Goal: Task Accomplishment & Management: Manage account settings

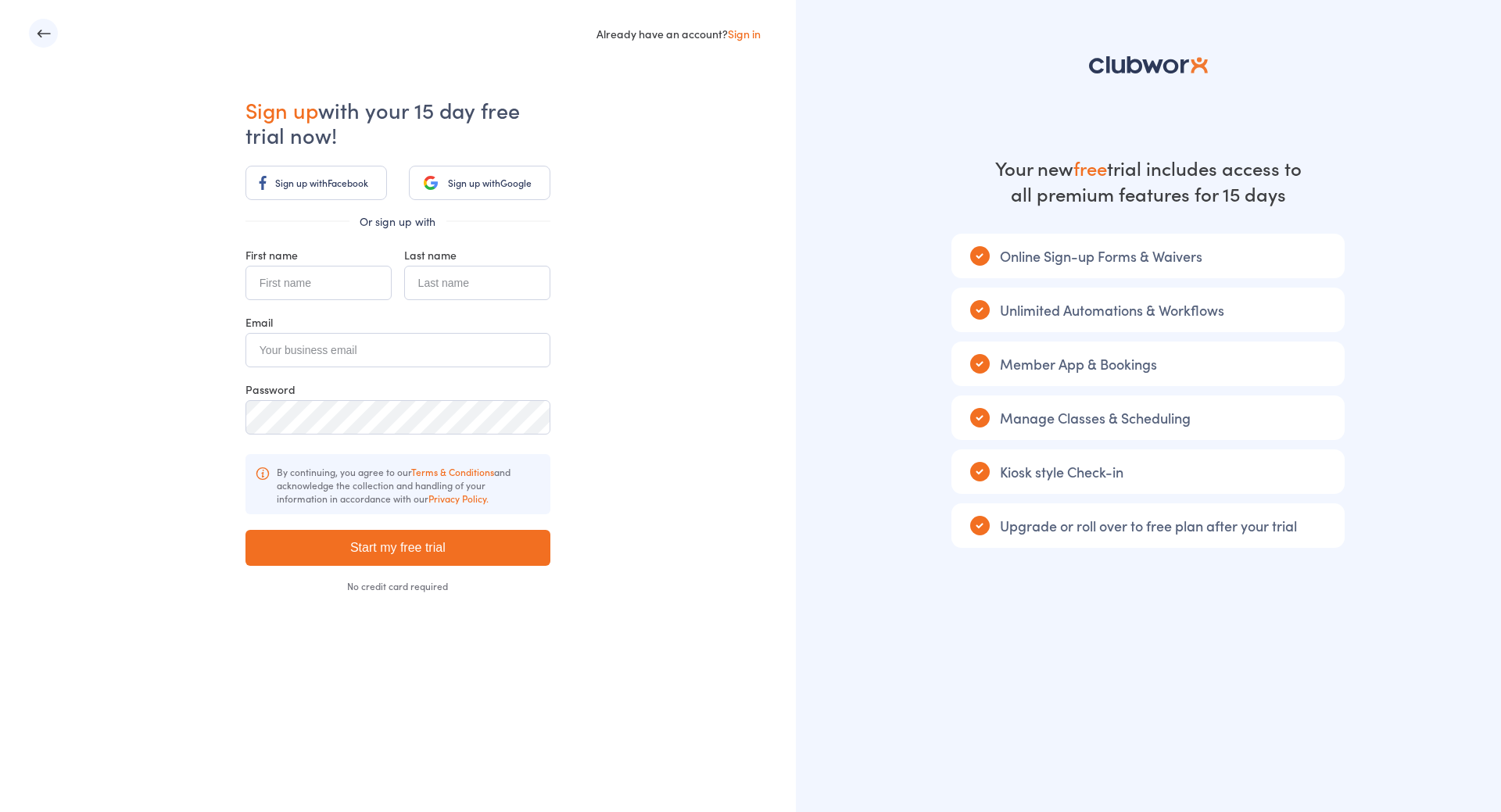
click at [308, 284] on input "text" at bounding box center [319, 282] width 146 height 35
type input "Martina"
click at [45, 36] on icon "button" at bounding box center [43, 33] width 15 height 15
click at [42, 33] on icon "button" at bounding box center [43, 33] width 14 height 8
type input "Martina"
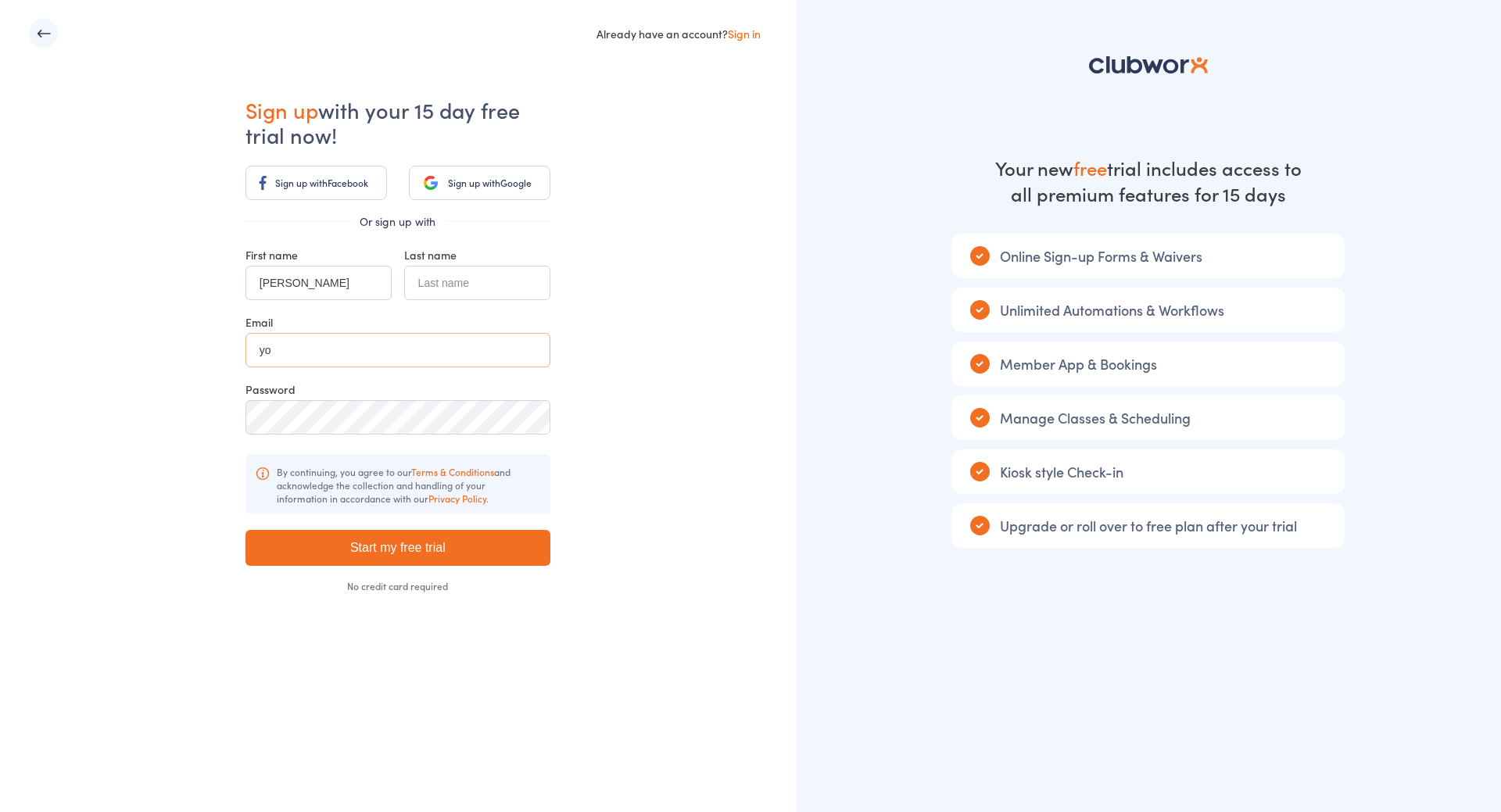
type input "y"
type input "mhop@gmx.at"
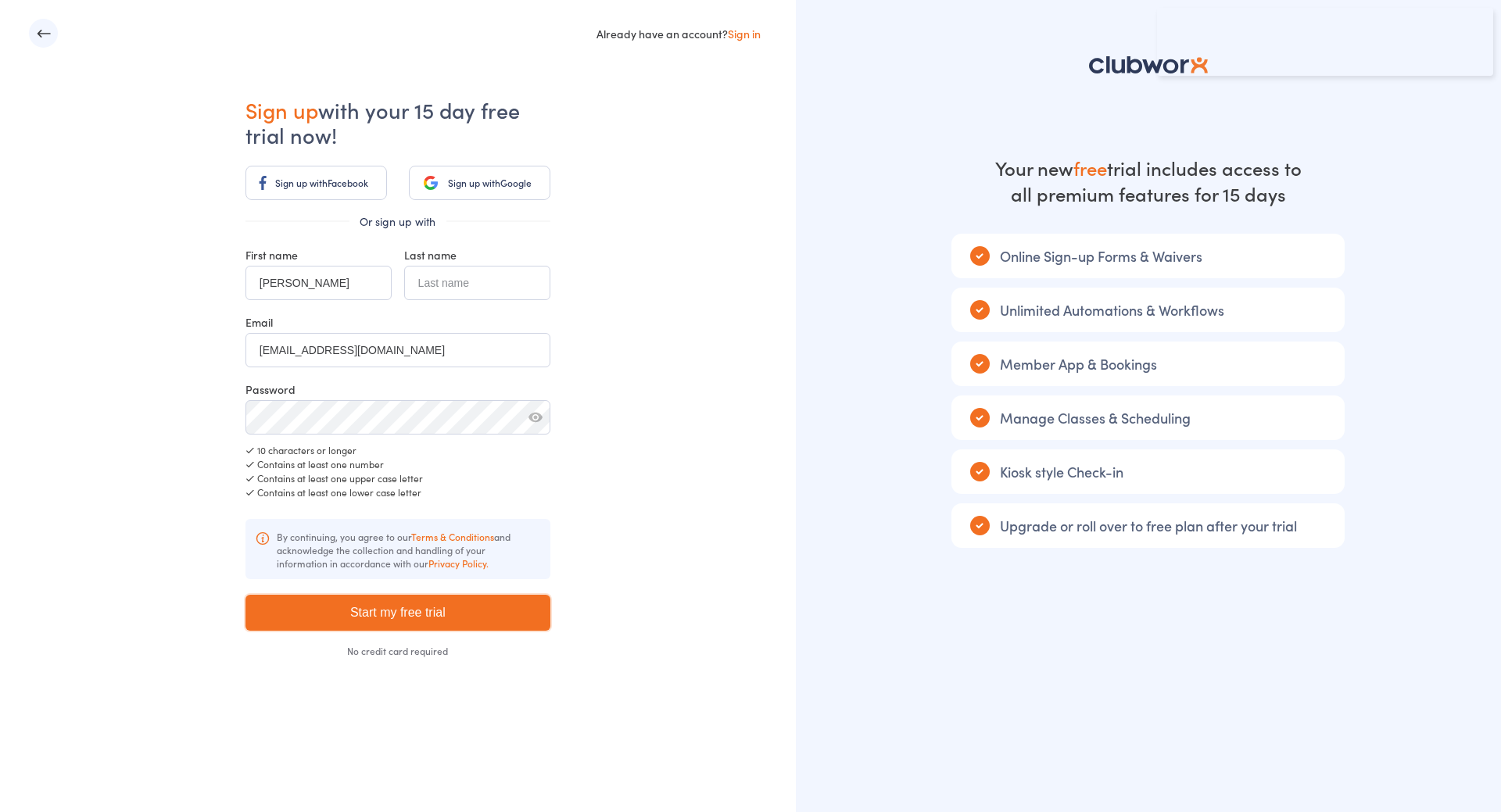
click at [379, 613] on input "Start my free trial" at bounding box center [397, 613] width 305 height 36
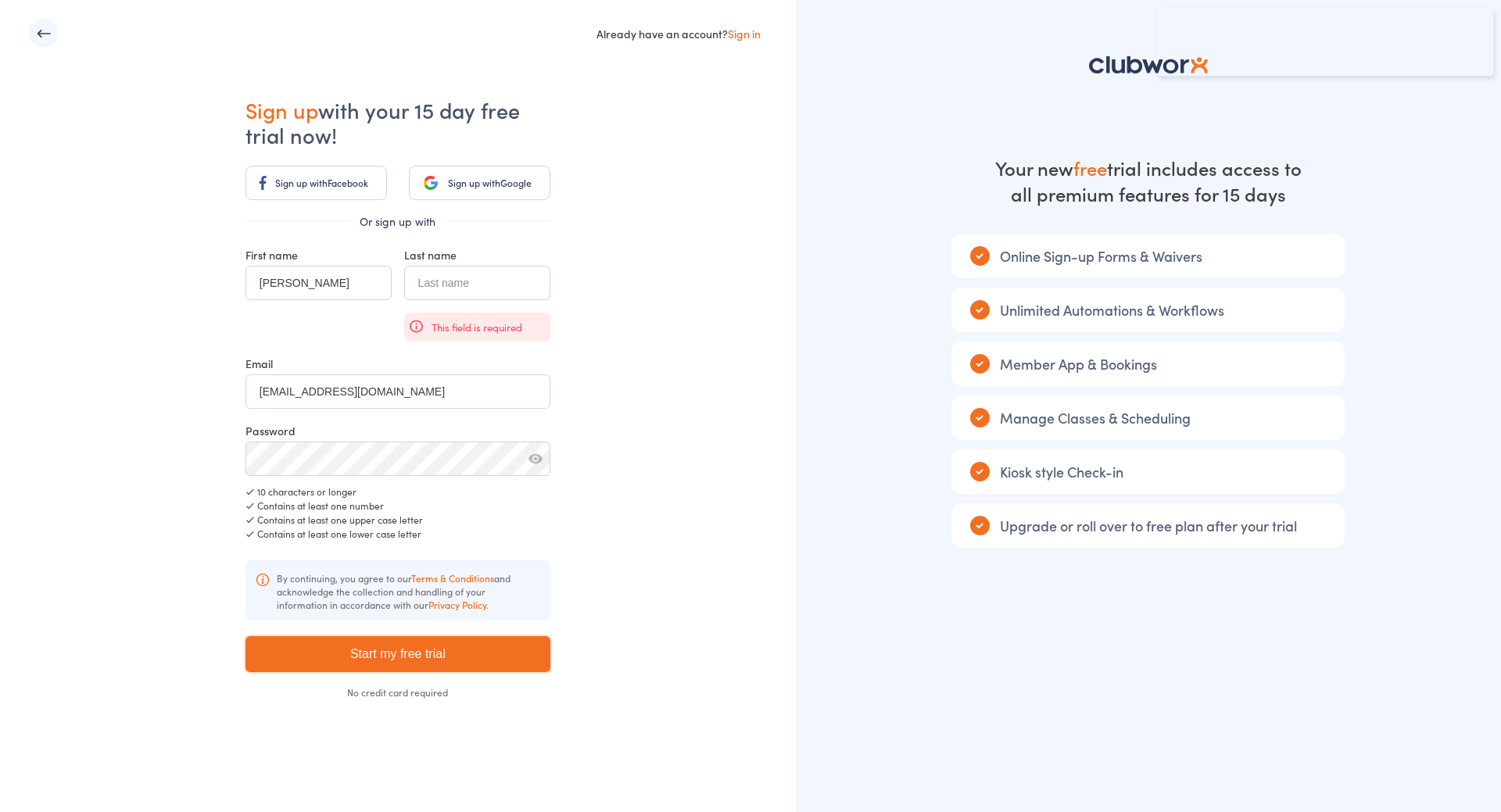
click at [397, 647] on input "Start my free trial" at bounding box center [397, 654] width 305 height 36
click at [452, 277] on input "text" at bounding box center [477, 282] width 146 height 35
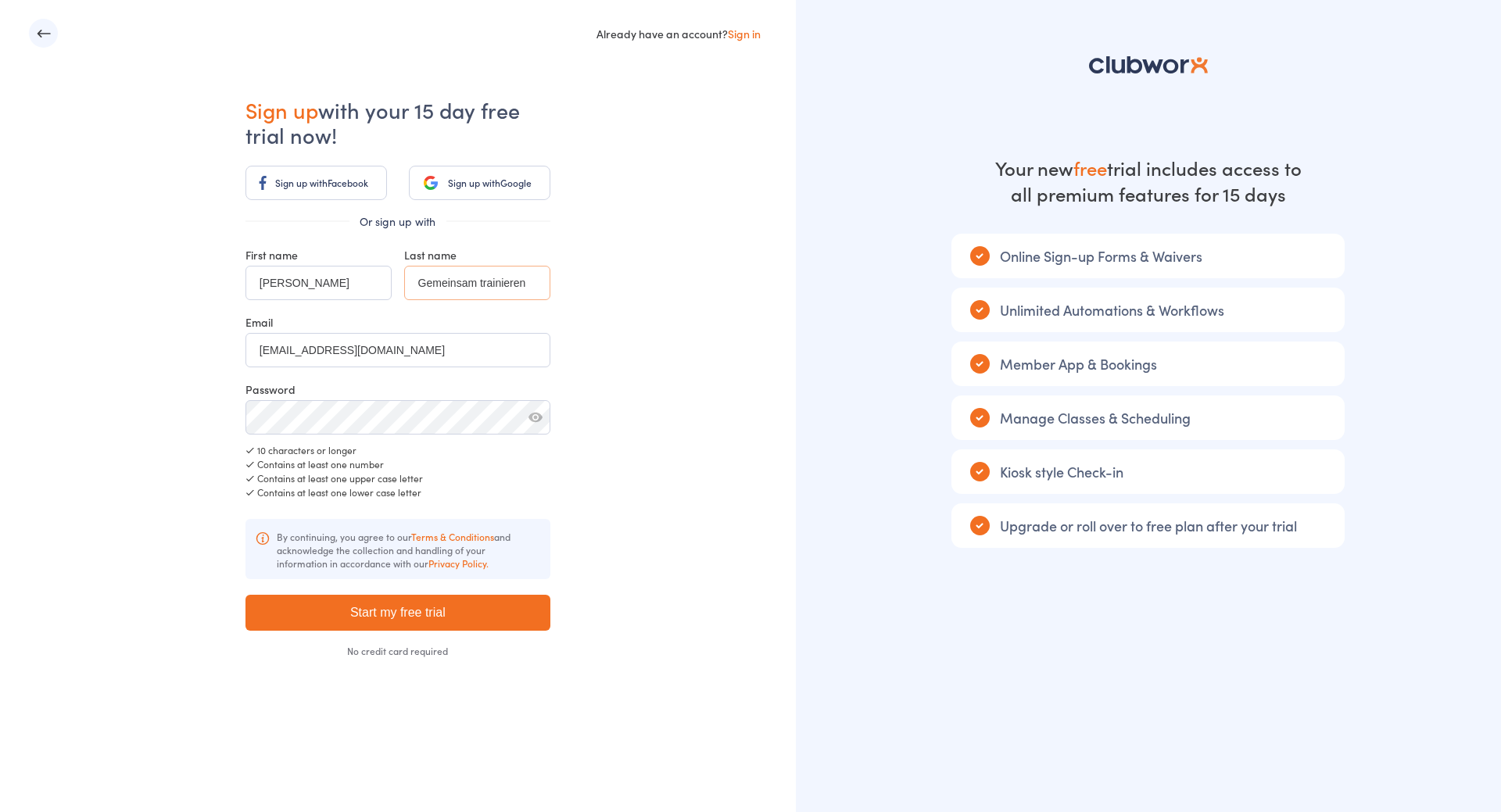
type input "Gemeinsam trainieren"
click at [379, 611] on input "Start my free trial" at bounding box center [397, 613] width 305 height 36
type input "Please wait ..."
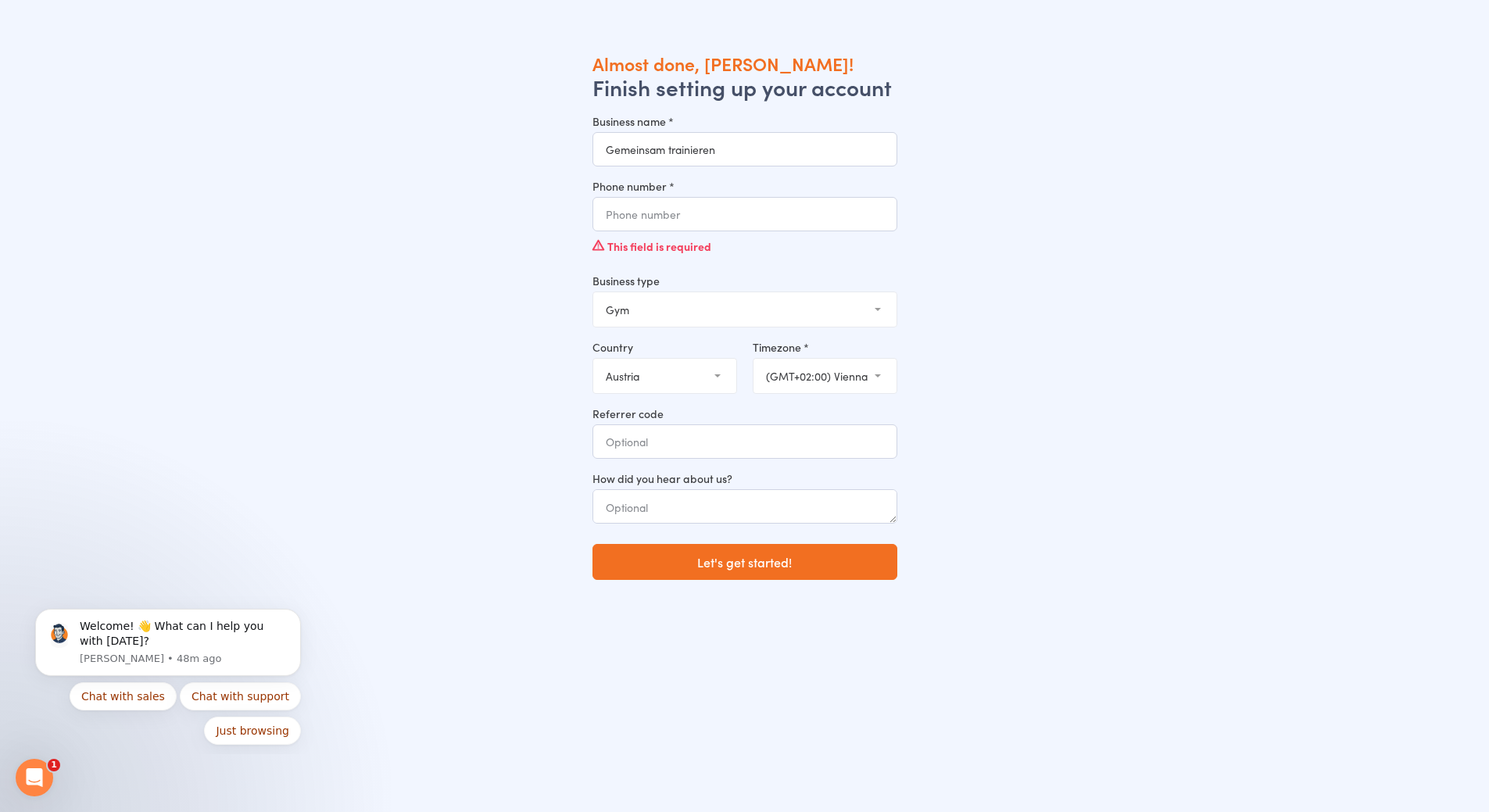
type input "Gemeinsam trainieren"
click at [677, 219] on input "Phone number *" at bounding box center [745, 214] width 305 height 35
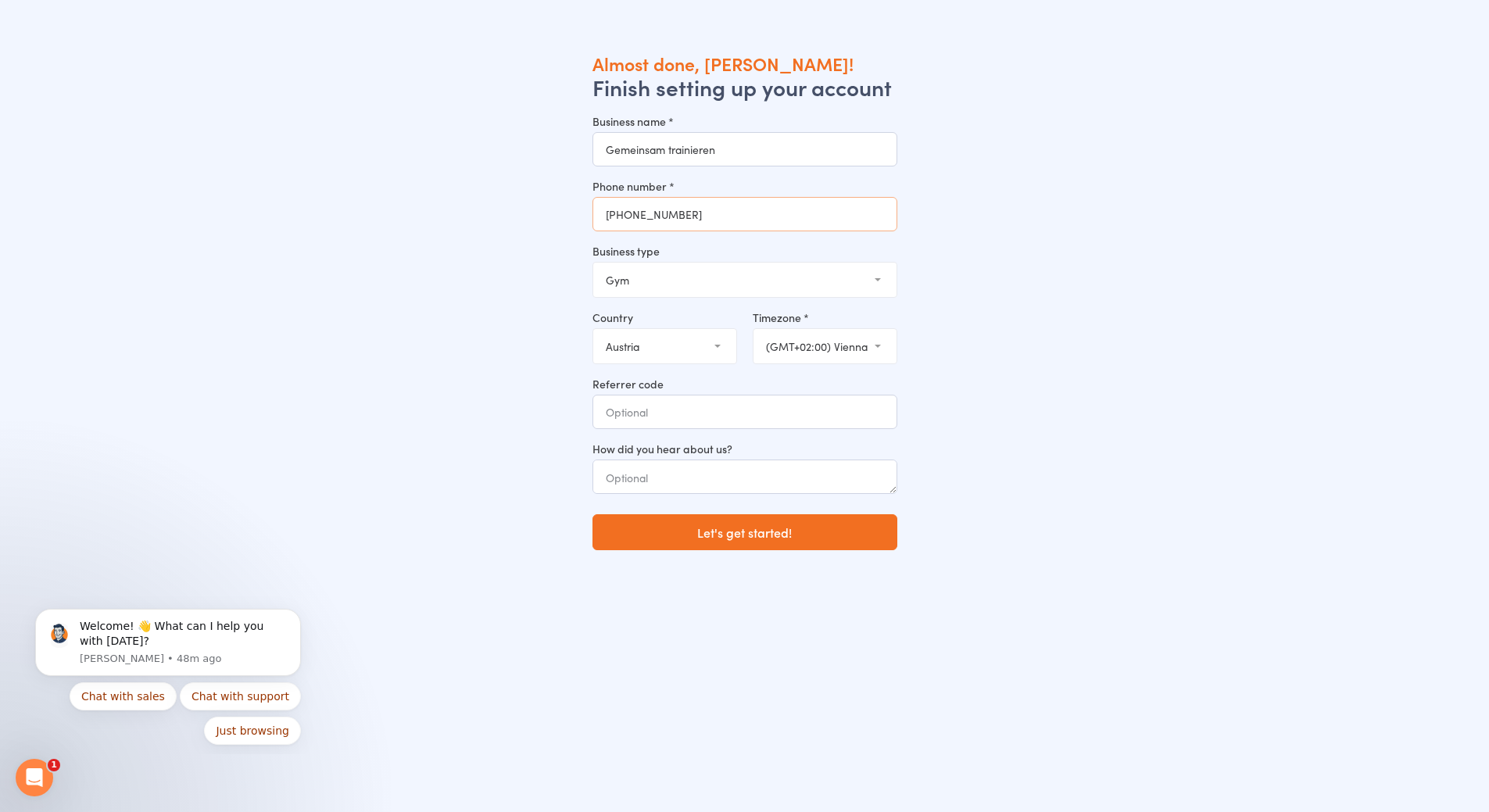
type input "+436602844440"
click at [698, 291] on select "Gym Studio Martial Arts Yoga School Dance School Pole Dance Personal Trainer Cr…" at bounding box center [745, 280] width 303 height 35
select select "3"
click at [594, 263] on select "Gym Studio Martial Arts Yoga School Dance School Pole Dance Personal Trainer Cr…" at bounding box center [745, 280] width 303 height 35
click at [681, 406] on input "Referrer code" at bounding box center [745, 412] width 305 height 35
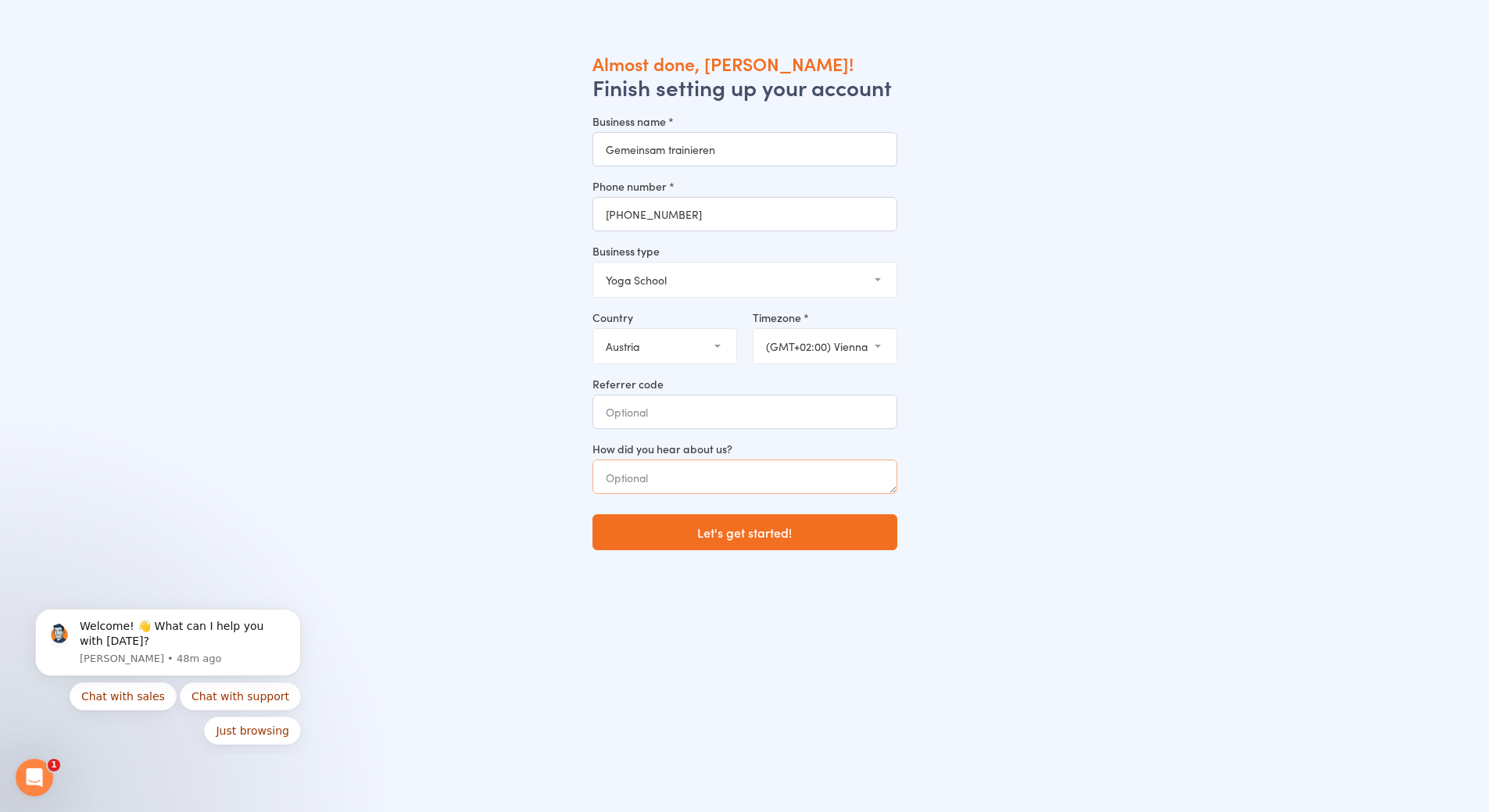
click at [726, 460] on textarea at bounding box center [745, 476] width 305 height 35
click at [716, 486] on textarea at bounding box center [745, 476] width 305 height 35
type textarea "w"
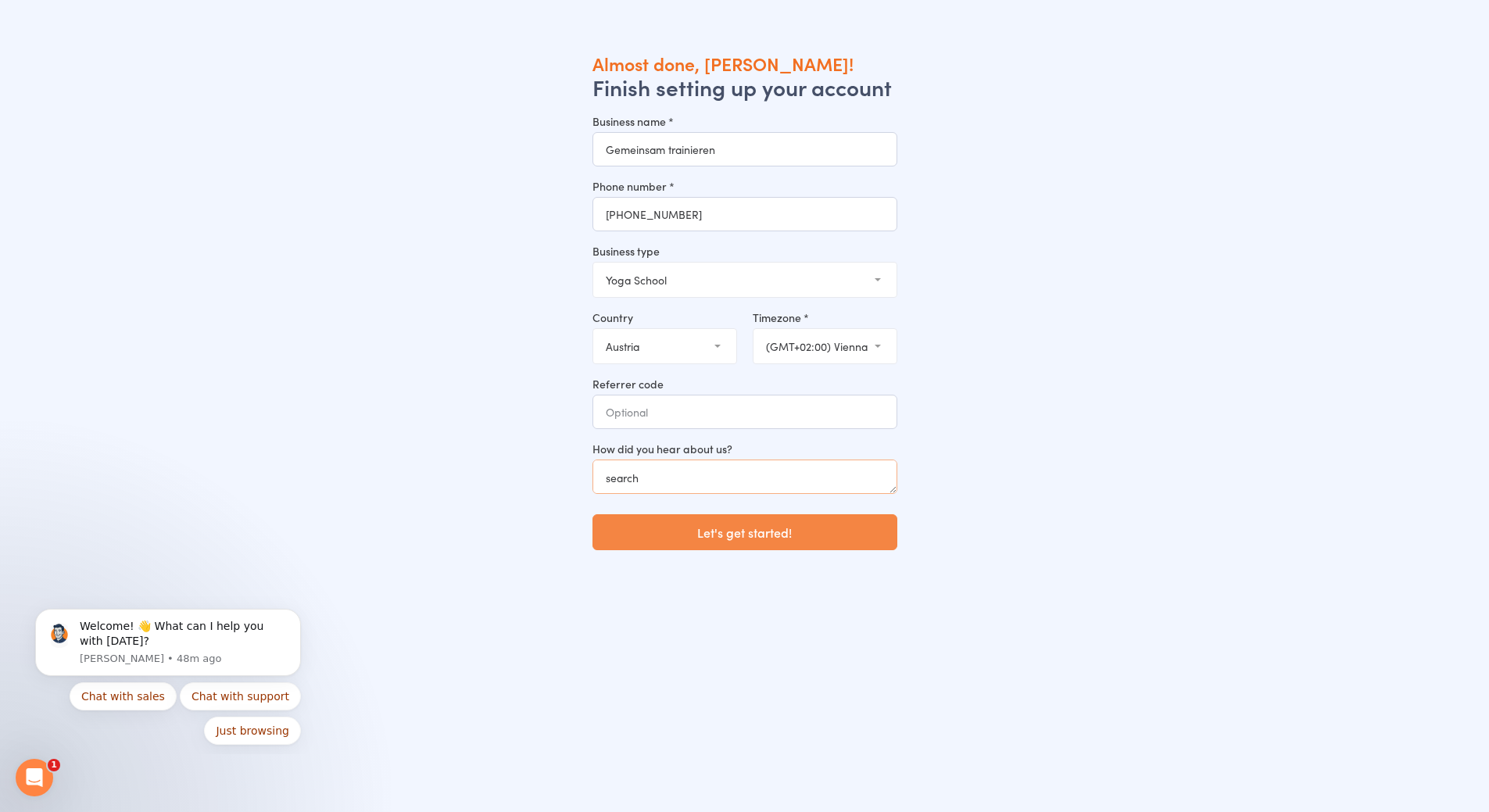
type textarea "search"
click at [727, 533] on button "Let's get started!" at bounding box center [745, 531] width 305 height 36
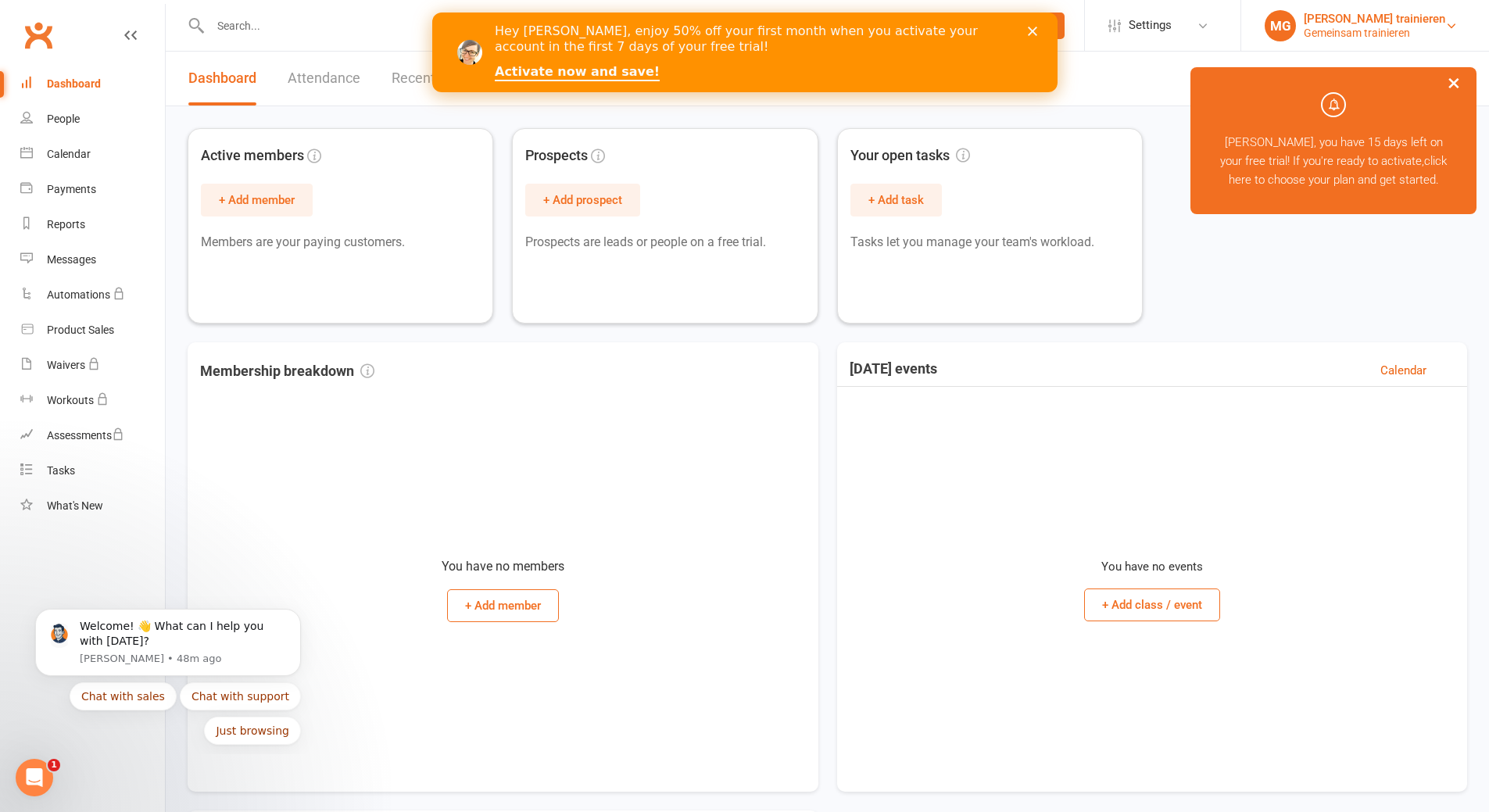
click at [1399, 23] on div "[PERSON_NAME] trainieren" at bounding box center [1375, 18] width 142 height 14
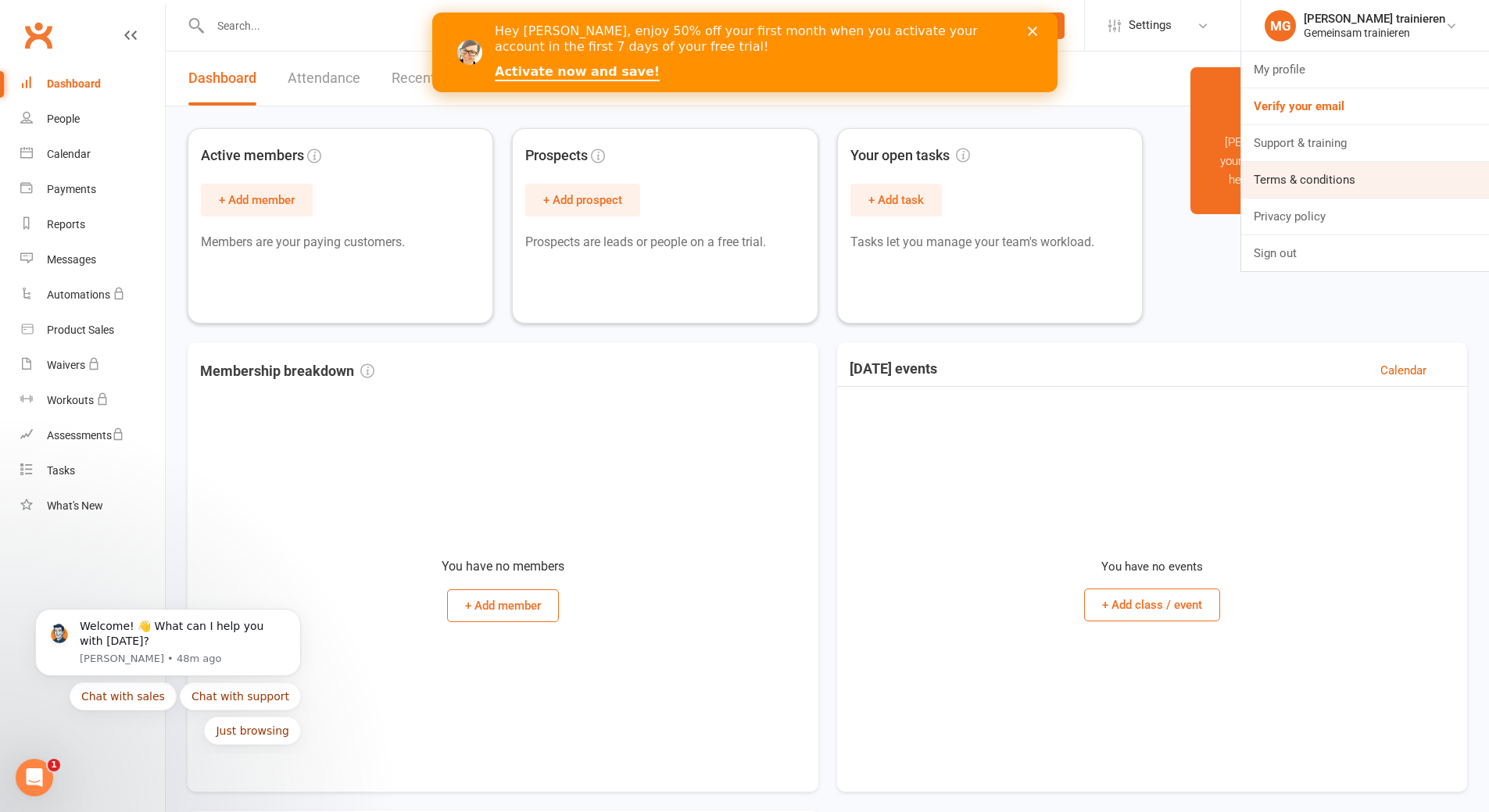
click at [1310, 180] on link "Terms & conditions" at bounding box center [1365, 179] width 248 height 36
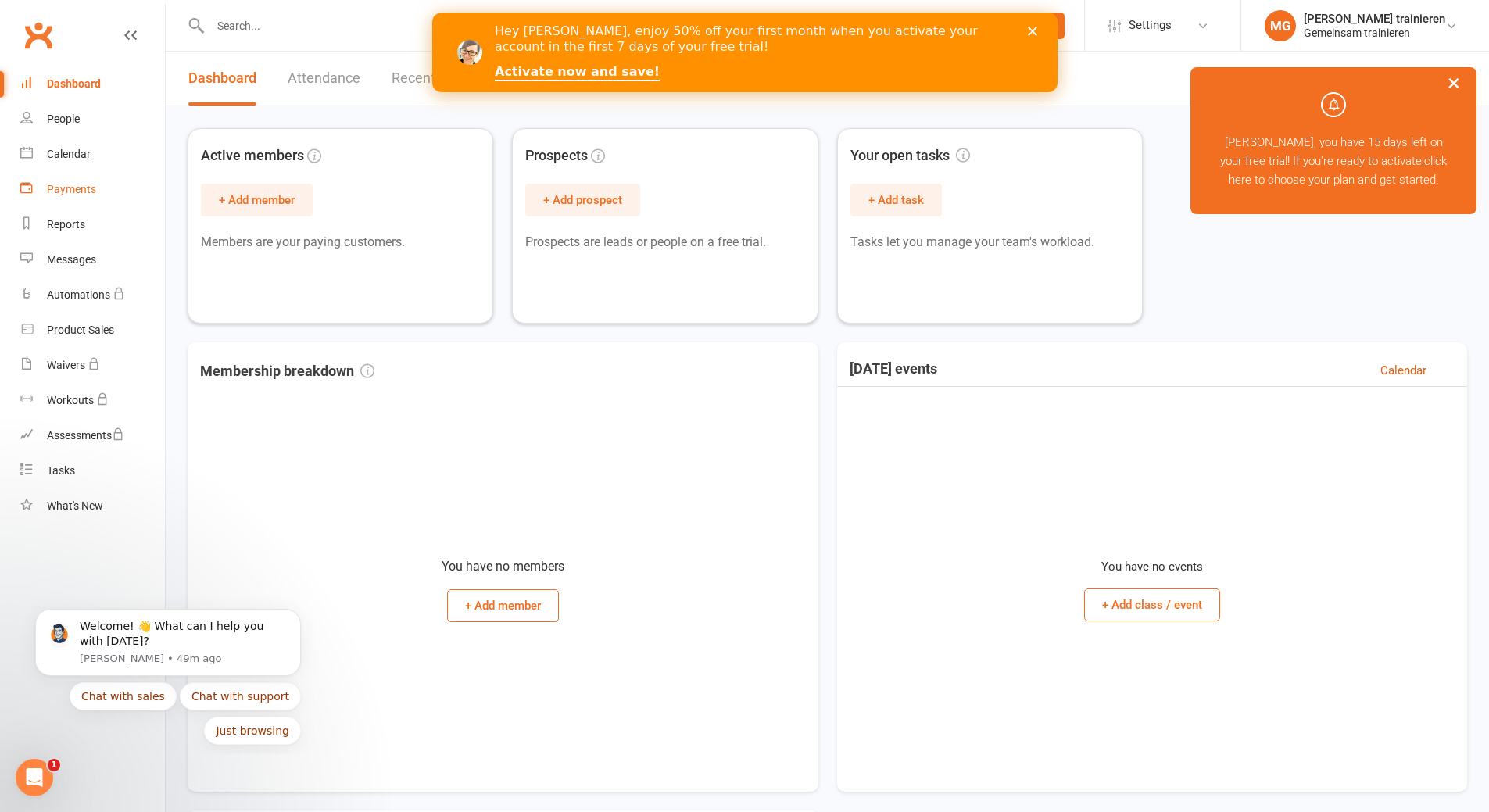
click at [63, 192] on div "Payments" at bounding box center [71, 189] width 49 height 13
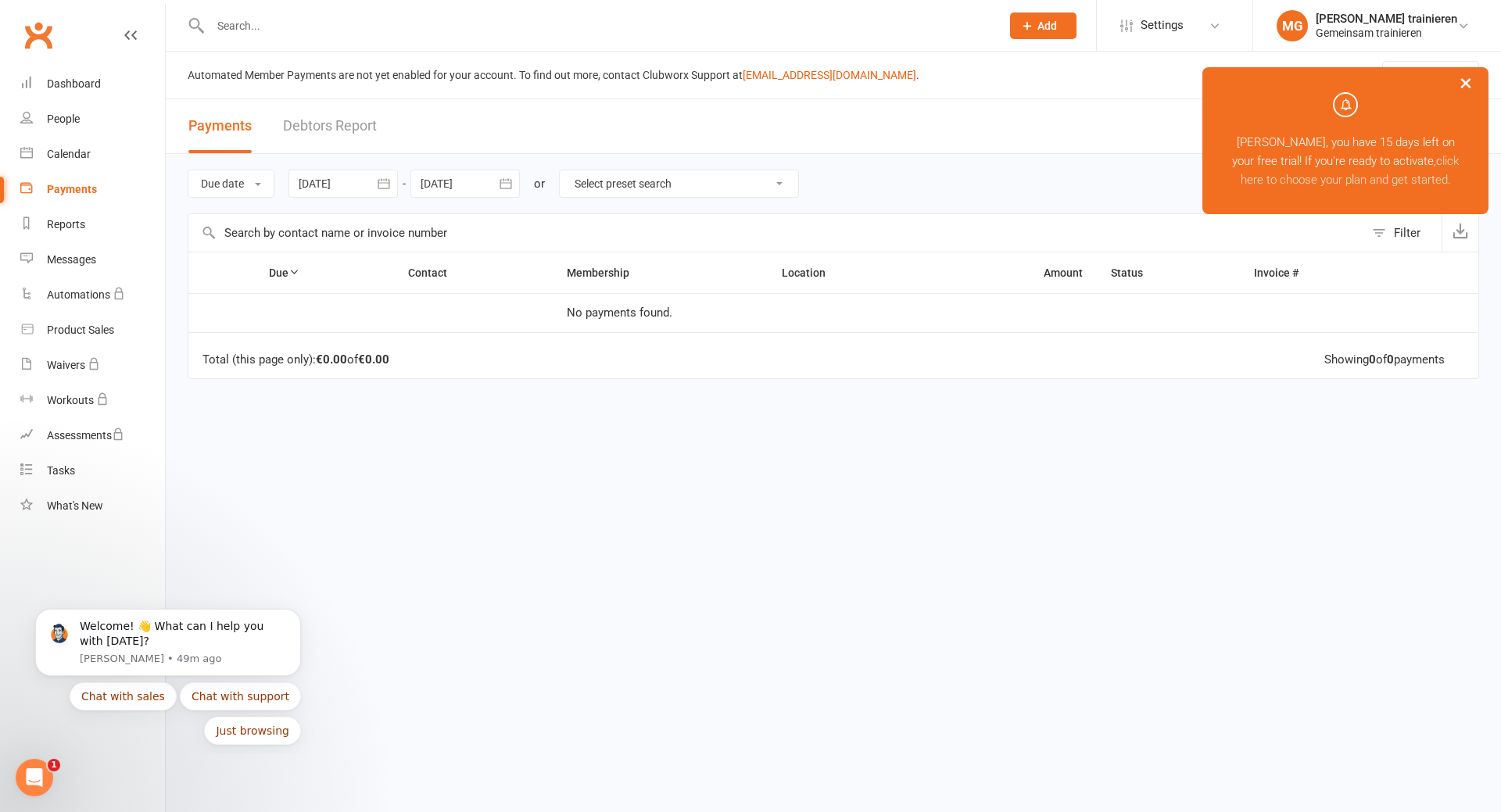
click at [1355, 178] on link "click here to choose your plan and get started." at bounding box center [1350, 170] width 219 height 33
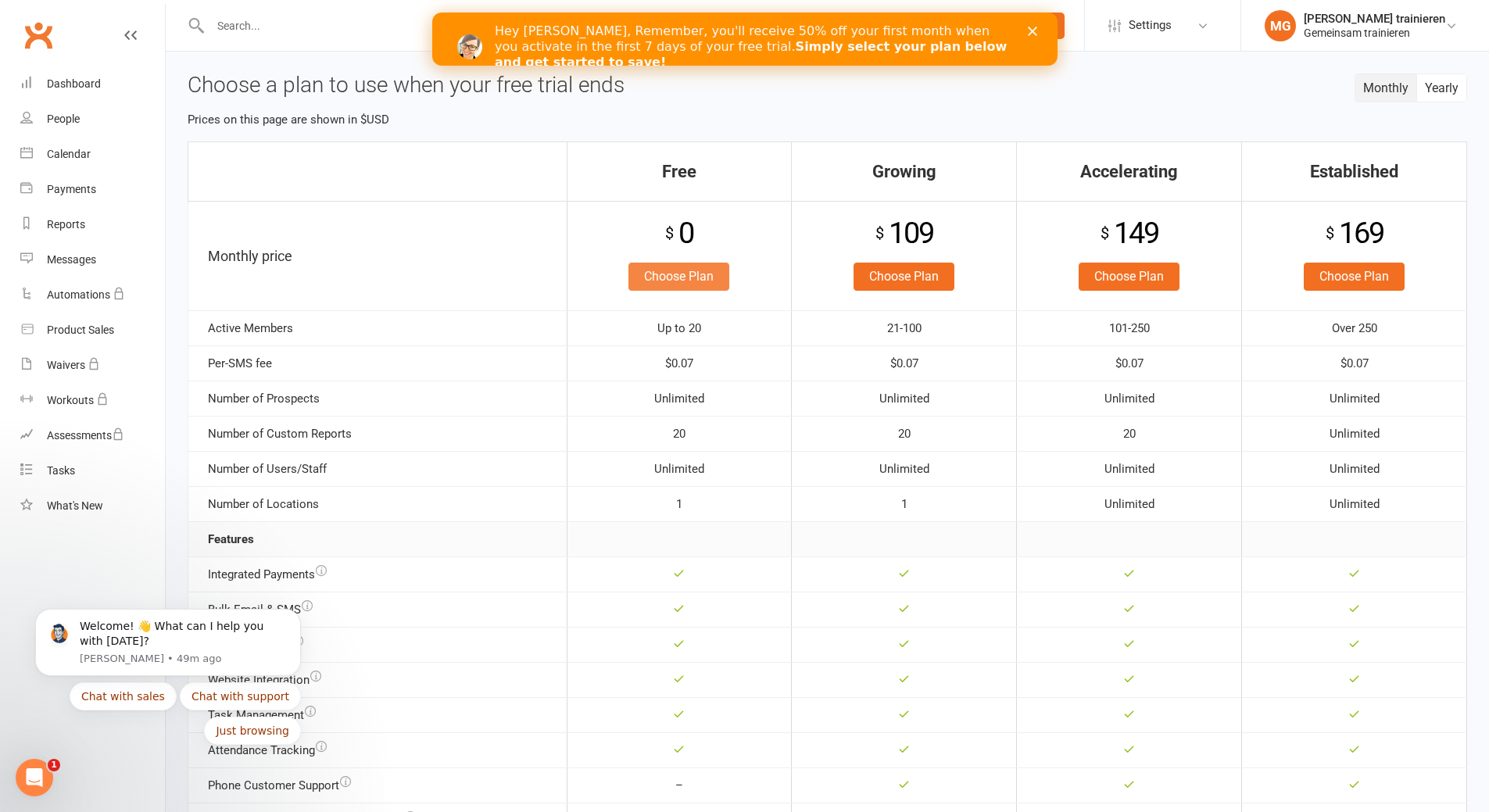
click at [674, 278] on link "Choose Plan" at bounding box center [678, 277] width 101 height 28
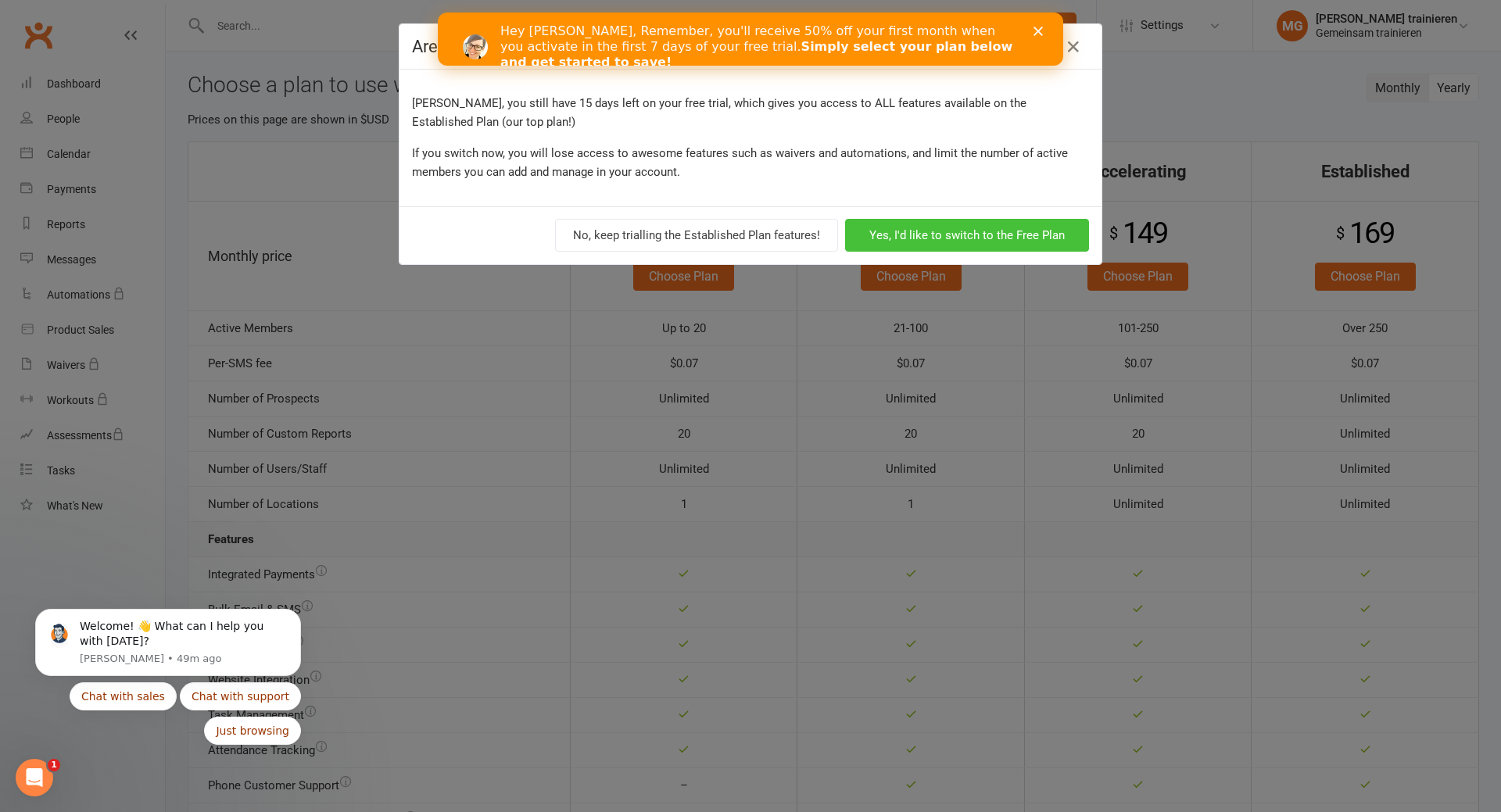
click at [984, 236] on button "Yes, I'd like to switch to the Free Plan" at bounding box center [967, 235] width 244 height 33
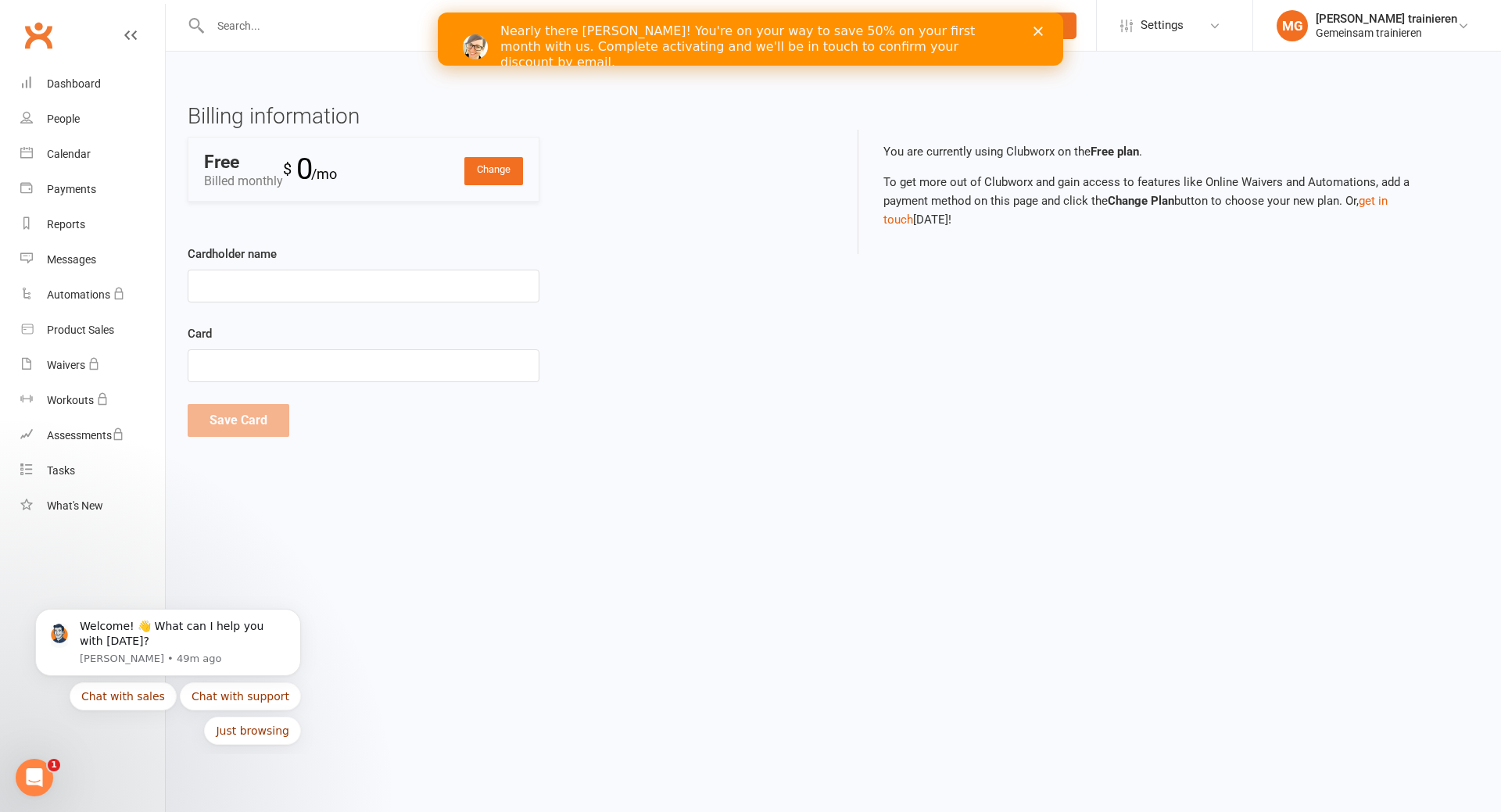
click at [1034, 27] on icon "Close" at bounding box center [1038, 31] width 10 height 10
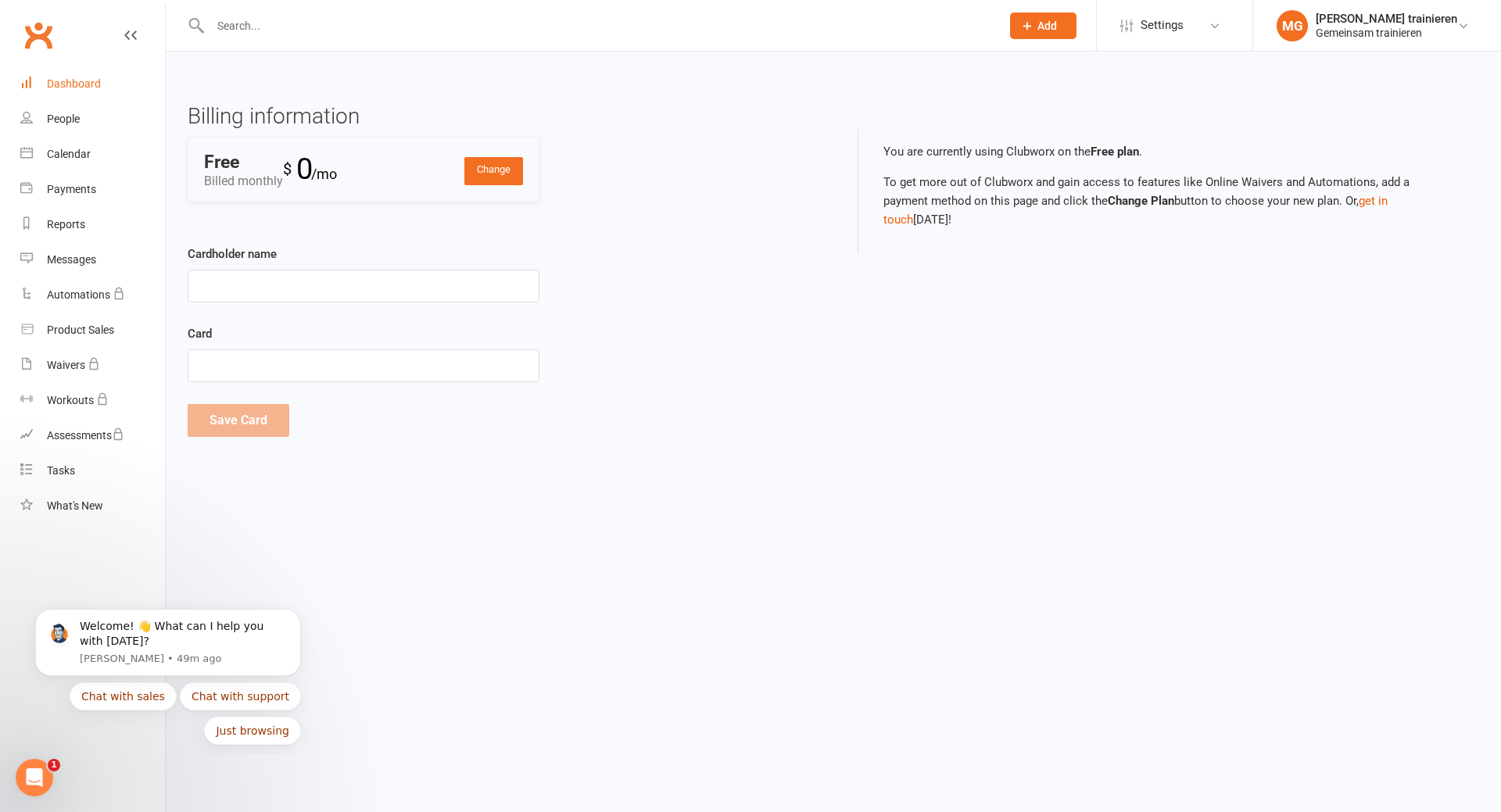
click at [77, 80] on div "Dashboard" at bounding box center [73, 84] width 54 height 13
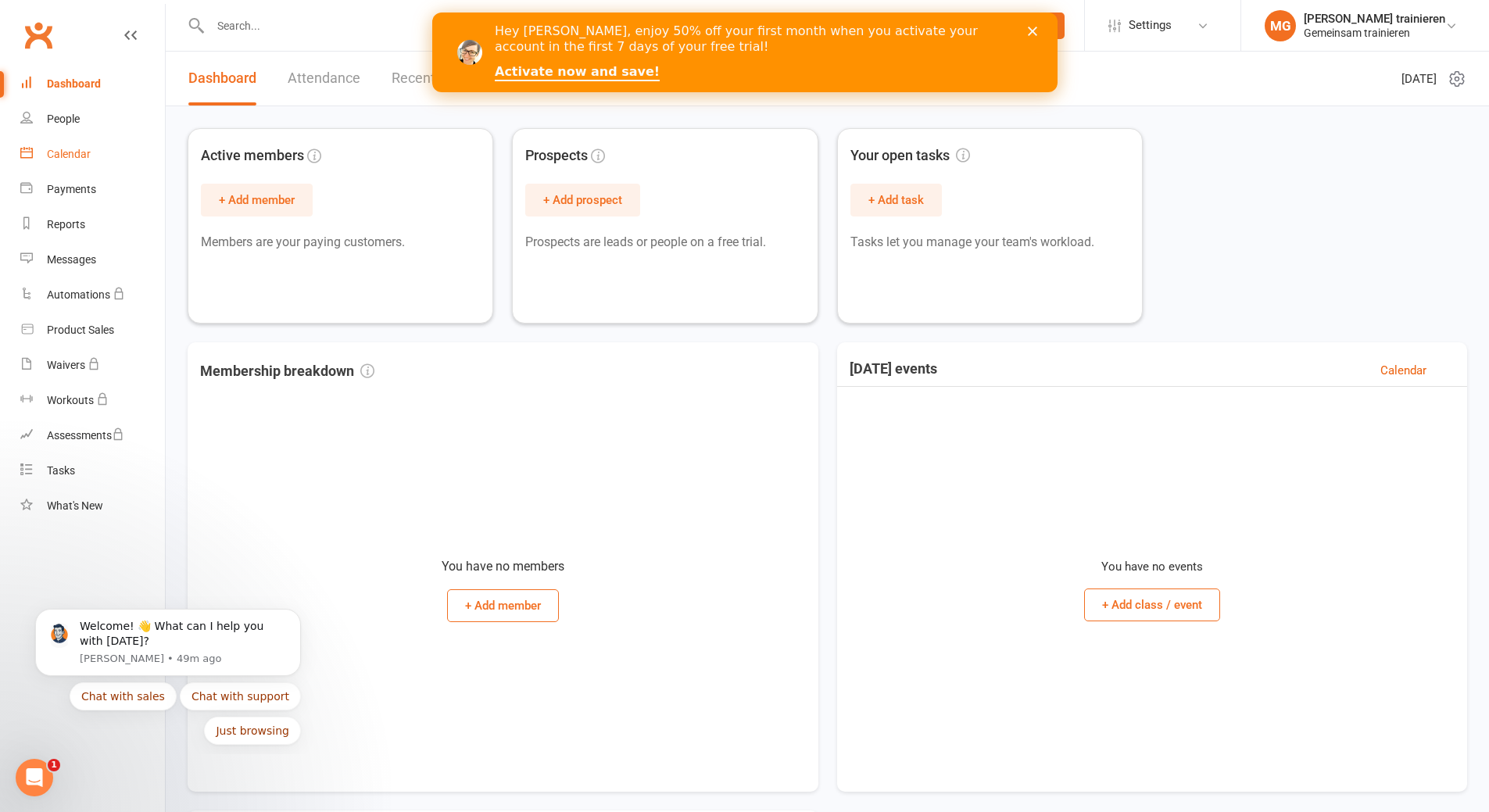
click at [61, 152] on div "Calendar" at bounding box center [68, 154] width 43 height 13
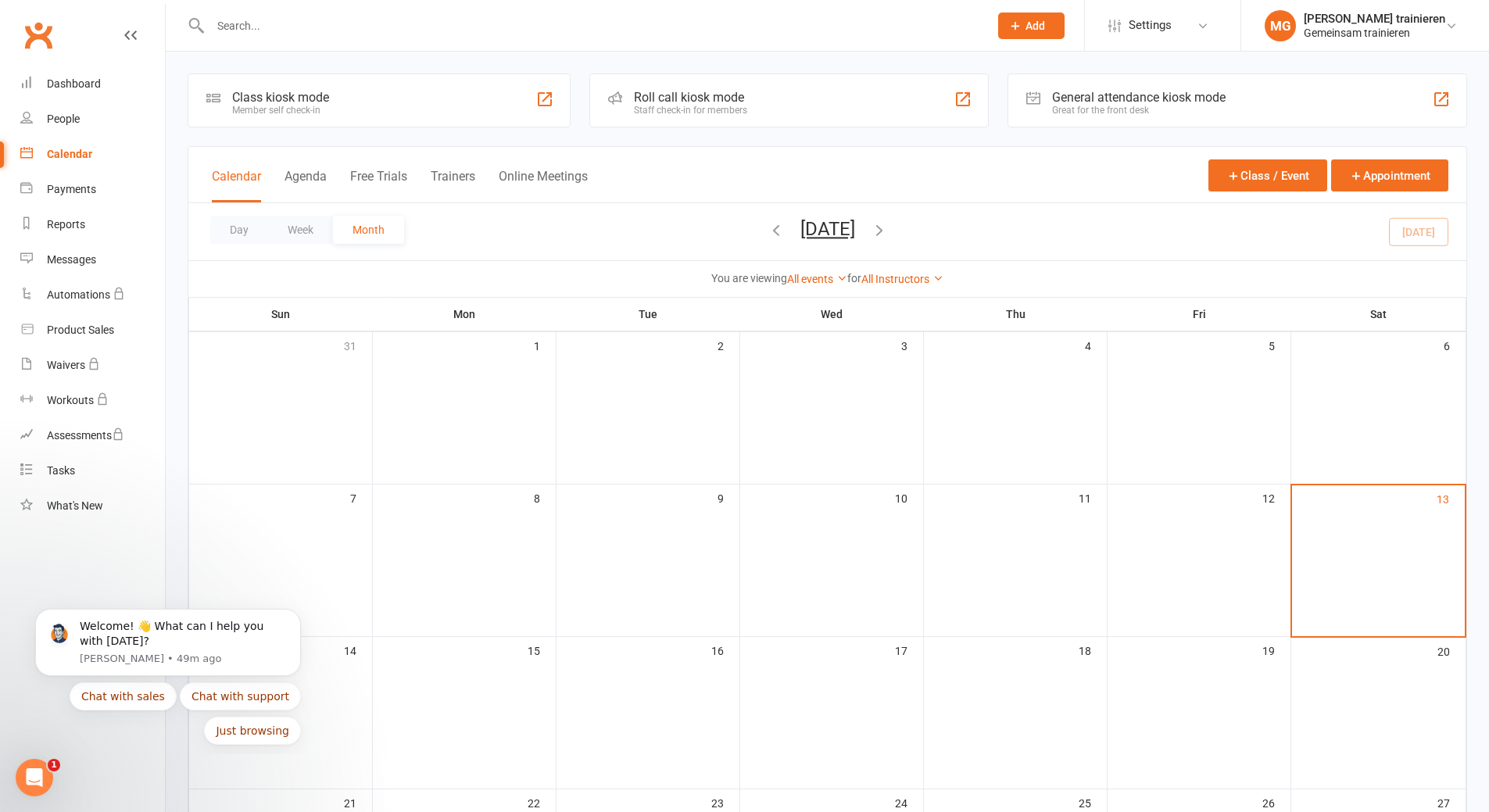
click at [317, 100] on div "Class kiosk mode" at bounding box center [281, 97] width 97 height 14
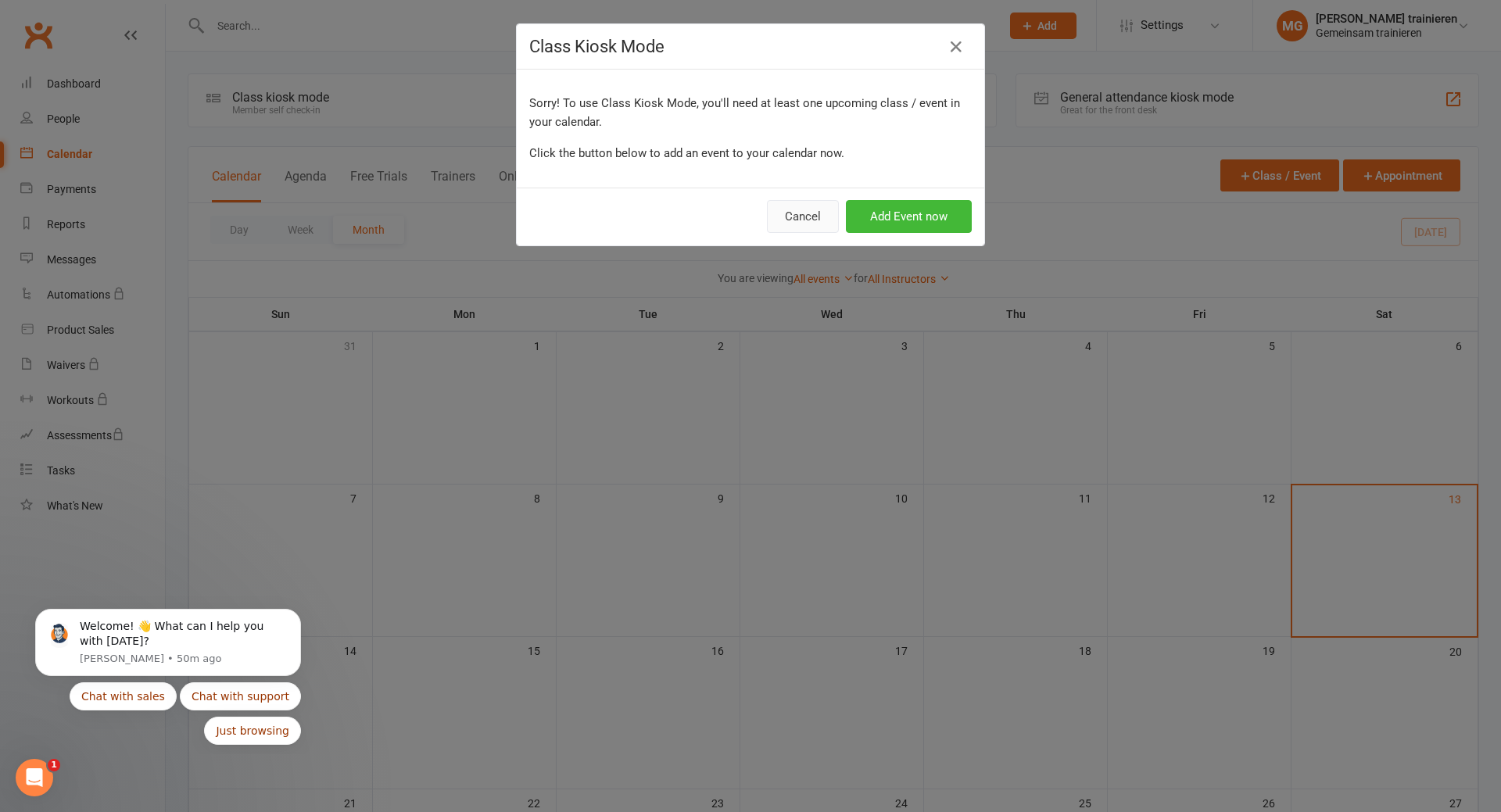
click at [796, 212] on button "Cancel" at bounding box center [802, 216] width 72 height 33
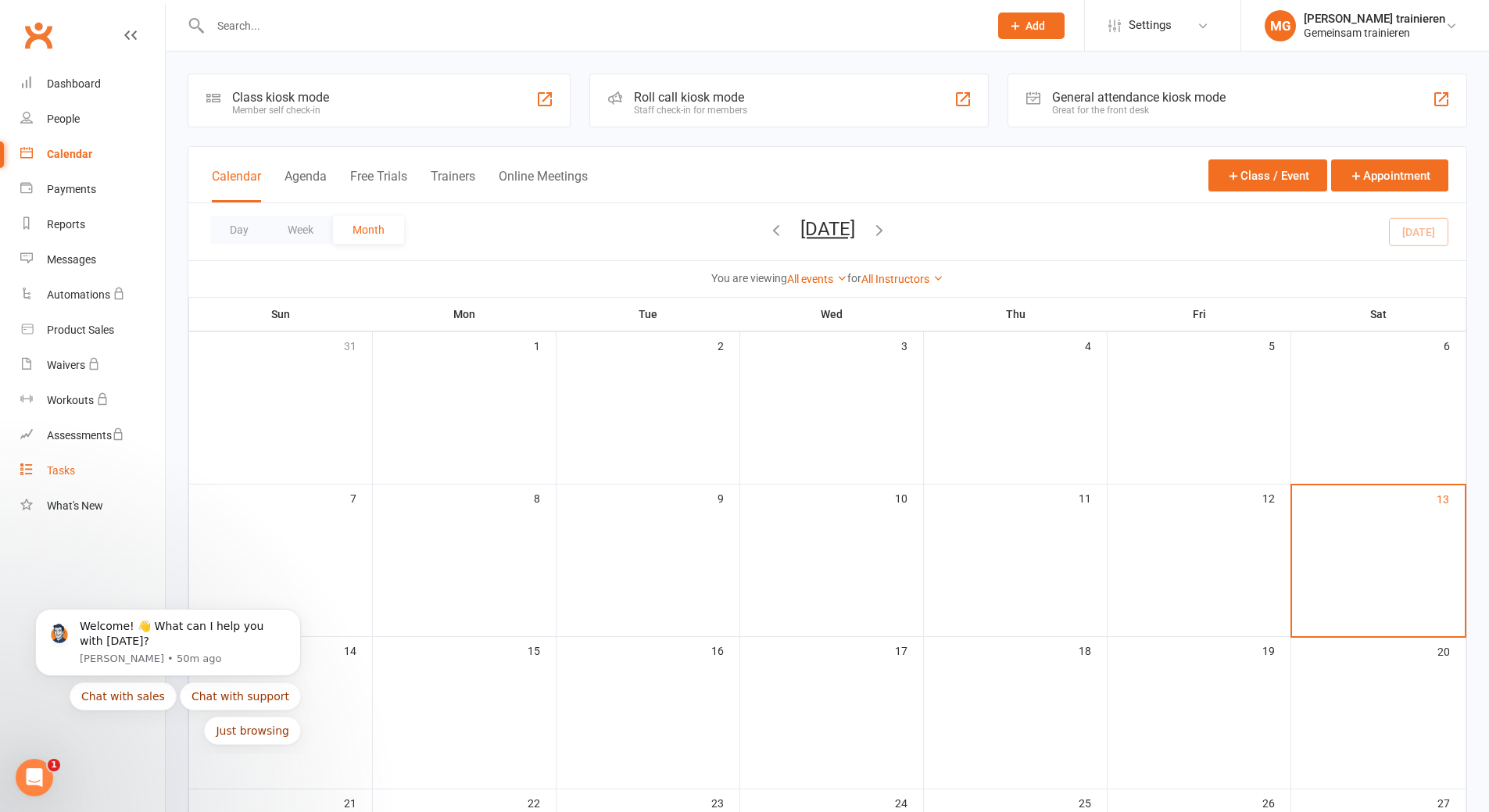
click at [65, 467] on div "Tasks" at bounding box center [60, 470] width 28 height 13
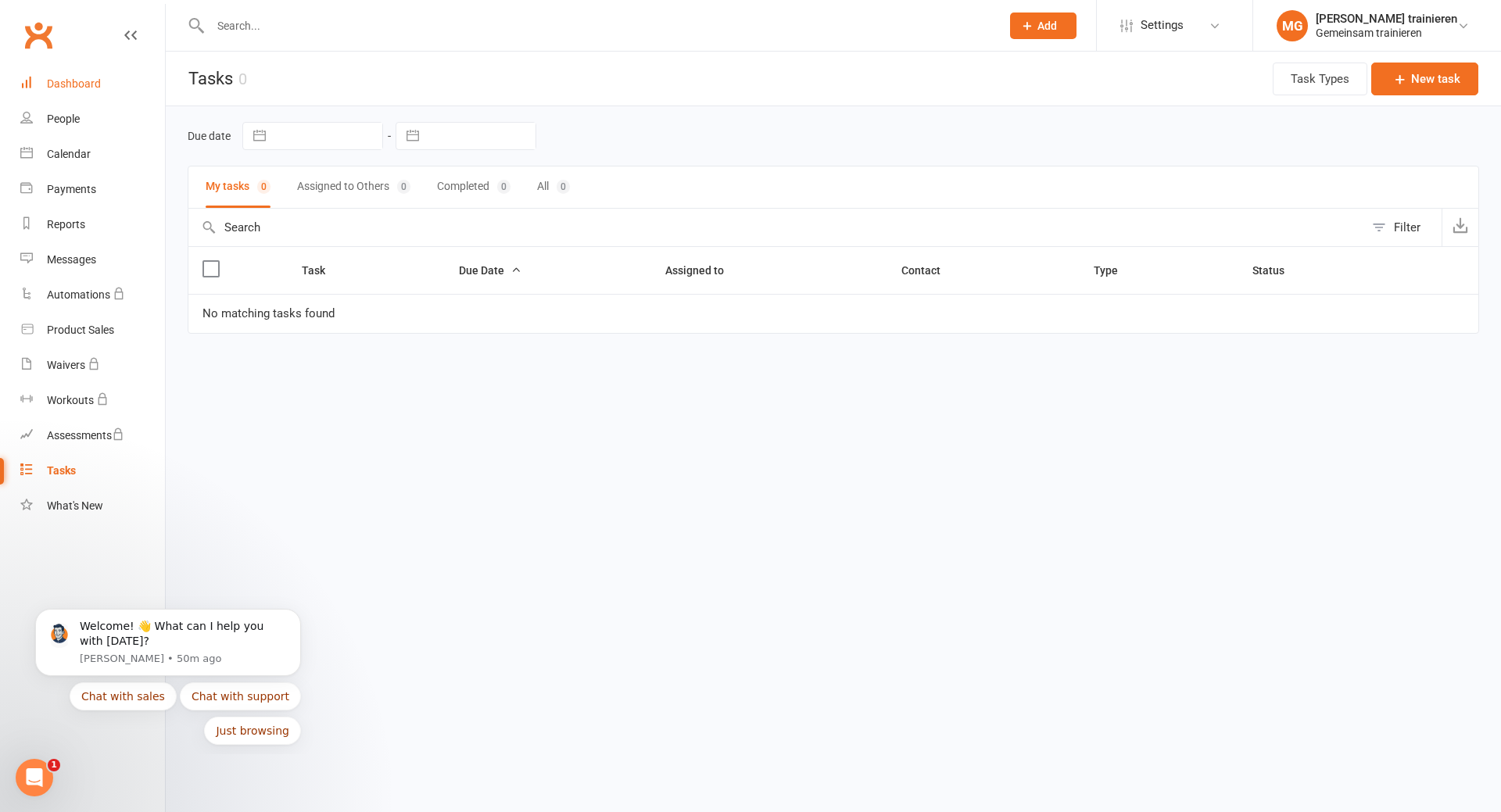
click at [67, 76] on link "Dashboard" at bounding box center [93, 84] width 145 height 35
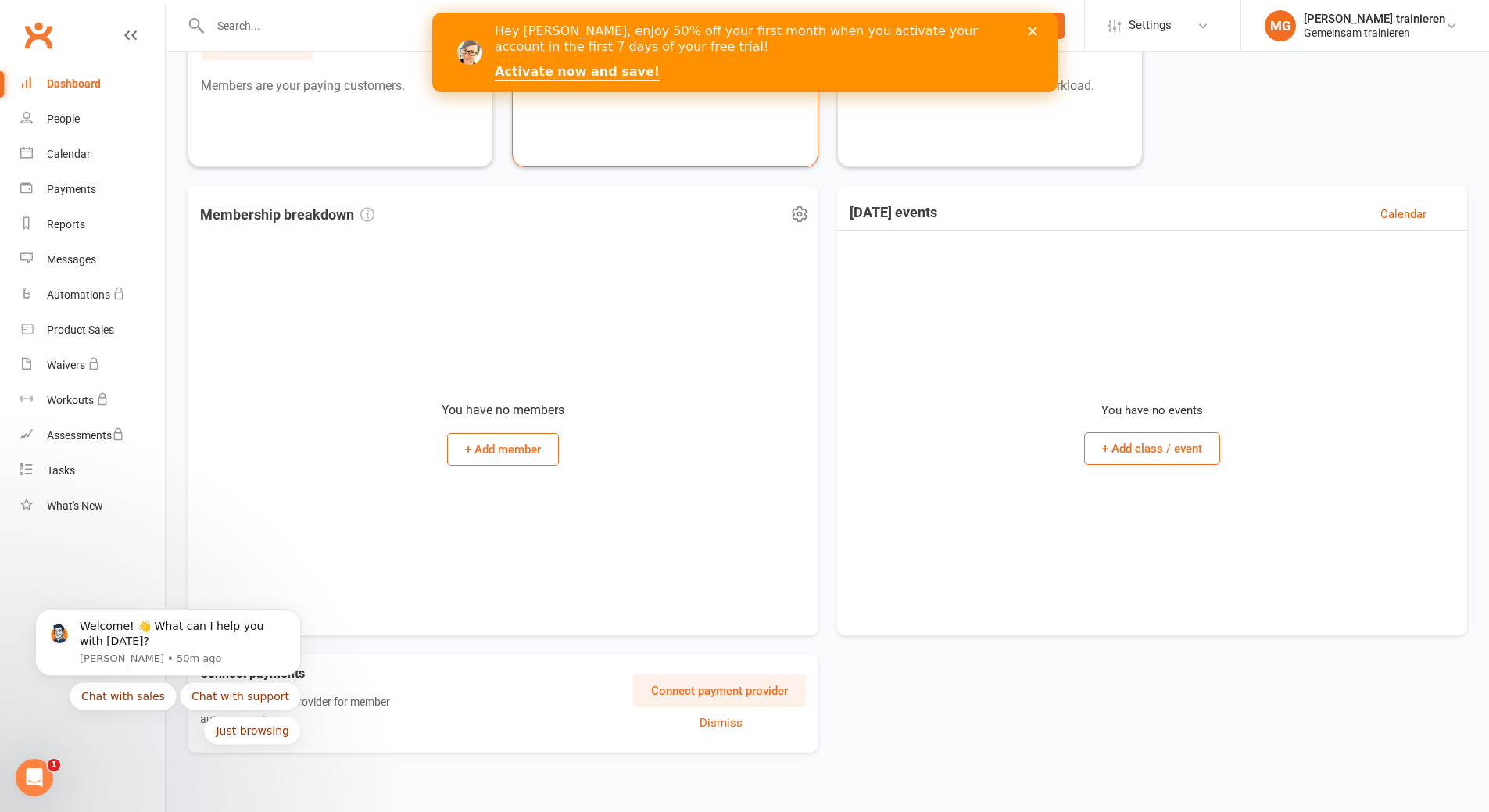
scroll to position [160, 0]
click at [75, 156] on div "Calendar" at bounding box center [68, 154] width 43 height 13
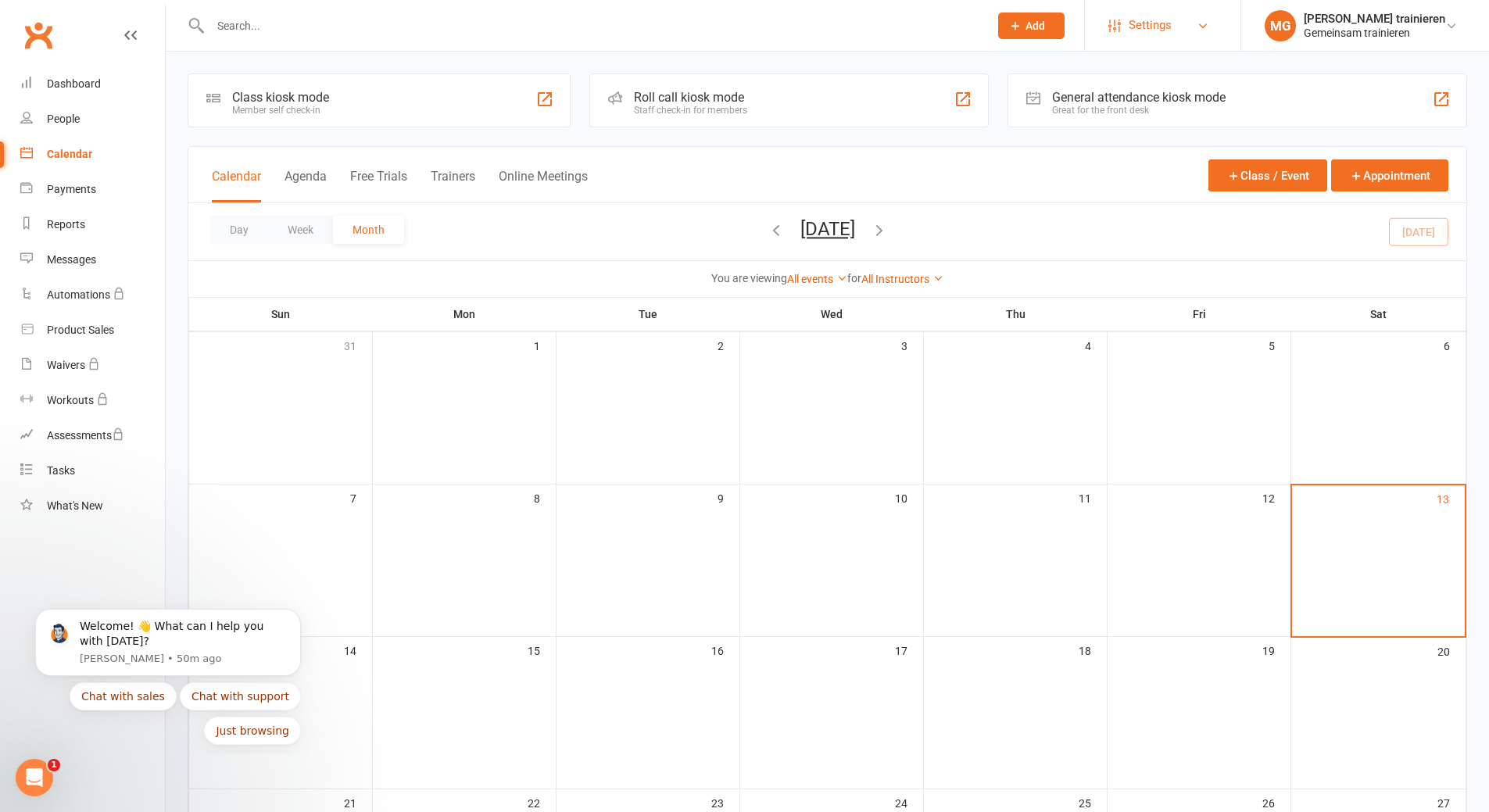
click at [1129, 31] on span "Settings" at bounding box center [1150, 26] width 43 height 35
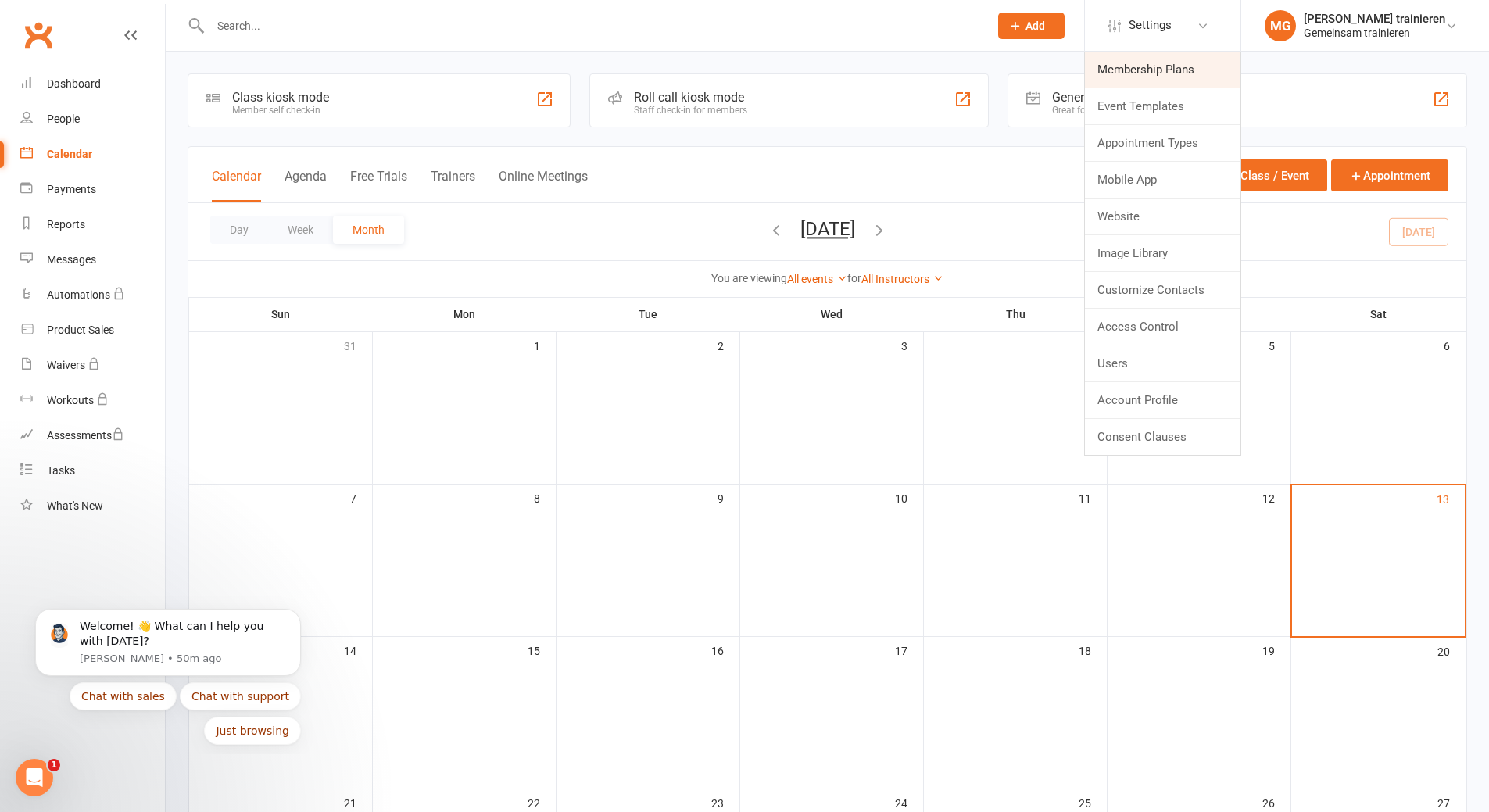
click at [1135, 68] on link "Membership Plans" at bounding box center [1162, 69] width 155 height 36
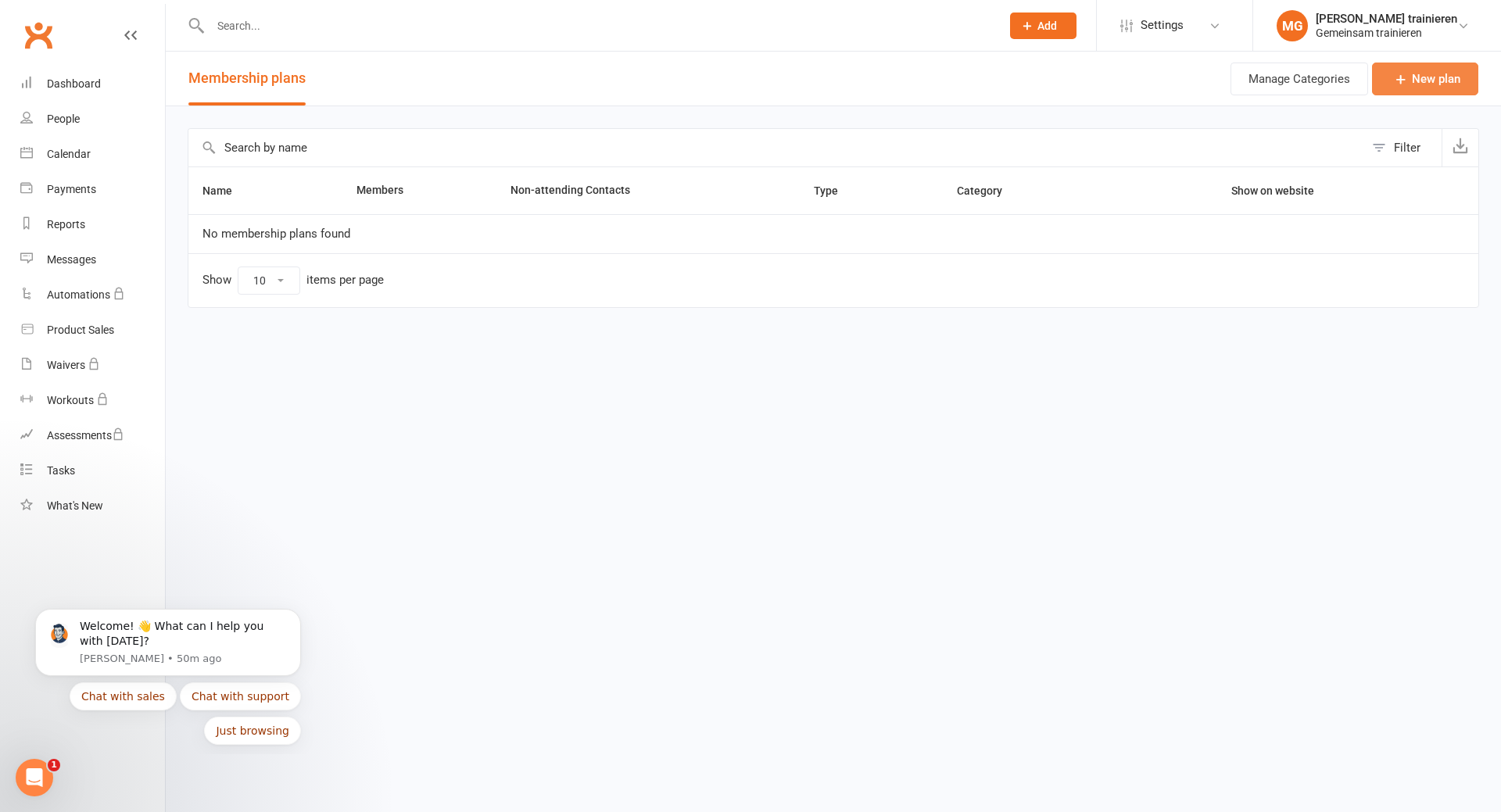
click at [1398, 78] on icon at bounding box center [1400, 78] width 15 height 15
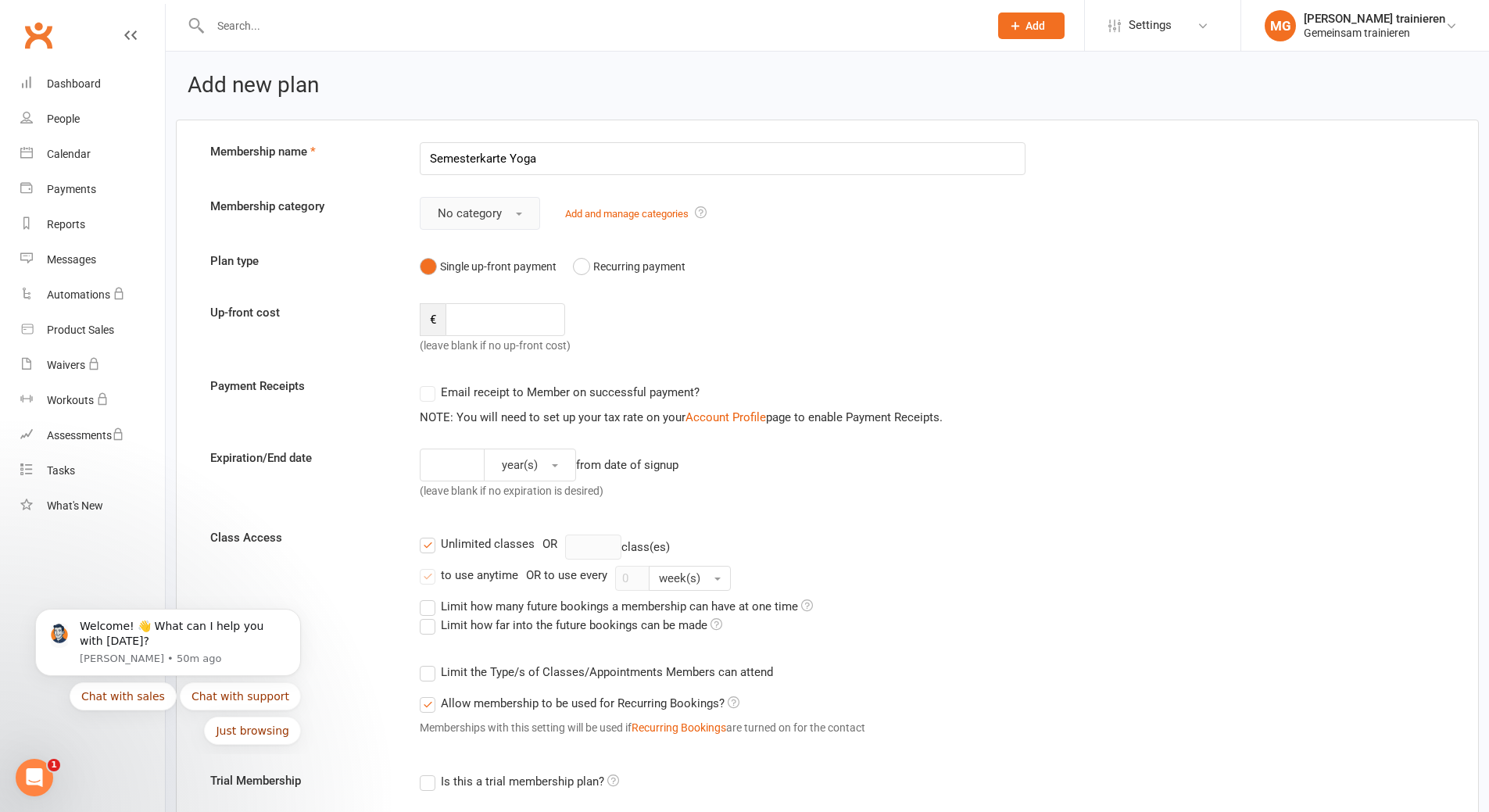
type input "Semesterkarte Yoga"
click at [520, 209] on button "No category" at bounding box center [480, 213] width 121 height 33
click at [637, 212] on link "Add and manage categories" at bounding box center [627, 214] width 124 height 12
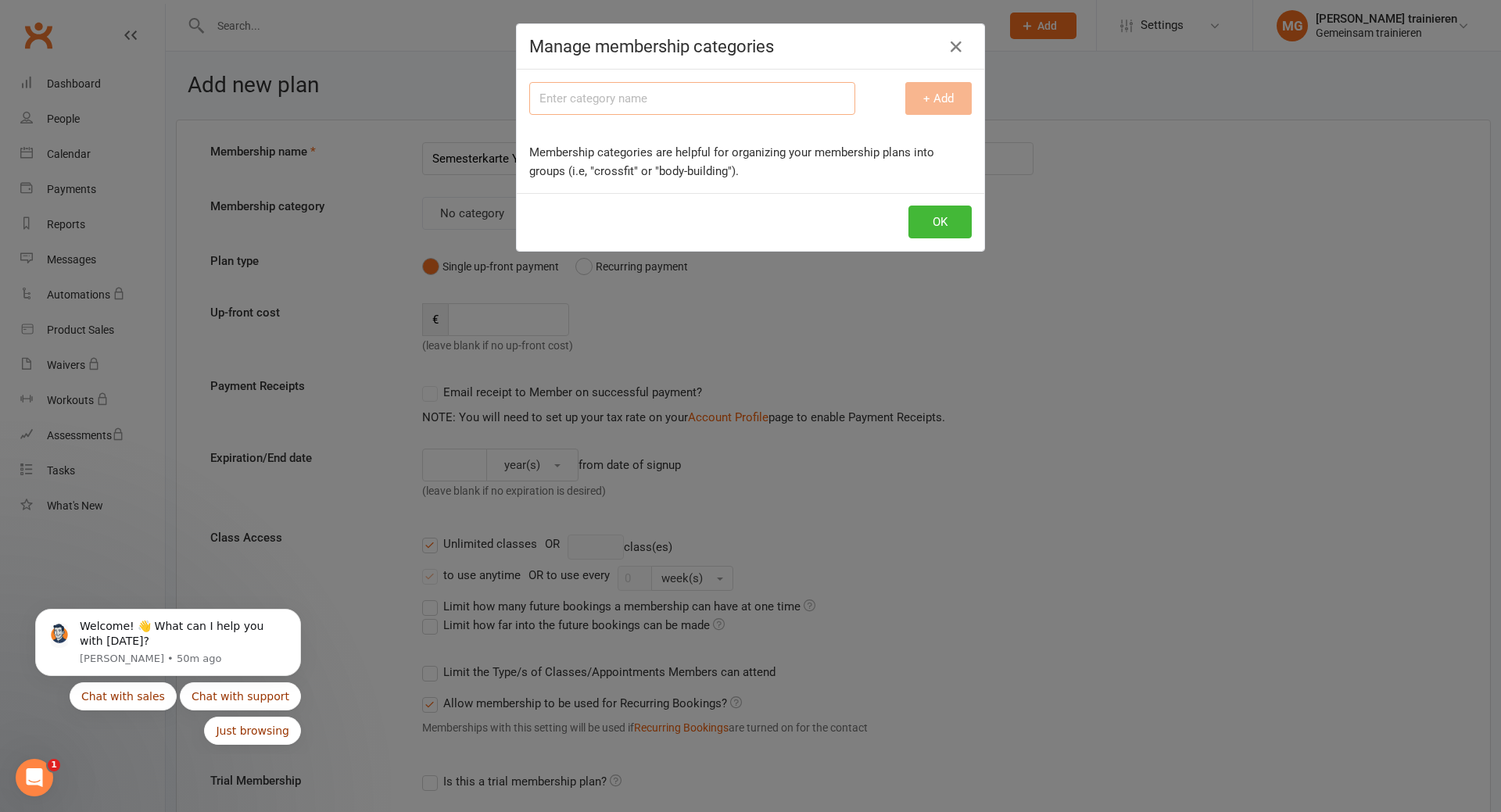
click at [611, 91] on input "text" at bounding box center [692, 98] width 326 height 33
type input "Semesterkarte 1 Kurs"
click at [942, 96] on button "+ Add" at bounding box center [938, 98] width 67 height 33
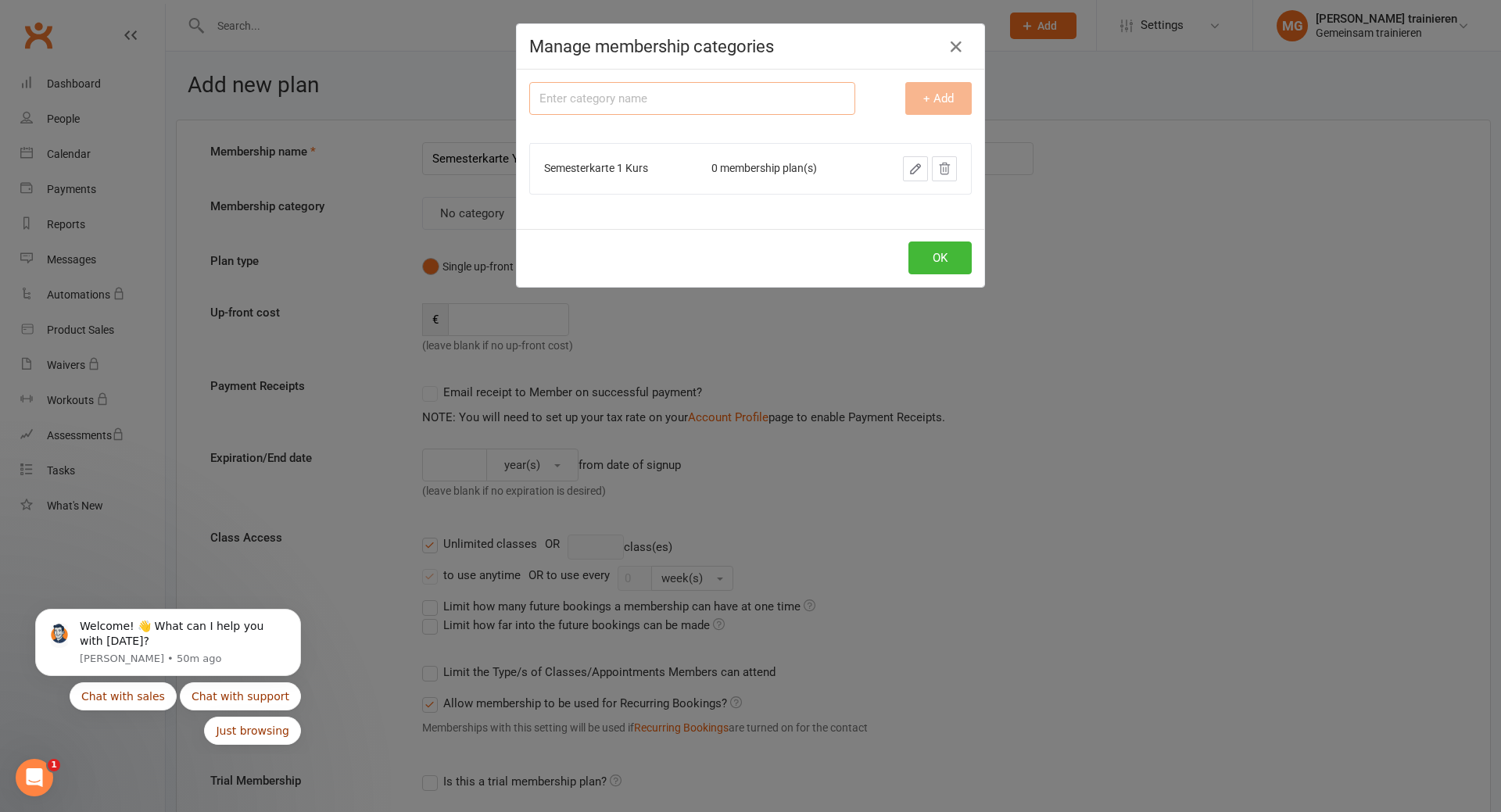
click at [767, 102] on input "text" at bounding box center [692, 98] width 326 height 33
type input "B"
type input "a"
type input "Semesterkarte 3 Kurse pro Woche"
click at [923, 101] on button "+ Add" at bounding box center [938, 98] width 67 height 33
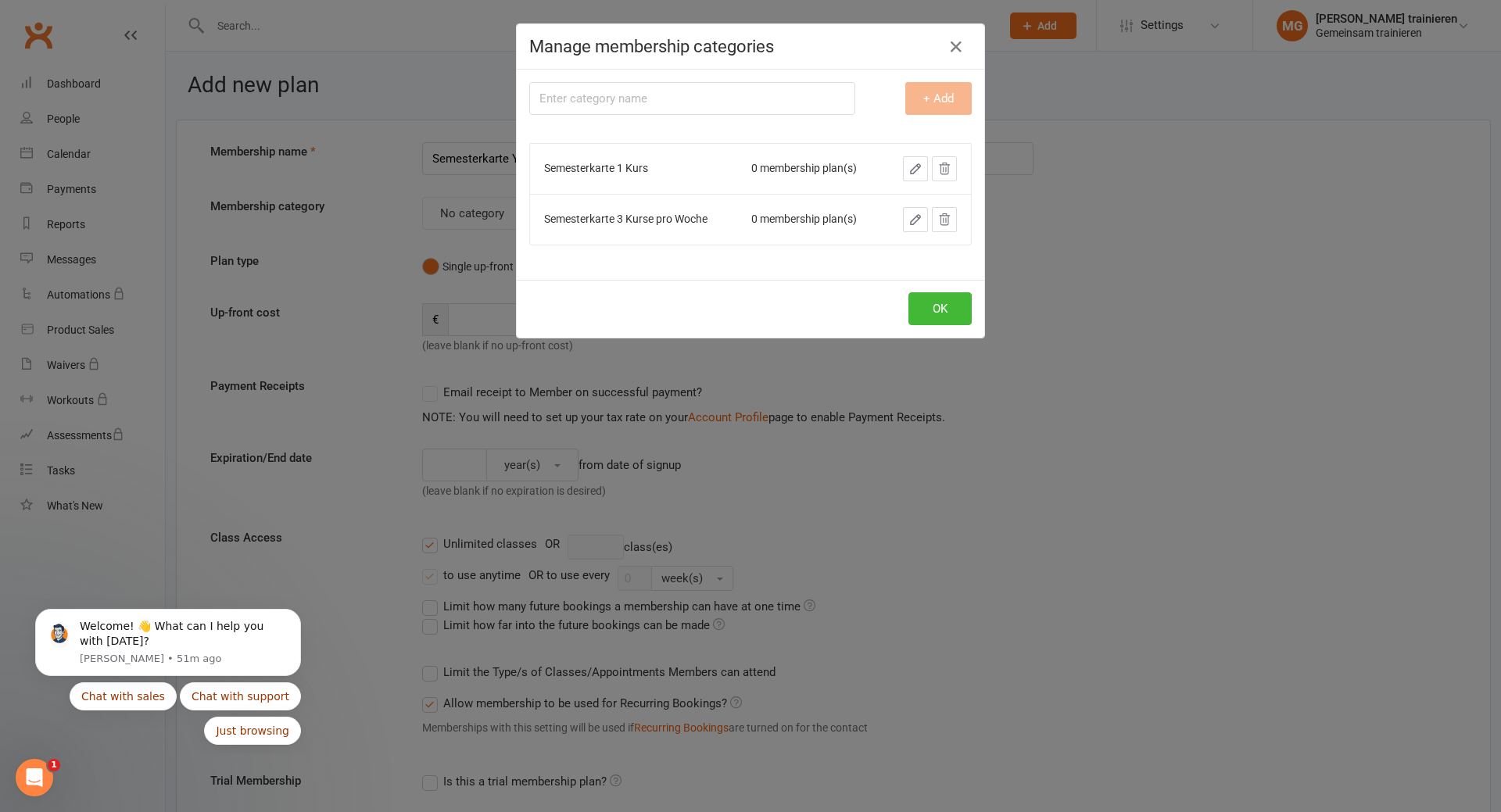
click at [908, 170] on icon "button" at bounding box center [915, 168] width 14 height 14
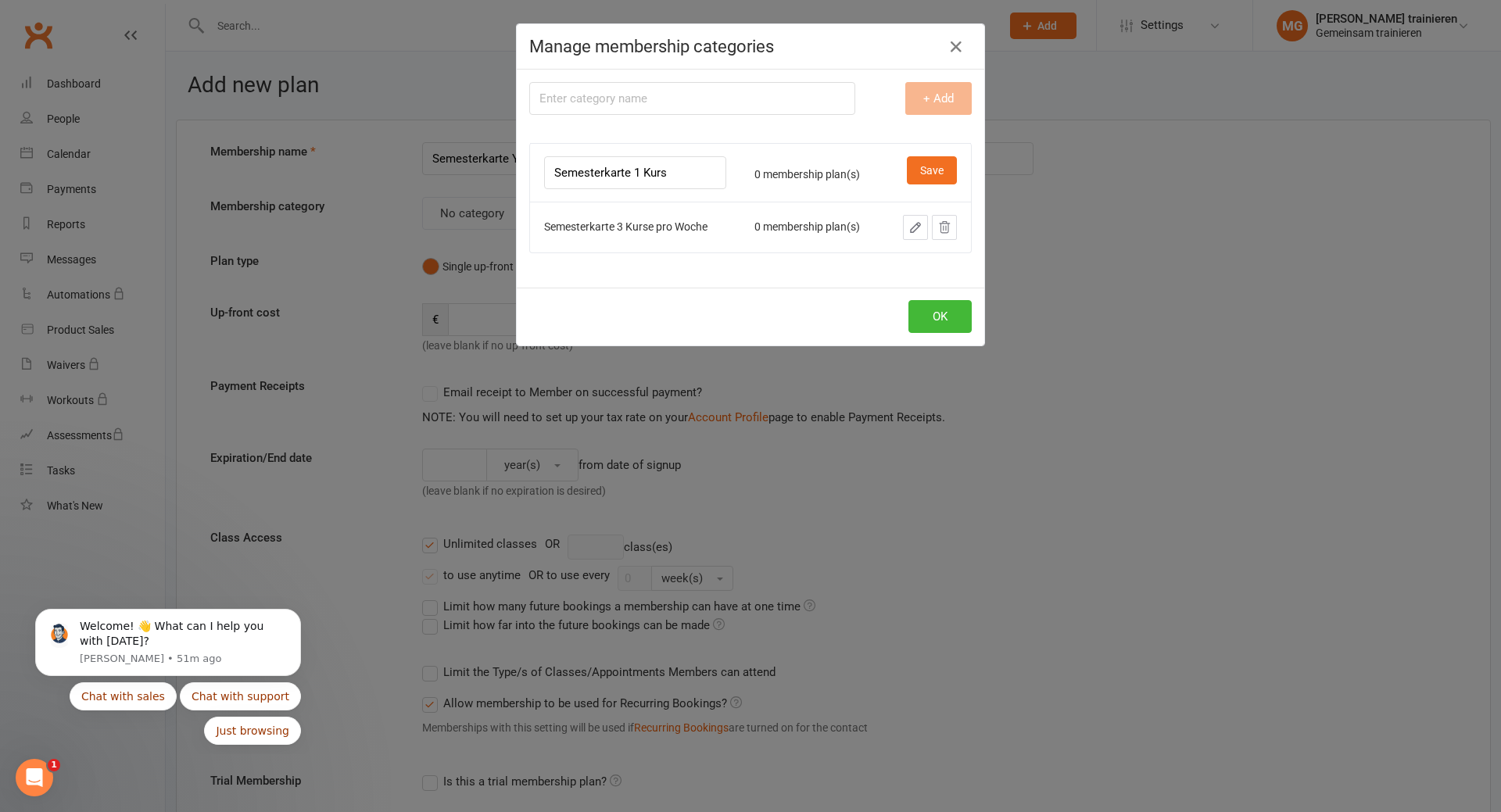
click at [853, 177] on div "0 membership plan(s)" at bounding box center [812, 174] width 115 height 12
click at [915, 310] on button "OK" at bounding box center [940, 316] width 64 height 33
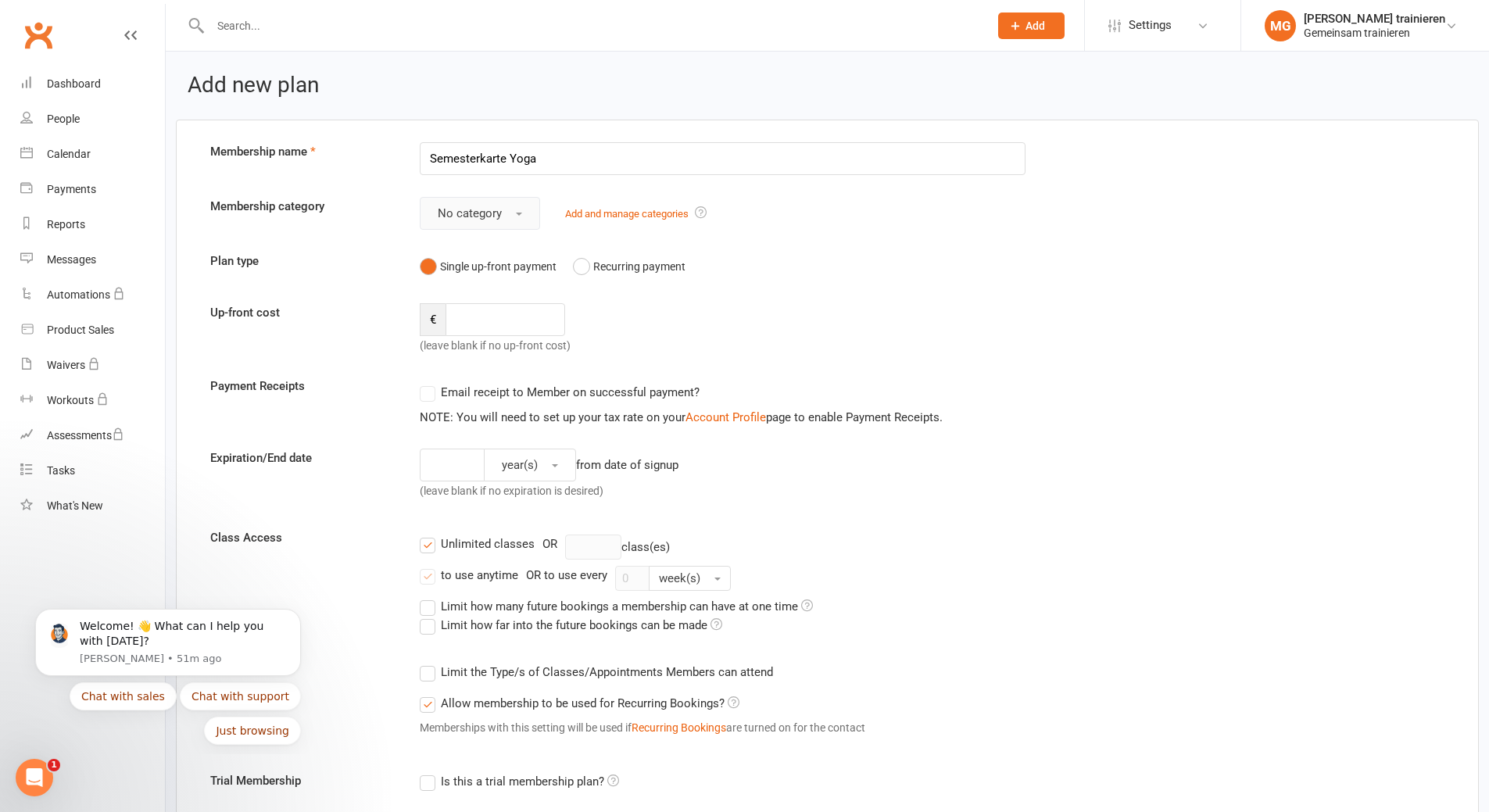
click at [500, 215] on span "No category" at bounding box center [470, 213] width 64 height 14
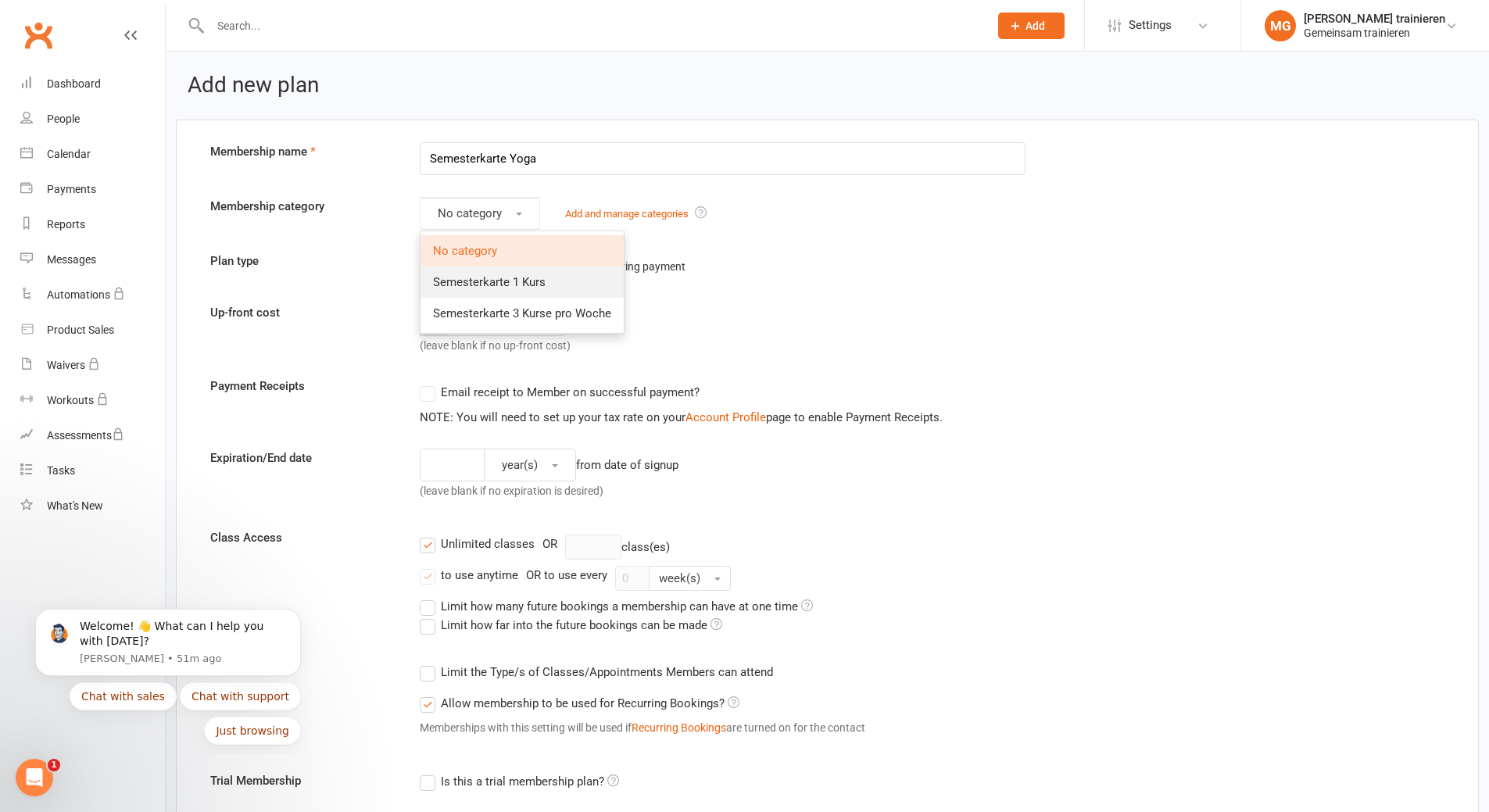
click at [486, 284] on span "Semesterkarte 1 Kurs" at bounding box center [489, 281] width 113 height 14
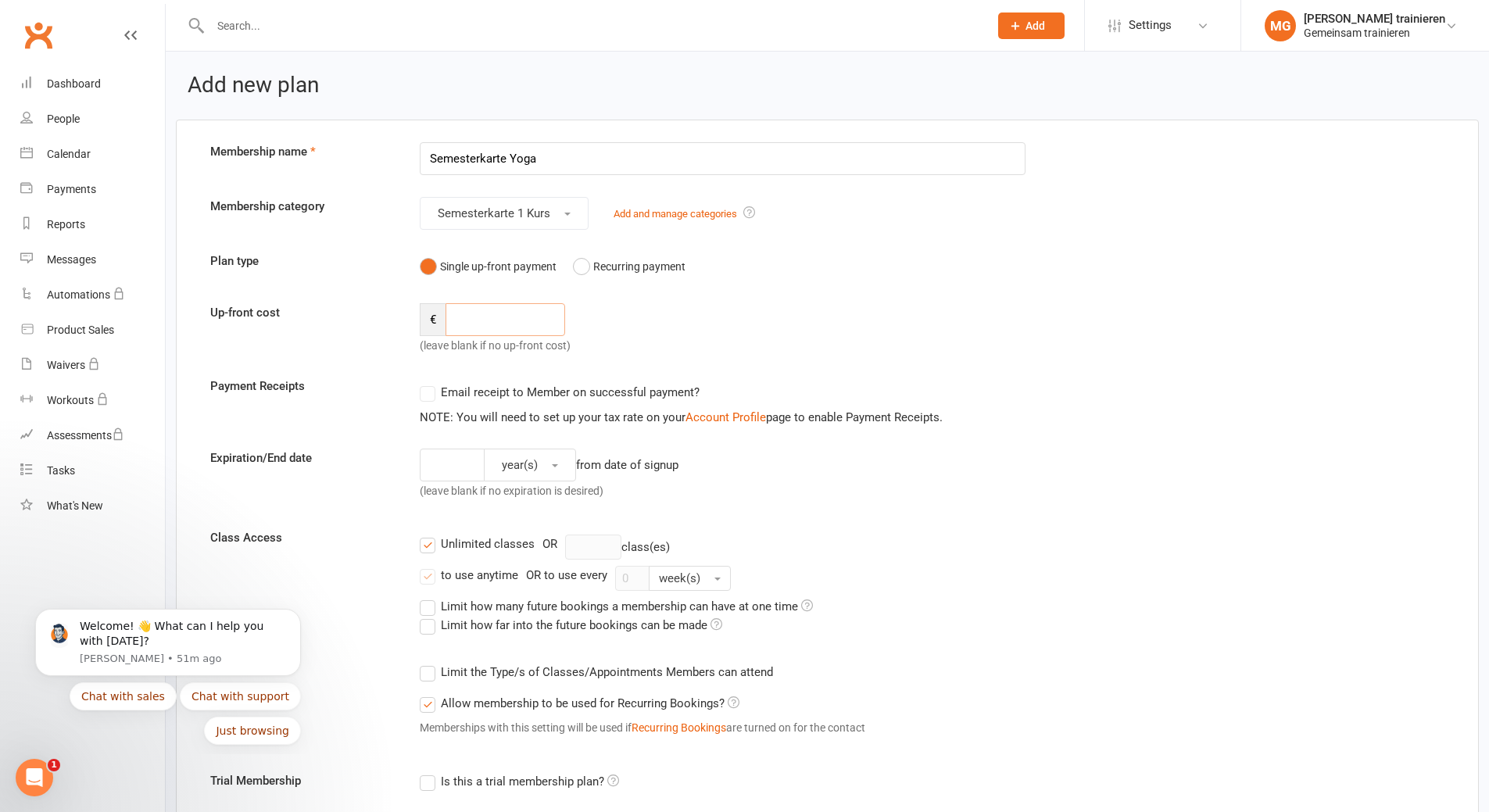
click at [490, 319] on input "number" at bounding box center [505, 319] width 120 height 33
type input "150"
click at [640, 306] on div "€ 150 (leave blank if no up-front cost)" at bounding box center [565, 329] width 315 height 51
click at [428, 396] on label "Email receipt to Member on successful payment?" at bounding box center [560, 392] width 280 height 18
click at [430, 400] on label "Email receipt to Member on successful payment?" at bounding box center [560, 392] width 280 height 18
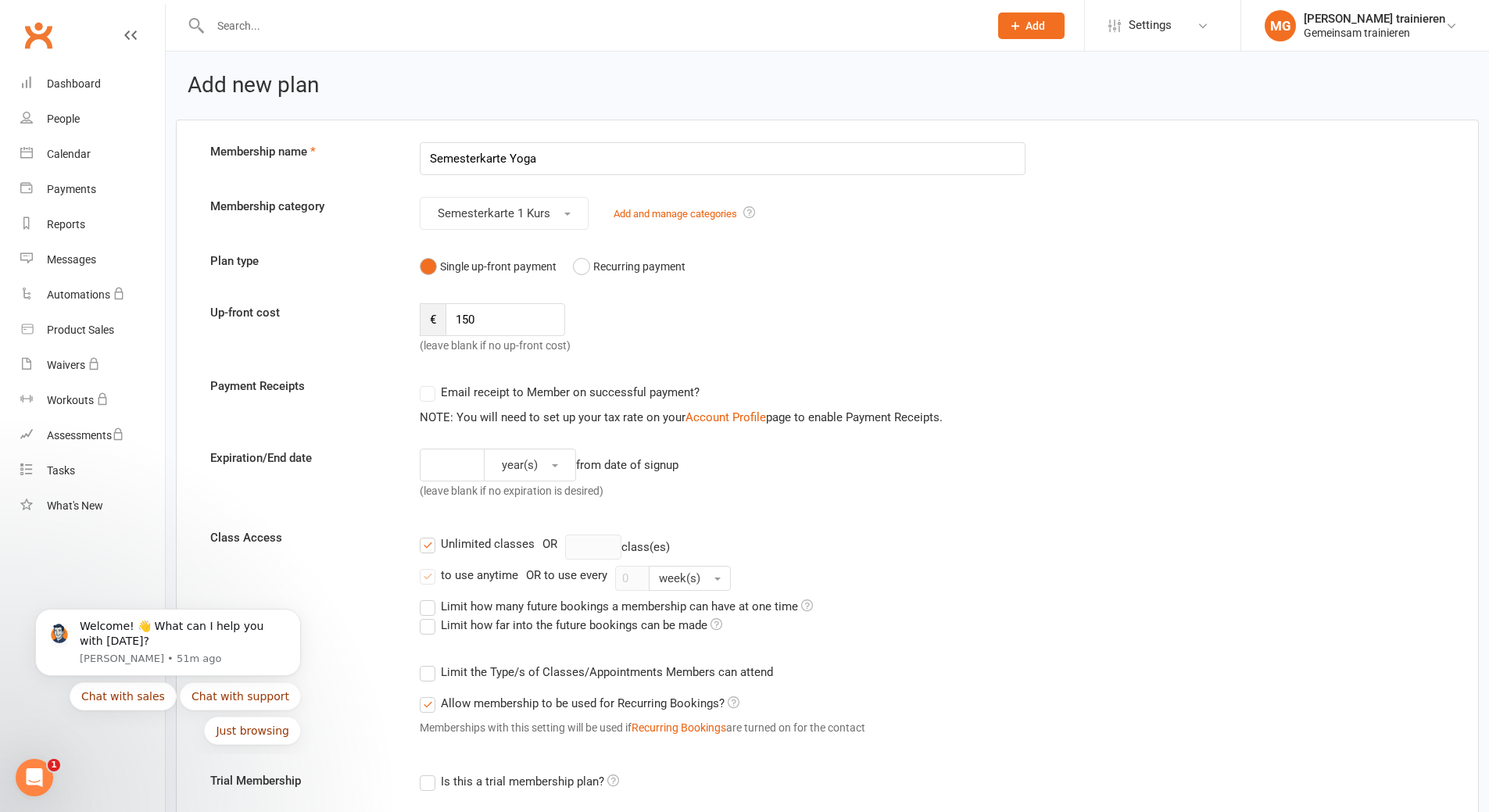
click at [648, 392] on label "Email receipt to Member on successful payment?" at bounding box center [560, 392] width 280 height 18
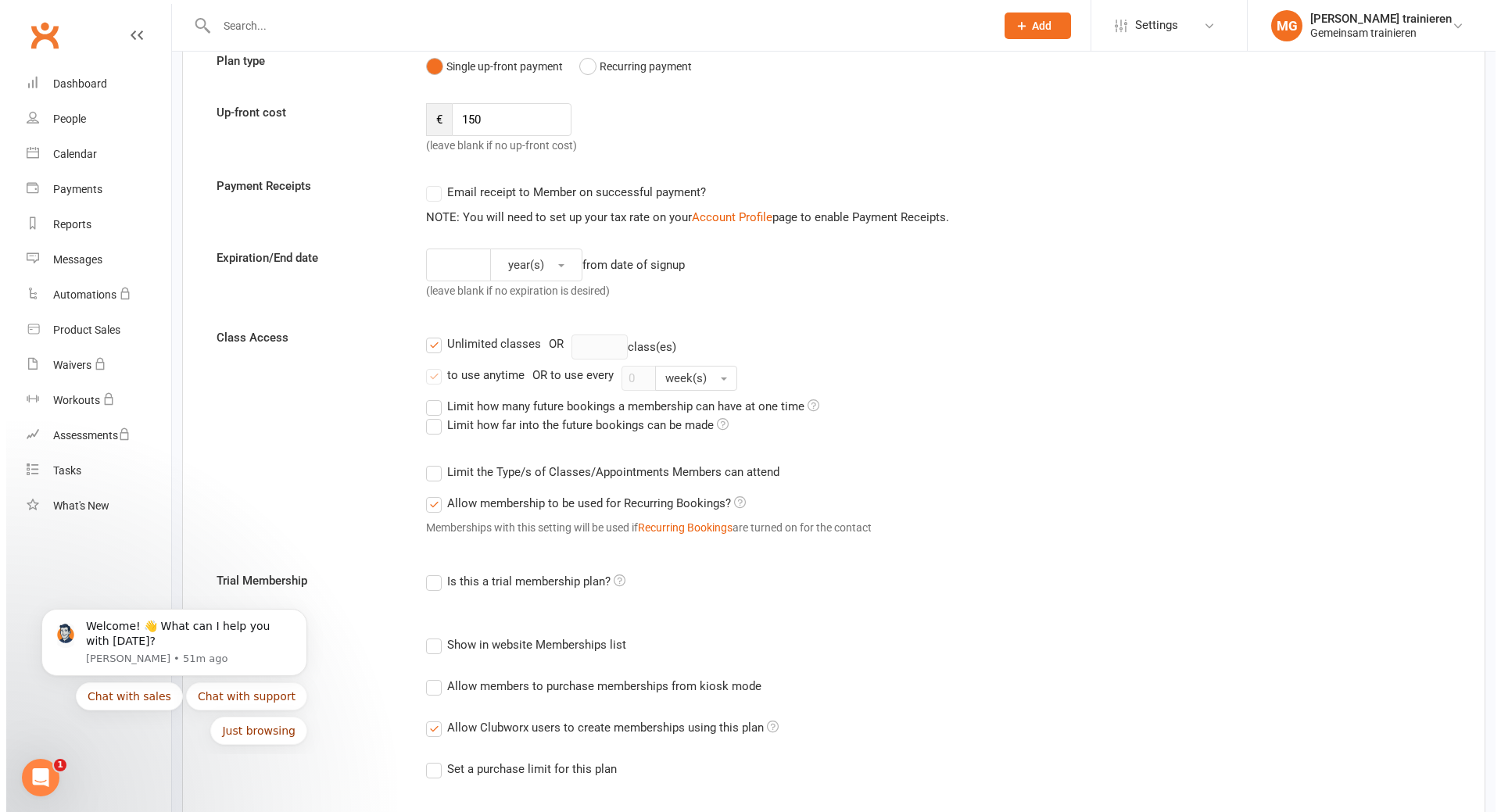
scroll to position [235, 0]
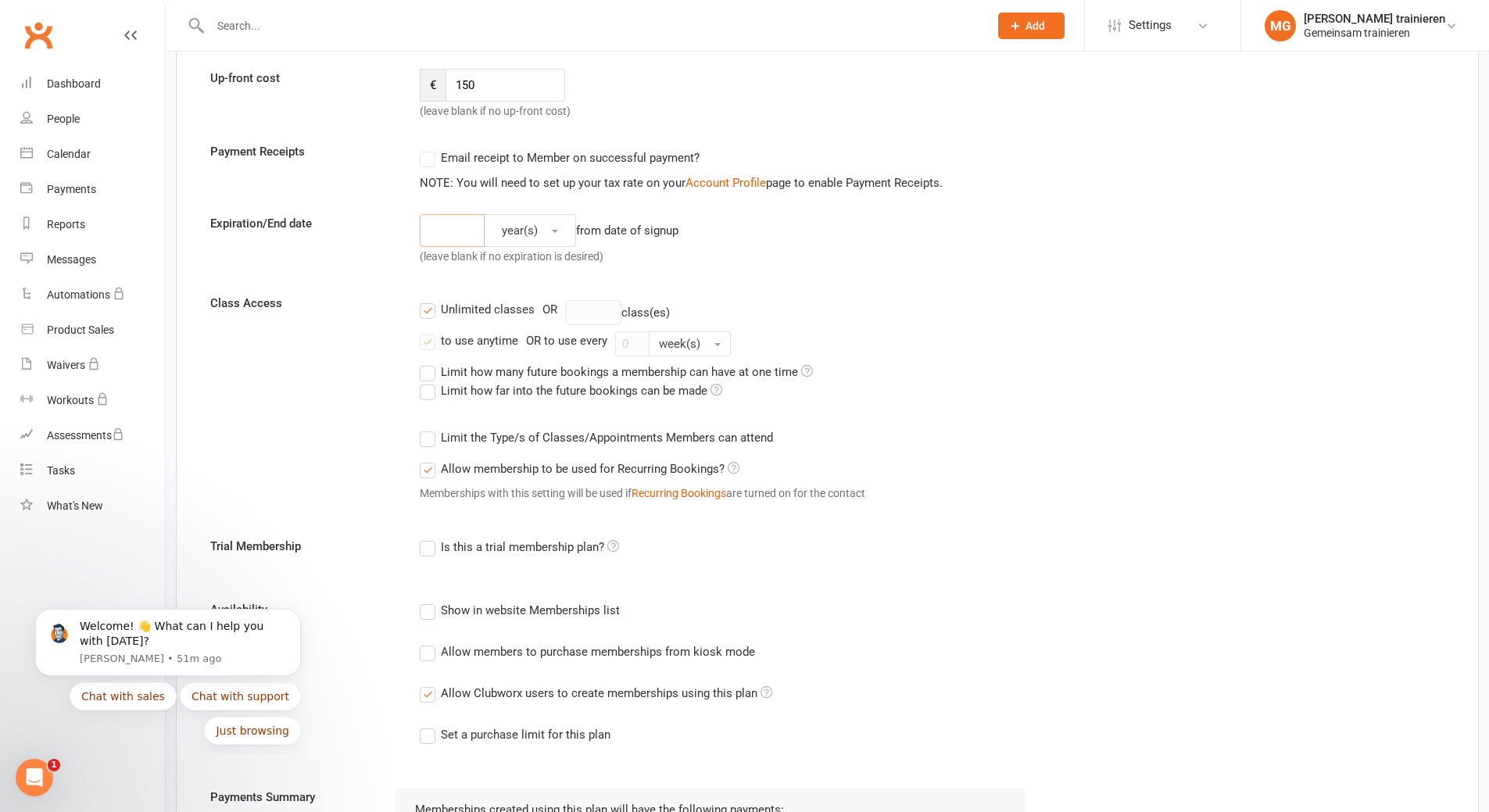
click at [449, 220] on input "number" at bounding box center [452, 230] width 65 height 33
click at [560, 226] on button "year(s)" at bounding box center [530, 230] width 93 height 33
click at [514, 337] on span "month(s)" at bounding box center [520, 330] width 47 height 14
click at [452, 234] on input "number" at bounding box center [446, 230] width 53 height 33
type input "4"
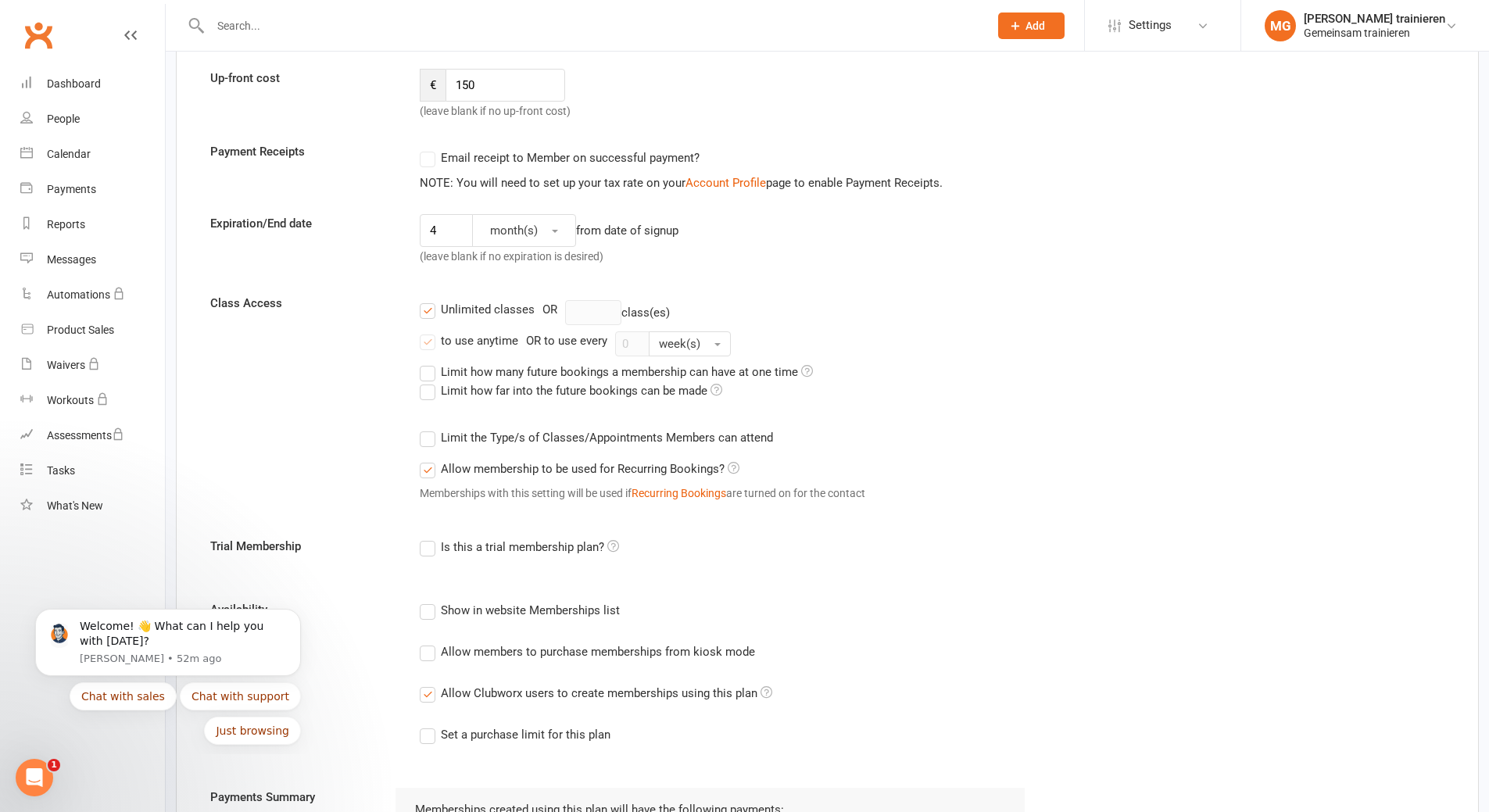
click at [429, 310] on label "Unlimited classes" at bounding box center [477, 309] width 115 height 18
click at [429, 300] on input "Unlimited classes" at bounding box center [425, 300] width 10 height 0
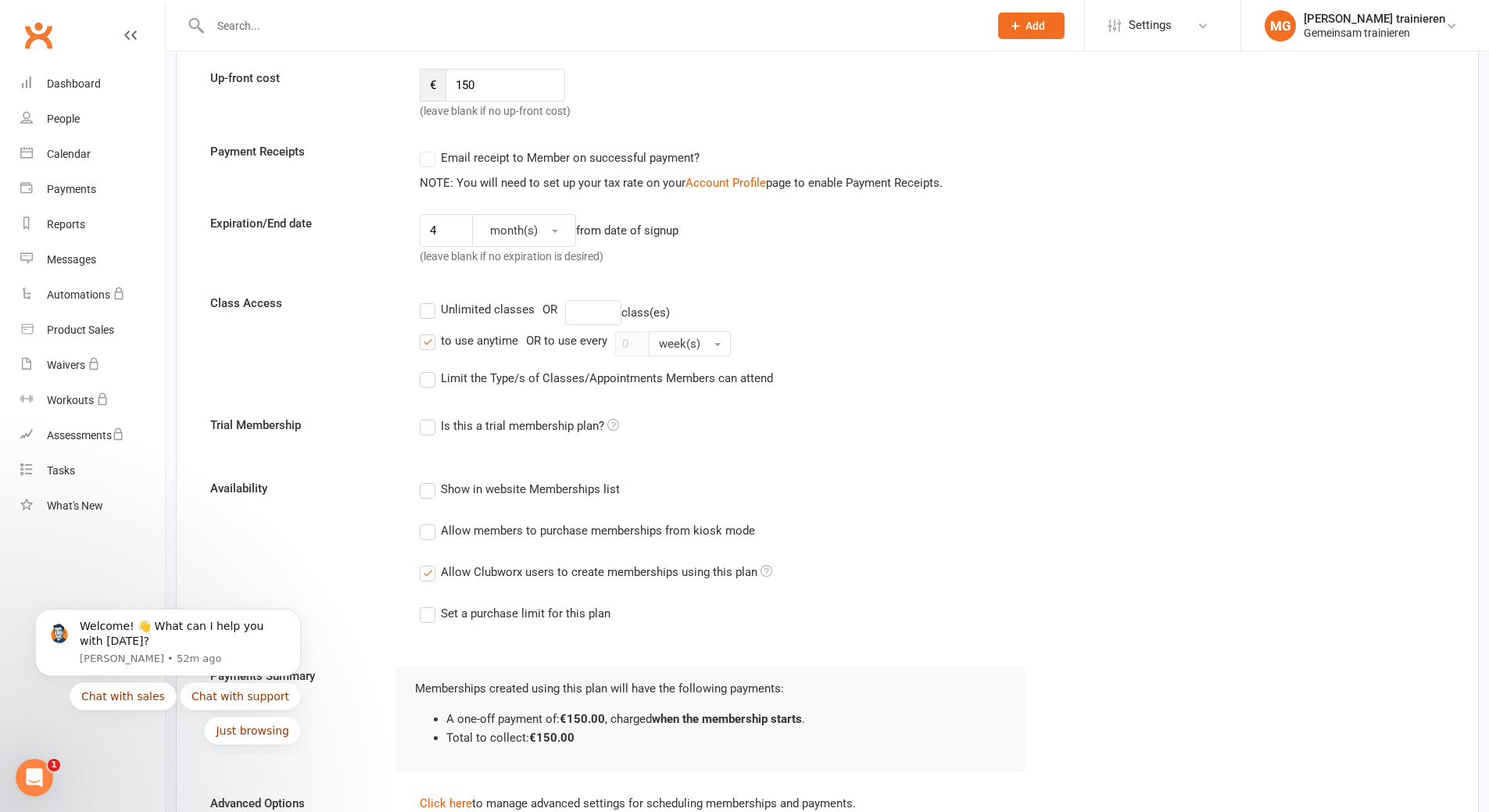
click at [505, 377] on label "Limit the Type/s of Classes/Appointments Members can attend" at bounding box center [596, 378] width 353 height 18
click at [430, 369] on input "Limit the Type/s of Classes/Appointments Members can attend" at bounding box center [425, 369] width 10 height 0
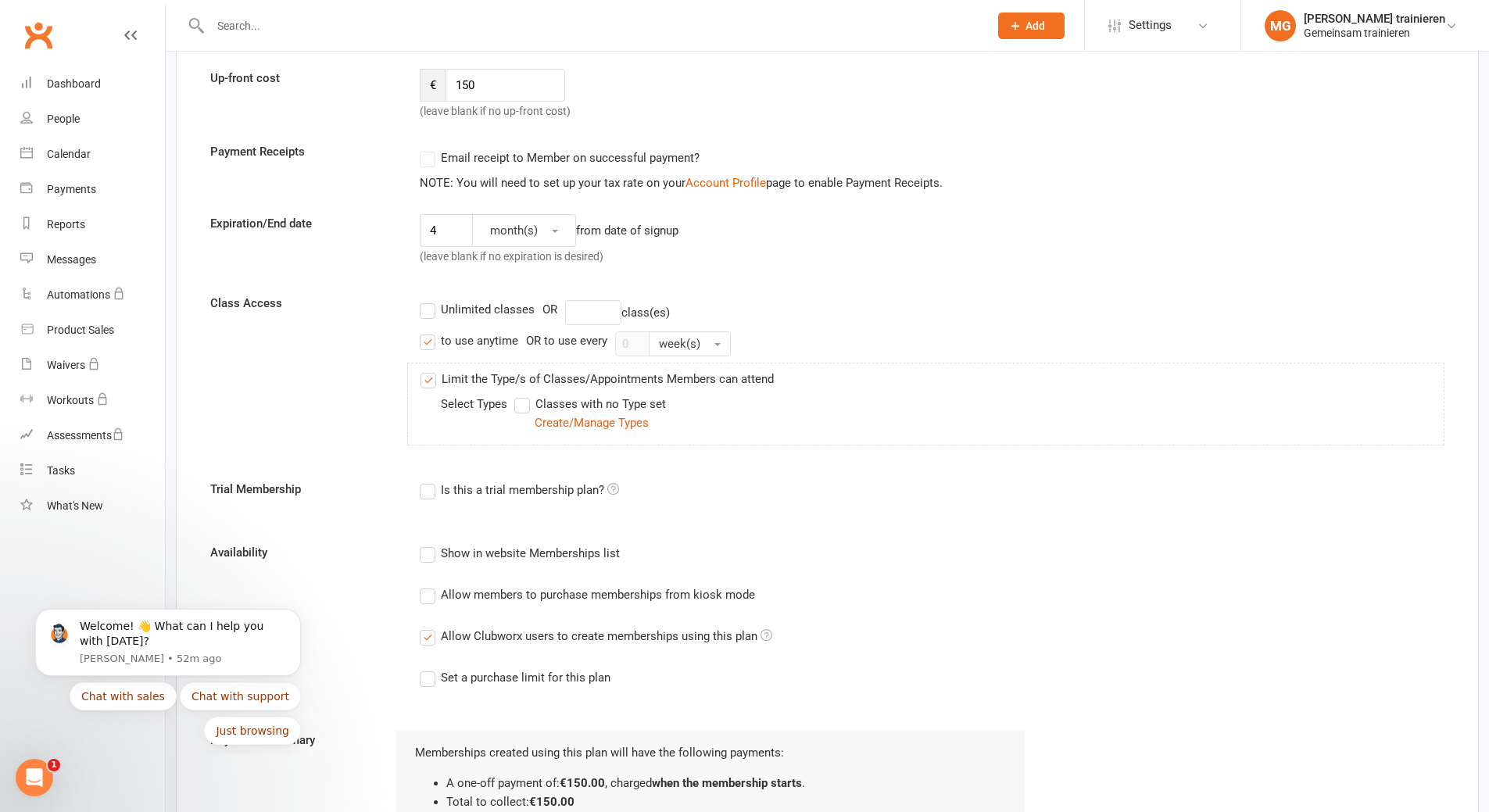
click at [525, 404] on label "Classes with no Type set" at bounding box center [590, 404] width 152 height 18
click at [524, 395] on input "Classes with no Type set" at bounding box center [519, 395] width 10 height 0
click at [548, 427] on link "Create/Manage Types" at bounding box center [592, 422] width 114 height 14
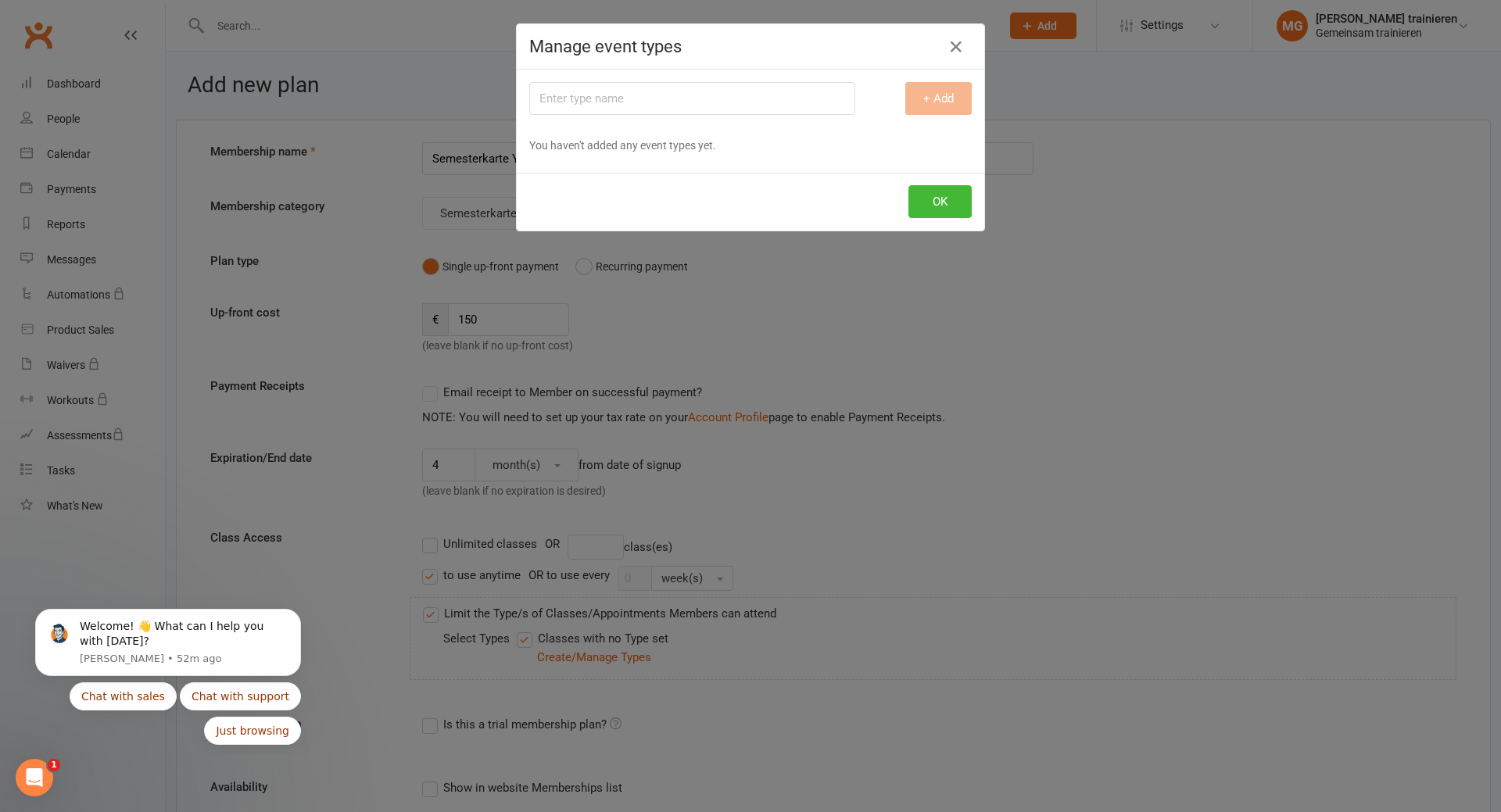
click at [663, 95] on input "text" at bounding box center [692, 98] width 326 height 33
type input "Yoga Anfänger"
click at [948, 97] on button "+ Add" at bounding box center [938, 98] width 67 height 33
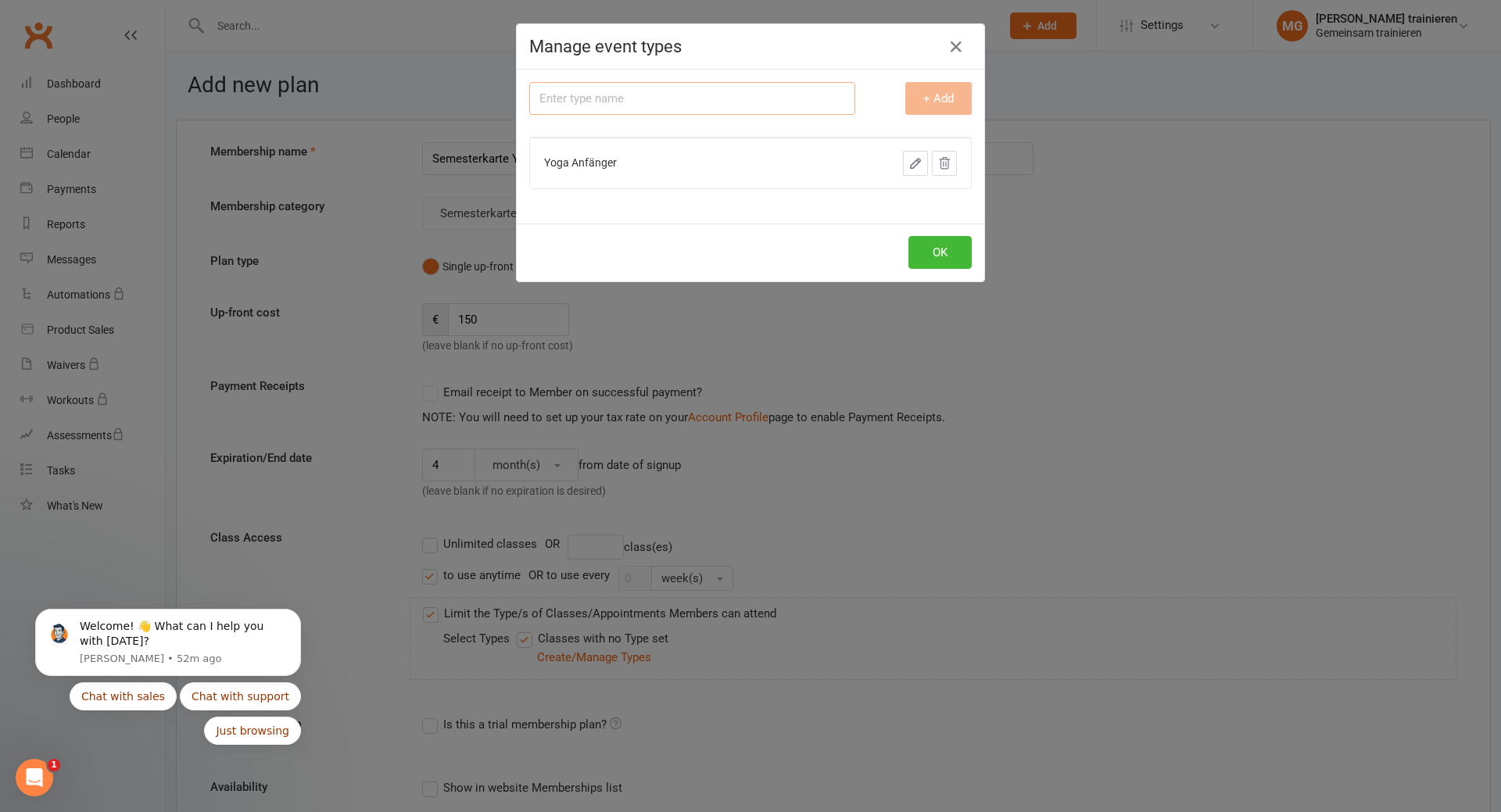
click at [685, 103] on input "text" at bounding box center [692, 98] width 326 height 33
type input "Einfach fit inkl. [PERSON_NAME] [PERSON_NAME] Po"
click at [931, 90] on button "+ Add" at bounding box center [938, 98] width 67 height 33
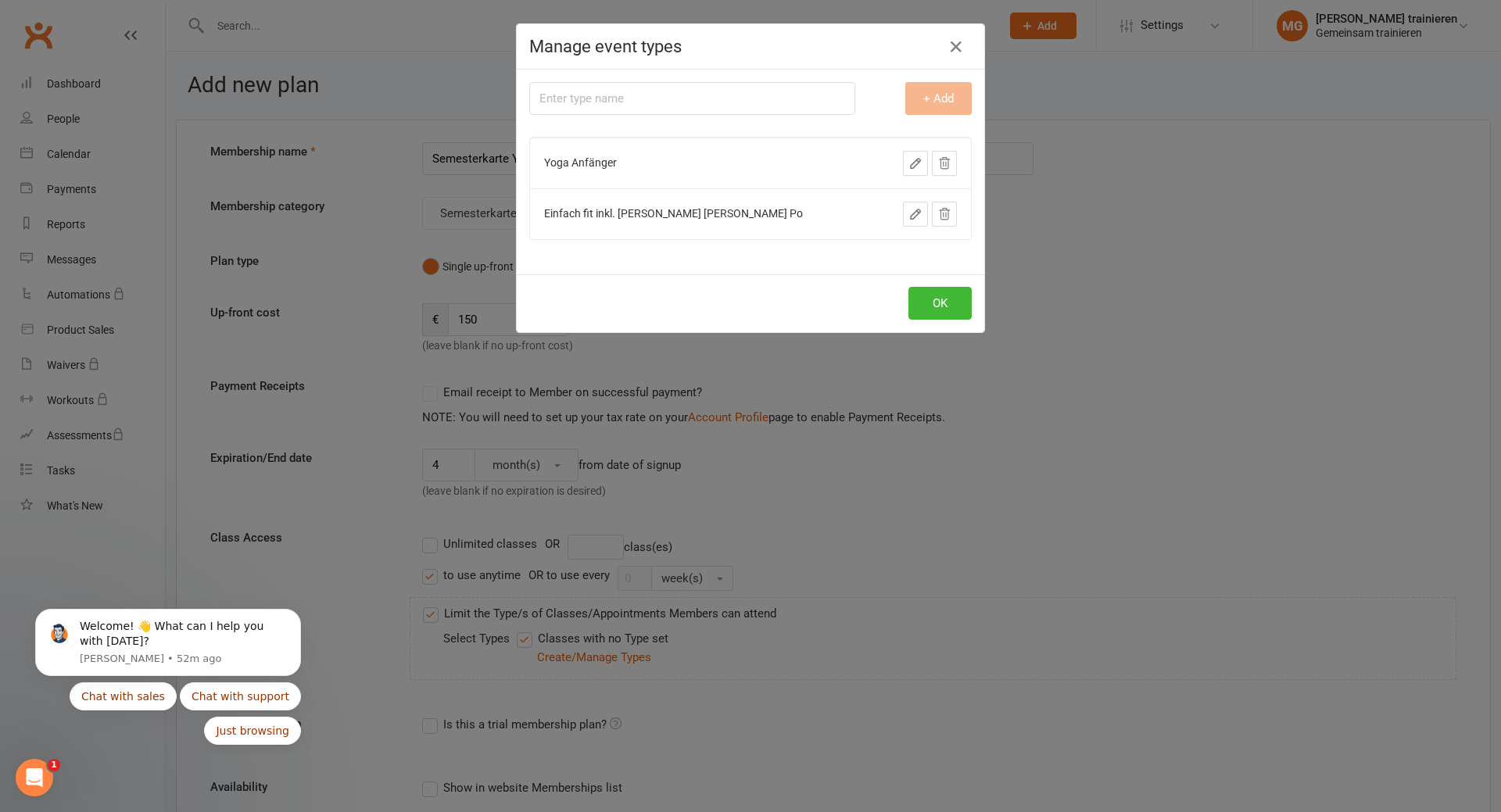
click at [703, 119] on div "Type name + Add Yoga Anfänger Einfach fit inkl. Bauch Beine Po" at bounding box center [750, 171] width 467 height 205
click at [701, 106] on input "text" at bounding box center [692, 98] width 326 height 33
type input "Rückenfit"
click at [919, 105] on button "+ Add" at bounding box center [938, 98] width 67 height 33
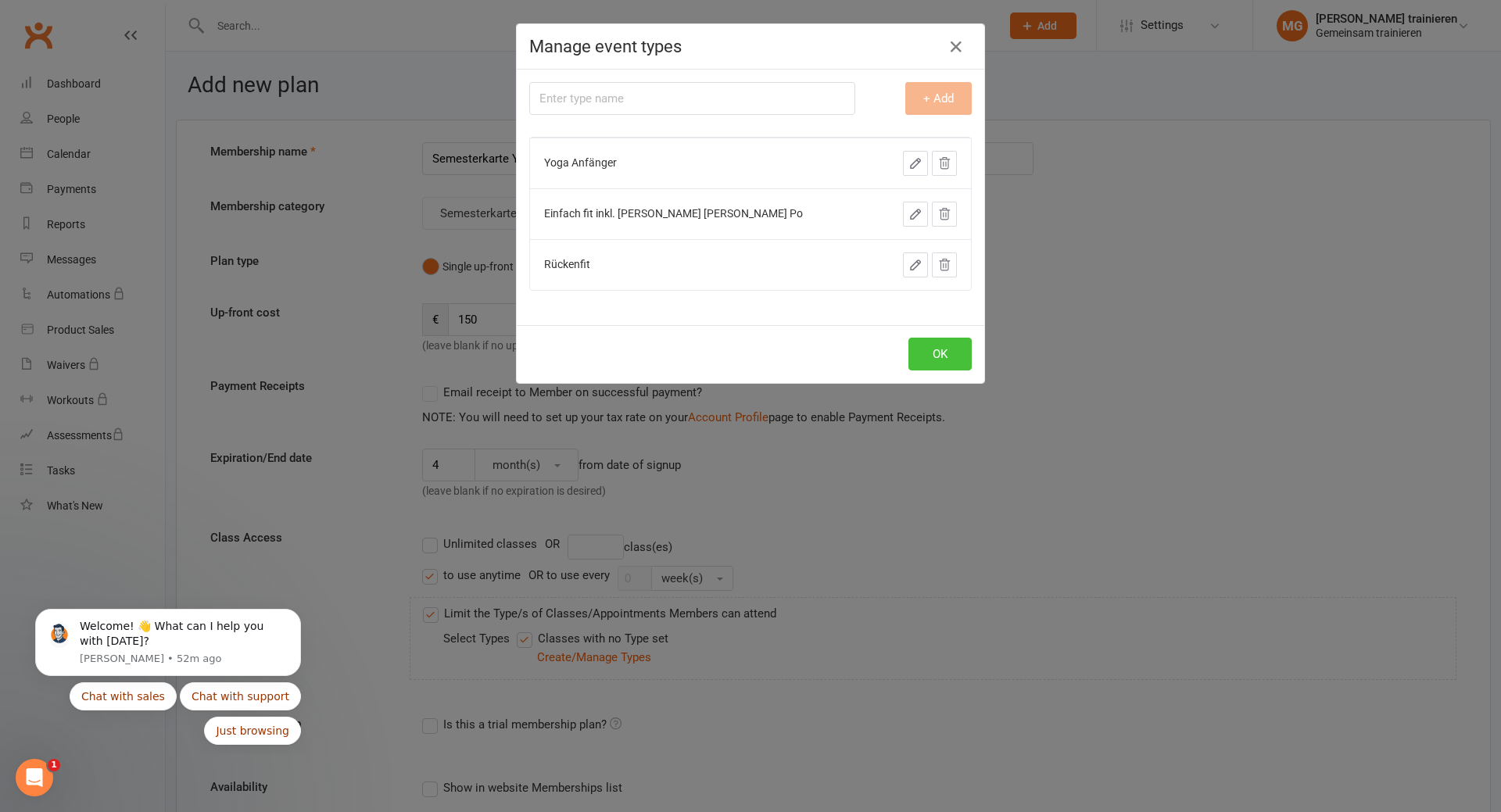
click at [946, 350] on button "OK" at bounding box center [940, 354] width 64 height 33
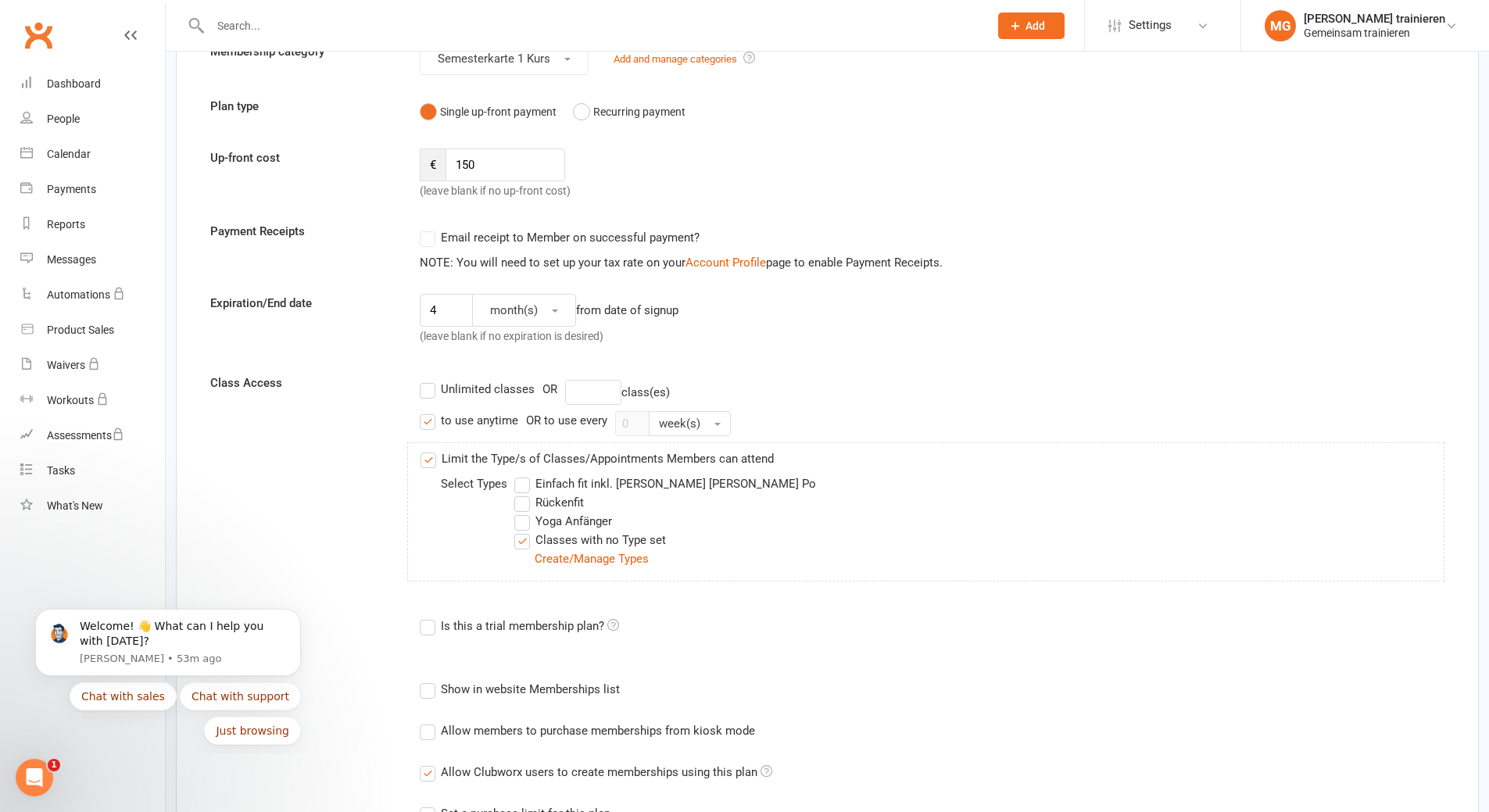
scroll to position [156, 0]
click at [524, 484] on label "Einfach fit inkl. [PERSON_NAME] [PERSON_NAME] Po" at bounding box center [664, 482] width 302 height 18
click at [524, 473] on input "Einfach fit inkl. [PERSON_NAME] [PERSON_NAME] Po" at bounding box center [519, 473] width 10 height 0
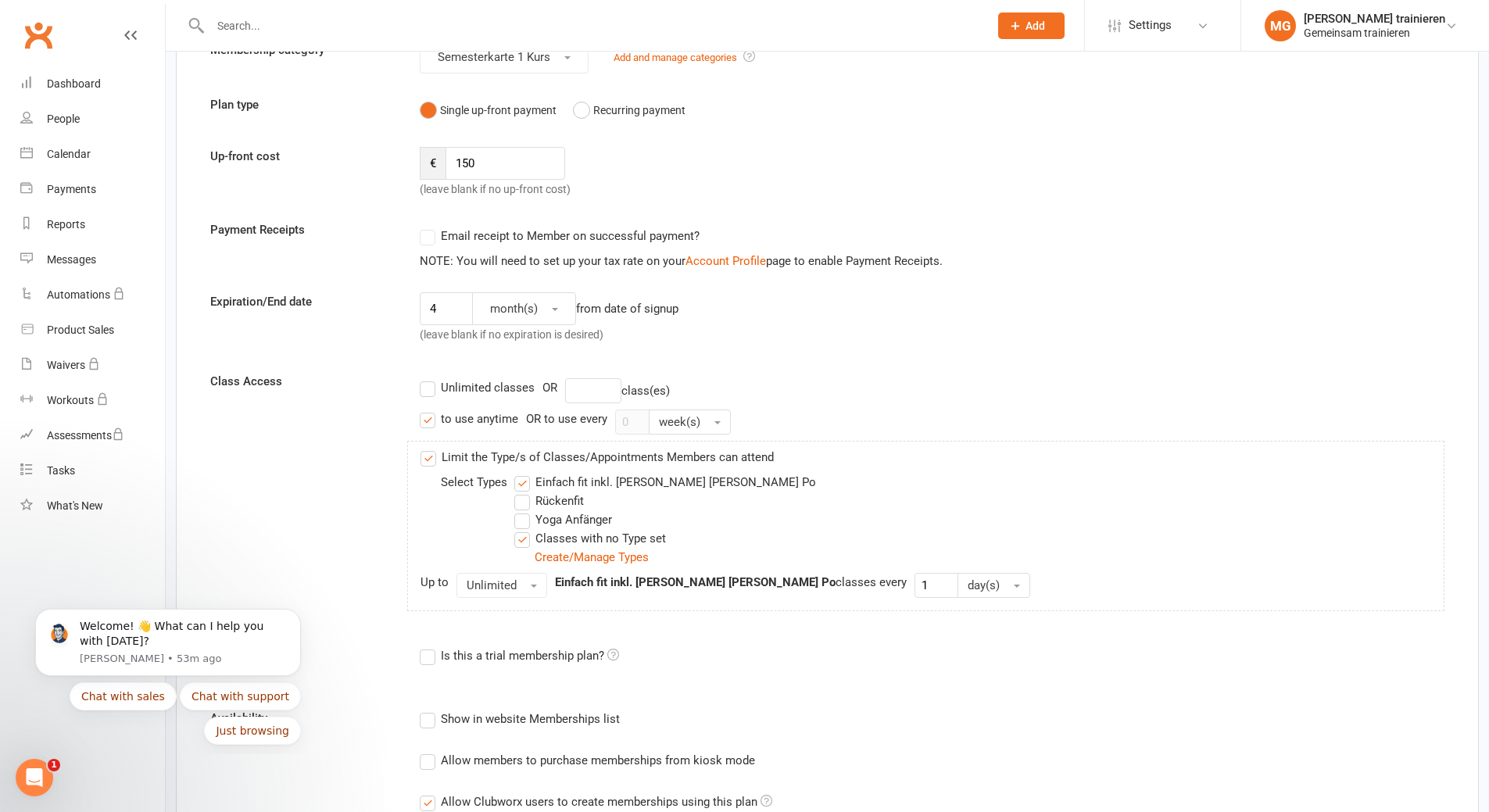
click at [524, 500] on label "Rückenfit" at bounding box center [549, 500] width 69 height 18
click at [524, 491] on input "Rückenfit" at bounding box center [519, 491] width 10 height 0
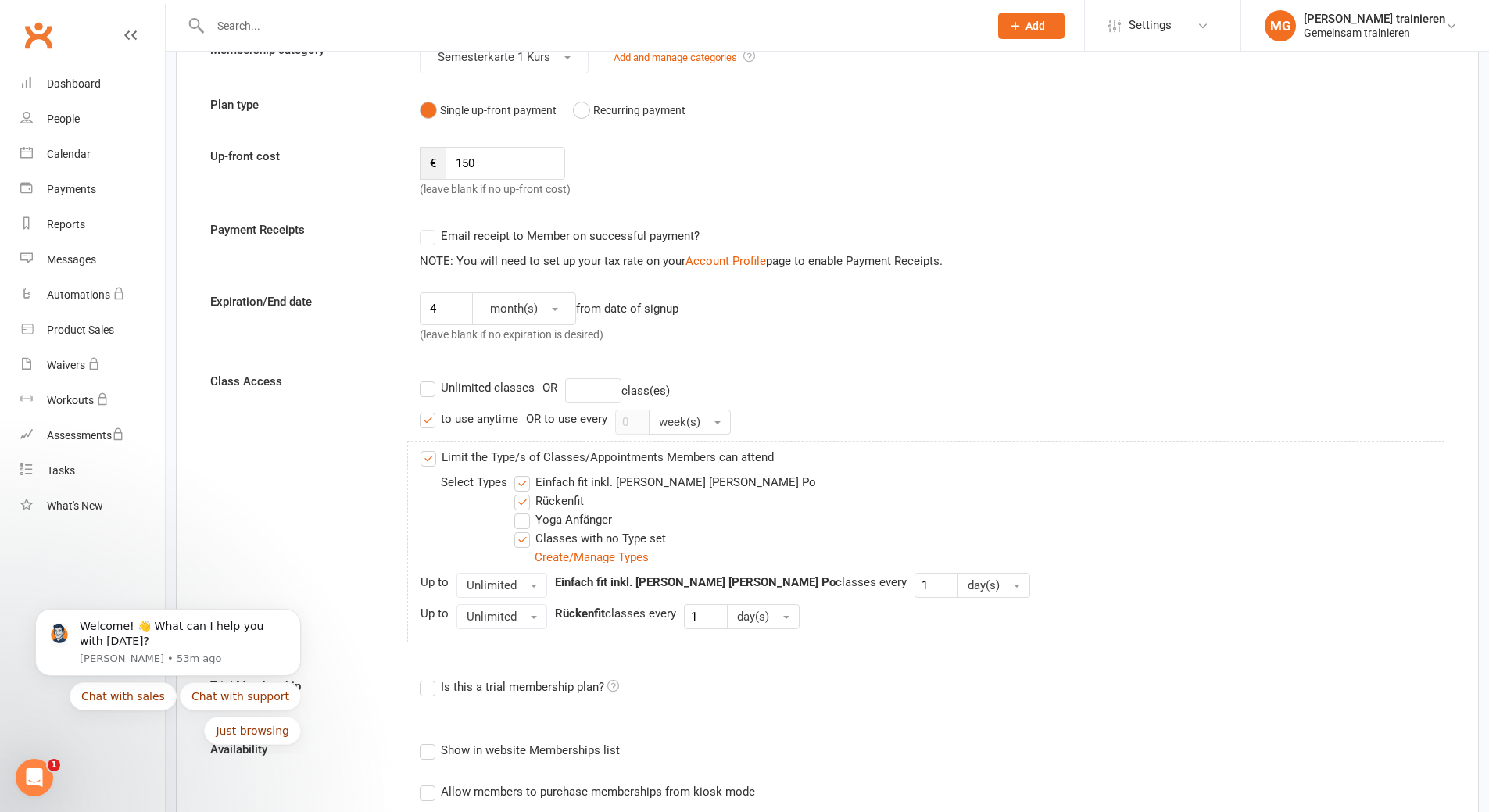
click at [524, 525] on label "Yoga Anfänger" at bounding box center [562, 519] width 97 height 18
click at [524, 511] on input "Yoga Anfänger" at bounding box center [519, 511] width 10 height 0
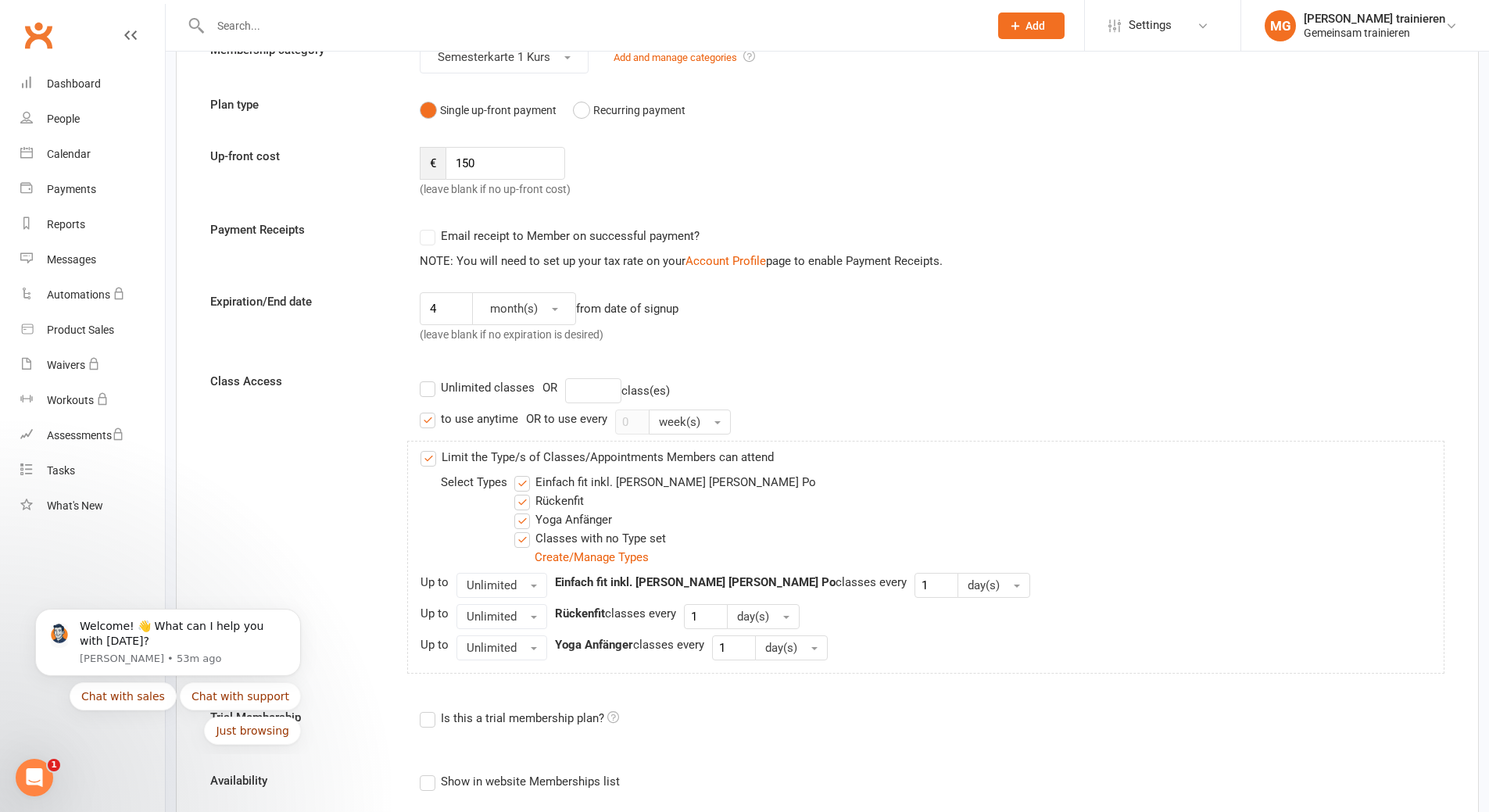
click at [524, 540] on label "Classes with no Type set" at bounding box center [590, 538] width 152 height 18
click at [524, 529] on input "Classes with no Type set" at bounding box center [519, 529] width 10 height 0
click at [534, 588] on button "Unlimited" at bounding box center [502, 584] width 91 height 25
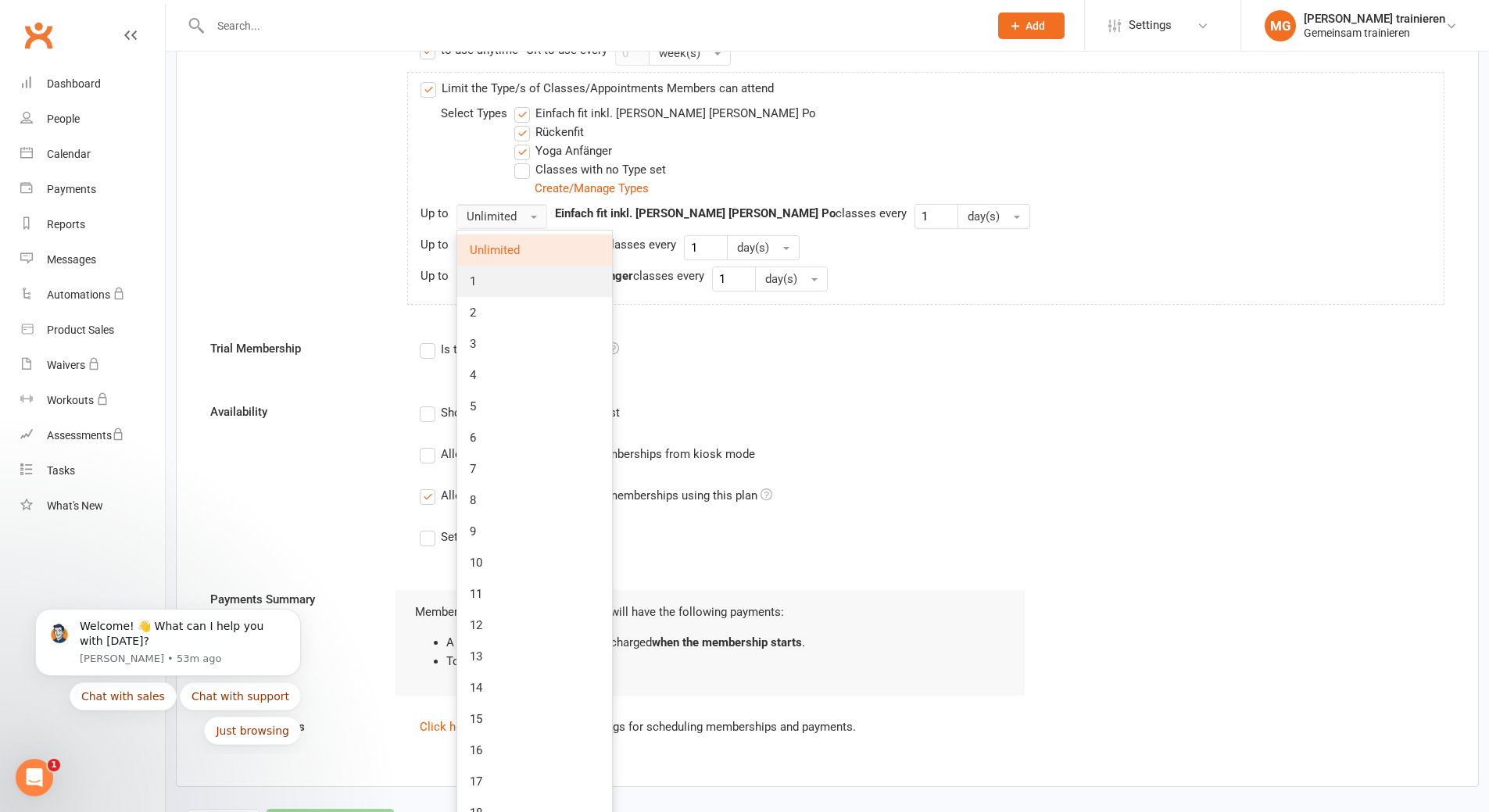
scroll to position [547, 0]
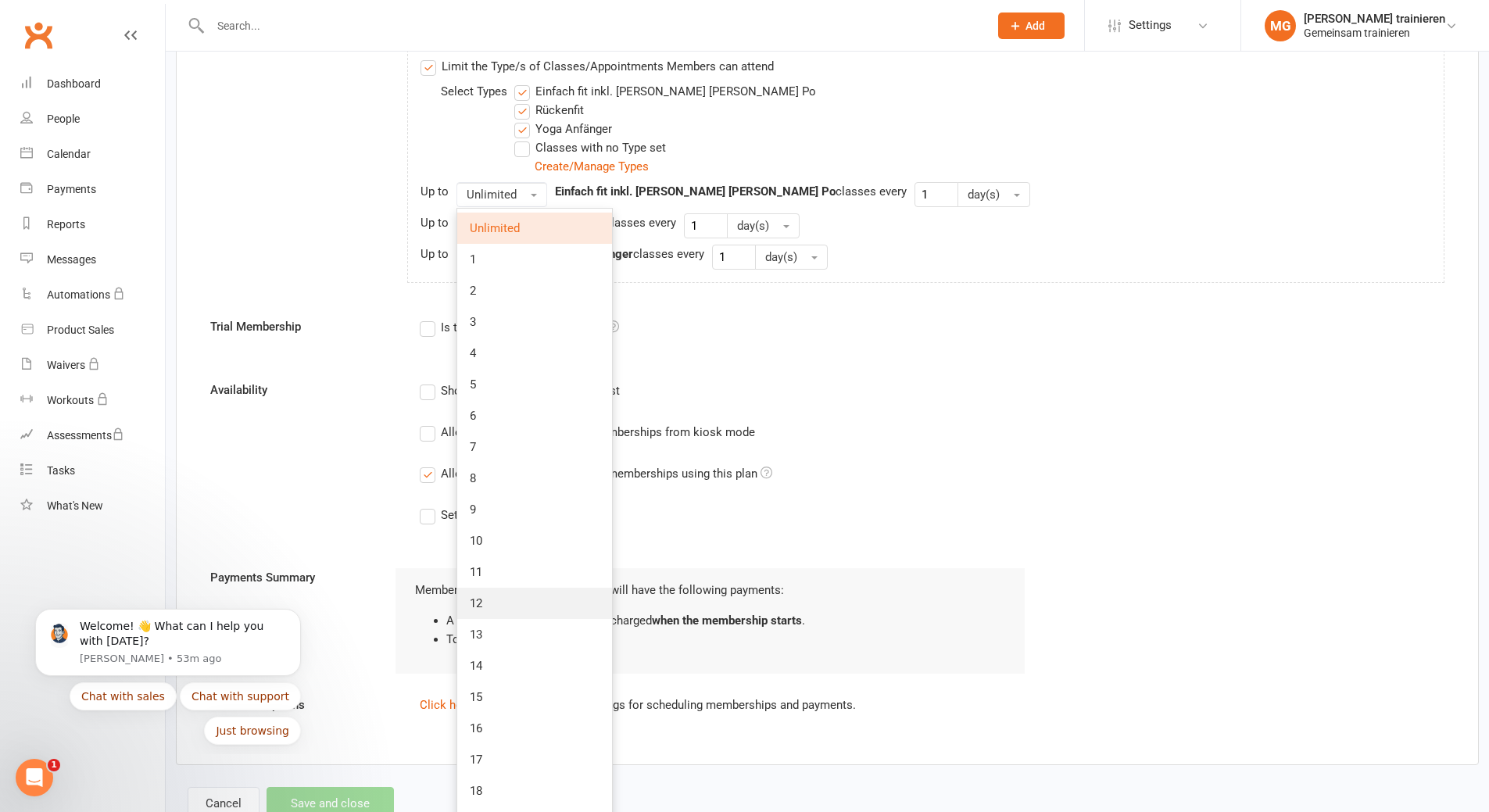
click at [497, 605] on link "12" at bounding box center [535, 603] width 154 height 31
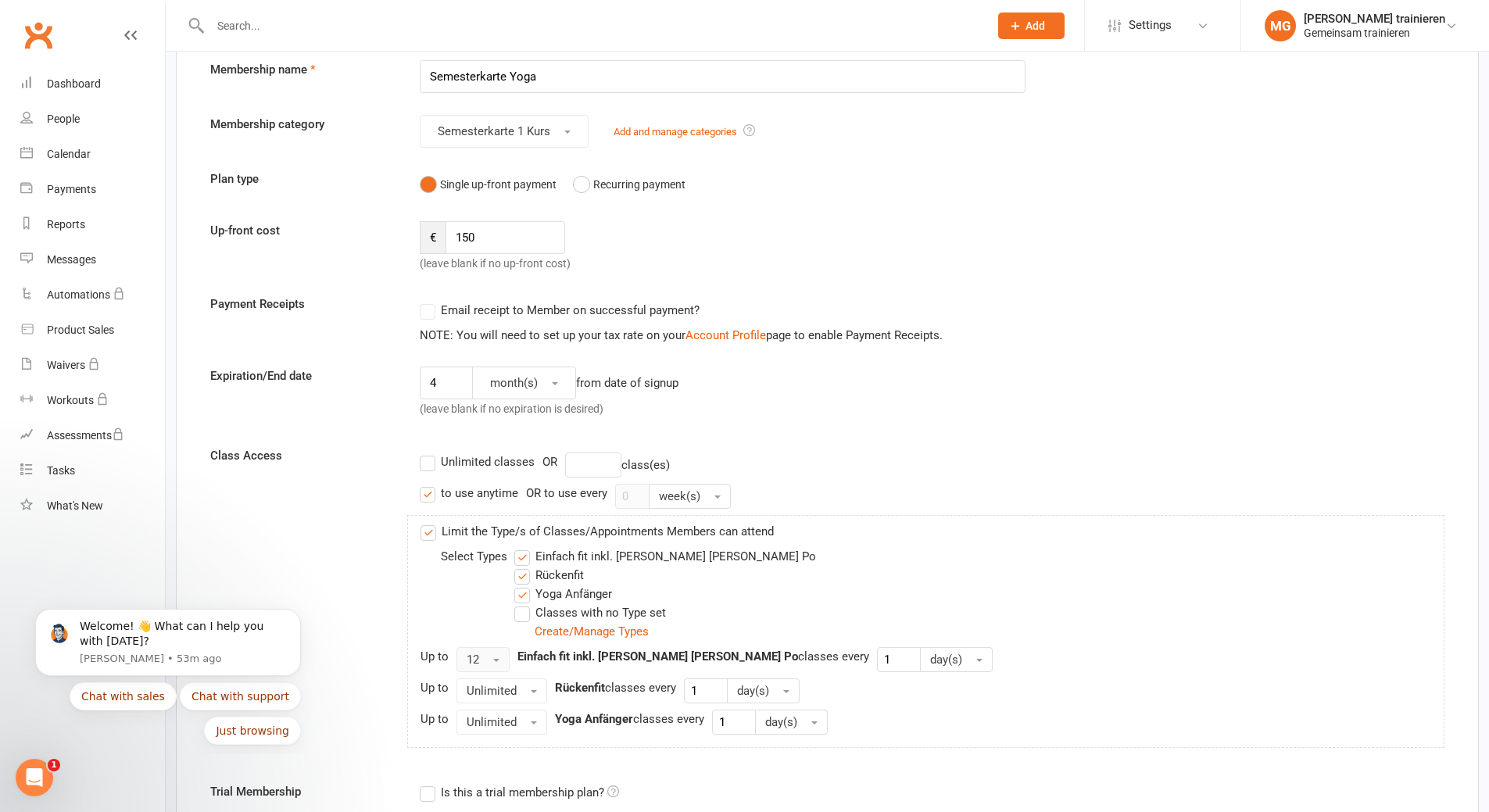
scroll to position [313, 0]
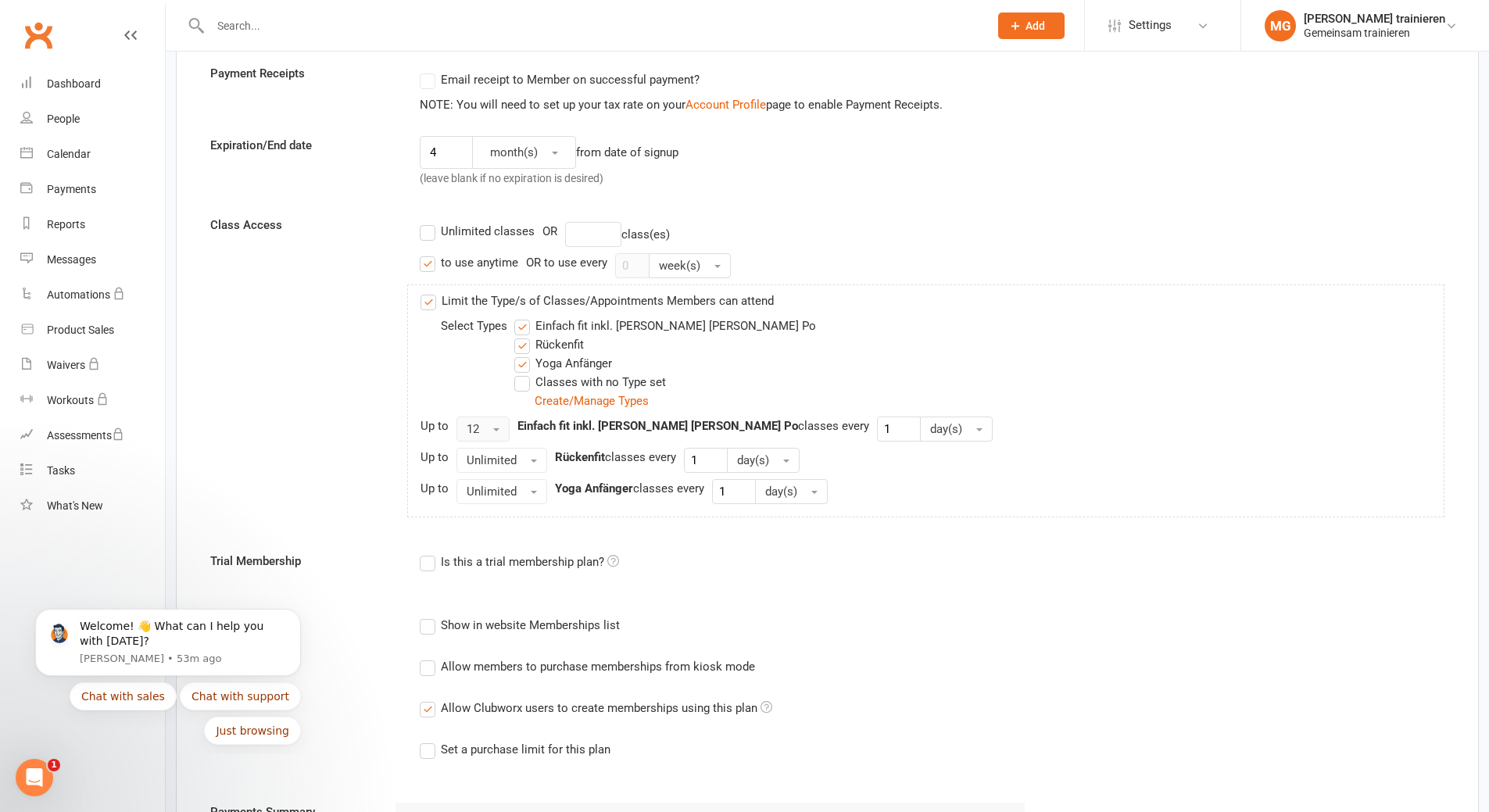
click at [494, 427] on button "12" at bounding box center [483, 429] width 53 height 25
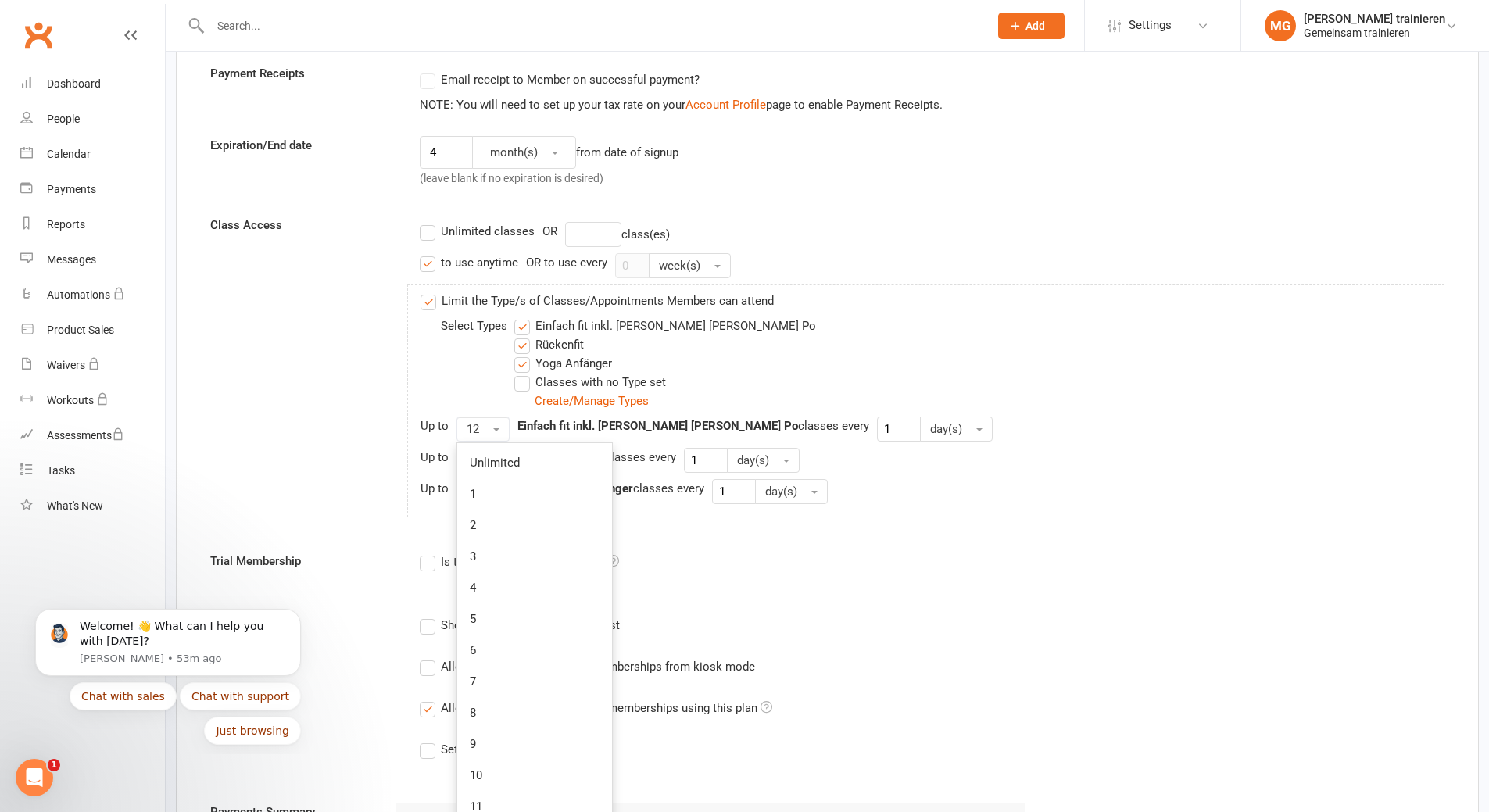
click at [520, 325] on label "Einfach fit inkl. [PERSON_NAME] [PERSON_NAME] Po" at bounding box center [664, 326] width 302 height 18
click at [520, 317] on input "Einfach fit inkl. [PERSON_NAME] [PERSON_NAME] Po" at bounding box center [519, 317] width 10 height 0
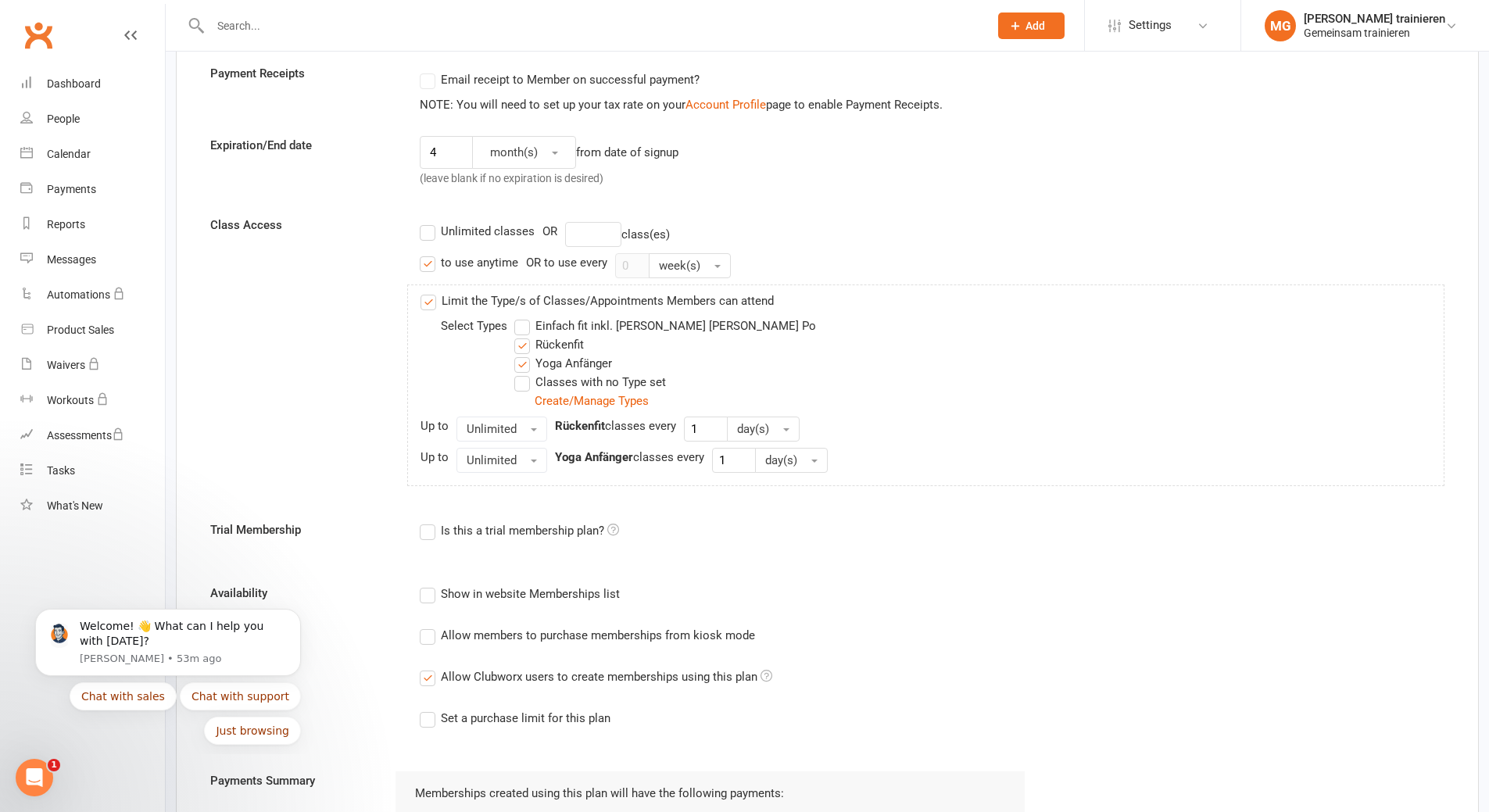
click at [524, 346] on label "Rückenfit" at bounding box center [549, 344] width 69 height 18
click at [524, 335] on input "Rückenfit" at bounding box center [519, 335] width 10 height 0
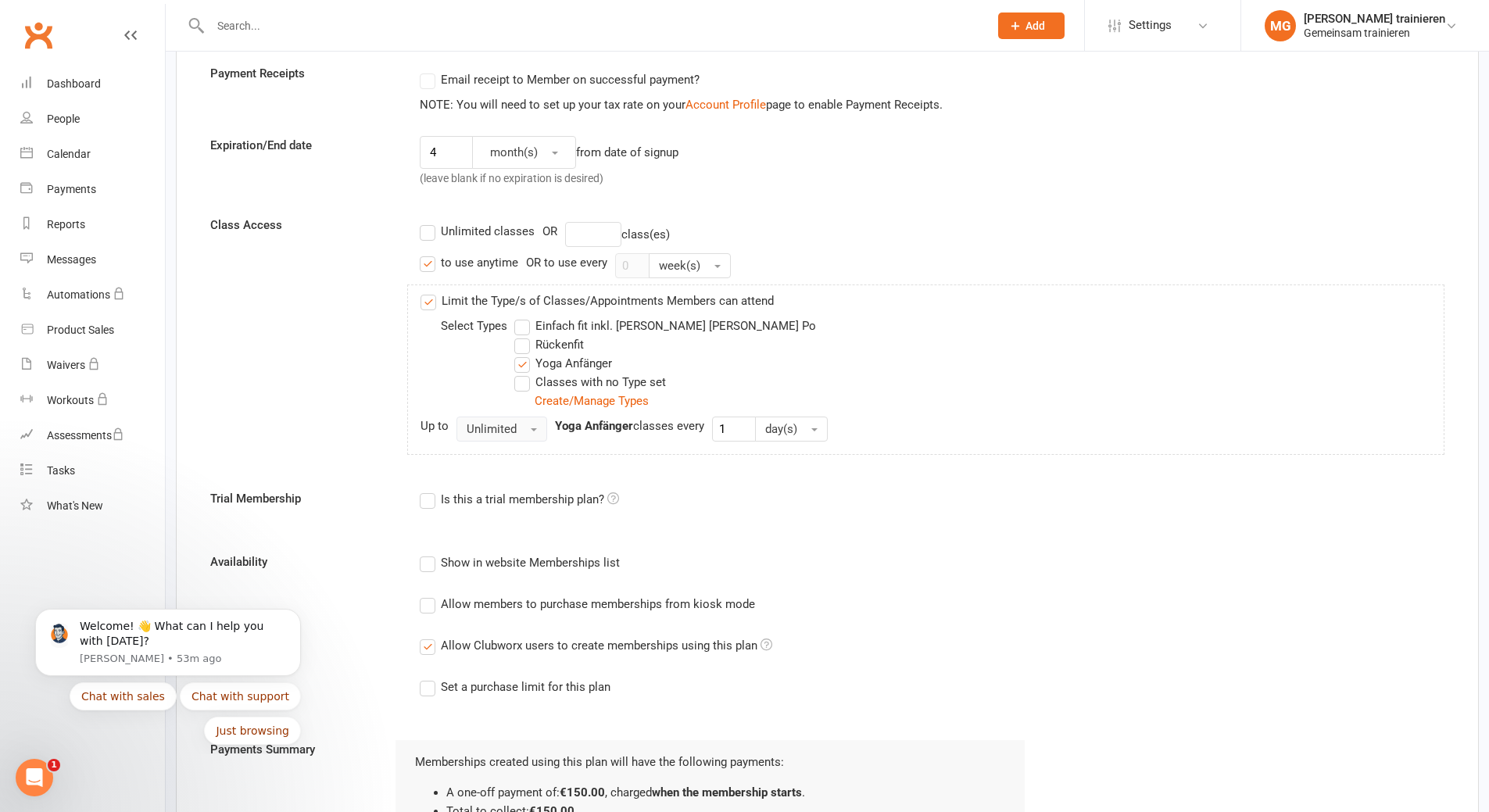
click at [529, 428] on button "Unlimited" at bounding box center [502, 429] width 91 height 25
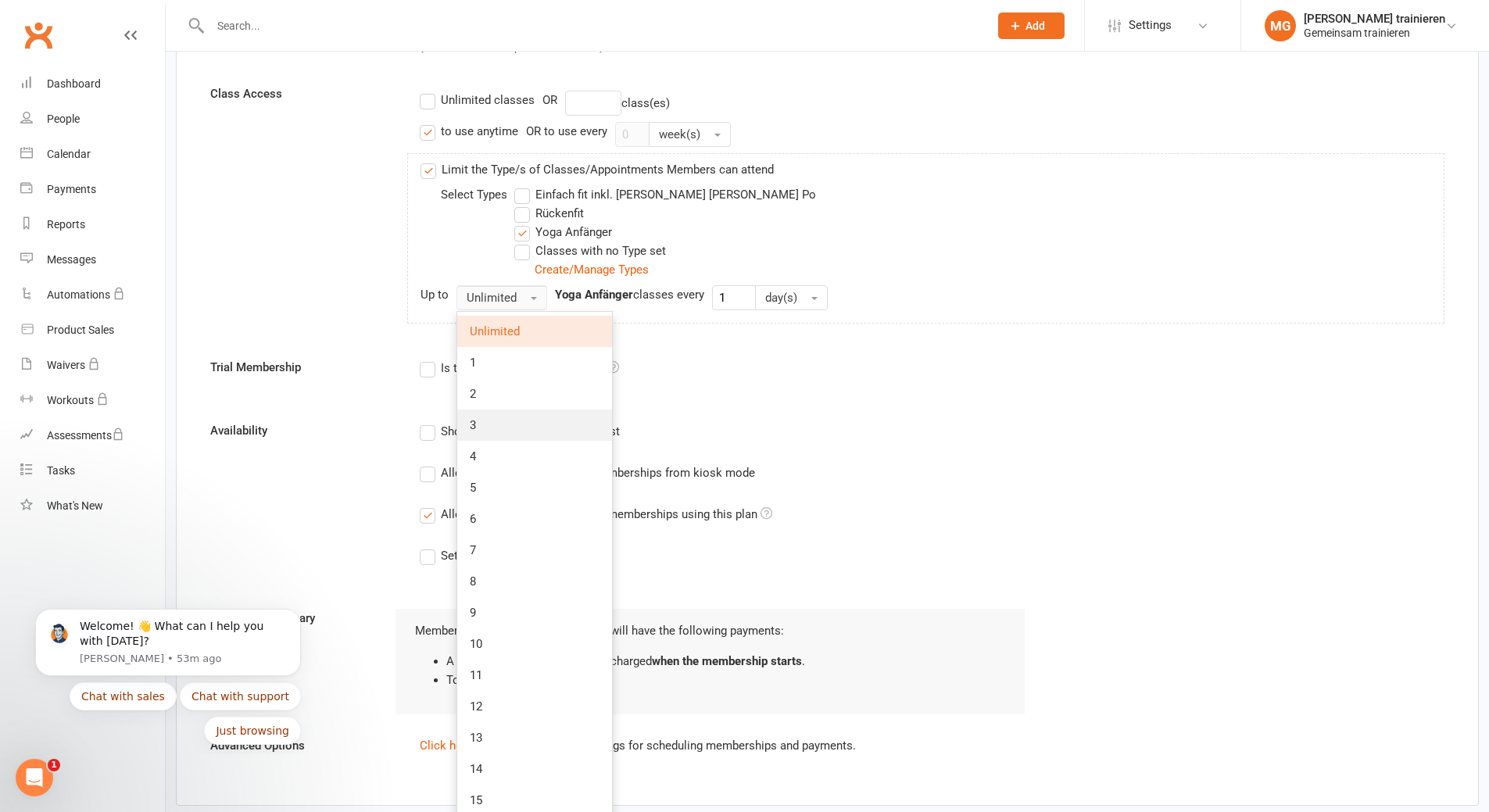
scroll to position [469, 0]
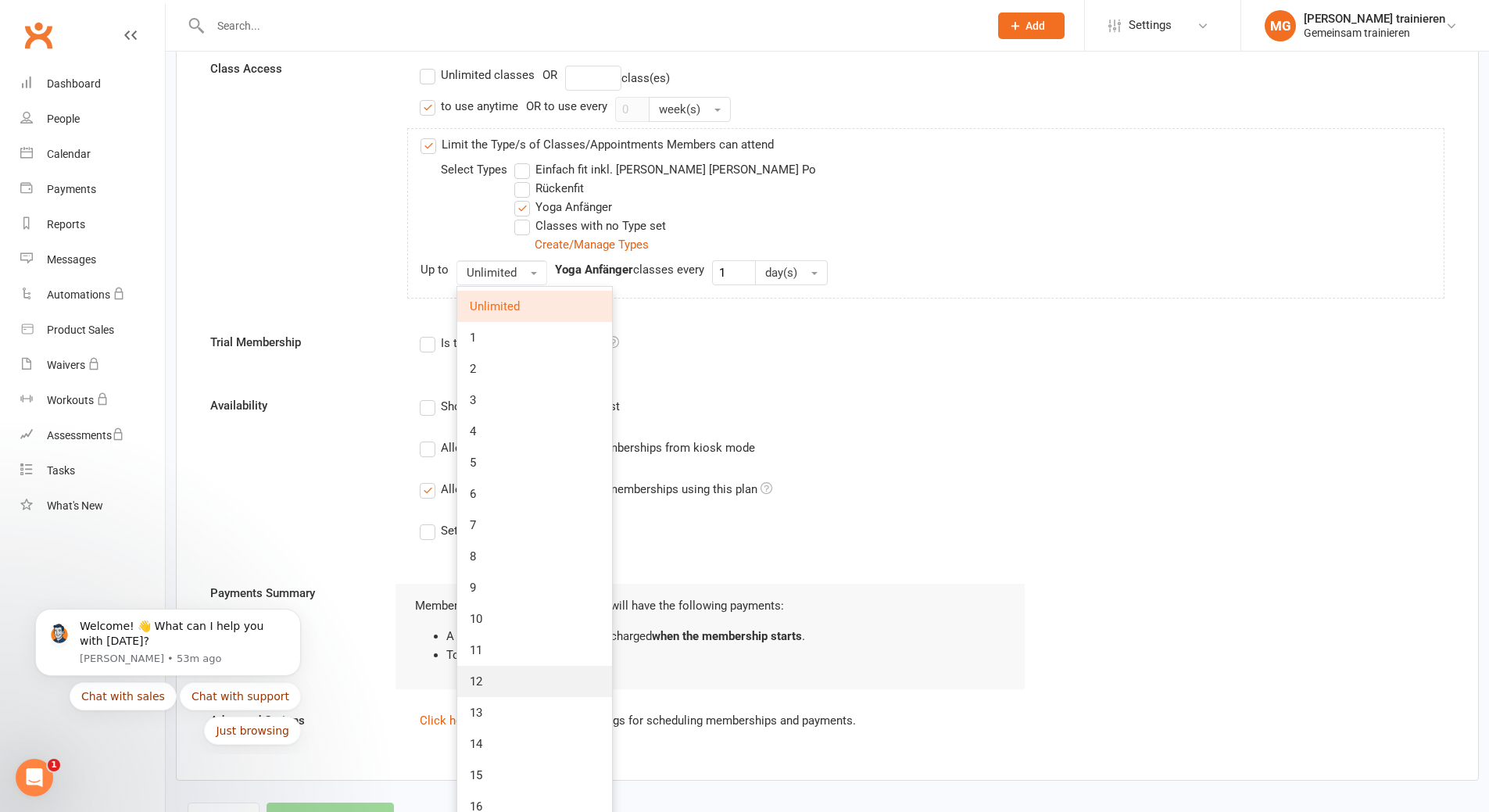
click at [489, 688] on link "12" at bounding box center [535, 681] width 154 height 31
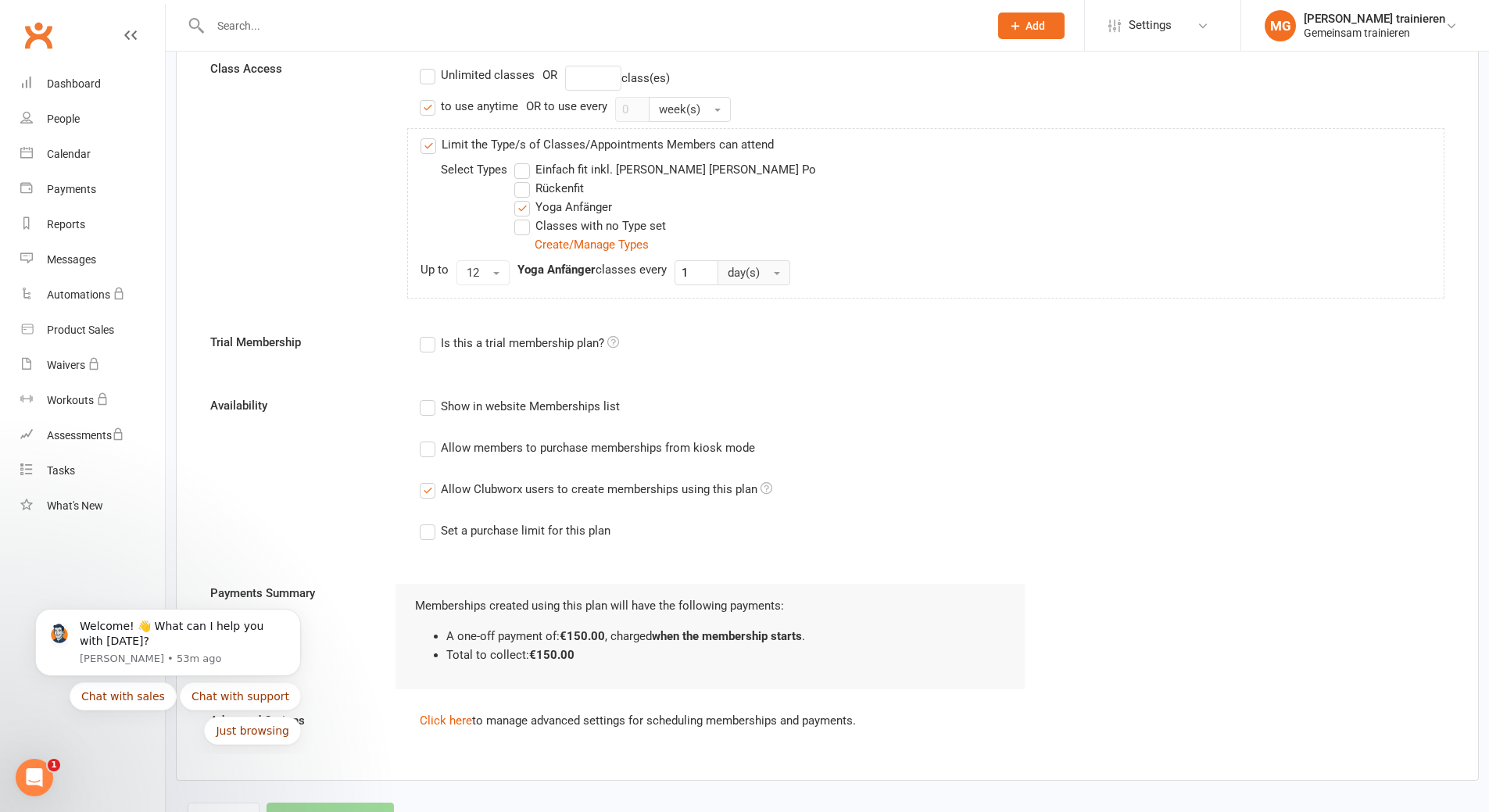
click at [779, 273] on span "button" at bounding box center [777, 273] width 6 height 3
click at [769, 332] on span "week(s)" at bounding box center [752, 337] width 42 height 14
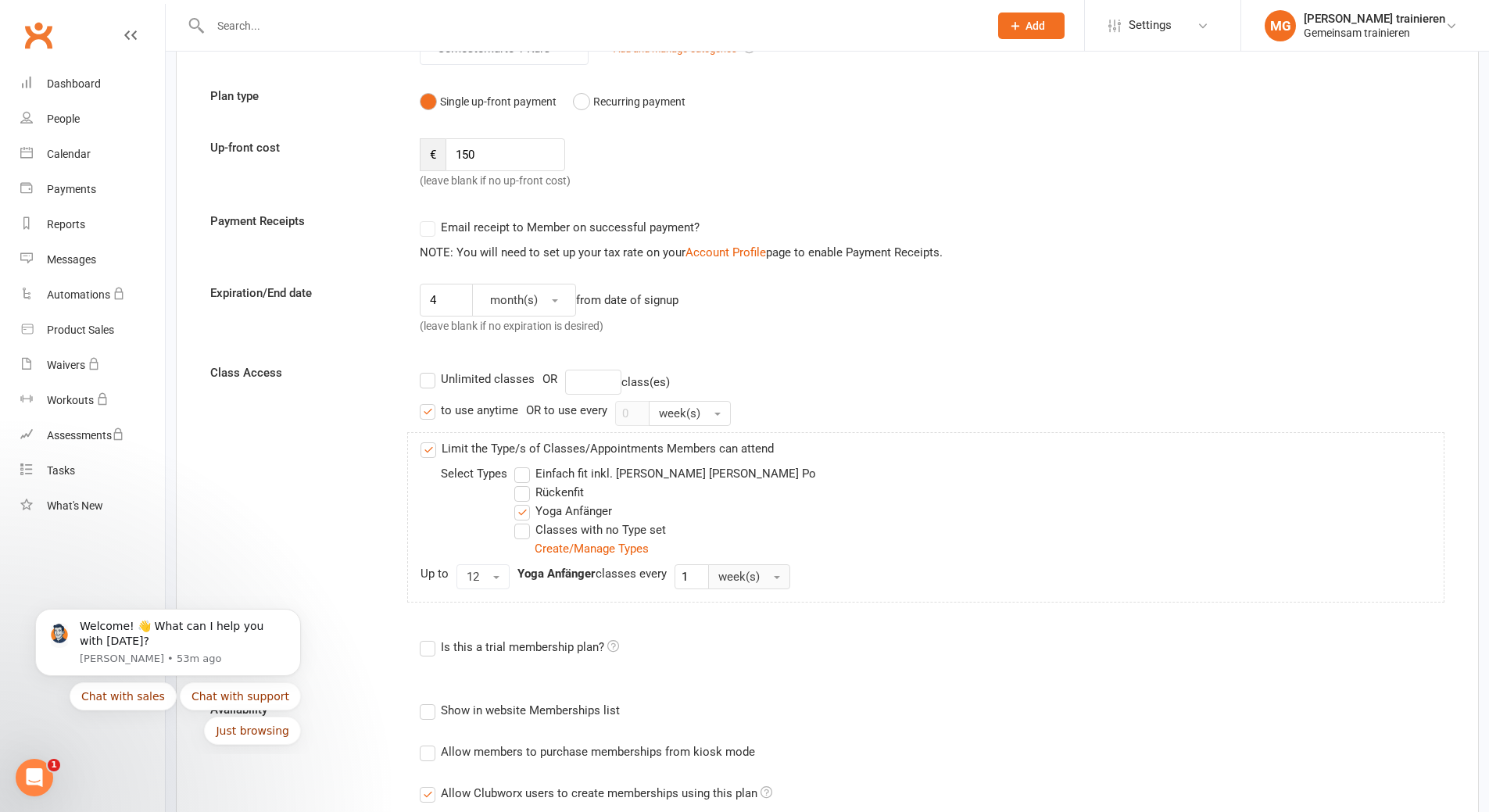
scroll to position [156, 0]
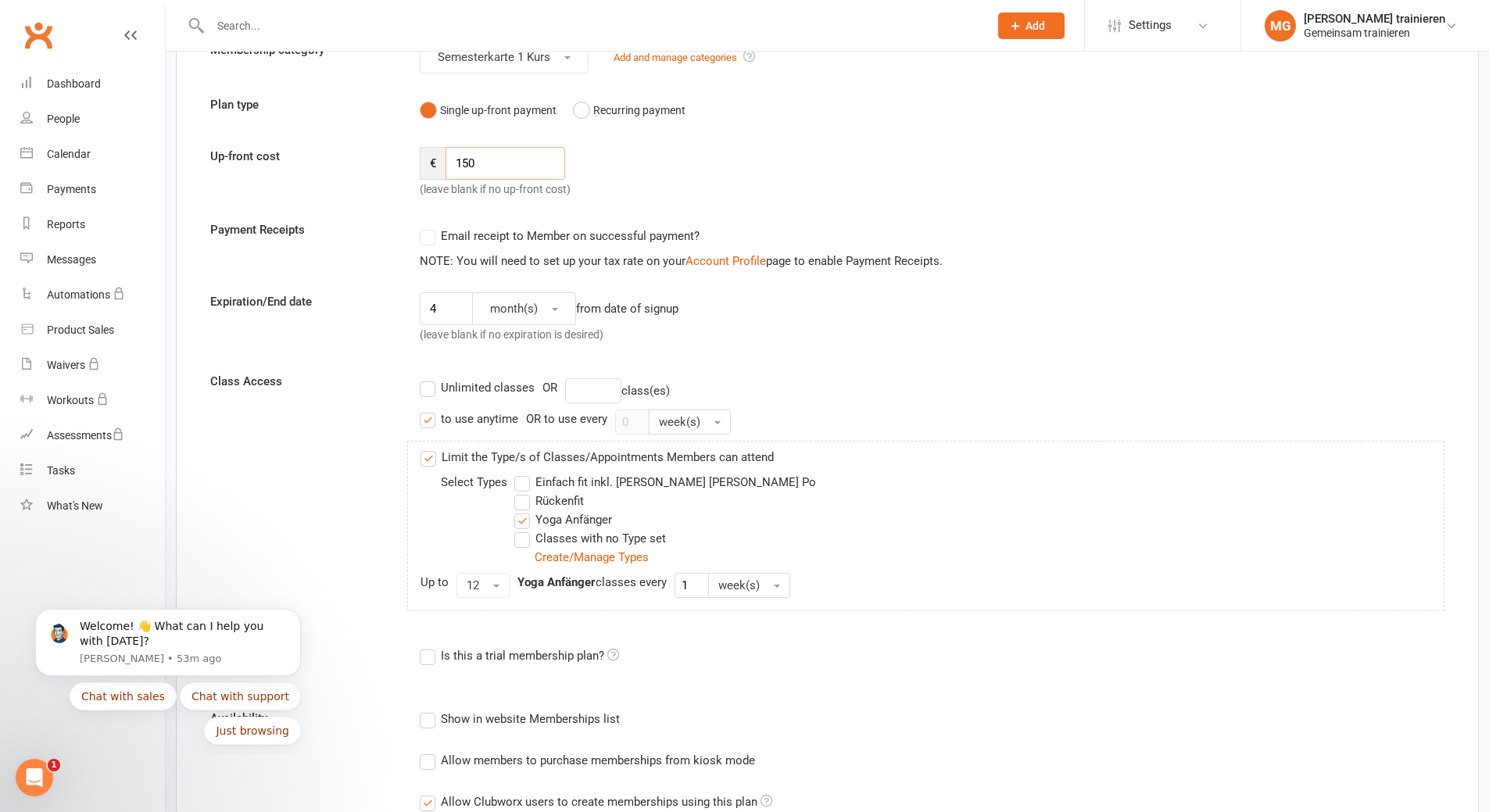
click at [490, 170] on input "150" at bounding box center [505, 163] width 120 height 33
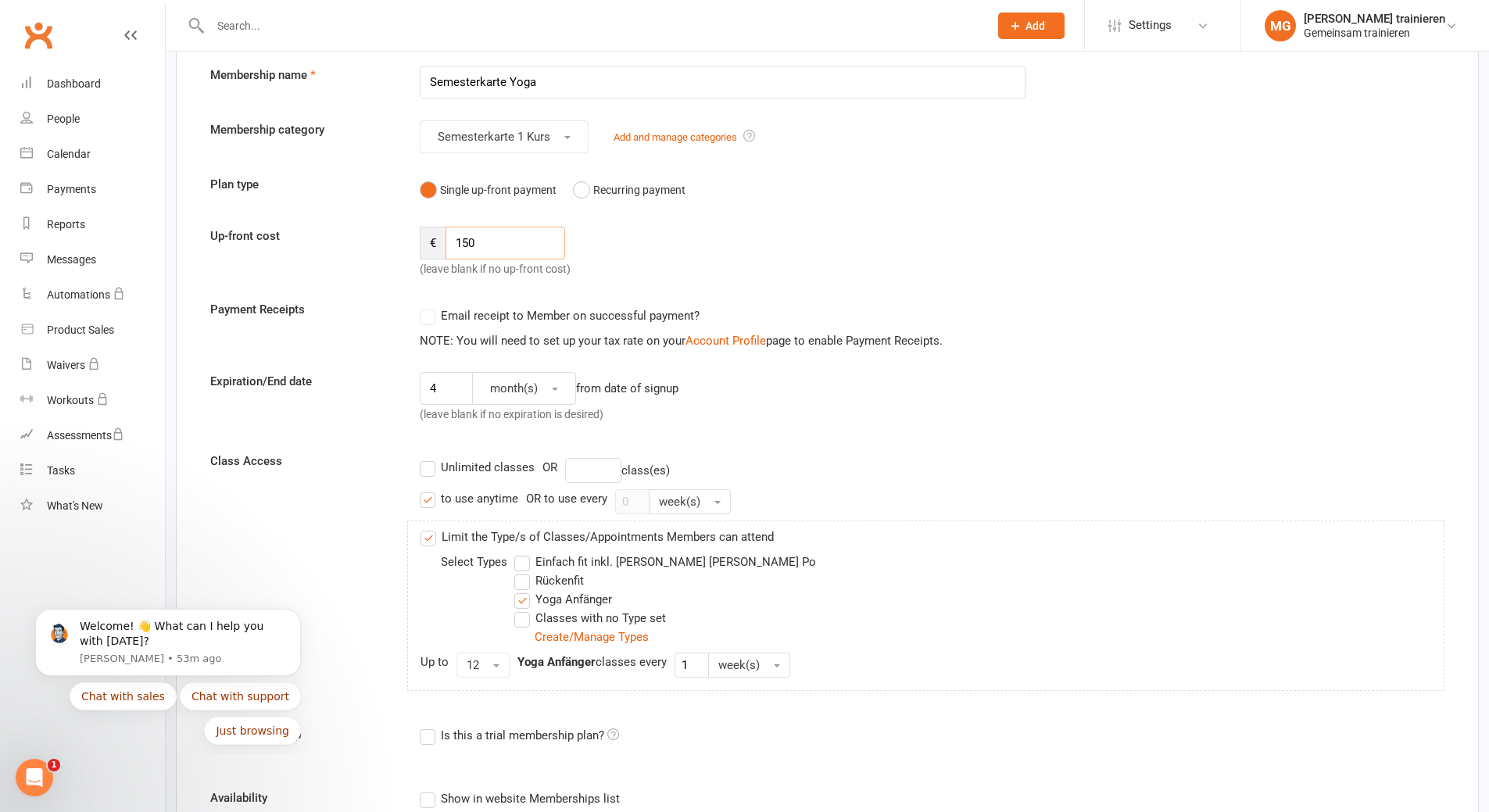
scroll to position [0, 0]
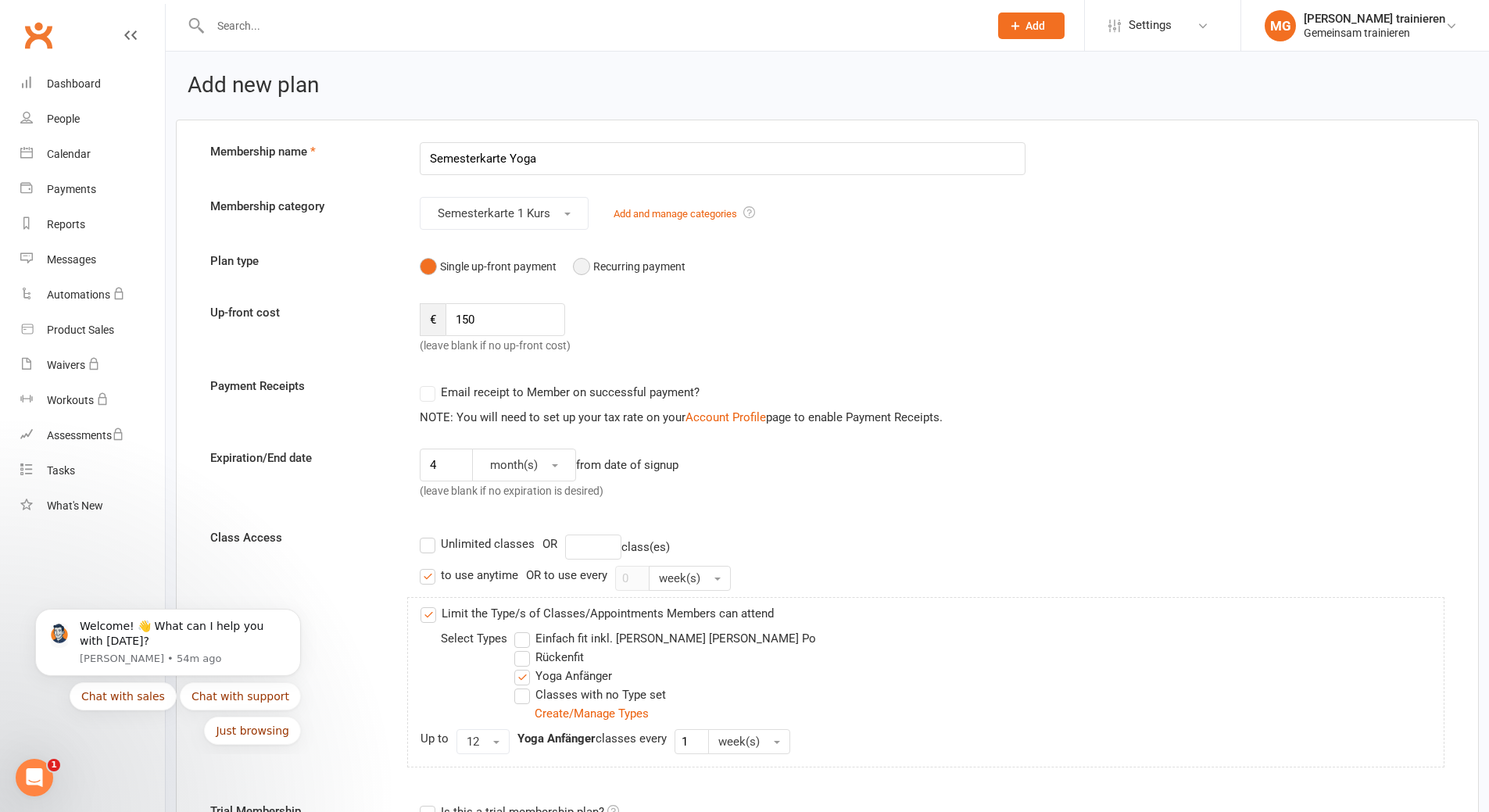
click at [582, 266] on button "Recurring payment" at bounding box center [629, 266] width 113 height 30
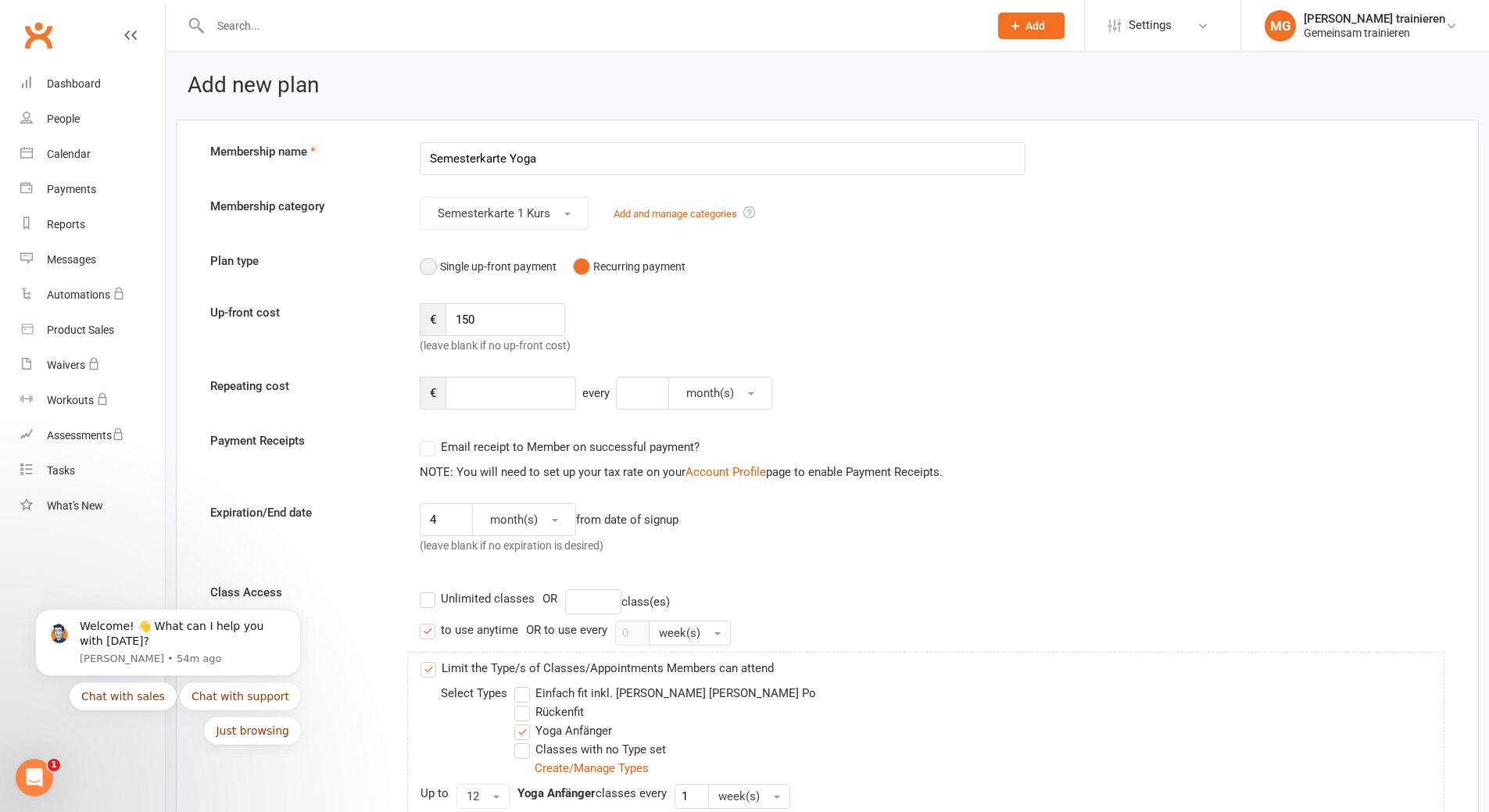
click at [442, 260] on button "Single up-front payment" at bounding box center [488, 266] width 137 height 30
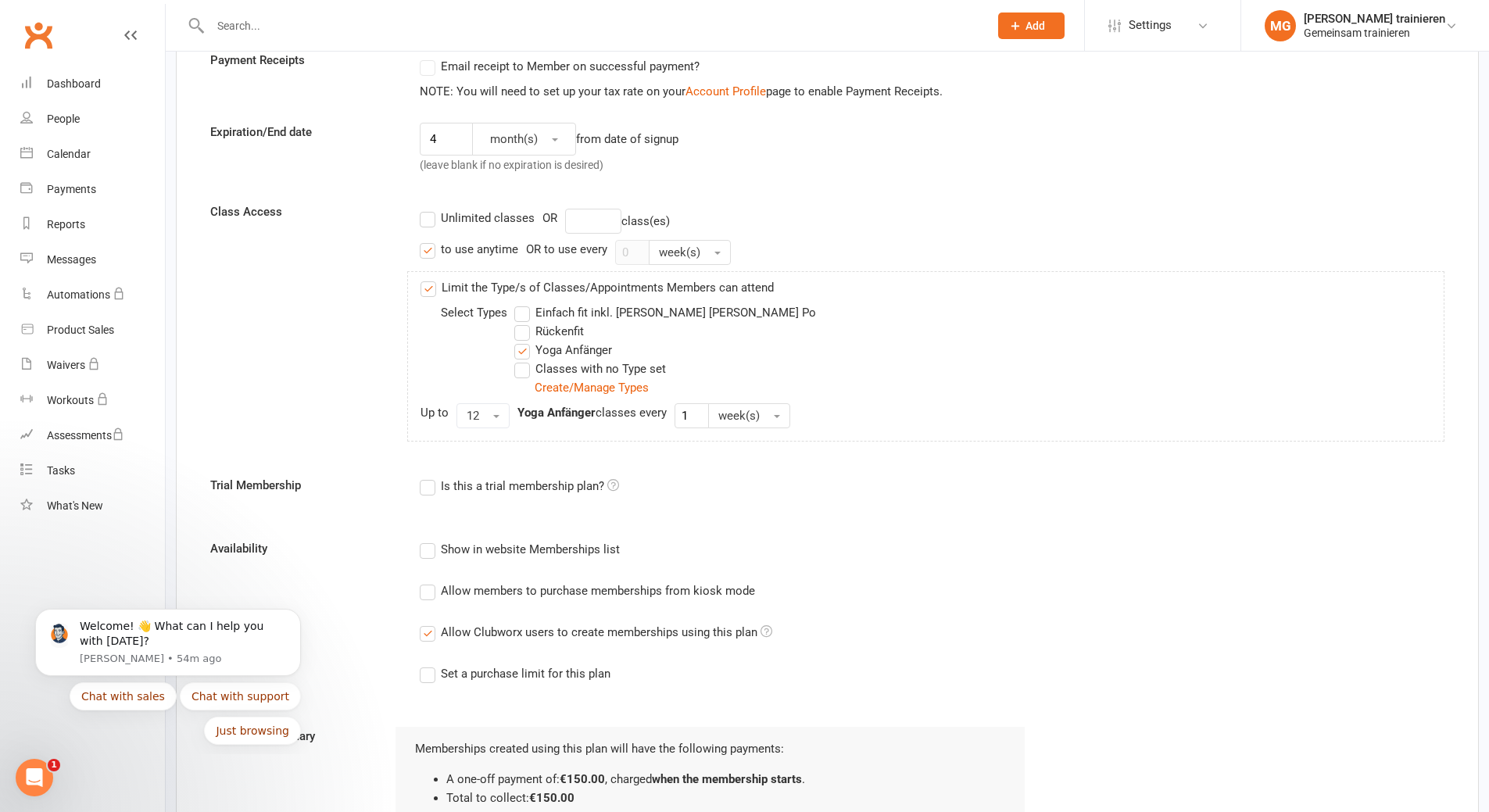
scroll to position [469, 0]
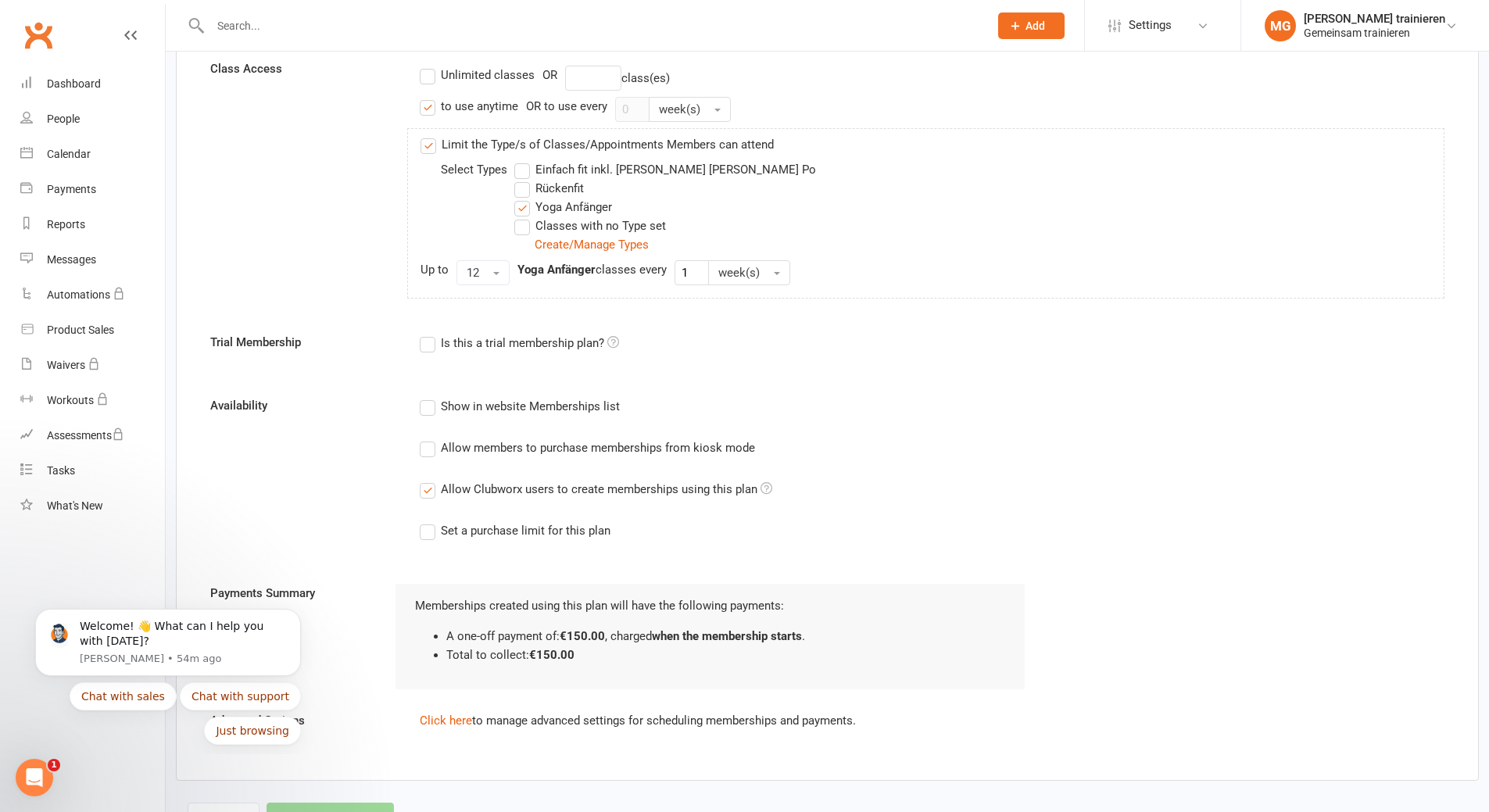
click at [433, 408] on label "Show in website Memberships list" at bounding box center [520, 406] width 200 height 18
click at [430, 397] on input "Show in website Memberships list" at bounding box center [425, 397] width 10 height 0
click at [430, 449] on label "Allow members to purchase memberships from kiosk mode" at bounding box center [587, 447] width 335 height 18
click at [430, 438] on input "Allow members to purchase memberships from kiosk mode" at bounding box center [425, 438] width 10 height 0
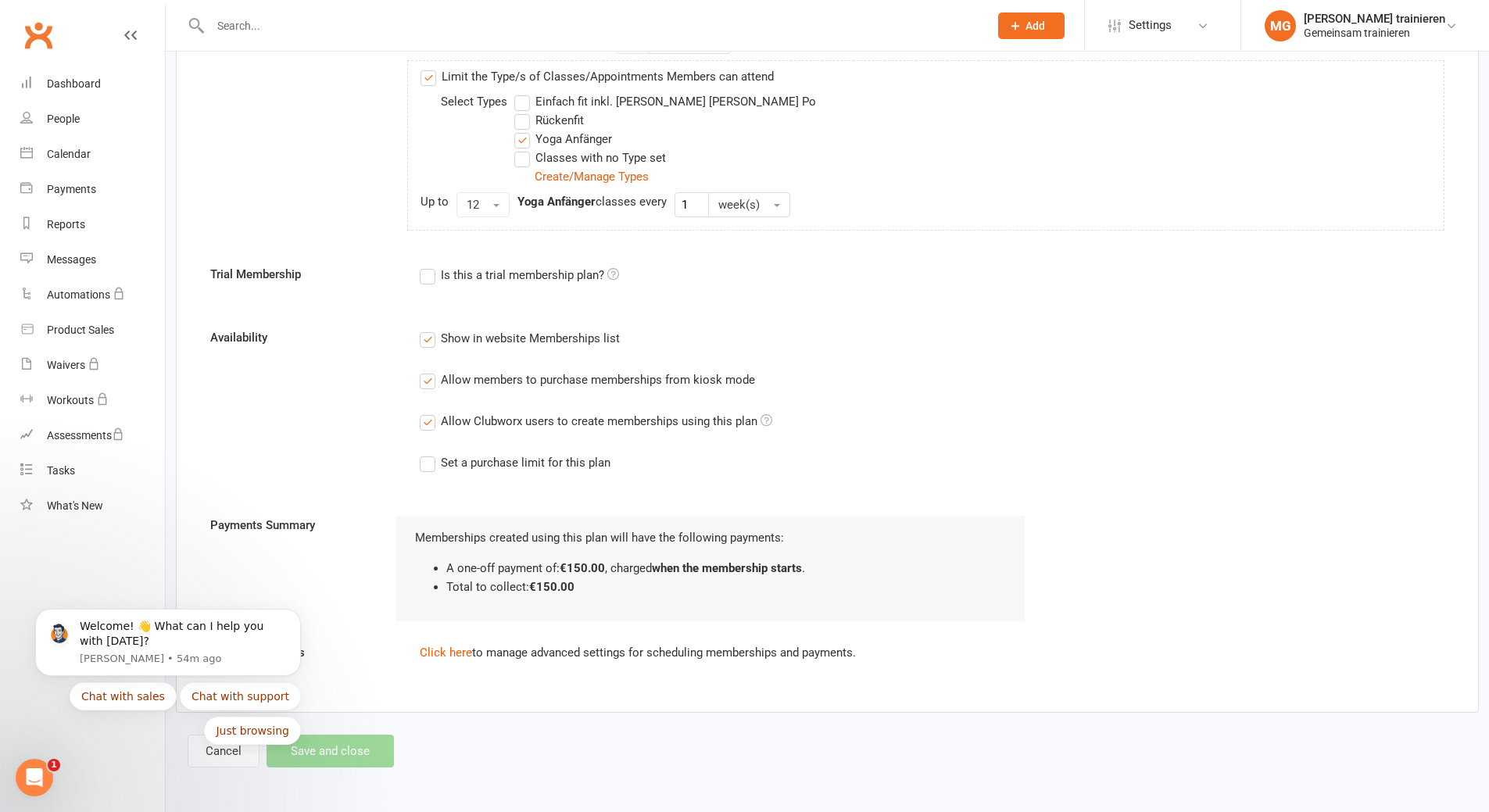
click at [328, 755] on div "Cancel Save and close" at bounding box center [290, 751] width 207 height 33
click at [328, 750] on div "Cancel Save and close" at bounding box center [290, 751] width 207 height 33
click at [42, 775] on div "Open Intercom Messenger" at bounding box center [32, 775] width 51 height 51
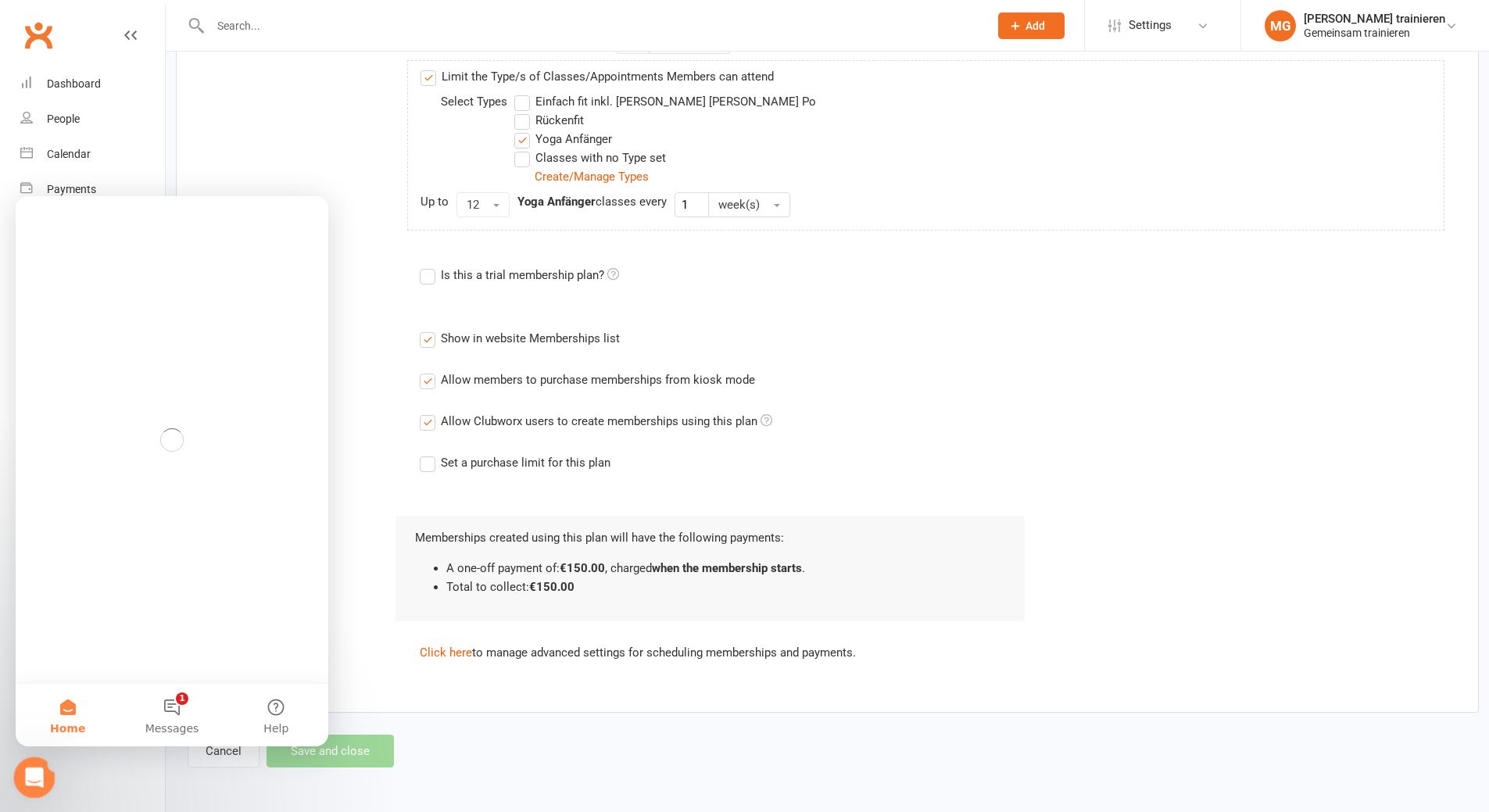
scroll to position [0, 0]
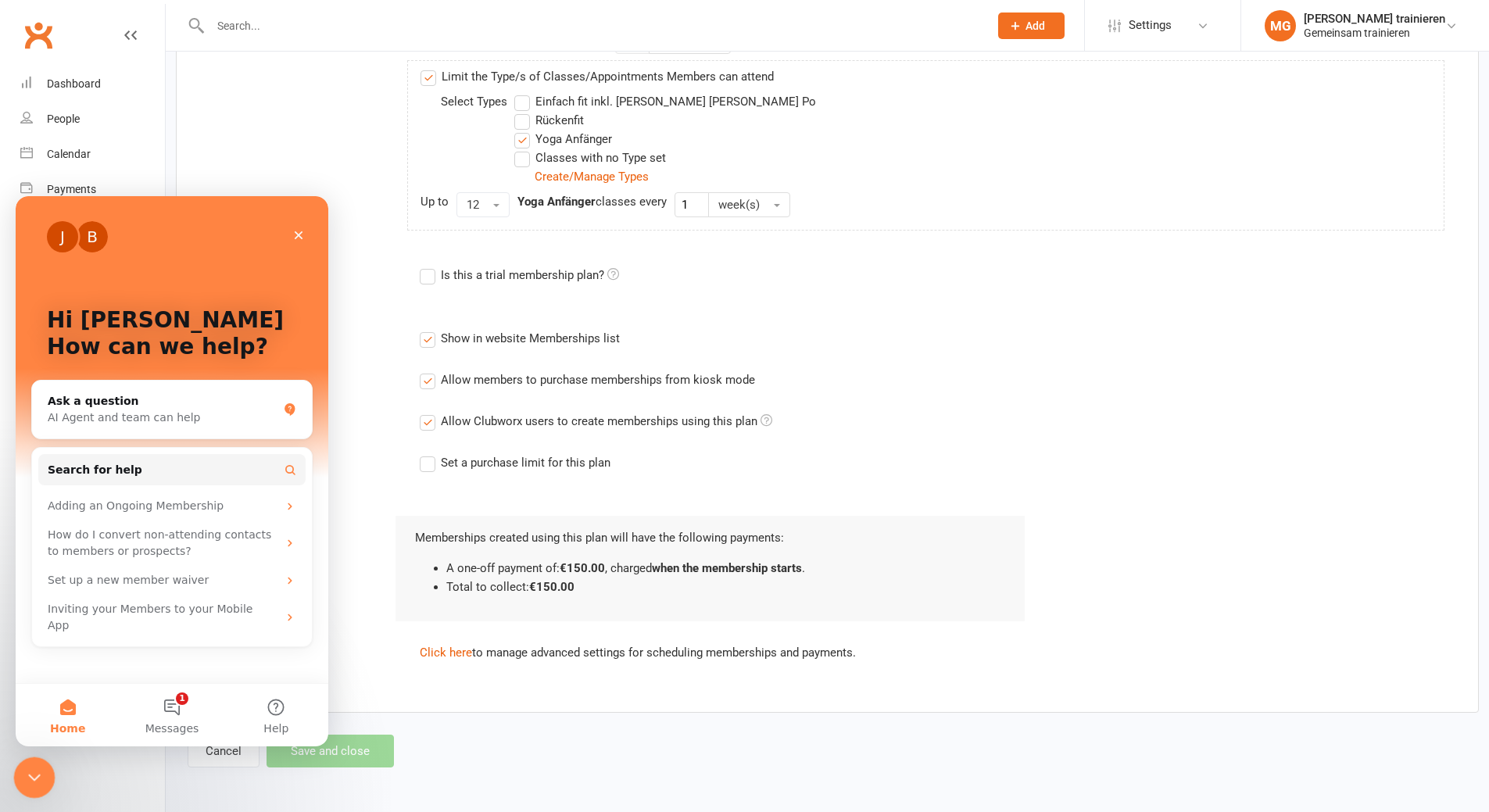
click at [40, 773] on icon "Close Intercom Messenger" at bounding box center [31, 774] width 19 height 18
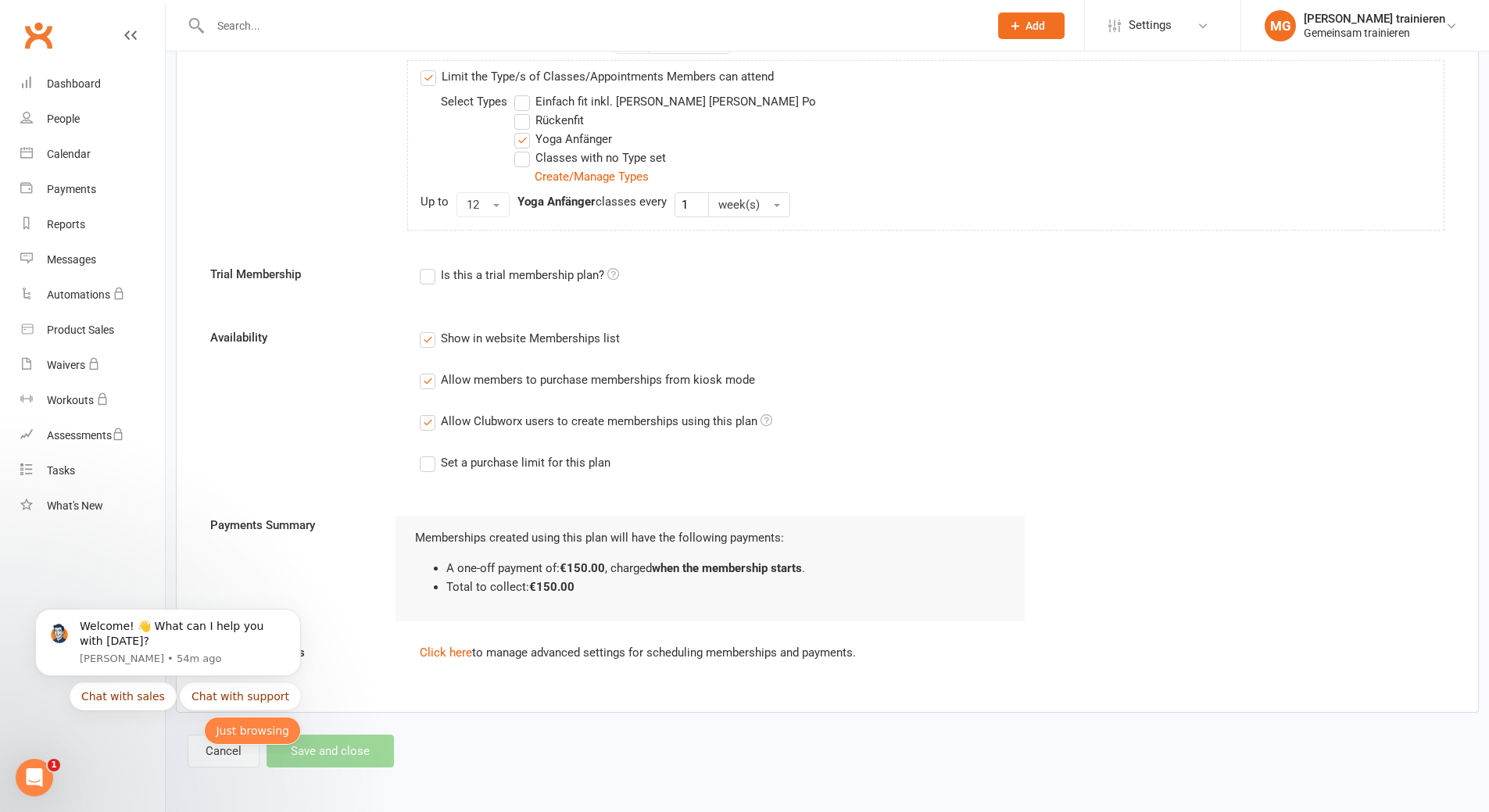
click at [256, 736] on button "Just browsing" at bounding box center [253, 730] width 97 height 28
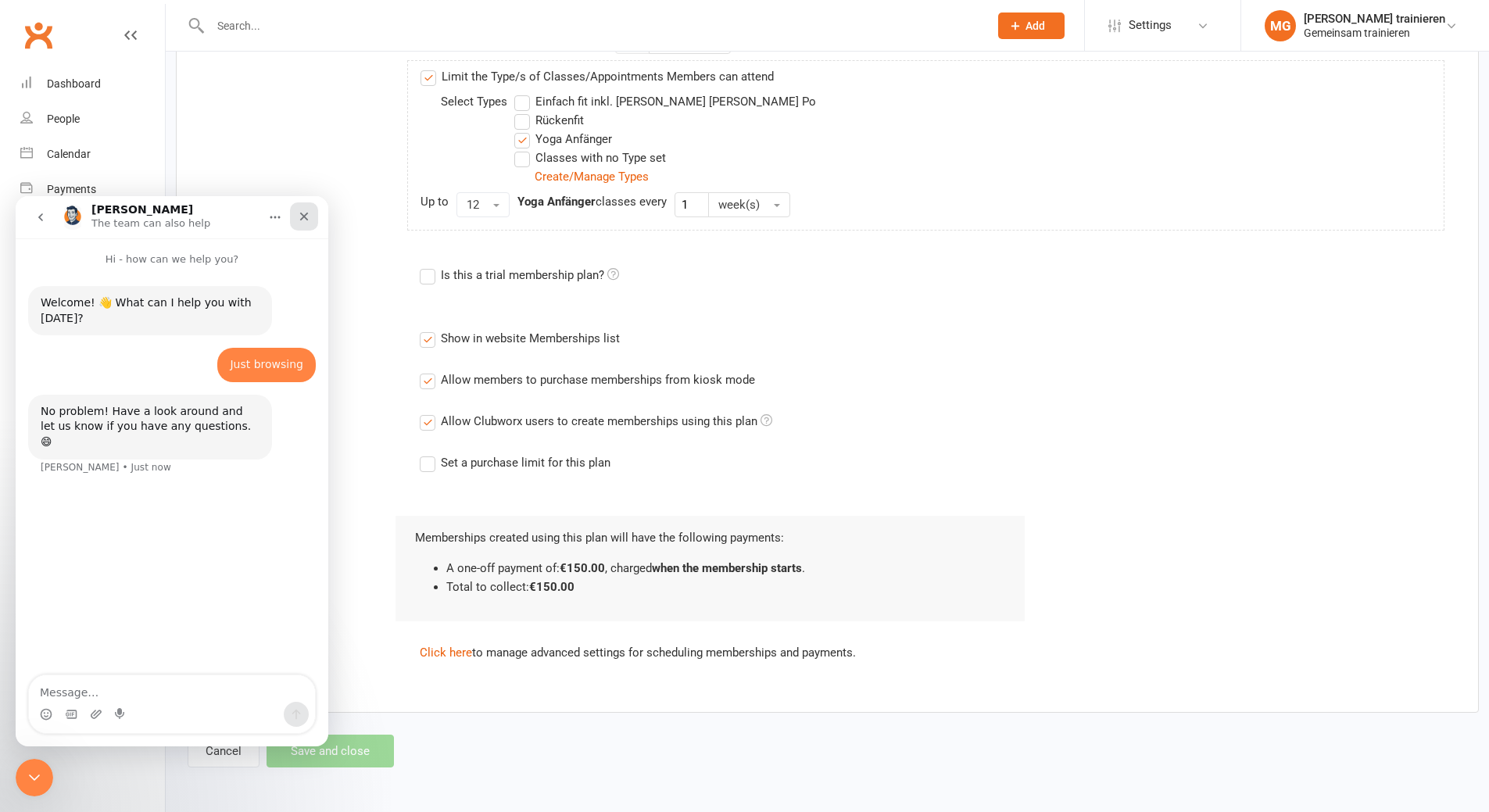
click at [298, 218] on icon "Close" at bounding box center [304, 216] width 13 height 13
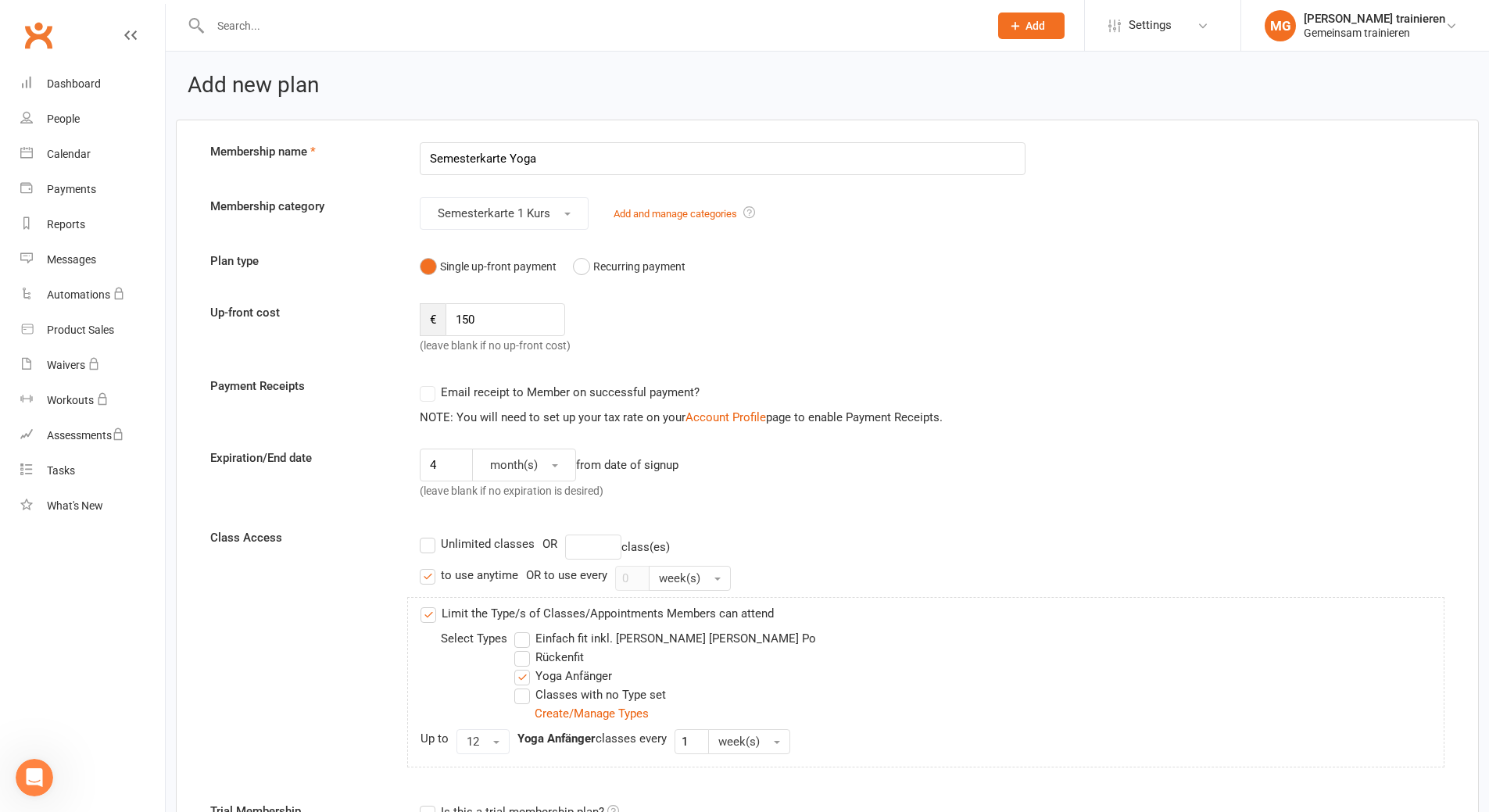
click at [430, 390] on label "Email receipt to Member on successful payment?" at bounding box center [560, 392] width 280 height 18
click at [430, 399] on label "Email receipt to Member on successful payment?" at bounding box center [560, 392] width 280 height 18
click at [426, 397] on label "Email receipt to Member on successful payment?" at bounding box center [560, 392] width 280 height 18
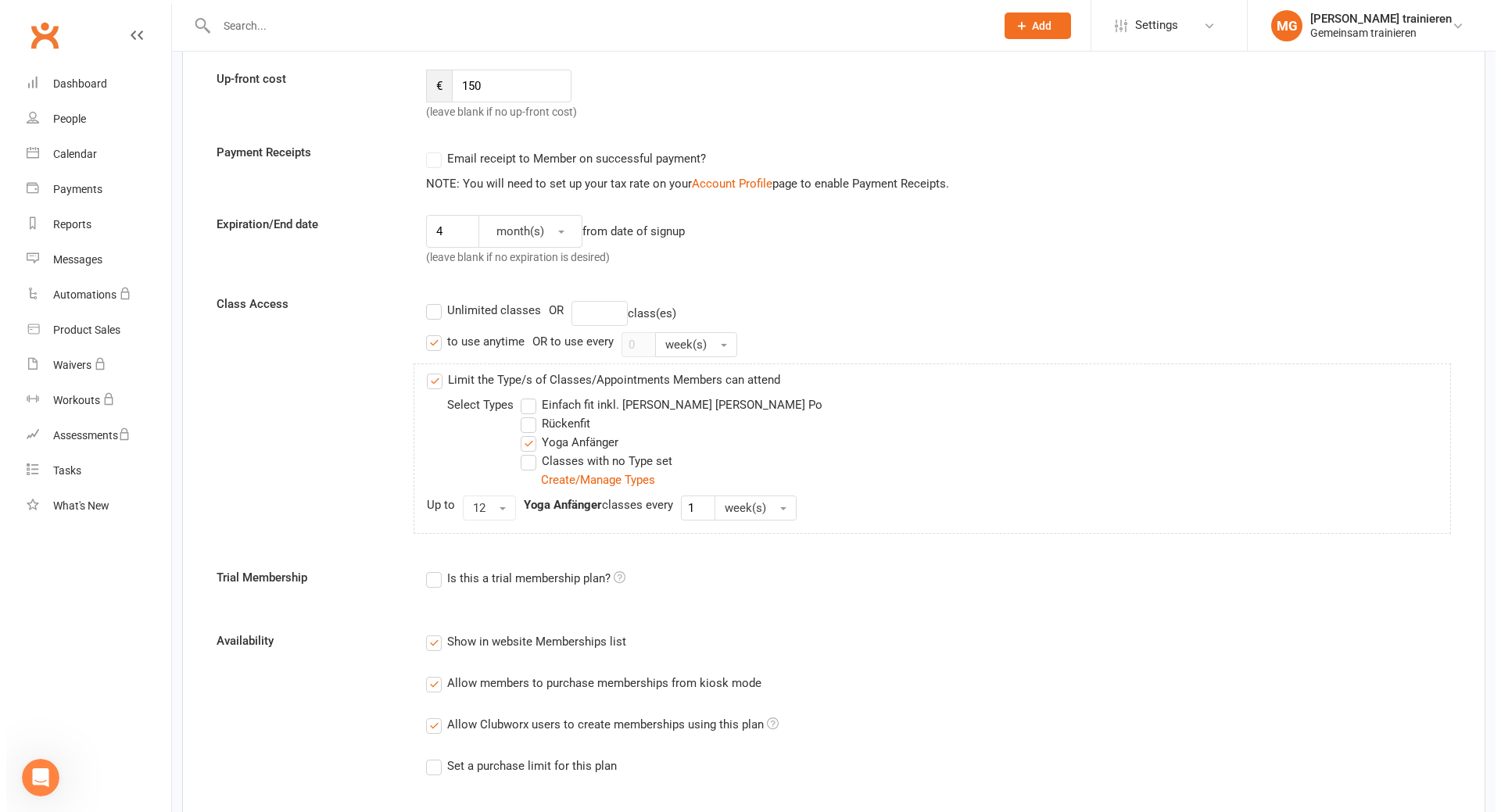
scroll to position [235, 0]
click at [621, 482] on link "Create/Manage Types" at bounding box center [592, 478] width 114 height 14
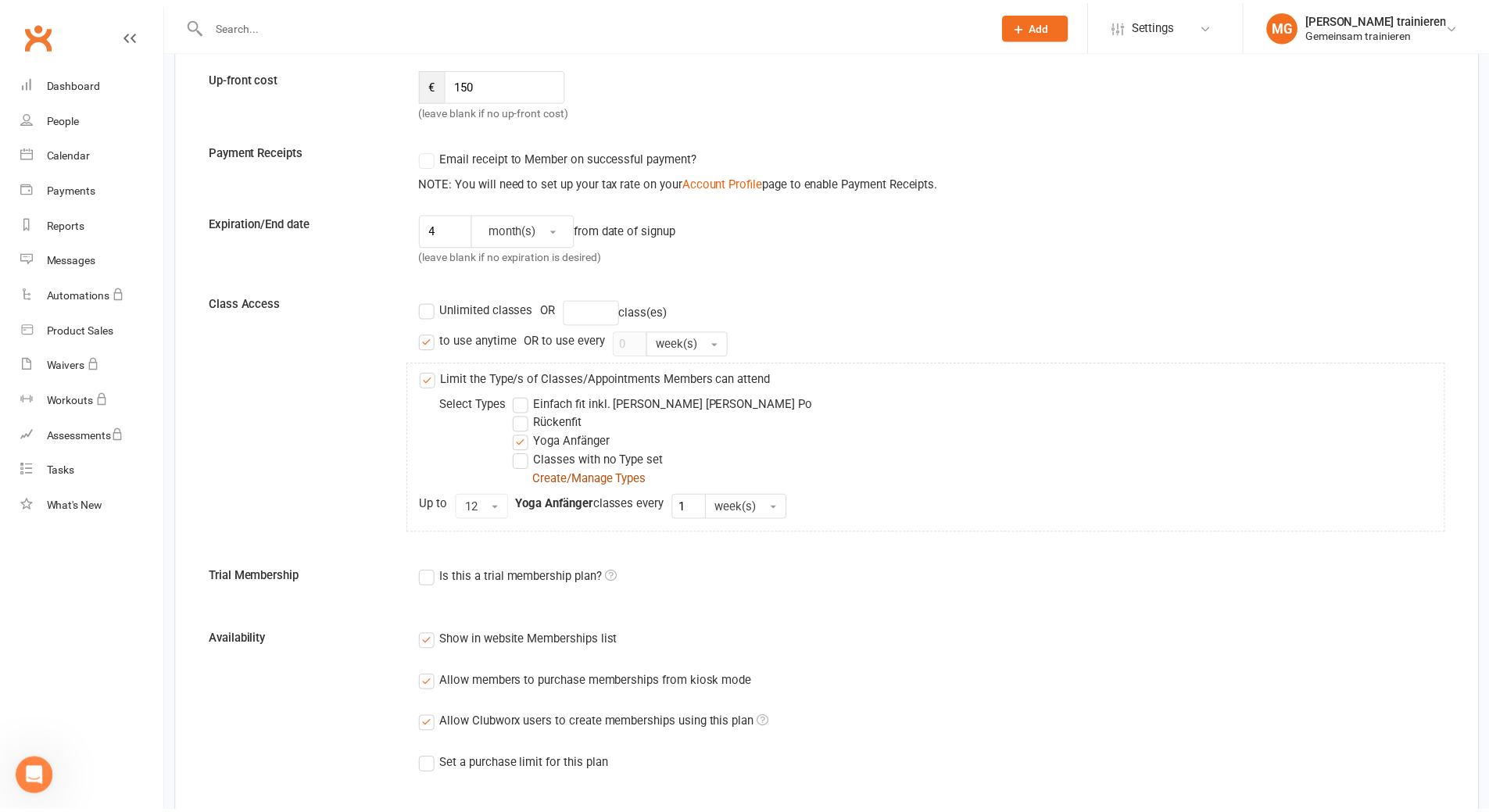
scroll to position [0, 0]
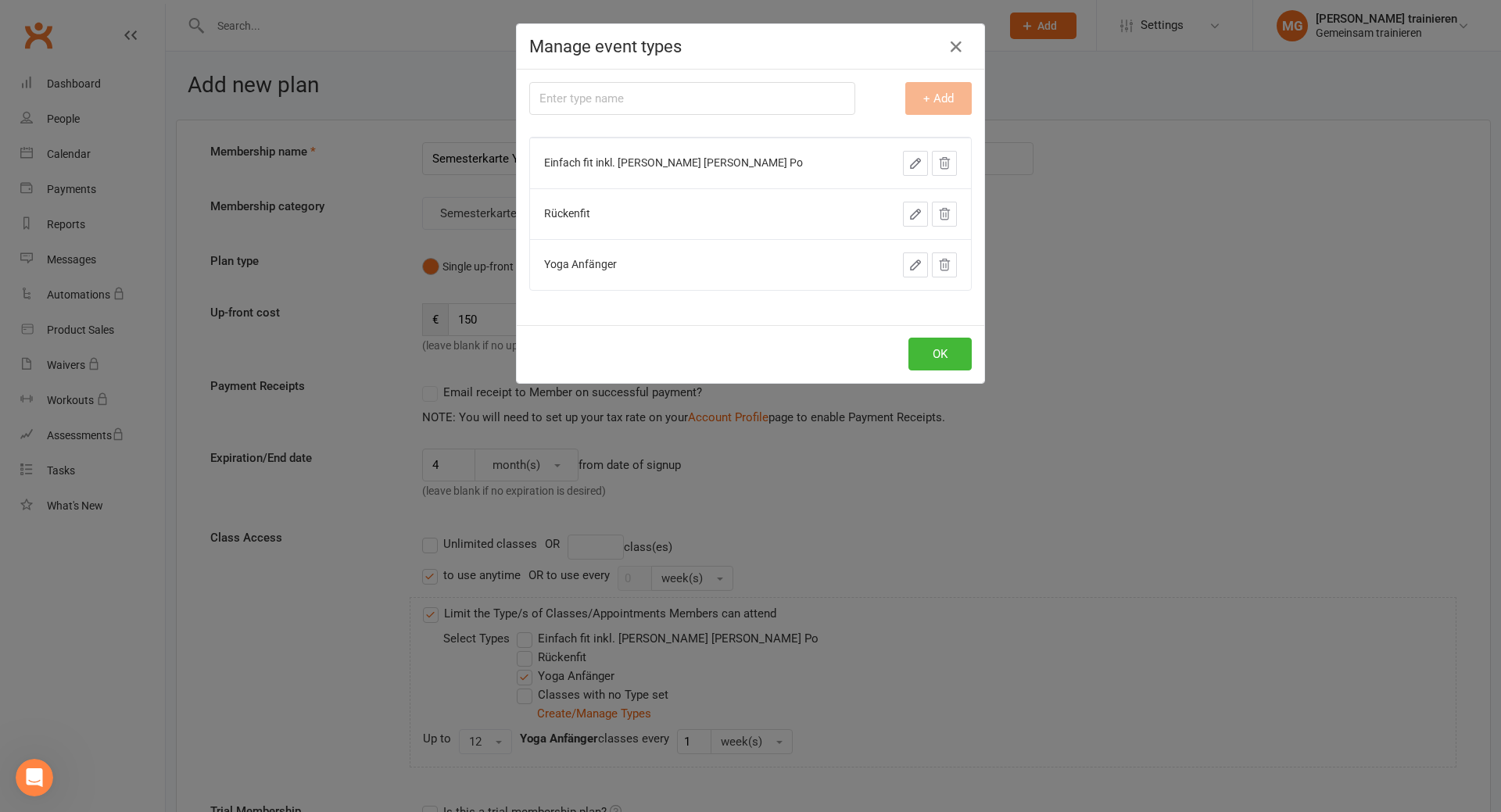
click at [911, 265] on icon "button" at bounding box center [915, 265] width 10 height 10
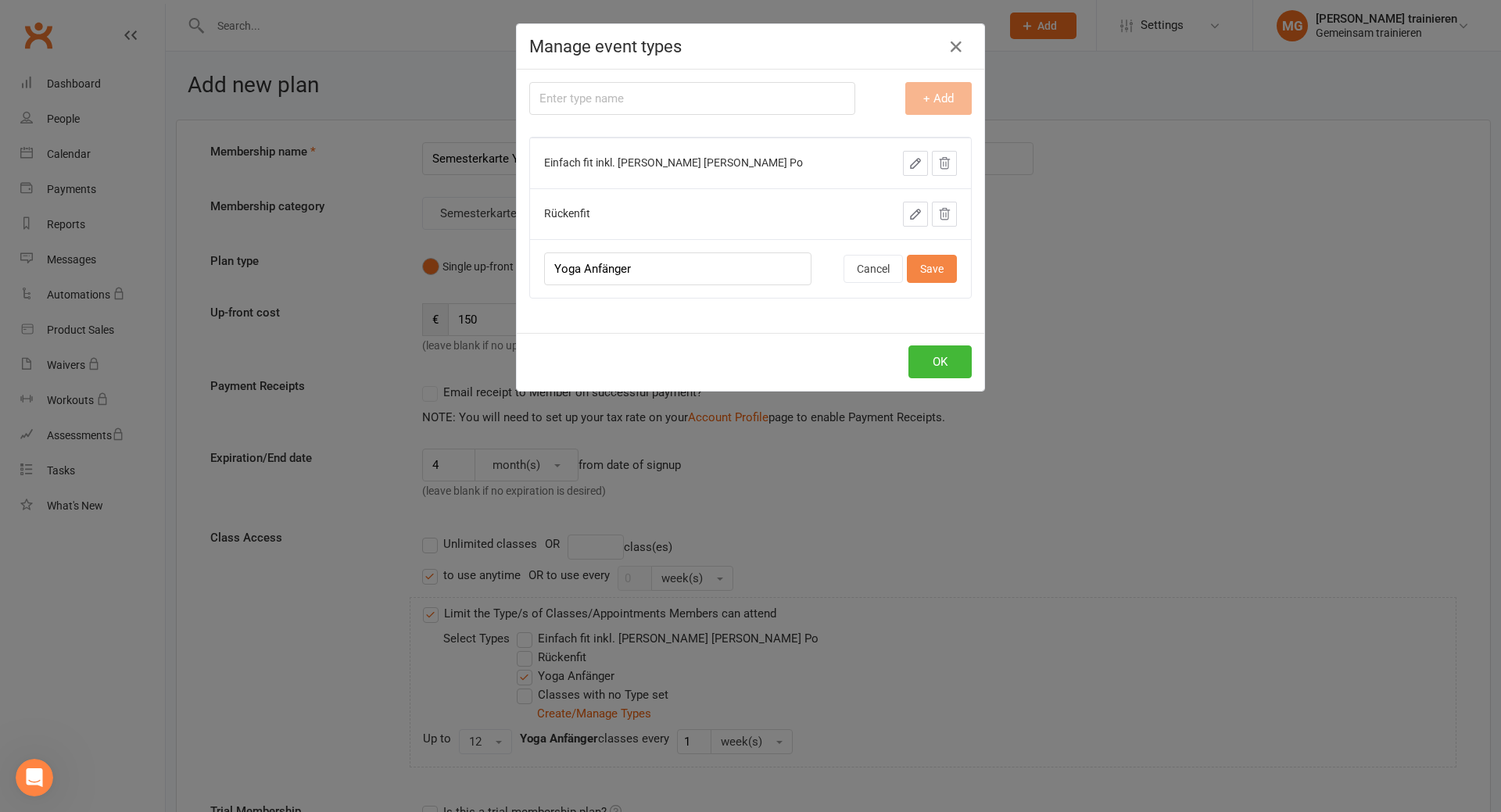
click at [935, 269] on button "Save" at bounding box center [931, 269] width 50 height 28
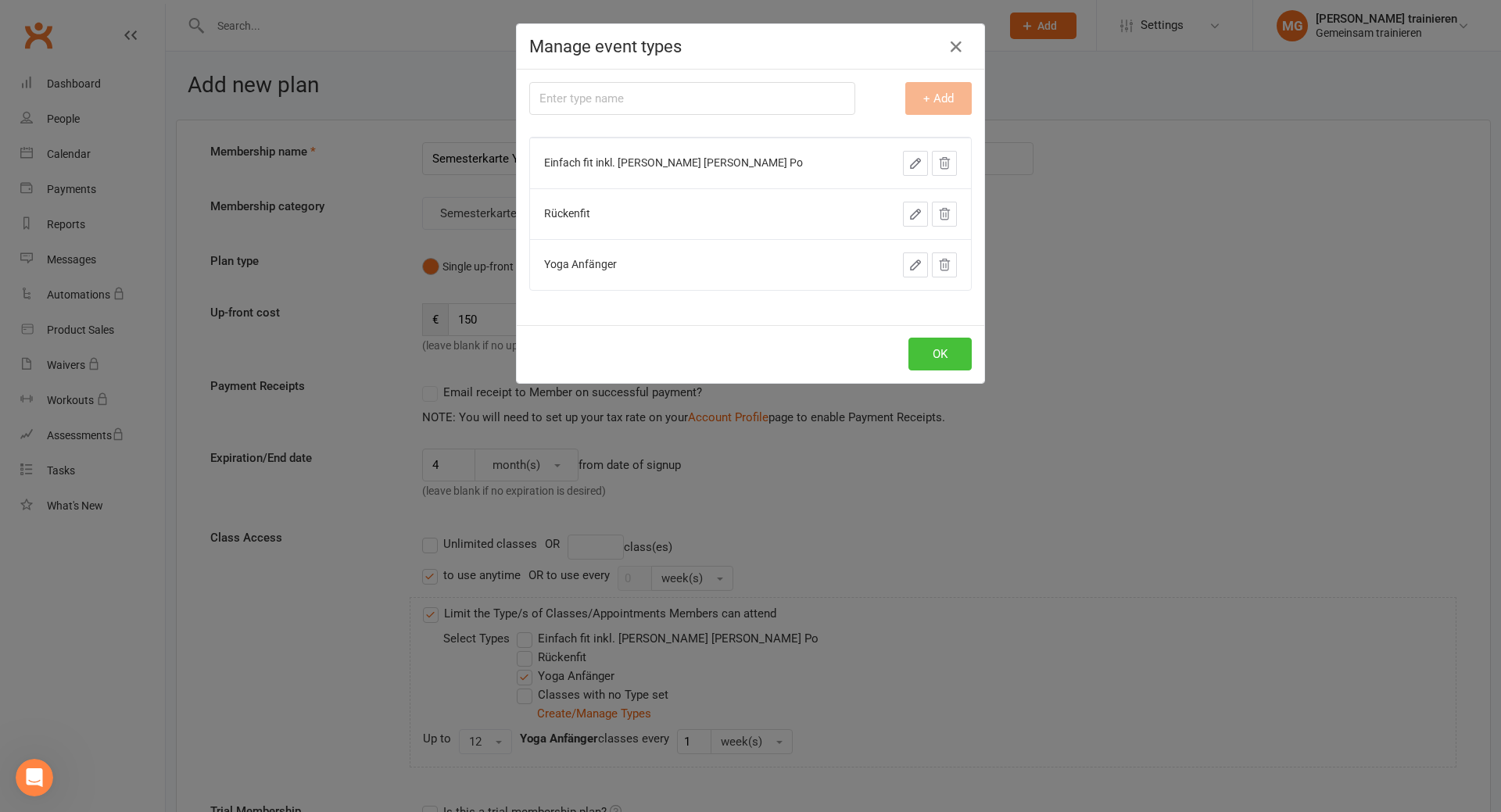
click at [936, 362] on button "OK" at bounding box center [940, 354] width 64 height 33
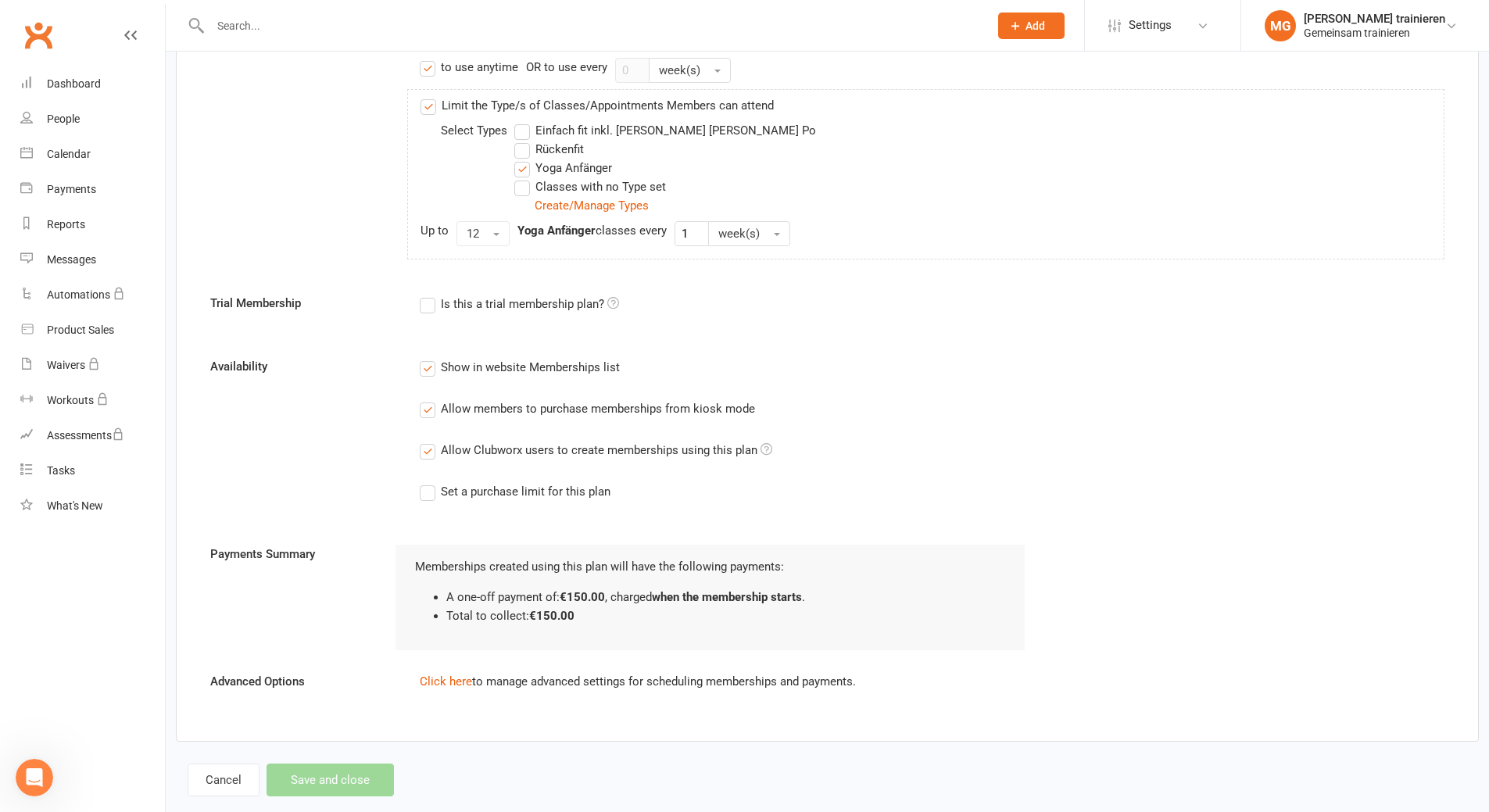
scroll to position [538, 0]
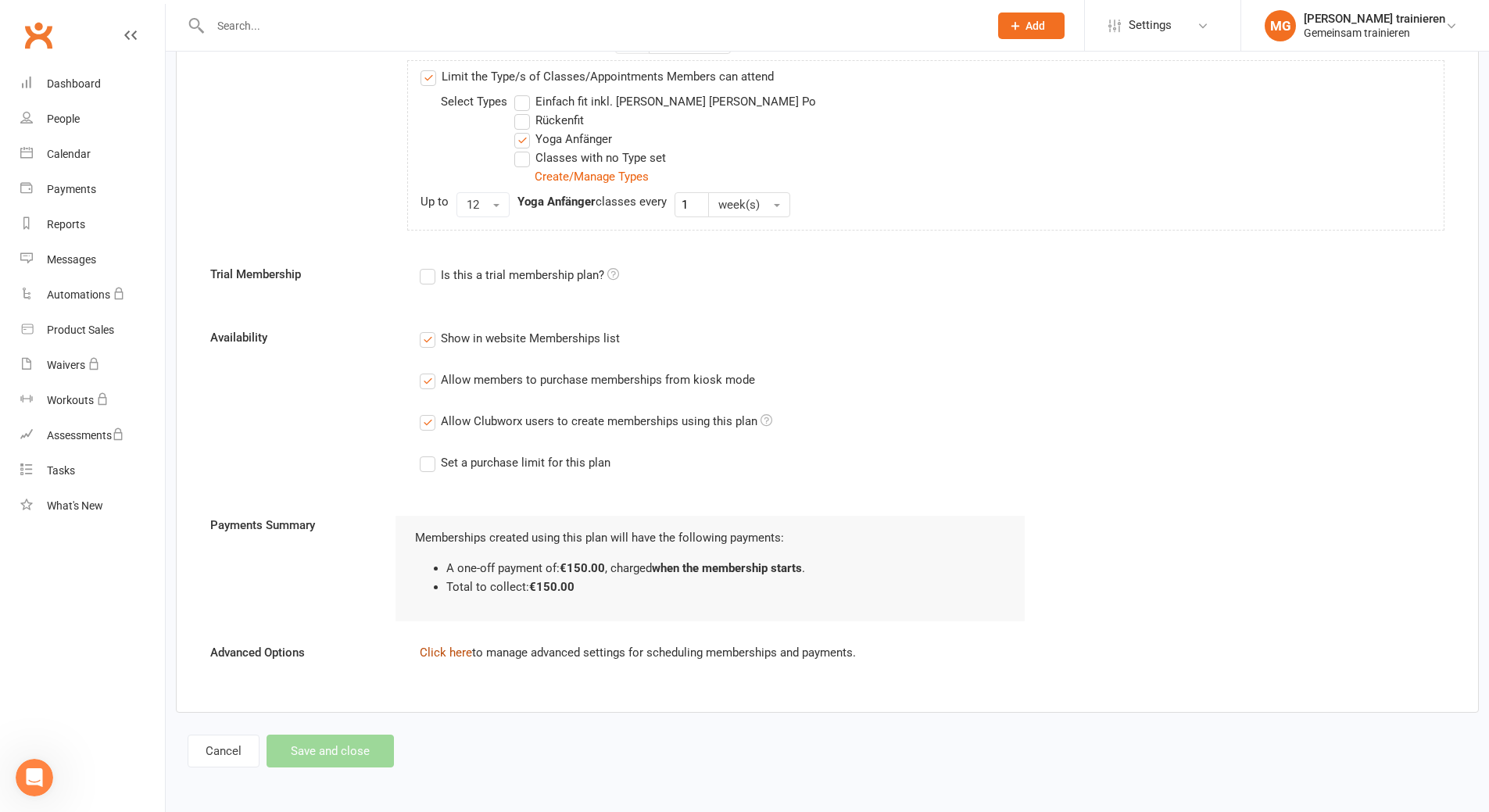
click at [451, 652] on link "Click here" at bounding box center [446, 652] width 52 height 14
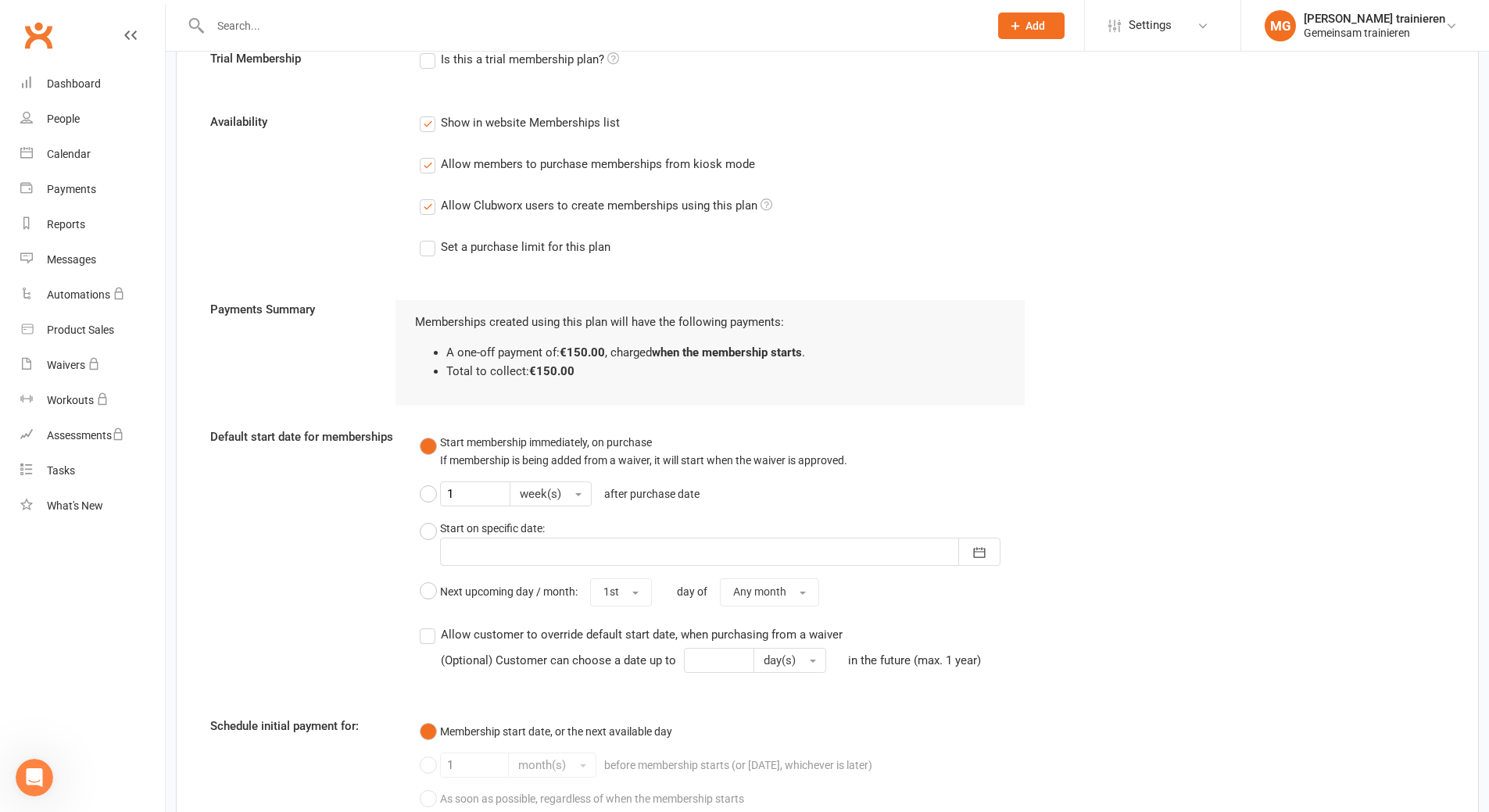
scroll to position [772, 0]
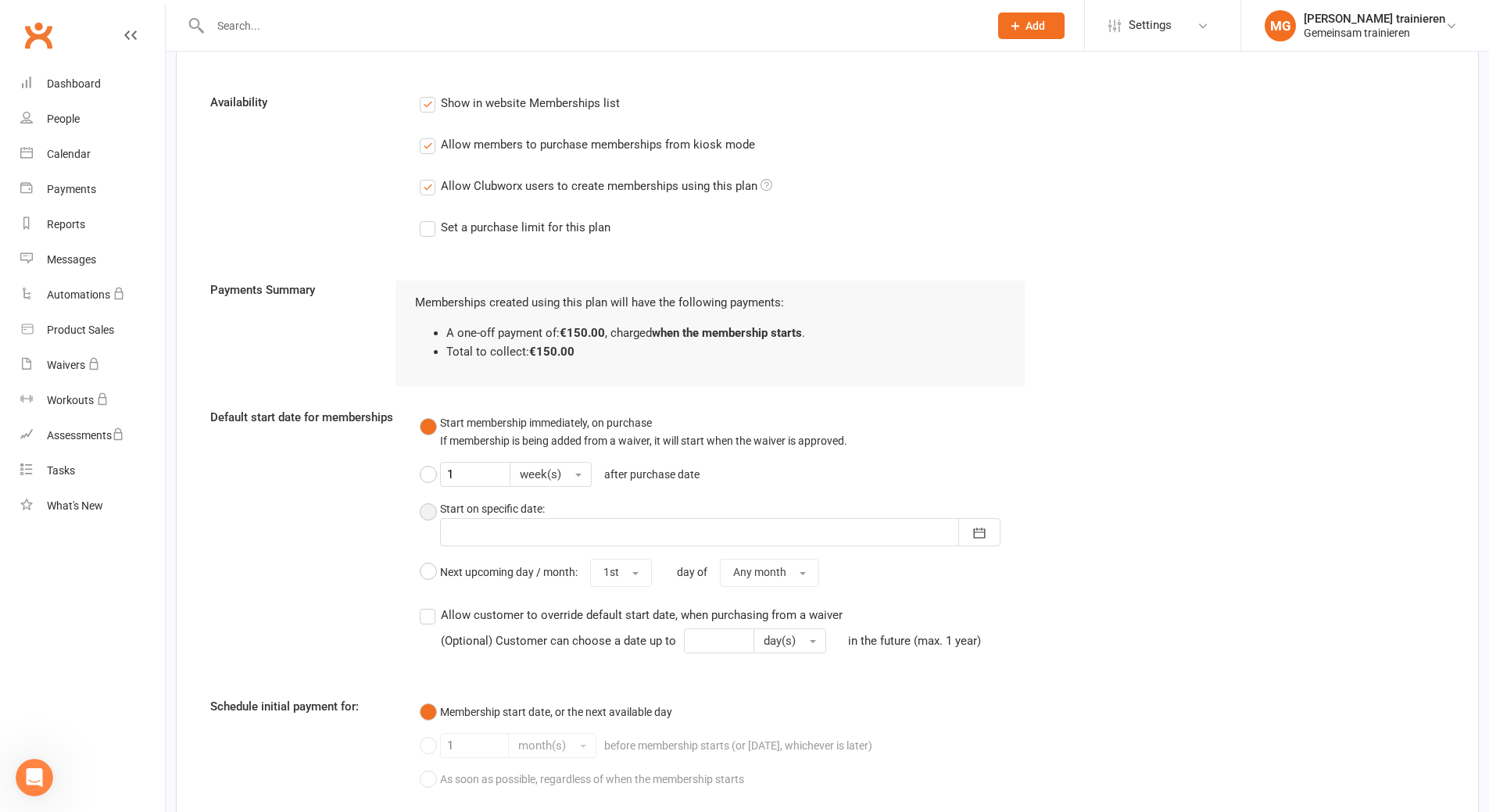
click at [428, 511] on button "Start on specific date: September 2025 Sun Mon Tue Wed Thu Fri Sat 36 31 01 02 …" at bounding box center [722, 522] width 606 height 59
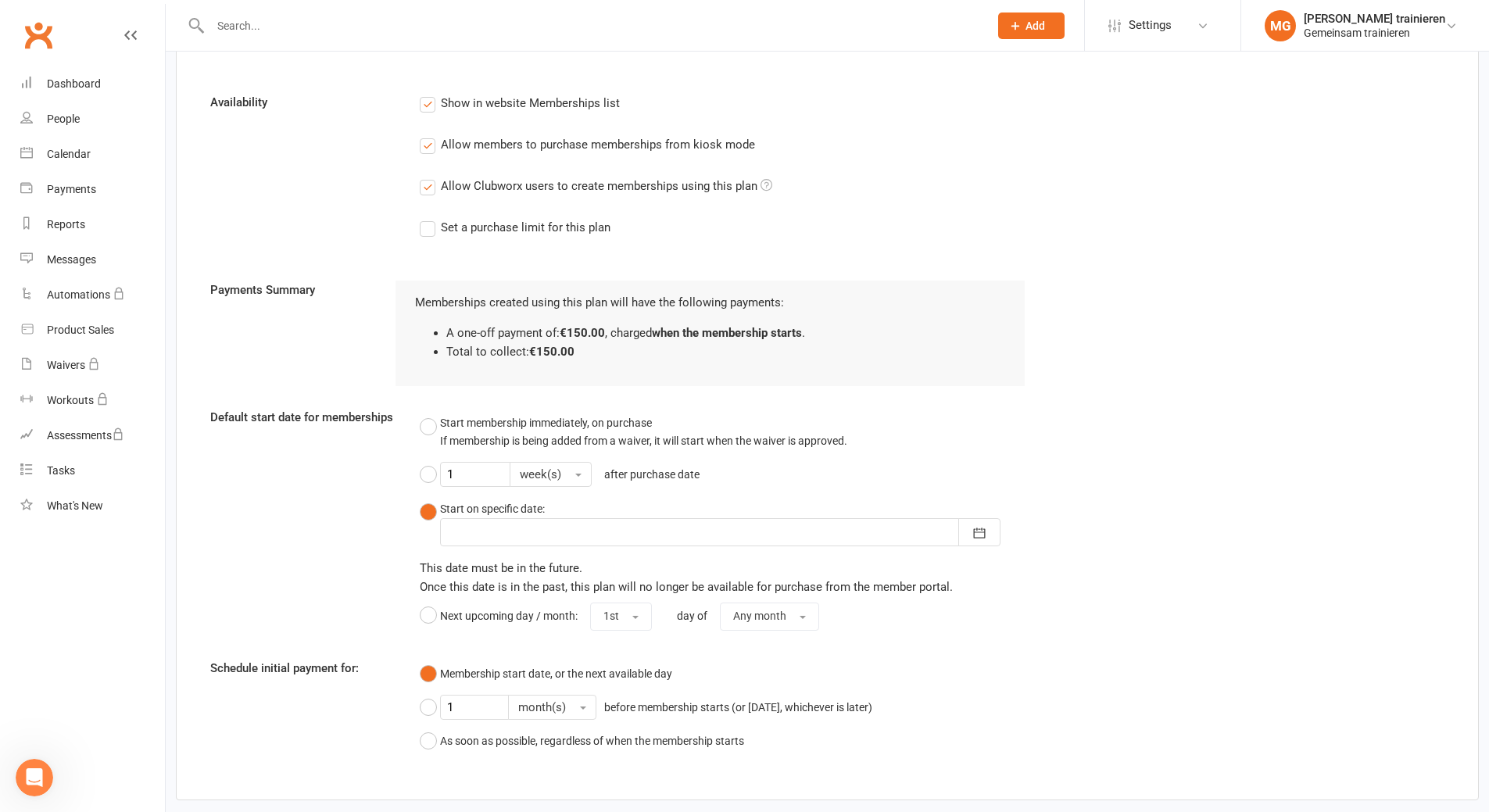
click at [508, 534] on div at bounding box center [720, 531] width 561 height 28
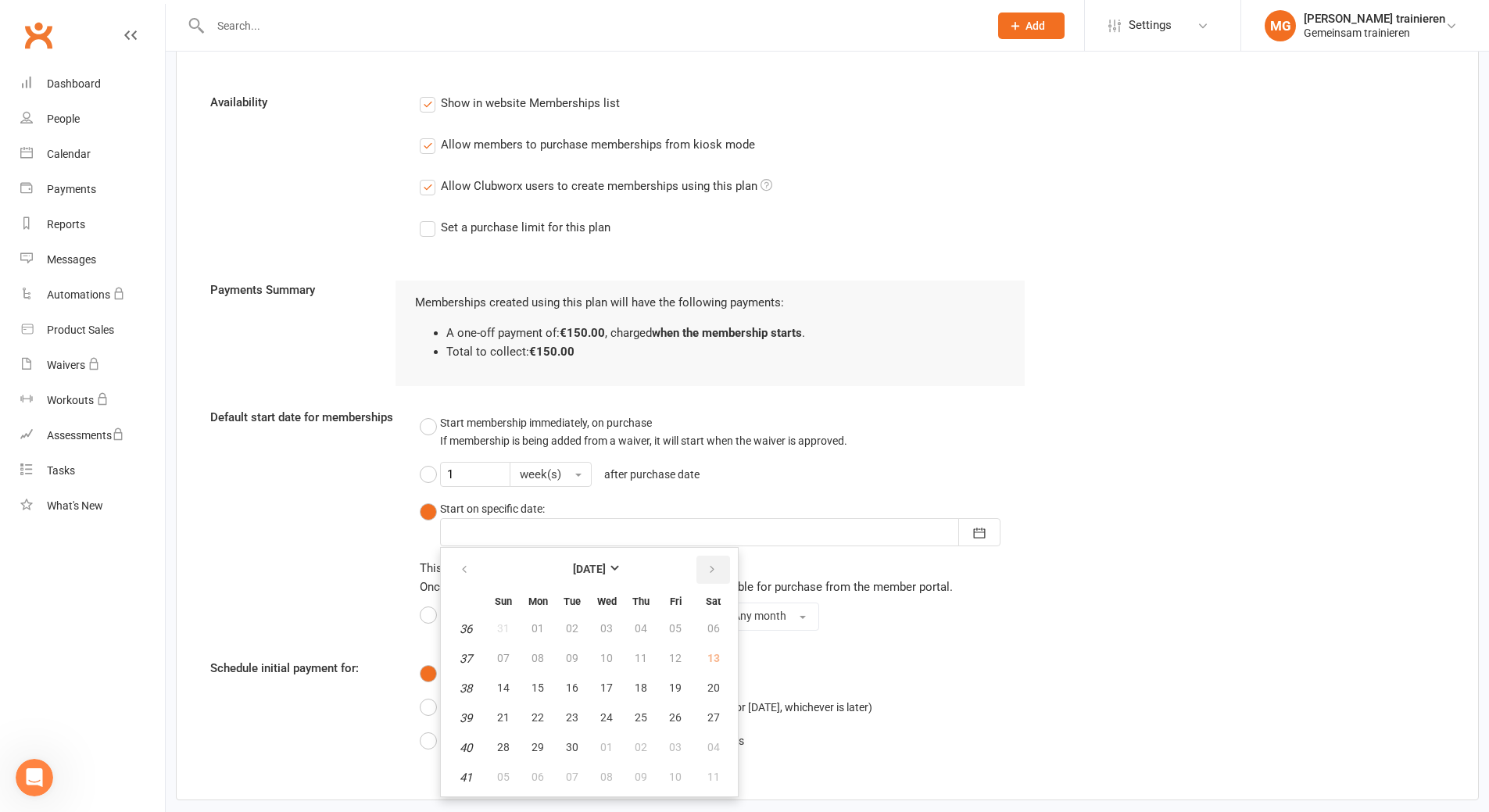
click at [714, 564] on icon "button" at bounding box center [713, 570] width 11 height 13
click at [505, 654] on span "05" at bounding box center [504, 658] width 13 height 13
type input "05 Oct 2025"
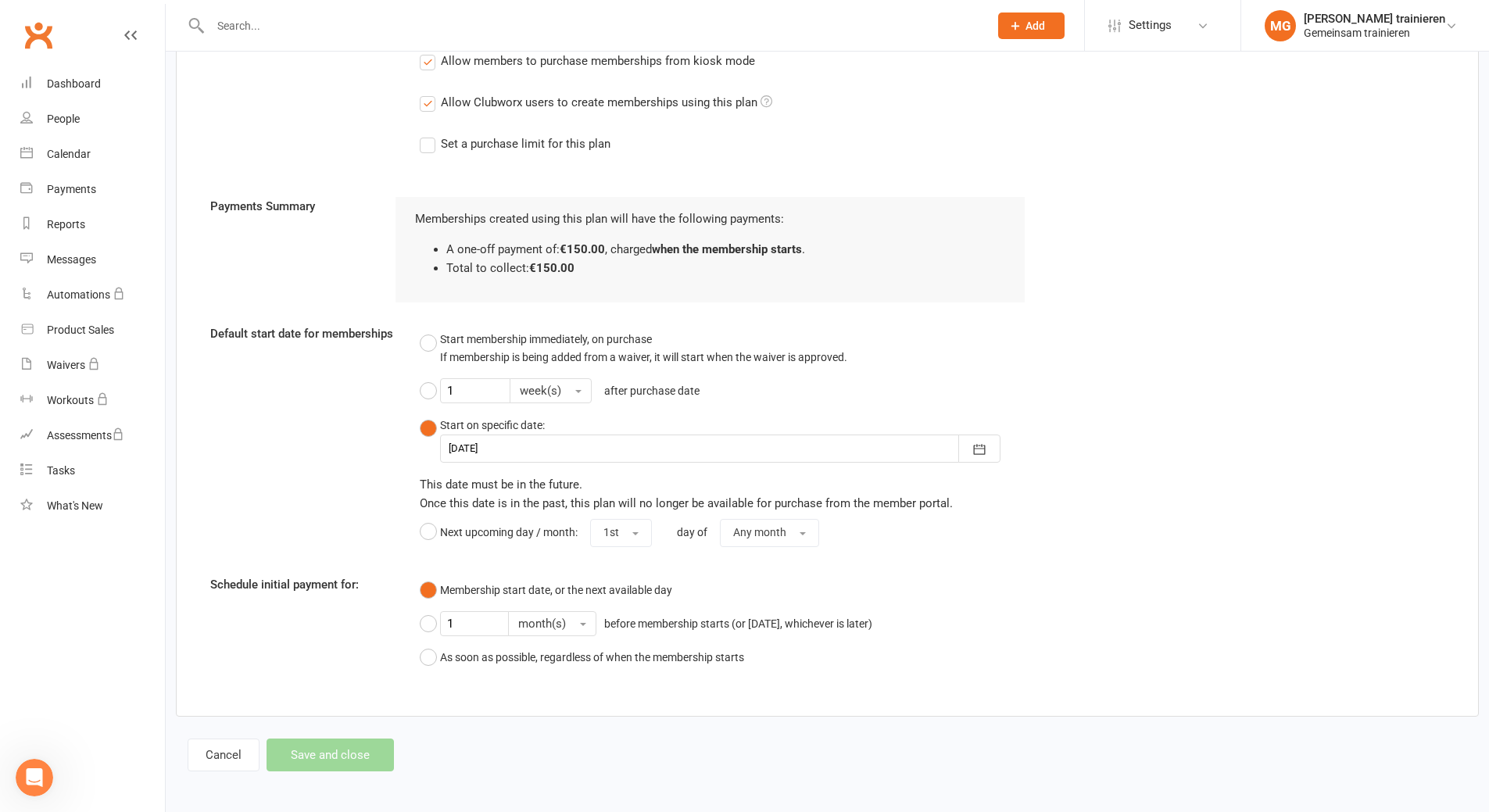
scroll to position [859, 0]
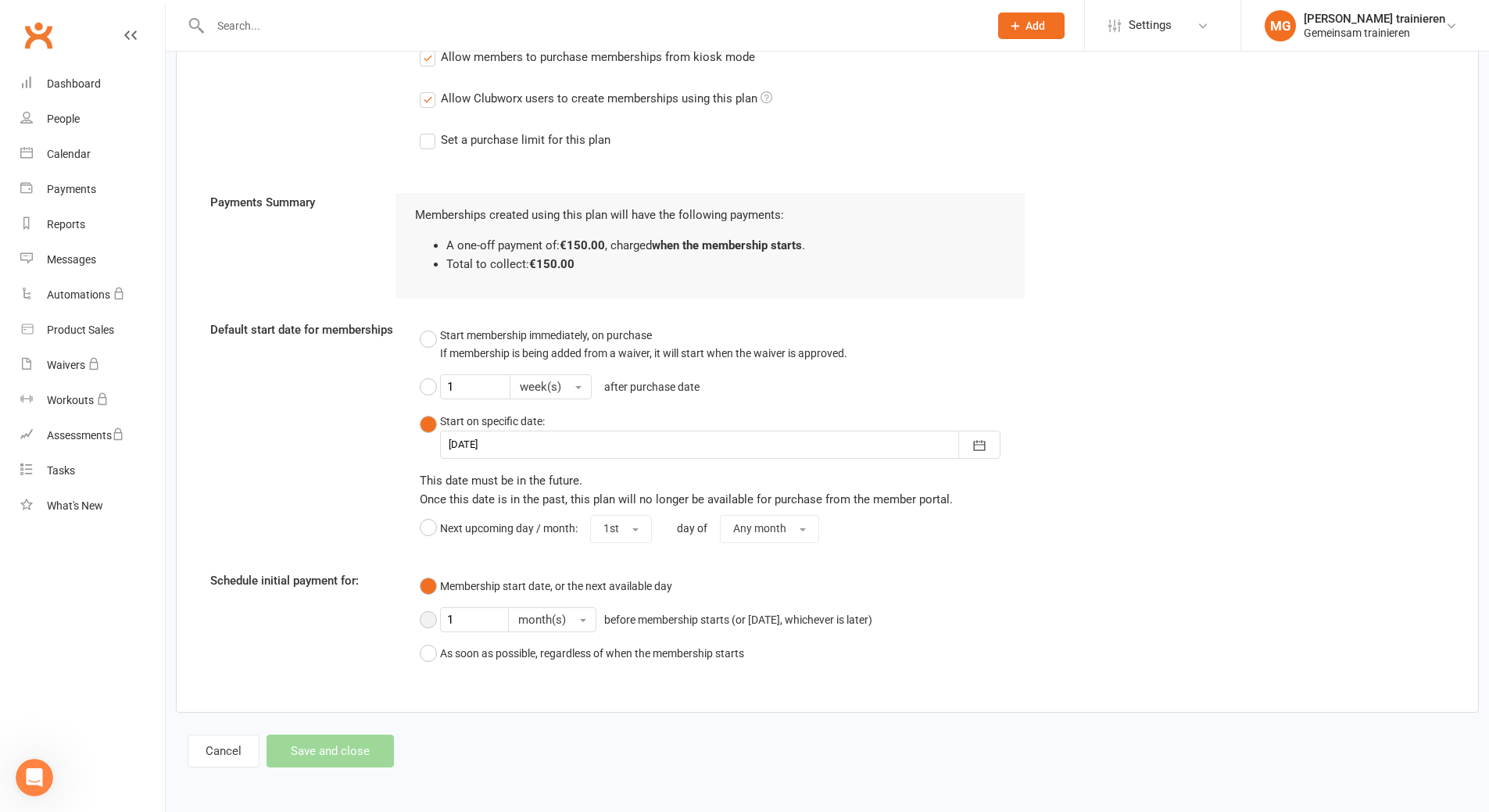
click at [426, 620] on button "1 month(s) before membership starts (or today, whichever is later)" at bounding box center [650, 619] width 460 height 38
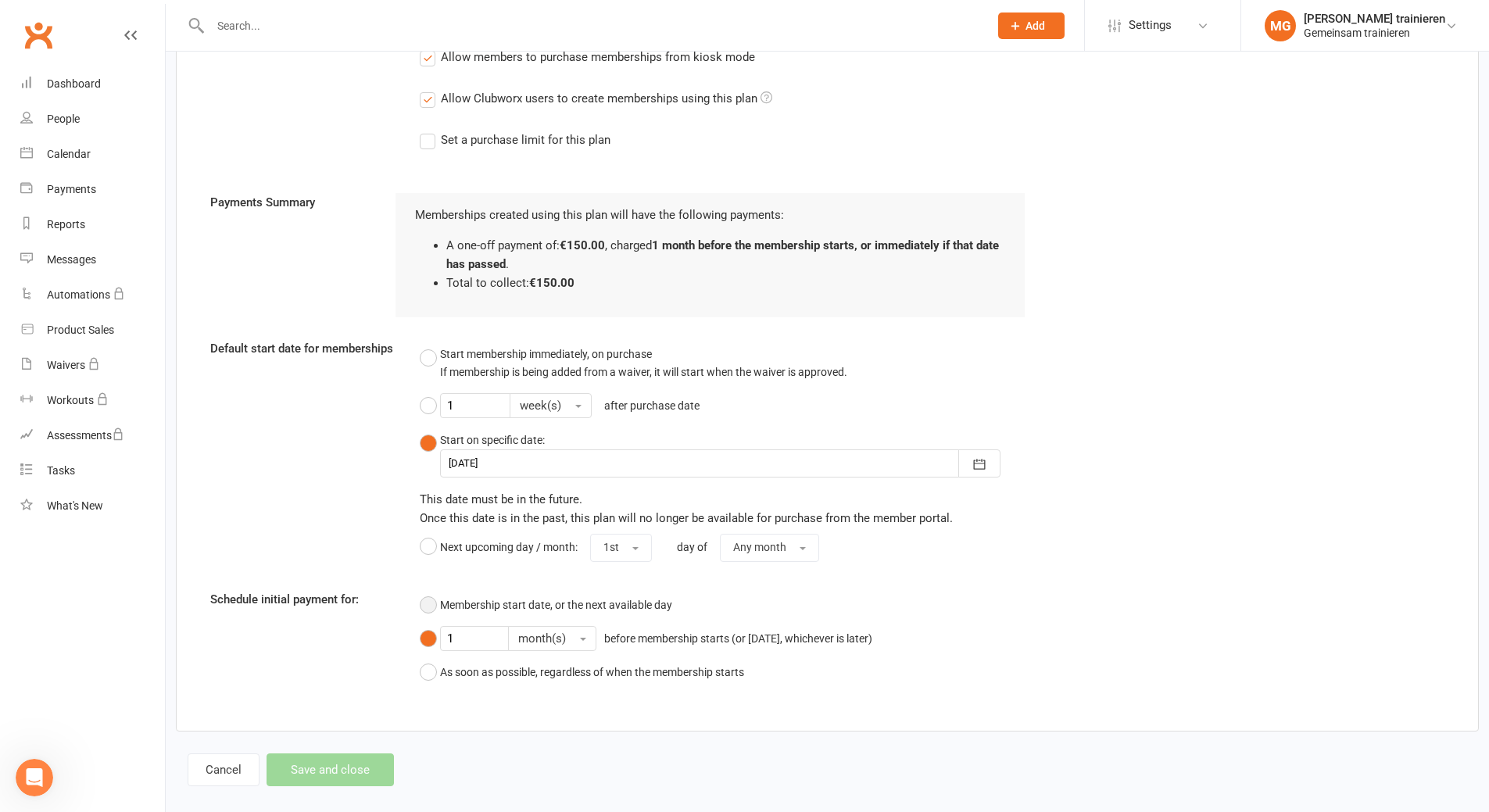
click at [434, 593] on button "Membership start date, or the next available day" at bounding box center [546, 605] width 253 height 30
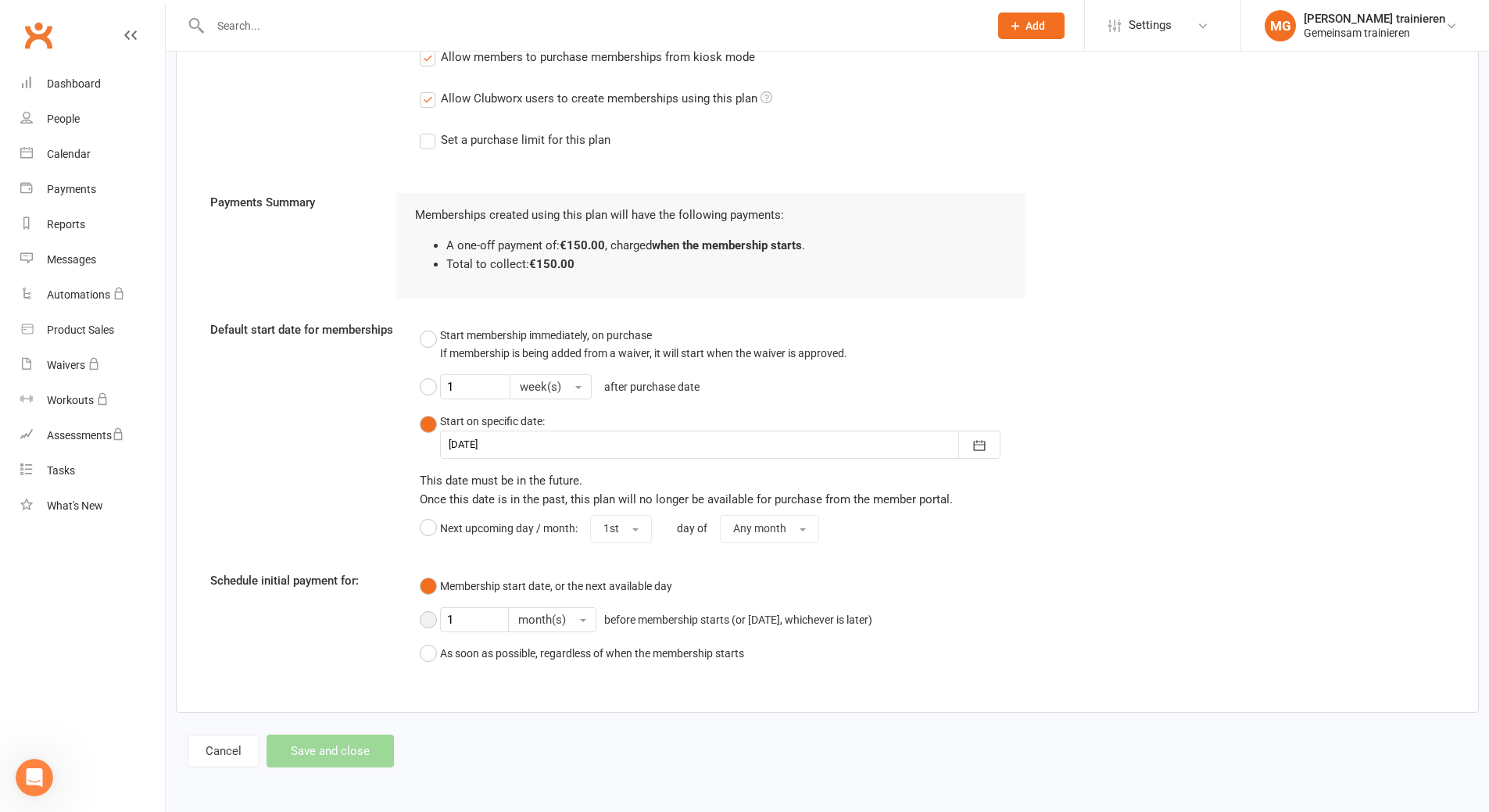
click at [421, 620] on button "1 month(s) before membership starts (or today, whichever is later)" at bounding box center [650, 619] width 460 height 38
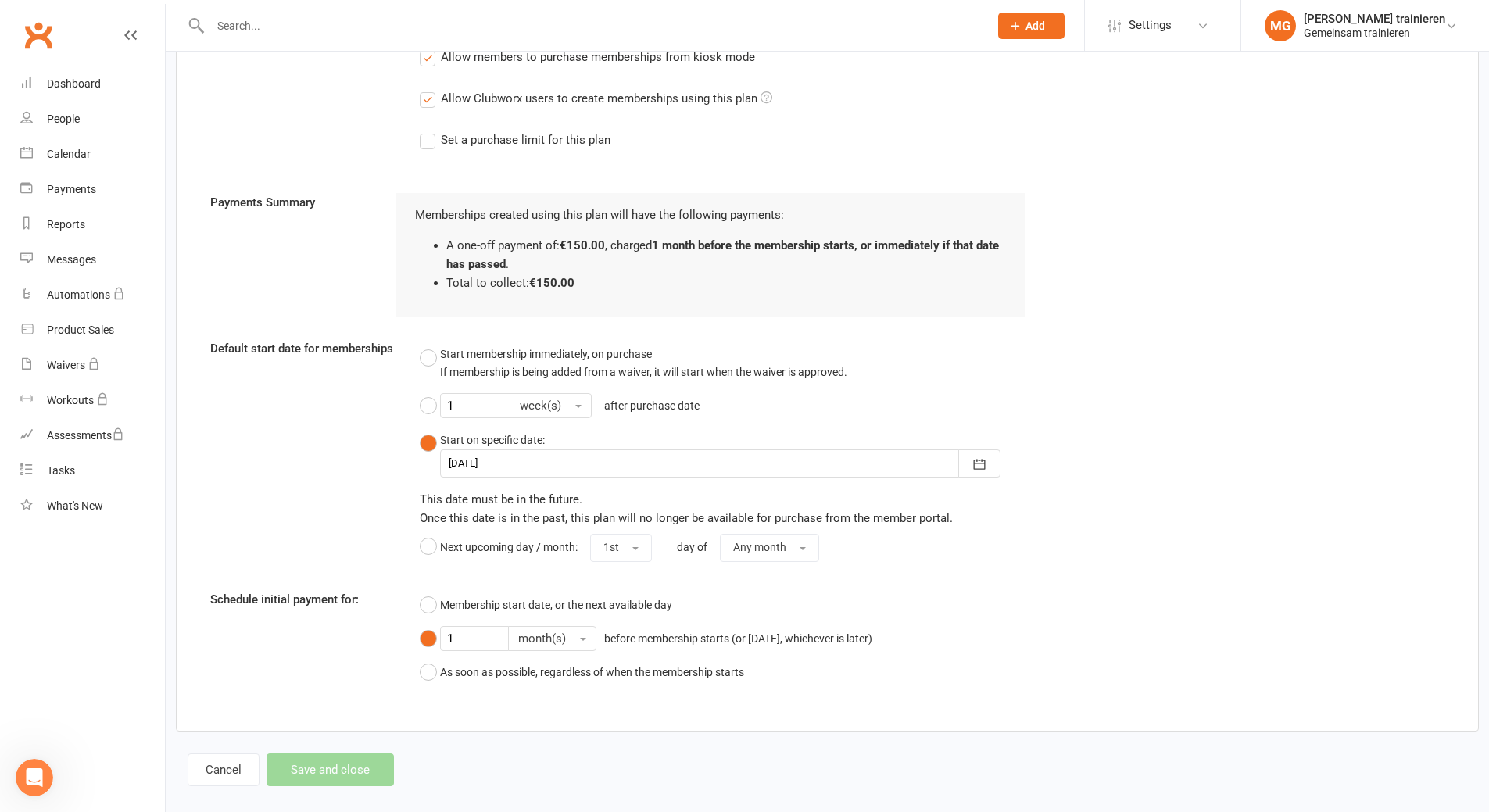
click at [336, 768] on div "Cancel Save and close" at bounding box center [290, 769] width 207 height 33
click at [428, 599] on button "Membership start date, or the next available day" at bounding box center [546, 605] width 253 height 30
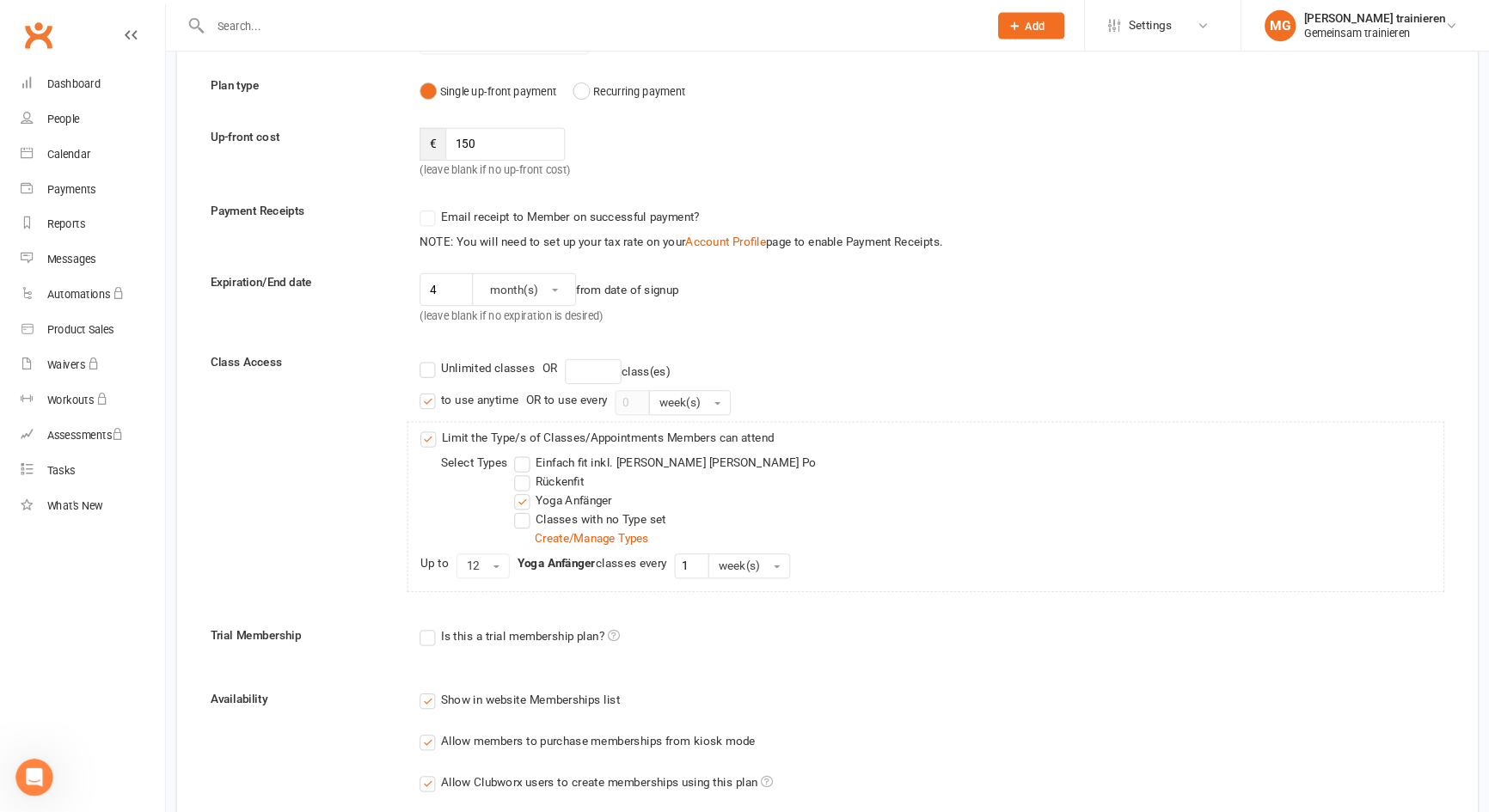
scroll to position [0, 0]
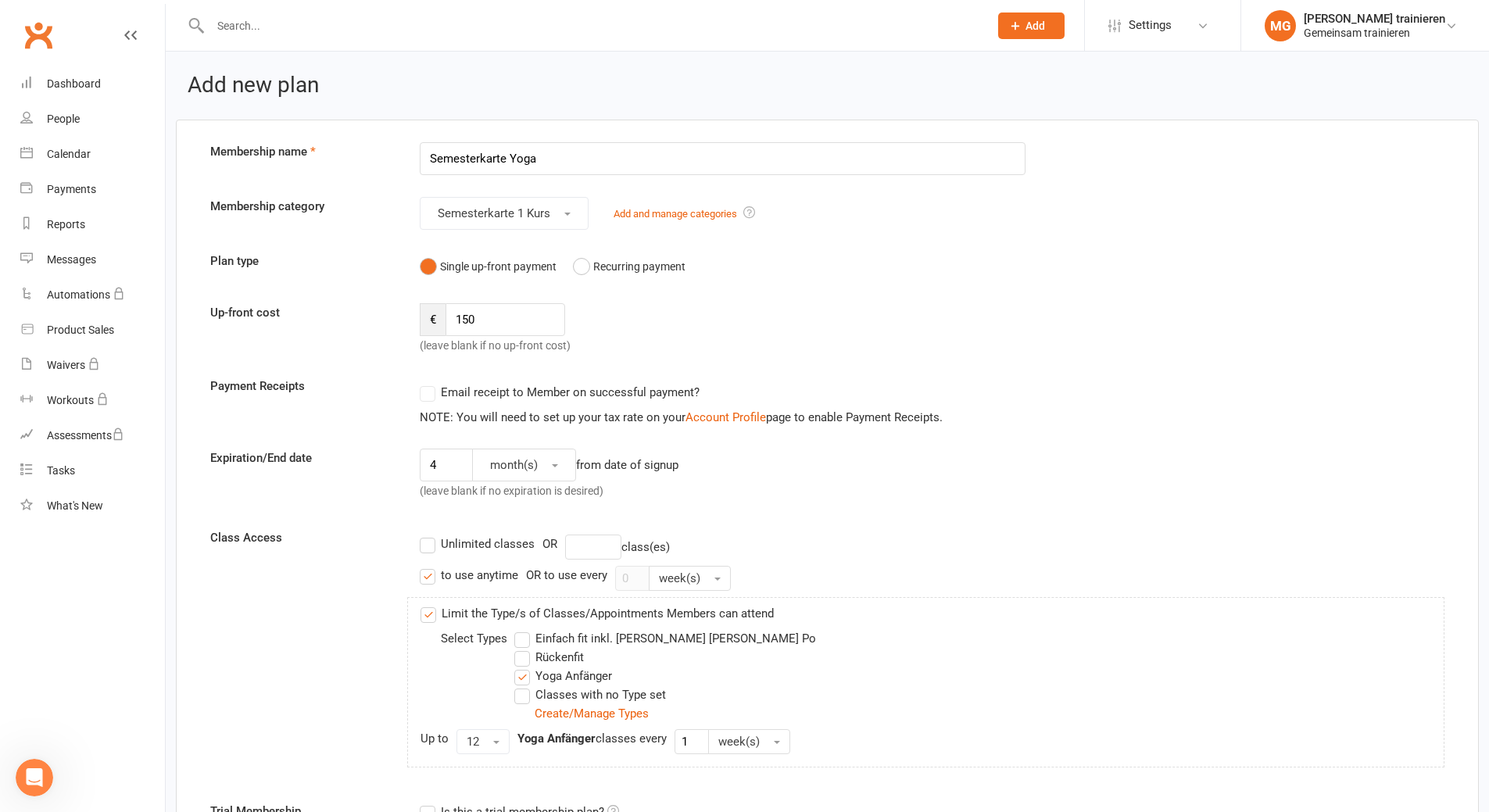
click at [1009, 23] on icon at bounding box center [1015, 25] width 14 height 14
click at [1067, 453] on div "Expiration/End date 4 month(s) from date of signup (leave blank if no expiratio…" at bounding box center [828, 478] width 1258 height 58
click at [726, 417] on link "Account Profile" at bounding box center [726, 416] width 80 height 14
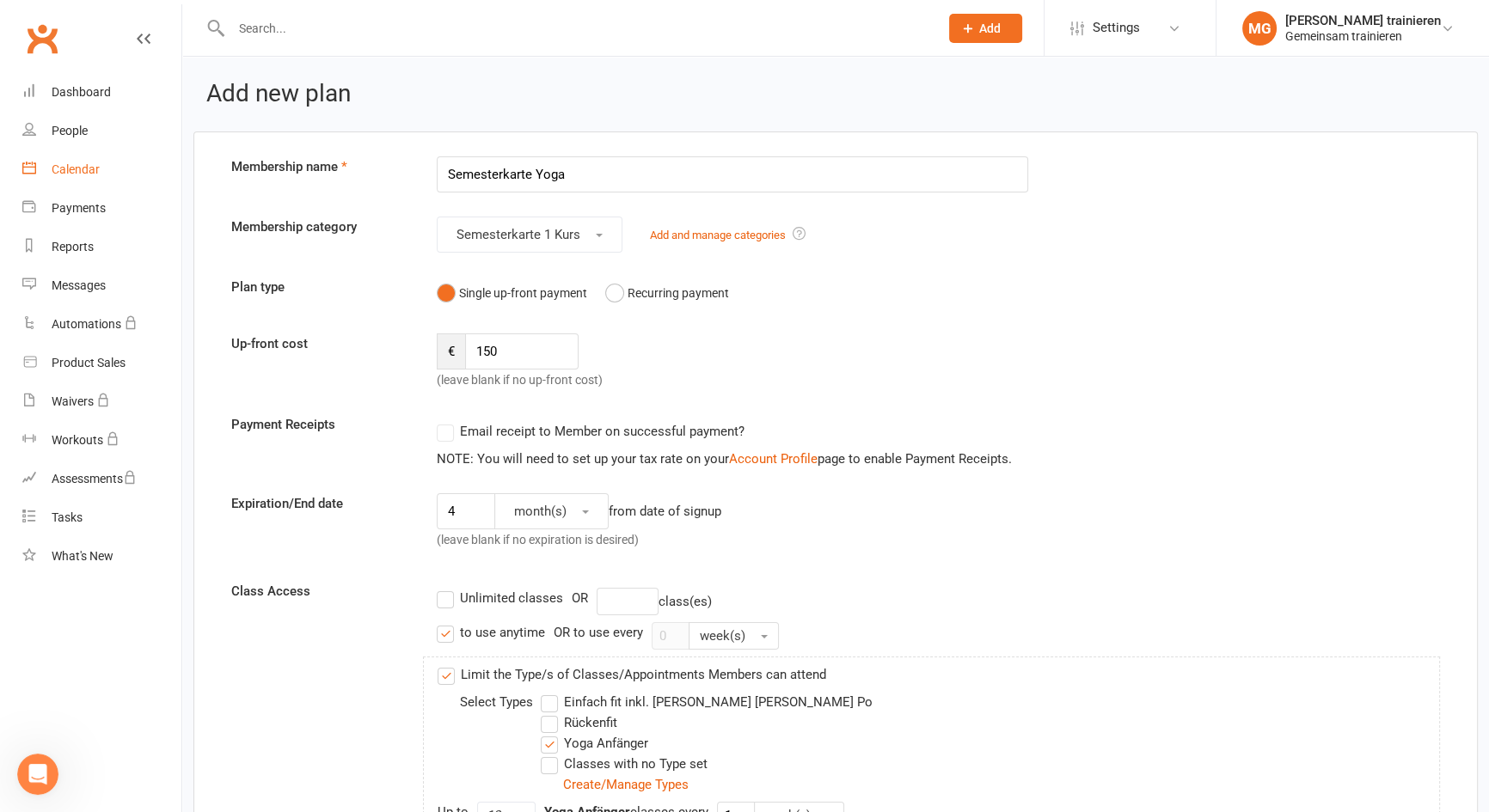
click at [76, 180] on link "Calendar" at bounding box center [102, 170] width 159 height 39
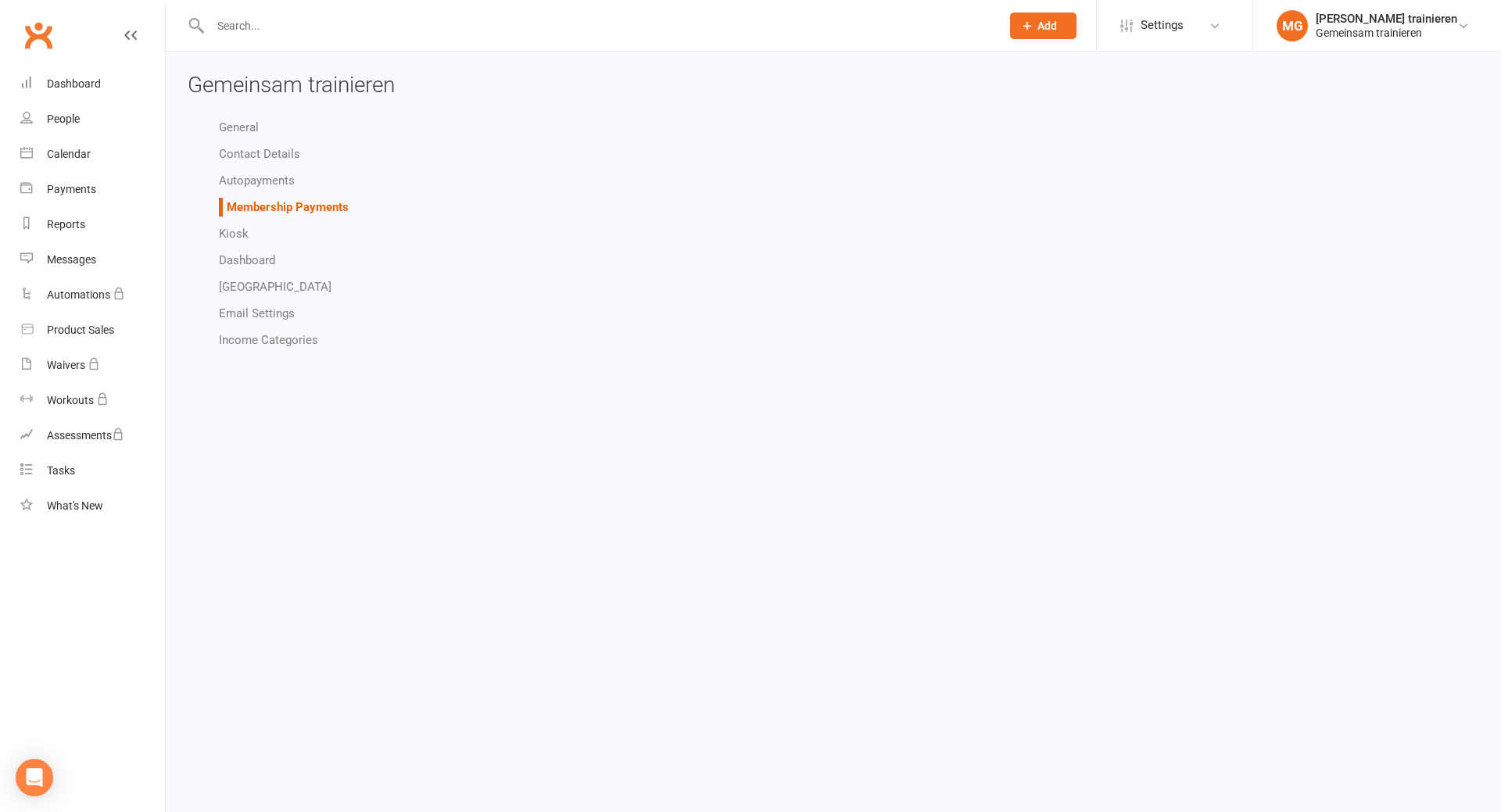
click at [1020, 26] on icon at bounding box center [1026, 25] width 14 height 14
click at [991, 215] on link "Appointment" at bounding box center [1026, 218] width 139 height 36
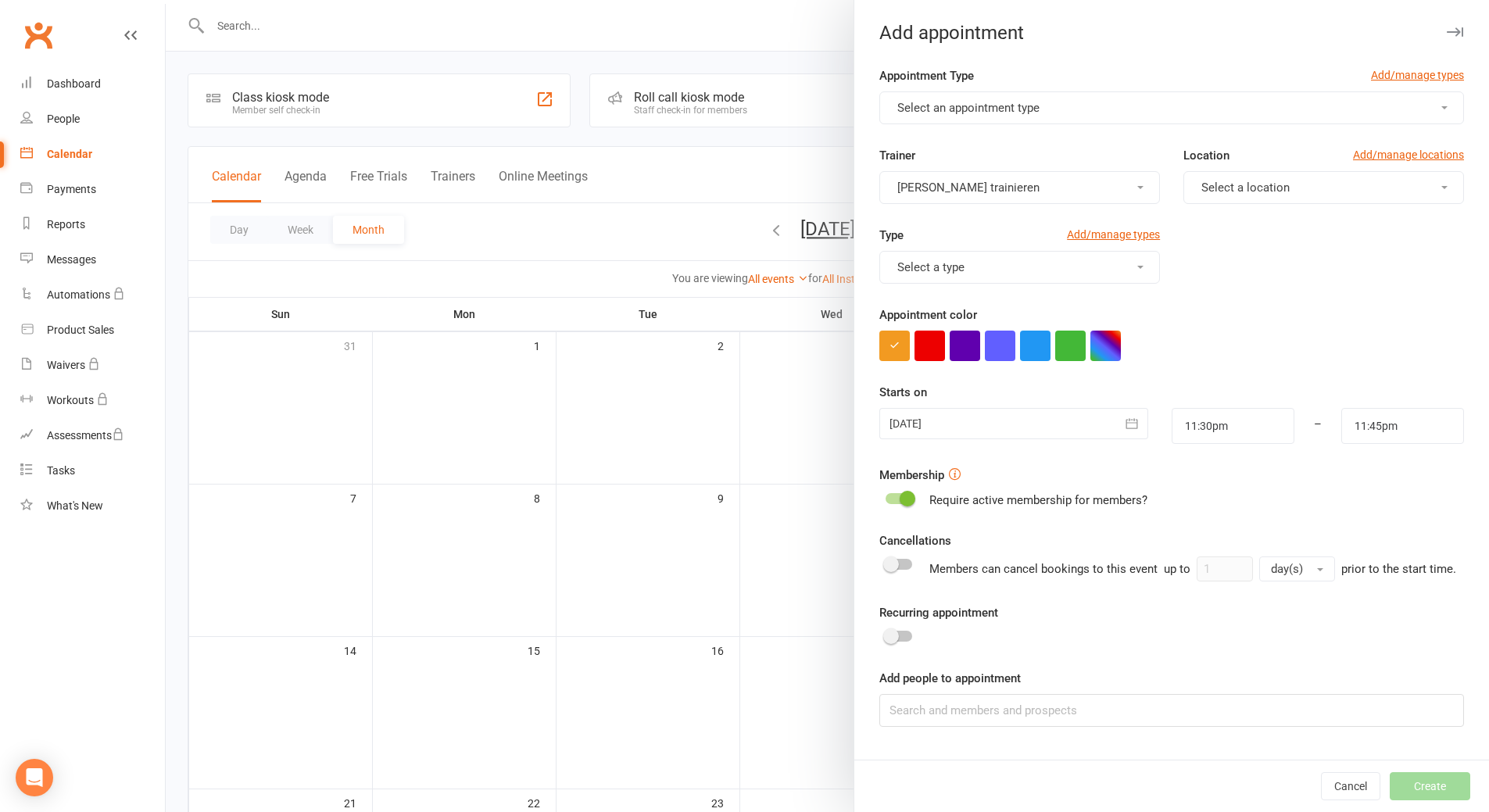
click at [1045, 93] on button "Select an appointment type" at bounding box center [1171, 108] width 585 height 33
click at [1098, 109] on button "Select an appointment type" at bounding box center [1171, 108] width 585 height 33
click at [1098, 110] on button "Select an appointment type" at bounding box center [1171, 108] width 585 height 33
click at [1397, 73] on link "Add/manage types" at bounding box center [1418, 75] width 93 height 17
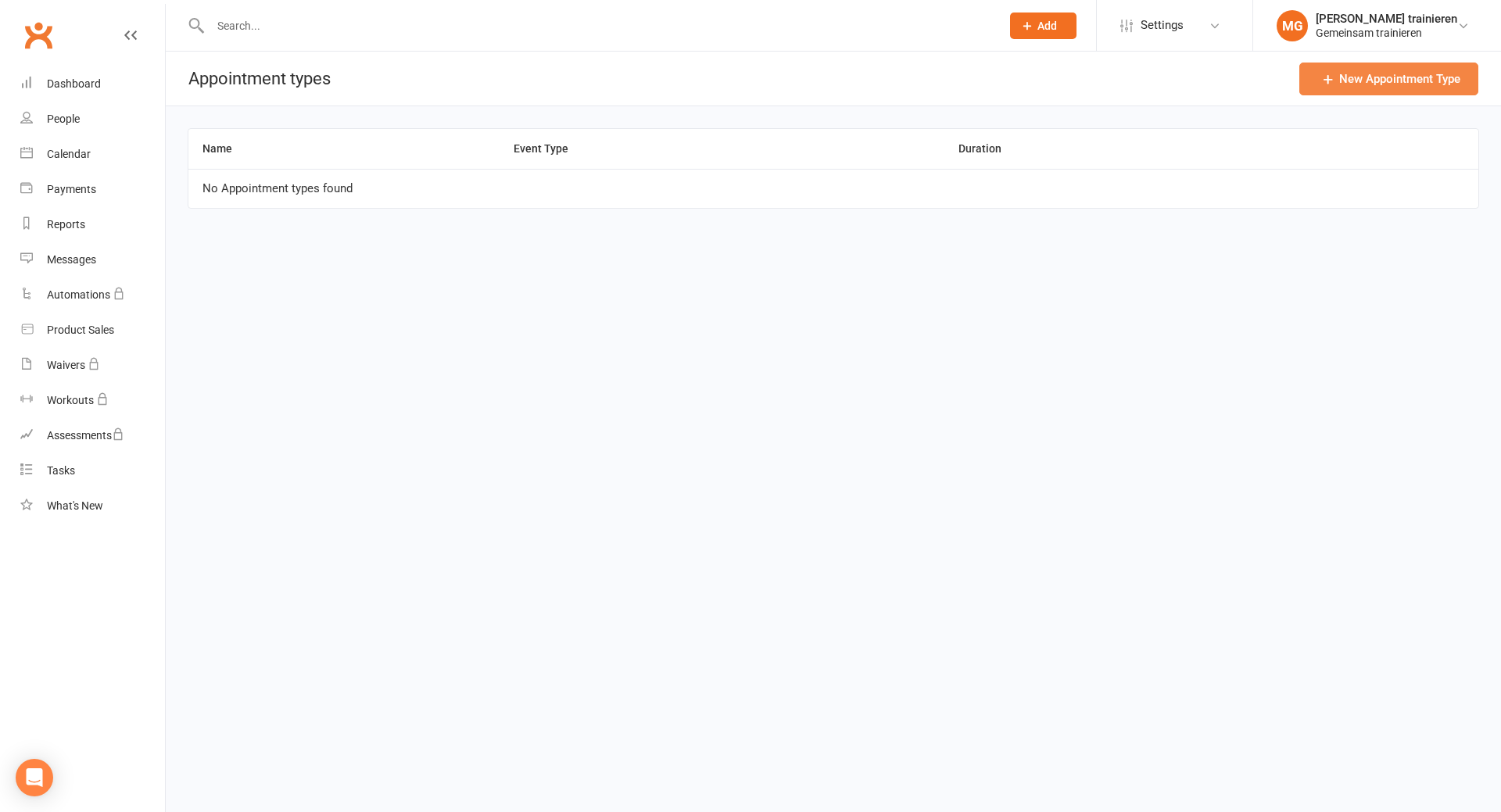
click at [1360, 83] on link "New Appointment Type" at bounding box center [1388, 79] width 179 height 33
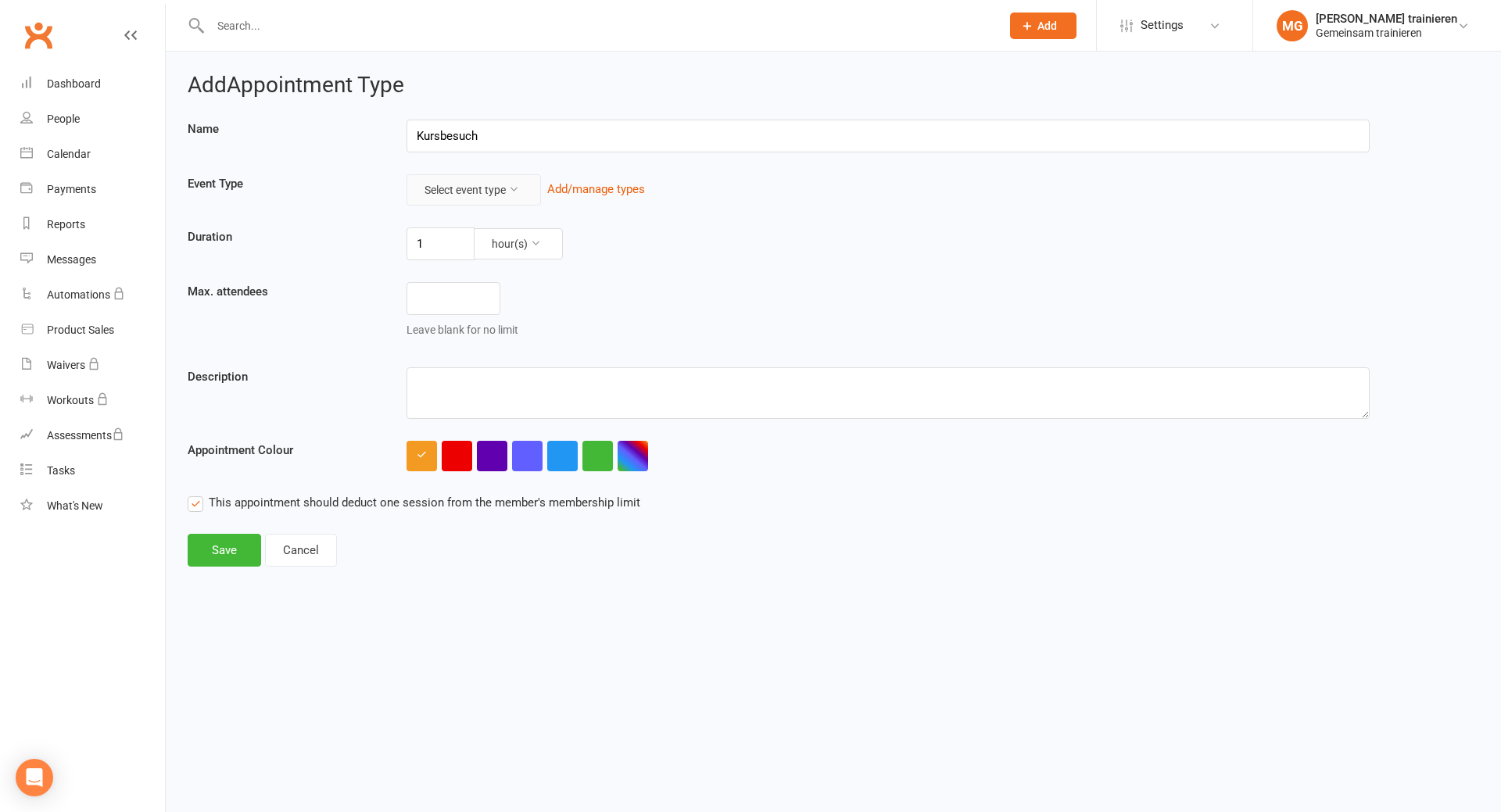
type input "Kursbesuch"
click at [515, 188] on icon at bounding box center [514, 189] width 11 height 11
click at [413, 286] on link "Yoga Anfänger" at bounding box center [405, 289] width 272 height 31
click at [511, 244] on button "hour(s)" at bounding box center [518, 244] width 89 height 31
click at [452, 281] on link "minute(s)" at bounding box center [484, 280] width 154 height 31
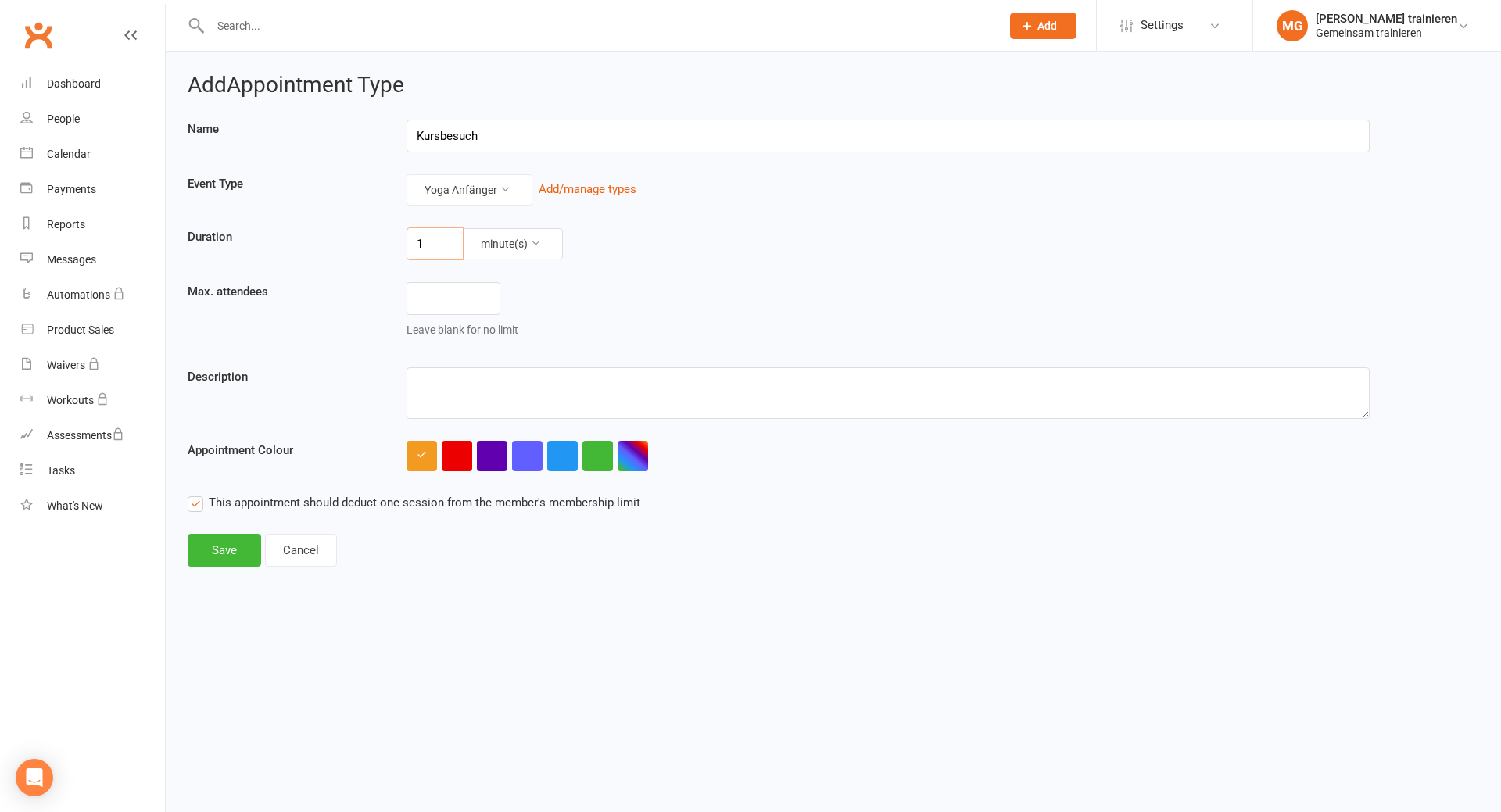
drag, startPoint x: 426, startPoint y: 241, endPoint x: 413, endPoint y: 239, distance: 13.2
click at [413, 239] on input "1" at bounding box center [434, 244] width 57 height 33
type input "45"
click at [430, 298] on input "number" at bounding box center [453, 298] width 94 height 33
type input "20"
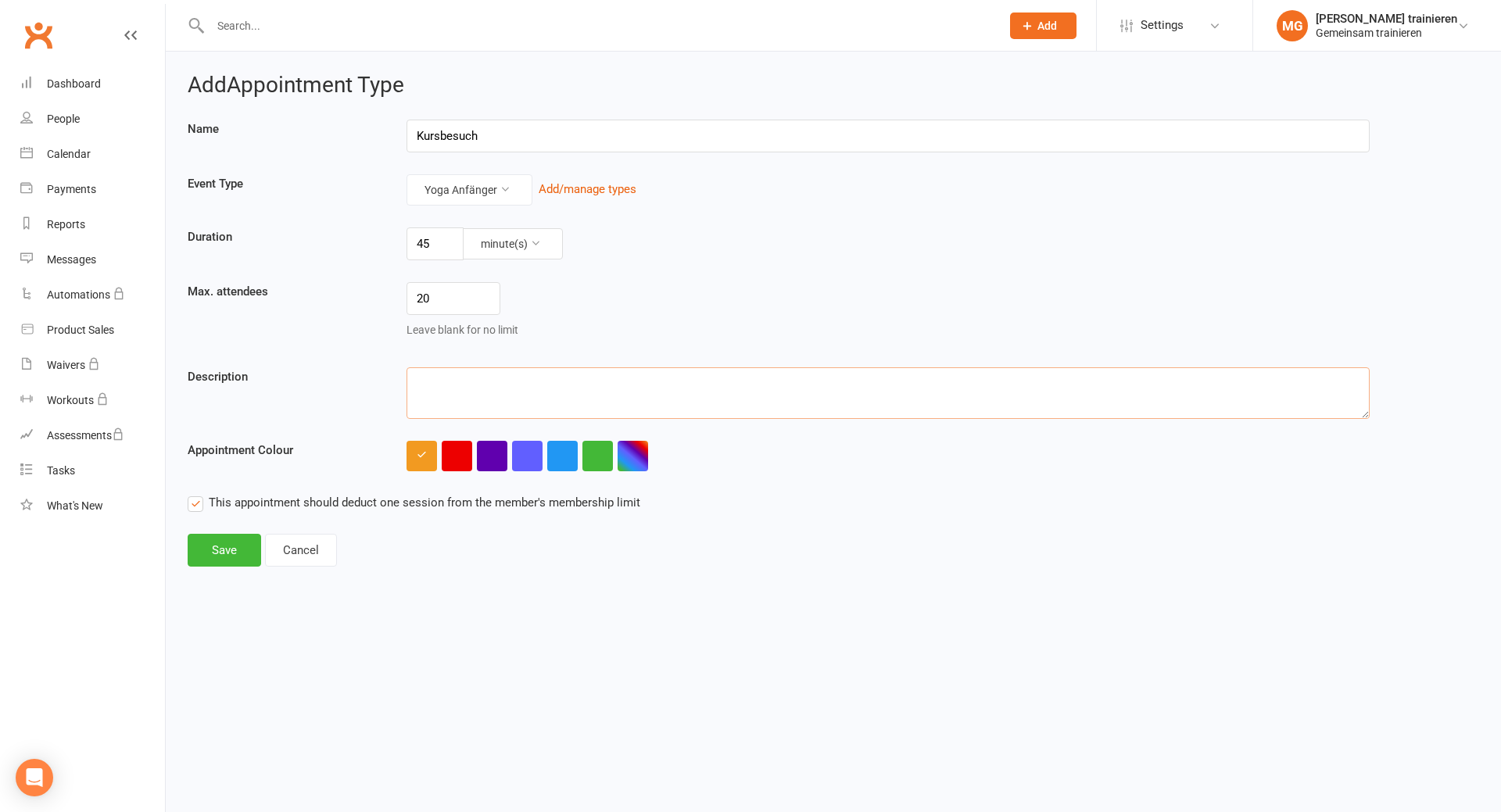
click at [648, 391] on textarea at bounding box center [887, 393] width 963 height 51
paste textarea "https://gemeinsamtrainieren.setmore.com"
drag, startPoint x: 691, startPoint y: 388, endPoint x: 286, endPoint y: 383, distance: 405.0
click at [286, 383] on div "Description https://gemeinsamtrainieren.setmore.com" at bounding box center [833, 393] width 1315 height 51
paste textarea "Yoga Anfänger Finde dein Gleichgewicht, stärke Körper & Geist und genieße Momen…"
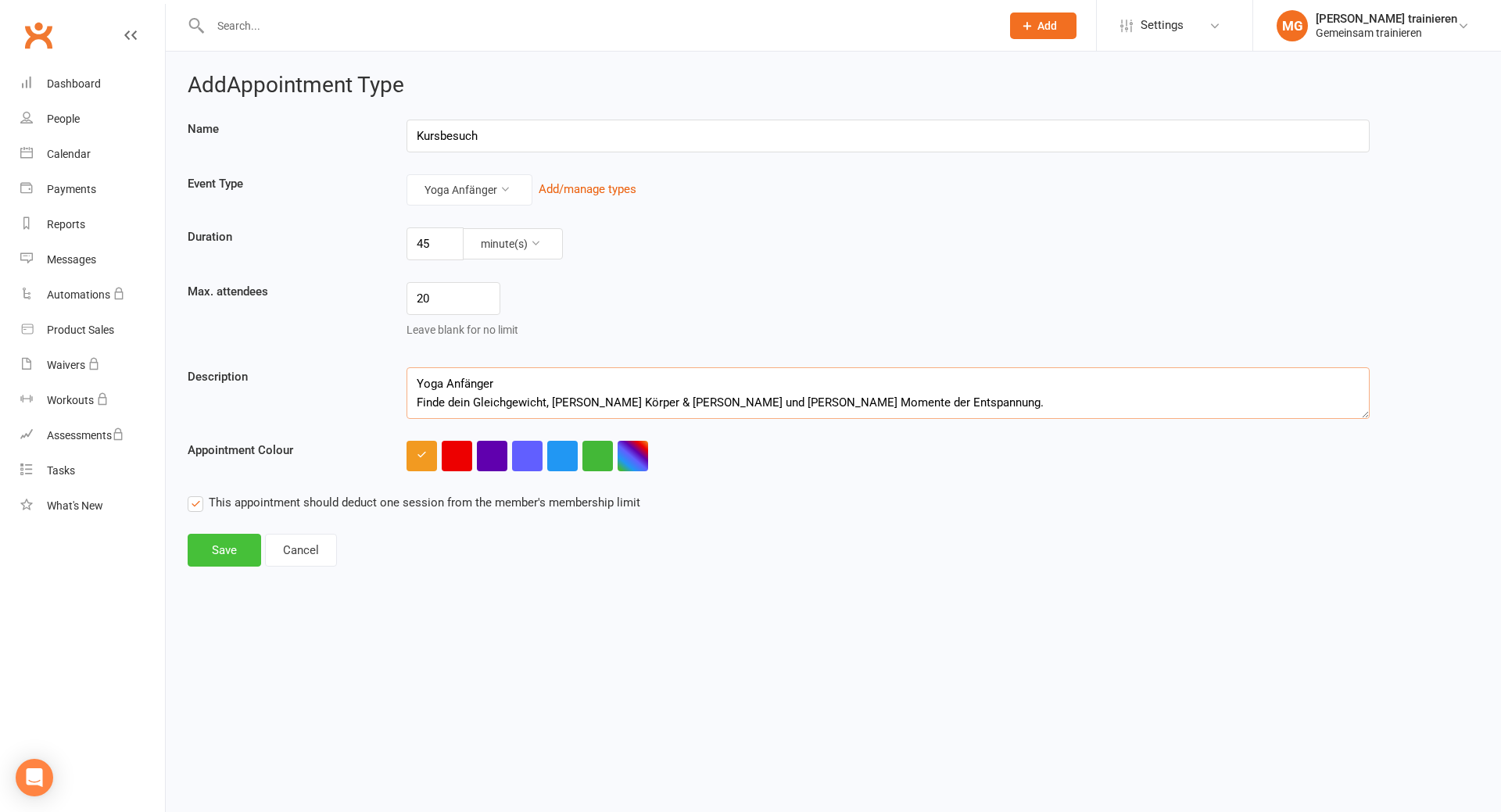
type textarea "Yoga Anfänger Finde dein Gleichgewicht, stärke Körper & Geist und genieße Momen…"
click at [217, 542] on button "Save" at bounding box center [224, 550] width 73 height 33
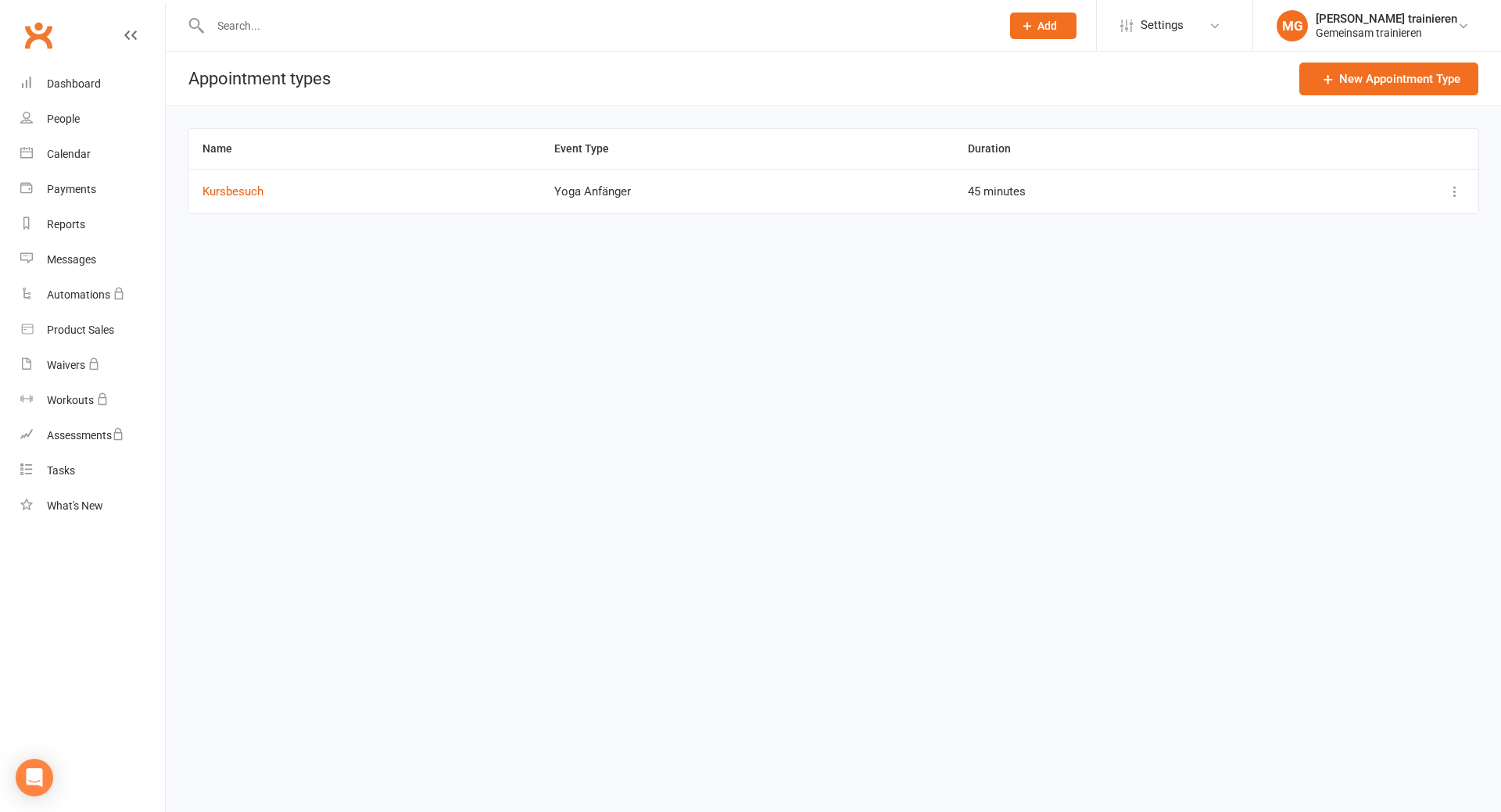
click at [1457, 192] on icon at bounding box center [1454, 191] width 15 height 15
click at [1378, 225] on link "View / edit" at bounding box center [1386, 222] width 154 height 31
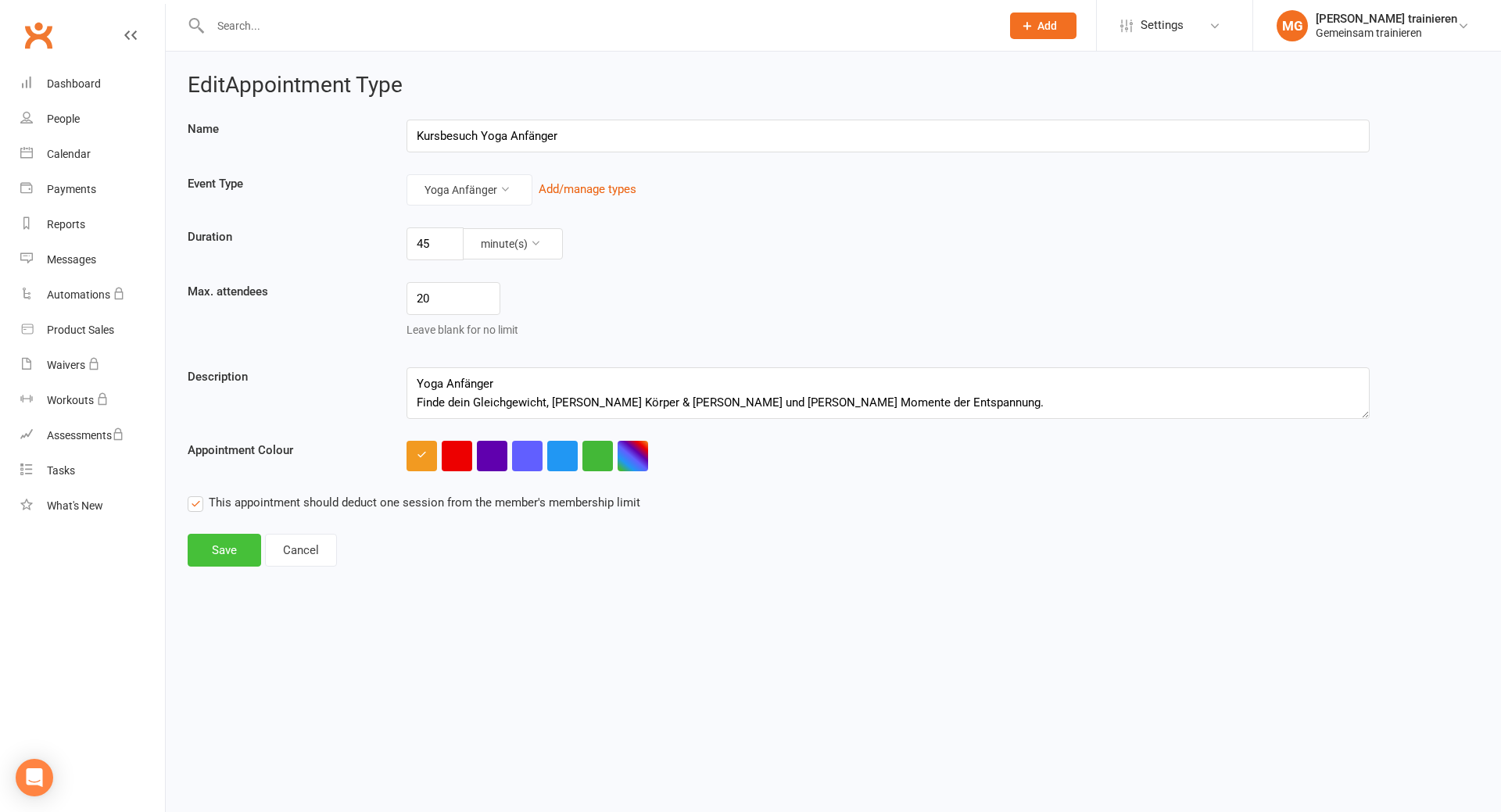
type input "Kursbesuch Yoga Anfänger"
click at [233, 557] on button "Save" at bounding box center [224, 550] width 73 height 33
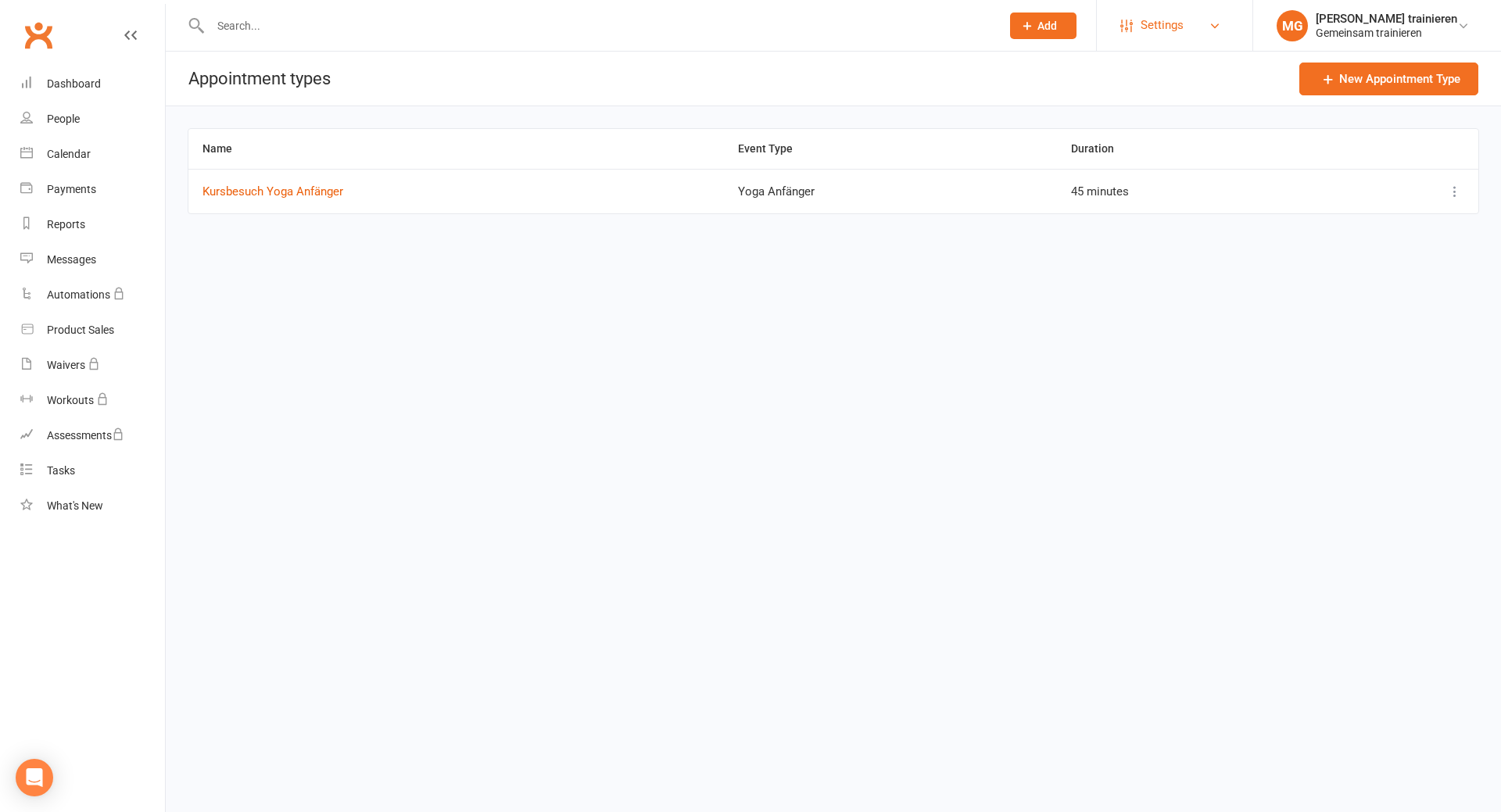
click at [1186, 20] on link "Settings" at bounding box center [1174, 26] width 109 height 35
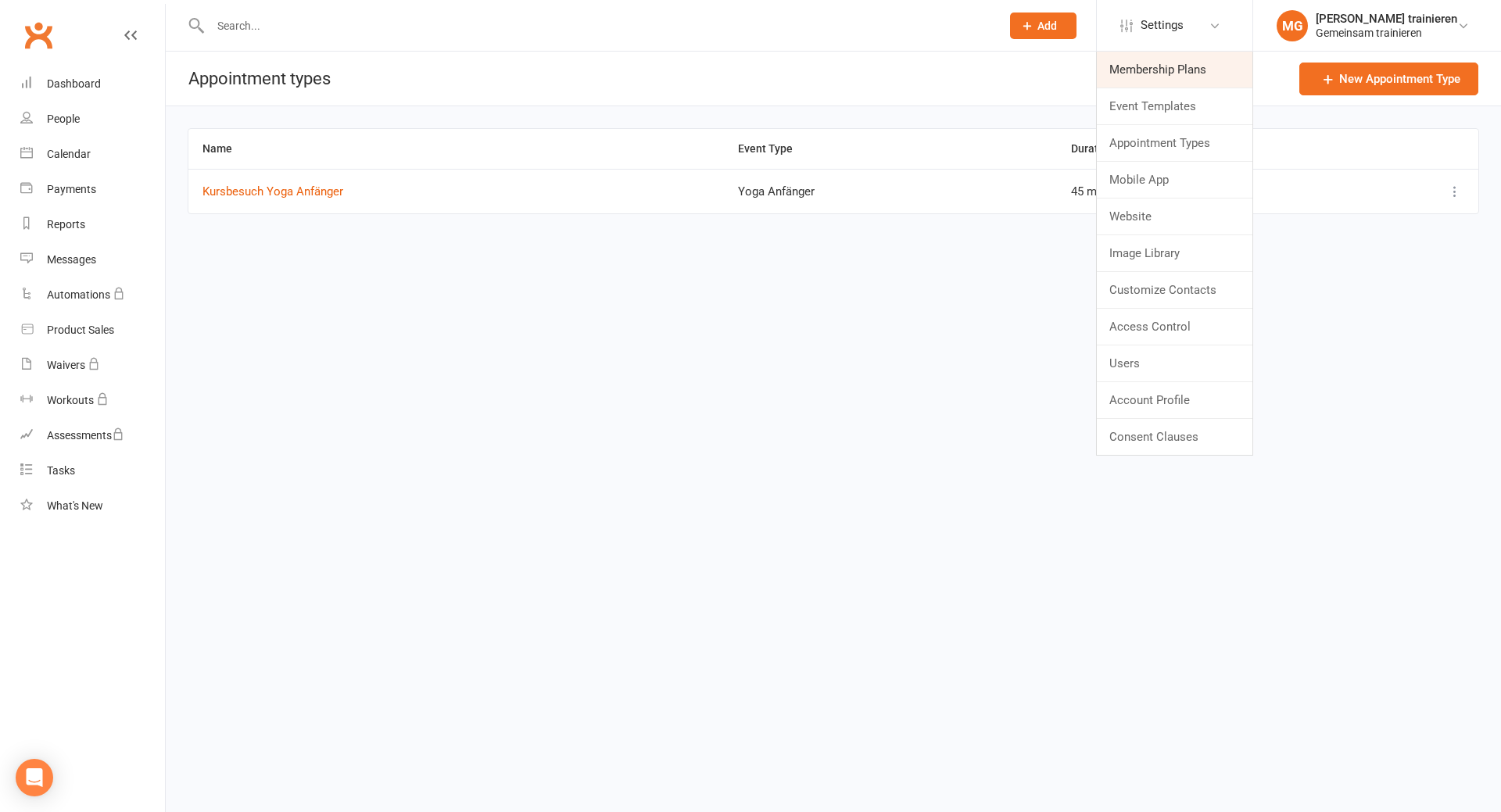
click at [1155, 64] on link "Membership Plans" at bounding box center [1174, 69] width 155 height 36
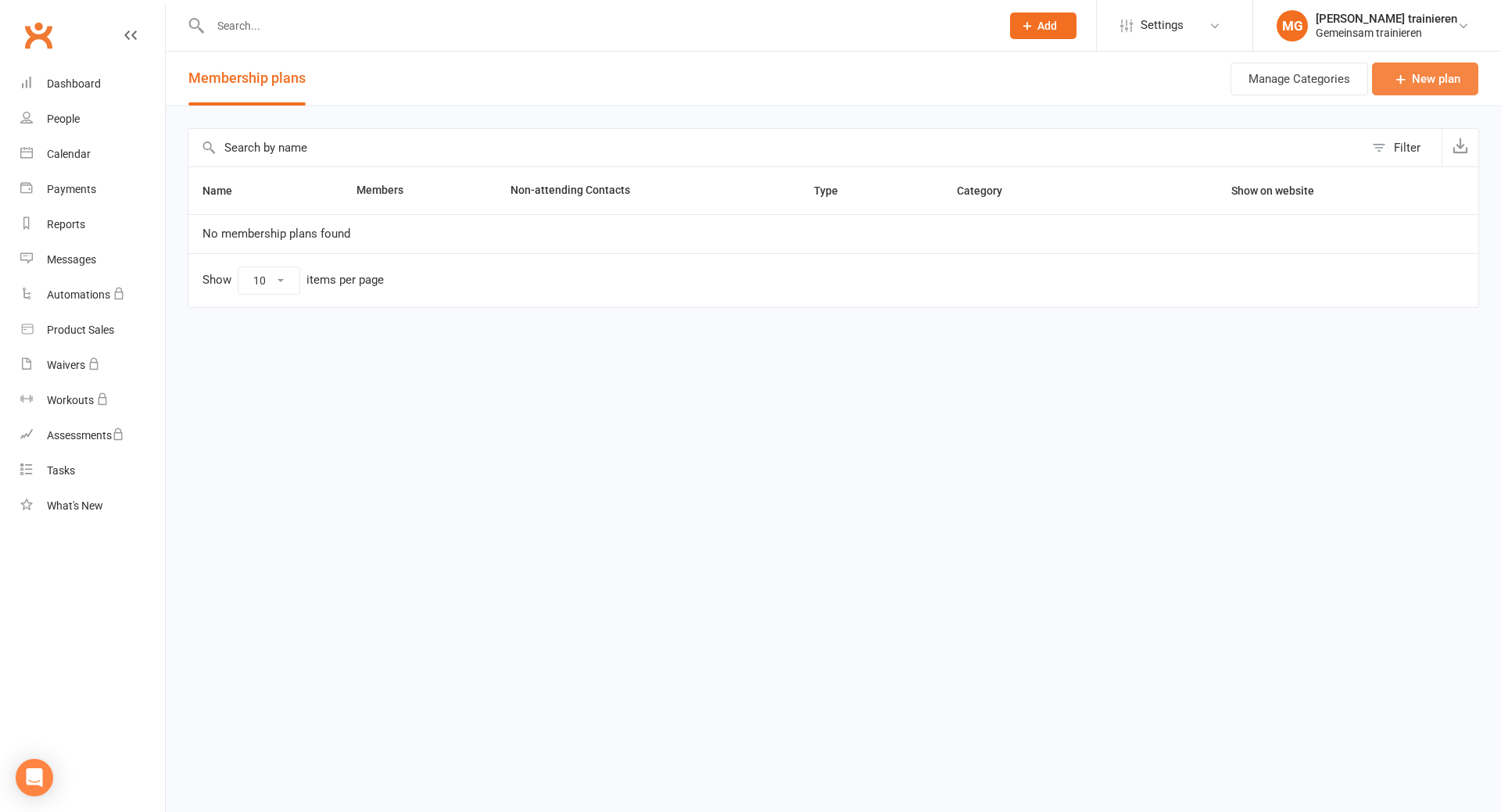
click at [1425, 81] on link "New plan" at bounding box center [1425, 79] width 106 height 33
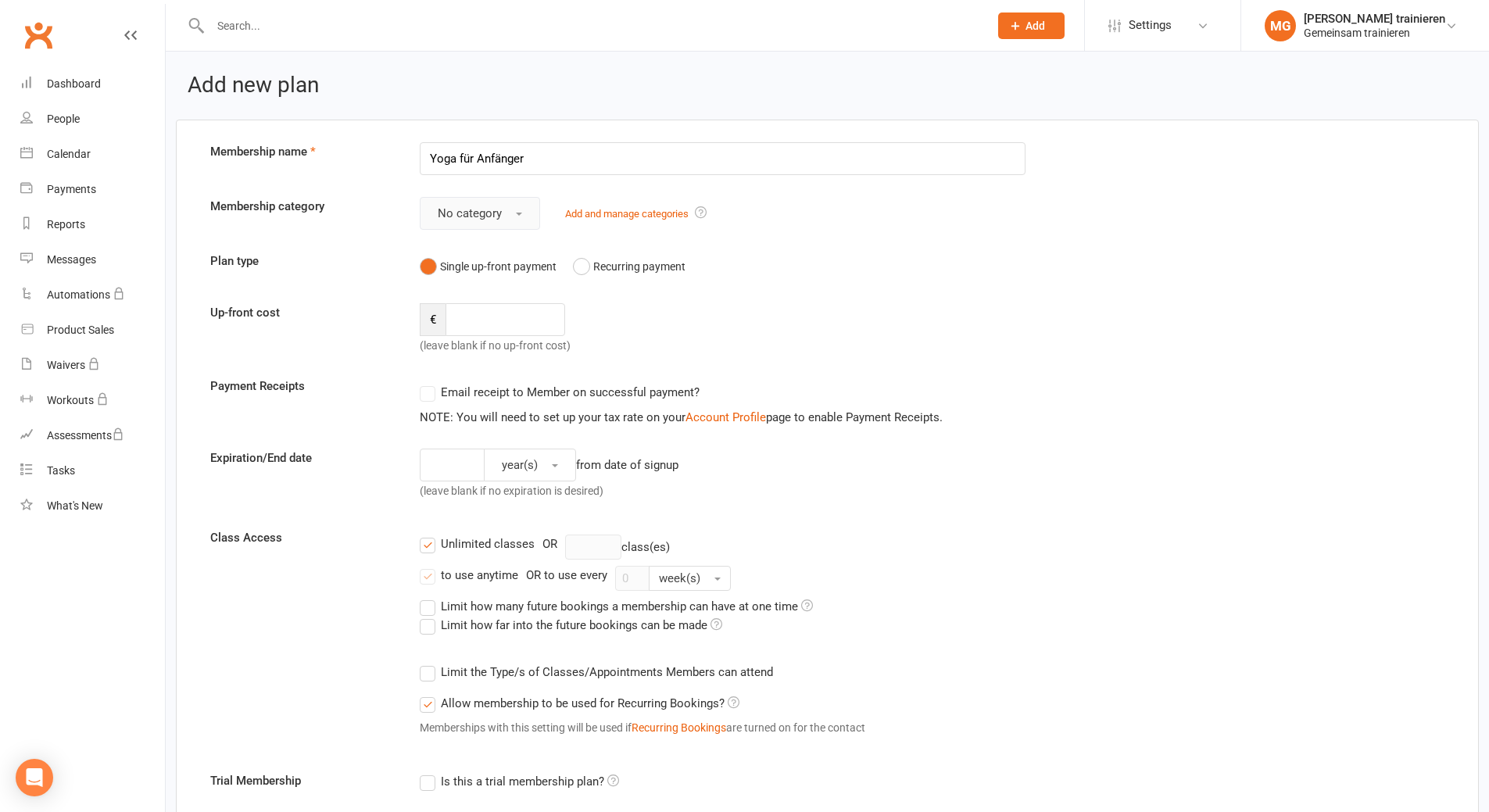
type input "Yoga für Anfänger"
click at [506, 224] on button "No category" at bounding box center [480, 213] width 121 height 33
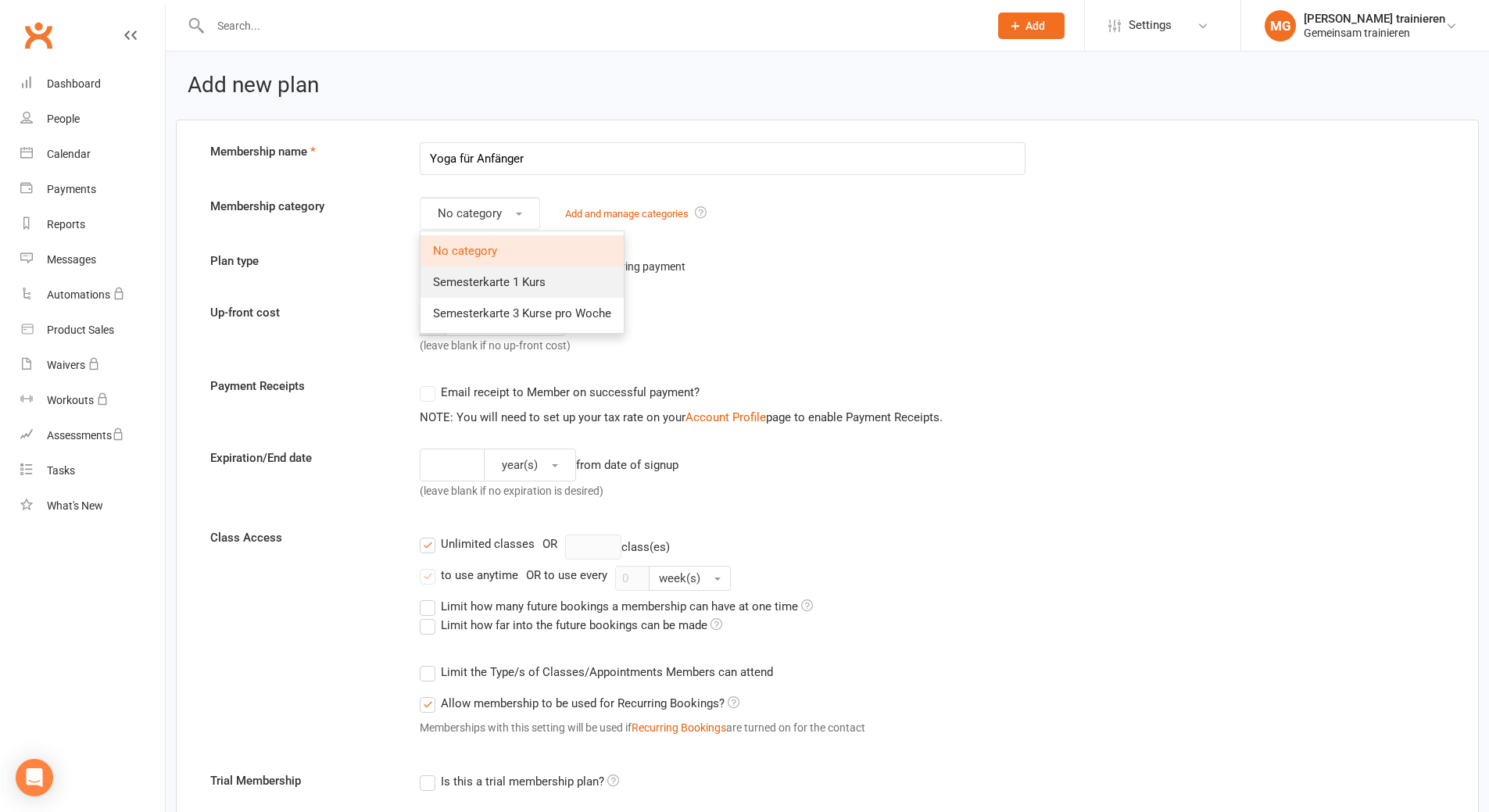
click at [508, 288] on span "Semesterkarte 1 Kurs" at bounding box center [489, 281] width 113 height 14
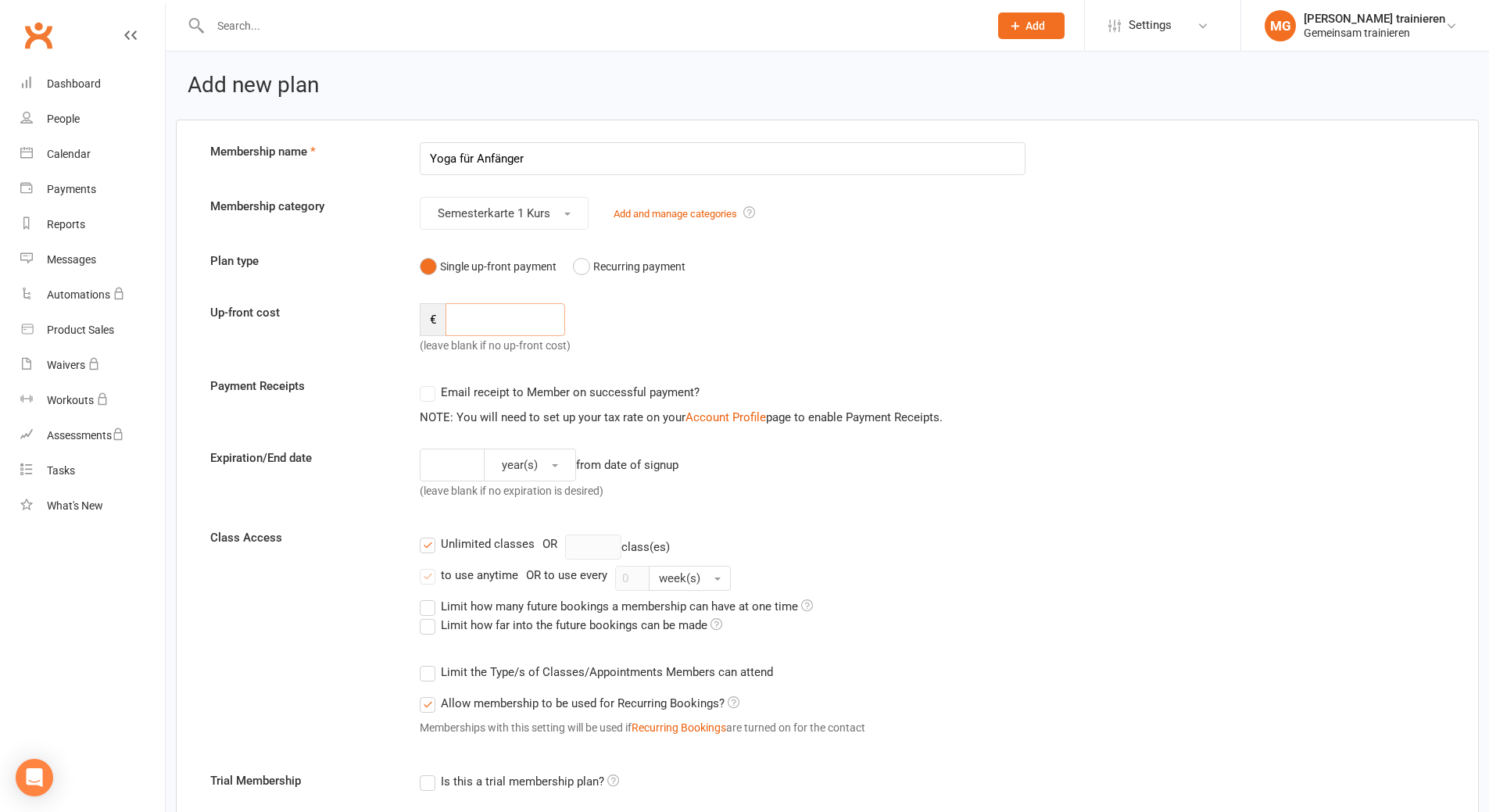
click at [492, 322] on input "number" at bounding box center [505, 319] width 120 height 33
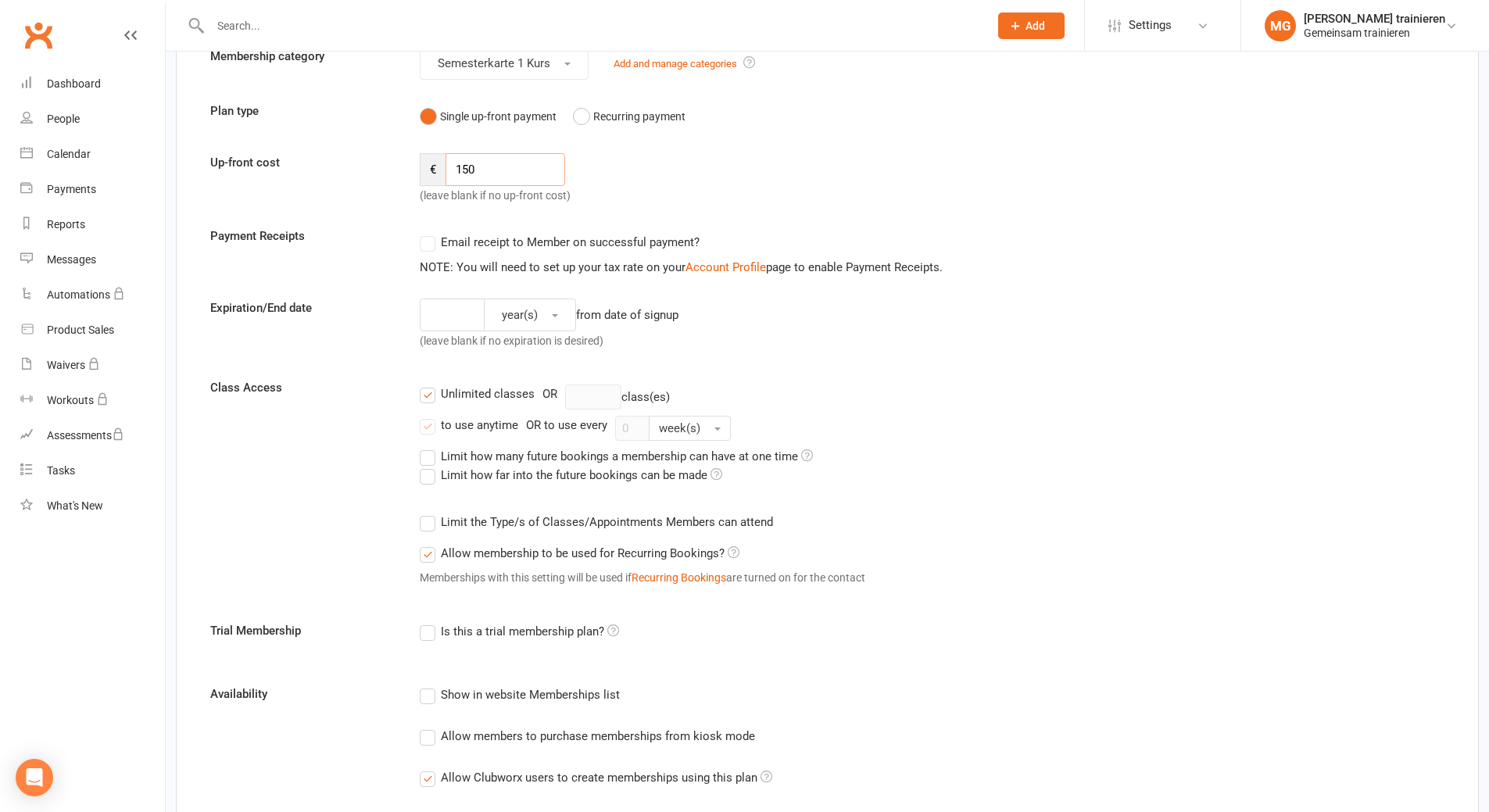
scroll to position [156, 0]
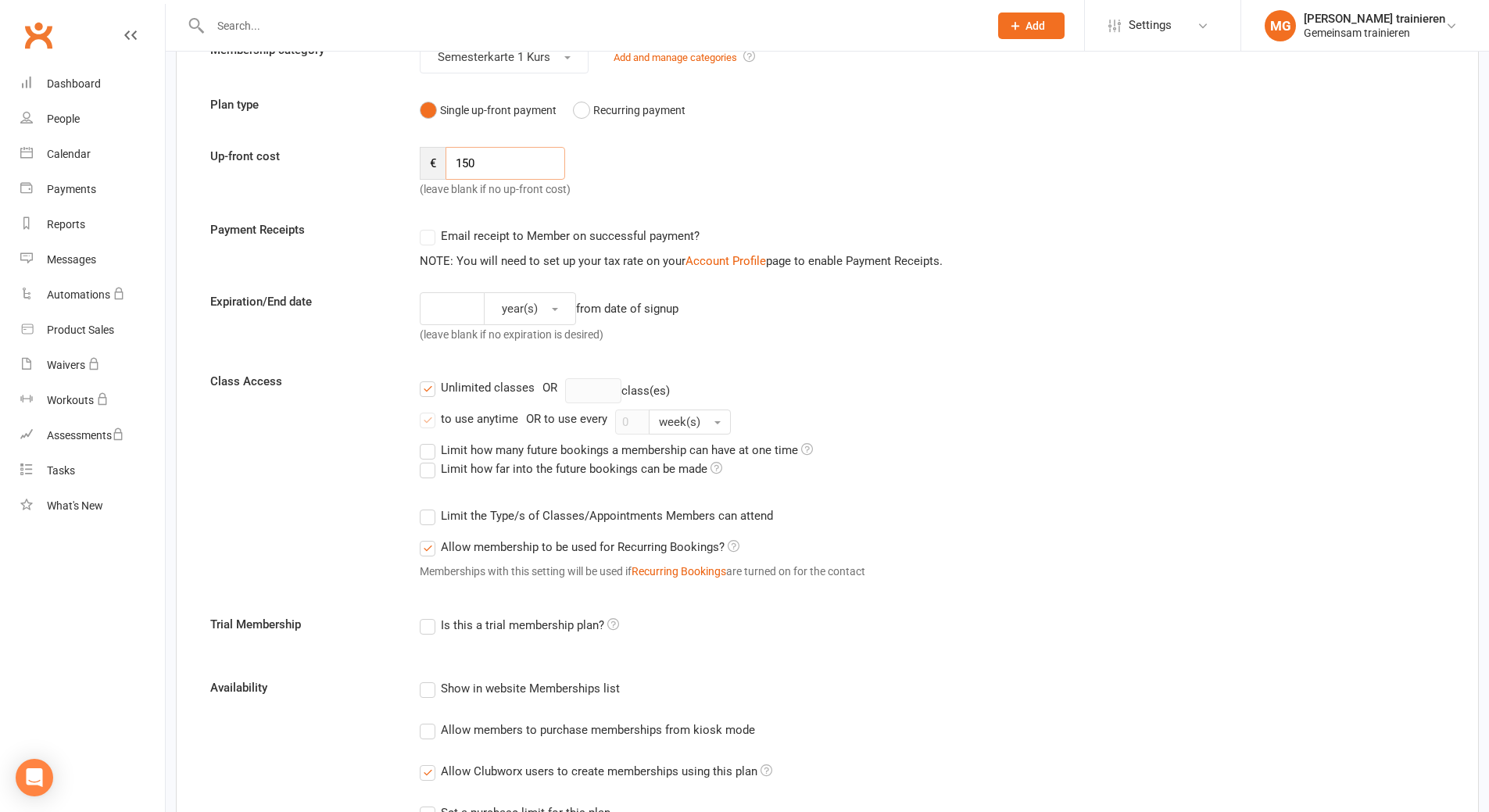
type input "150"
click at [426, 239] on label "Email receipt to Member on successful payment?" at bounding box center [560, 236] width 280 height 18
click at [426, 239] on label "Email receipt to Member on successful payment?" at bounding box center [560, 236] width 280 height 18
click at [428, 240] on label "Email receipt to Member on successful payment?" at bounding box center [560, 236] width 280 height 18
click at [426, 517] on label "Limit the Type/s of Classes/Appointments Members can attend" at bounding box center [596, 515] width 353 height 18
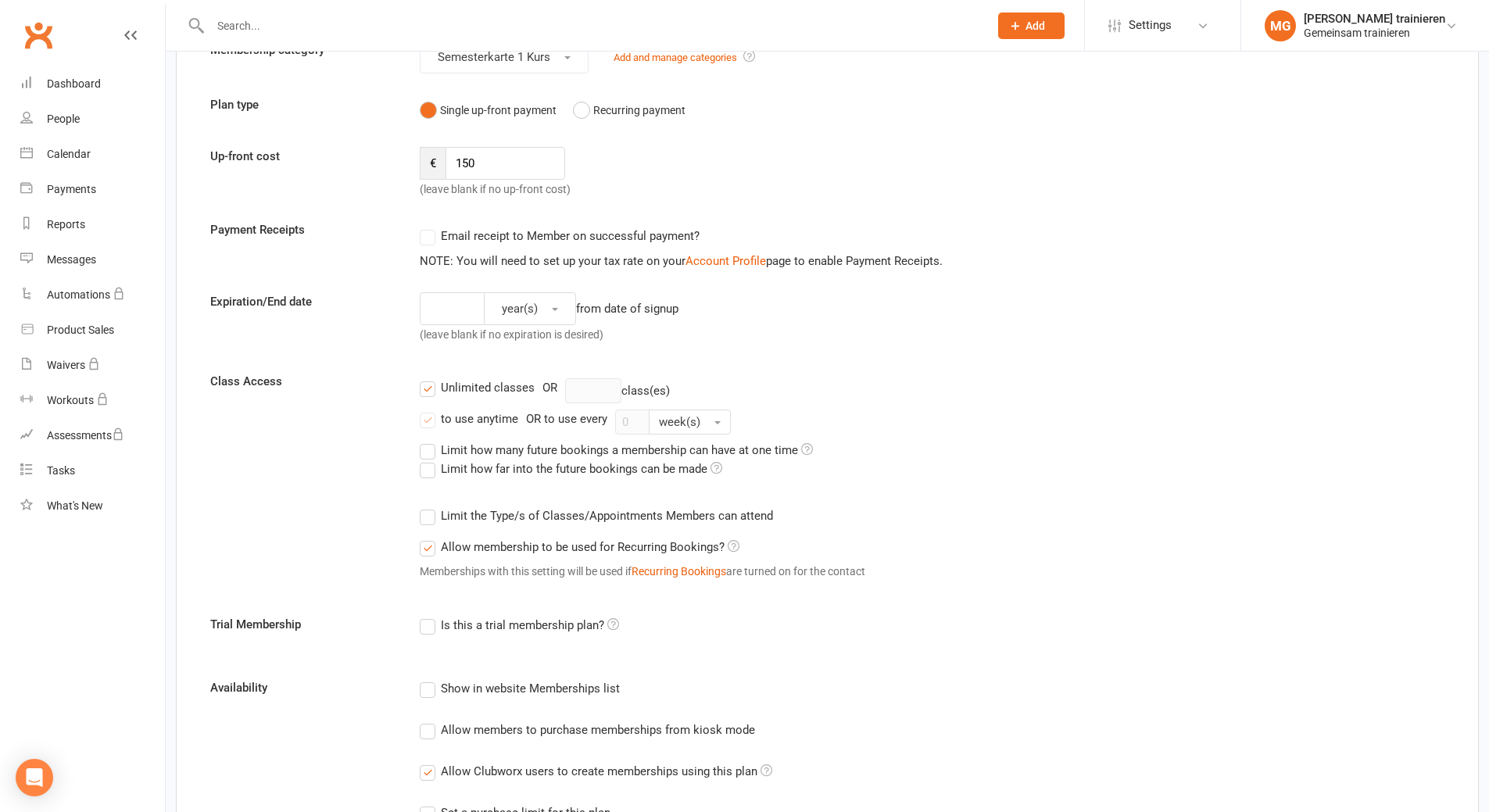
click at [426, 506] on input "Limit the Type/s of Classes/Appointments Members can attend" at bounding box center [425, 506] width 10 height 0
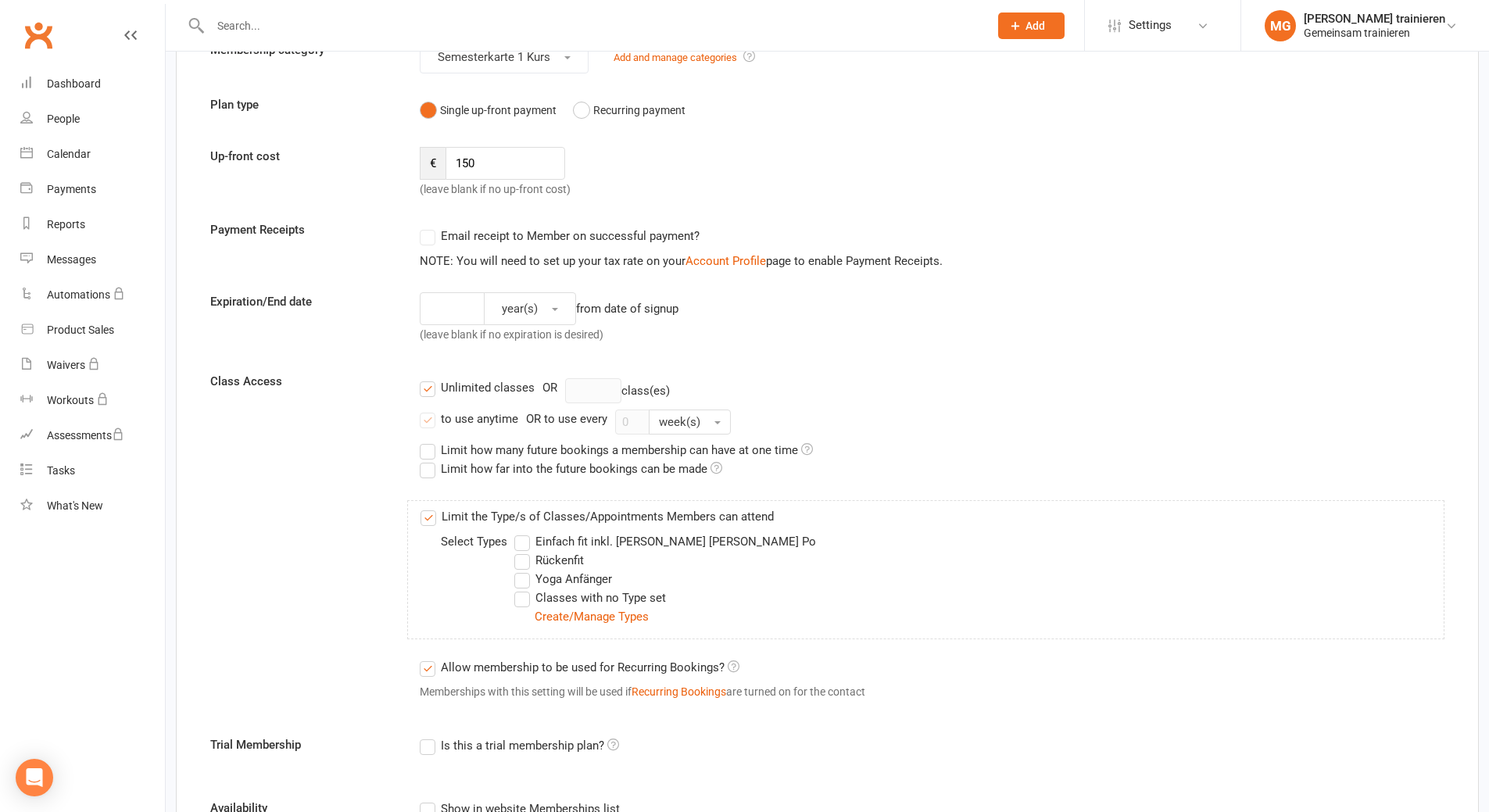
click at [526, 578] on label "Yoga Anfänger" at bounding box center [562, 578] width 97 height 18
click at [524, 569] on input "Yoga Anfänger" at bounding box center [519, 569] width 10 height 0
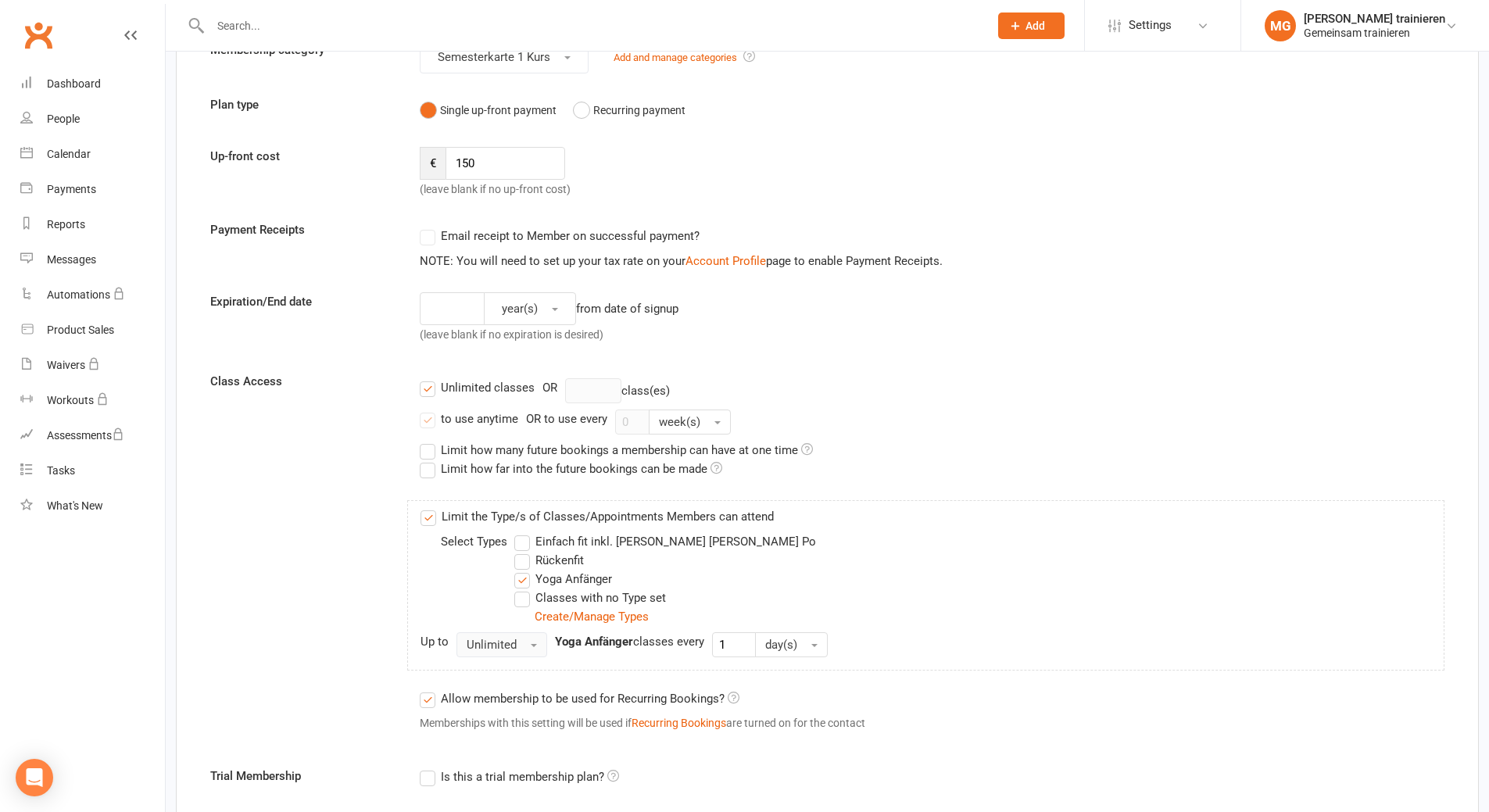
click at [512, 648] on span "Unlimited" at bounding box center [492, 644] width 50 height 14
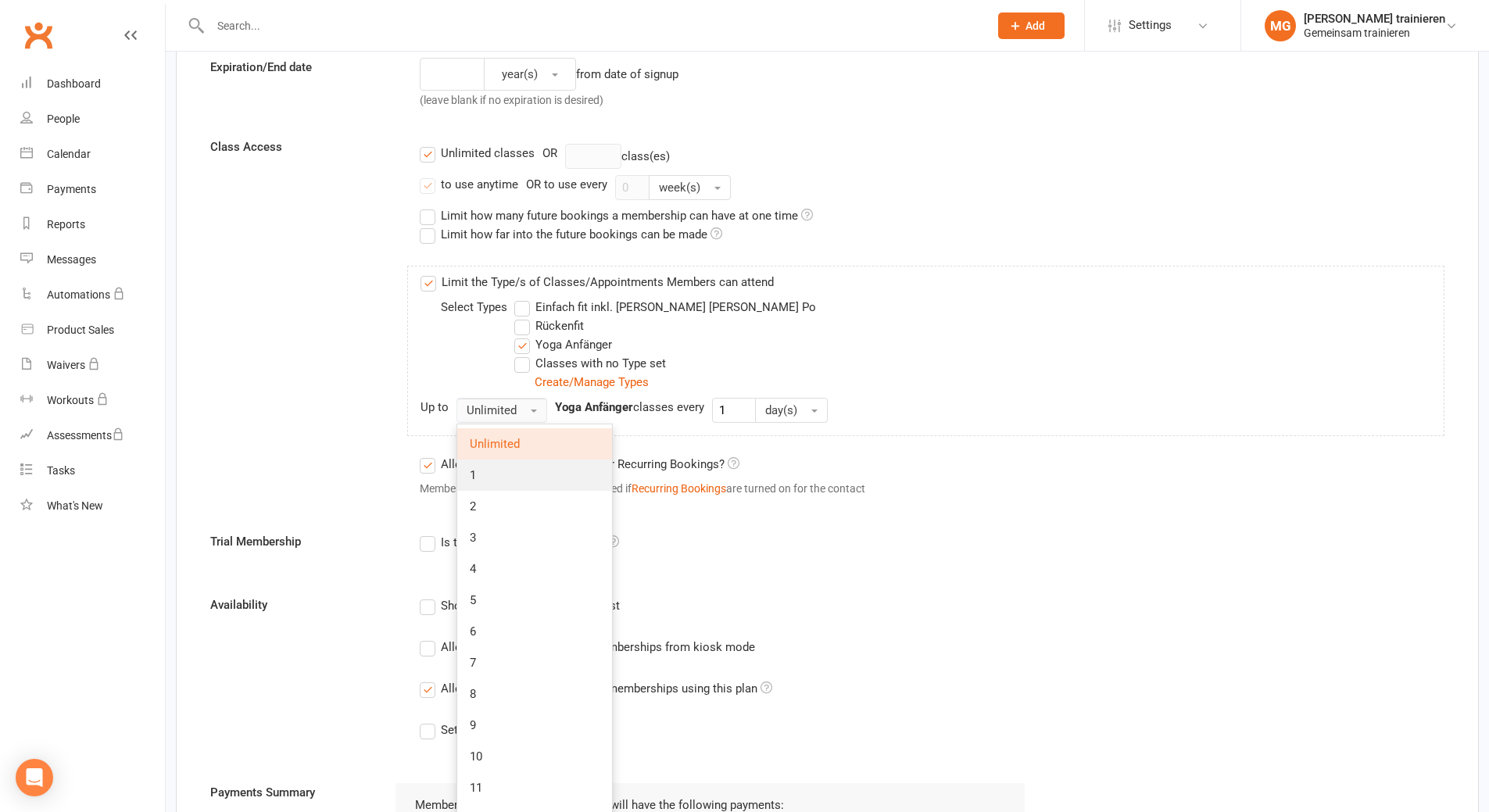
scroll to position [547, 0]
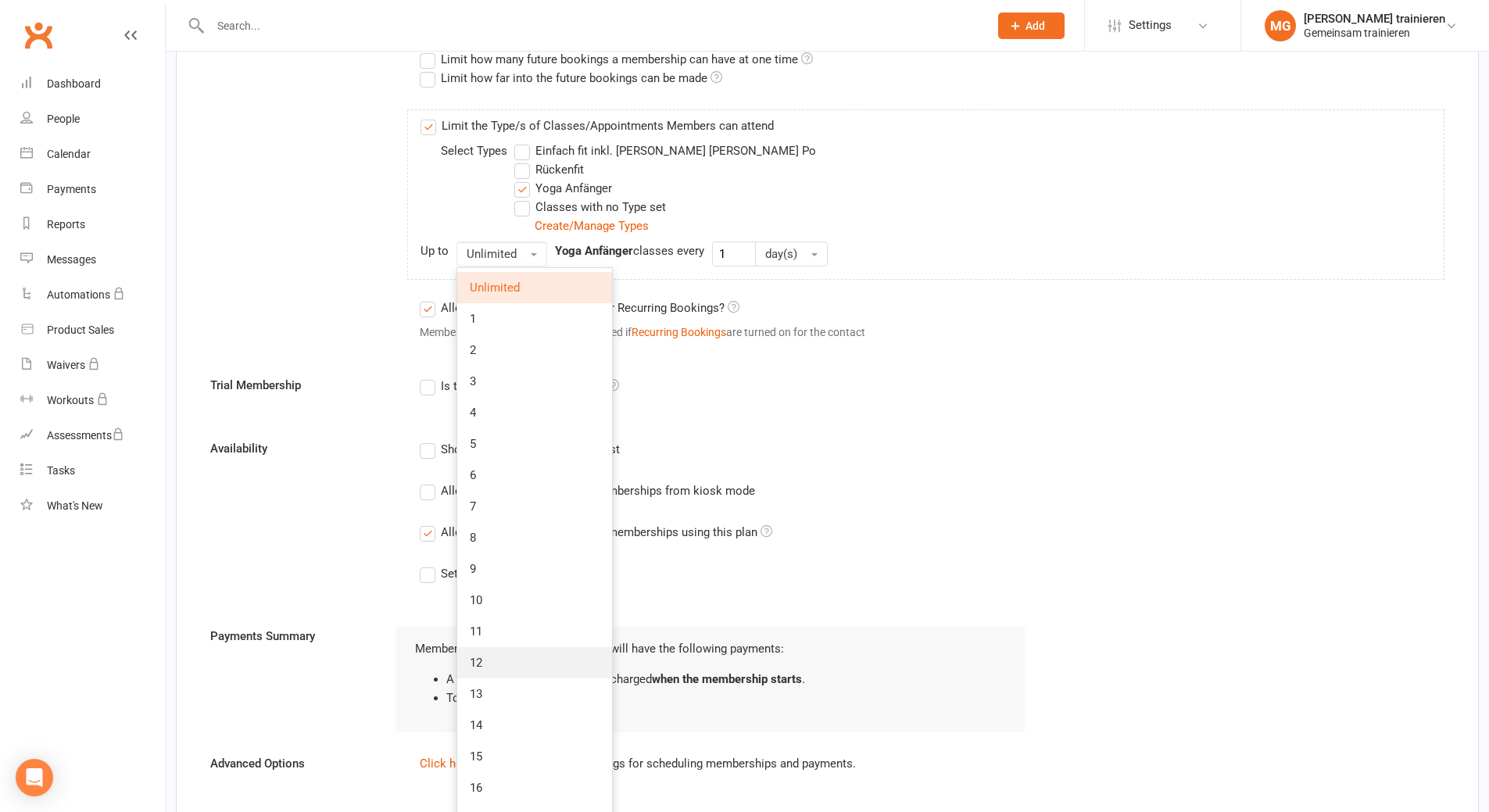
click at [510, 661] on link "12" at bounding box center [535, 662] width 154 height 31
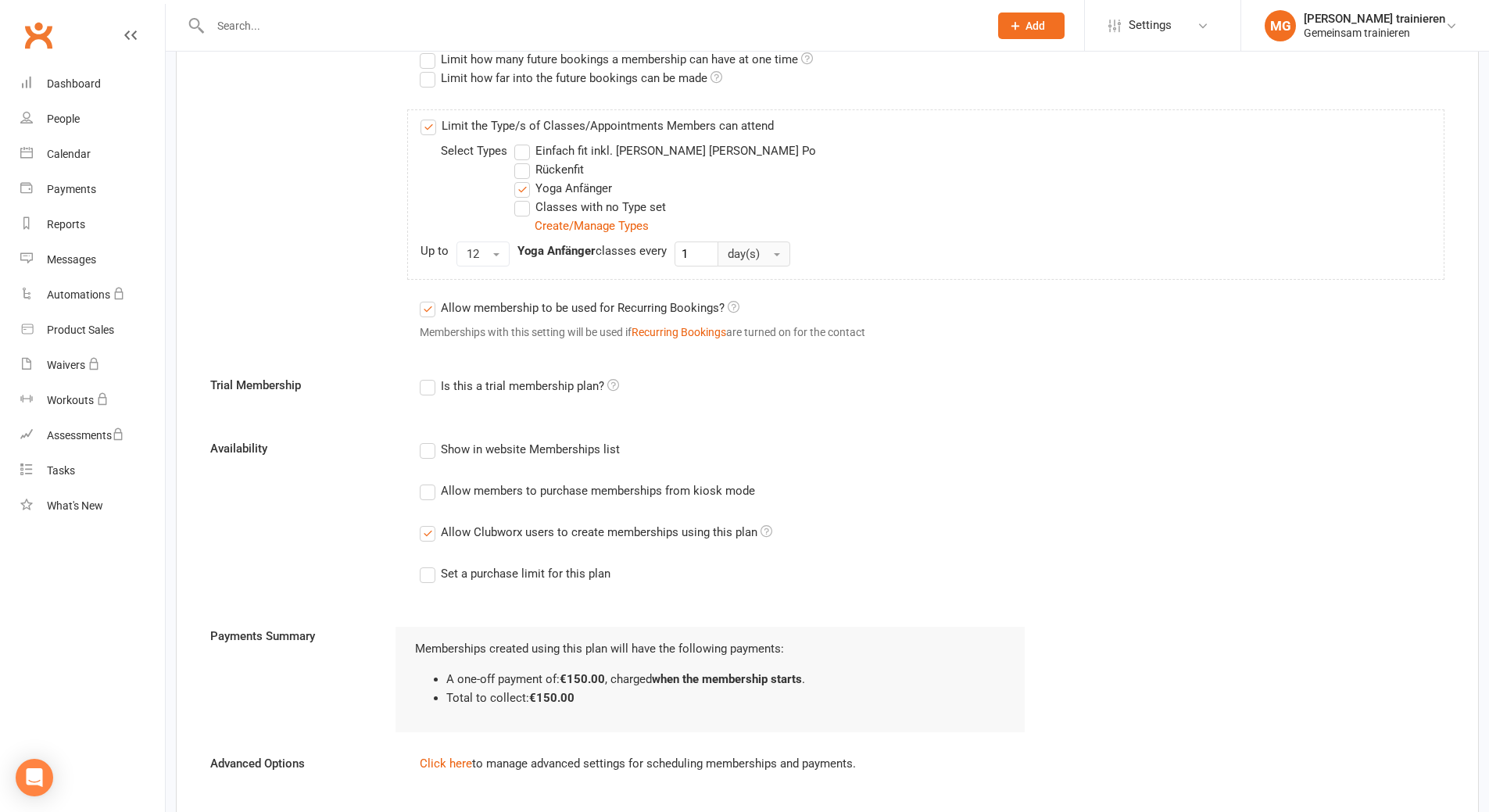
click at [760, 262] on button "day(s)" at bounding box center [754, 253] width 72 height 25
click at [759, 318] on span "week(s)" at bounding box center [752, 318] width 42 height 14
click at [532, 449] on div "Show in website Memberships list" at bounding box center [530, 448] width 179 height 16
click at [430, 440] on input "Show in website Memberships list" at bounding box center [425, 440] width 10 height 0
click at [532, 449] on div "Show in website Memberships list" at bounding box center [530, 448] width 179 height 16
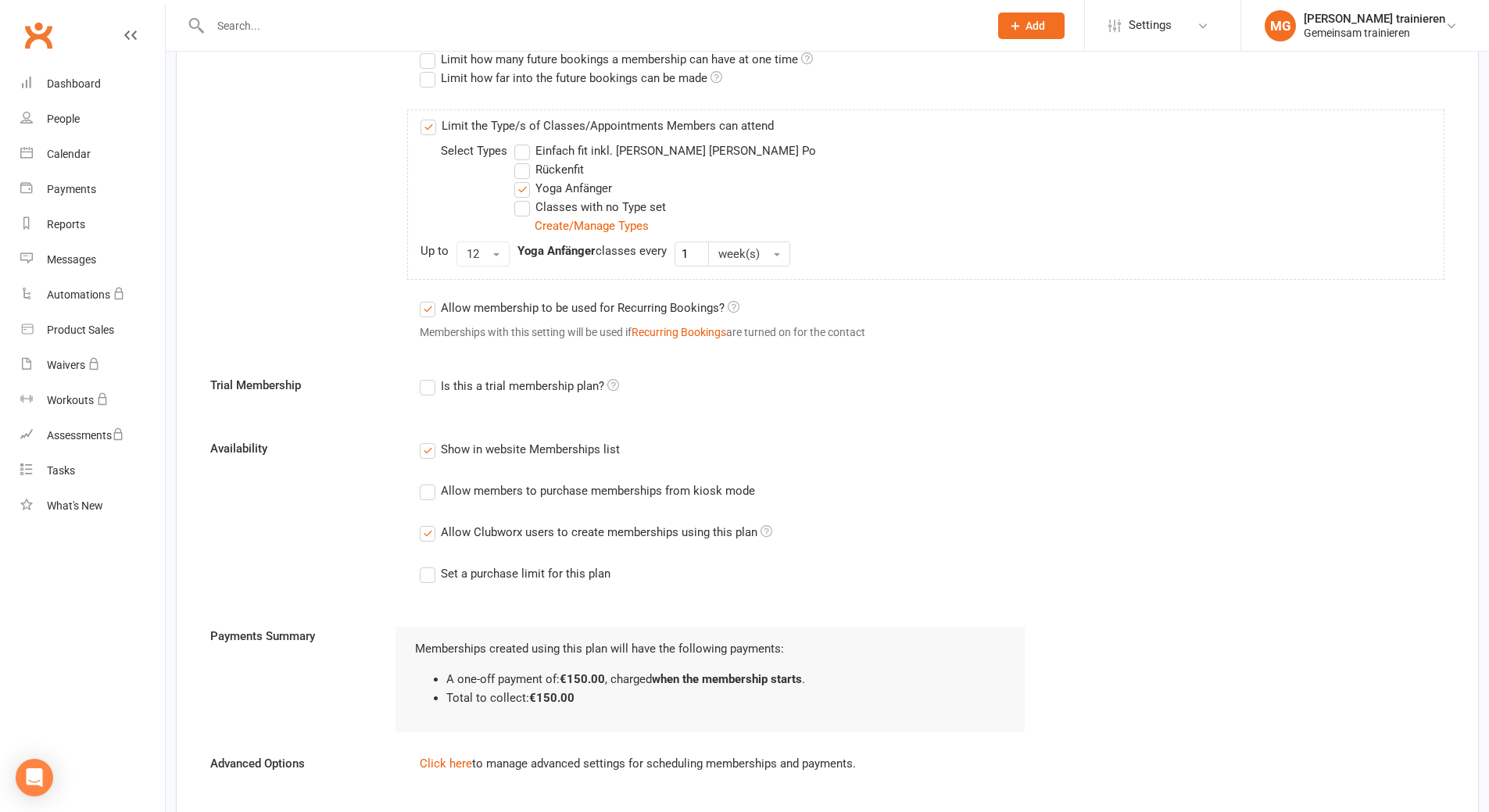
click at [430, 440] on input "Show in website Memberships list" at bounding box center [425, 440] width 10 height 0
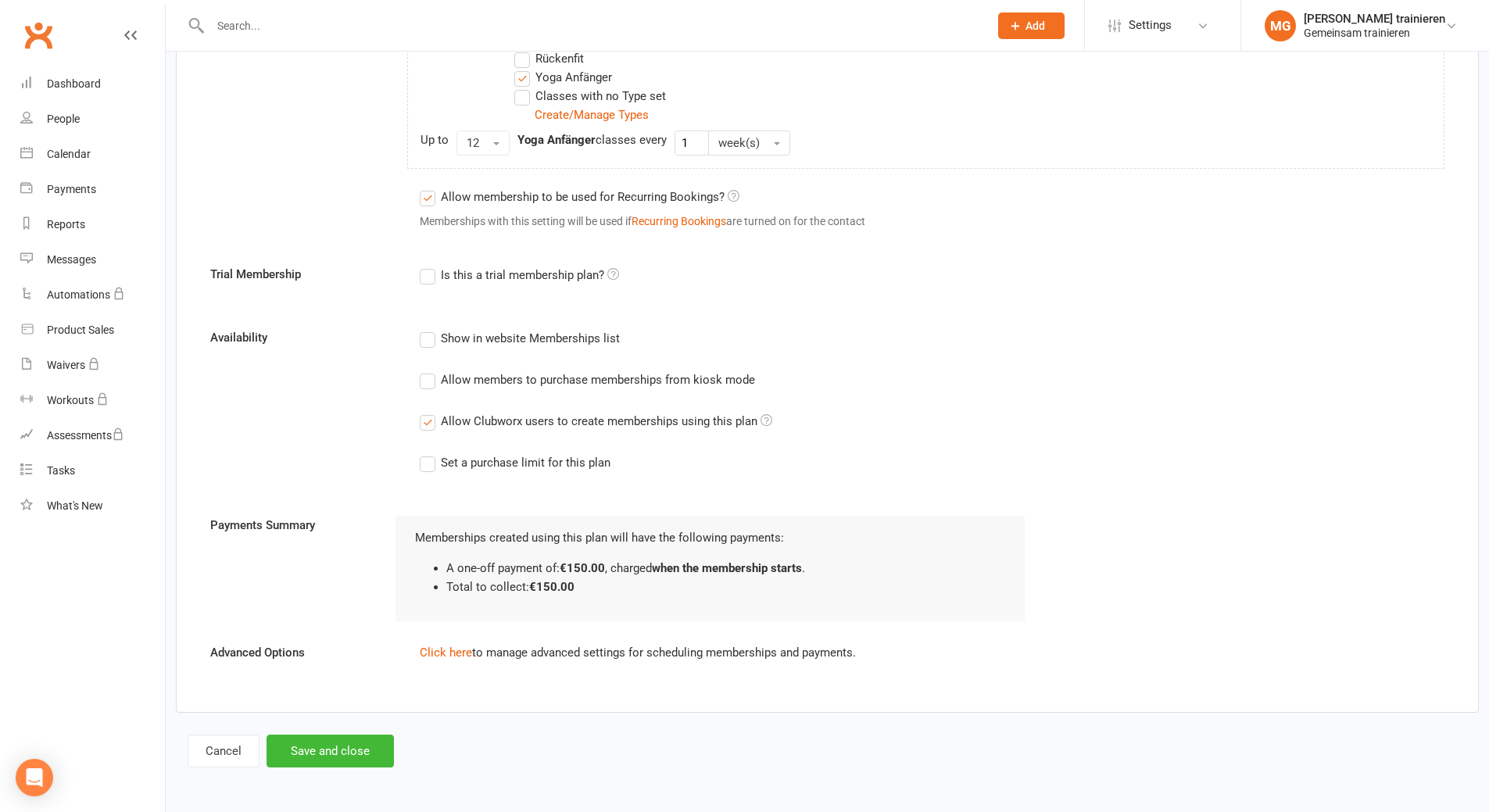
click at [430, 338] on label "Show in website Memberships list" at bounding box center [520, 338] width 200 height 18
click at [430, 329] on input "Show in website Memberships list" at bounding box center [425, 329] width 10 height 0
click at [437, 378] on label "Allow members to purchase memberships from kiosk mode" at bounding box center [587, 379] width 335 height 18
click at [430, 371] on input "Allow members to purchase memberships from kiosk mode" at bounding box center [425, 371] width 10 height 0
click at [365, 753] on button "Save and close" at bounding box center [330, 751] width 127 height 33
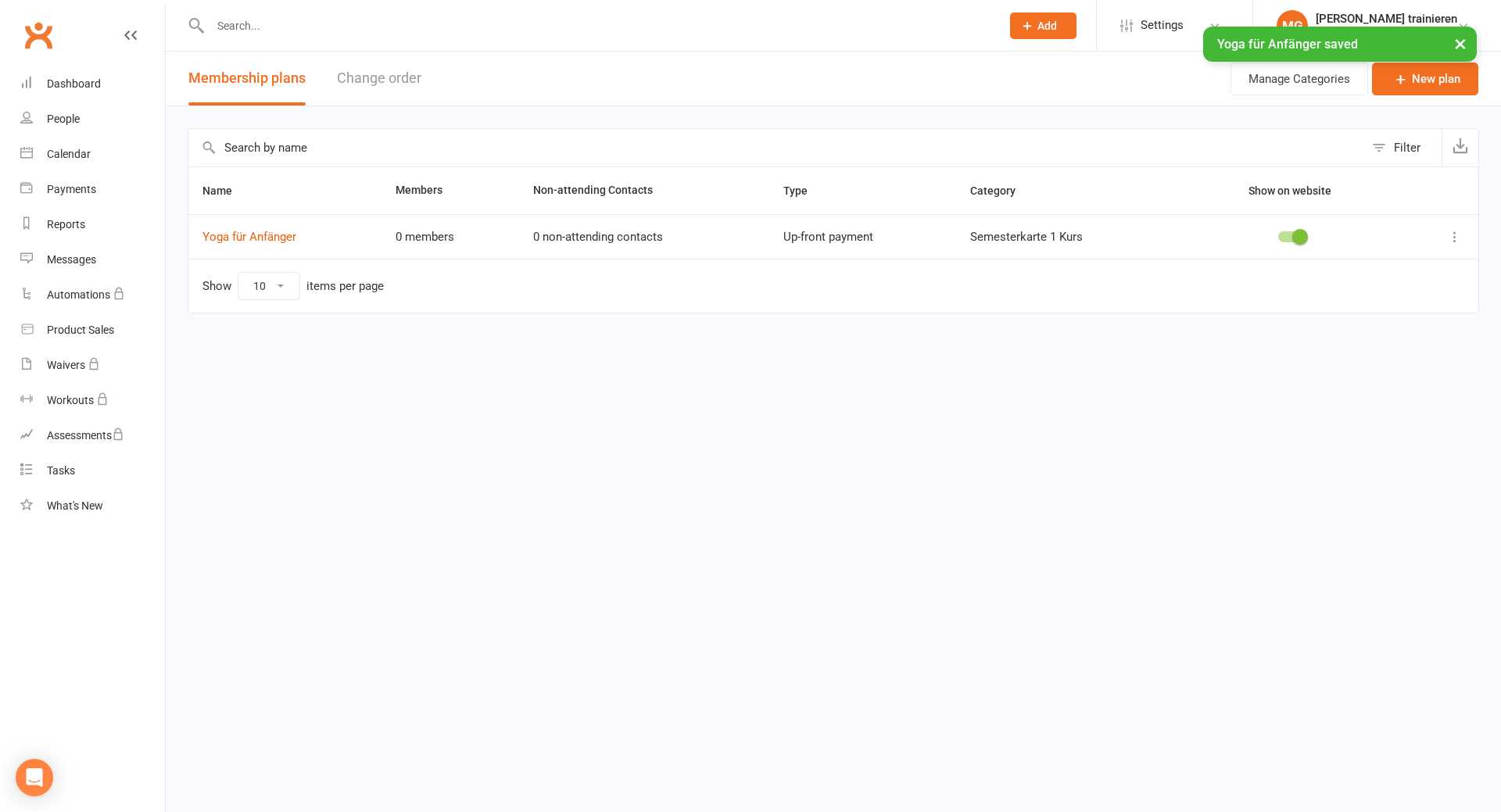
click at [1454, 236] on icon at bounding box center [1454, 236] width 15 height 15
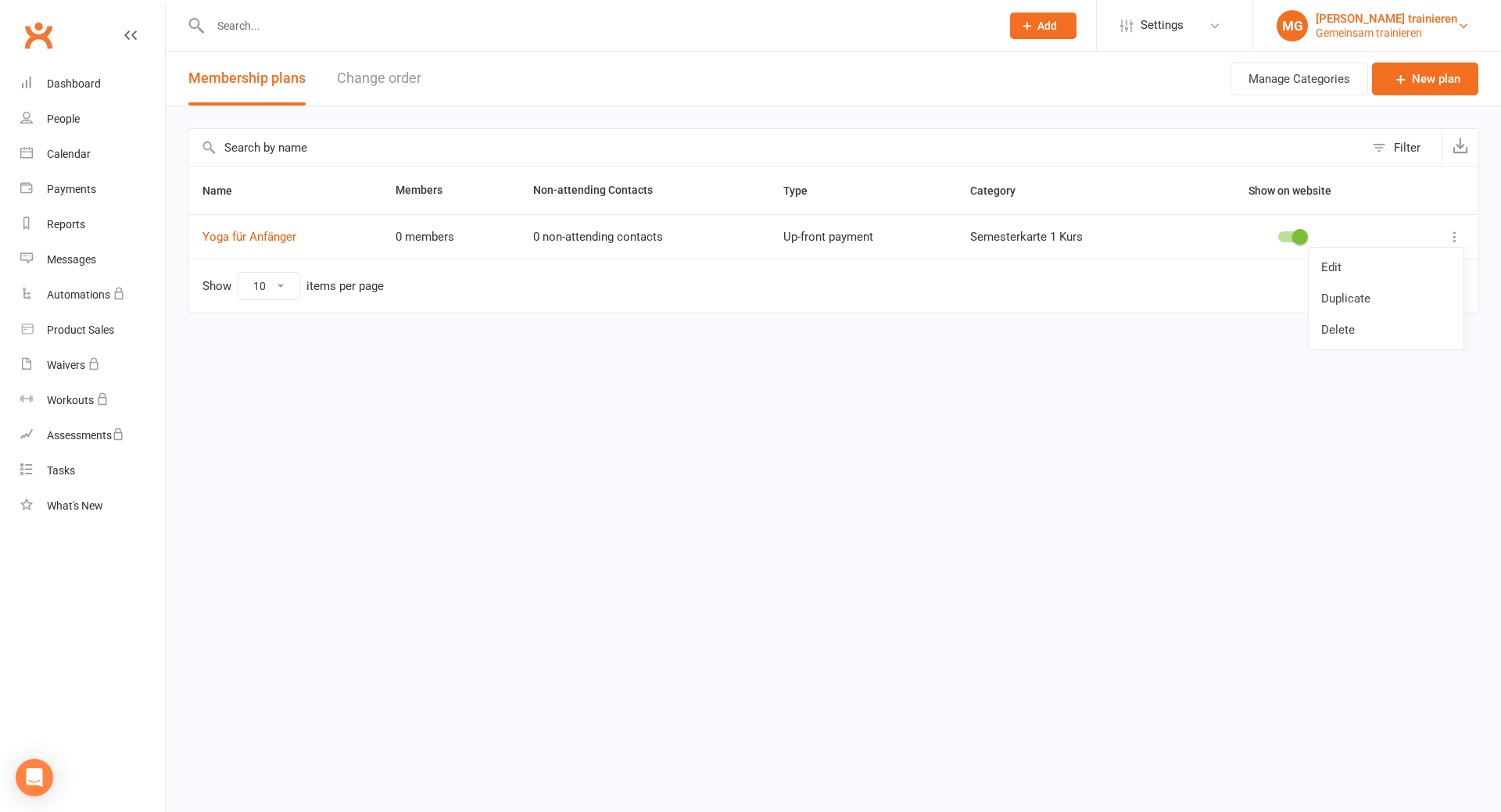
click at [1418, 21] on div "[PERSON_NAME] trainieren" at bounding box center [1387, 18] width 142 height 14
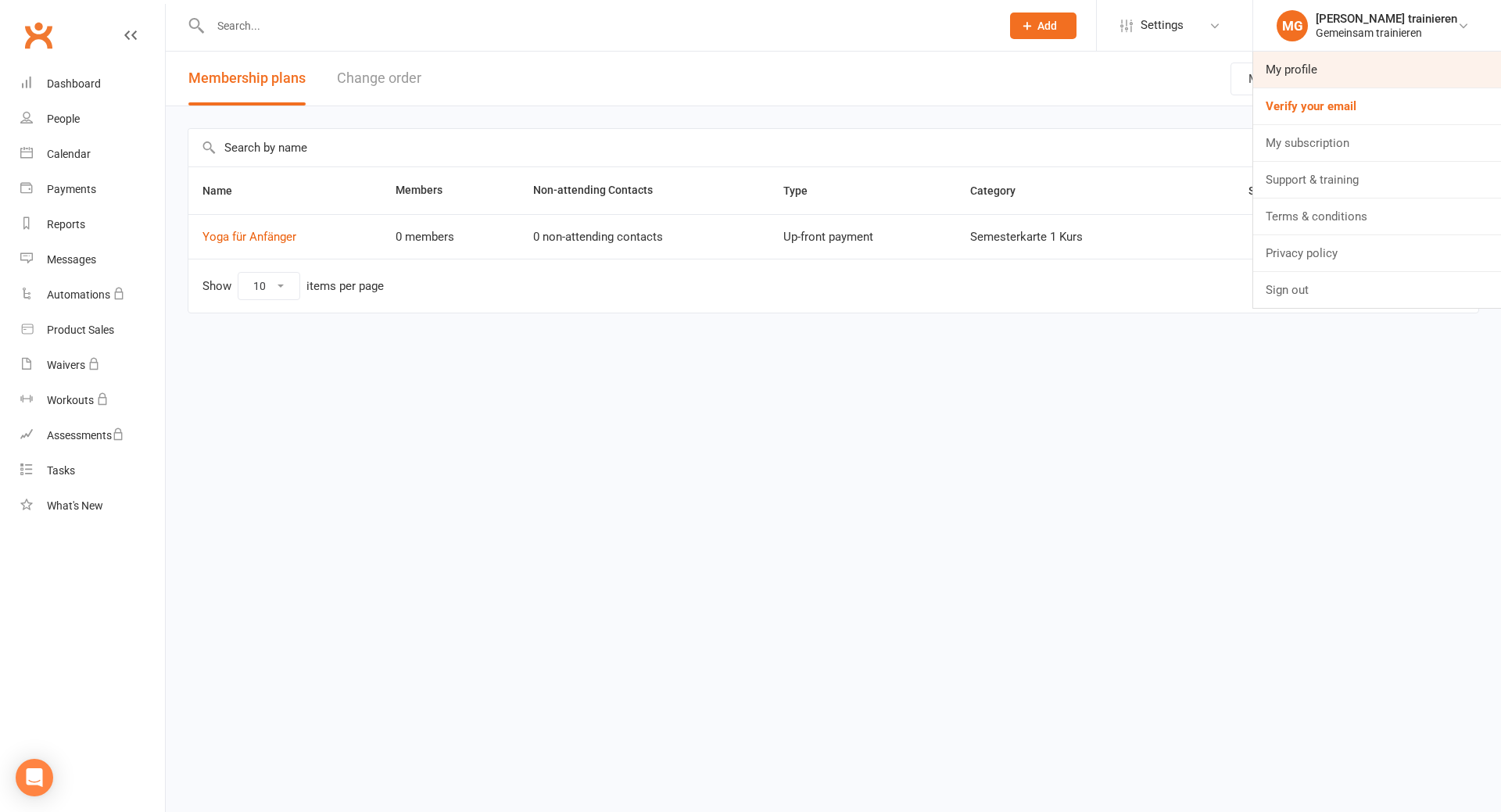
click at [1288, 68] on link "My profile" at bounding box center [1377, 69] width 248 height 36
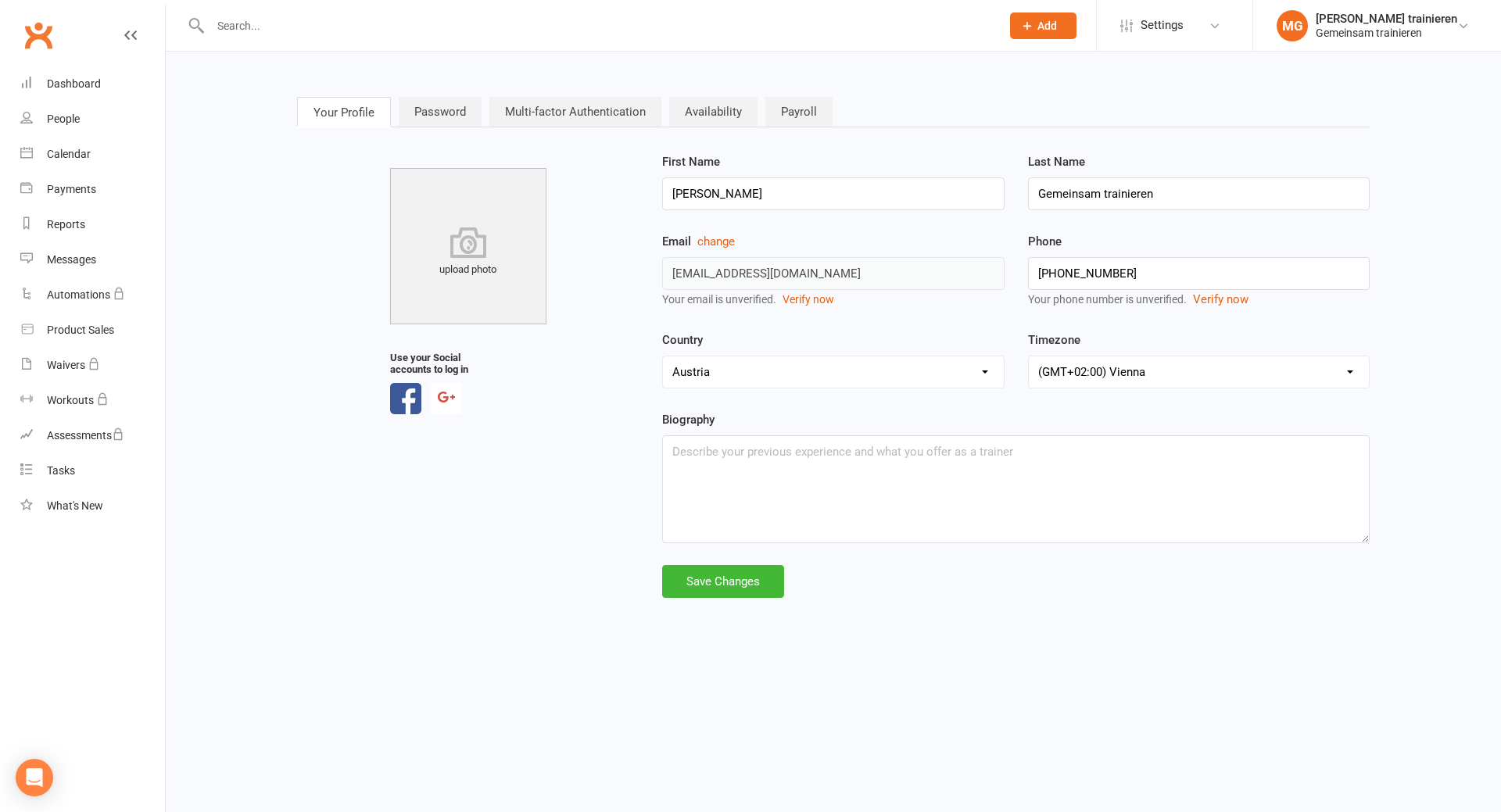
click at [710, 118] on link "Availability" at bounding box center [713, 112] width 88 height 30
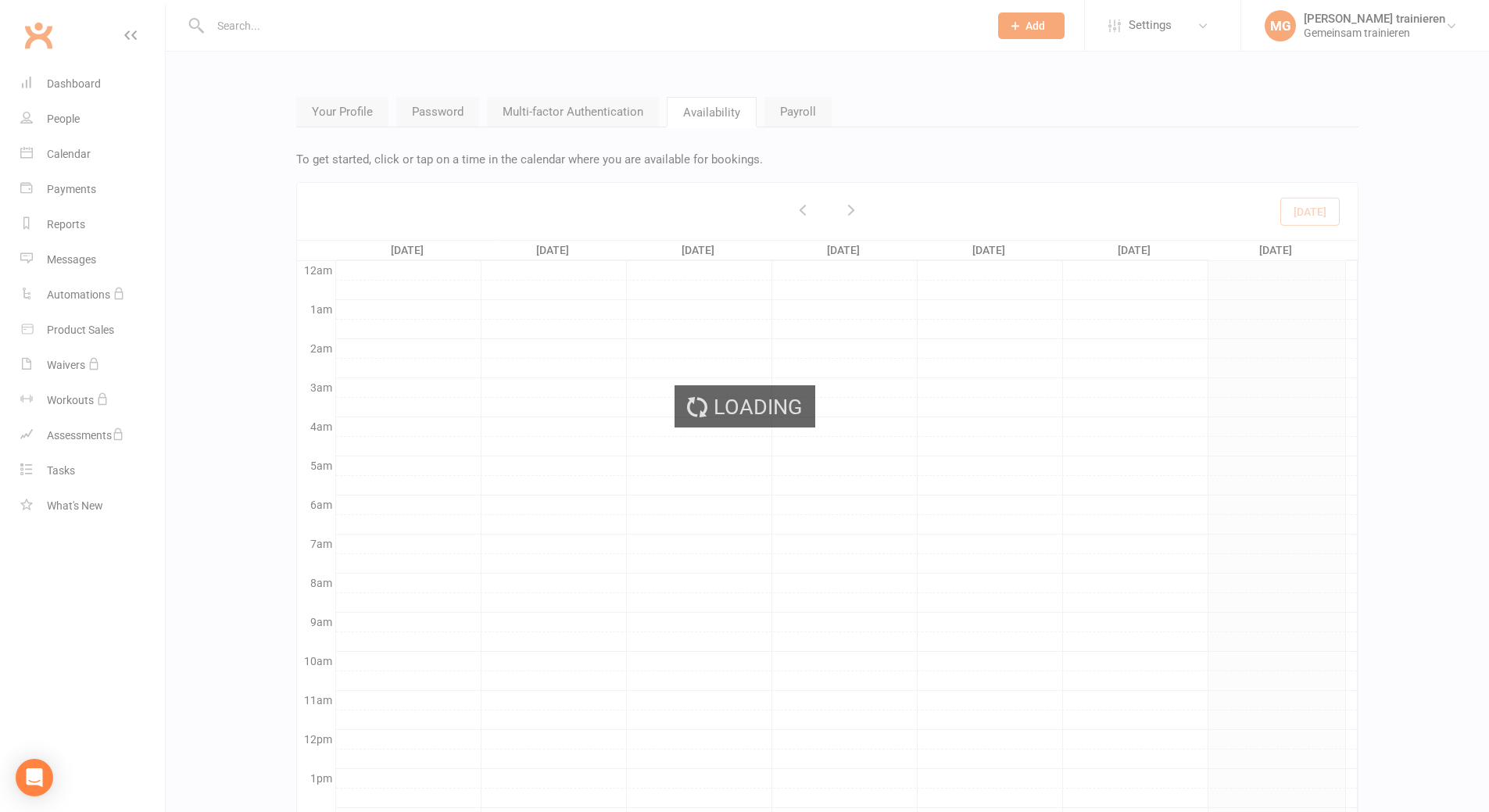
scroll to position [165, 0]
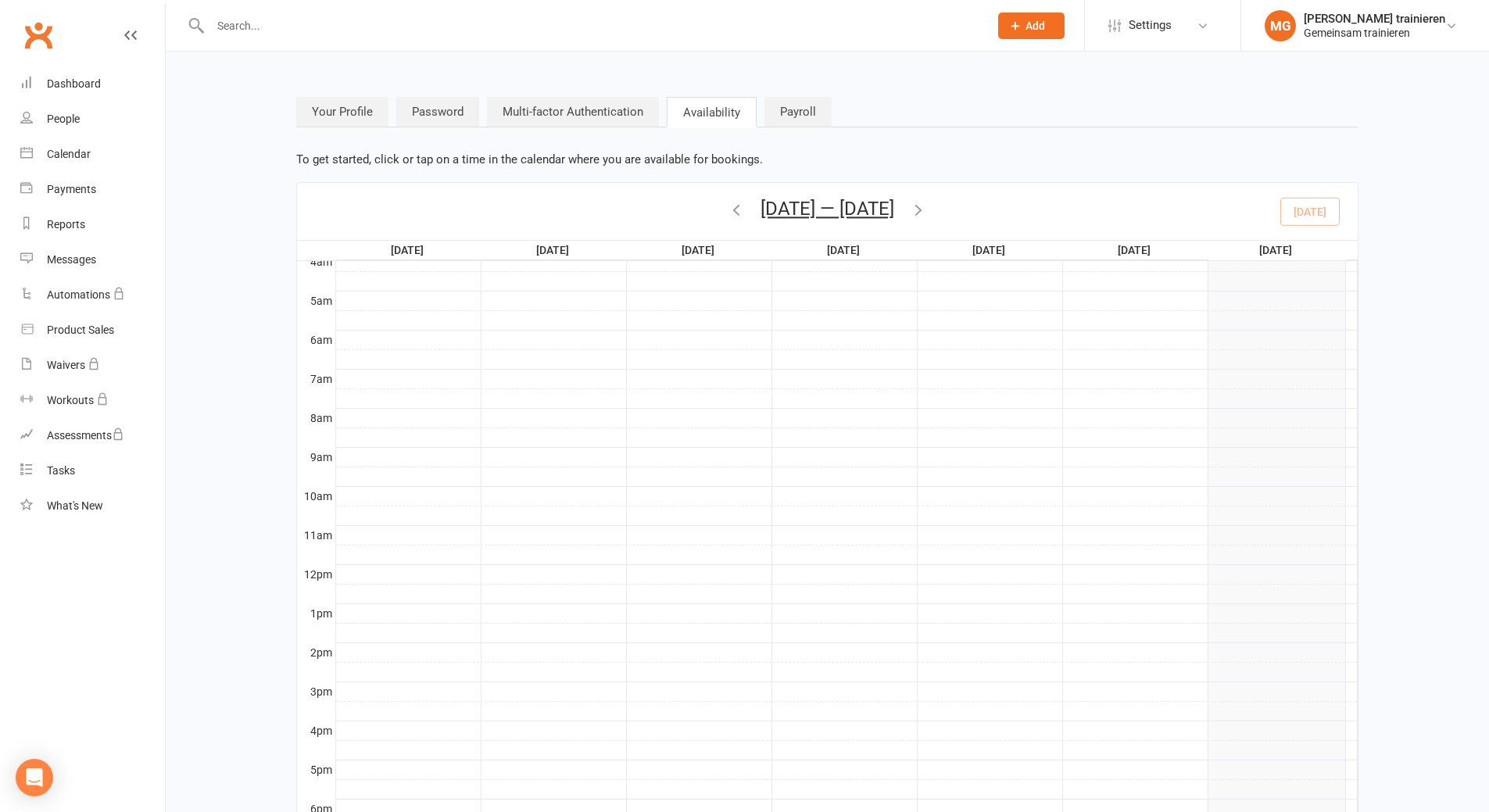
click at [793, 121] on link "Payroll" at bounding box center [798, 112] width 68 height 30
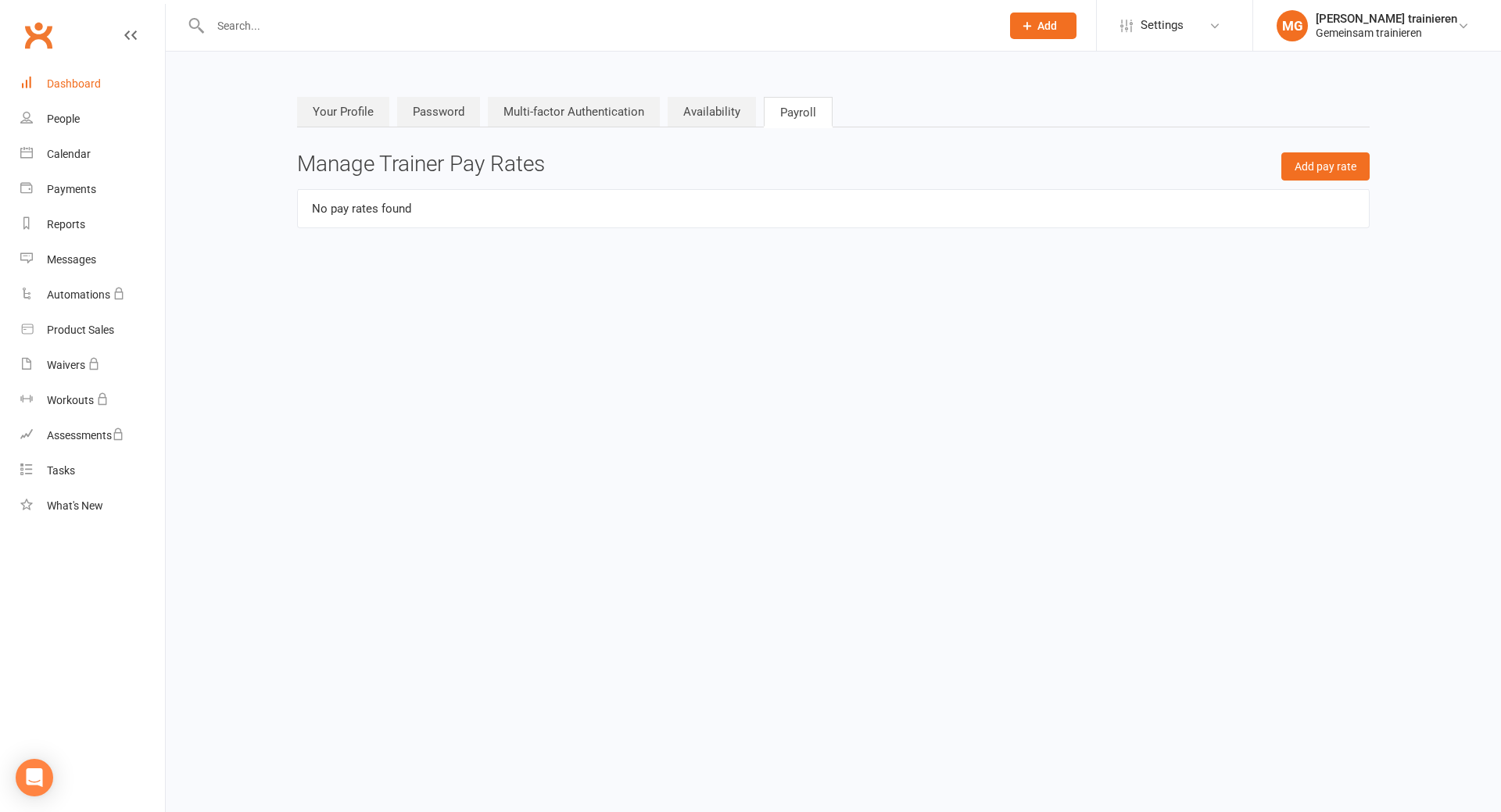
click at [72, 76] on link "Dashboard" at bounding box center [93, 84] width 145 height 35
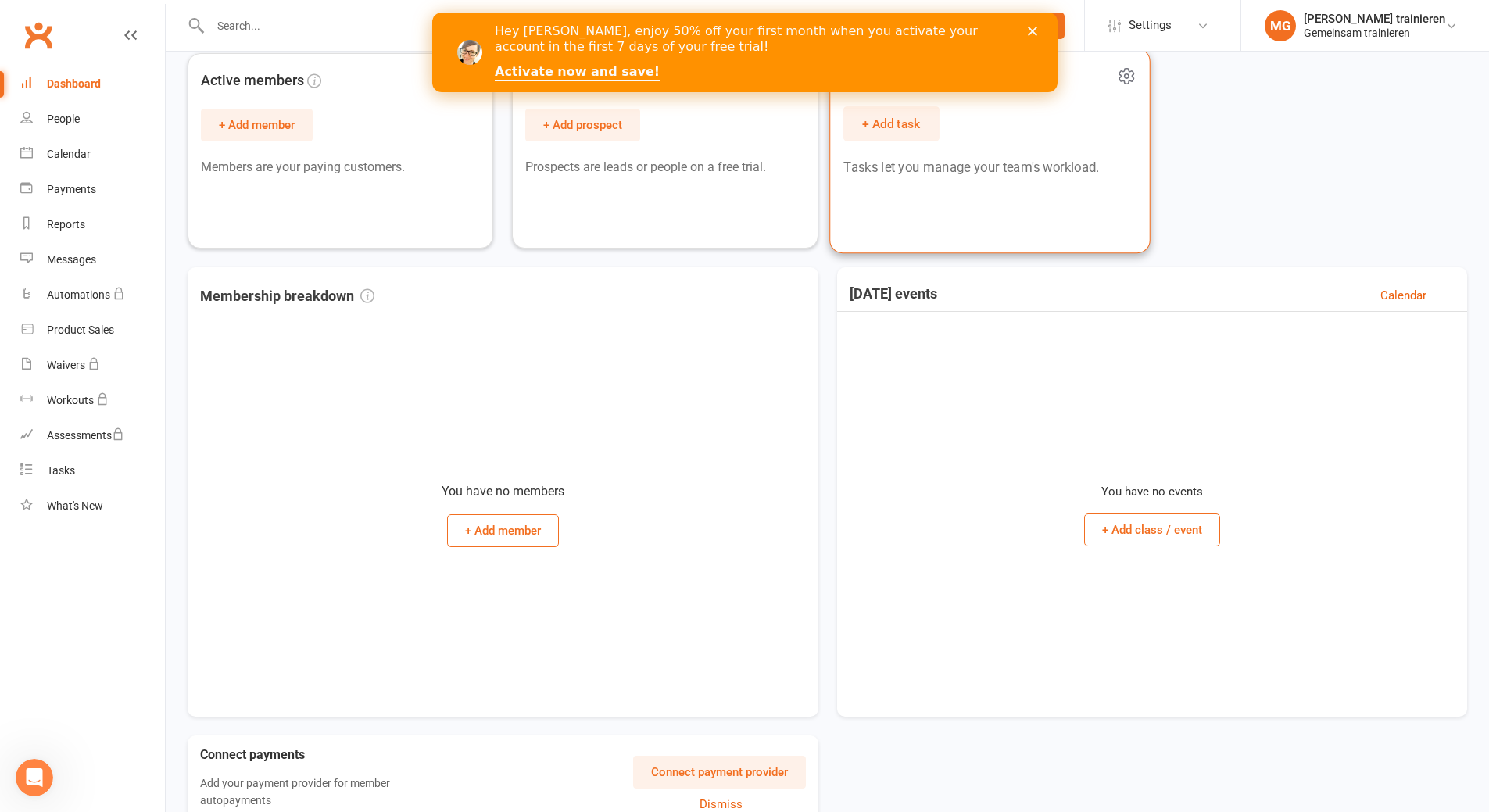
scroll to position [160, 0]
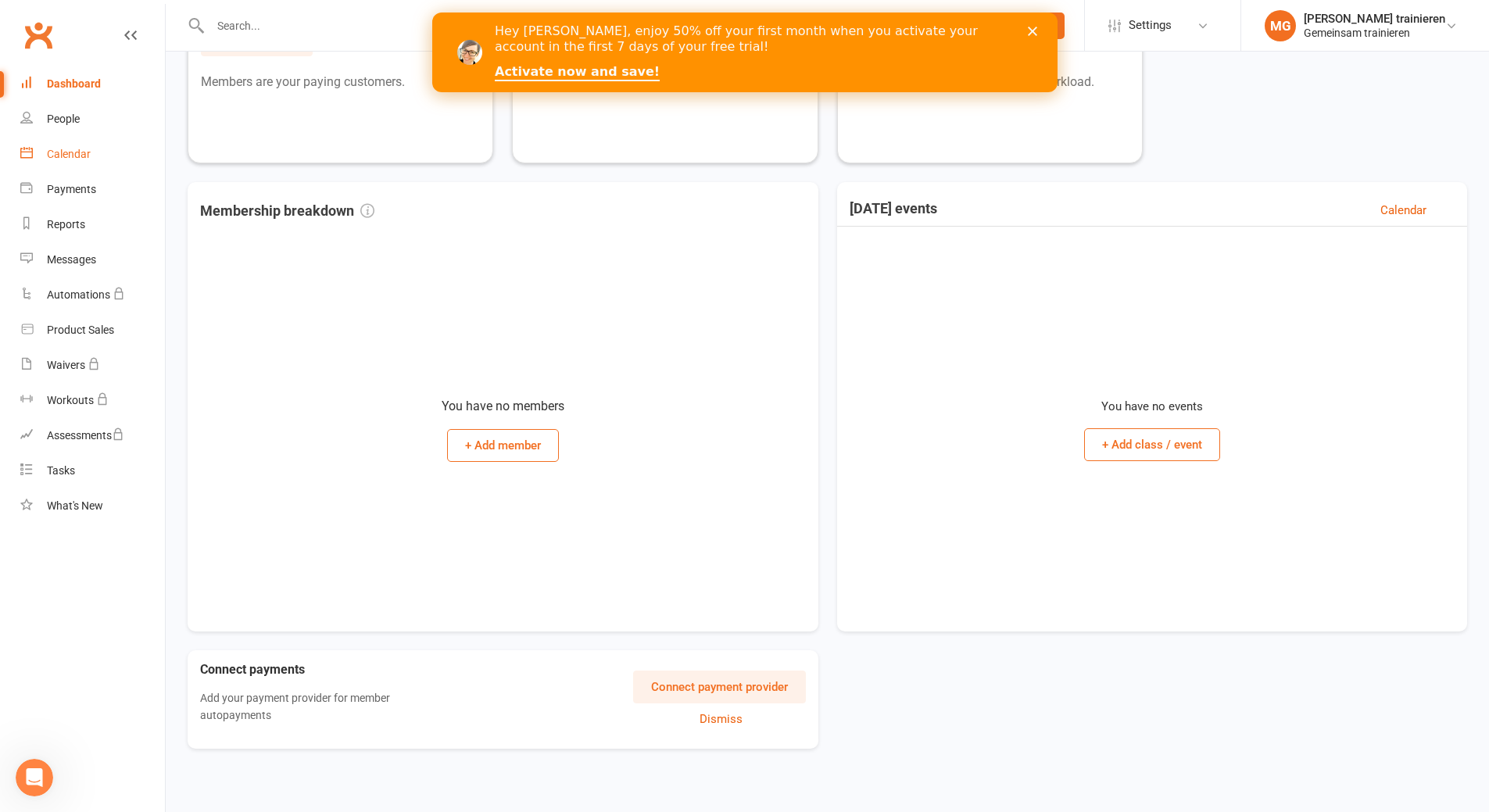
click at [75, 145] on link "Calendar" at bounding box center [93, 154] width 145 height 35
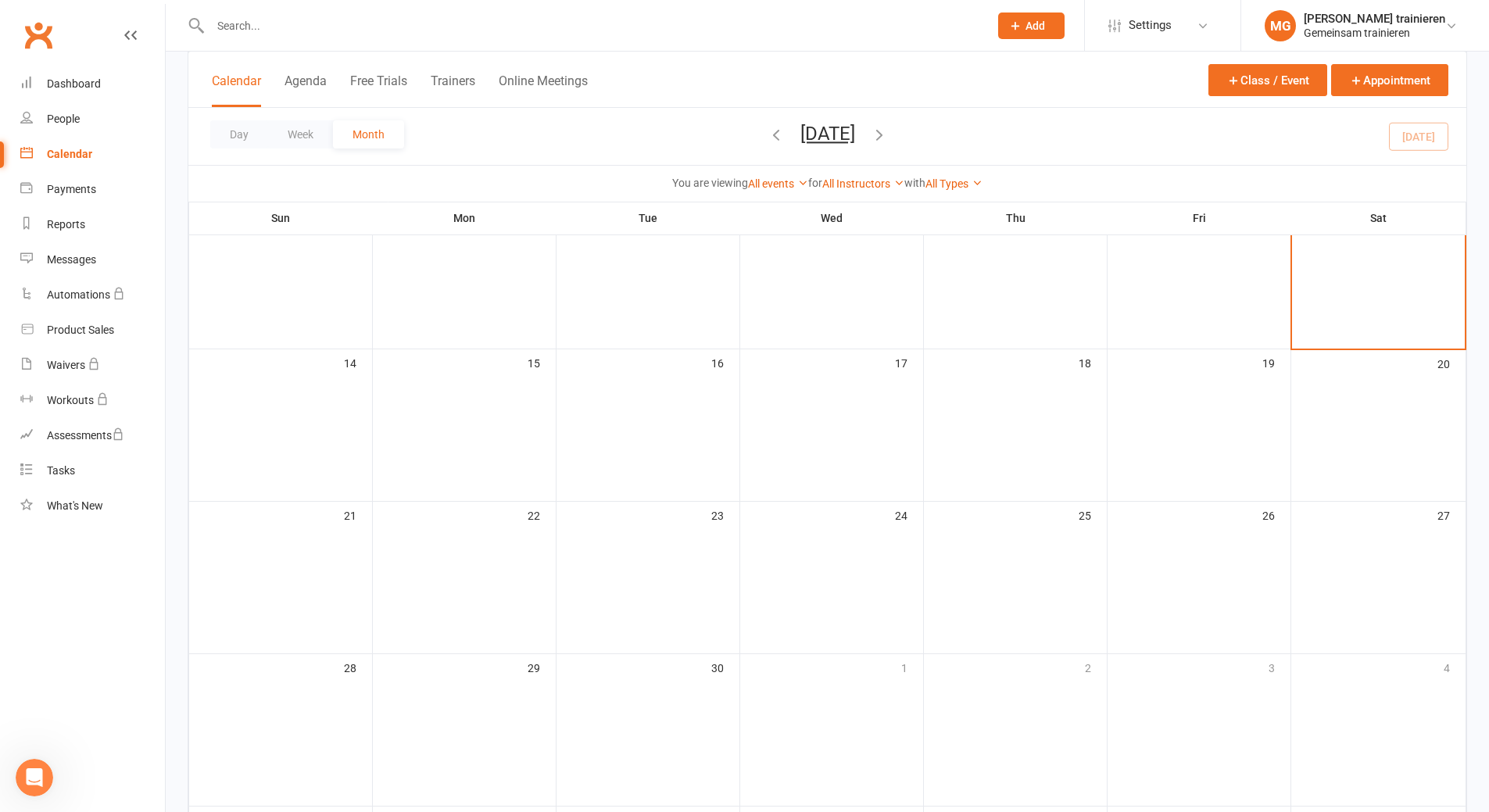
scroll to position [313, 0]
click at [311, 84] on button "Agenda" at bounding box center [306, 90] width 42 height 34
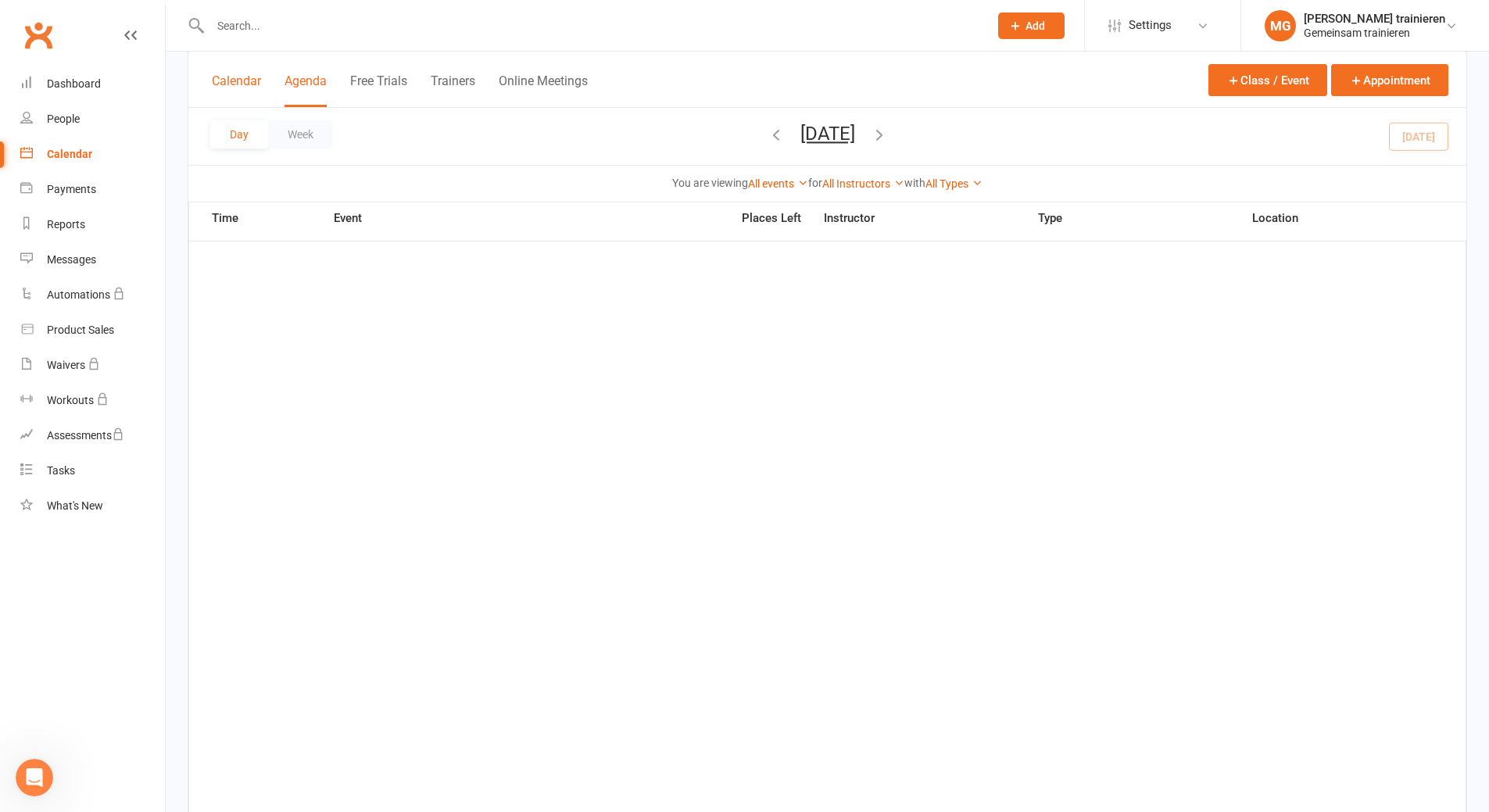
click at [219, 80] on button "Calendar" at bounding box center [236, 90] width 49 height 34
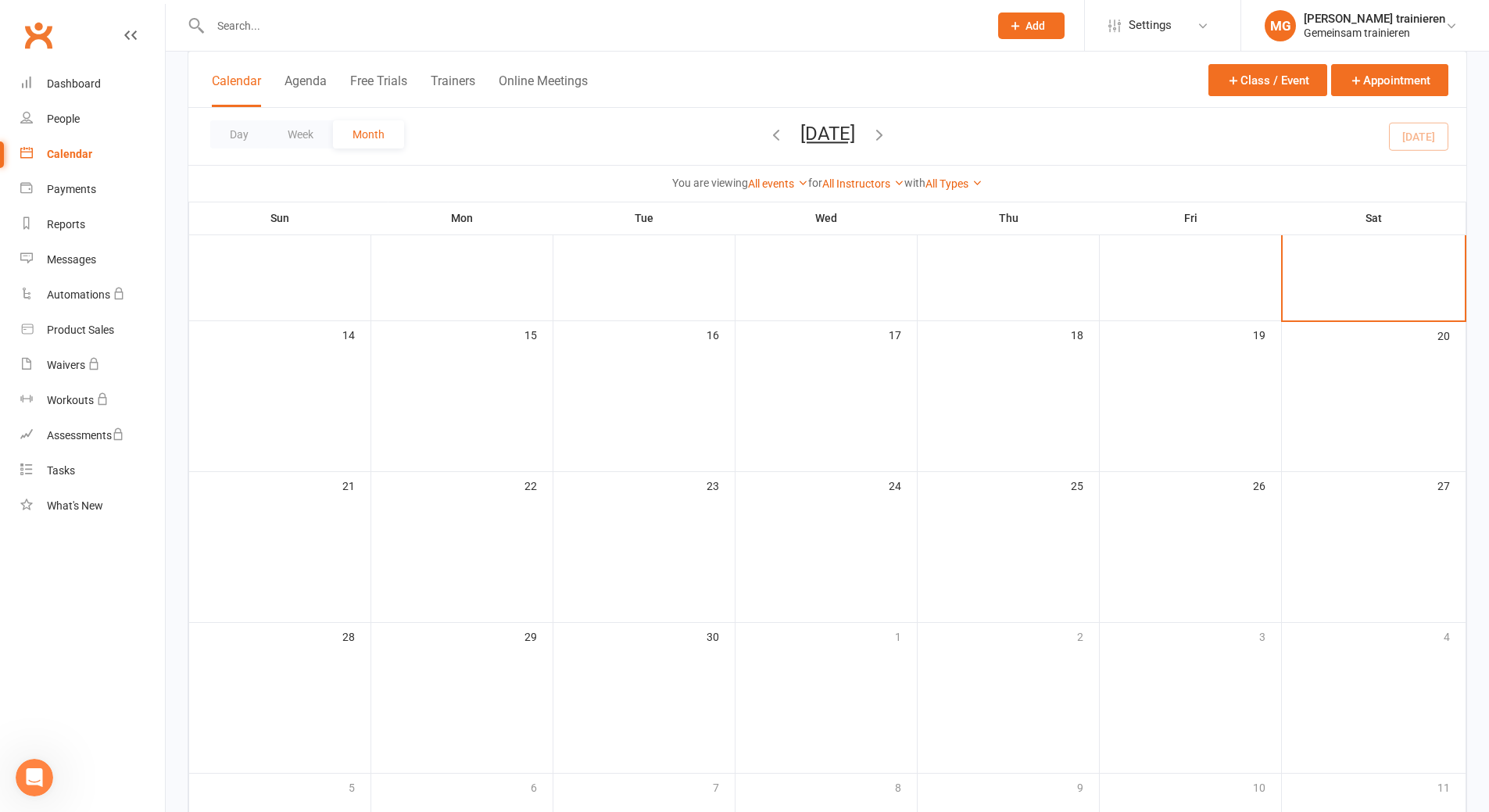
click at [888, 134] on icon "button" at bounding box center [879, 133] width 17 height 17
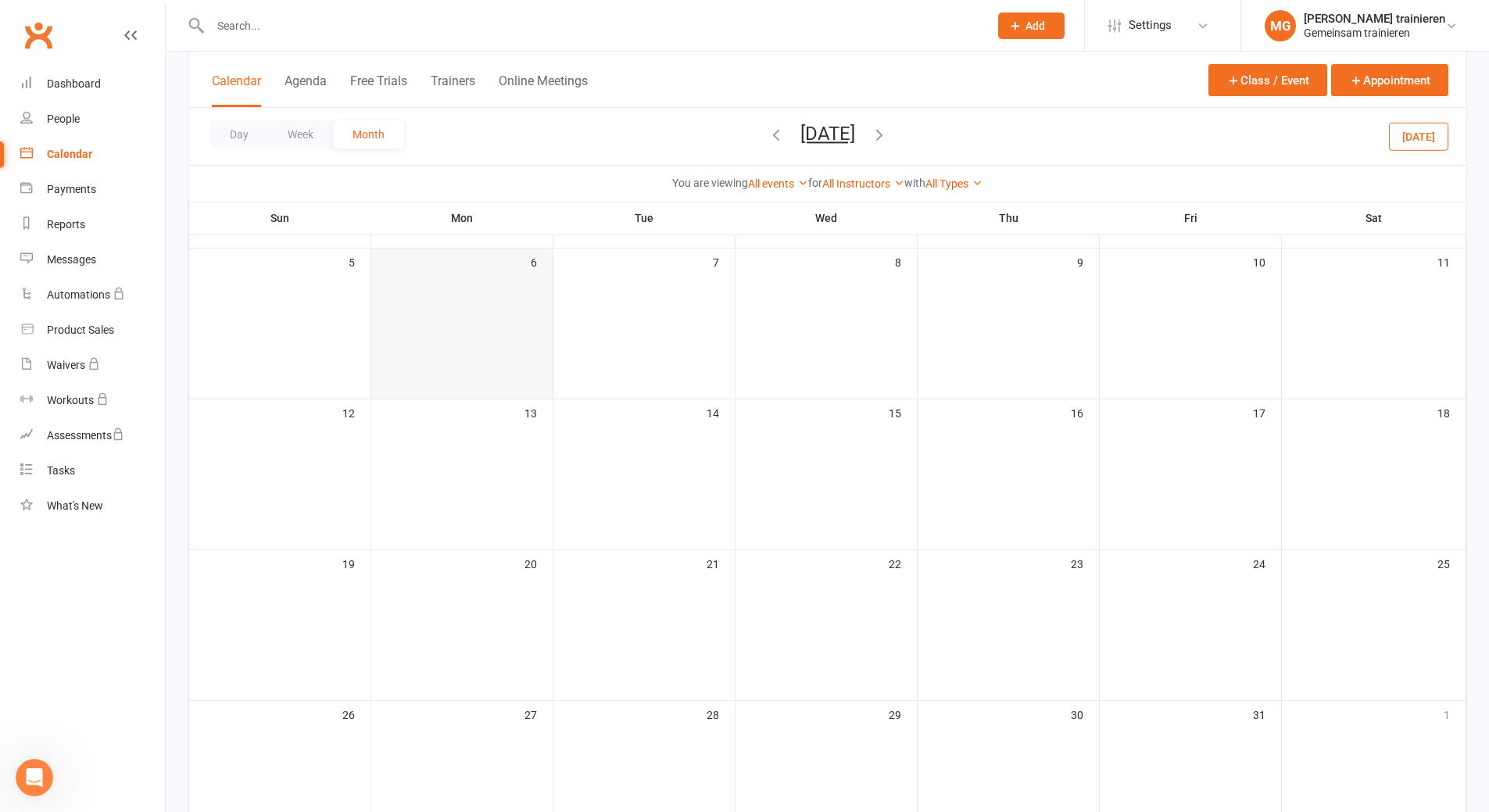
click at [465, 360] on td "6" at bounding box center [463, 324] width 182 height 151
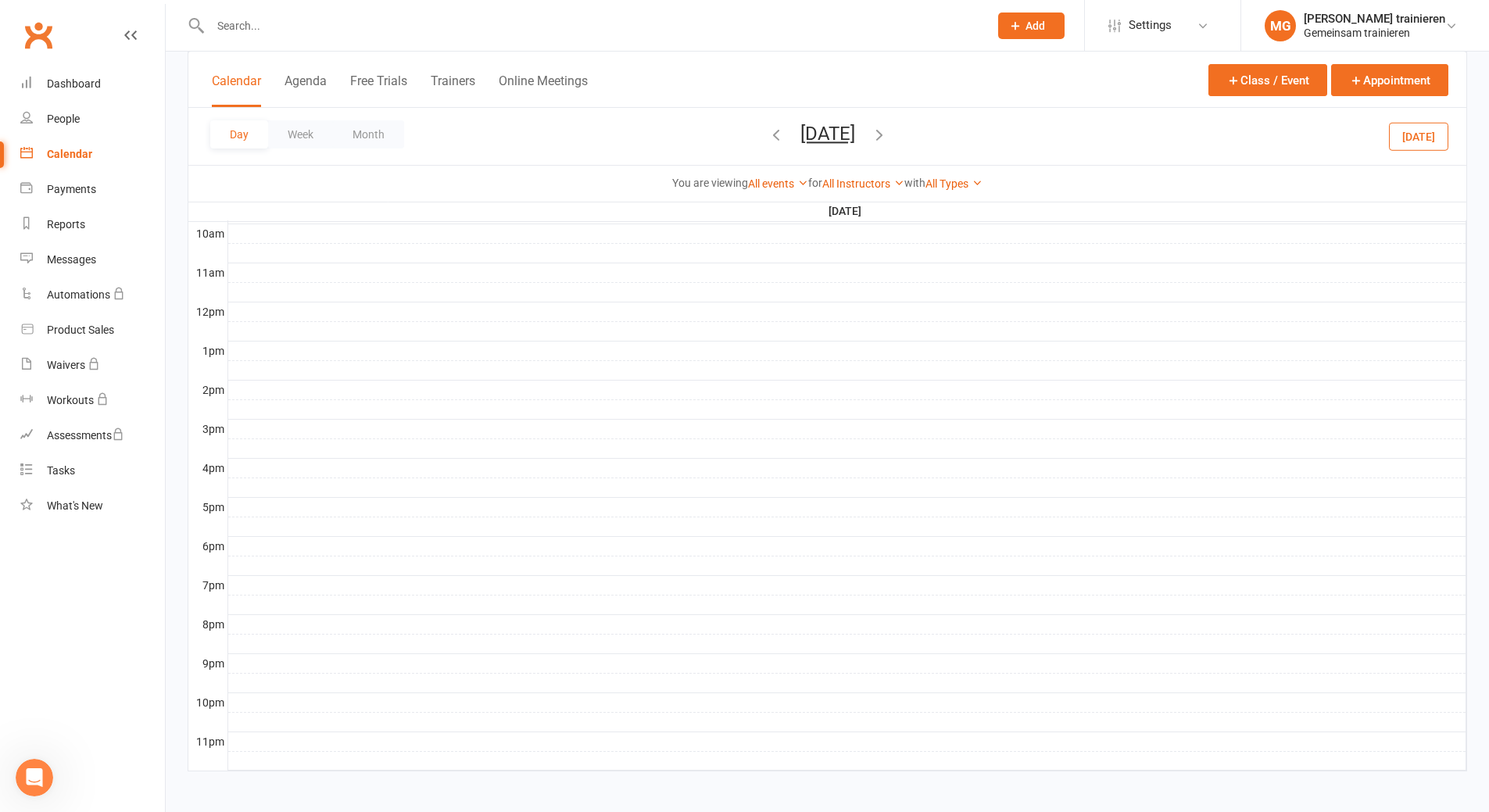
scroll to position [488, 0]
click at [282, 536] on div at bounding box center [847, 542] width 1238 height 18
click at [286, 523] on button "Add Event" at bounding box center [271, 519] width 52 height 18
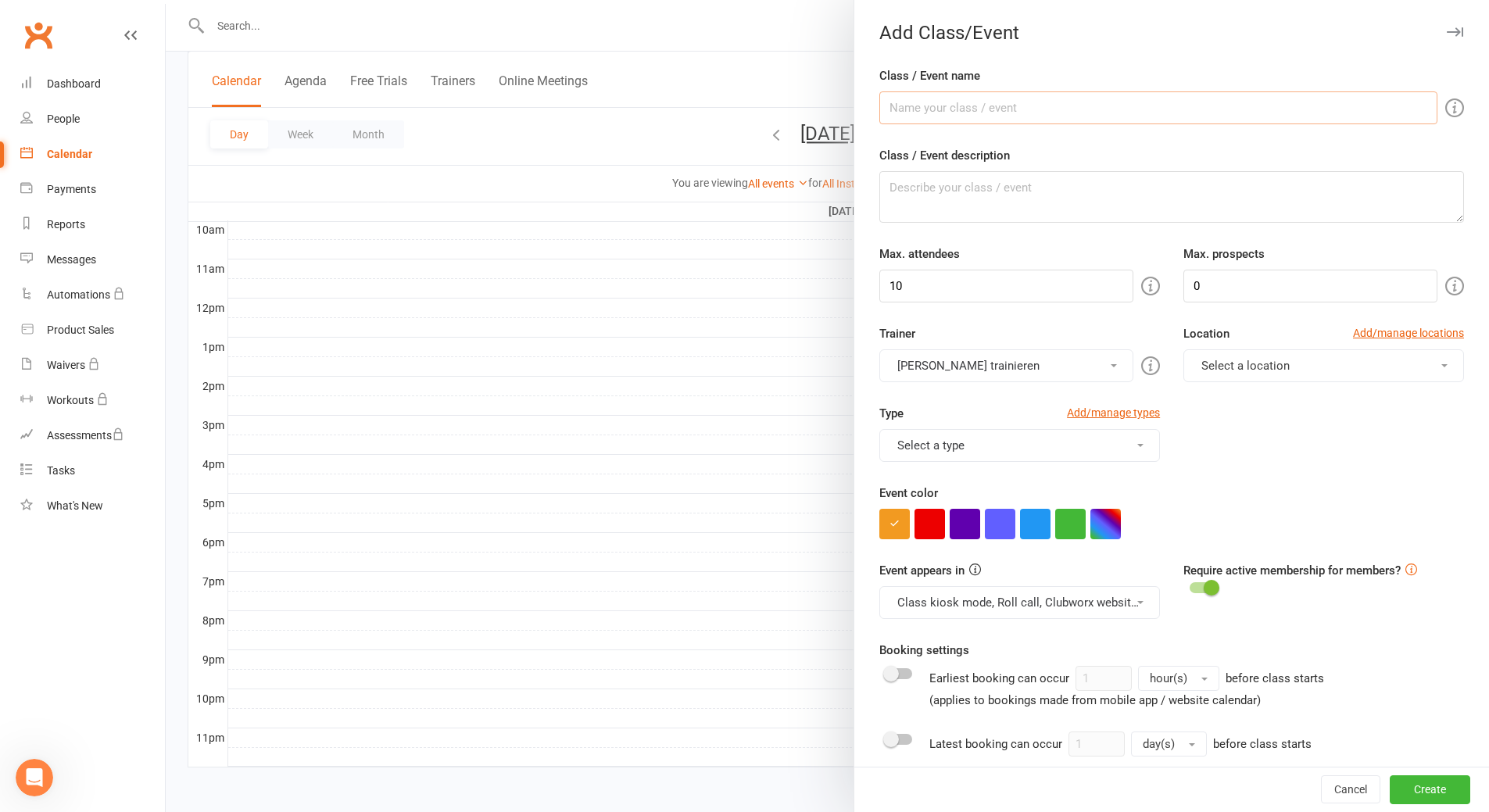
click at [1129, 118] on input "Class / Event name" at bounding box center [1158, 108] width 558 height 33
click at [1415, 38] on div "Add Class/Event" at bounding box center [1171, 32] width 635 height 22
click at [1446, 26] on button "button" at bounding box center [1454, 31] width 19 height 18
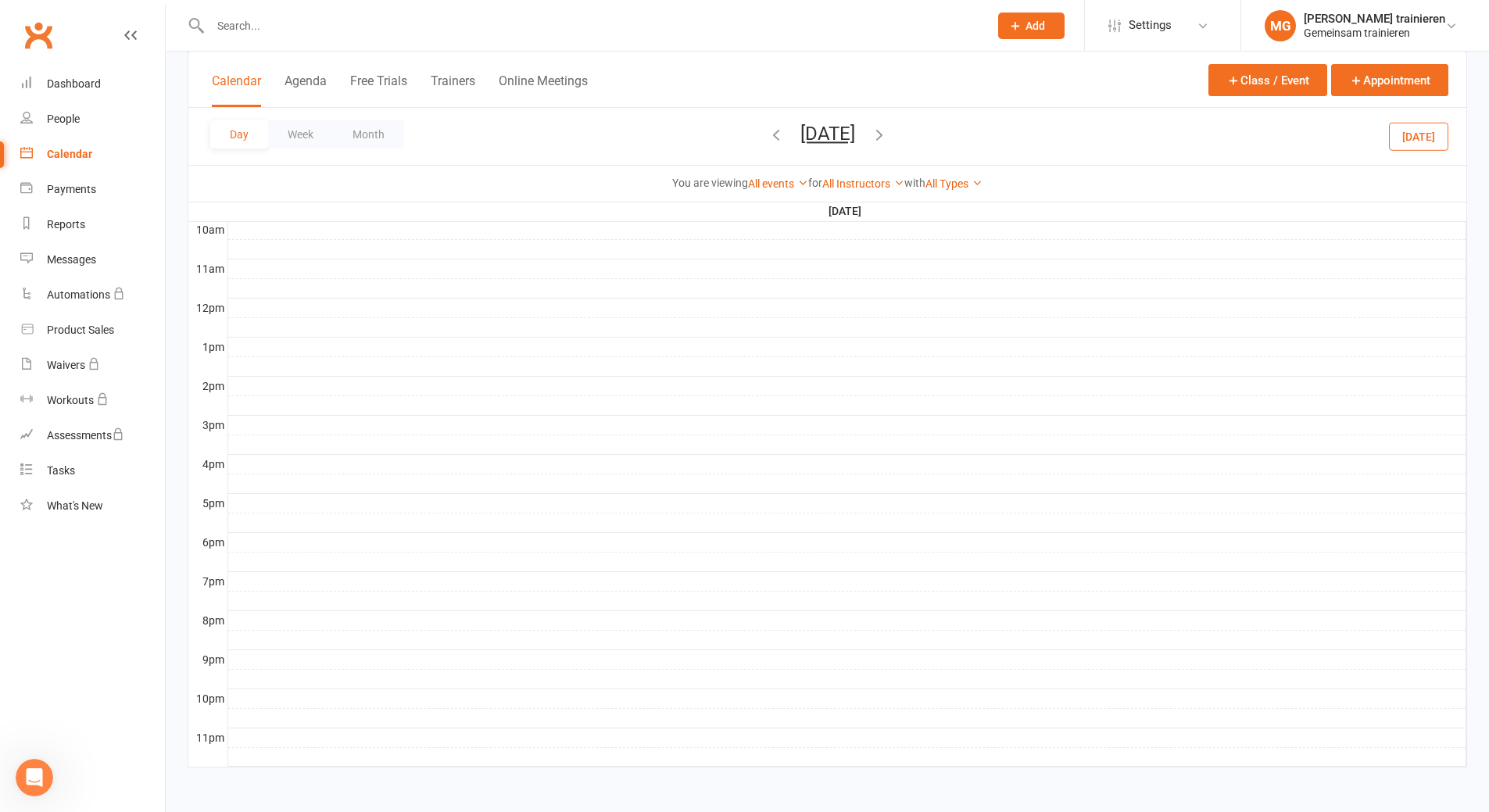
click at [263, 543] on div at bounding box center [847, 542] width 1238 height 18
click at [280, 511] on button "Add Appointment" at bounding box center [271, 508] width 91 height 18
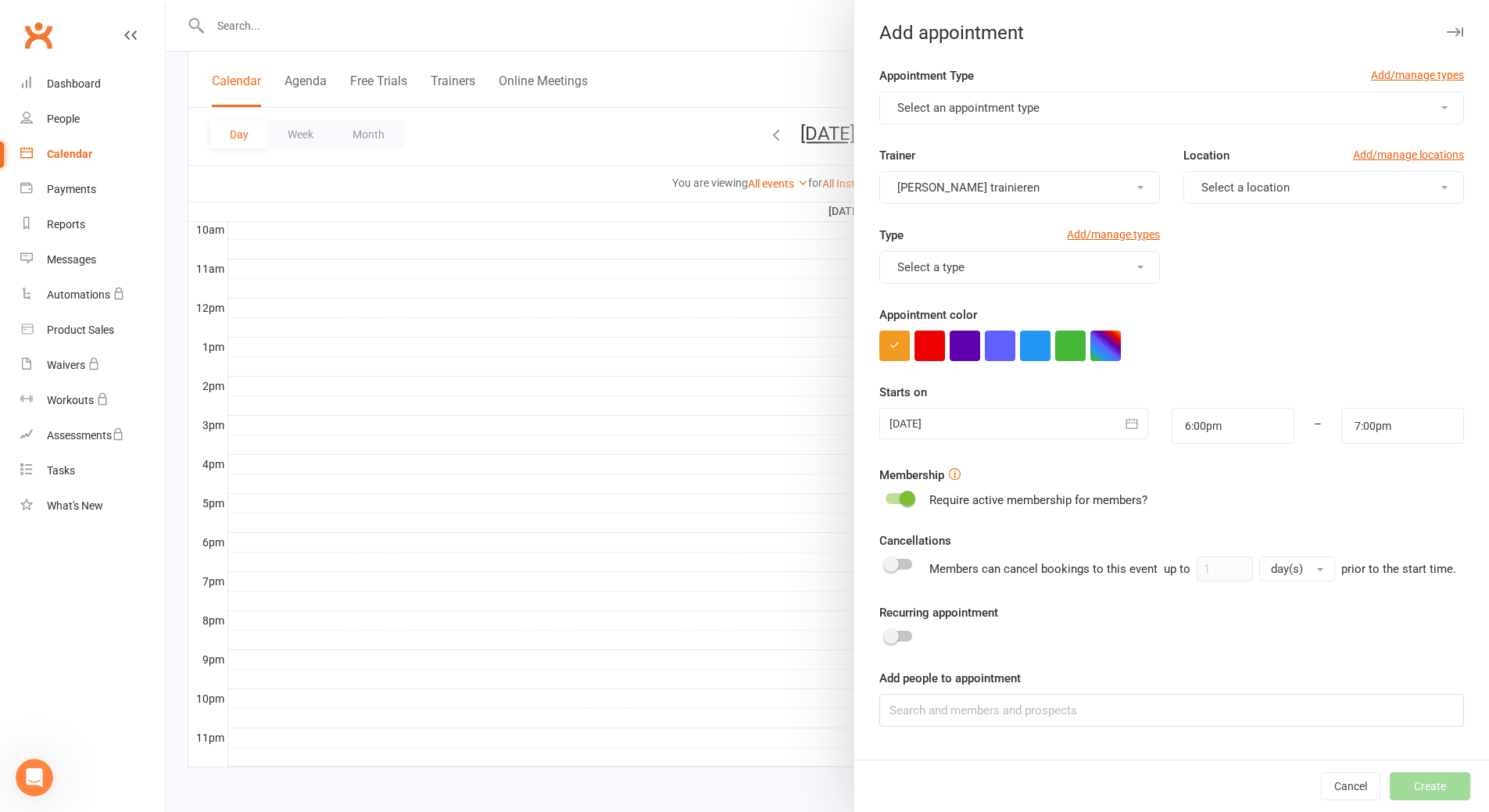
click at [1068, 106] on button "Select an appointment type" at bounding box center [1171, 108] width 585 height 33
click at [982, 146] on span "Kursbesuch Yoga Anfänger" at bounding box center [963, 145] width 141 height 14
type input "6:45pm"
click at [1230, 183] on span "Select a location" at bounding box center [1246, 187] width 88 height 14
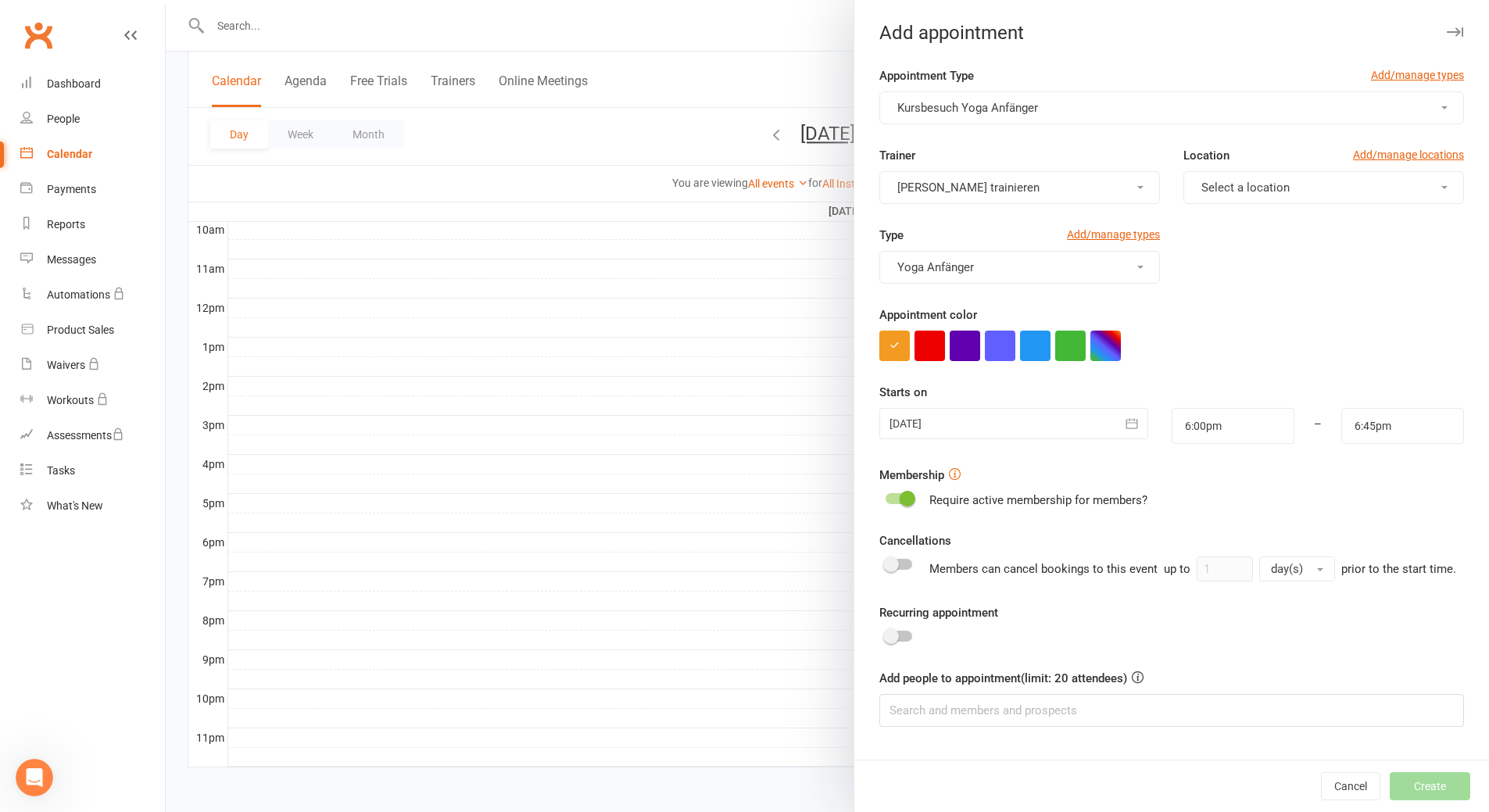
click at [899, 564] on div at bounding box center [899, 564] width 27 height 11
click at [886, 562] on input "checkbox" at bounding box center [886, 562] width 0 height 0
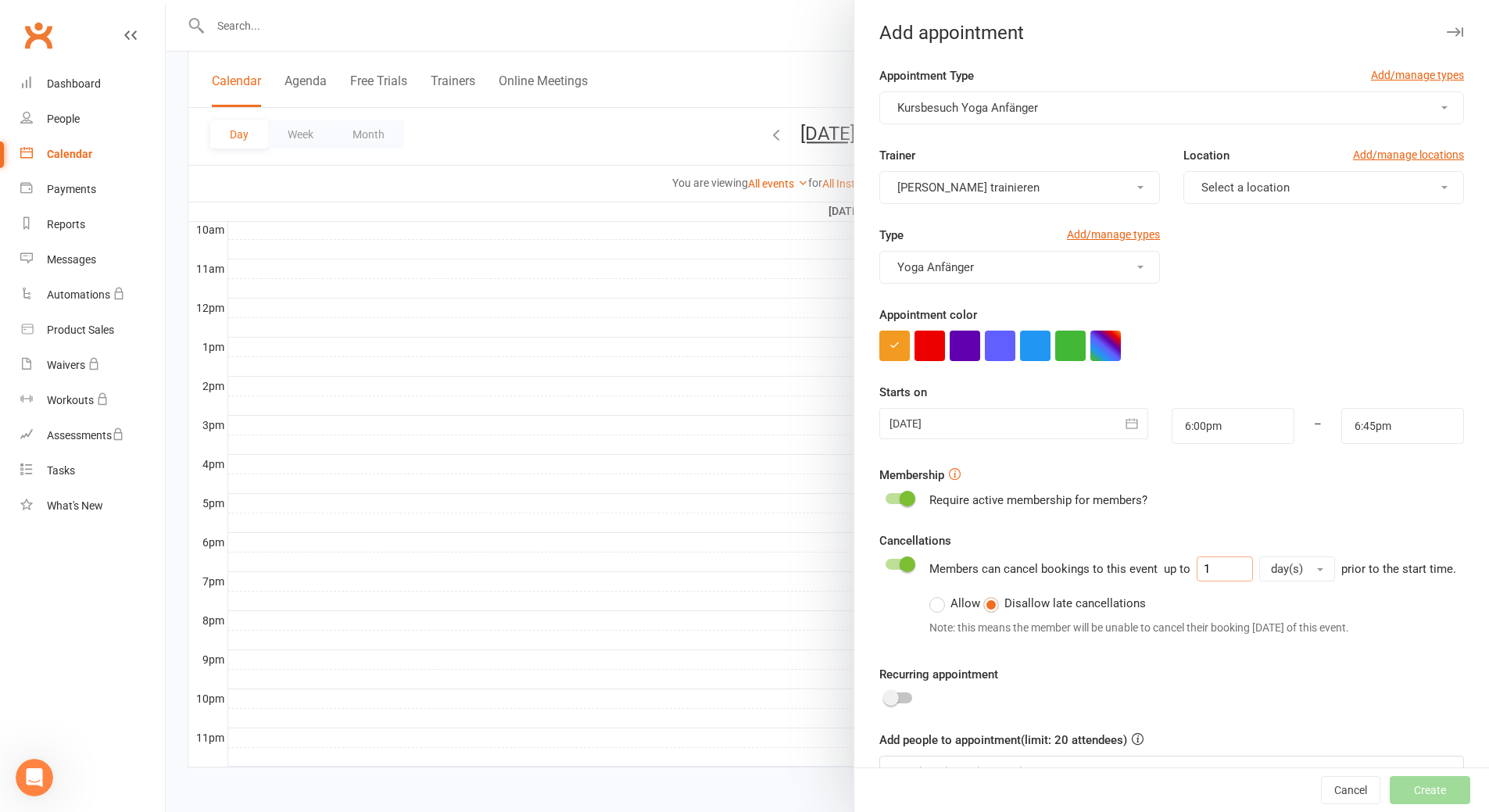
click at [1204, 568] on input "1" at bounding box center [1225, 568] width 56 height 25
drag, startPoint x: 1204, startPoint y: 568, endPoint x: 1132, endPoint y: 560, distance: 72.4
click at [1132, 560] on div "Members can cancel bookings to this event up to 1 day(s) prior to the start tim…" at bounding box center [1192, 599] width 527 height 86
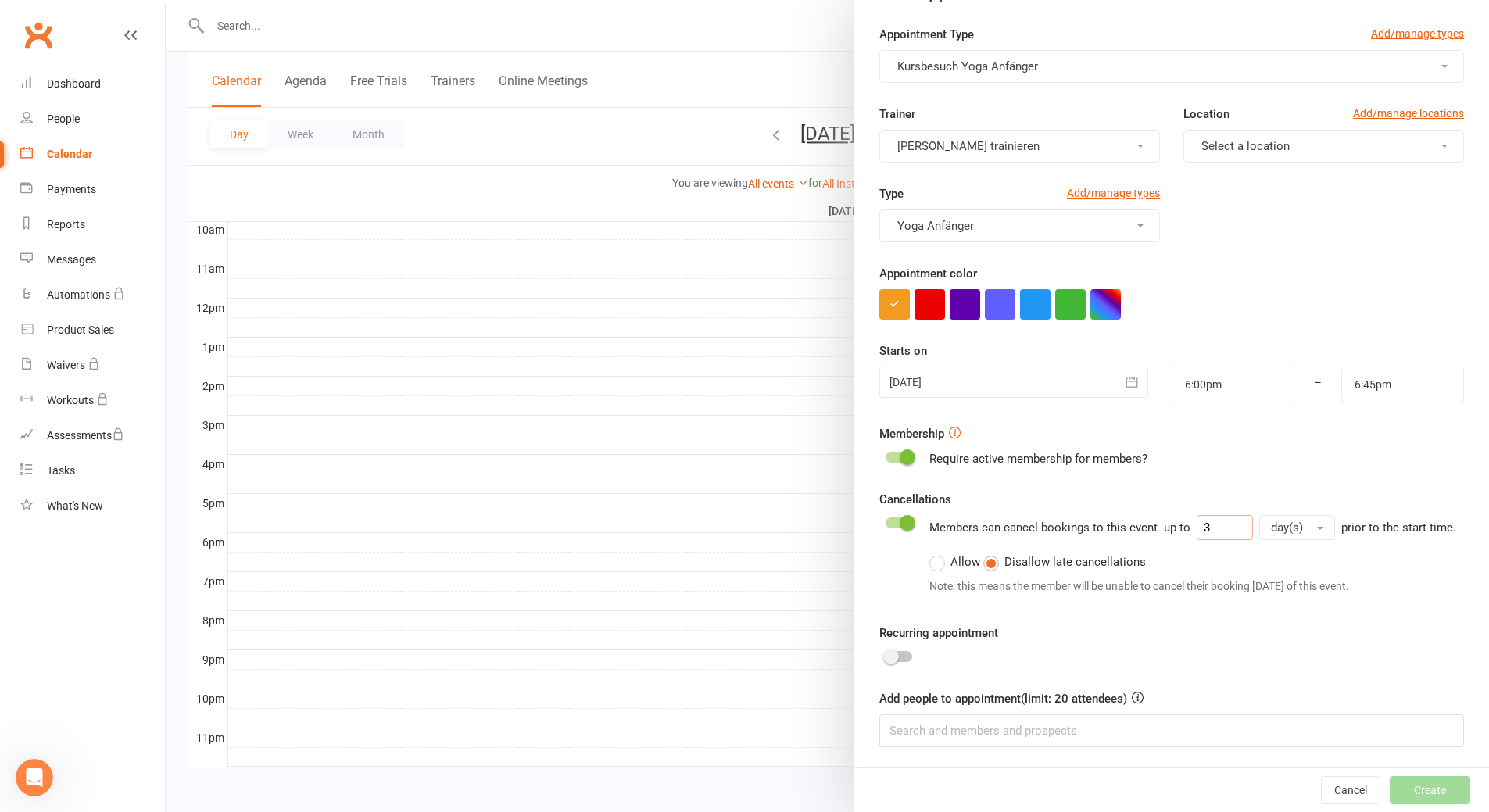
scroll to position [62, 0]
type input "3"
click at [893, 658] on div at bounding box center [899, 655] width 27 height 11
click at [886, 652] on input "checkbox" at bounding box center [886, 652] width 0 height 0
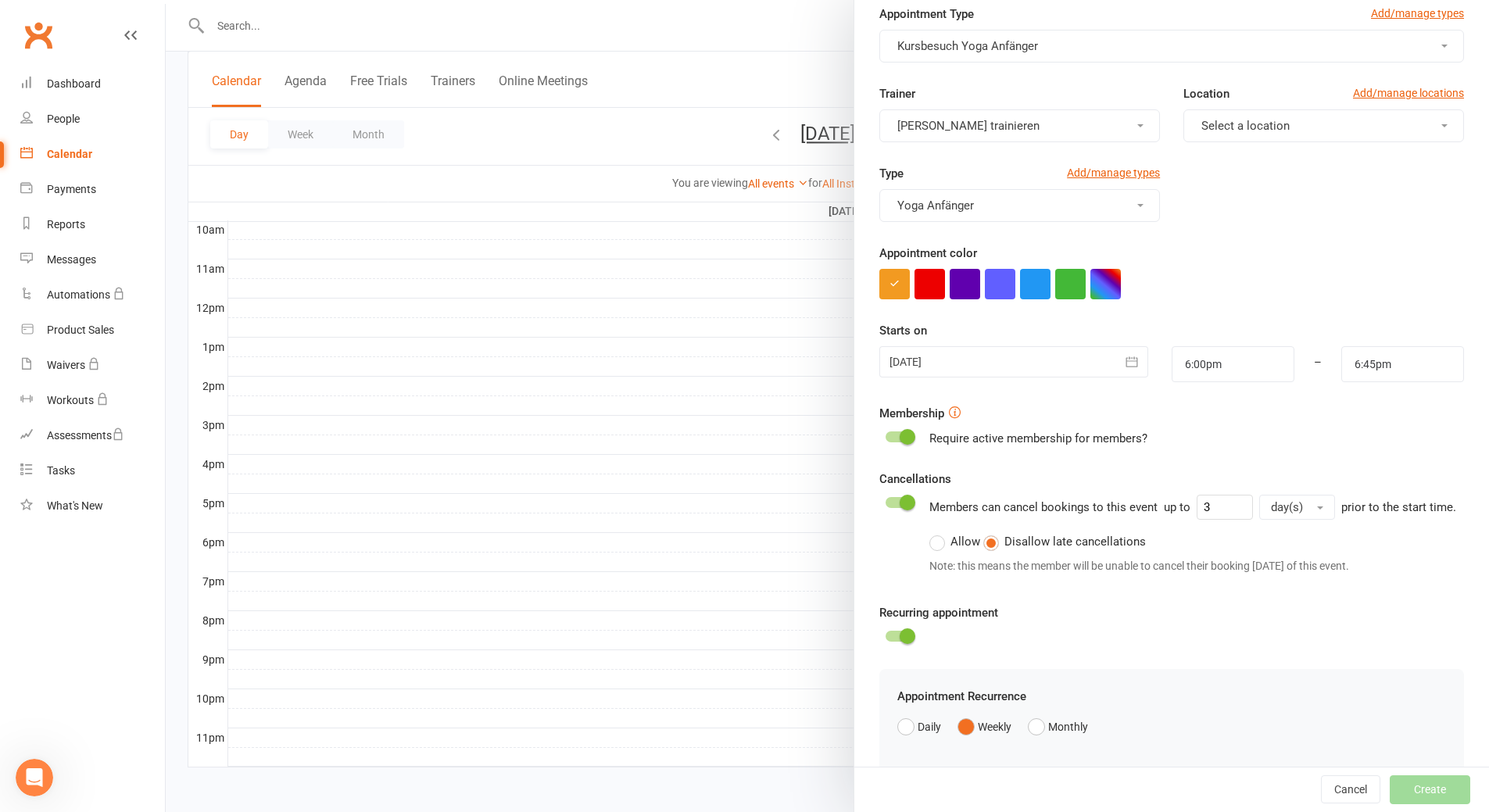
scroll to position [375, 0]
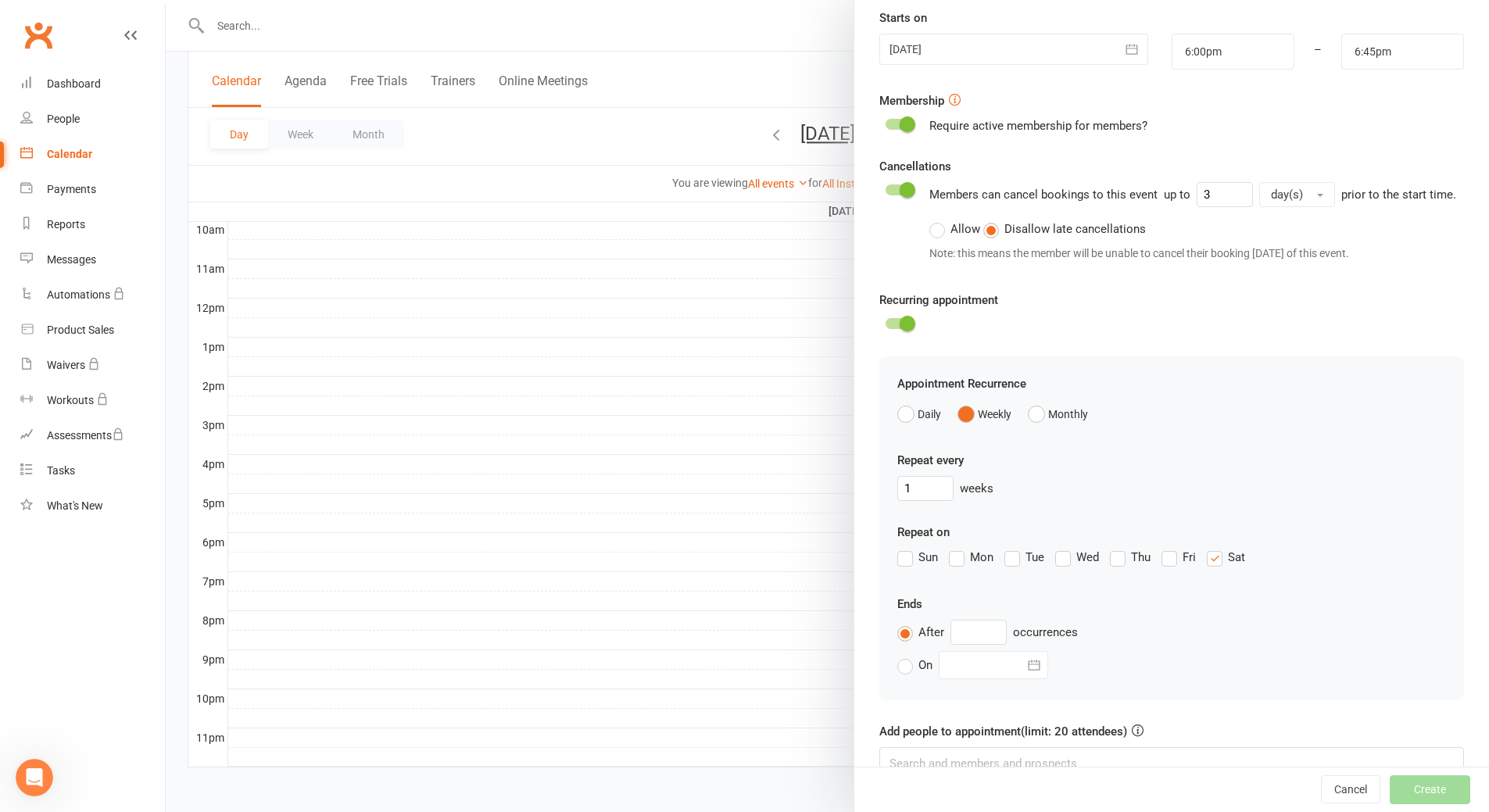
click at [954, 567] on label "Mon" at bounding box center [971, 556] width 44 height 18
click at [954, 547] on input "Mon" at bounding box center [954, 547] width 10 height 0
click at [906, 675] on label "On" at bounding box center [915, 664] width 35 height 18
click at [906, 655] on input "On" at bounding box center [903, 655] width 10 height 0
click at [985, 679] on div at bounding box center [993, 665] width 109 height 28
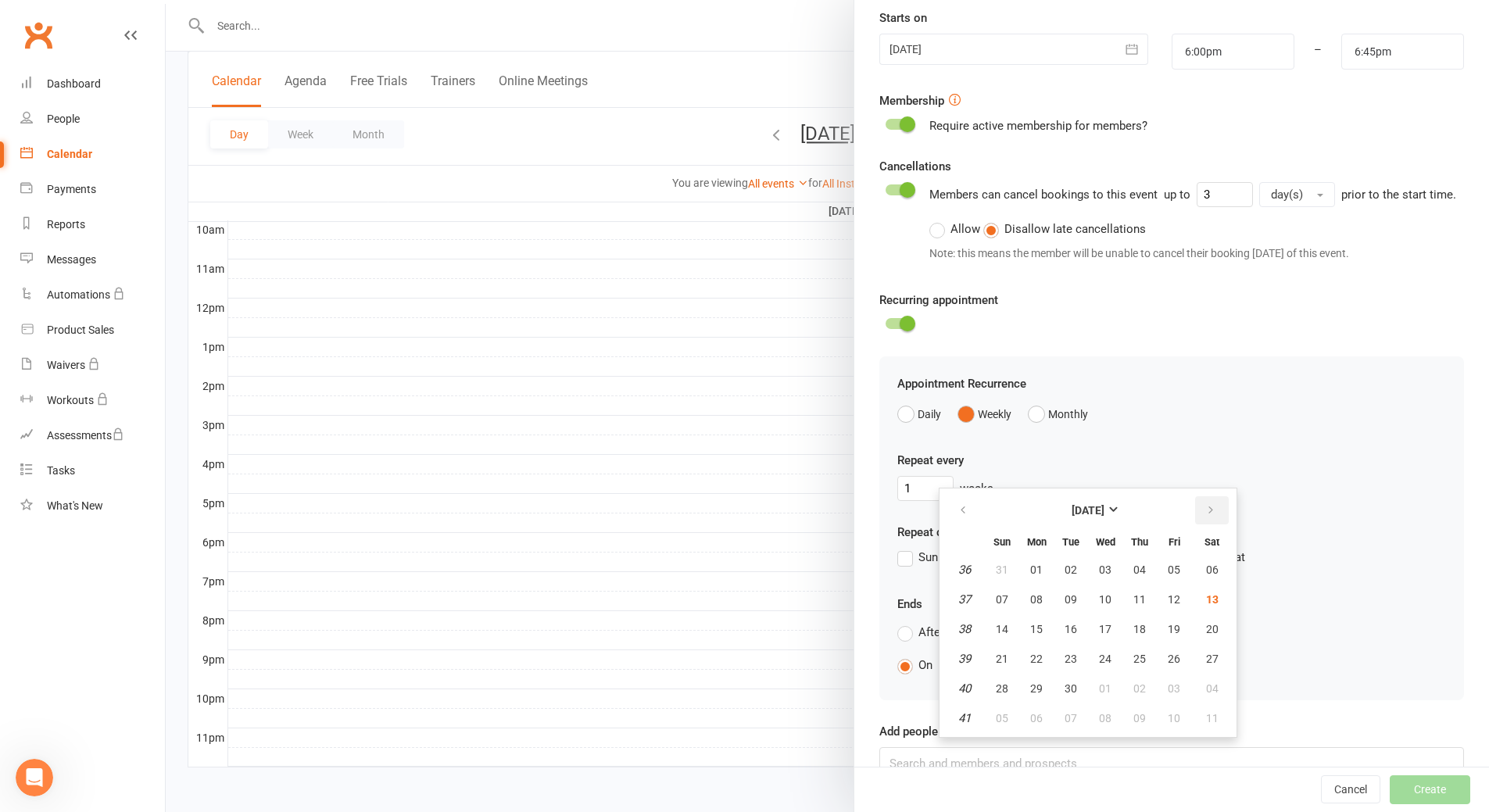
click at [1206, 516] on icon "button" at bounding box center [1211, 511] width 11 height 13
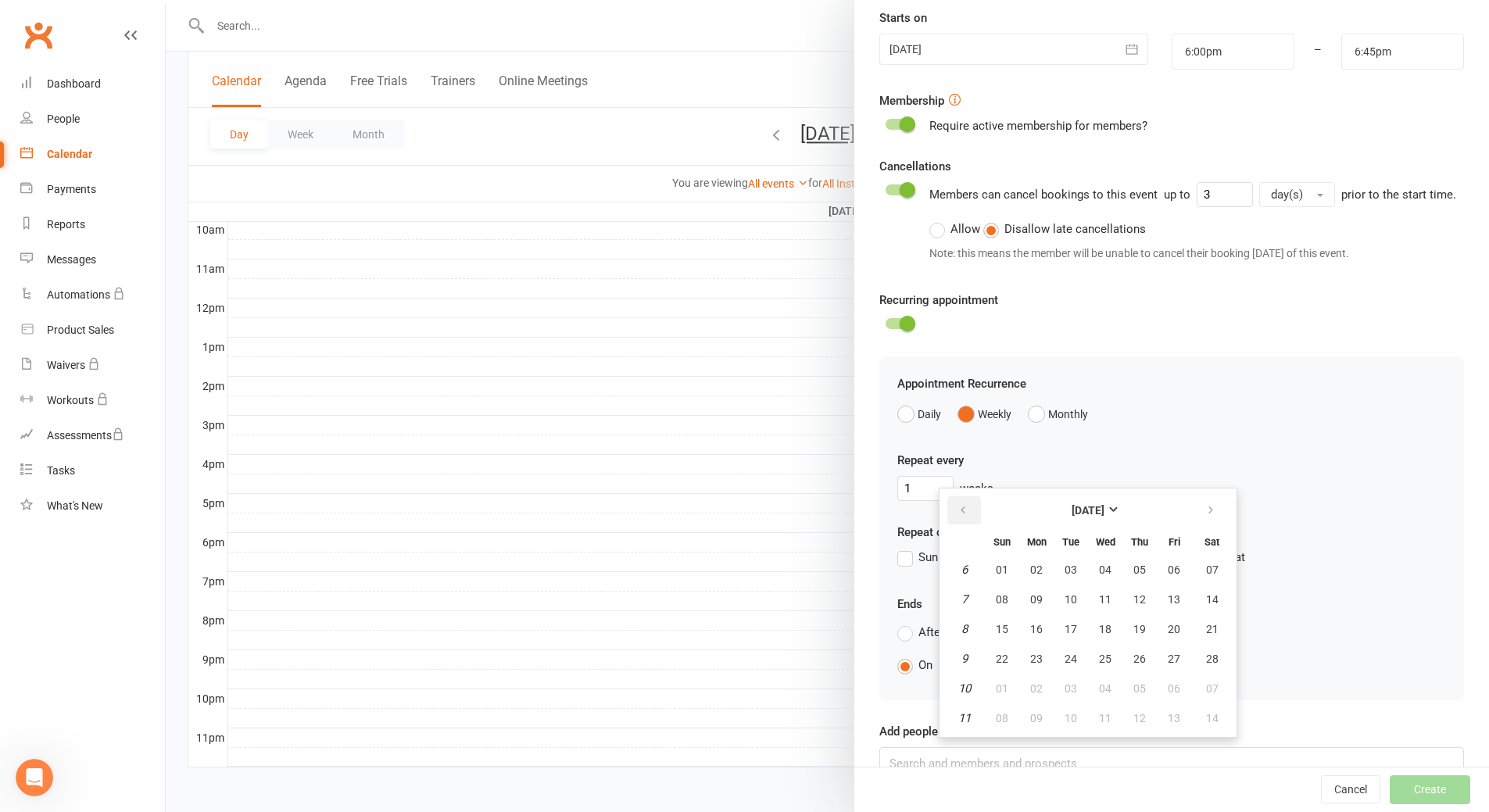
click at [957, 516] on icon "button" at bounding box center [963, 511] width 11 height 13
click at [1207, 695] on span "31" at bounding box center [1213, 688] width 13 height 13
type input "31 Jan 2026"
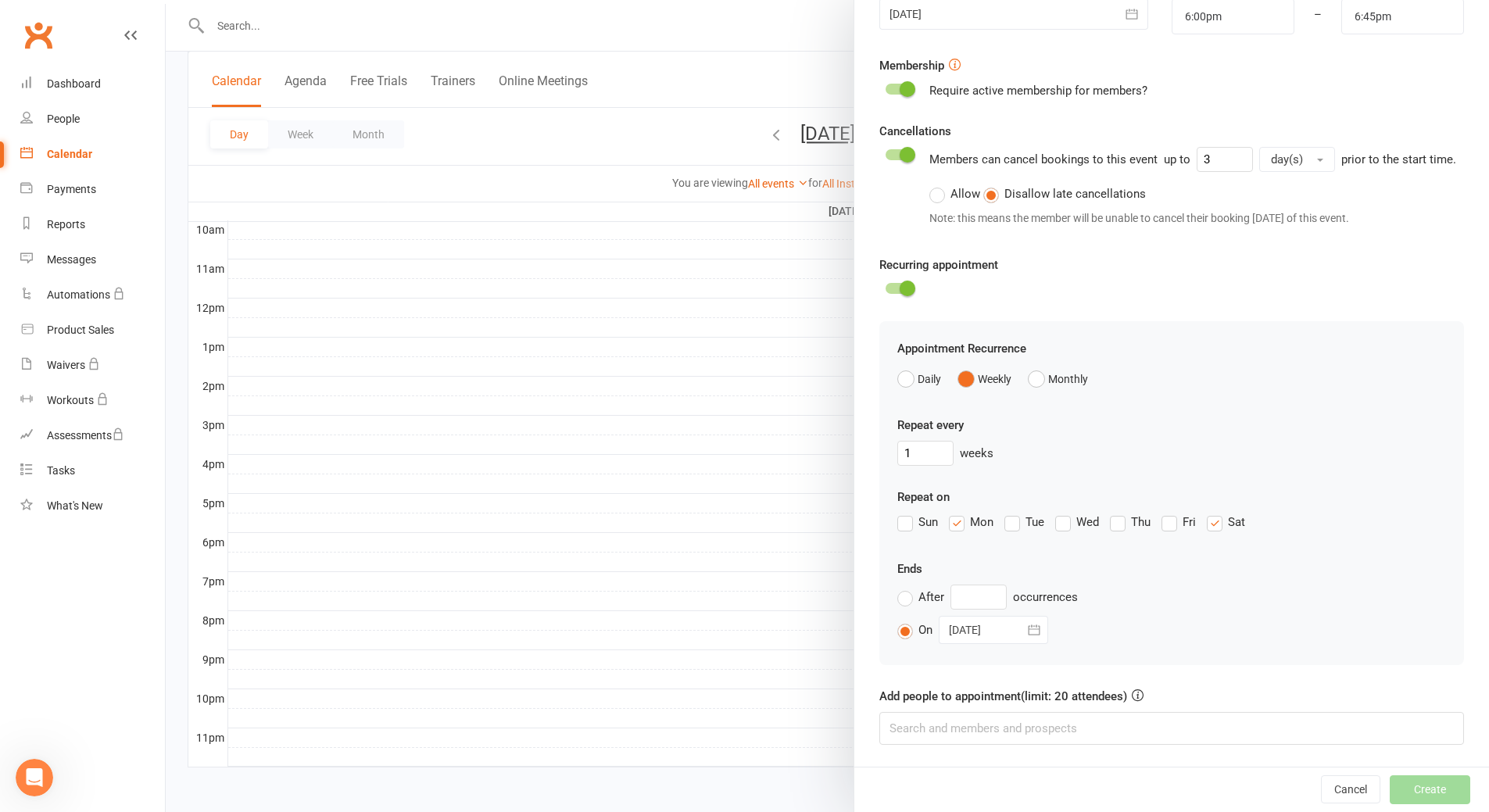
scroll to position [429, 0]
click at [1394, 794] on div "Cancel Create" at bounding box center [1171, 788] width 635 height 44
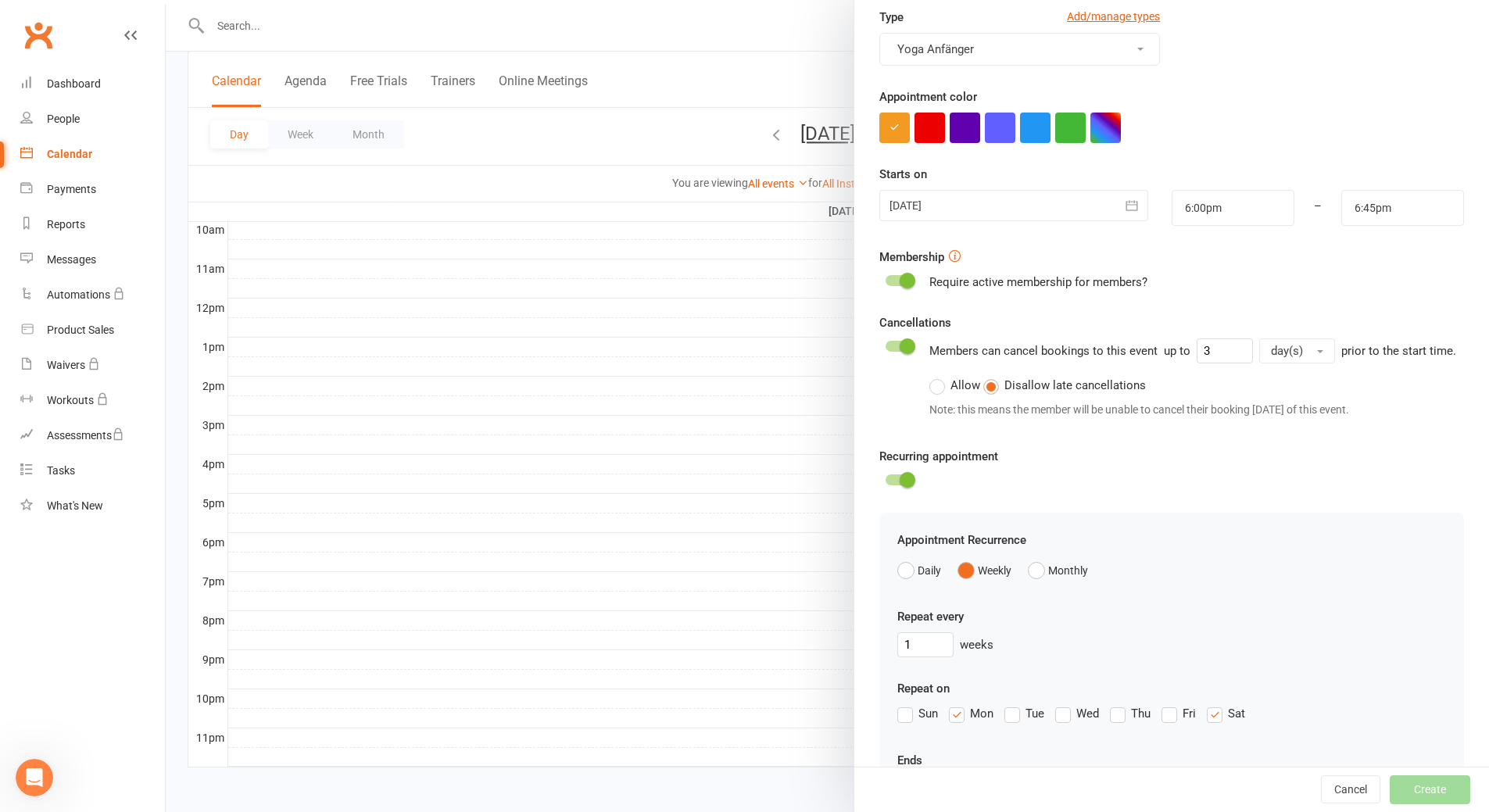
scroll to position [194, 0]
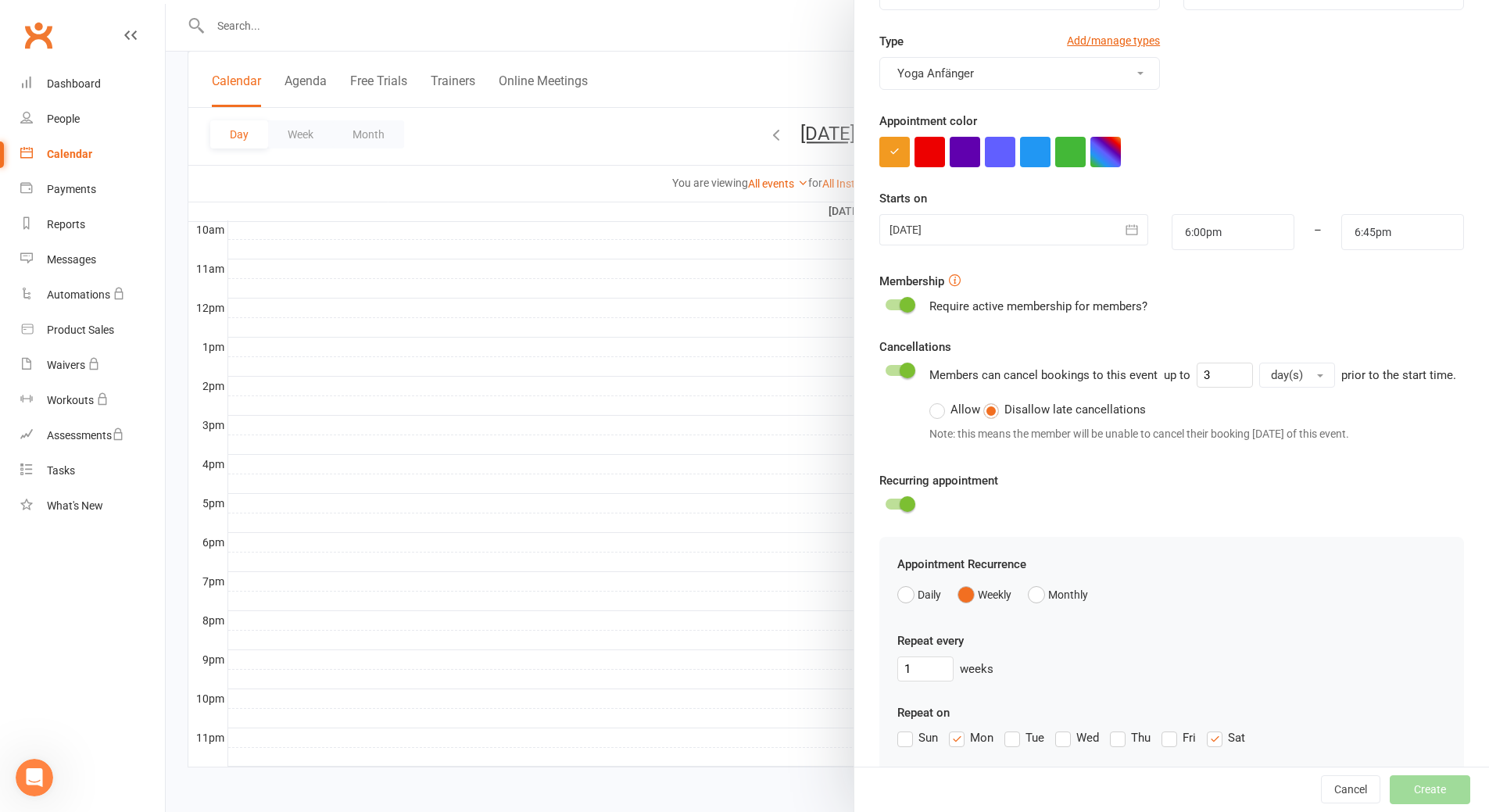
click at [894, 301] on div at bounding box center [899, 305] width 27 height 11
click at [886, 302] on input "checkbox" at bounding box center [886, 302] width 0 height 0
click at [894, 301] on div at bounding box center [899, 305] width 27 height 11
click at [886, 302] on input "checkbox" at bounding box center [886, 302] width 0 height 0
click at [900, 369] on span at bounding box center [907, 370] width 15 height 15
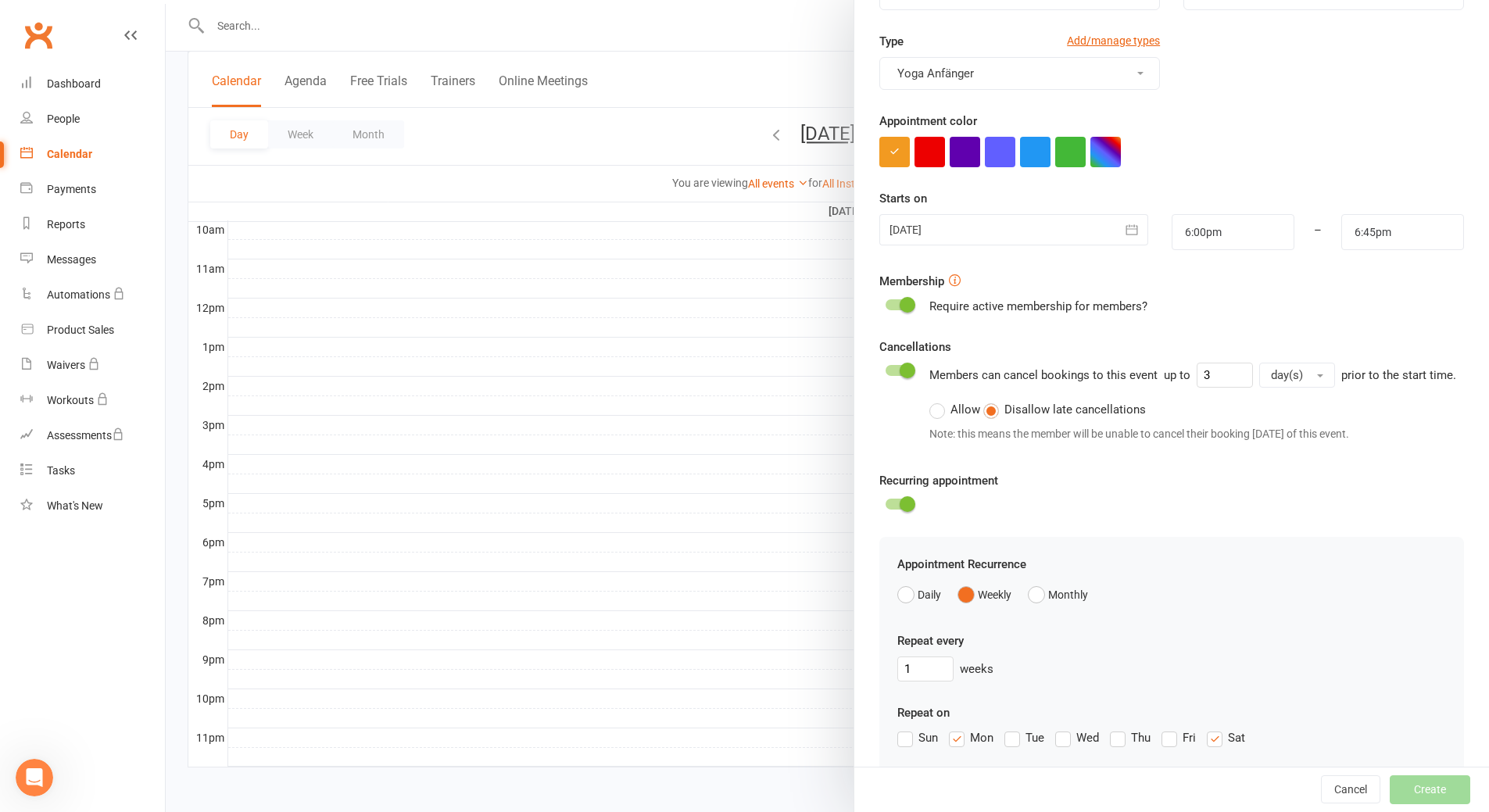
click at [886, 368] on input "checkbox" at bounding box center [886, 368] width 0 height 0
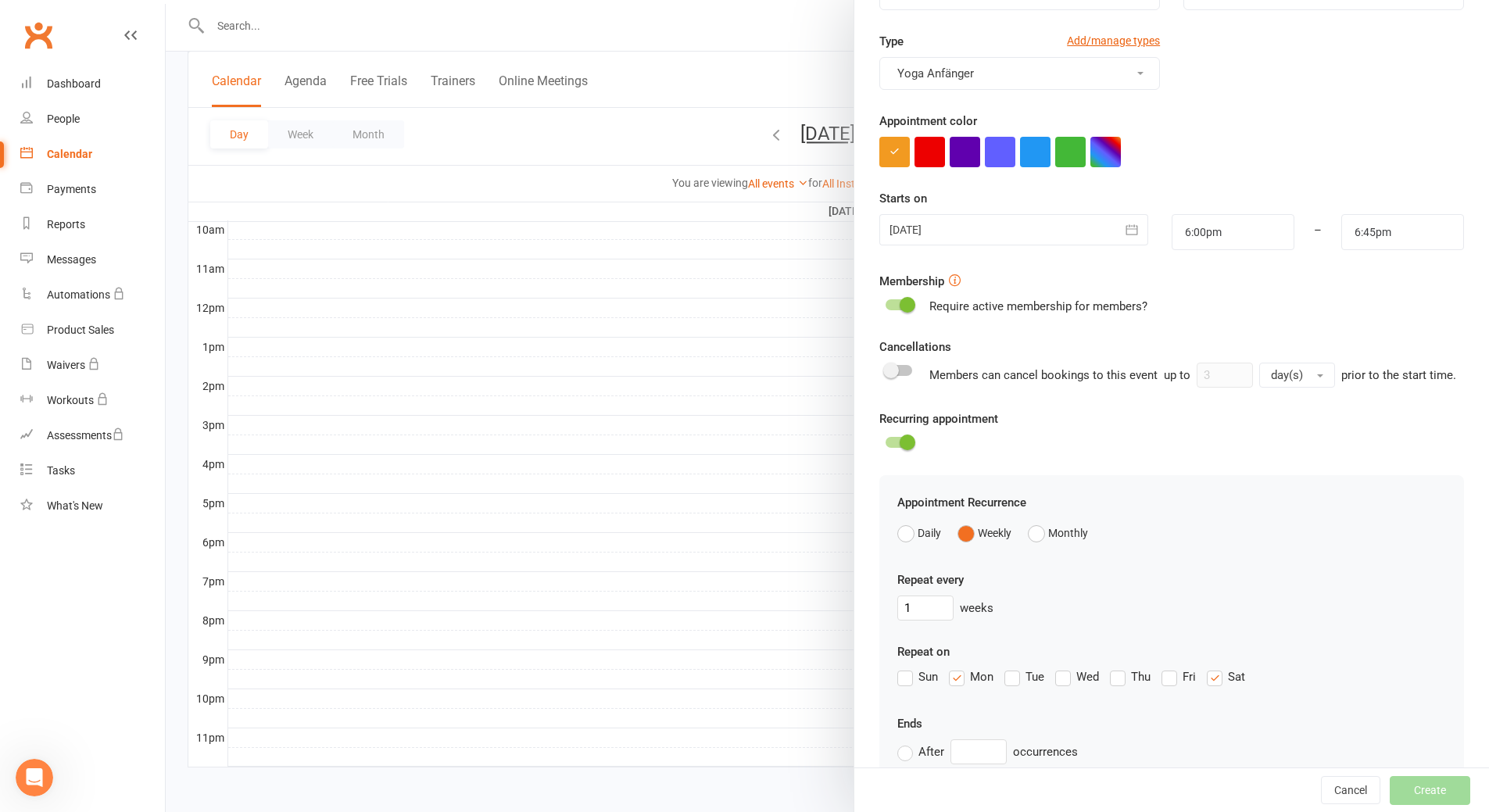
click at [900, 369] on div at bounding box center [899, 371] width 27 height 11
click at [886, 368] on input "checkbox" at bounding box center [886, 368] width 0 height 0
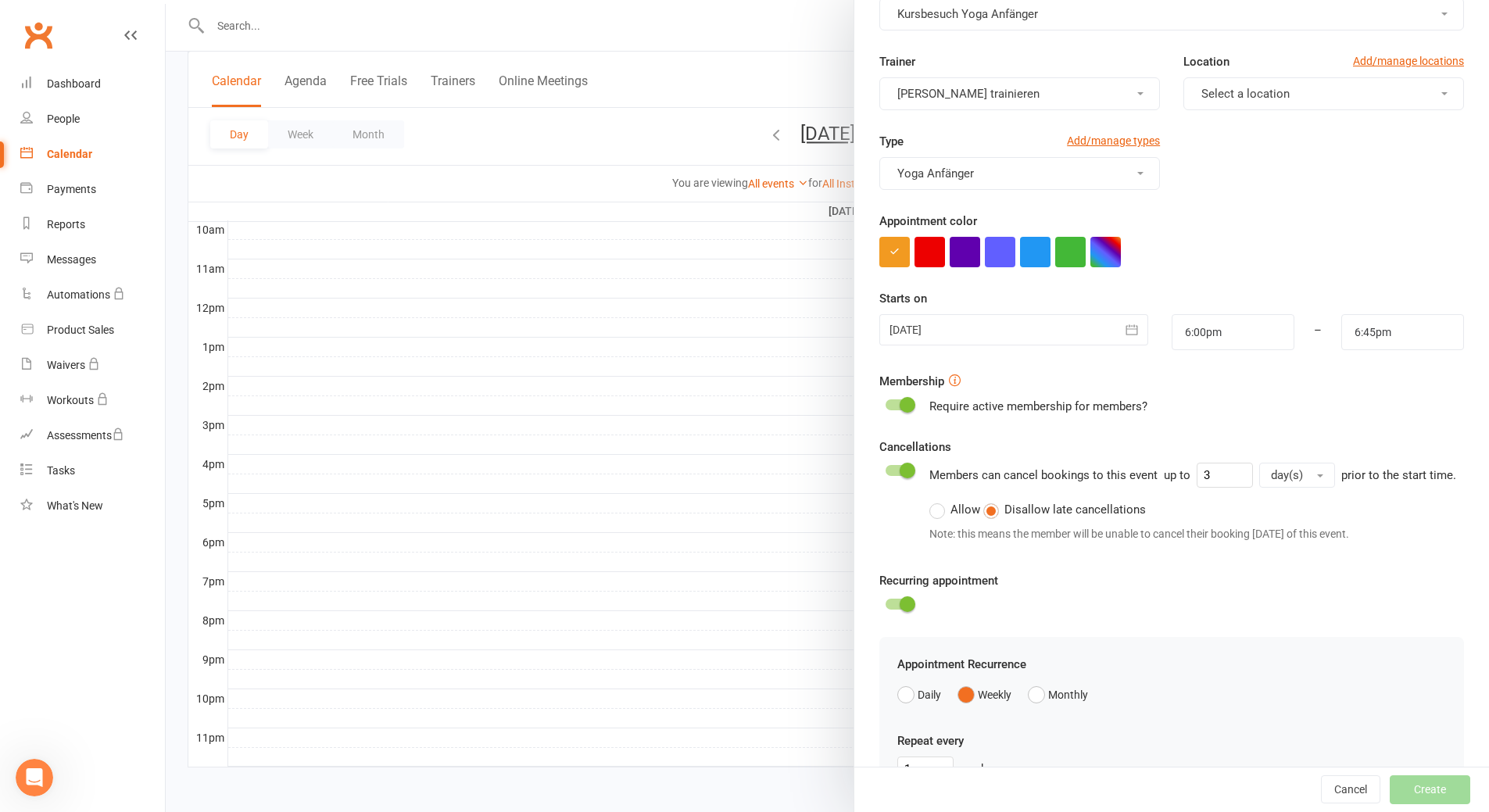
scroll to position [0, 0]
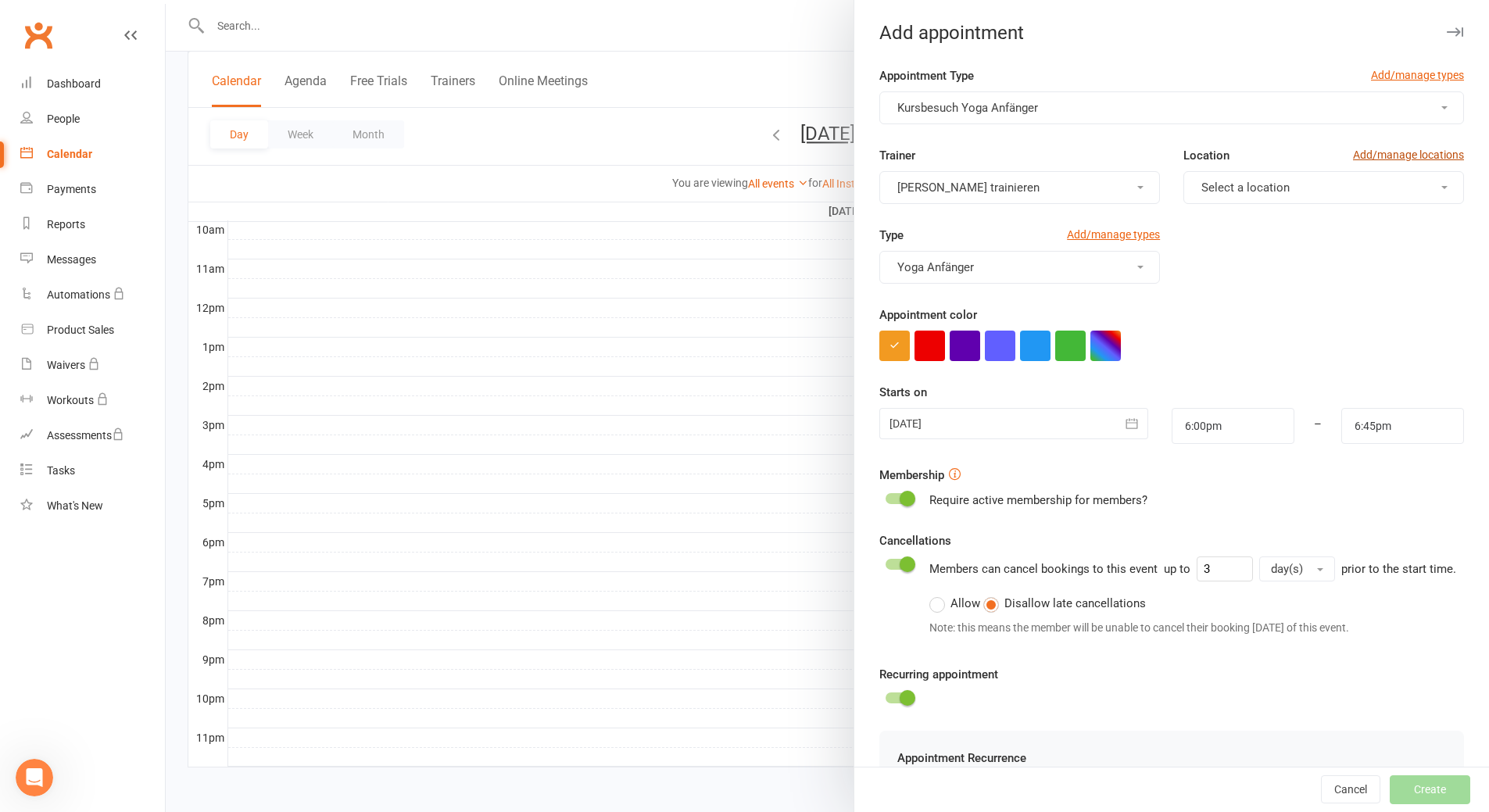
click at [1392, 151] on link "Add/manage locations" at bounding box center [1409, 154] width 111 height 17
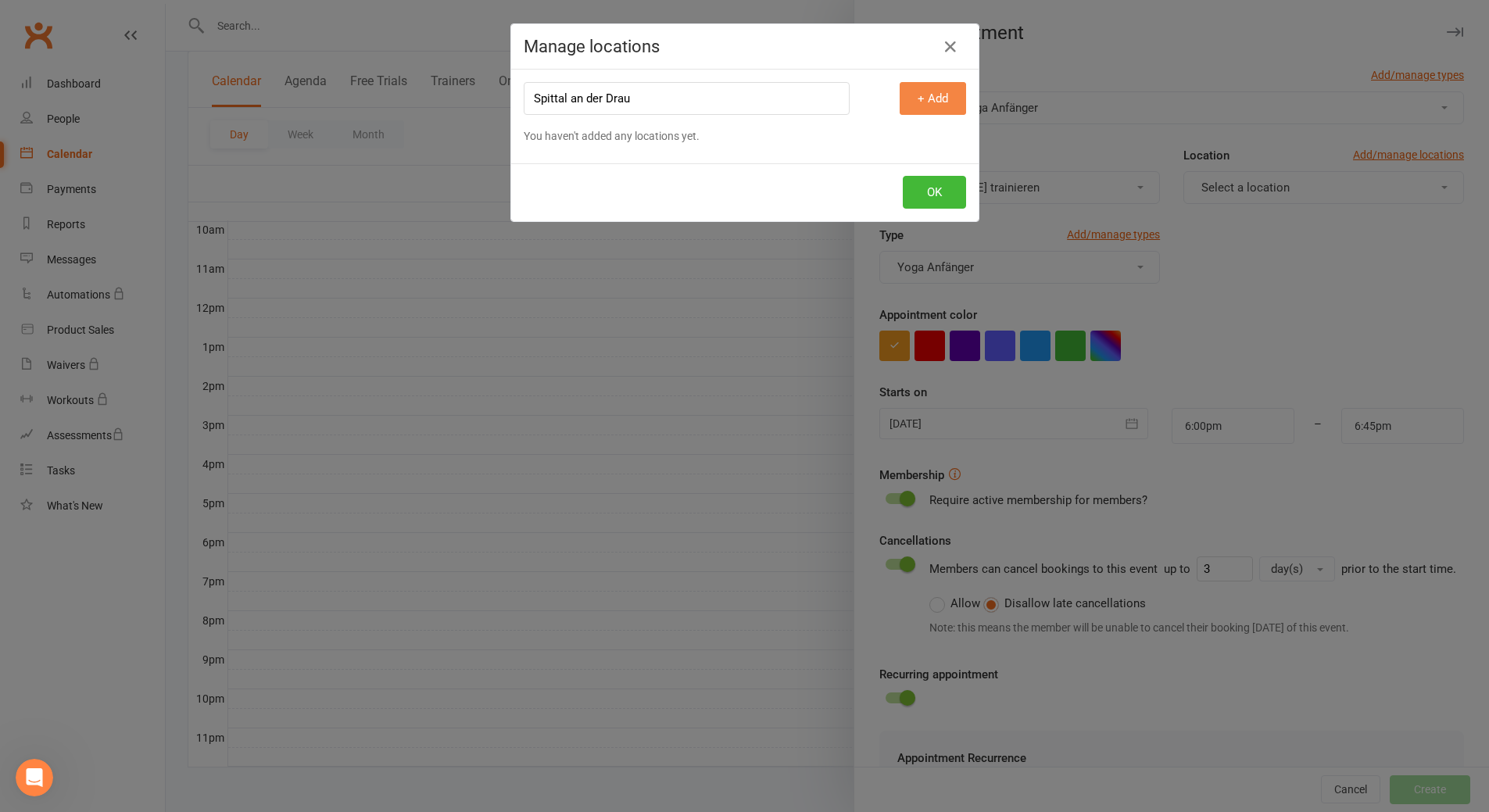
type input "Spittal an der Drau"
click at [903, 105] on button "+ Add" at bounding box center [933, 98] width 67 height 33
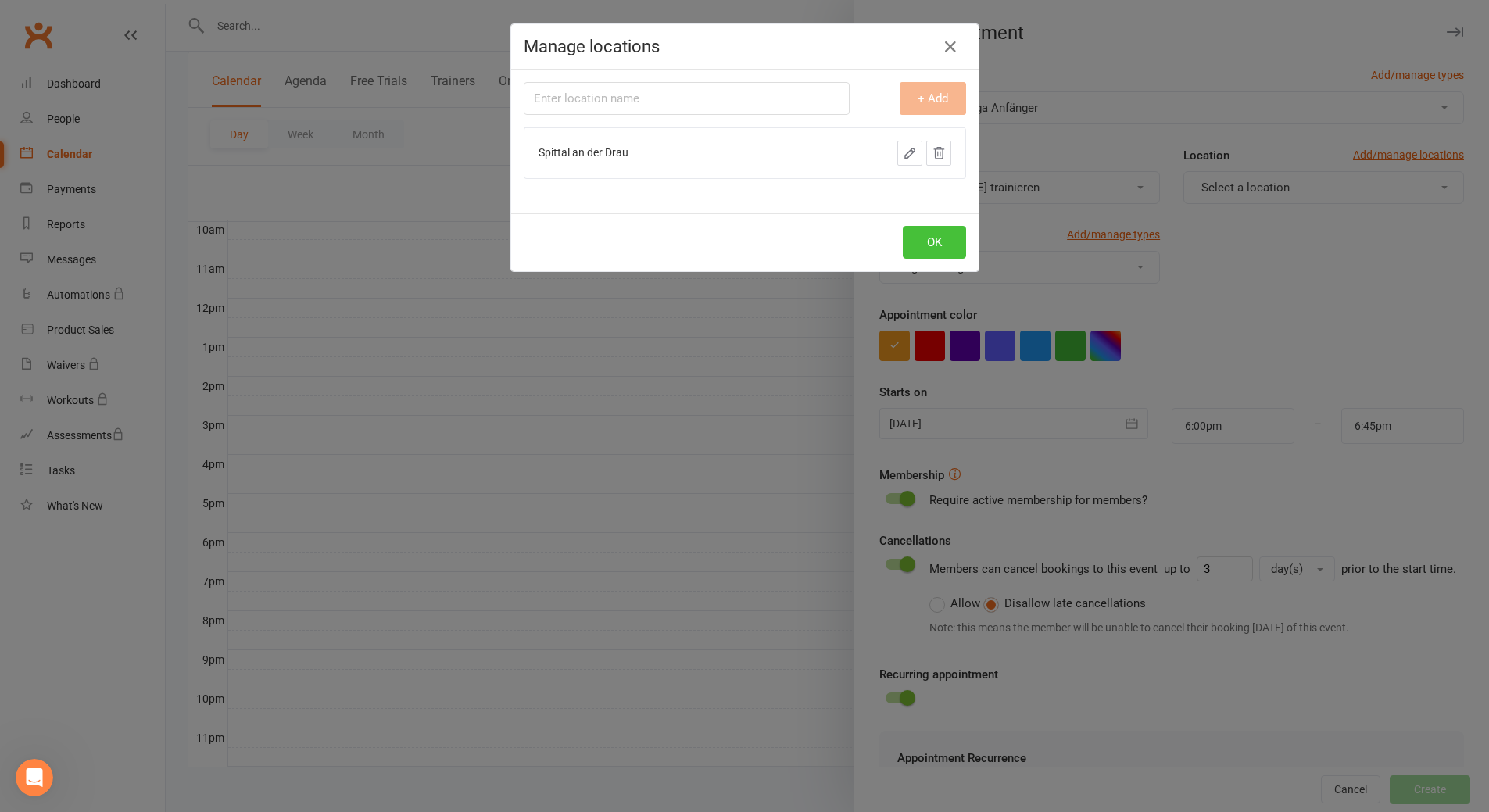
click at [936, 242] on button "OK" at bounding box center [934, 242] width 64 height 33
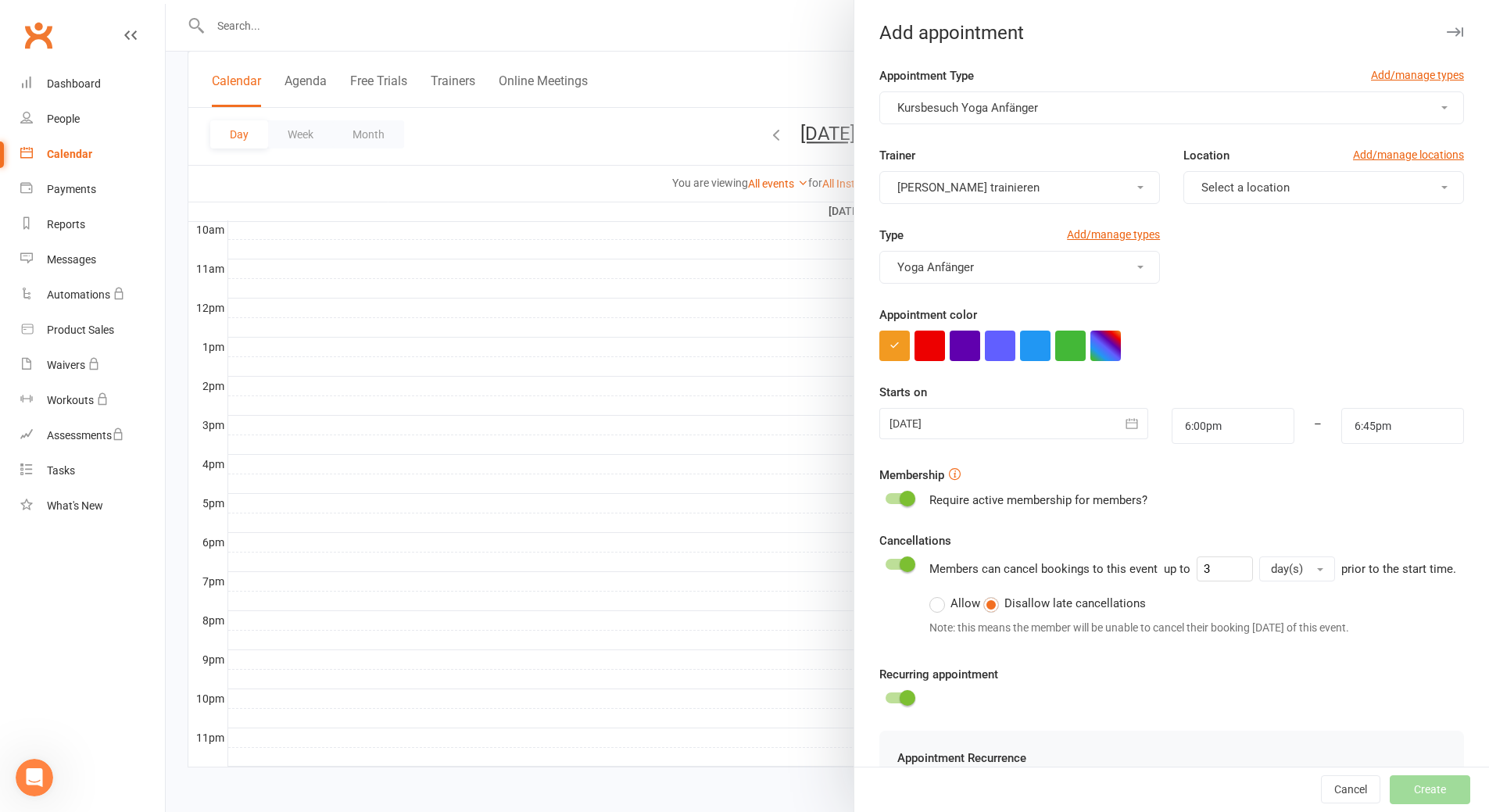
click at [1202, 187] on span "Select a location" at bounding box center [1246, 187] width 88 height 14
click at [1198, 224] on span "Spittal an der Drau" at bounding box center [1245, 224] width 97 height 14
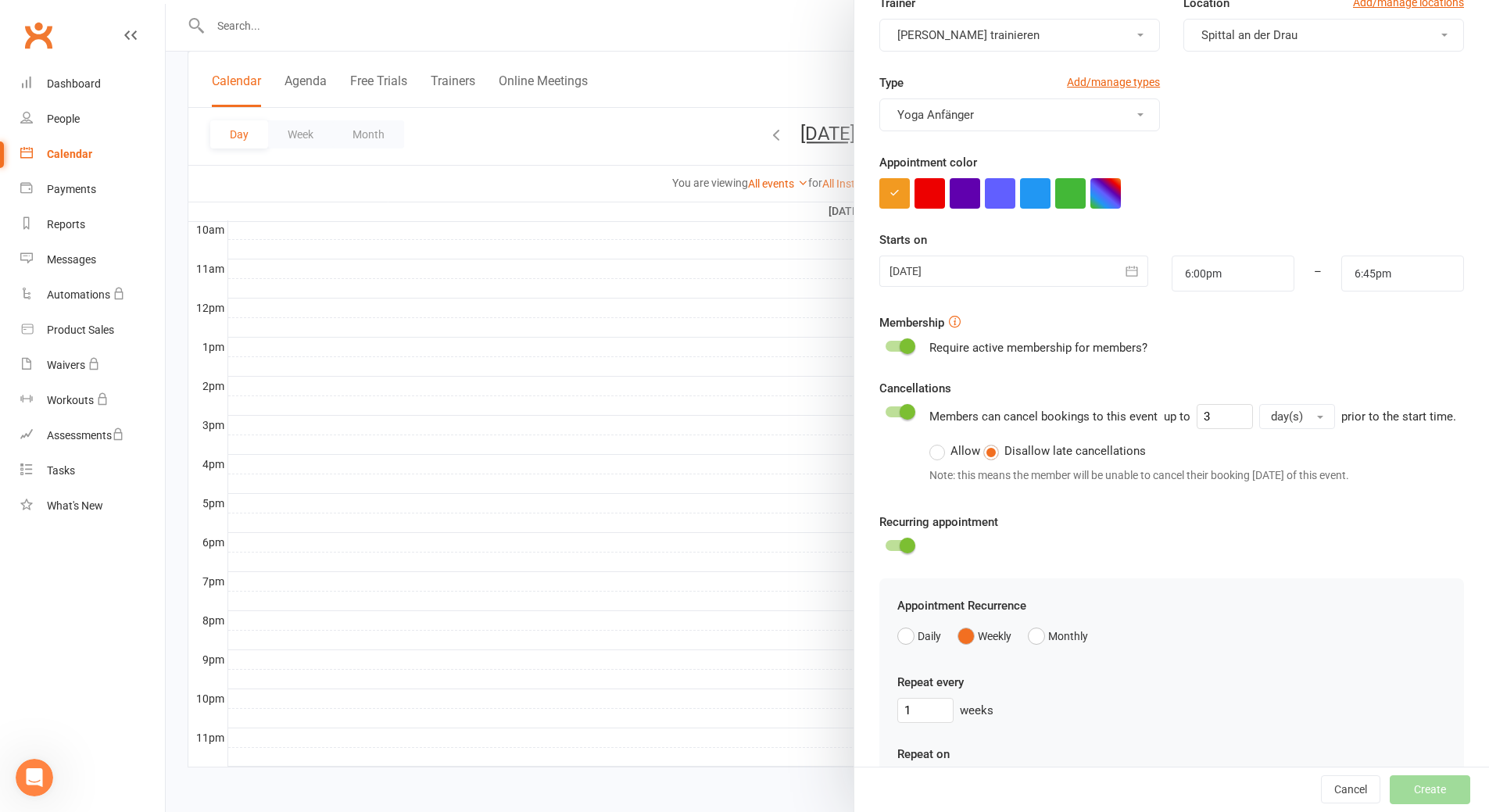
scroll to position [156, 0]
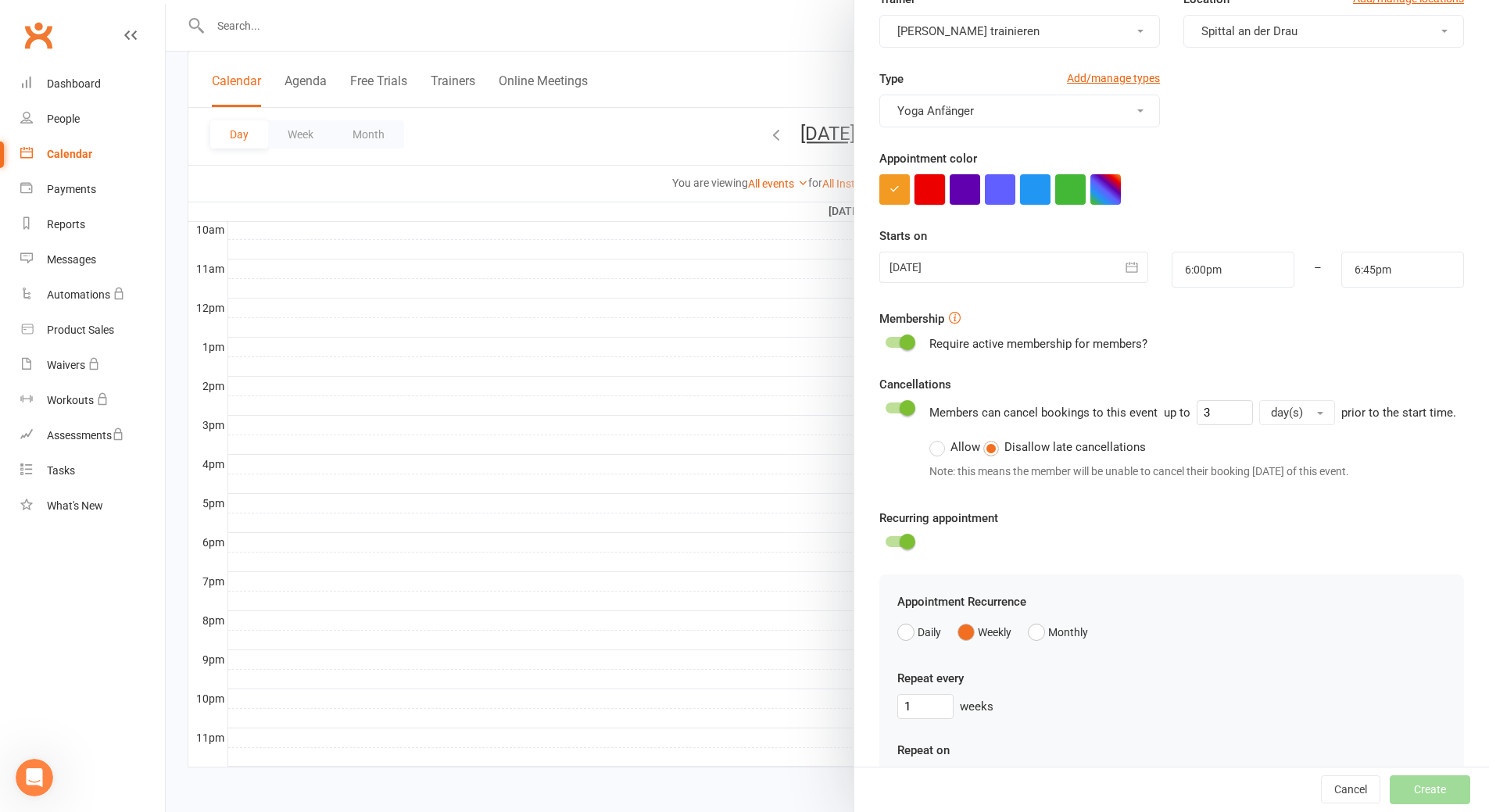
click at [931, 187] on button "button" at bounding box center [930, 190] width 31 height 31
click at [900, 549] on span at bounding box center [907, 541] width 15 height 15
click at [886, 539] on input "checkbox" at bounding box center [886, 539] width 0 height 0
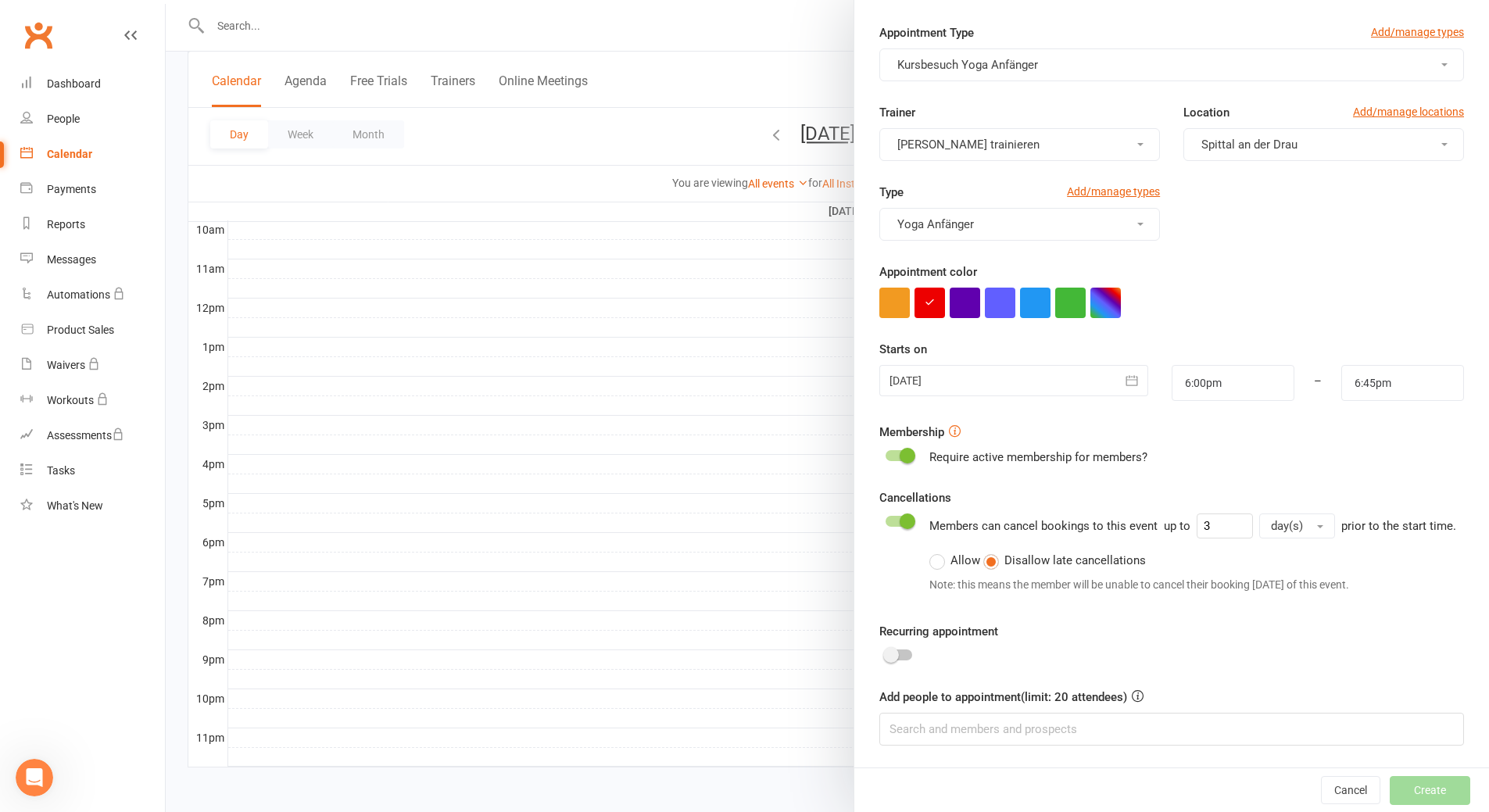
scroll to position [62, 0]
click at [895, 650] on div at bounding box center [899, 655] width 27 height 11
click at [886, 652] on input "checkbox" at bounding box center [886, 652] width 0 height 0
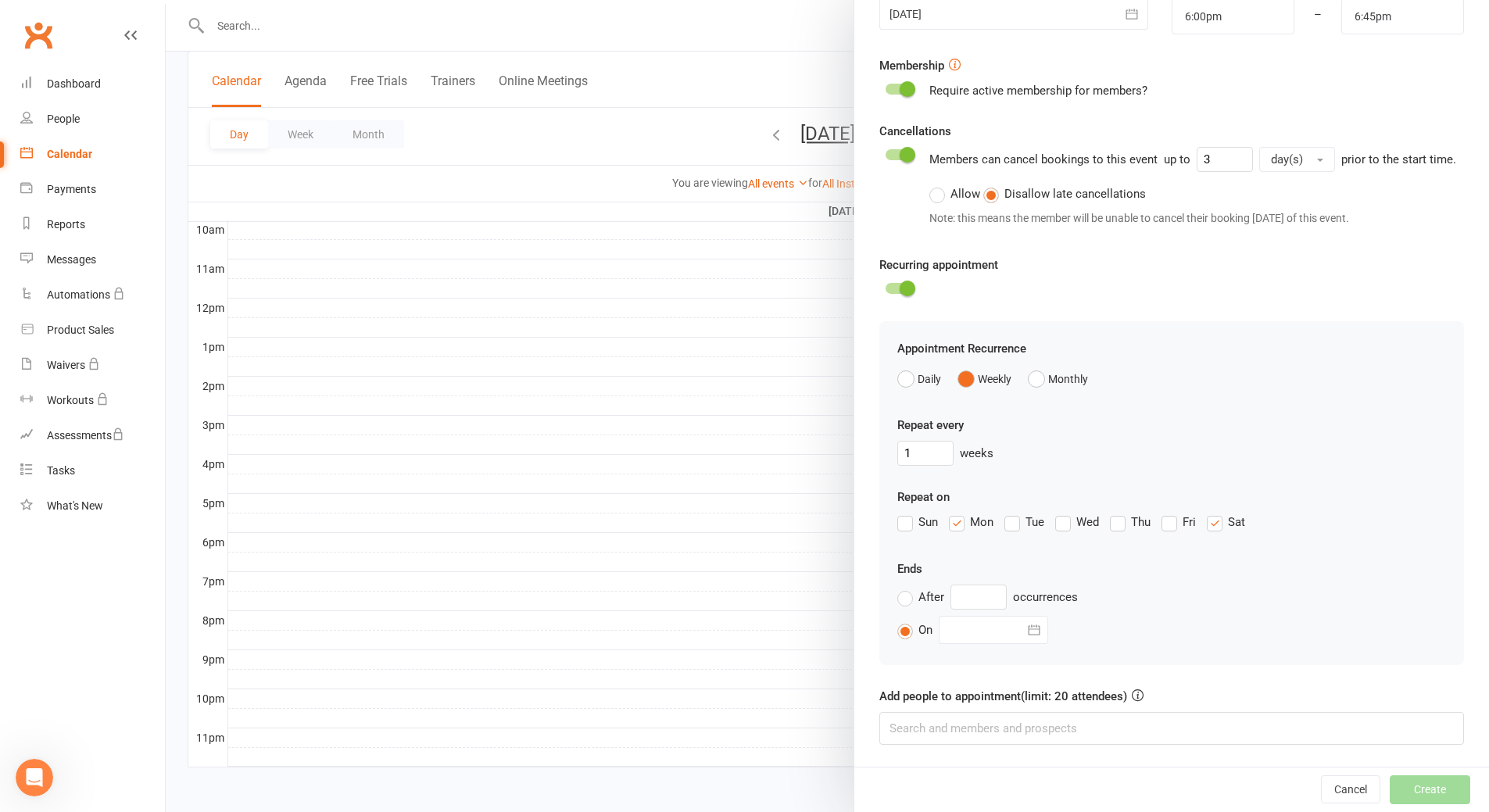
scroll to position [429, 0]
click at [1033, 629] on icon "button" at bounding box center [1034, 630] width 12 height 10
click at [1211, 473] on button "button" at bounding box center [1212, 474] width 34 height 28
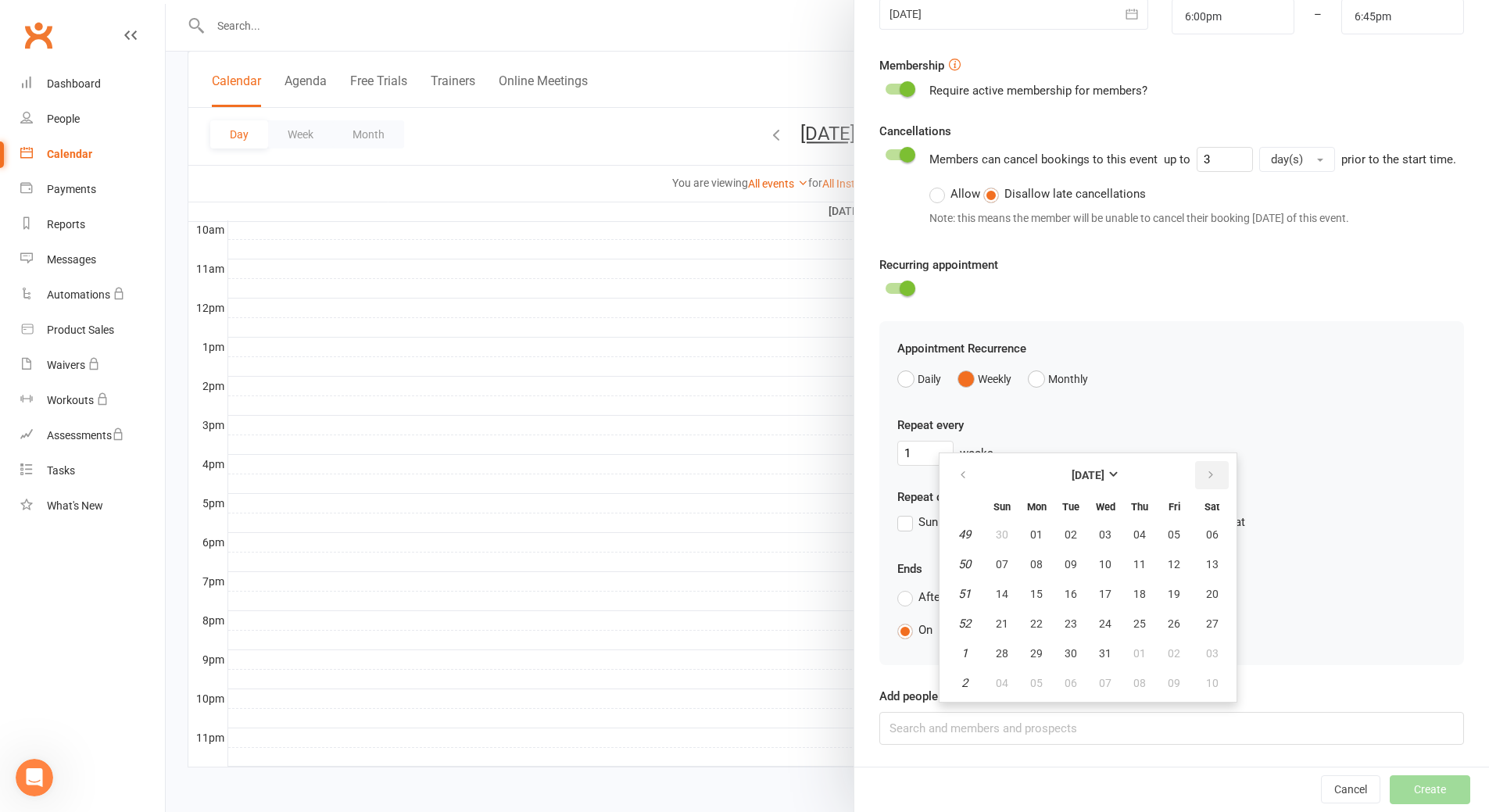
click at [1211, 473] on button "button" at bounding box center [1212, 474] width 34 height 28
click at [1207, 650] on span "31" at bounding box center [1213, 654] width 13 height 13
type input "31 Jan 2026"
click at [949, 195] on label "Allow" at bounding box center [954, 193] width 51 height 18
click at [940, 184] on input "Allow" at bounding box center [934, 184] width 10 height 0
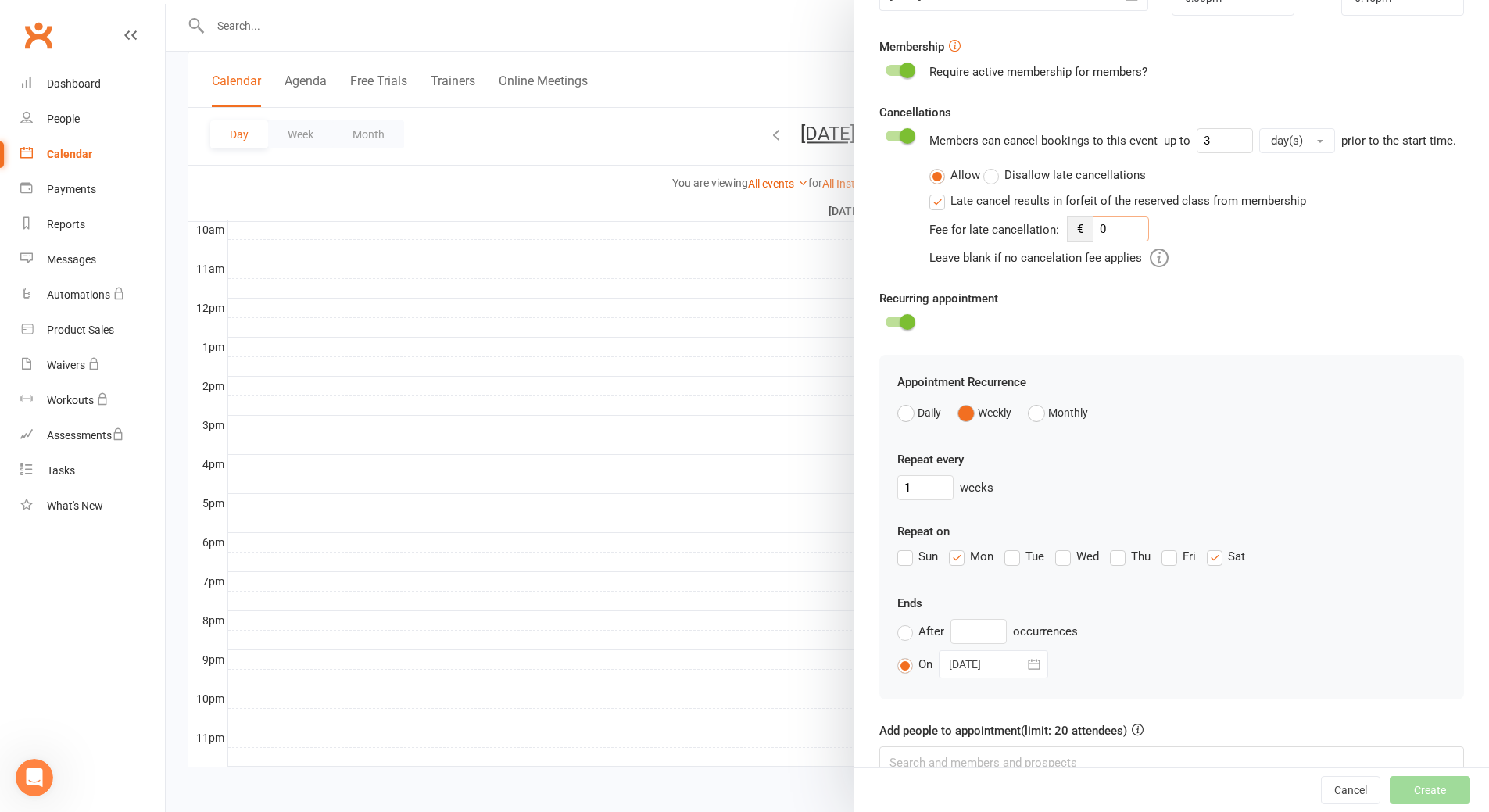
drag, startPoint x: 1105, startPoint y: 247, endPoint x: 1094, endPoint y: 244, distance: 11.4
click at [1094, 241] on input "0" at bounding box center [1121, 228] width 56 height 25
drag, startPoint x: 1118, startPoint y: 251, endPoint x: 1040, endPoint y: 249, distance: 78.0
click at [1040, 249] on div "Fee for late cancellation: € 10 Leave blank if no cancelation fee applies" at bounding box center [1192, 241] width 527 height 51
drag, startPoint x: 1125, startPoint y: 241, endPoint x: 1080, endPoint y: 240, distance: 45.0
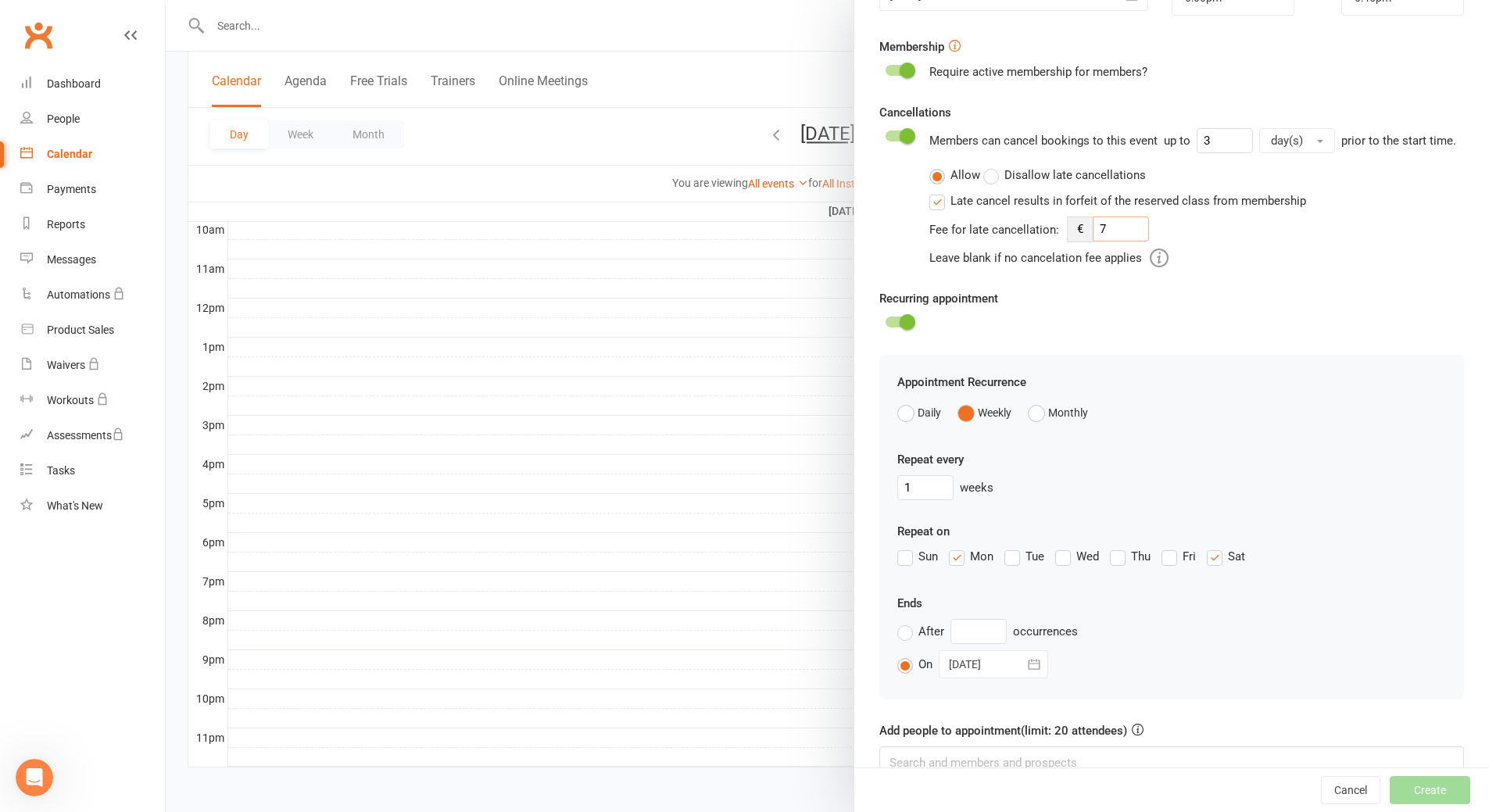
click at [1080, 240] on div "€ 7" at bounding box center [1109, 229] width 82 height 26
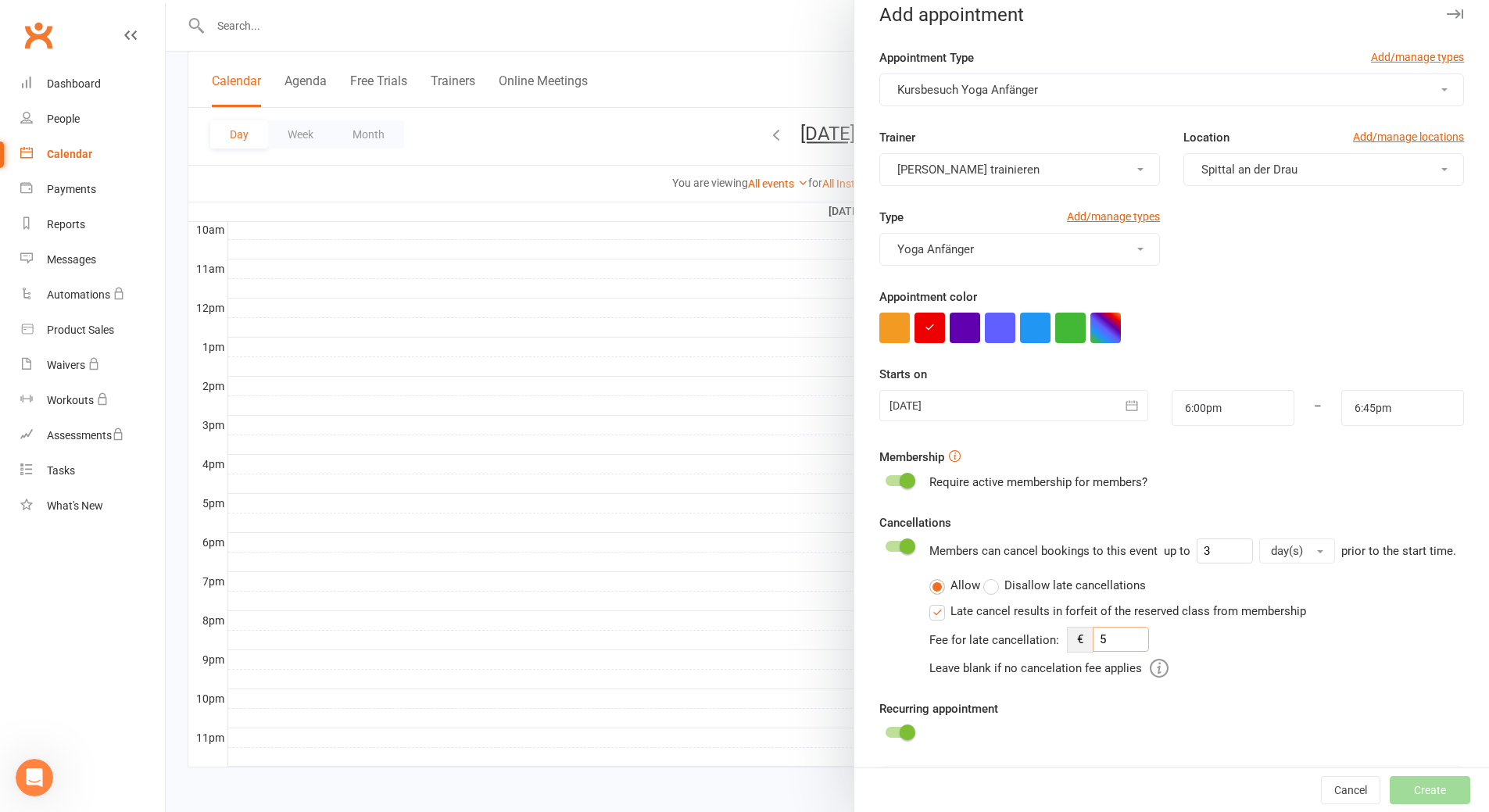
scroll to position [0, 0]
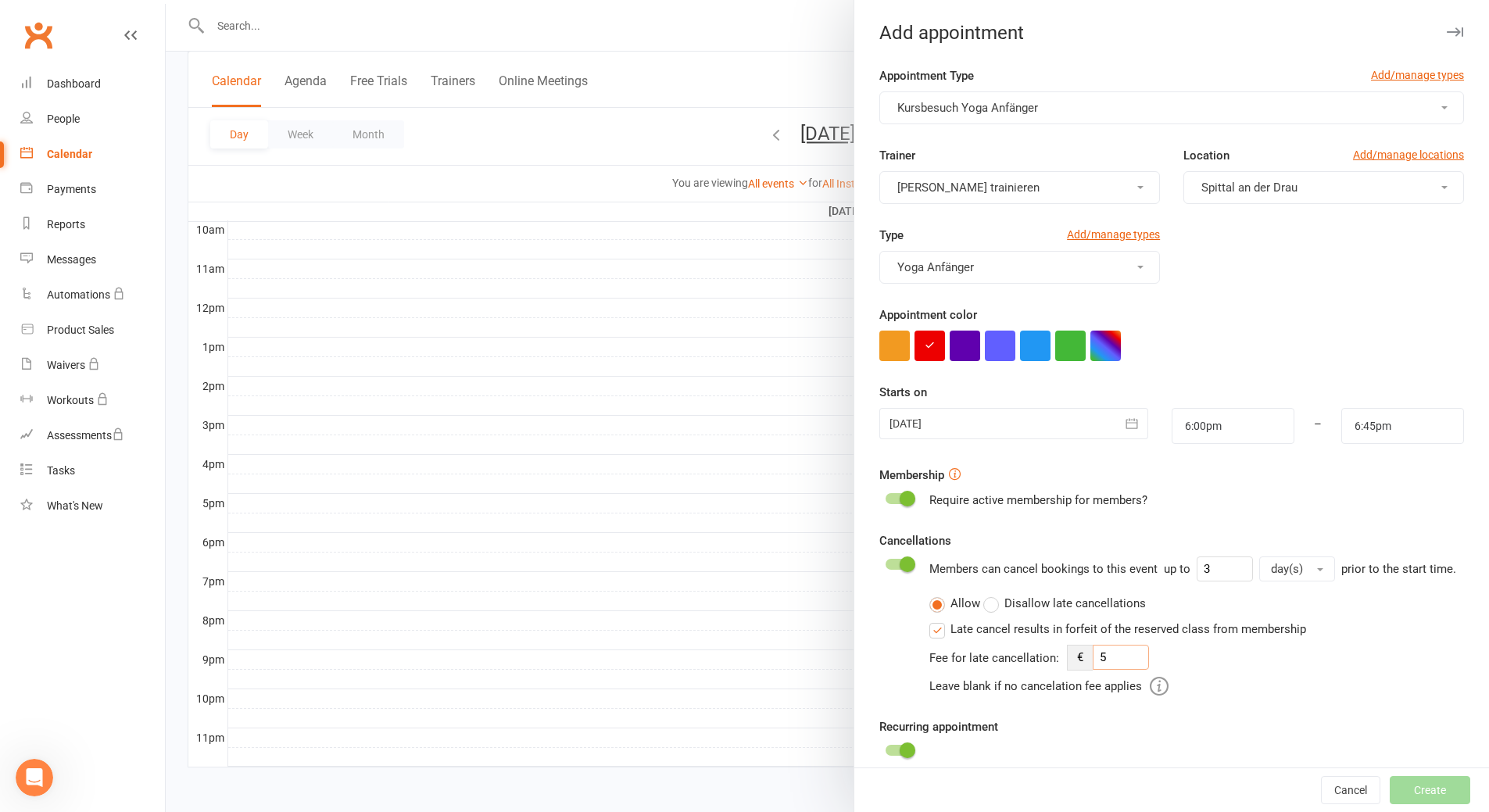
type input "5"
click at [1447, 31] on icon "button" at bounding box center [1455, 32] width 16 height 10
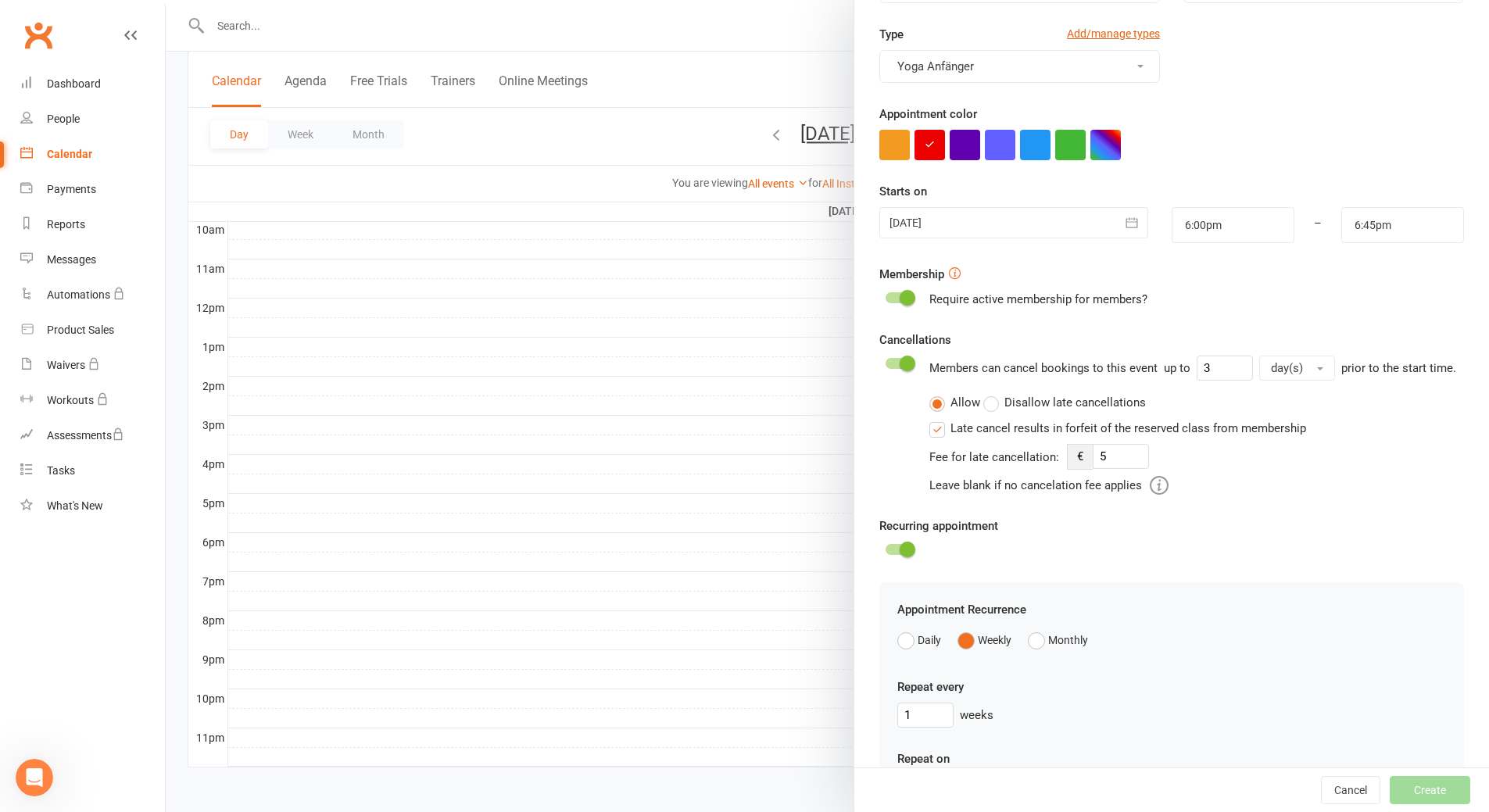
scroll to position [235, 0]
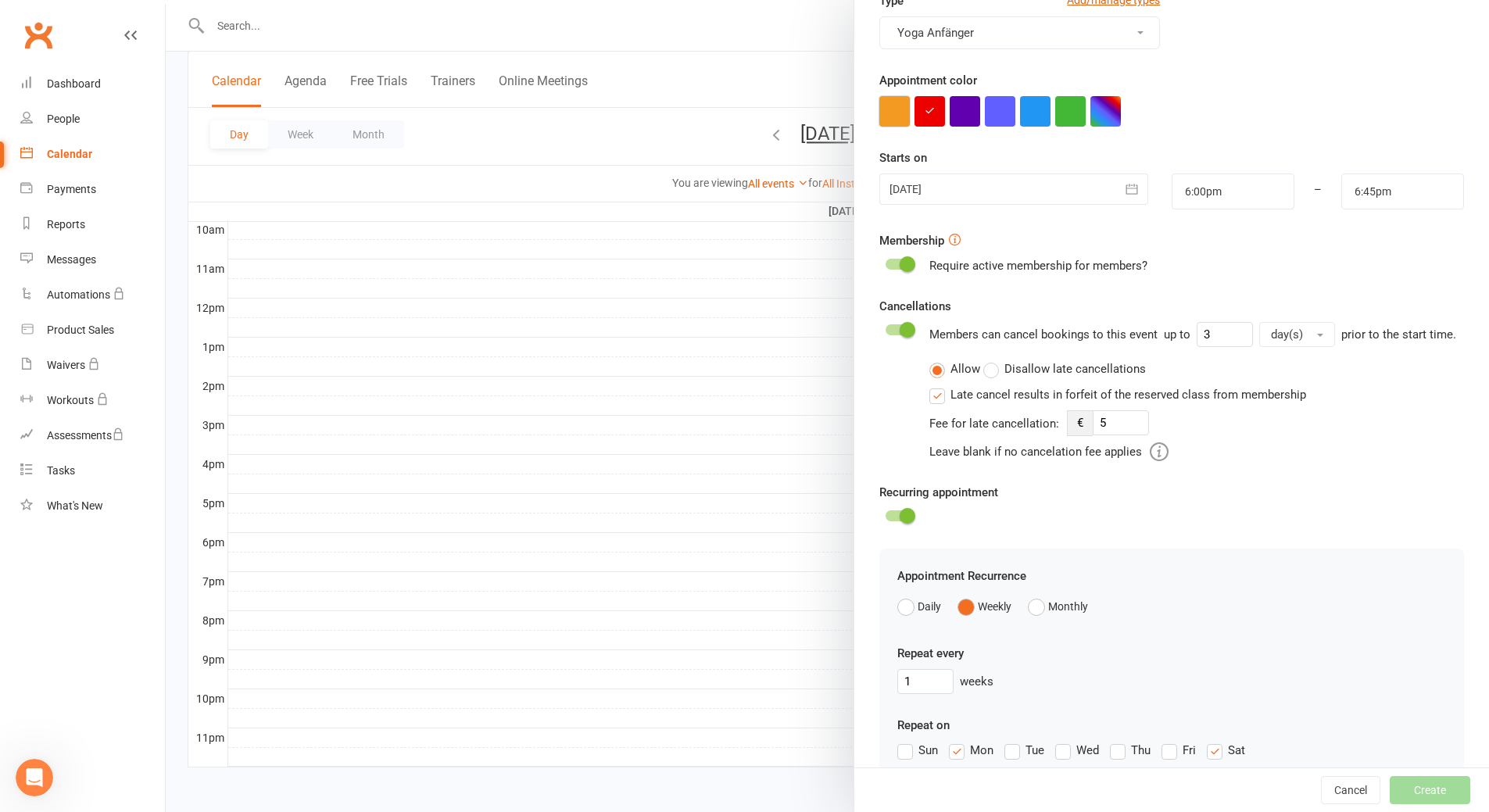
click at [895, 117] on button "button" at bounding box center [895, 112] width 31 height 31
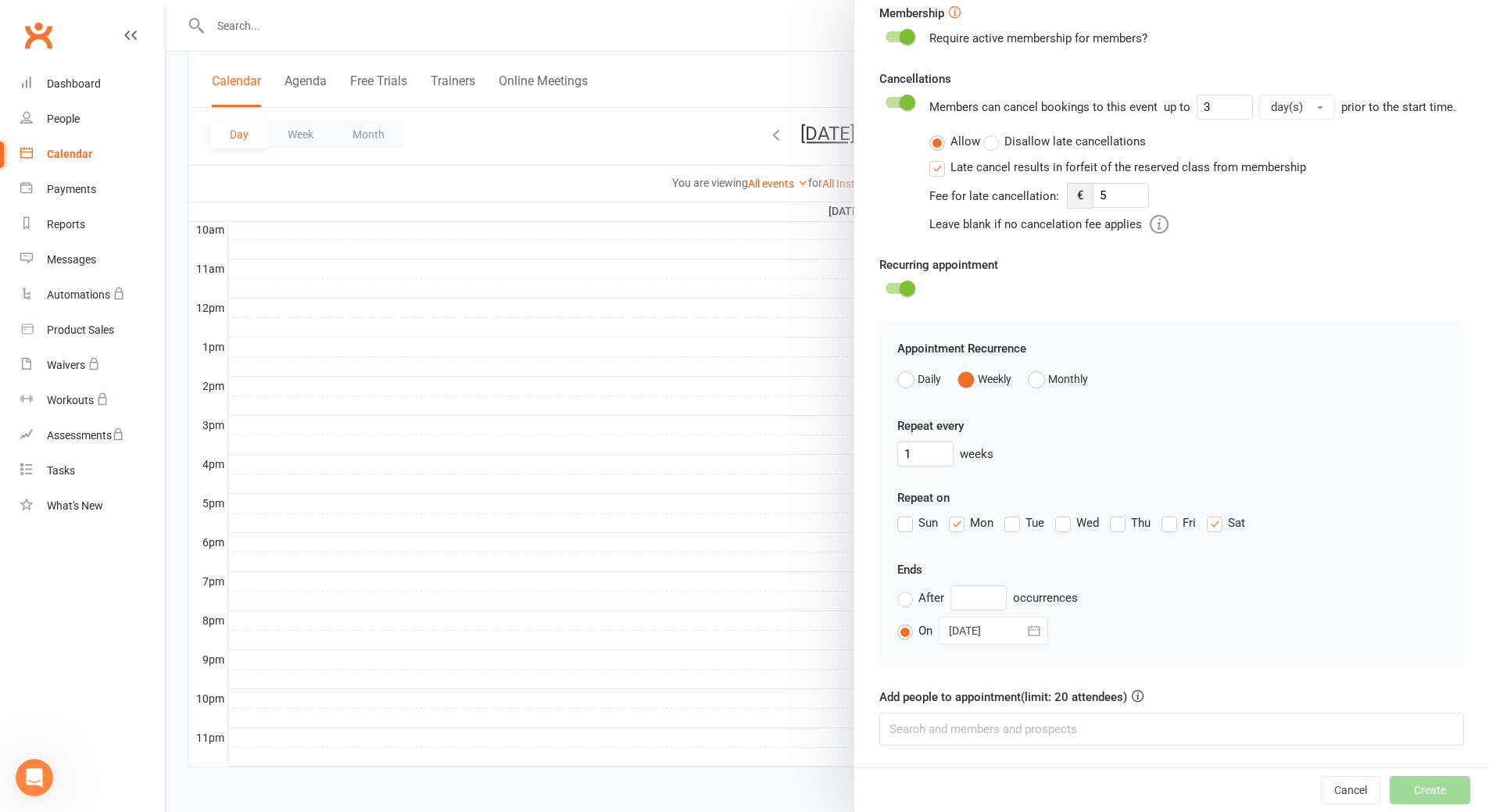
scroll to position [481, 0]
click at [962, 595] on input "text" at bounding box center [979, 597] width 56 height 25
type input "1"
type input "15"
click at [901, 636] on label "On" at bounding box center [915, 630] width 35 height 18
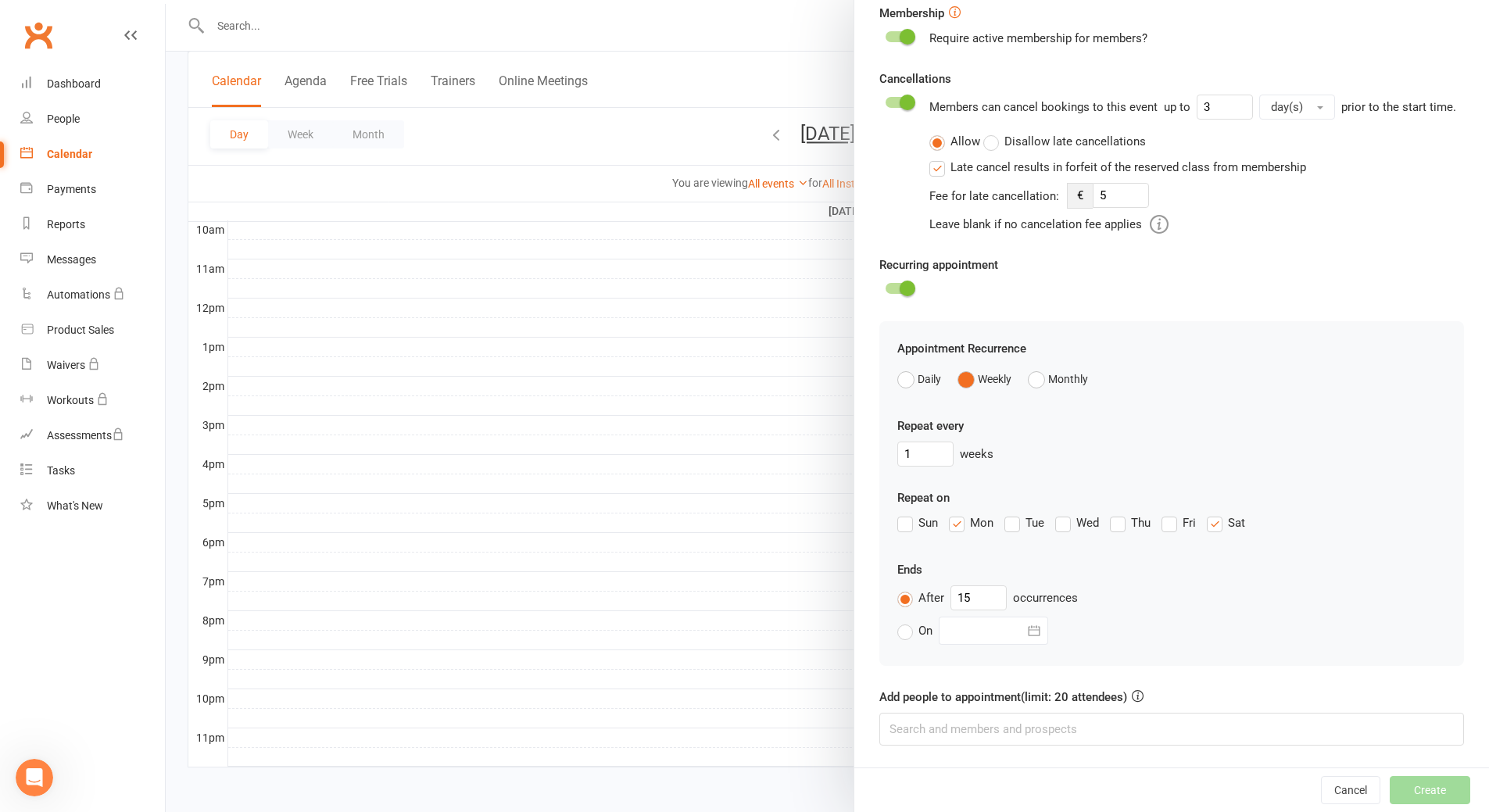
click at [901, 621] on input "On" at bounding box center [903, 621] width 10 height 0
click at [973, 638] on div at bounding box center [993, 630] width 109 height 28
click at [1207, 656] on span "31" at bounding box center [1213, 654] width 13 height 13
type input "31 Jan 2026"
click at [1091, 722] on input at bounding box center [1171, 728] width 585 height 33
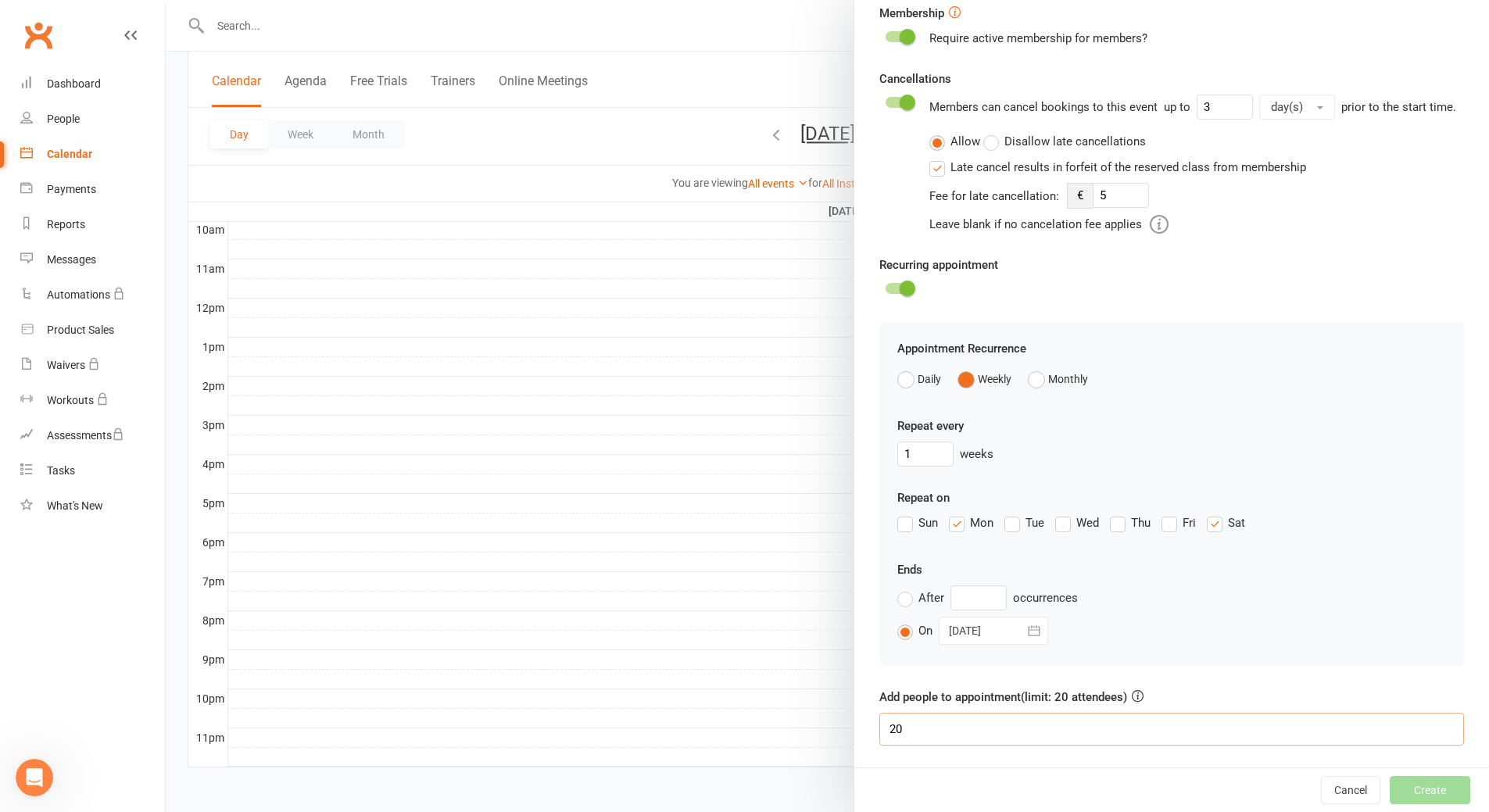
click at [1087, 720] on input "20" at bounding box center [1171, 728] width 585 height 33
drag, startPoint x: 950, startPoint y: 722, endPoint x: 854, endPoint y: 724, distance: 96.0
click at [854, 724] on div "Appointment Type Add/manage types Kursbesuch Yoga Anfänger Trainer Martina Geme…" at bounding box center [1171, 186] width 635 height 1163
type input "ich"
click at [1390, 788] on div "Cancel Create" at bounding box center [1171, 789] width 635 height 44
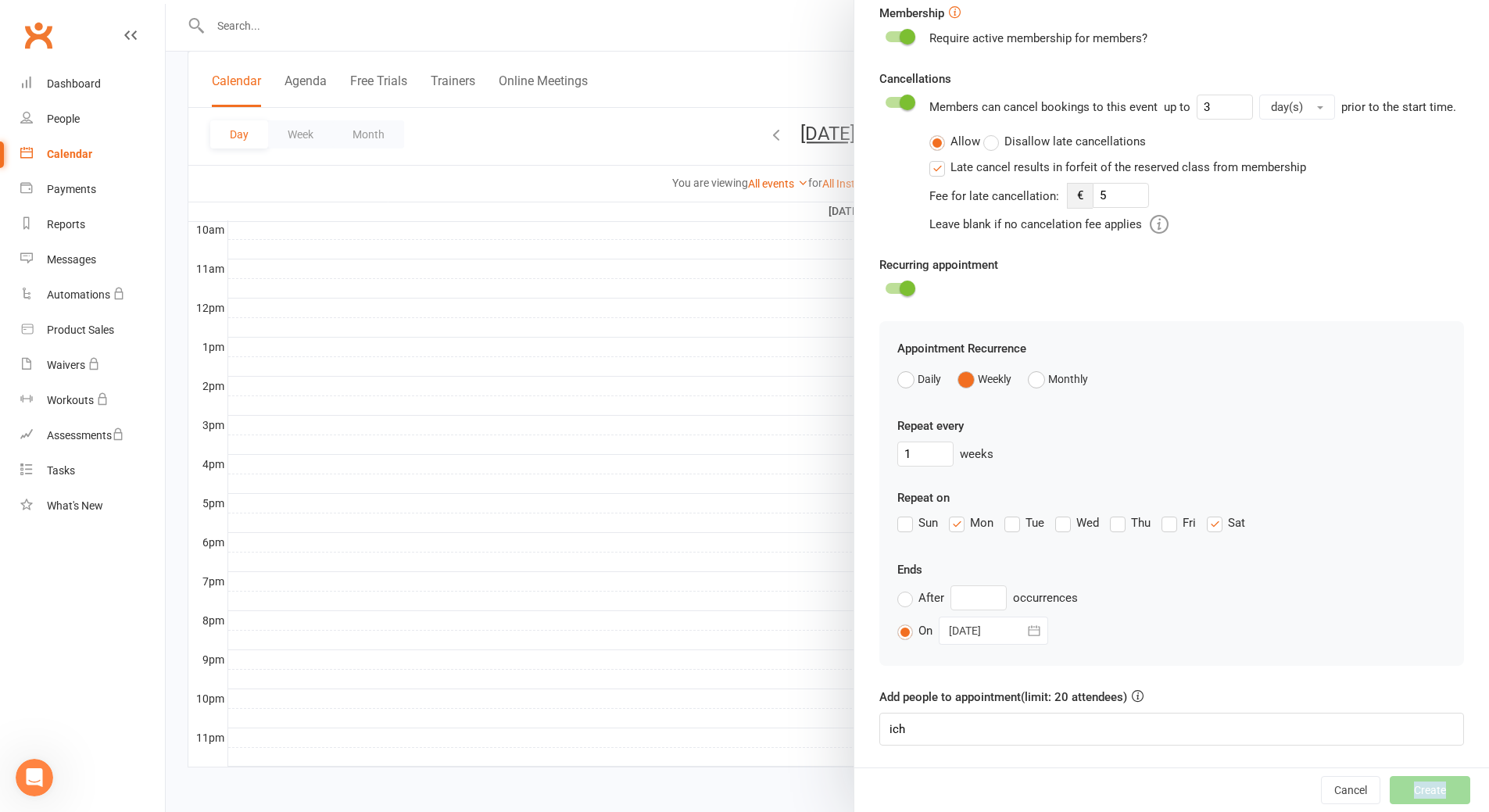
click at [1390, 788] on div "Cancel Create" at bounding box center [1171, 789] width 635 height 44
drag, startPoint x: 929, startPoint y: 730, endPoint x: 779, endPoint y: 712, distance: 151.1
click at [780, 0] on div "Add appointment Appointment Type Add/manage types Kursbesuch Yoga Anfänger Trai…" at bounding box center [827, 0] width 1323 height 0
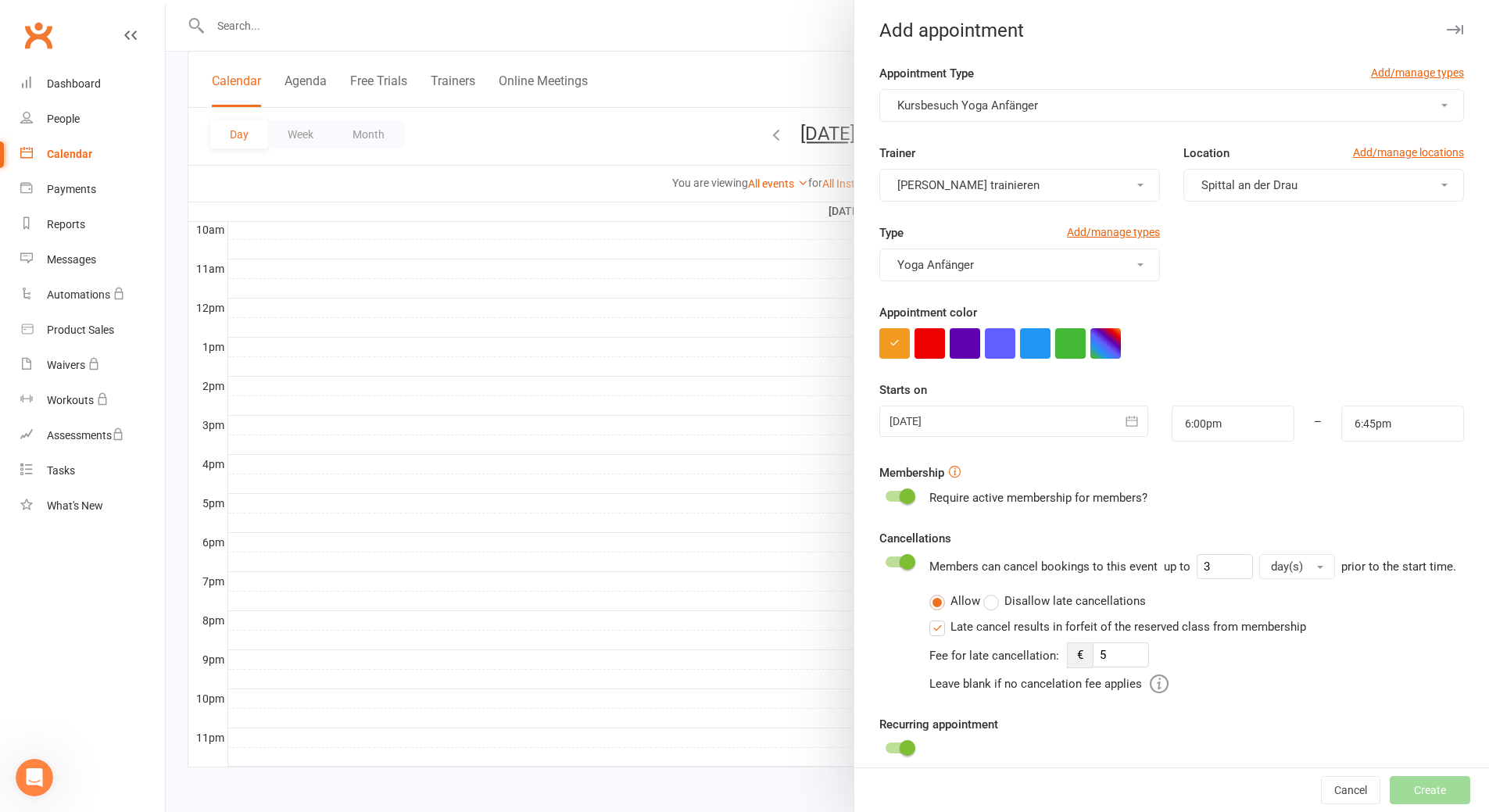
scroll to position [0, 0]
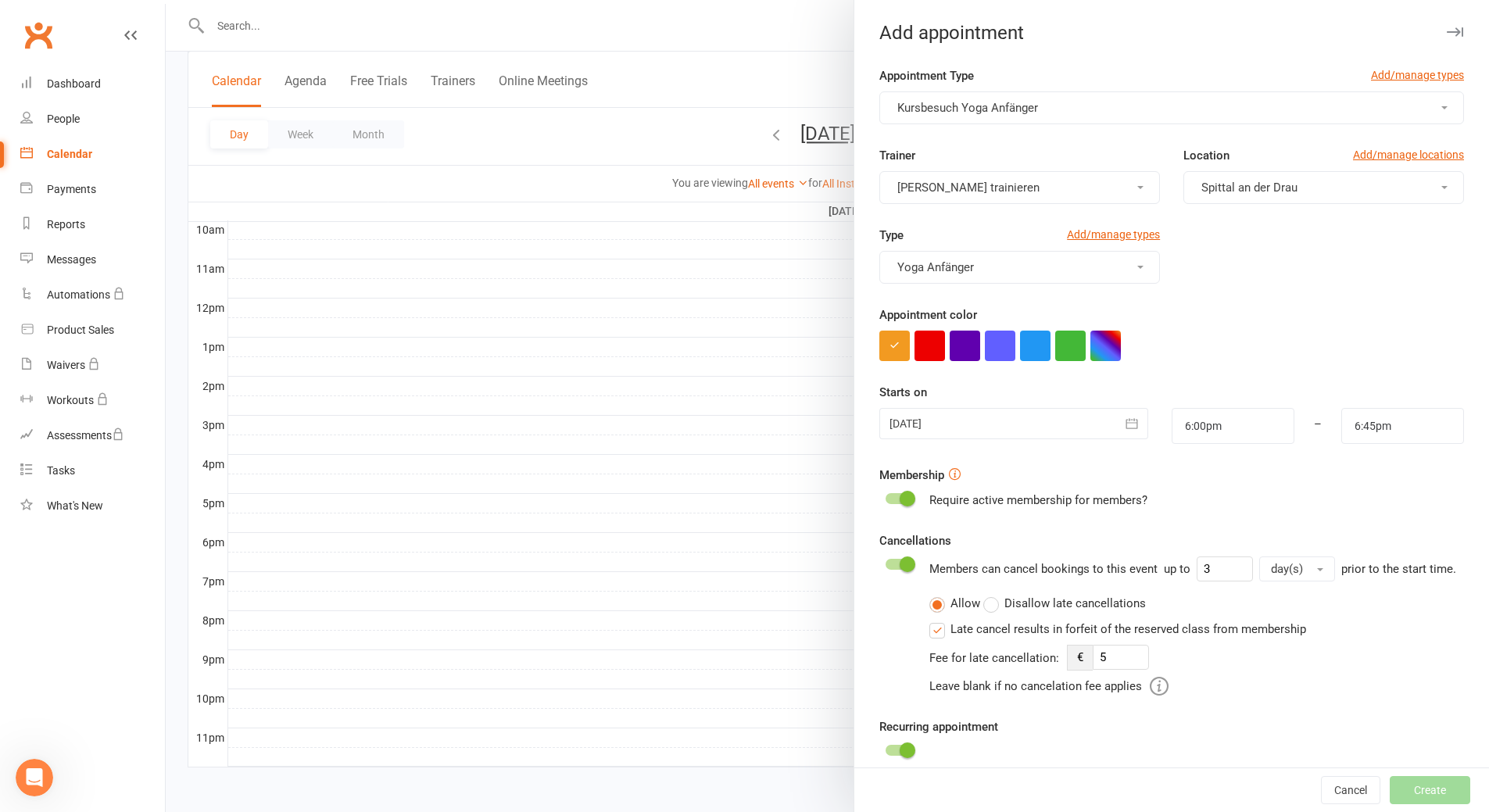
click at [1042, 201] on button "[PERSON_NAME] trainieren" at bounding box center [1019, 187] width 281 height 33
click at [1024, 226] on span "[PERSON_NAME] trainieren" at bounding box center [964, 224] width 142 height 14
click at [1084, 272] on button "Yoga Anfänger" at bounding box center [1019, 267] width 281 height 33
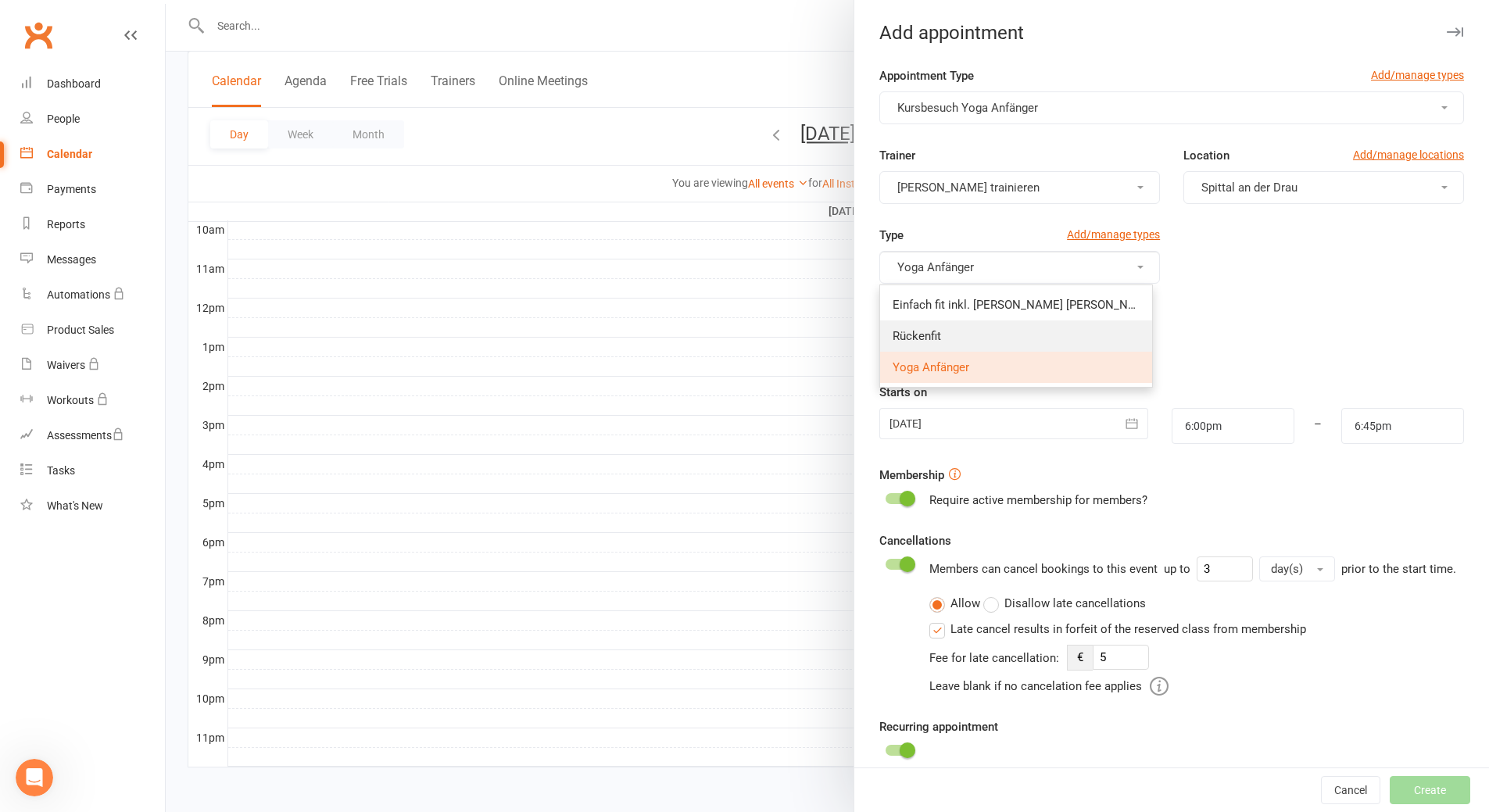
click at [1002, 330] on link "Rückenfit" at bounding box center [1016, 335] width 272 height 31
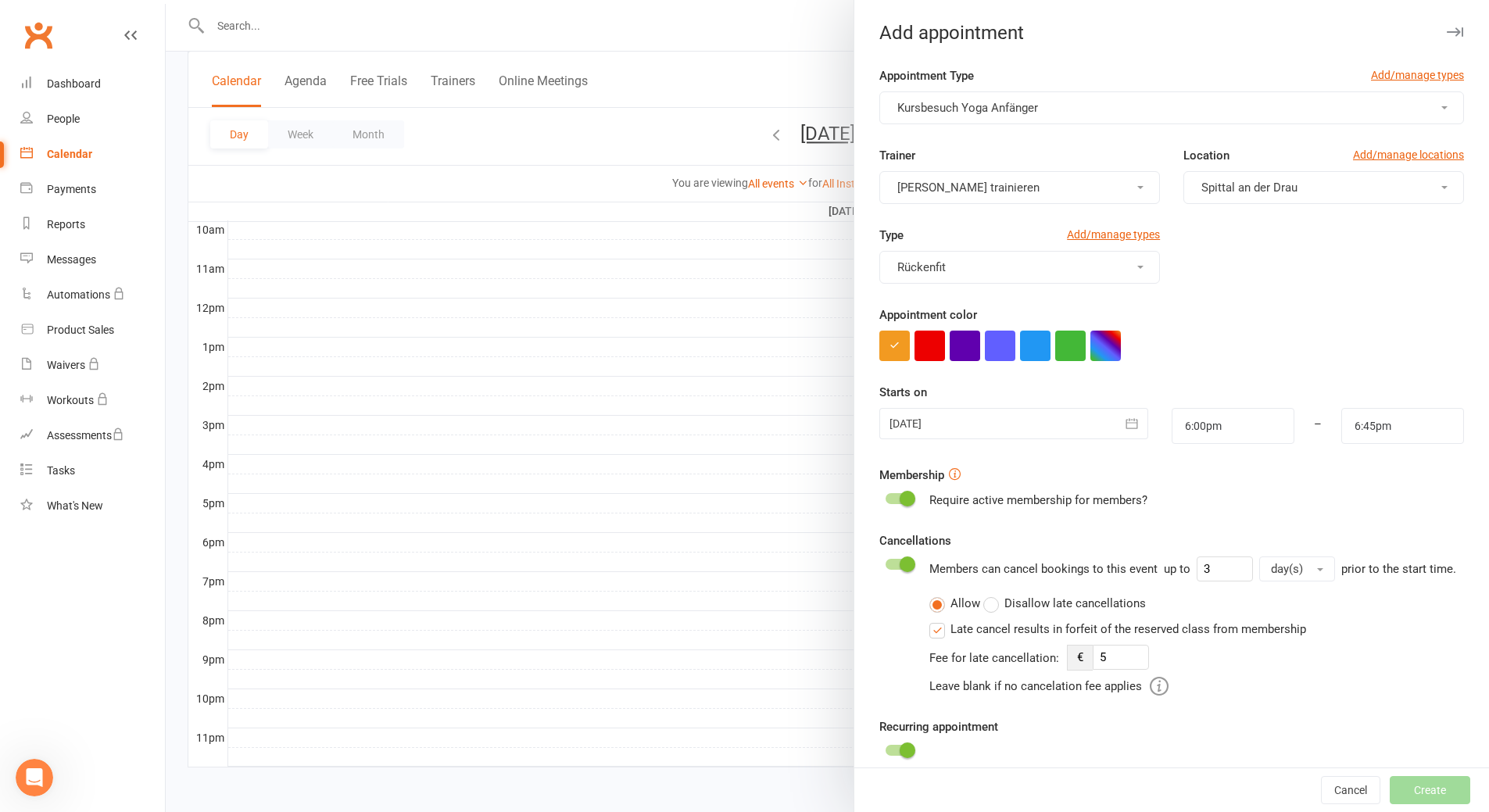
click at [999, 269] on button "Rückenfit" at bounding box center [1019, 267] width 281 height 33
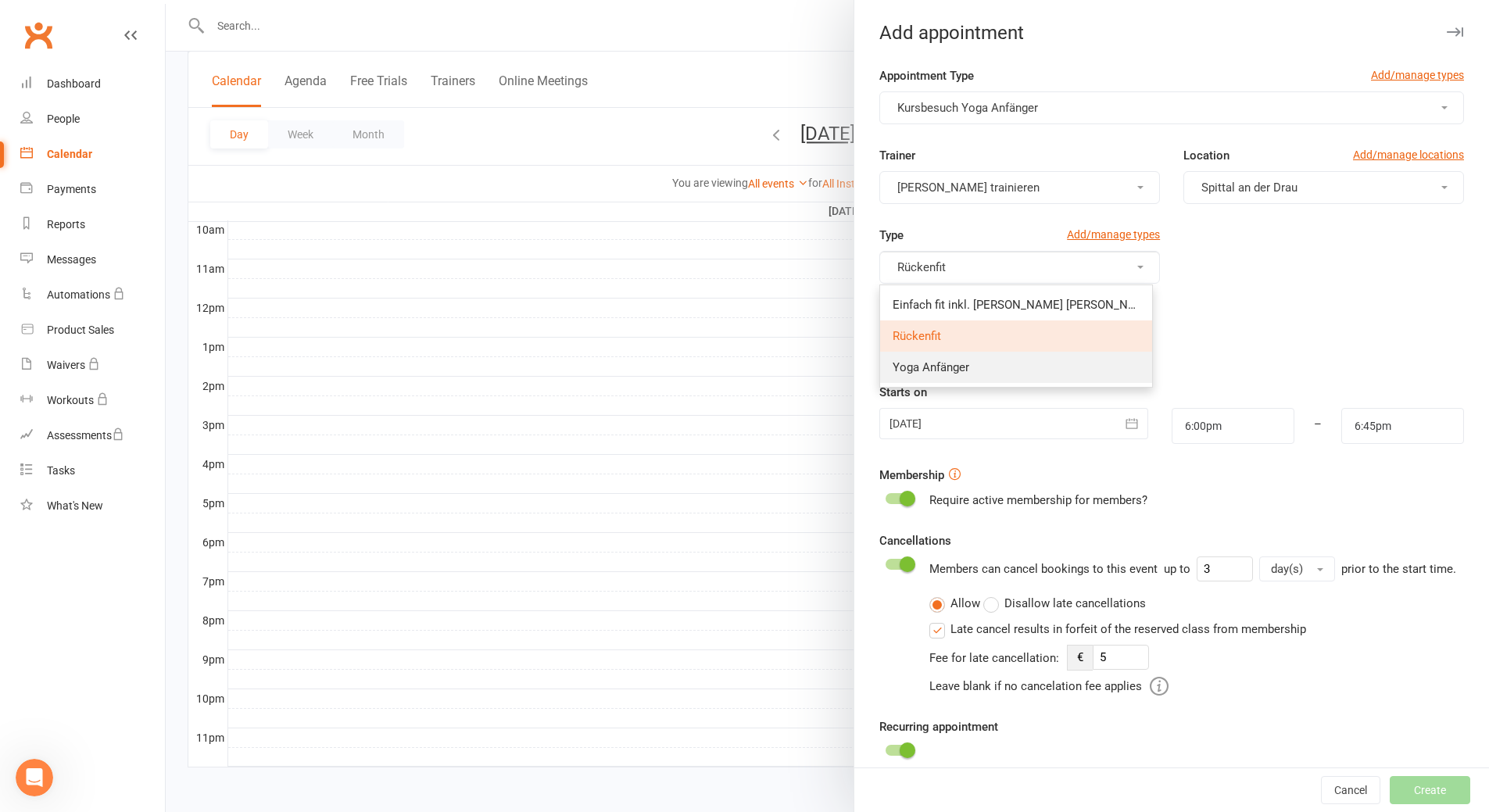
click at [943, 367] on span "Yoga Anfänger" at bounding box center [931, 367] width 76 height 14
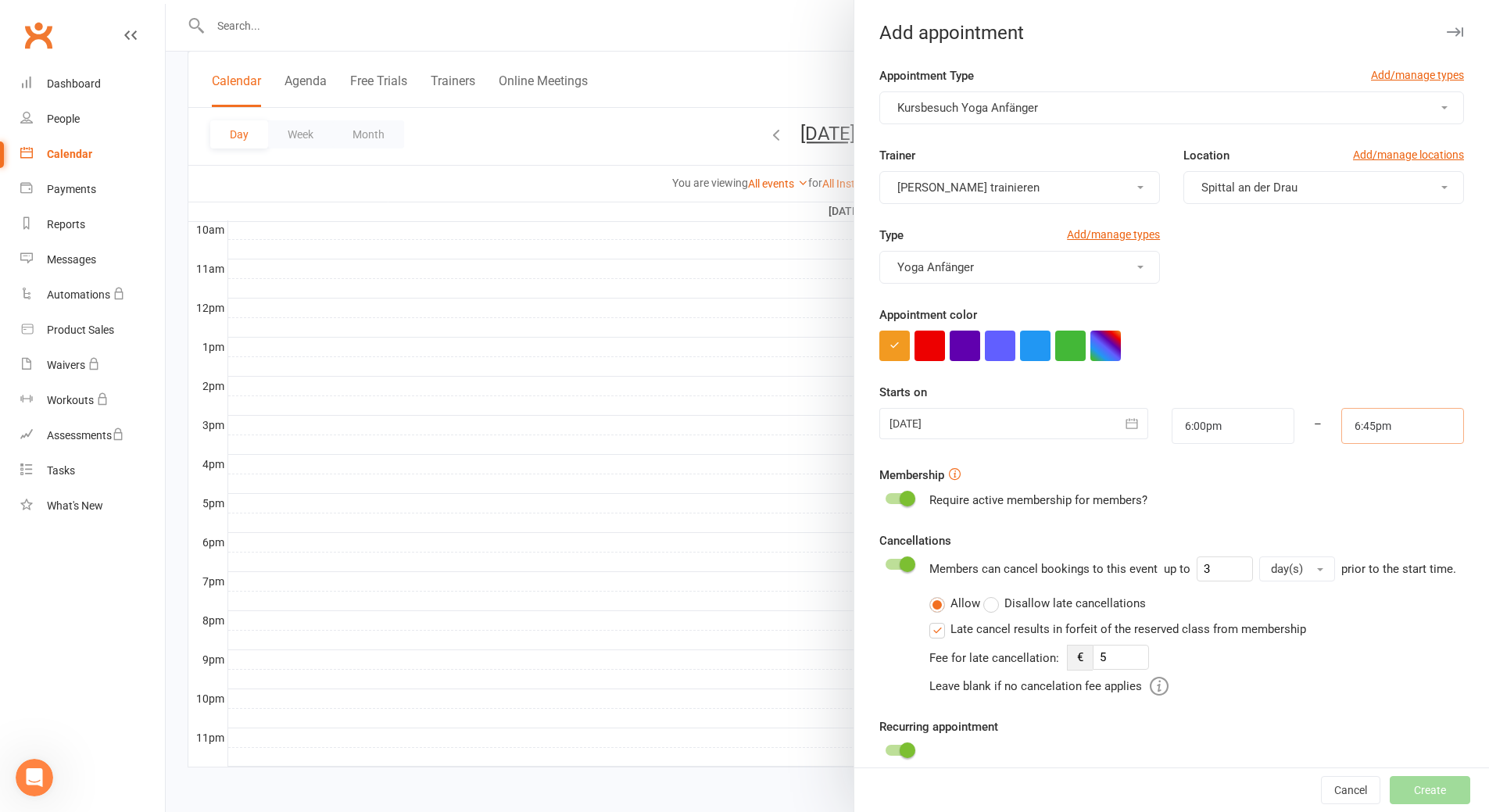
click at [1388, 435] on input "6:45pm" at bounding box center [1403, 425] width 123 height 36
type input "7:00pm"
click at [1361, 497] on li "7:00pm" at bounding box center [1380, 502] width 75 height 23
click at [1242, 424] on input "6:00pm" at bounding box center [1233, 425] width 123 height 36
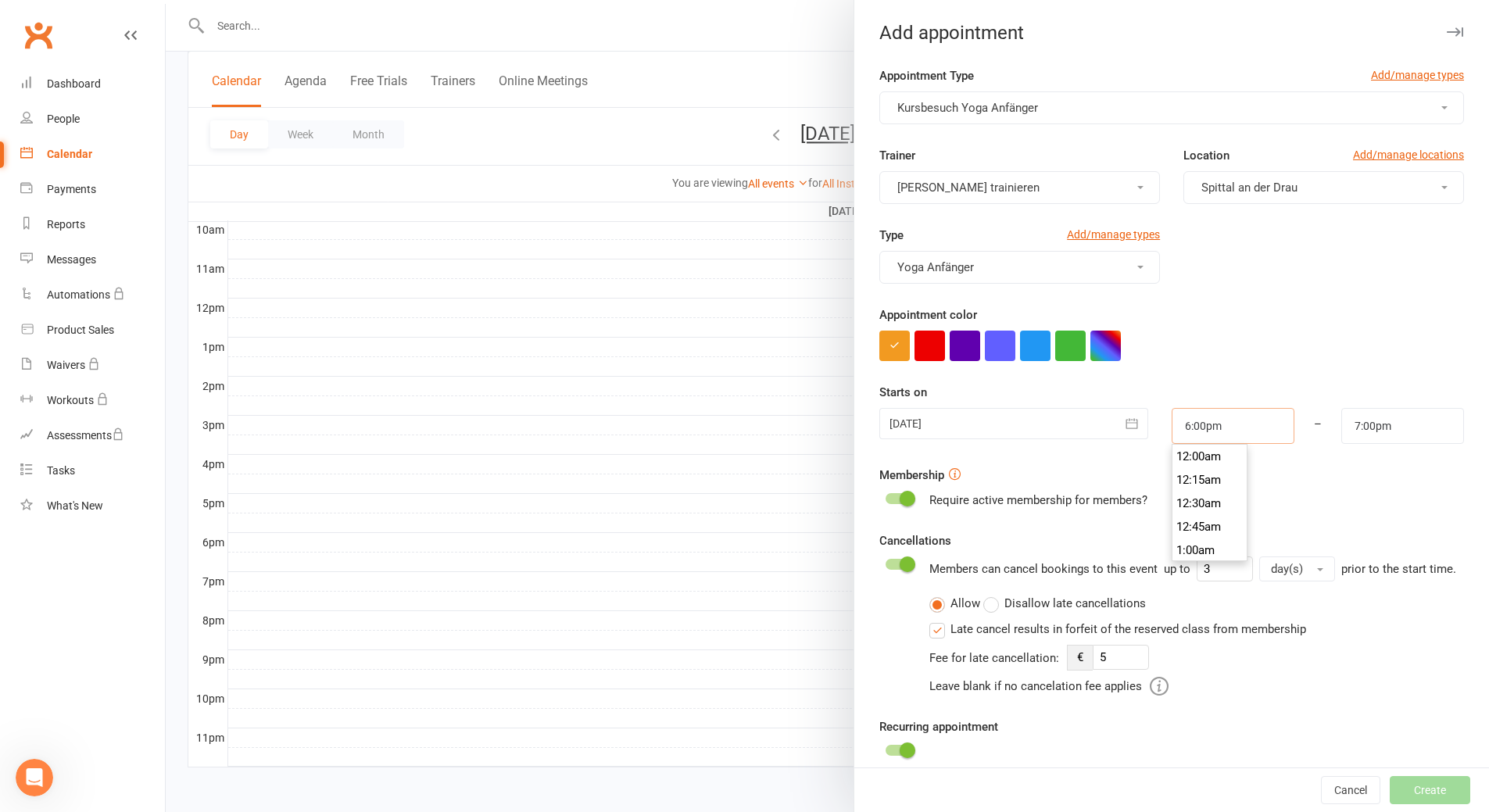
scroll to position [1664, 0]
click at [1214, 453] on li "5:45pm" at bounding box center [1210, 456] width 75 height 23
click at [1218, 420] on input "5:45pm" at bounding box center [1233, 425] width 123 height 36
type input "12:00am"
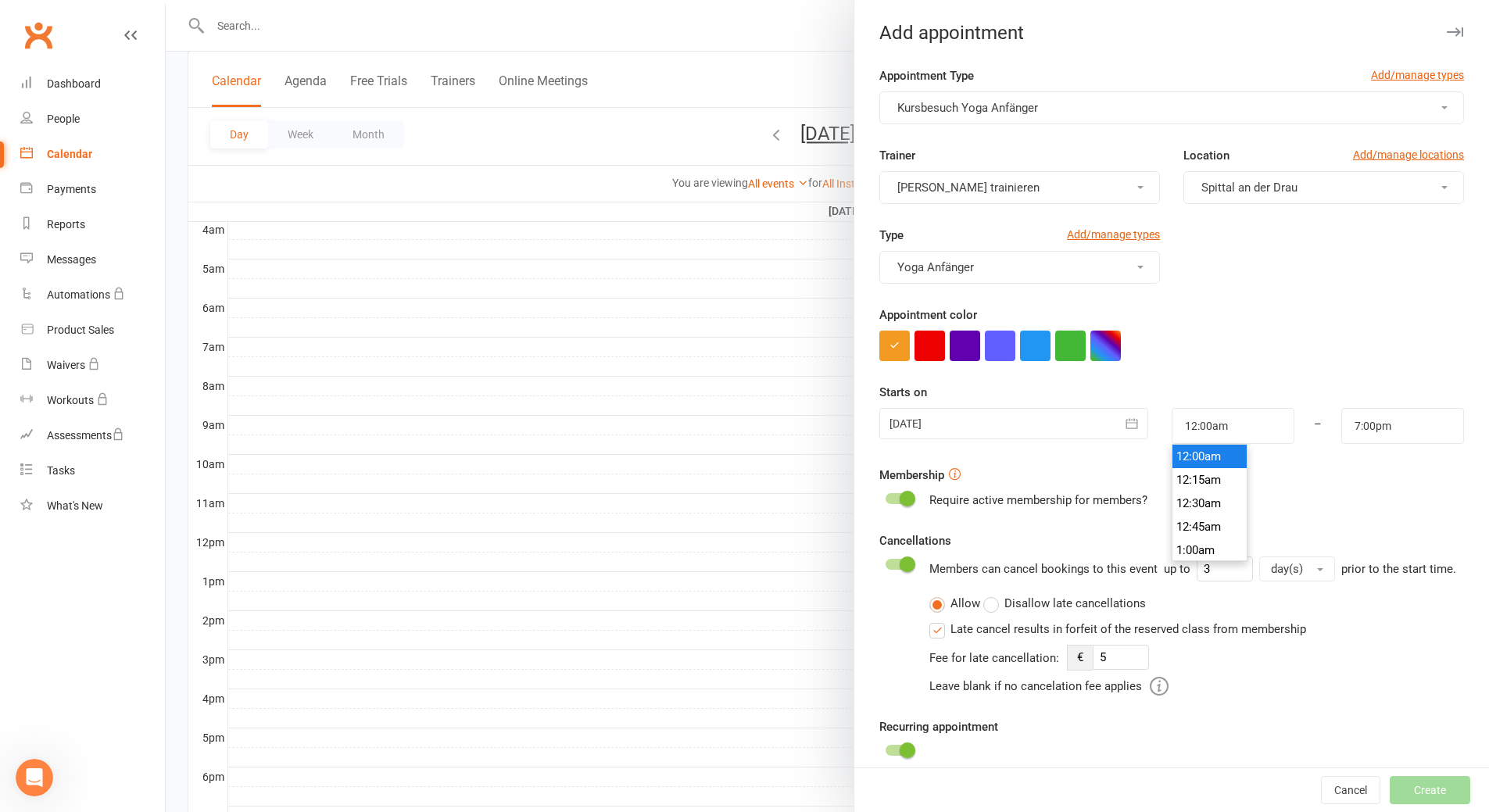
click at [1200, 456] on li "12:00am" at bounding box center [1210, 456] width 75 height 23
click at [1358, 433] on input "7:00pm" at bounding box center [1403, 425] width 123 height 36
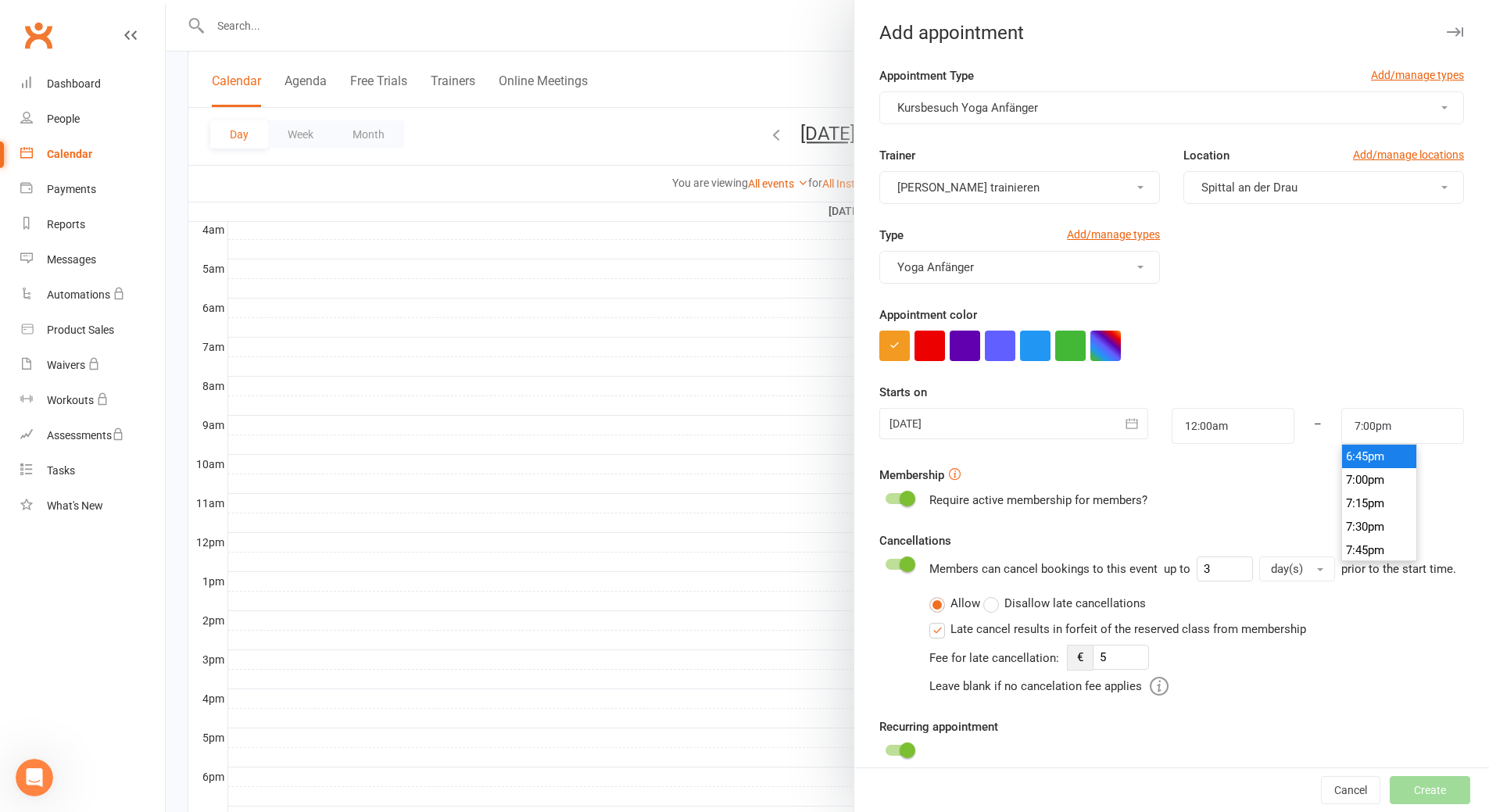
type input "6:45pm"
click at [1350, 460] on li "6:45pm" at bounding box center [1380, 456] width 75 height 23
click at [1240, 422] on input "12:00am" at bounding box center [1233, 425] width 123 height 36
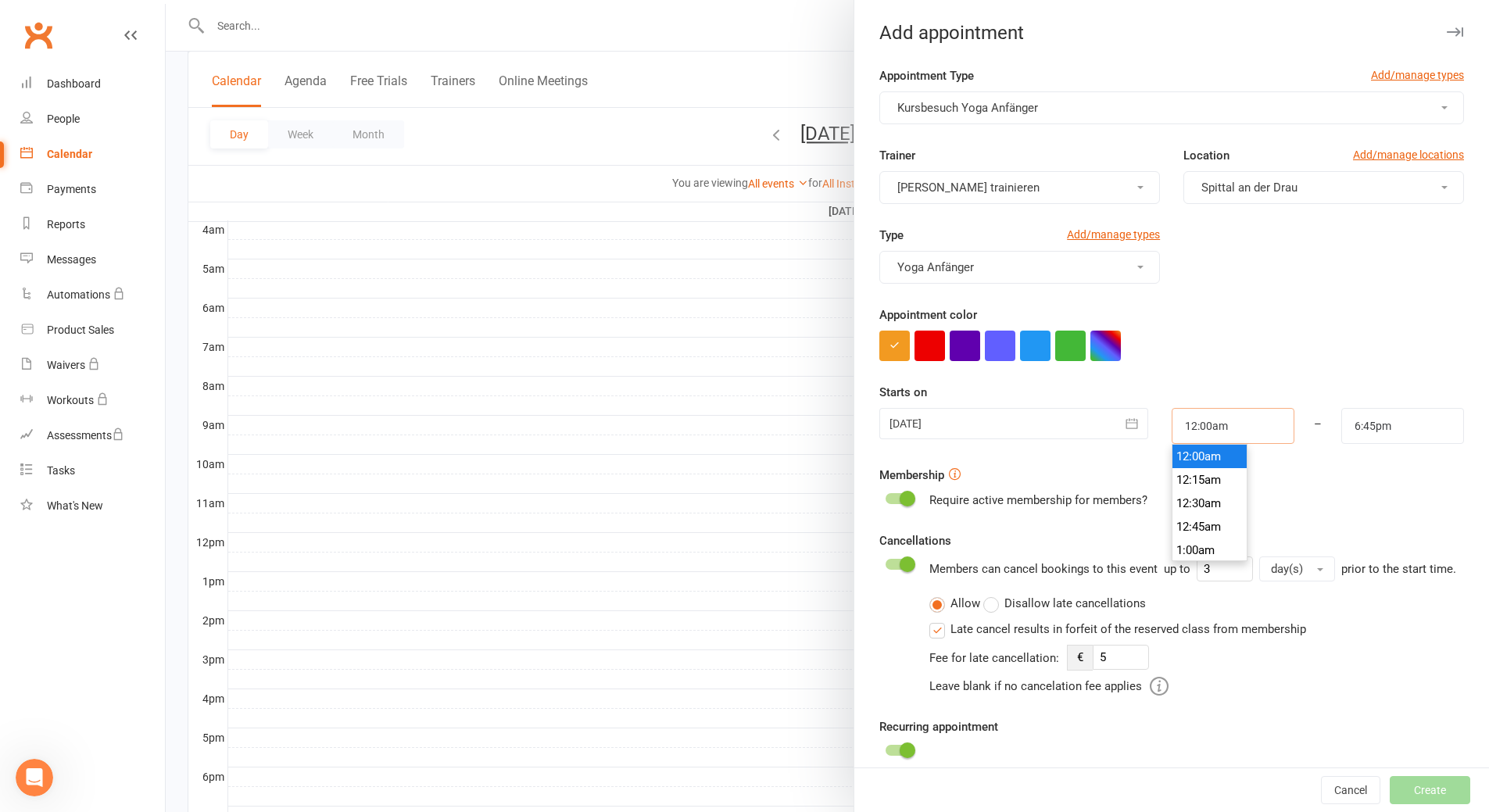
drag, startPoint x: 1240, startPoint y: 422, endPoint x: 1037, endPoint y: 398, distance: 204.4
click at [1037, 398] on div "Starts on 06 Oct 2025 October 2025 Sun Mon Tue Wed Thu Fri Sat 40 28 29 30 01 0…" at bounding box center [1171, 413] width 585 height 61
type input "6:00pm"
click at [1187, 513] on li "6:00pm" at bounding box center [1210, 511] width 75 height 23
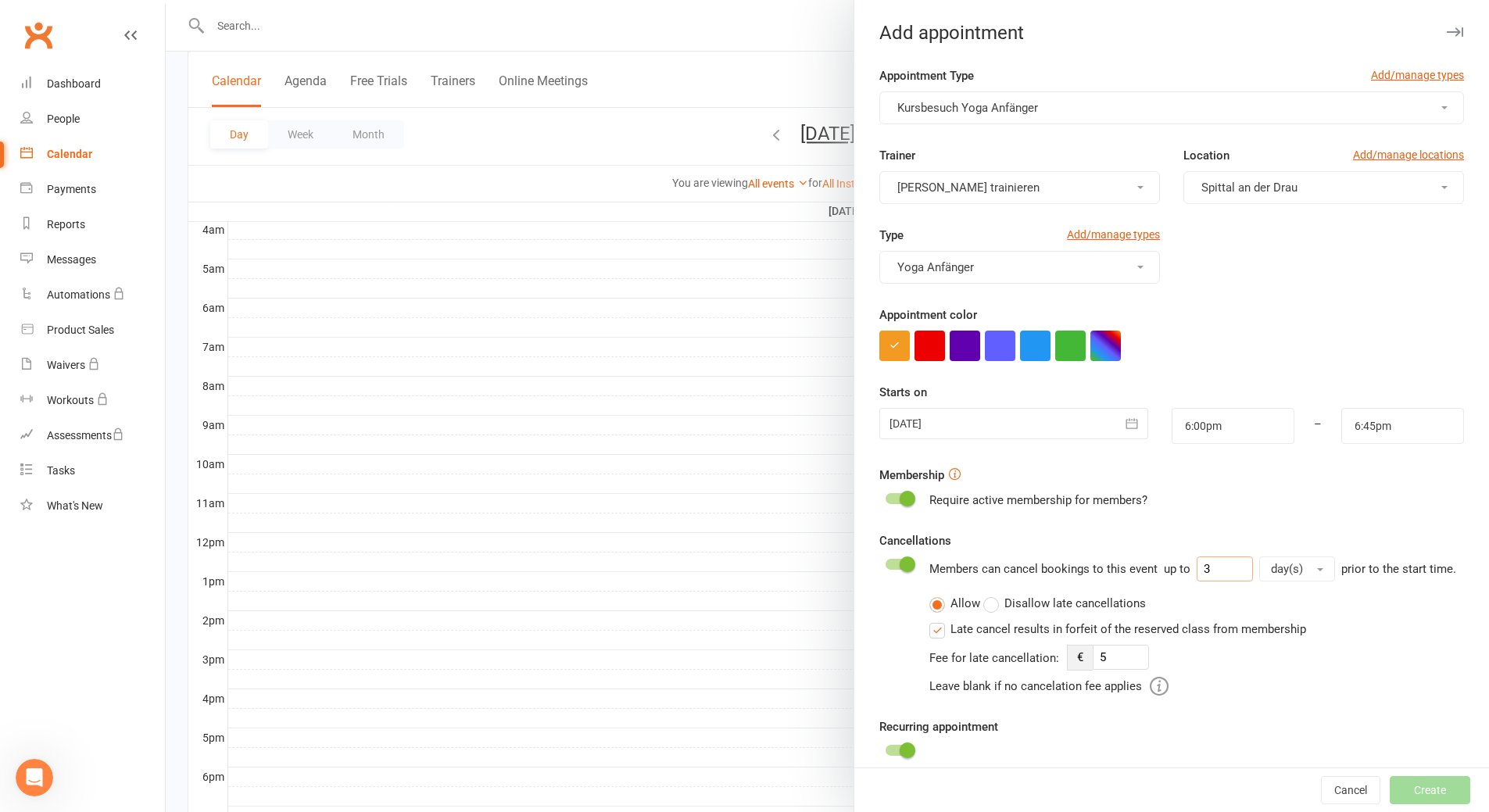
drag, startPoint x: 1214, startPoint y: 570, endPoint x: 1104, endPoint y: 569, distance: 110.0
click at [1104, 569] on div "Members can cancel bookings to this event up to 3 day(s) prior to the start tim…" at bounding box center [1192, 625] width 527 height 139
type input "1"
click at [902, 566] on span at bounding box center [907, 564] width 15 height 15
click at [886, 562] on input "checkbox" at bounding box center [886, 562] width 0 height 0
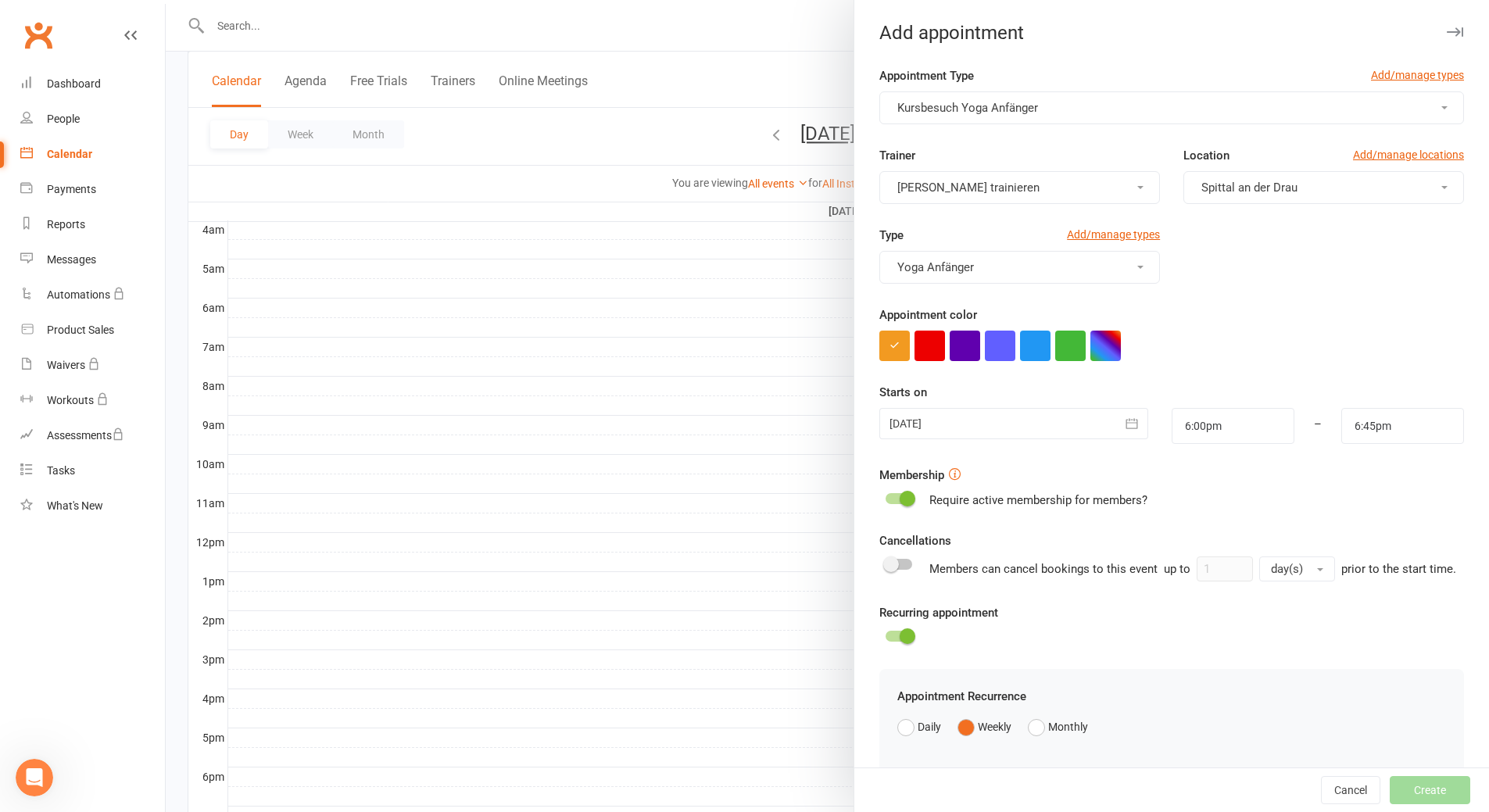
click at [902, 566] on div at bounding box center [899, 564] width 27 height 11
click at [886, 562] on input "checkbox" at bounding box center [886, 562] width 0 height 0
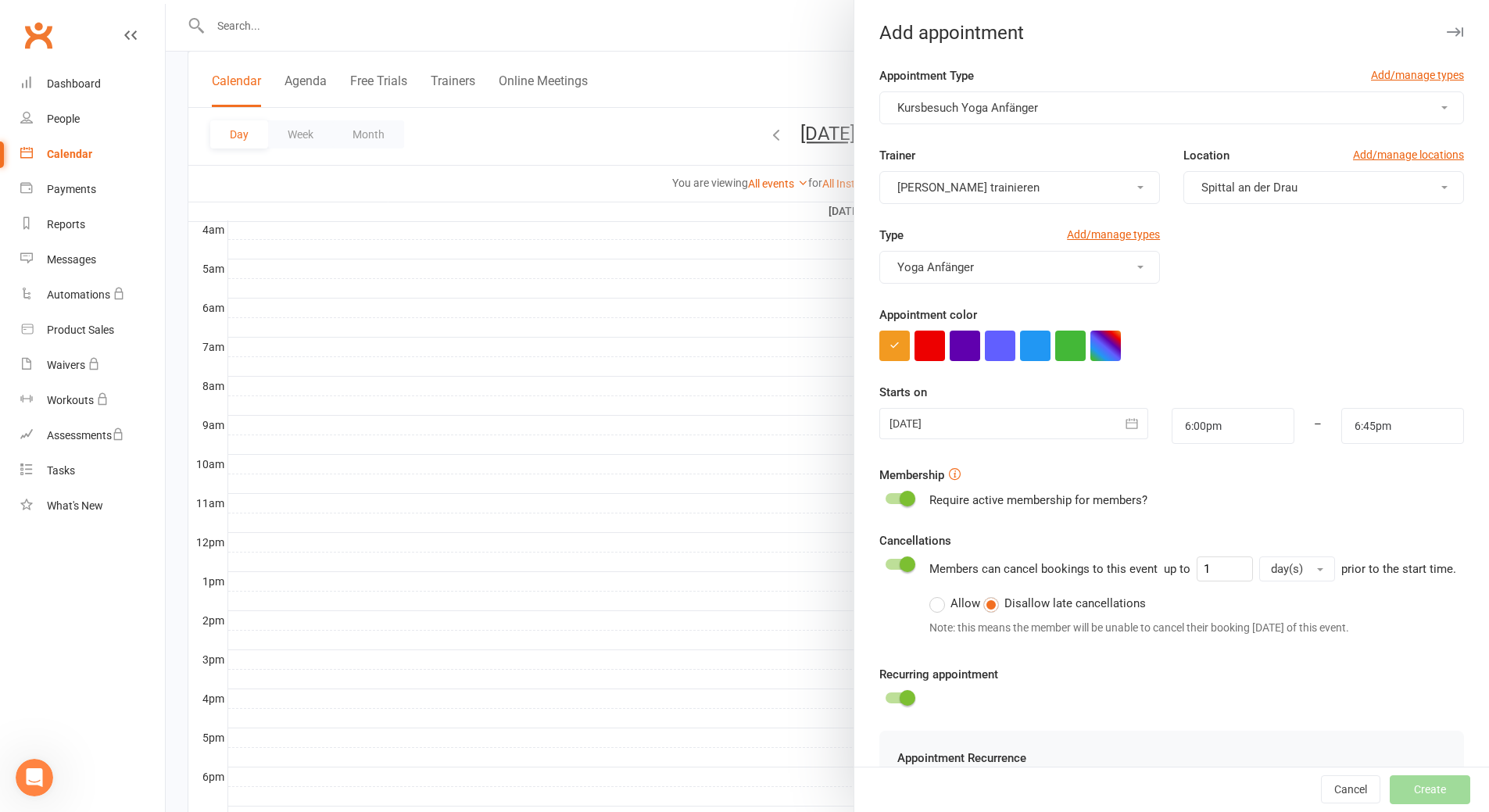
click at [939, 613] on label "Allow" at bounding box center [954, 603] width 51 height 18
click at [939, 594] on input "Allow" at bounding box center [934, 594] width 10 height 0
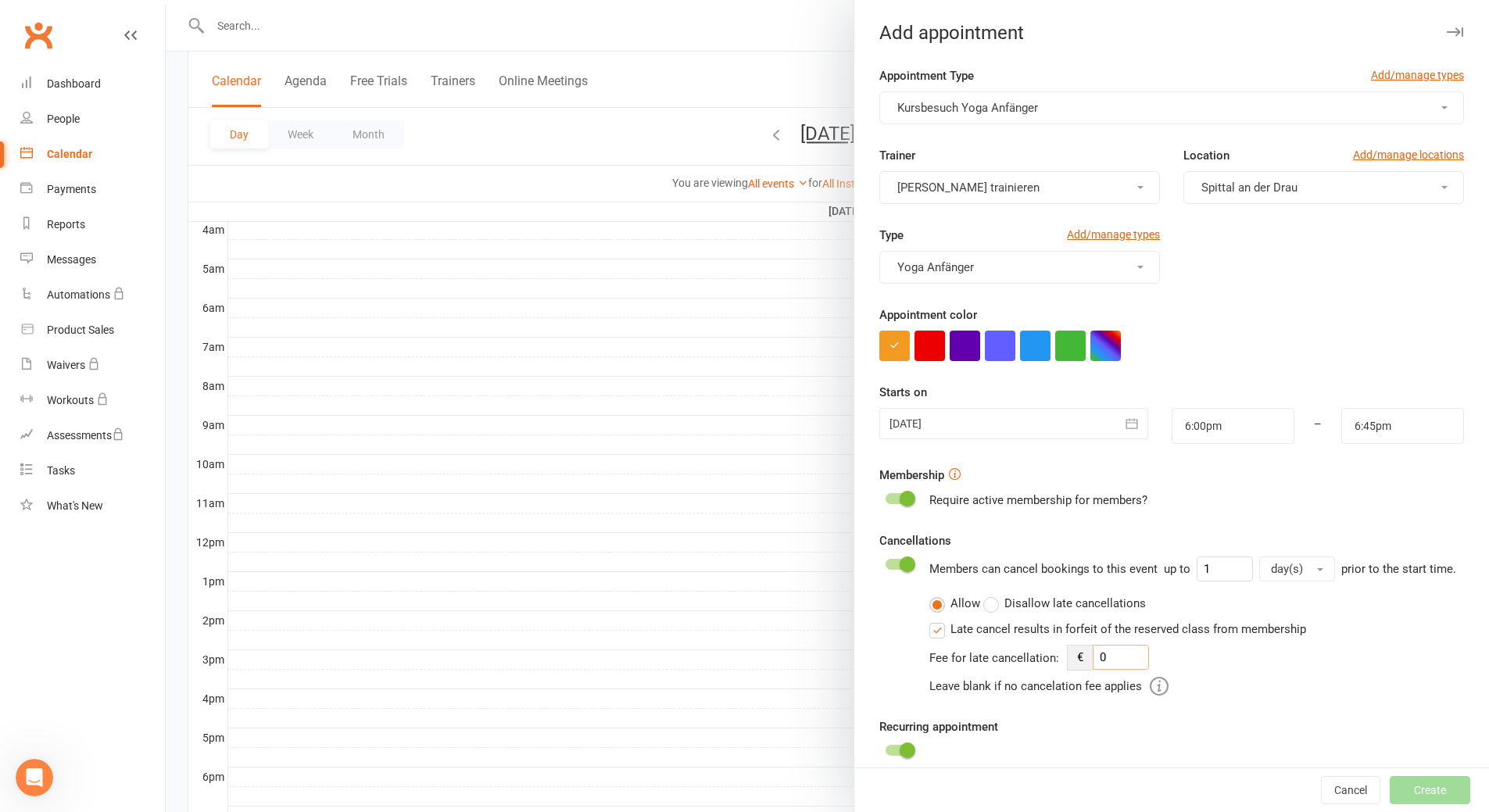
click at [1082, 671] on div "€ 0" at bounding box center [1109, 658] width 82 height 26
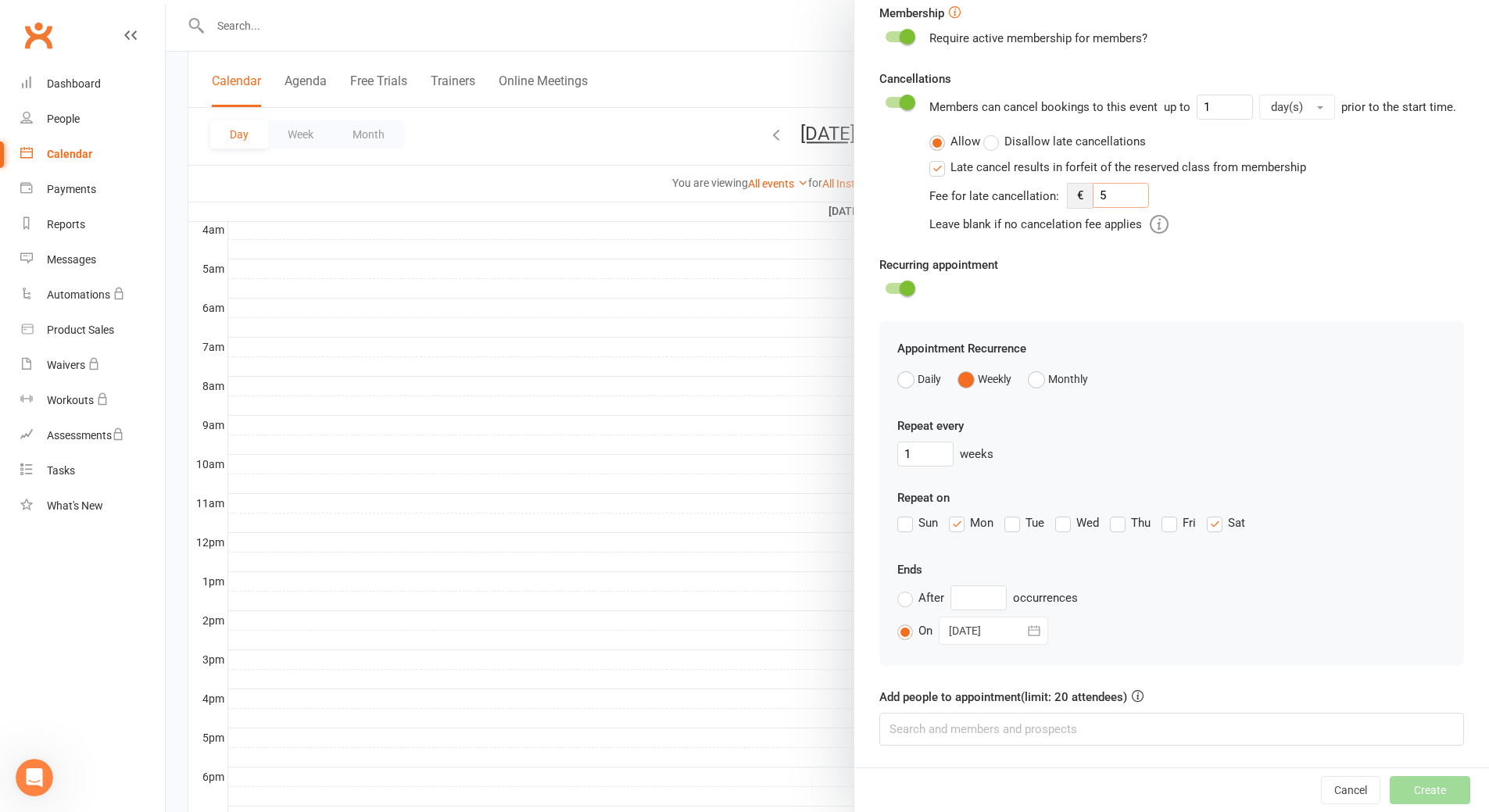
scroll to position [481, 0]
type input "5"
click at [1010, 730] on input at bounding box center [1171, 728] width 585 height 33
type input "martina"
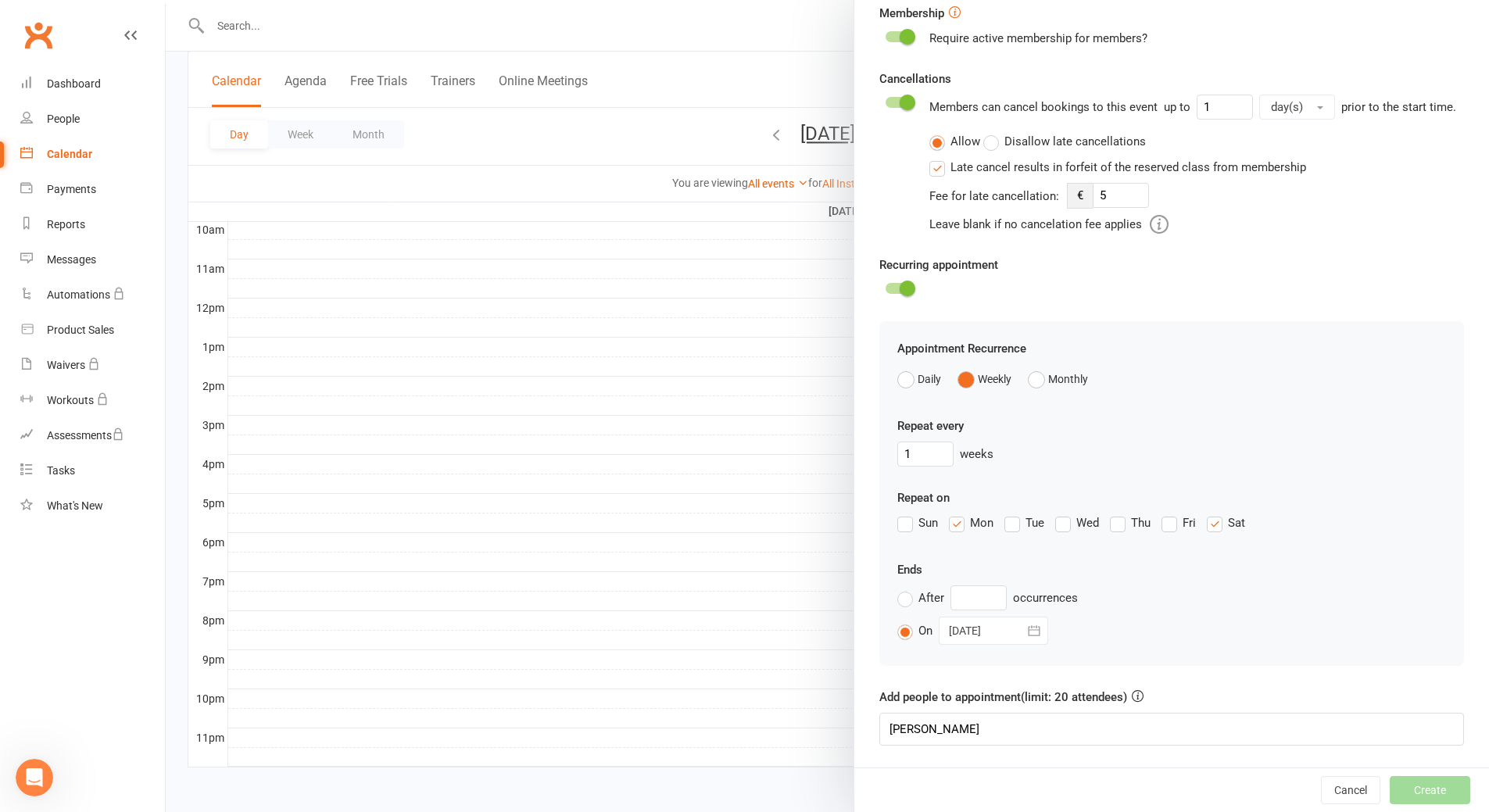
drag, startPoint x: 1290, startPoint y: 49, endPoint x: 1133, endPoint y: 55, distance: 157.1
click at [1133, 55] on form "Appointment Type Add/manage types Kursbesuch Yoga Anfänger Trainer Martina Geme…" at bounding box center [1171, 174] width 585 height 1141
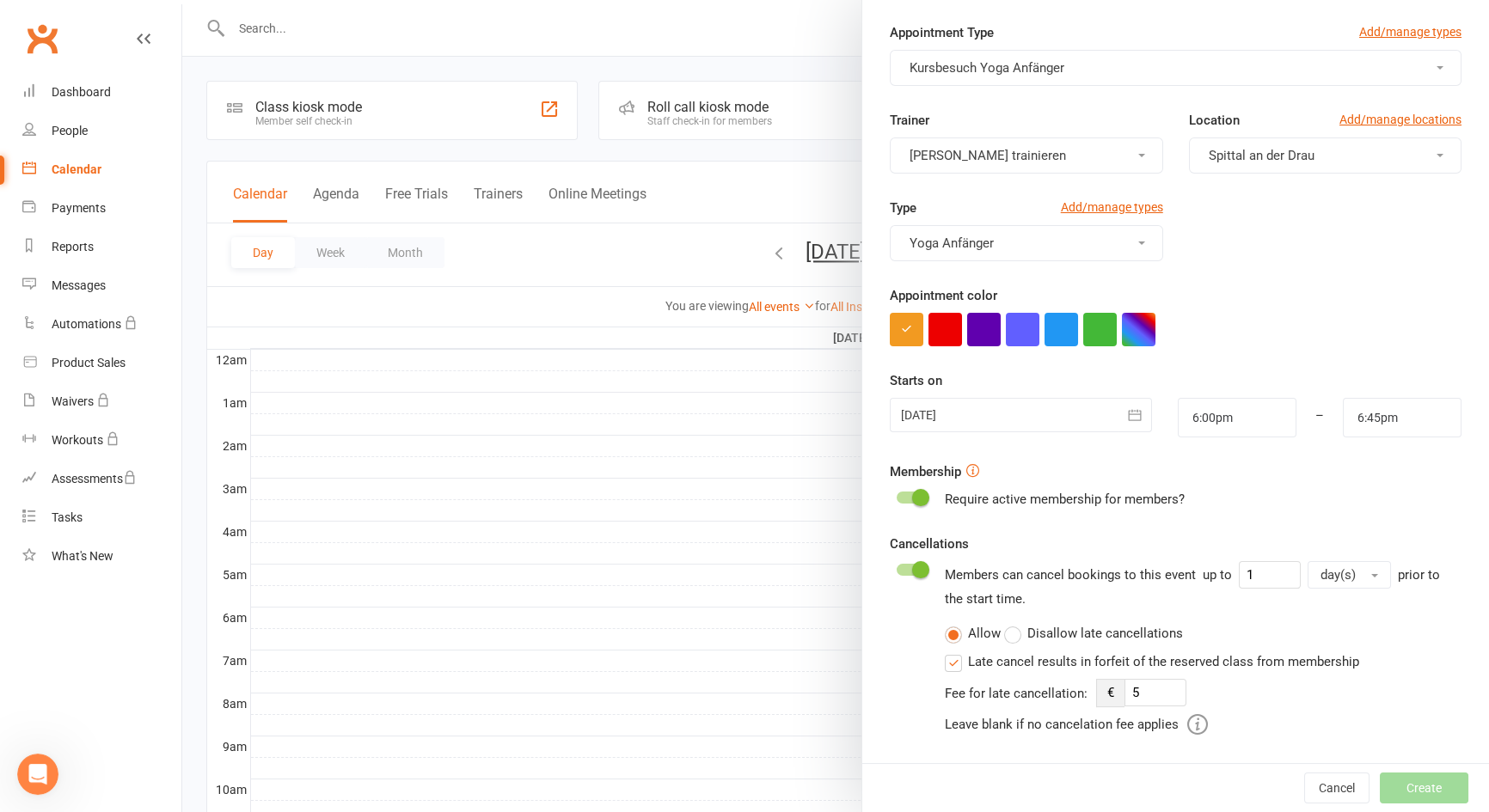
scroll to position [77, 0]
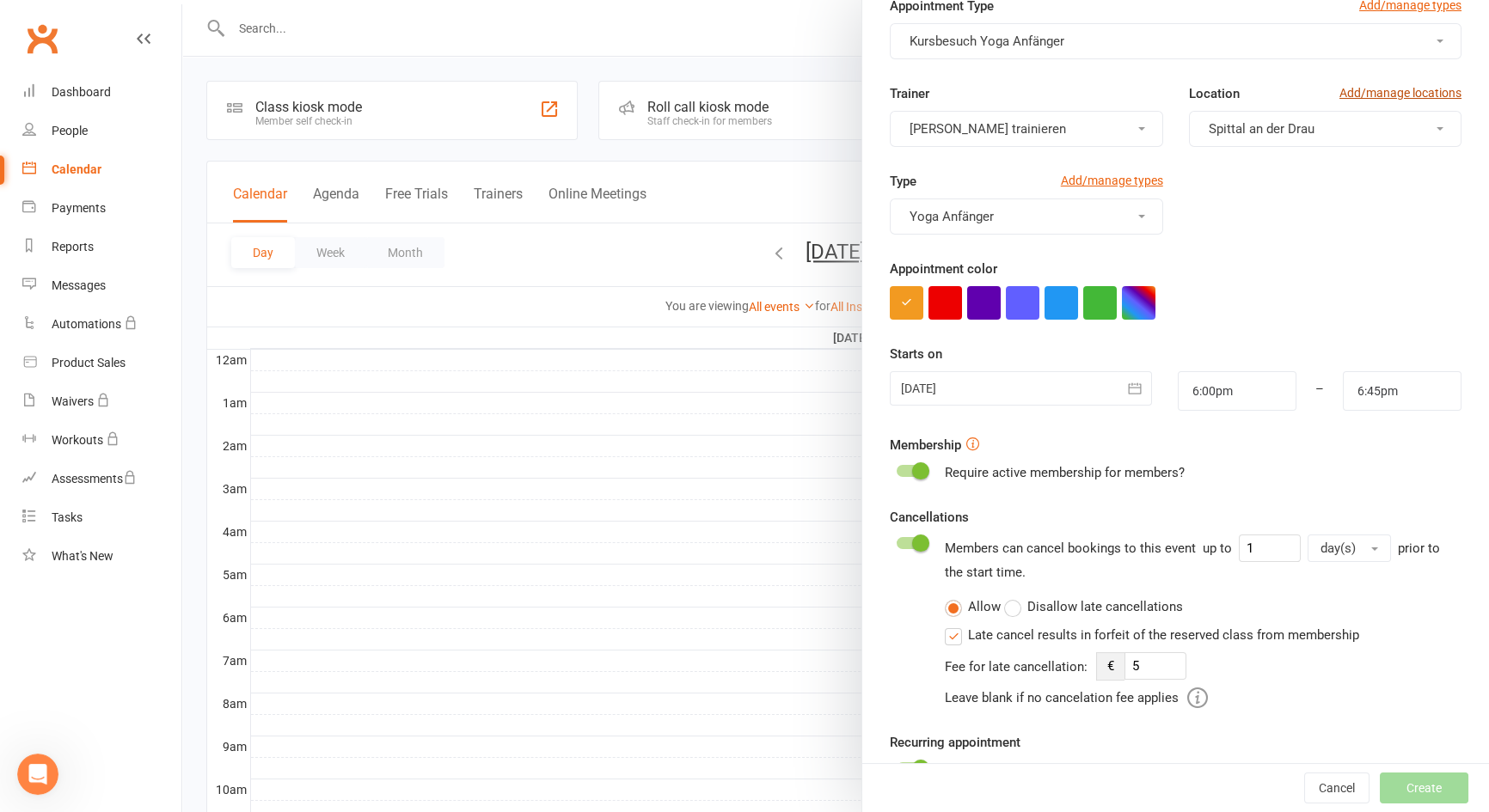
click at [1345, 91] on link "Add/manage locations" at bounding box center [1401, 92] width 122 height 19
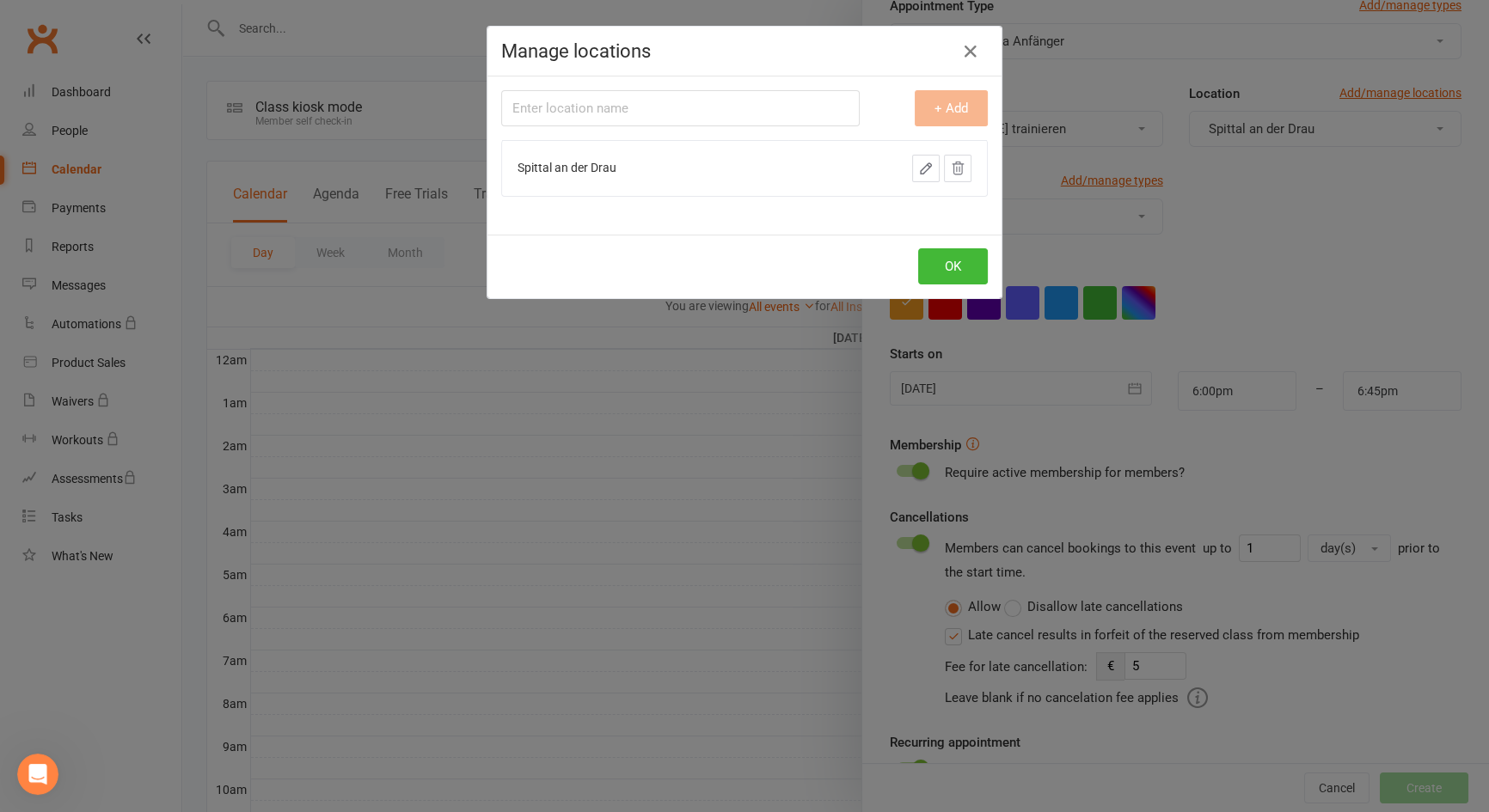
click at [837, 172] on div at bounding box center [888, 168] width 168 height 27
click at [964, 47] on icon "button" at bounding box center [971, 51] width 20 height 20
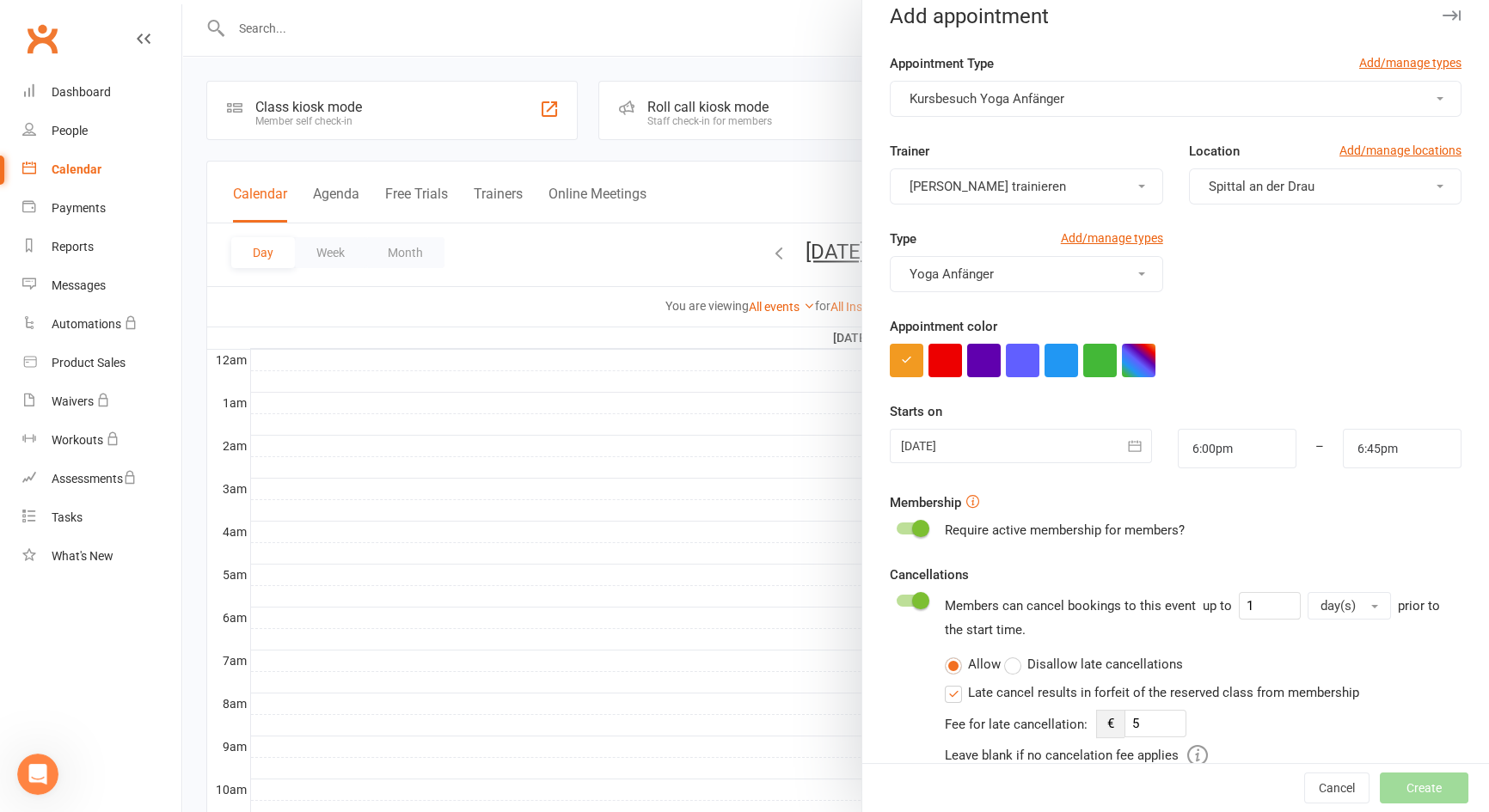
scroll to position [0, 0]
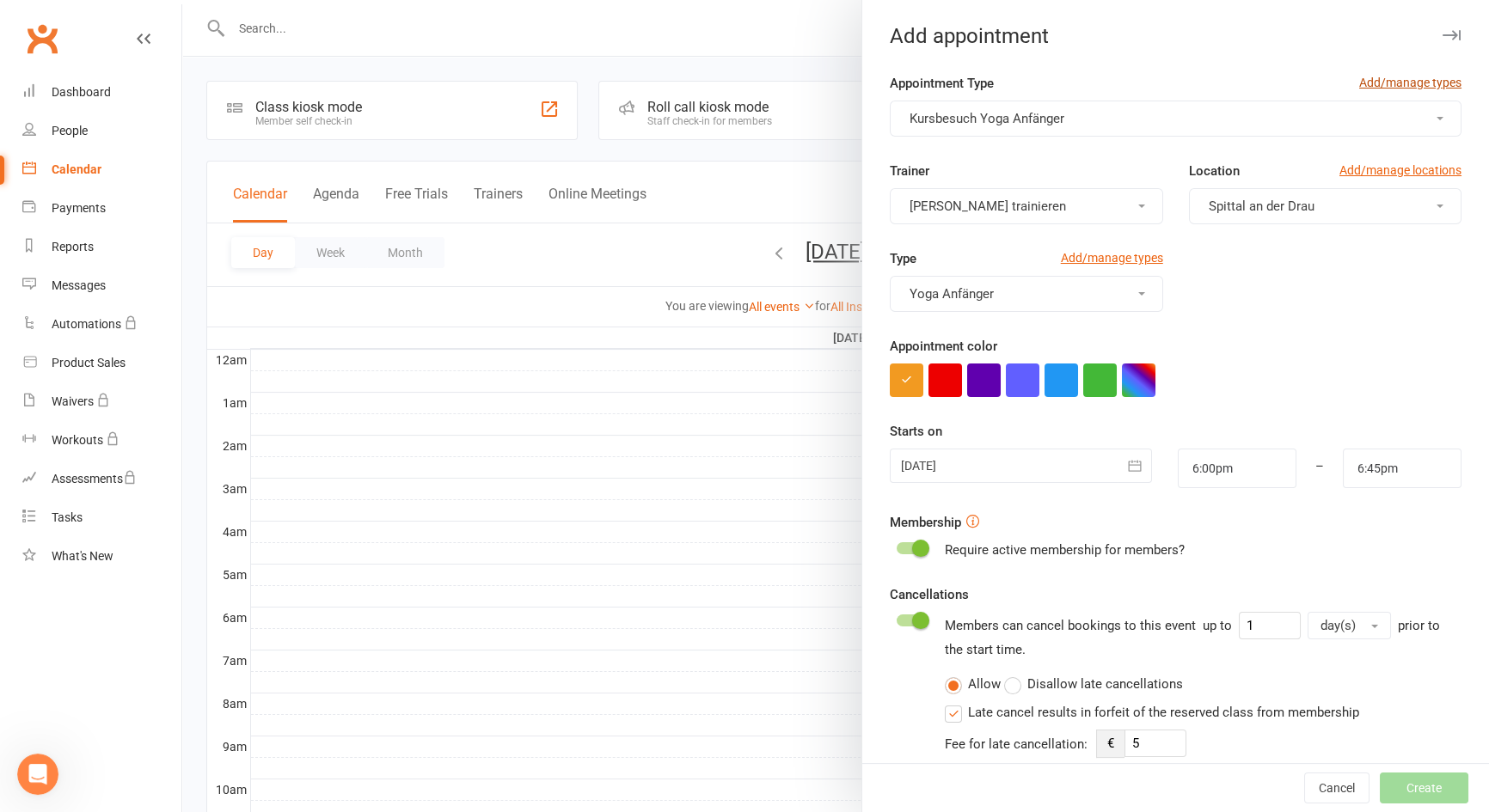
click at [1392, 78] on link "Add/manage types" at bounding box center [1410, 82] width 103 height 19
click at [1393, 81] on link "Add/manage types" at bounding box center [1410, 82] width 103 height 19
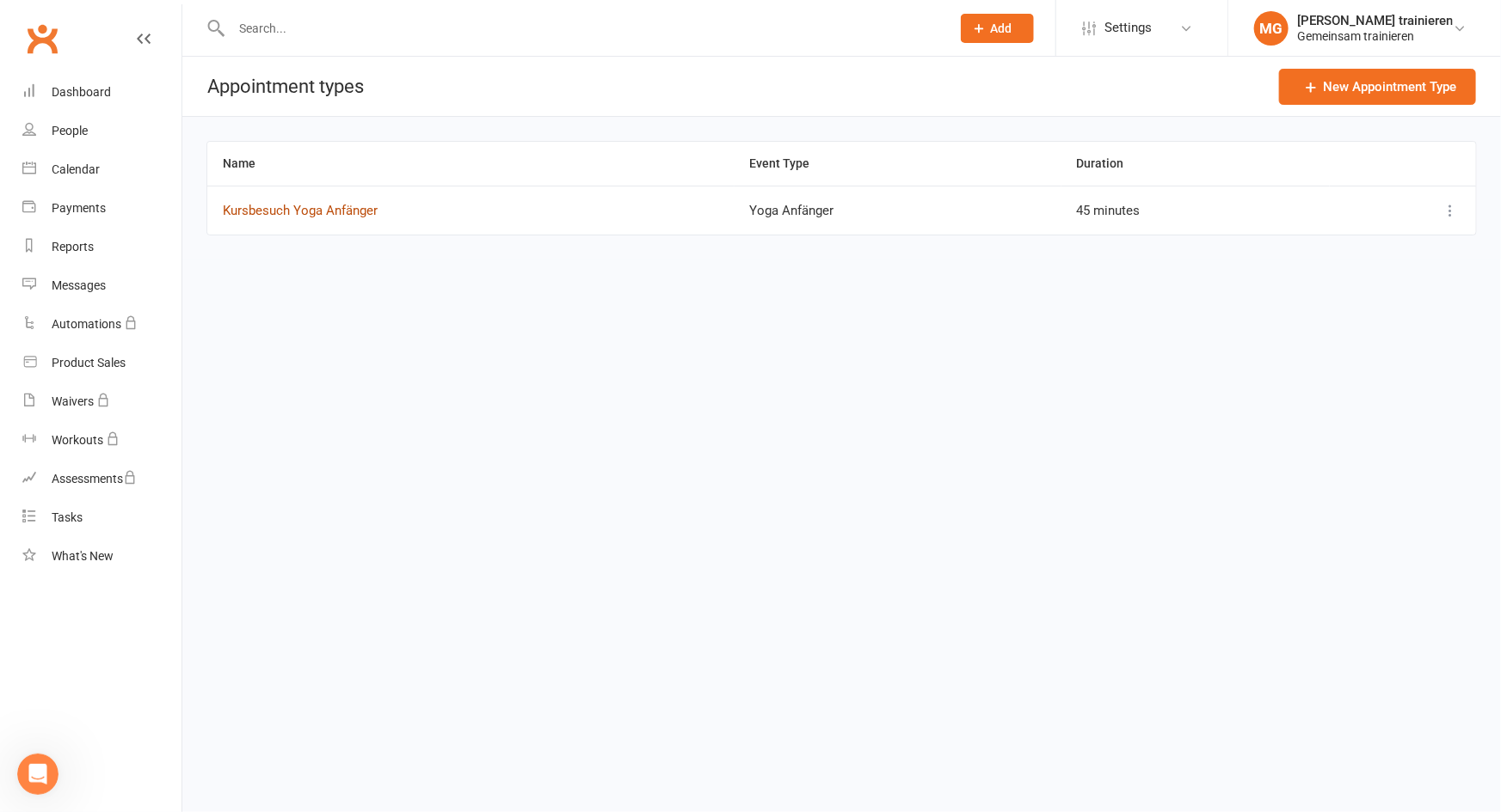
click at [303, 214] on link "Kursbesuch Yoga Anfänger" at bounding box center [300, 210] width 155 height 15
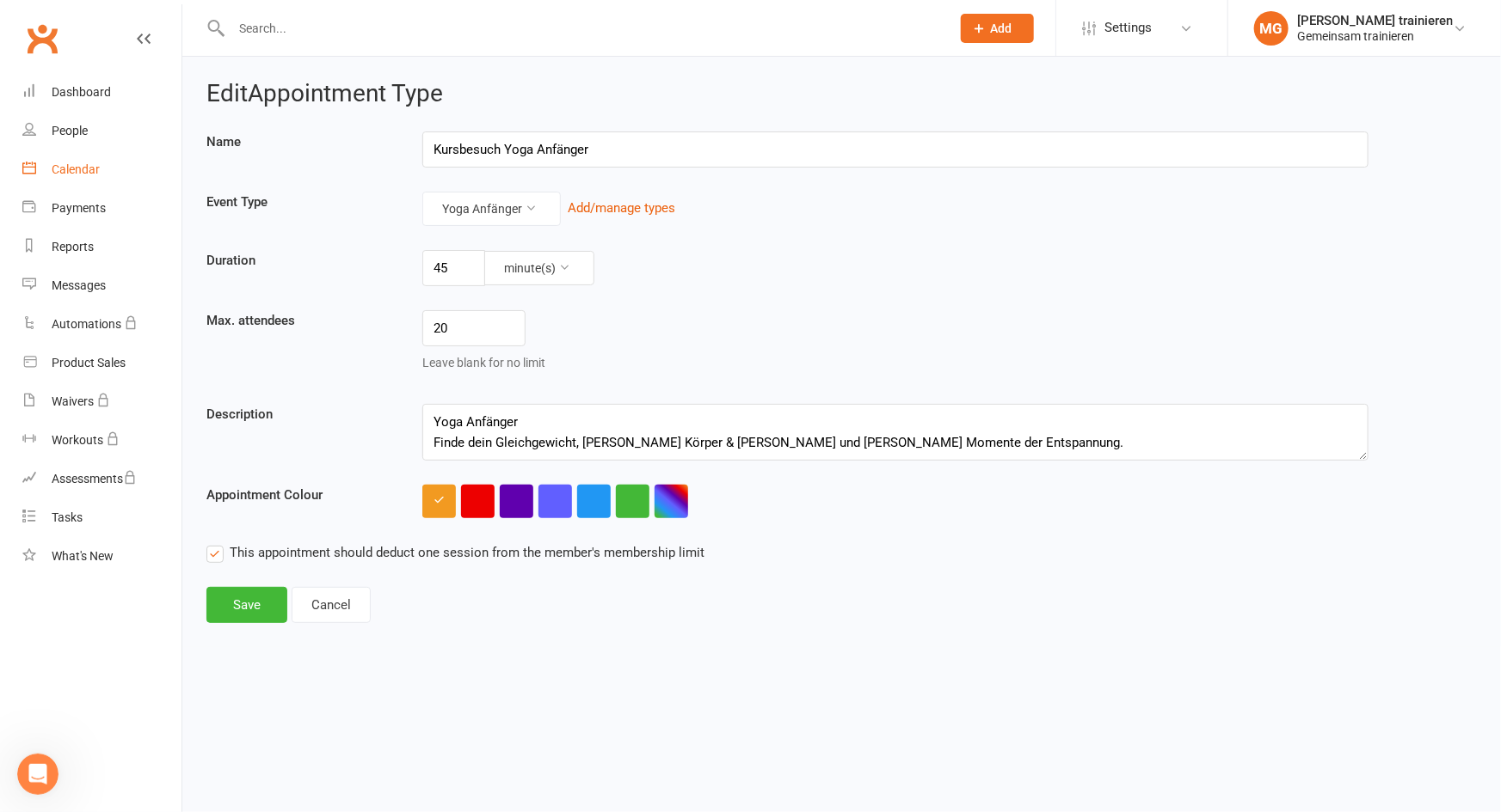
click at [70, 170] on div "Calendar" at bounding box center [75, 170] width 48 height 14
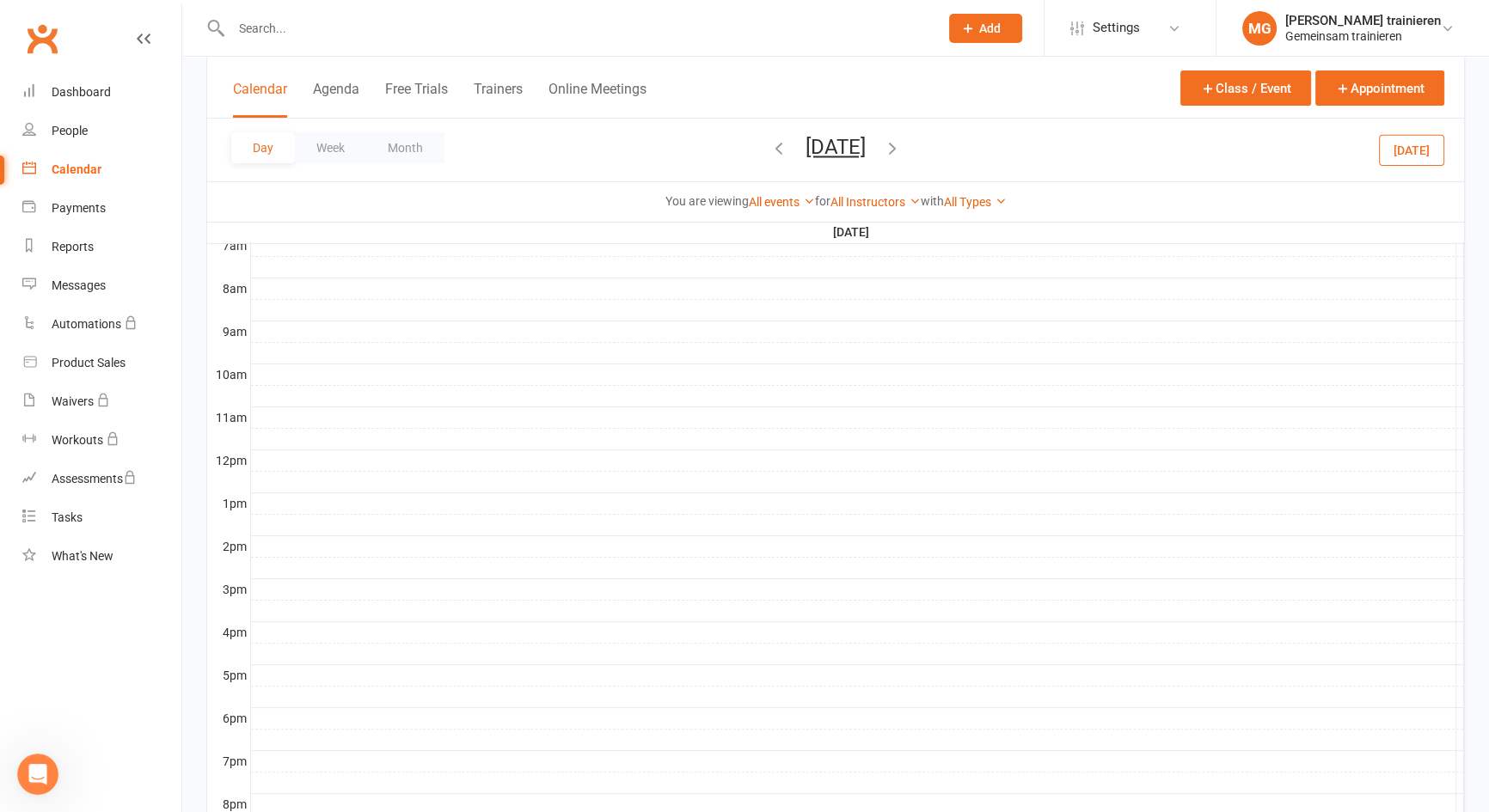
scroll to position [614, 0]
click at [302, 514] on div at bounding box center [857, 519] width 1213 height 20
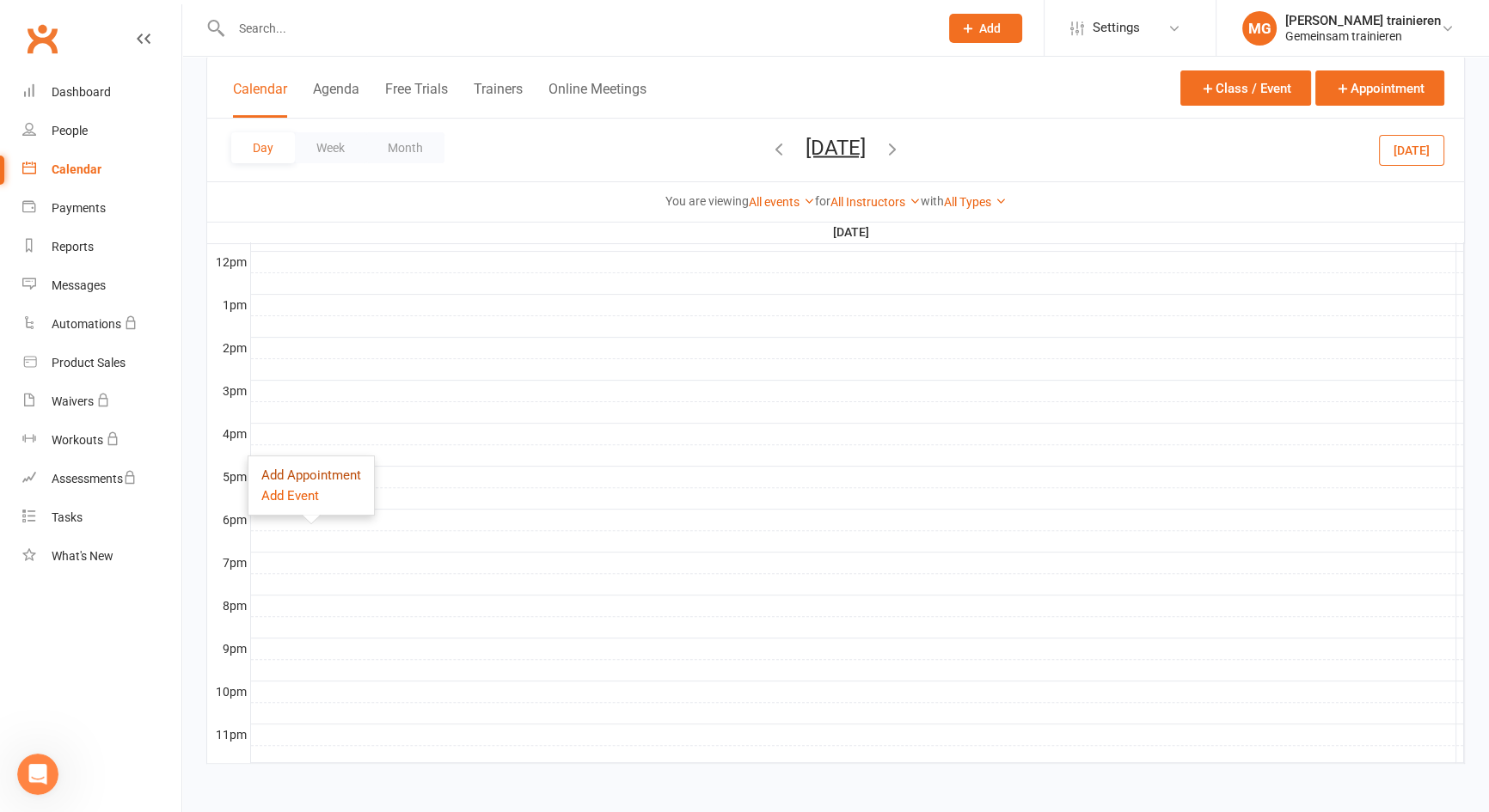
click at [326, 473] on button "Add Appointment" at bounding box center [311, 475] width 100 height 20
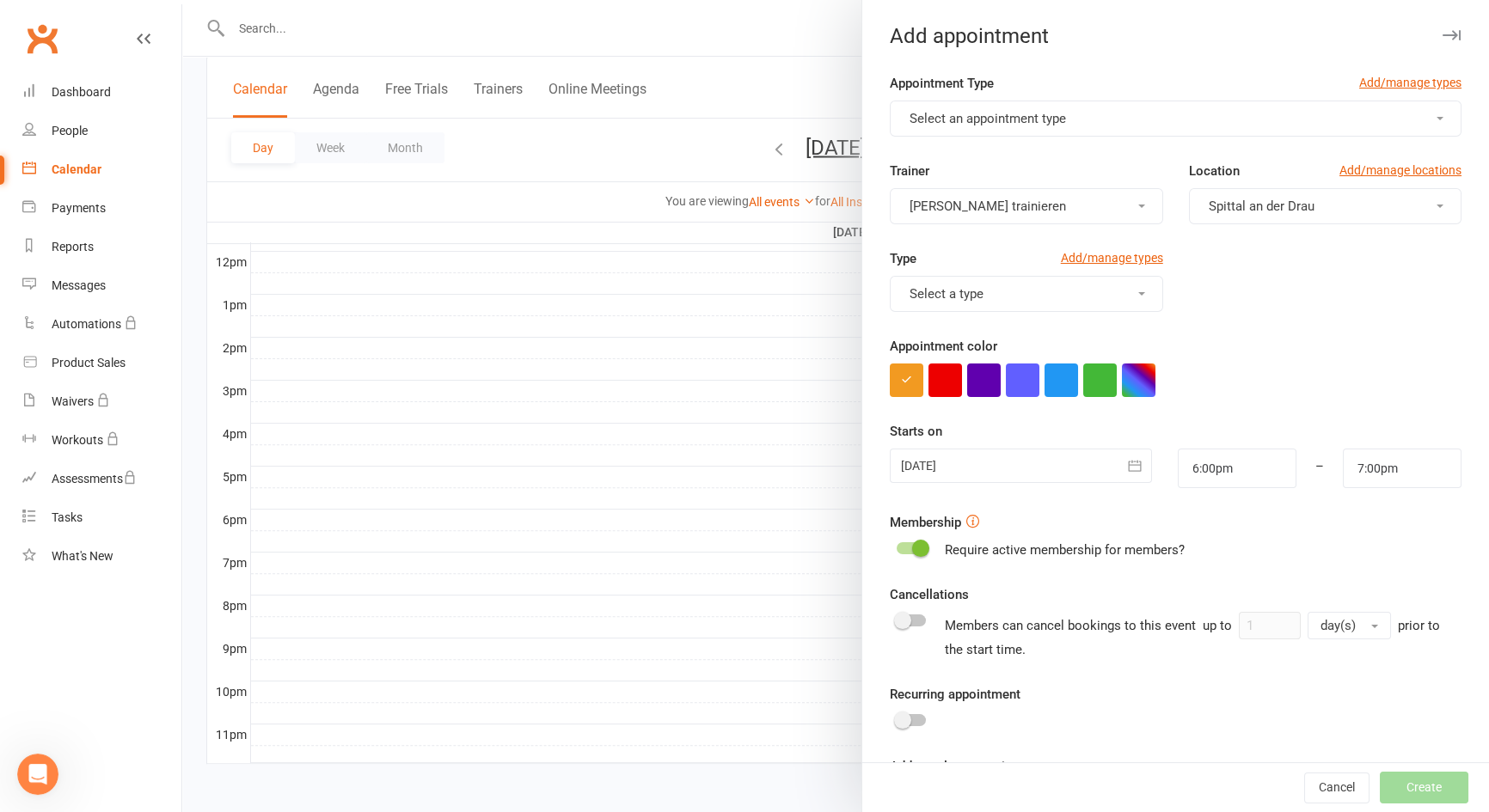
click at [1061, 109] on button "Select an appointment type" at bounding box center [1176, 119] width 572 height 36
click at [963, 172] on link "Kursbesuch Yoga Anfänger" at bounding box center [982, 159] width 182 height 34
type input "6:45pm"
click at [1305, 781] on button "Cancel" at bounding box center [1337, 788] width 65 height 31
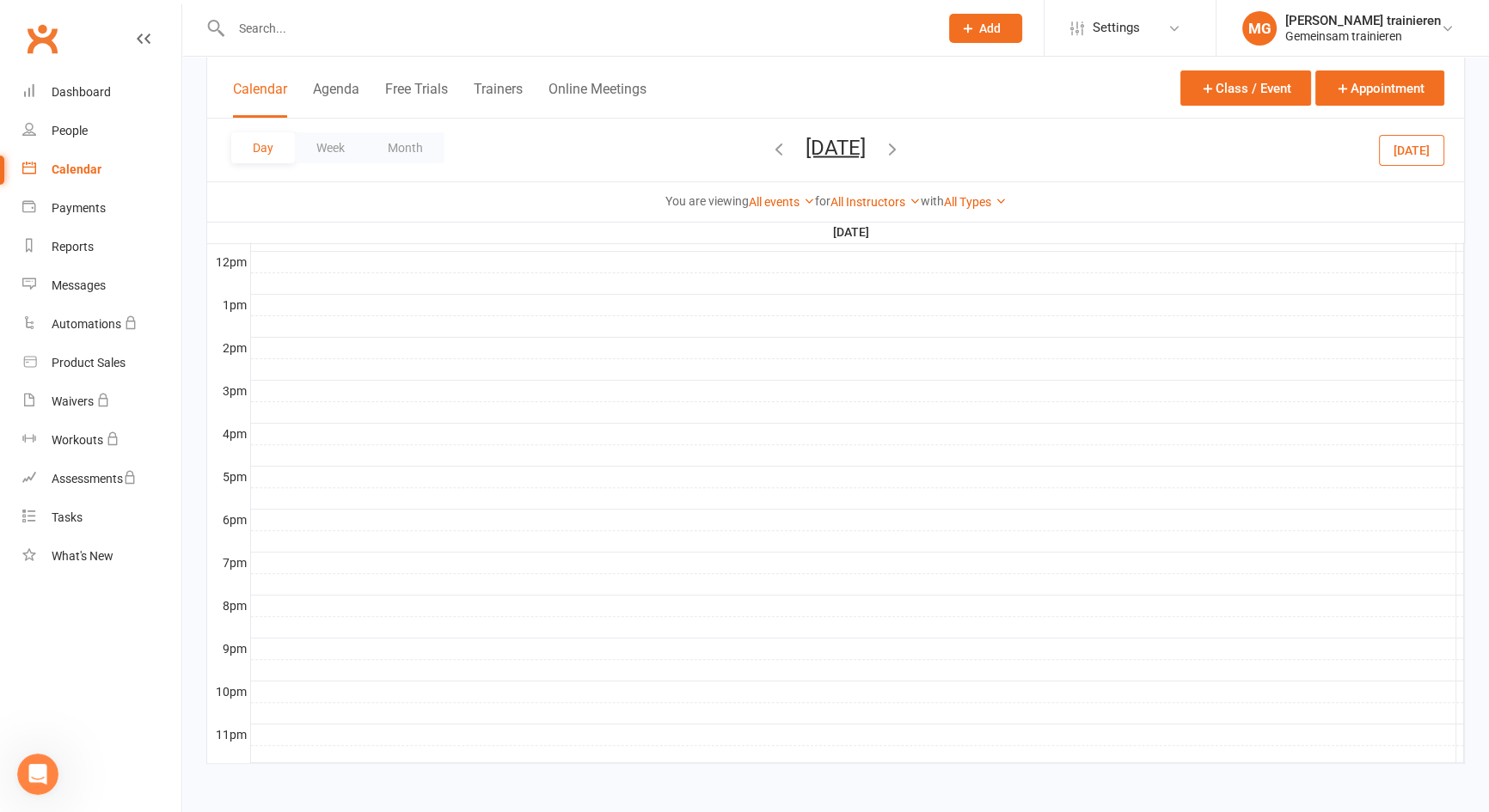
click at [275, 522] on div at bounding box center [857, 519] width 1213 height 20
click at [276, 508] on button "Add Event" at bounding box center [263, 503] width 58 height 20
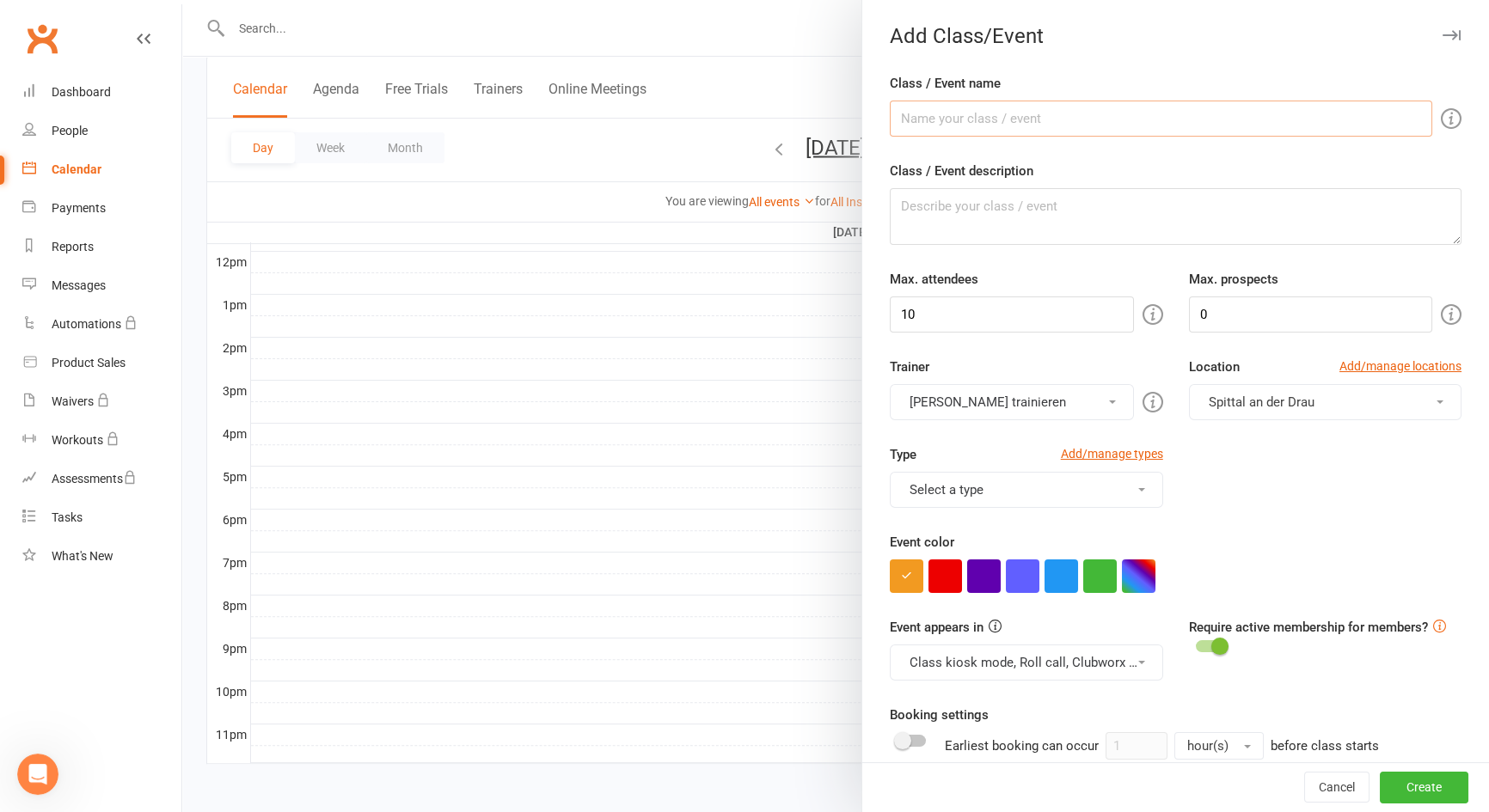
click at [1064, 111] on input "Class / Event name" at bounding box center [1161, 119] width 542 height 36
click at [989, 211] on textarea "Class / Event description" at bounding box center [1176, 217] width 572 height 57
click at [1049, 667] on button "Class kiosk mode, Roll call, Clubworx website calendar and Mobile app" at bounding box center [1026, 663] width 272 height 36
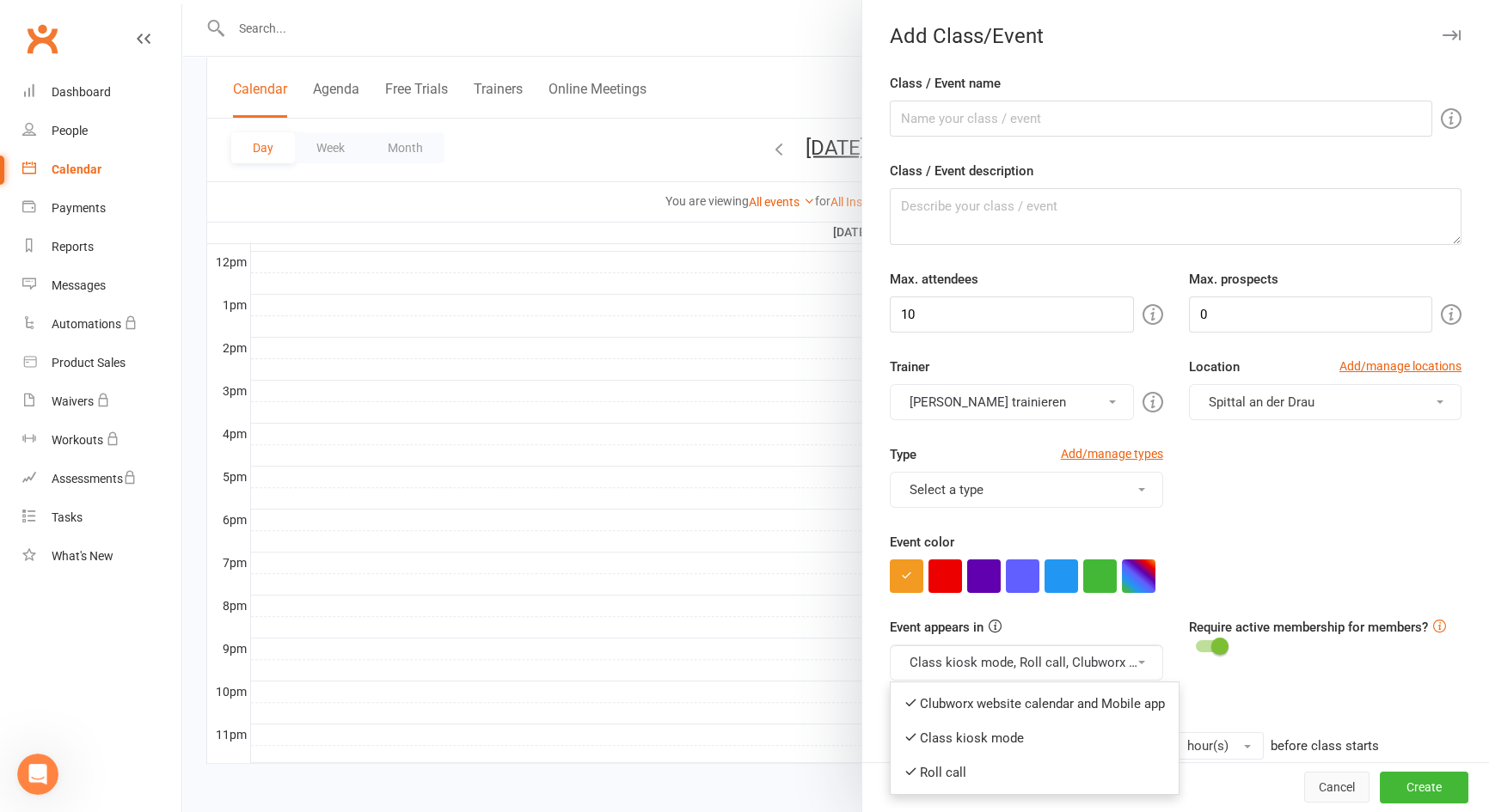
drag, startPoint x: 1304, startPoint y: 793, endPoint x: 808, endPoint y: 46, distance: 896.7
click at [1304, 793] on button "Cancel" at bounding box center [1337, 788] width 65 height 31
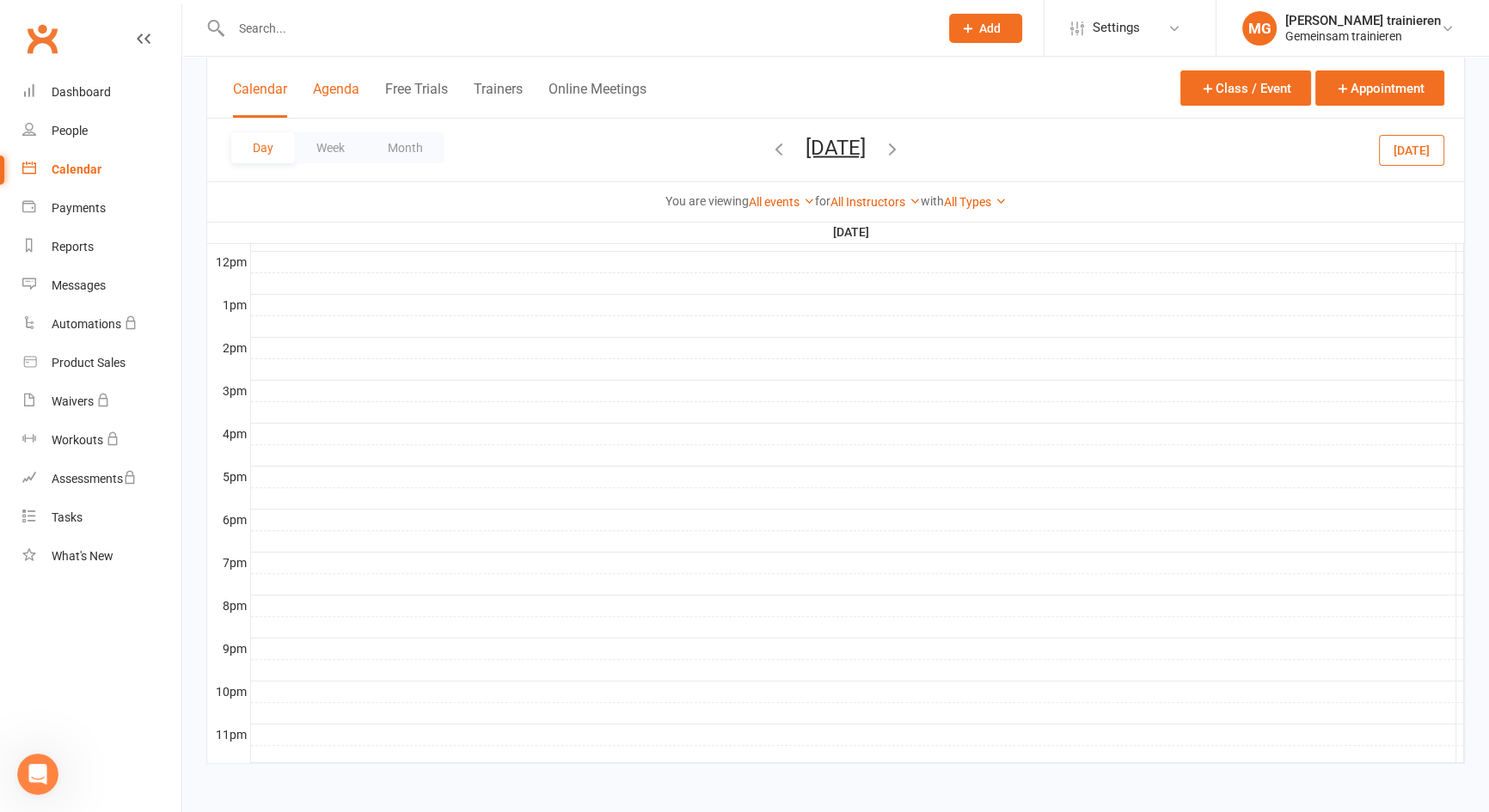
click at [352, 96] on button "Agenda" at bounding box center [336, 99] width 46 height 37
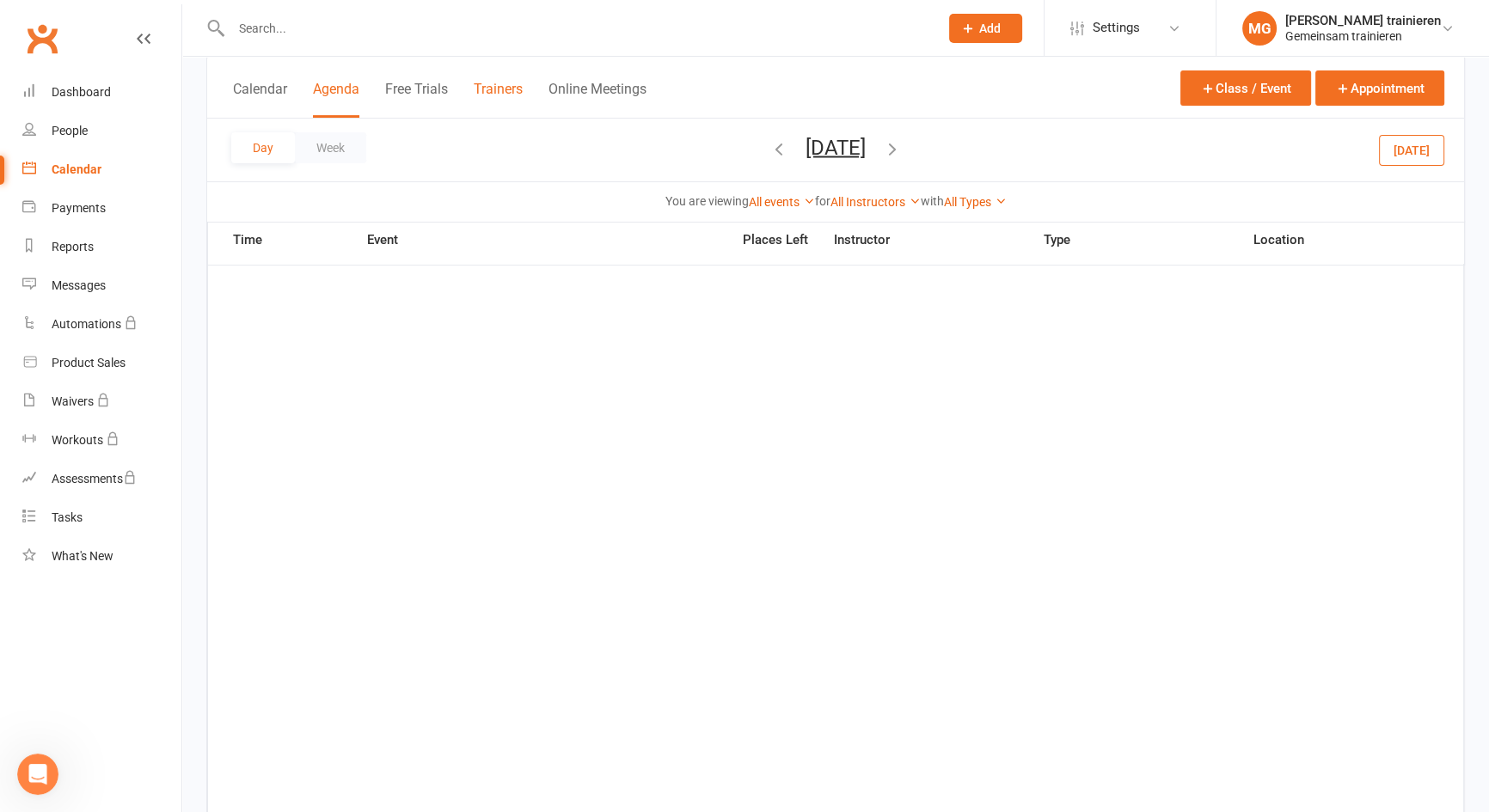
click at [500, 87] on button "Trainers" at bounding box center [497, 99] width 49 height 37
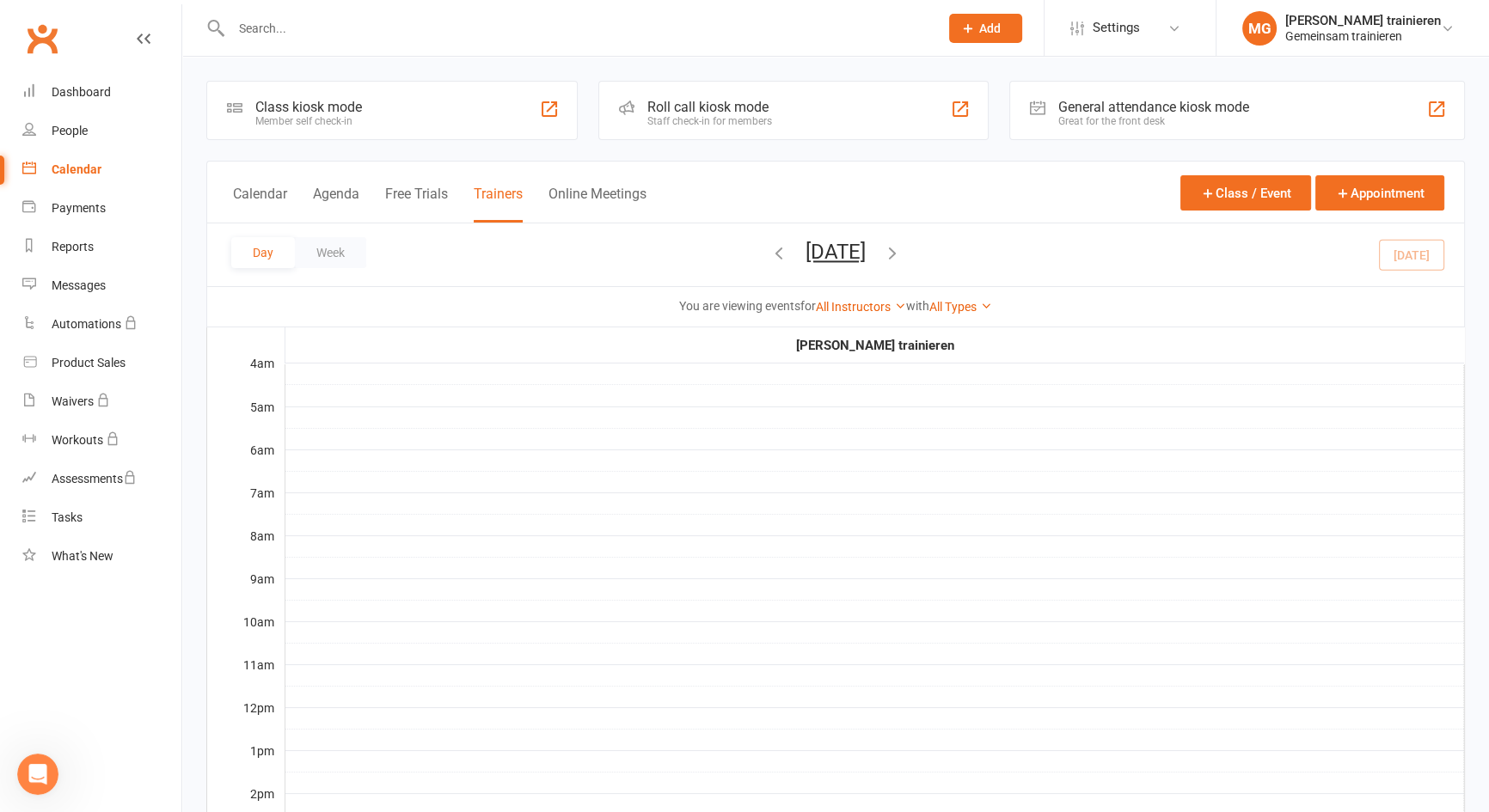
click at [1087, 121] on div "Great for the front desk" at bounding box center [1154, 121] width 191 height 12
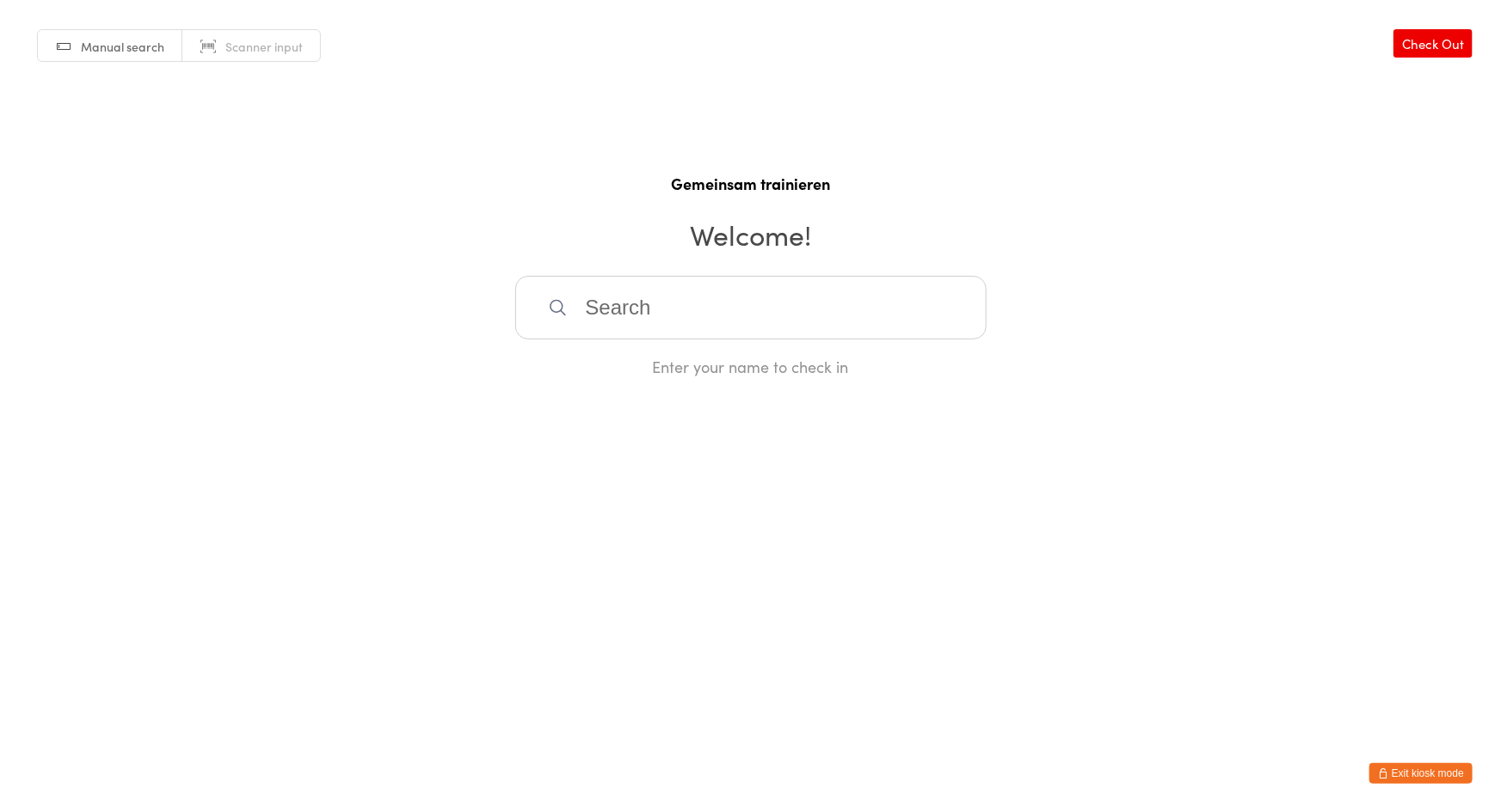
click at [753, 239] on h2 "Welcome!" at bounding box center [750, 234] width 1466 height 39
click at [656, 307] on input "search" at bounding box center [750, 308] width 472 height 64
drag, startPoint x: 634, startPoint y: 299, endPoint x: 435, endPoint y: 298, distance: 199.0
click at [435, 298] on div "Manual search Scanner input Check Out Gemeinsam trainieren Welcome! ich No resu…" at bounding box center [750, 188] width 1501 height 378
type input "[PERSON_NAME]"
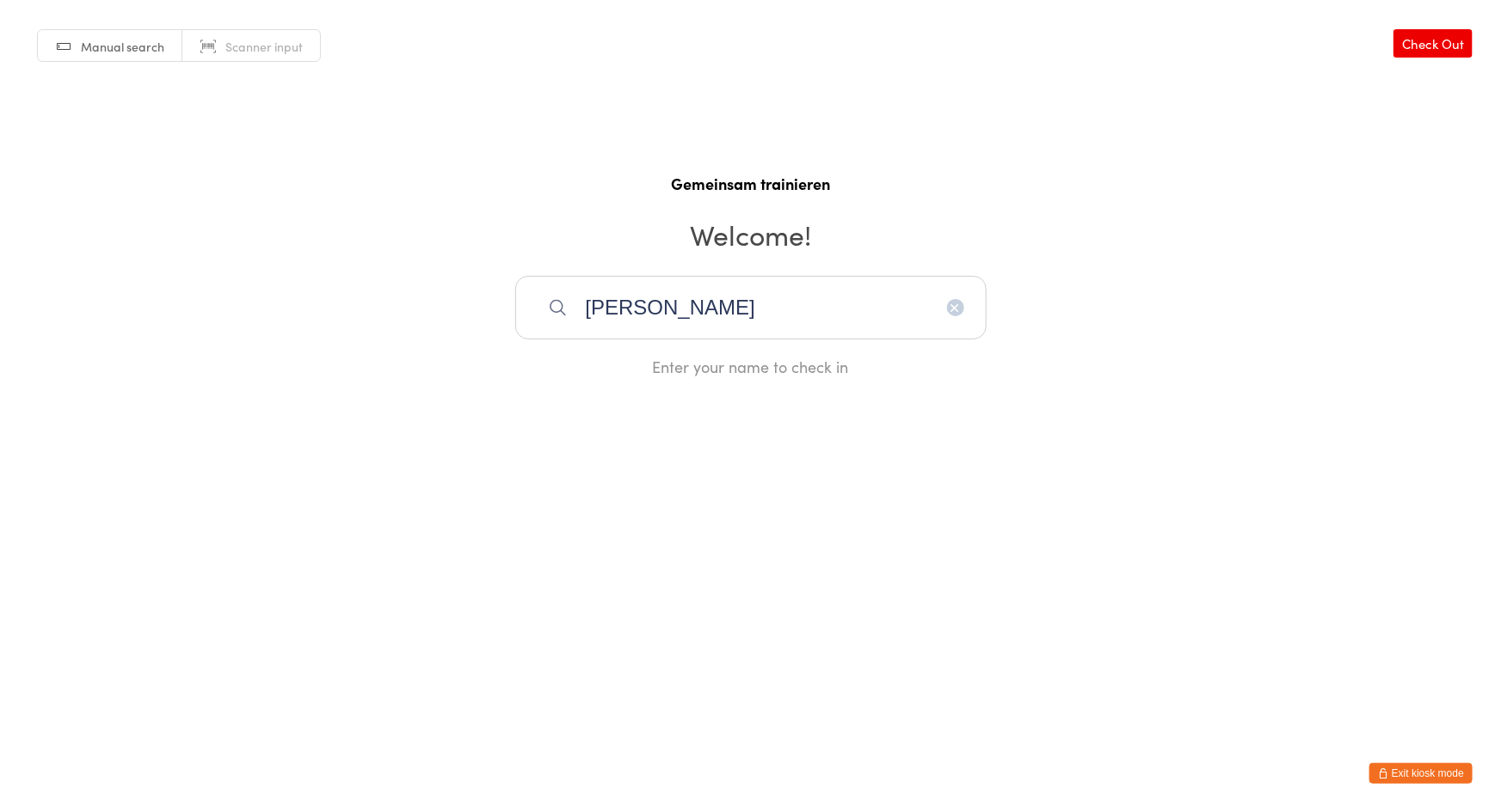
click at [1428, 773] on button "Exit kiosk mode" at bounding box center [1420, 773] width 104 height 20
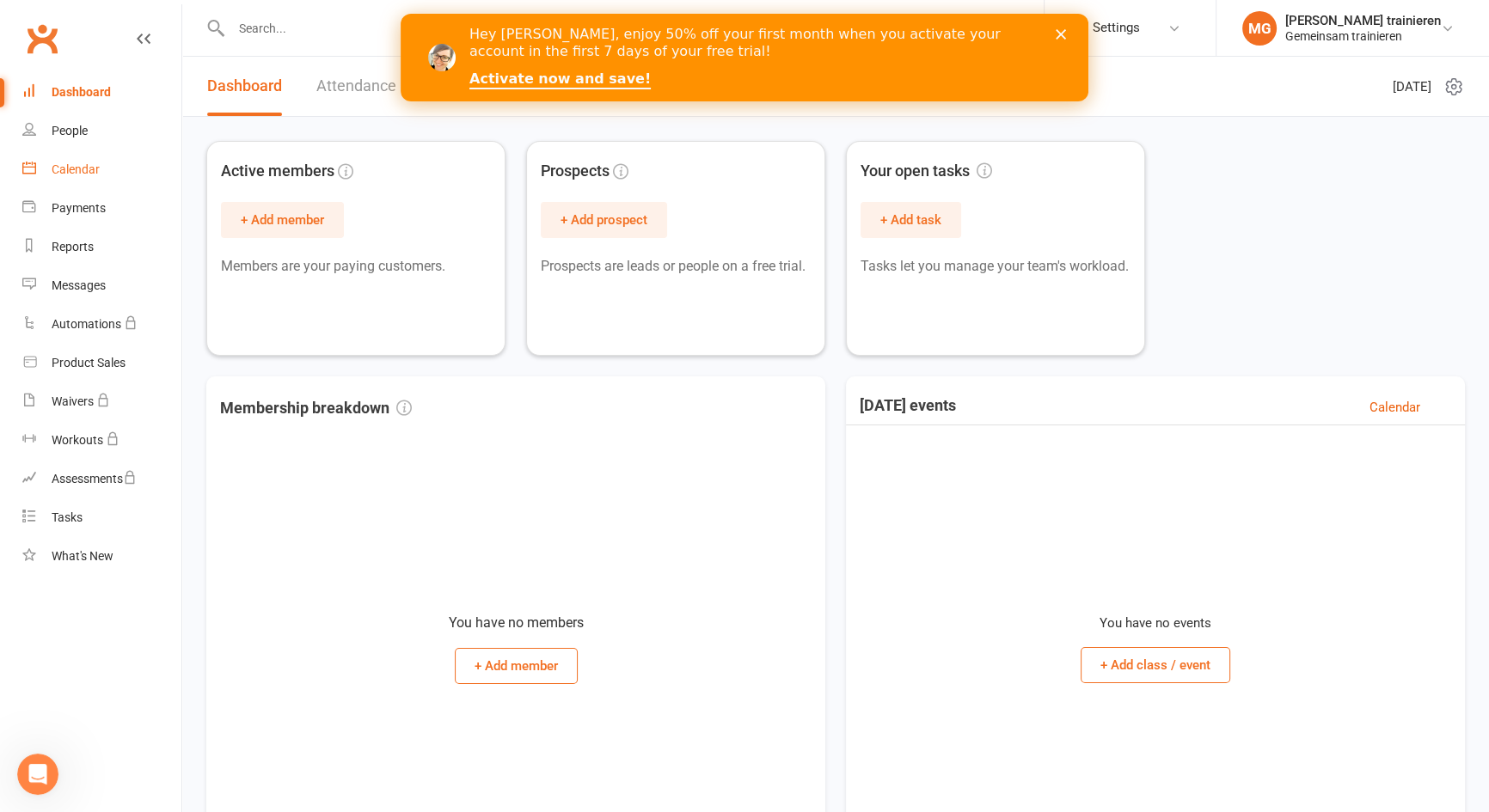
click at [72, 165] on div "Calendar" at bounding box center [75, 170] width 48 height 14
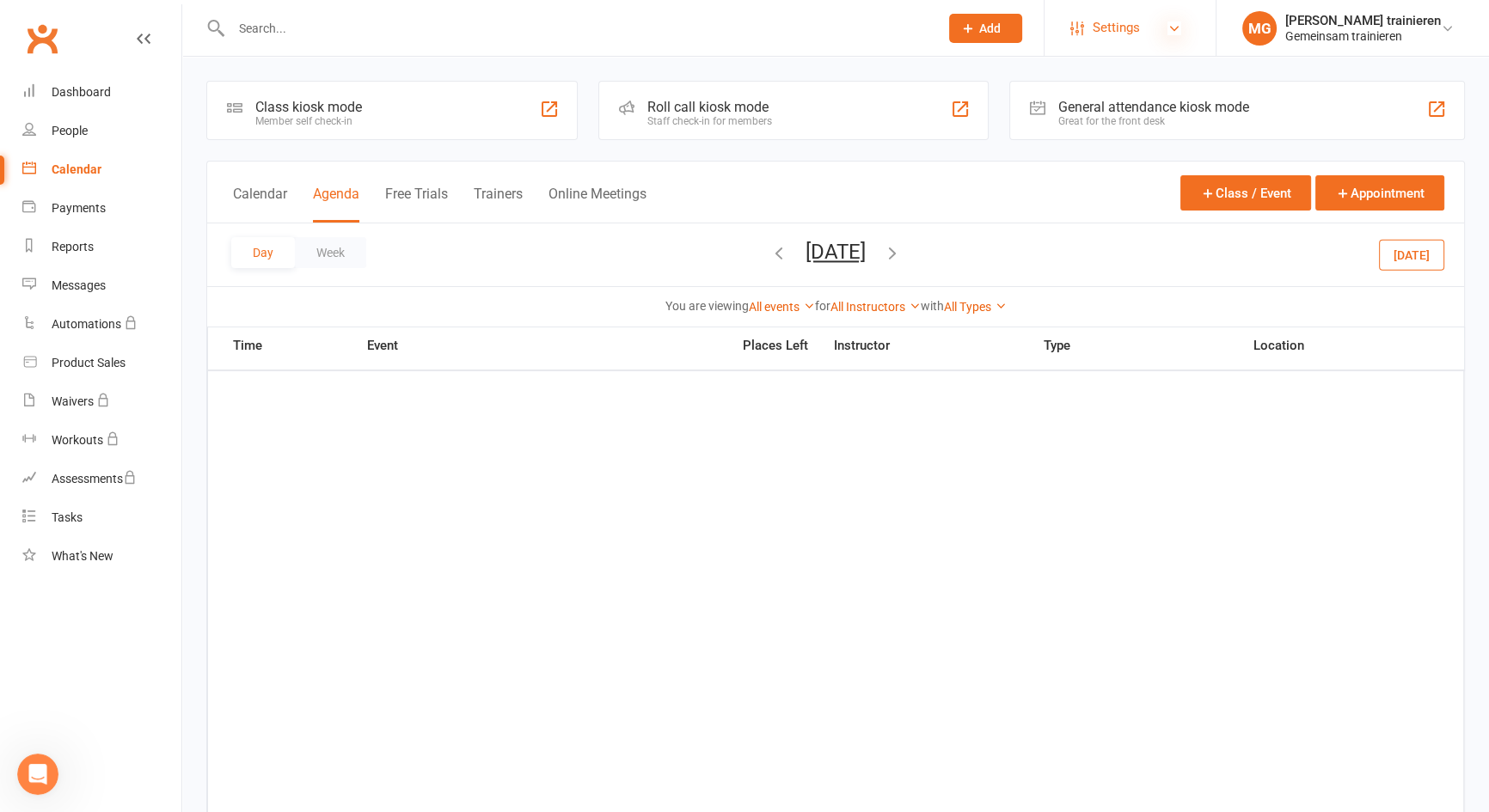
click at [1168, 25] on icon at bounding box center [1175, 28] width 14 height 14
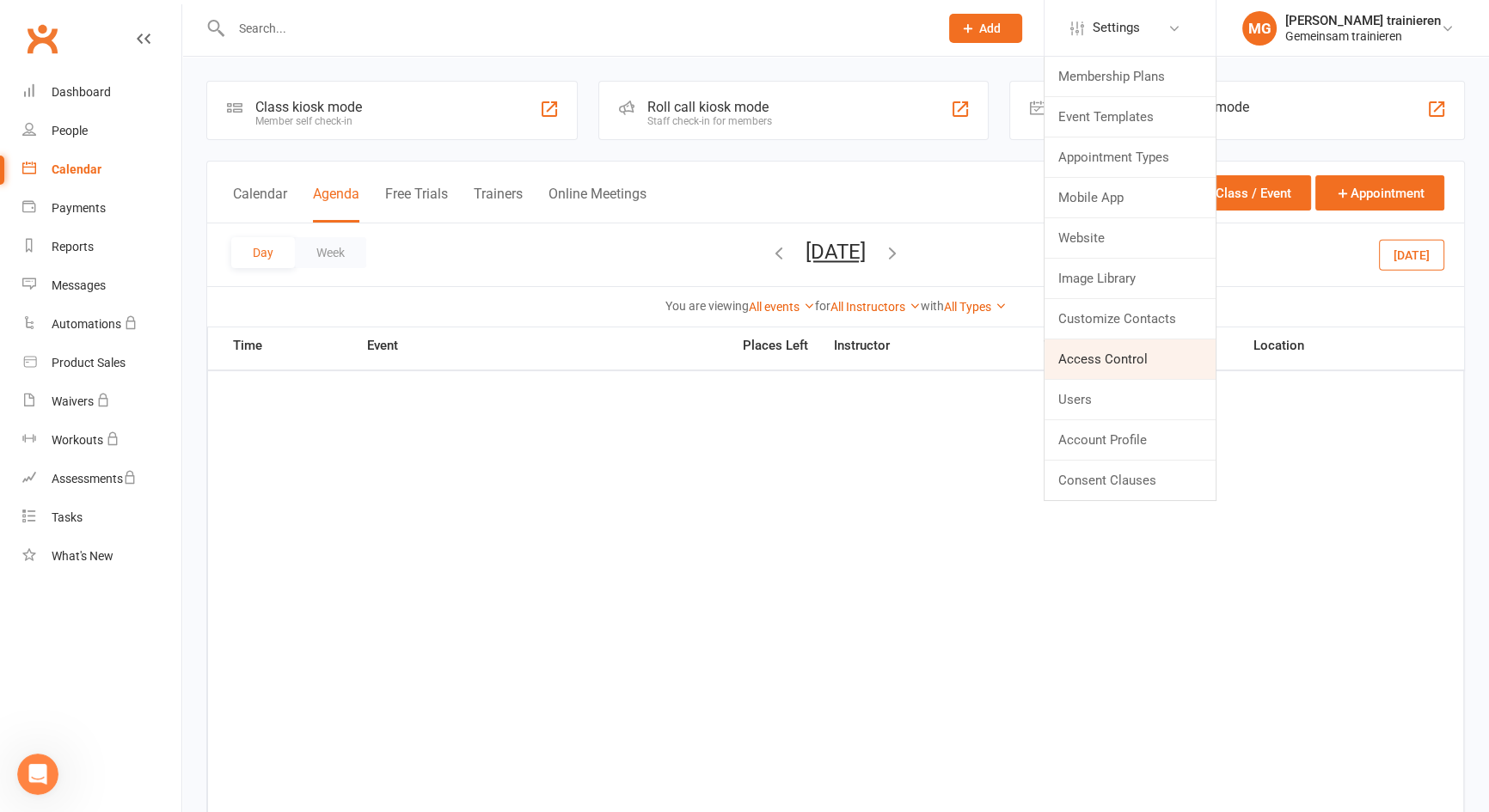
click at [1084, 356] on link "Access Control" at bounding box center [1130, 359] width 171 height 40
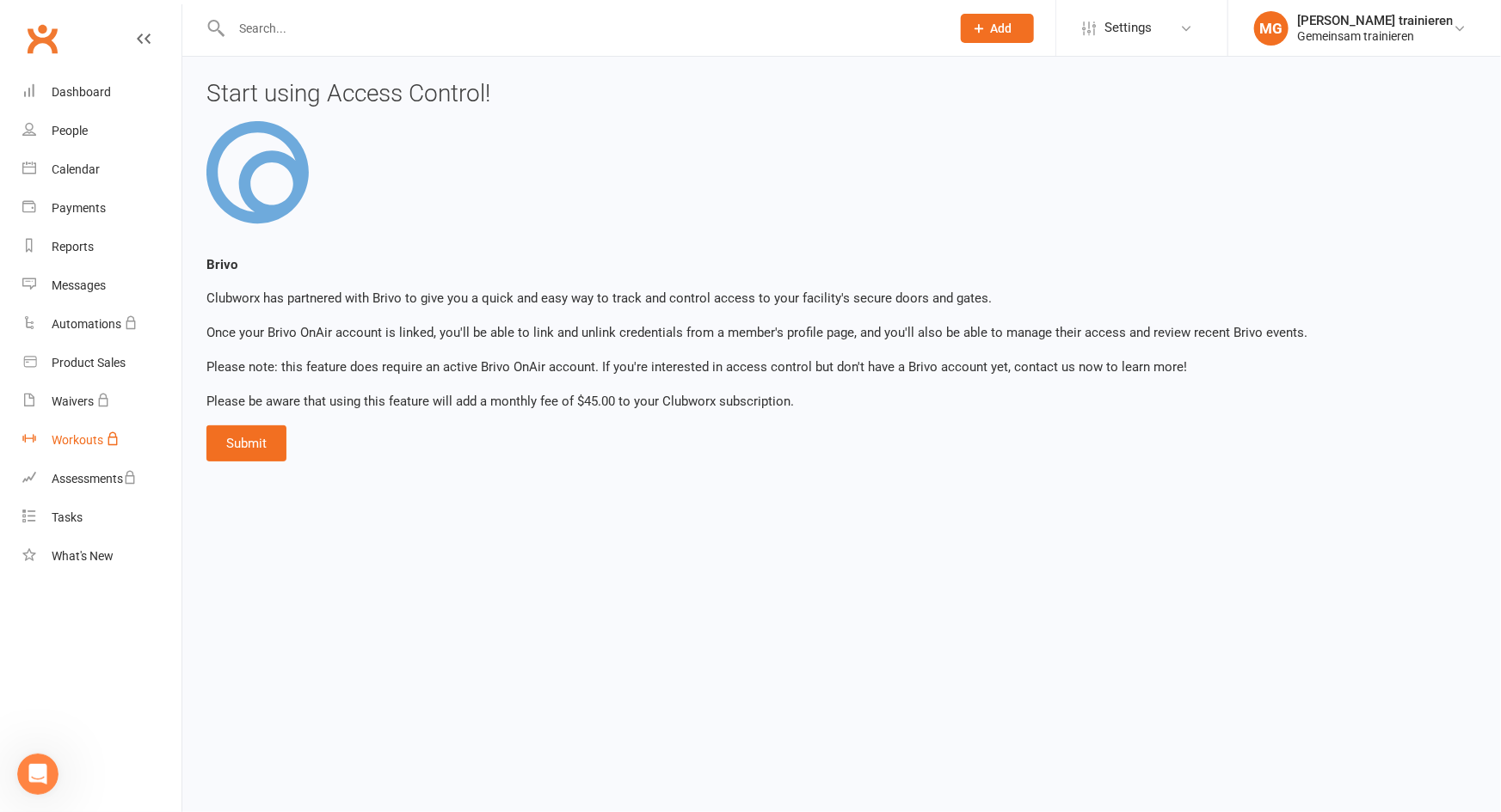
click at [87, 443] on div "Workouts" at bounding box center [77, 440] width 51 height 14
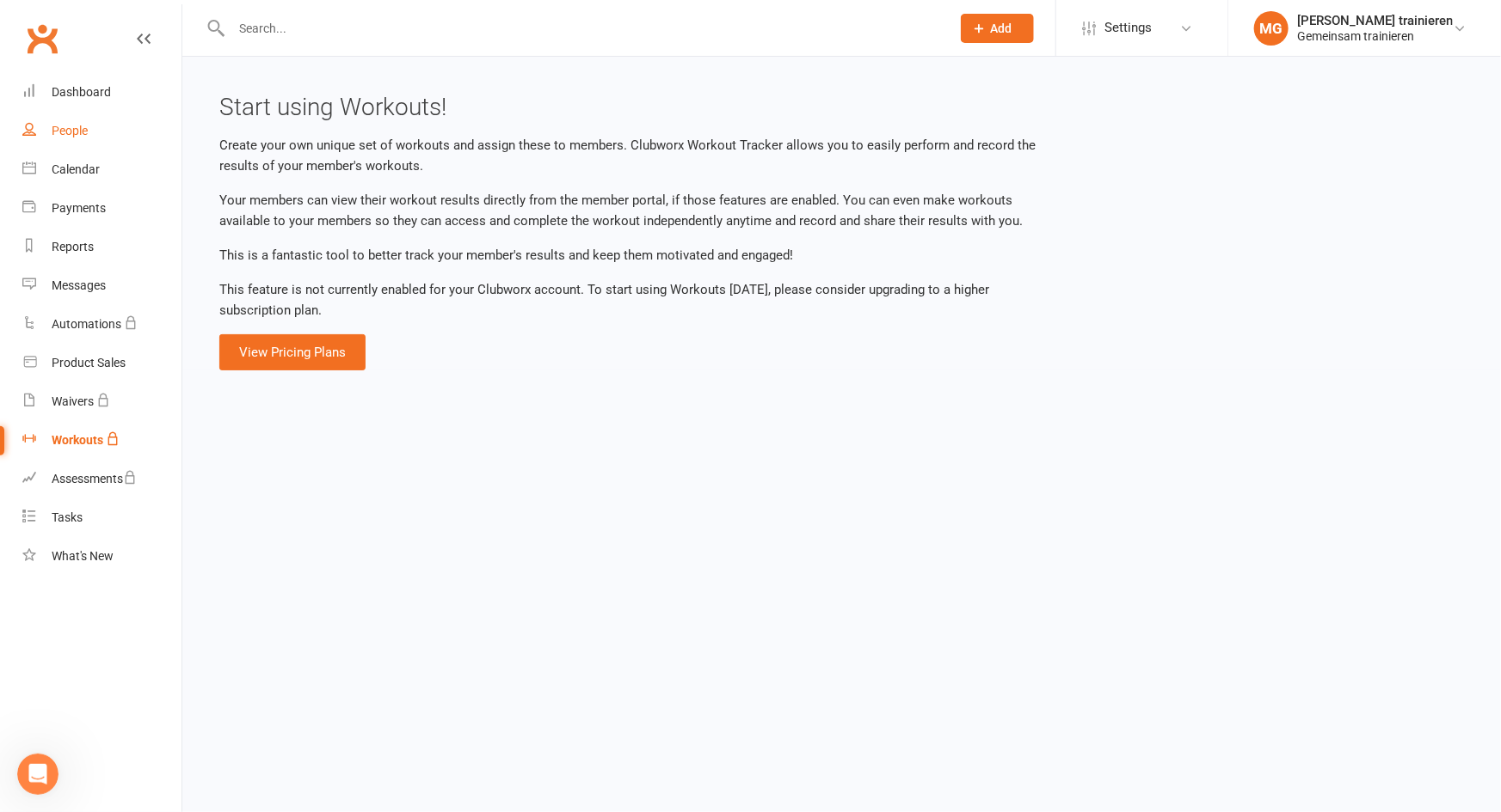
click at [73, 137] on div "People" at bounding box center [69, 131] width 36 height 14
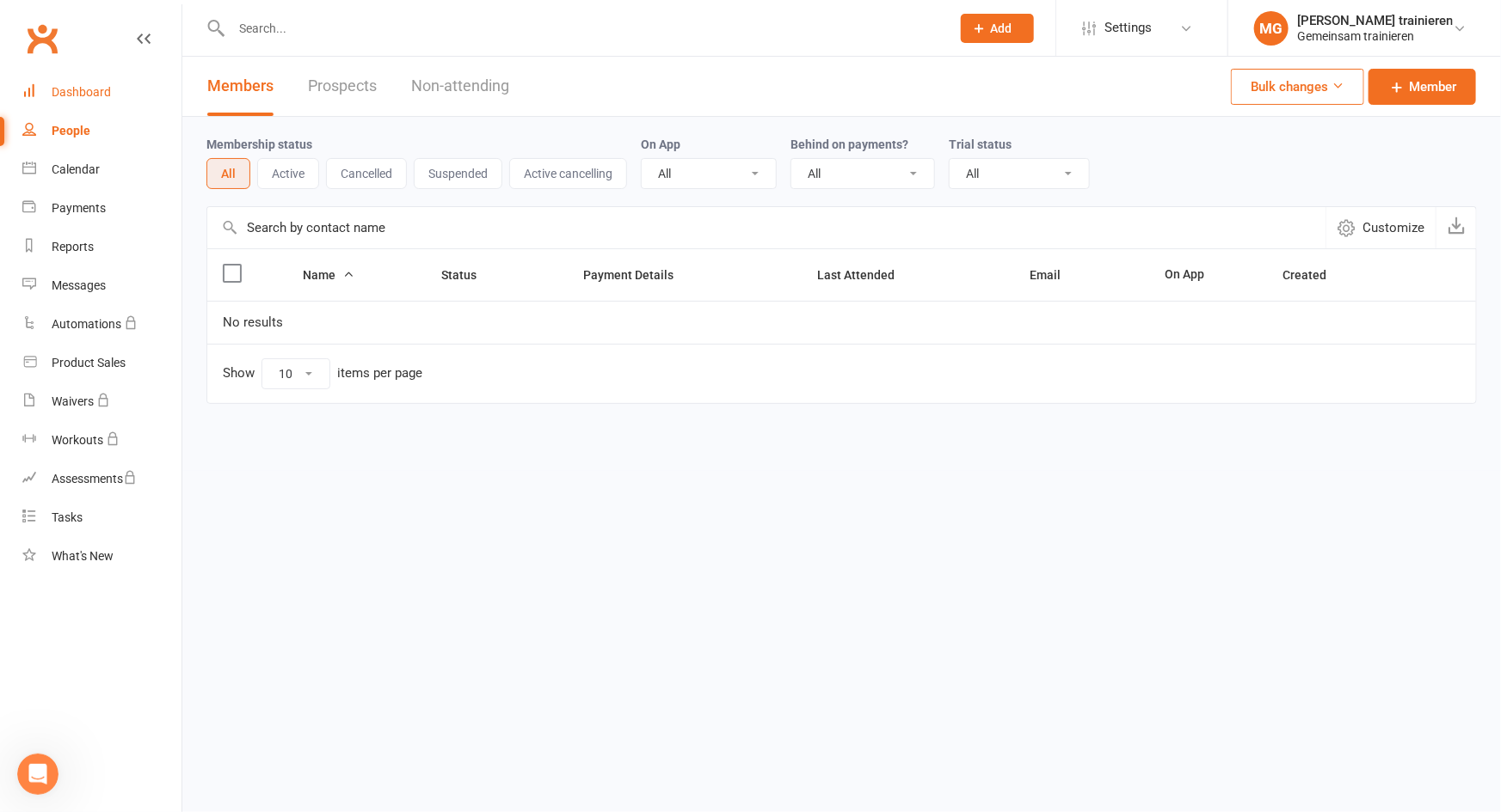
click at [76, 97] on div "Dashboard" at bounding box center [81, 92] width 59 height 14
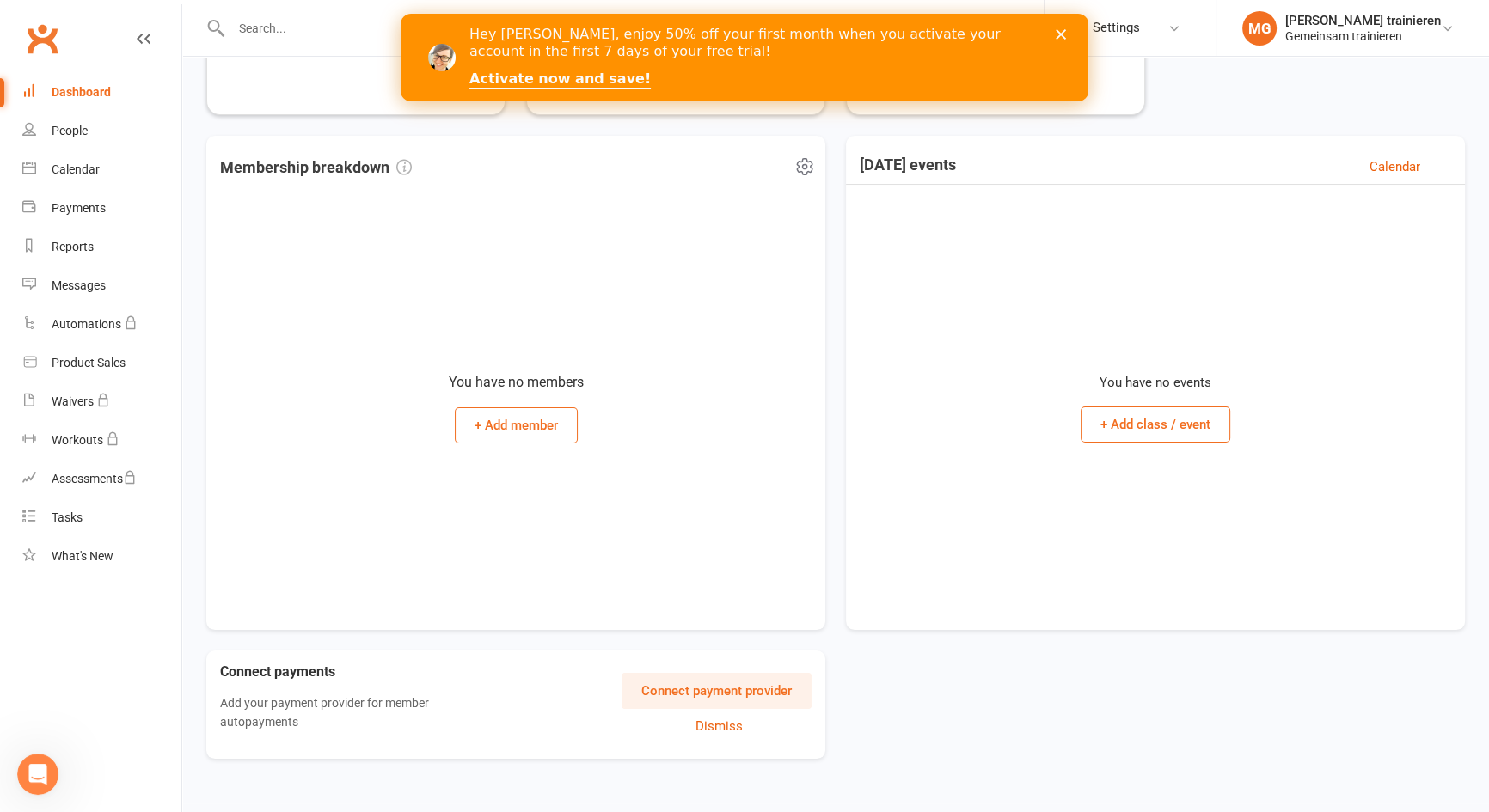
scroll to position [258, 0]
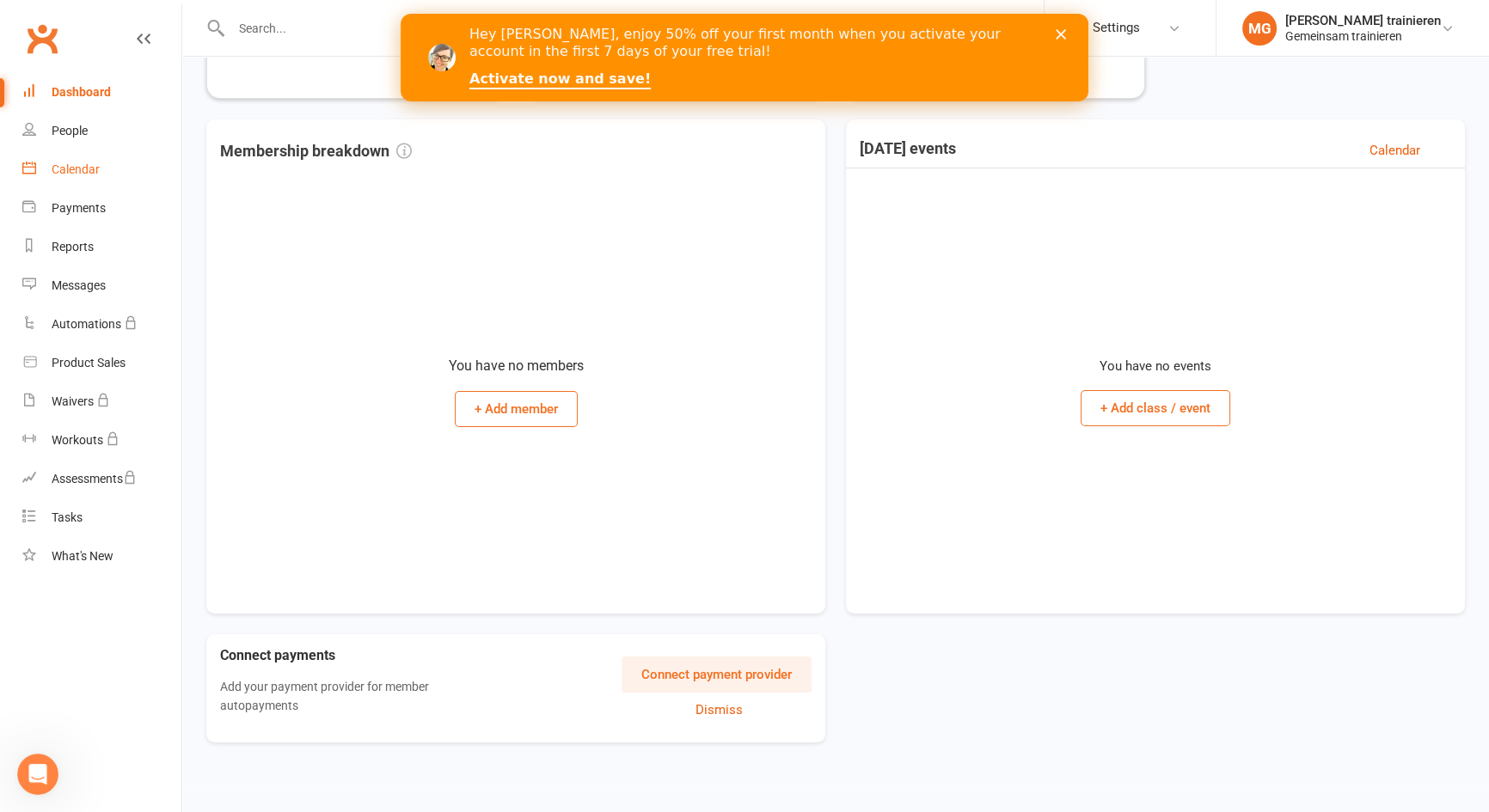
click at [86, 169] on div "Calendar" at bounding box center [75, 170] width 48 height 14
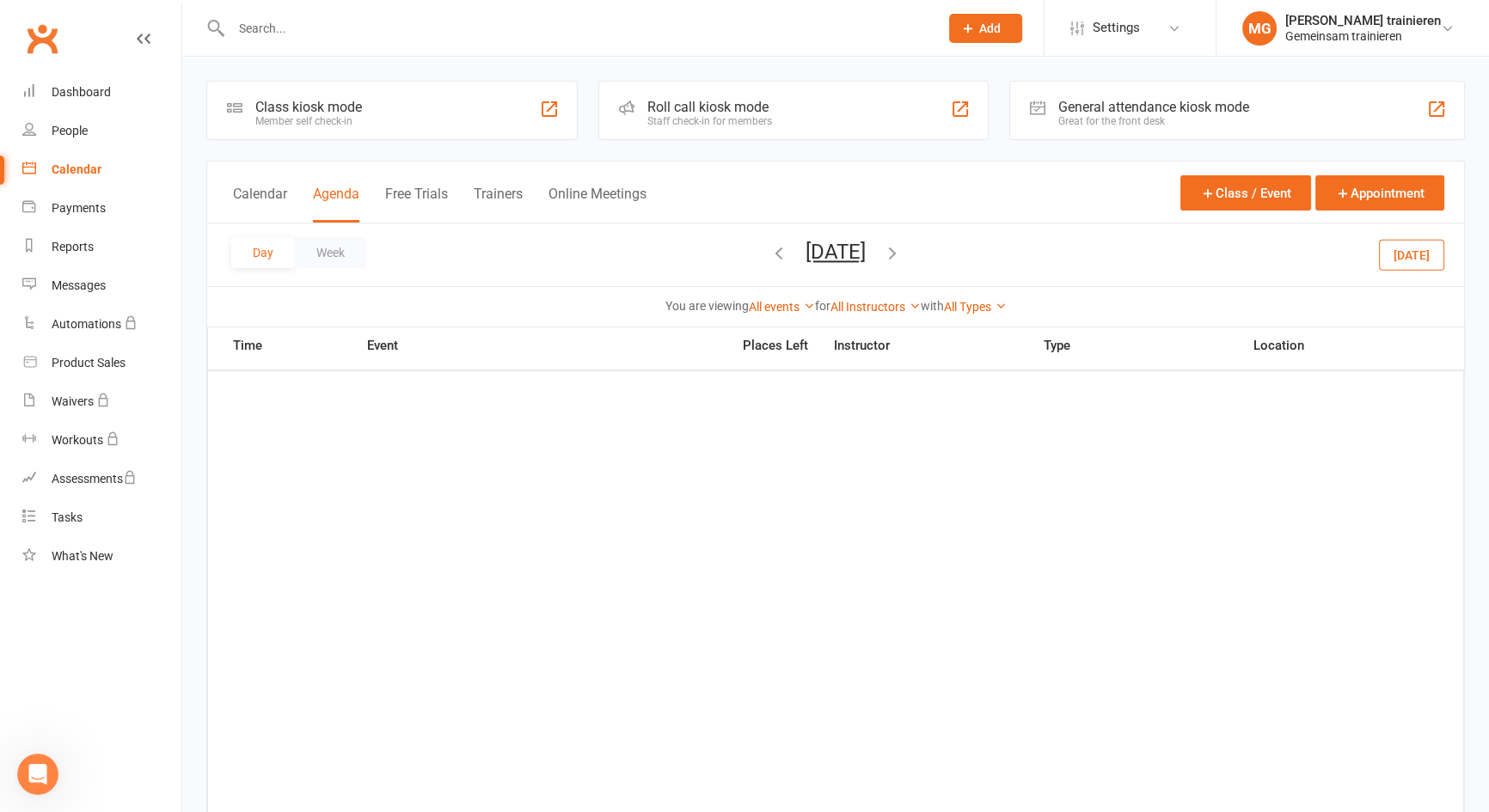
click at [1219, 109] on div "General attendance kiosk mode" at bounding box center [1154, 107] width 191 height 16
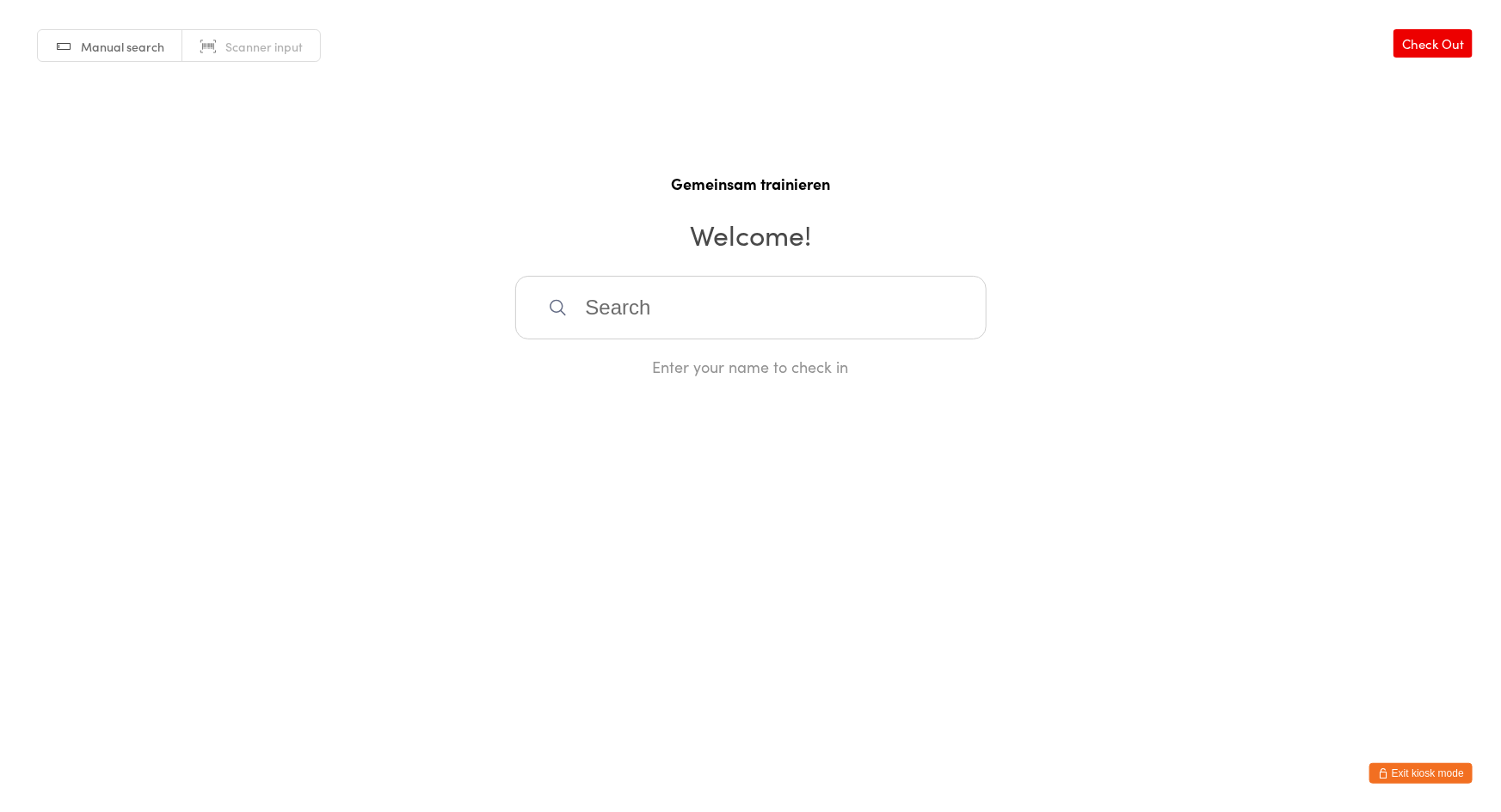
click at [1405, 767] on button "Exit kiosk mode" at bounding box center [1420, 773] width 104 height 20
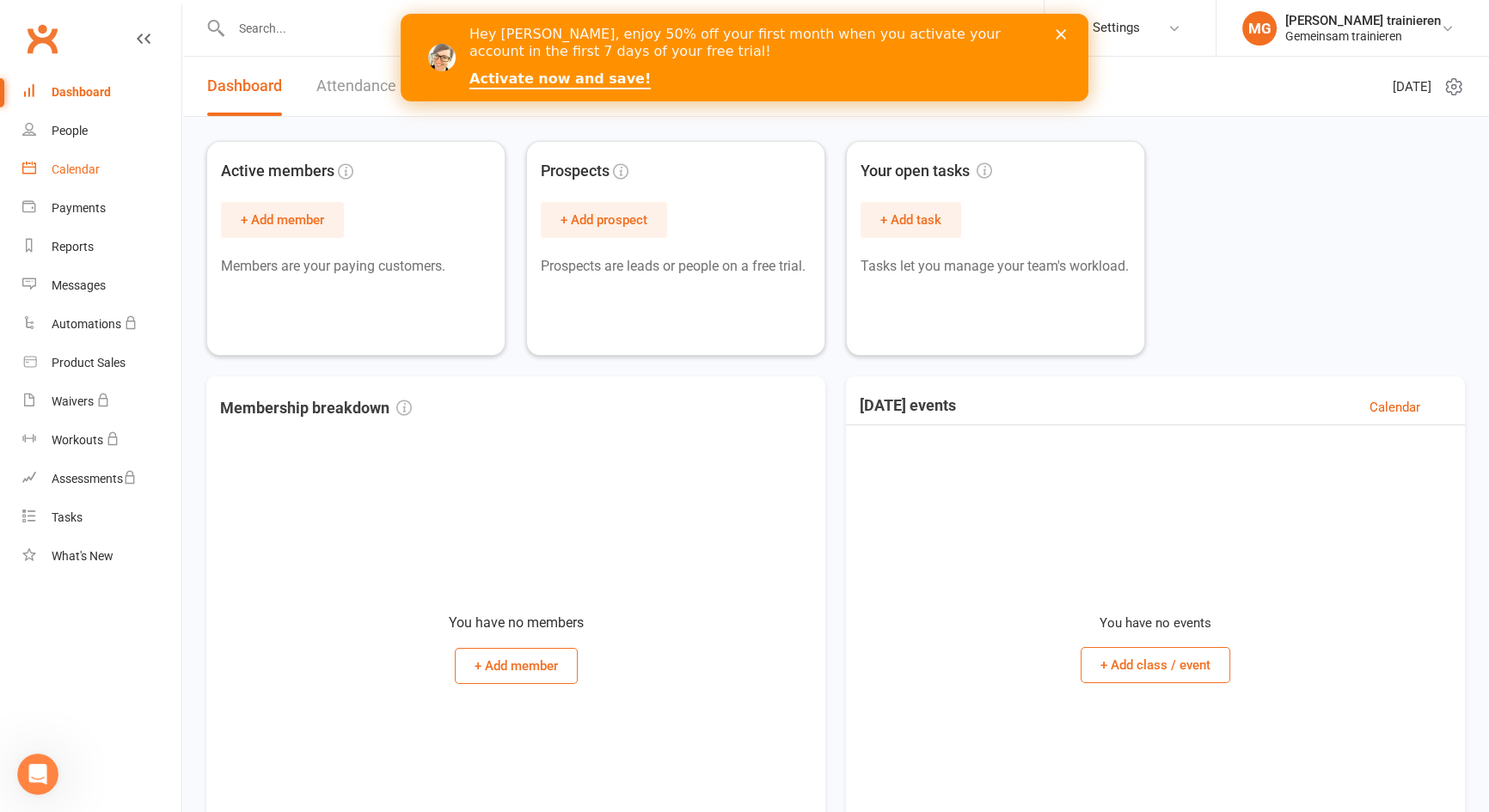
click at [75, 168] on div "Calendar" at bounding box center [75, 170] width 48 height 14
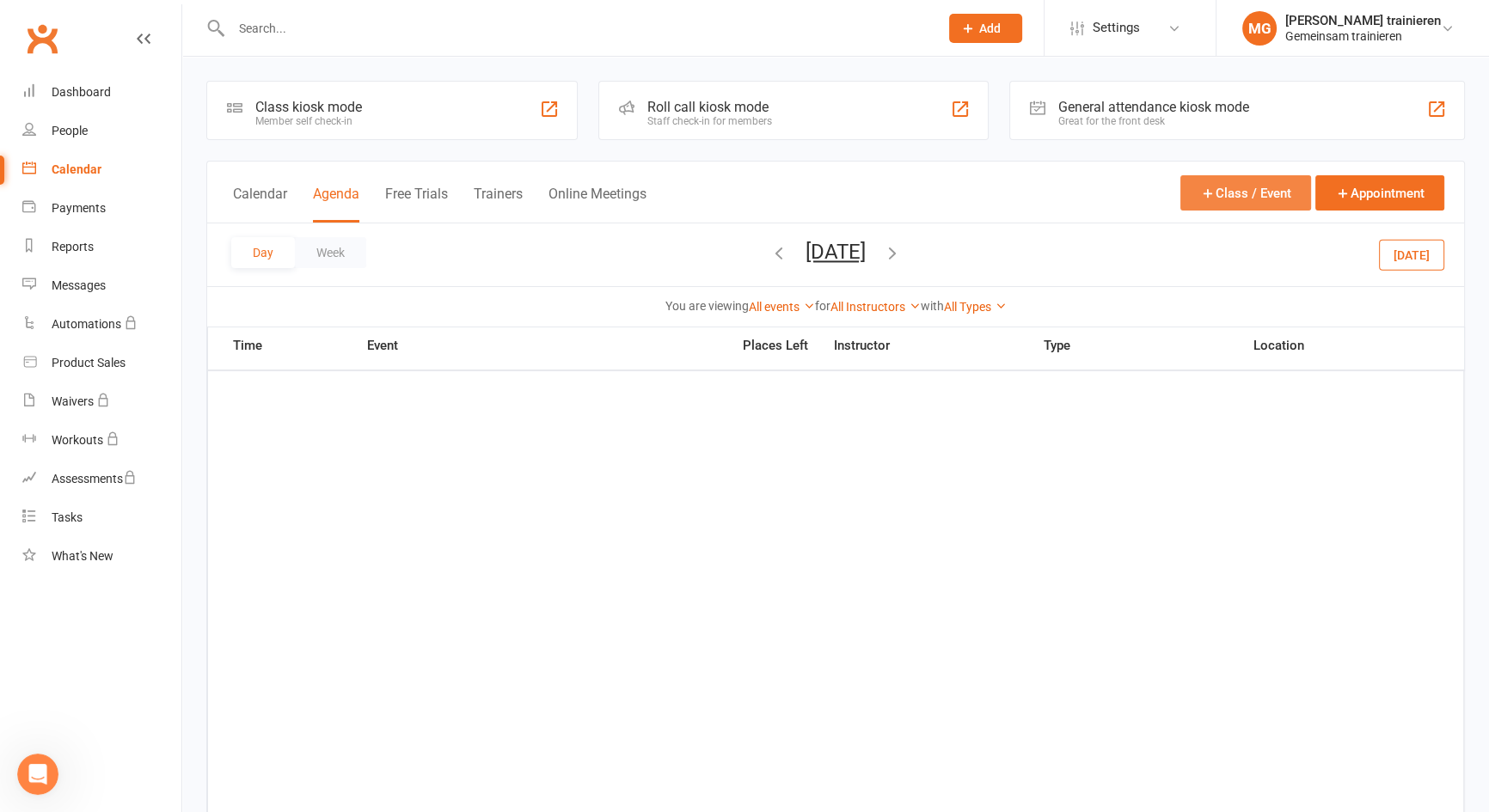
click at [1236, 181] on button "Class / Event" at bounding box center [1246, 193] width 131 height 35
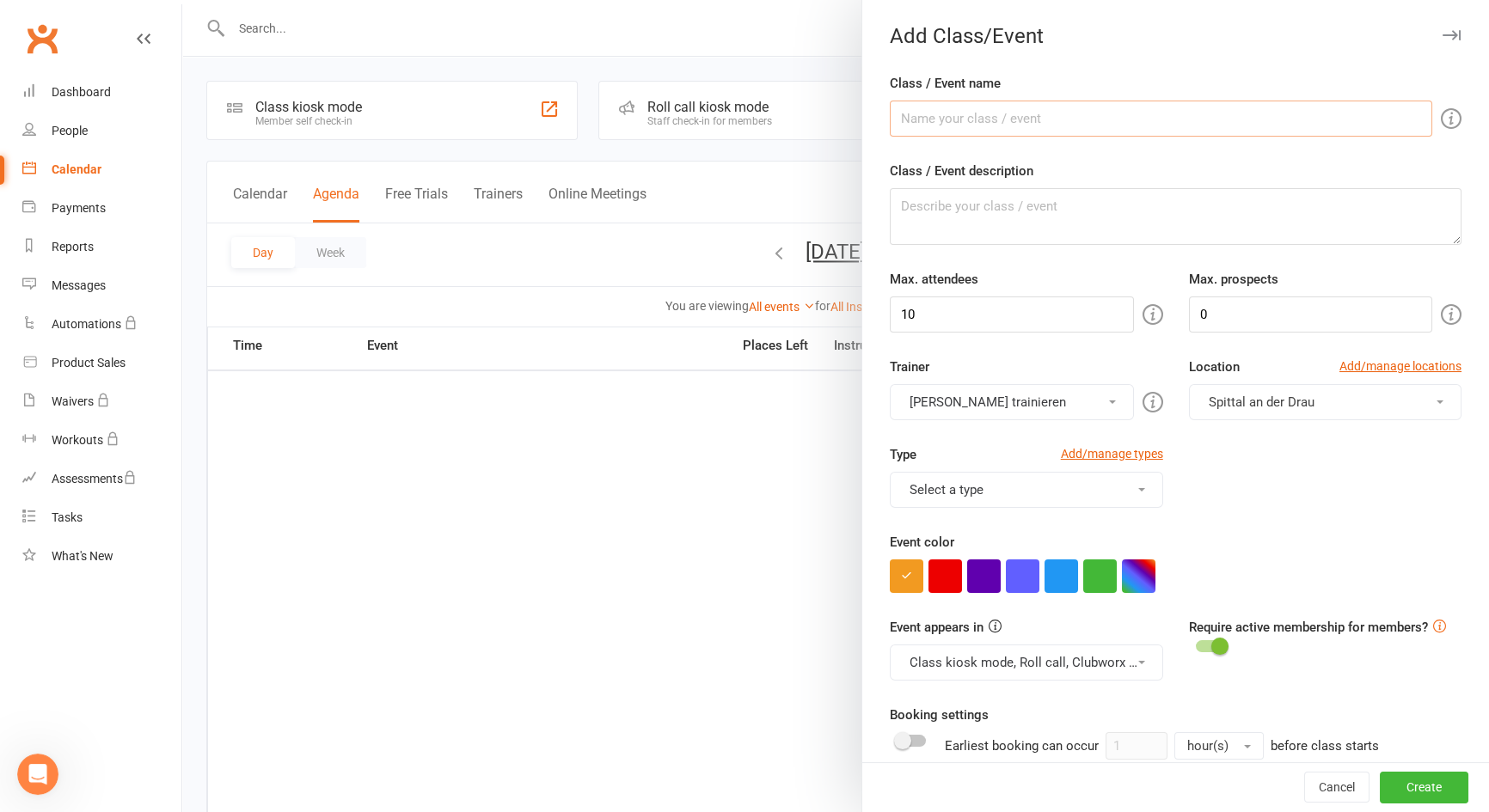
click at [1123, 118] on input "Class / Event name" at bounding box center [1161, 119] width 542 height 36
click at [1317, 783] on button "Cancel" at bounding box center [1337, 788] width 65 height 31
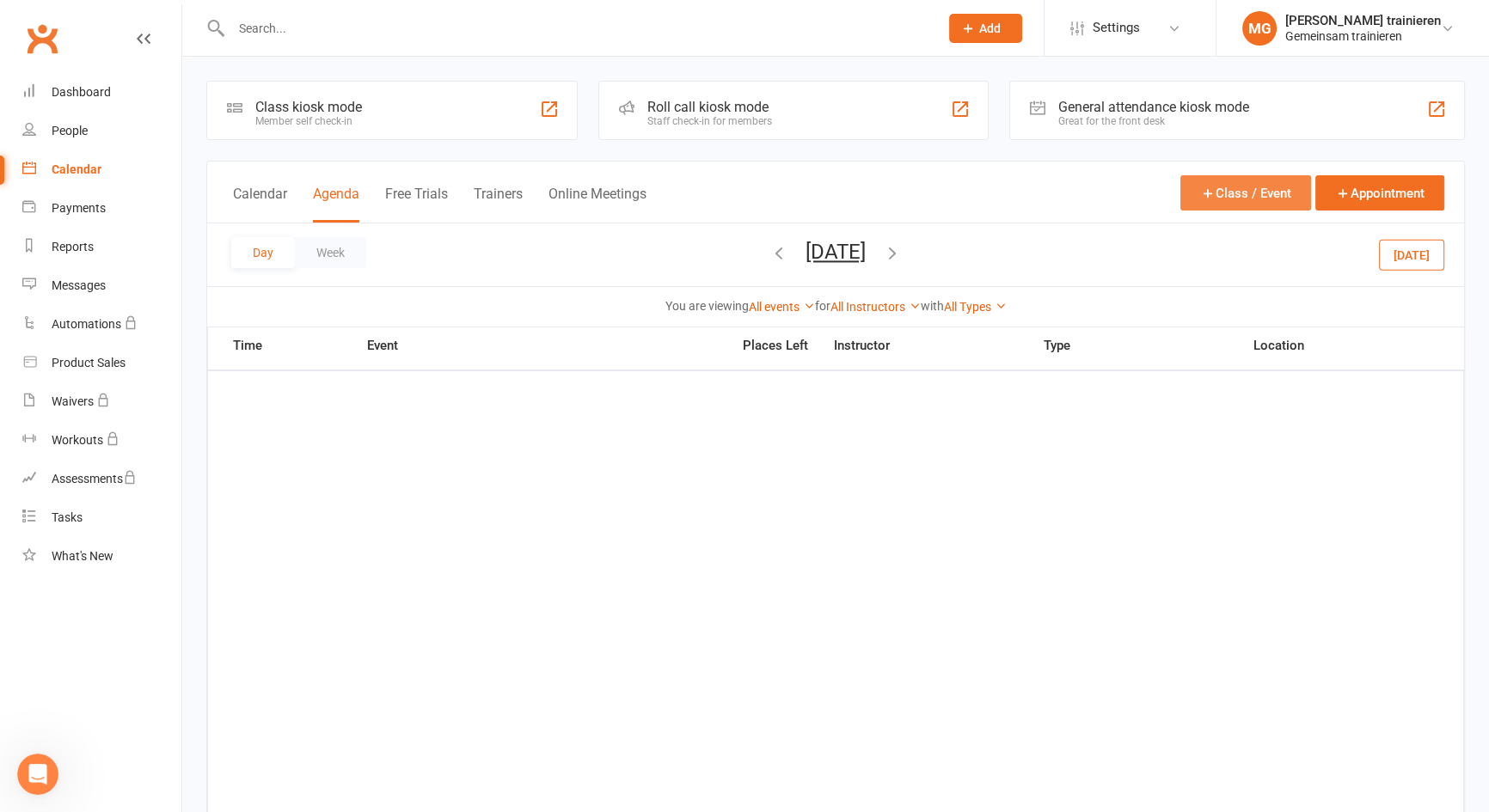
click at [1230, 193] on button "Class / Event" at bounding box center [1246, 193] width 131 height 35
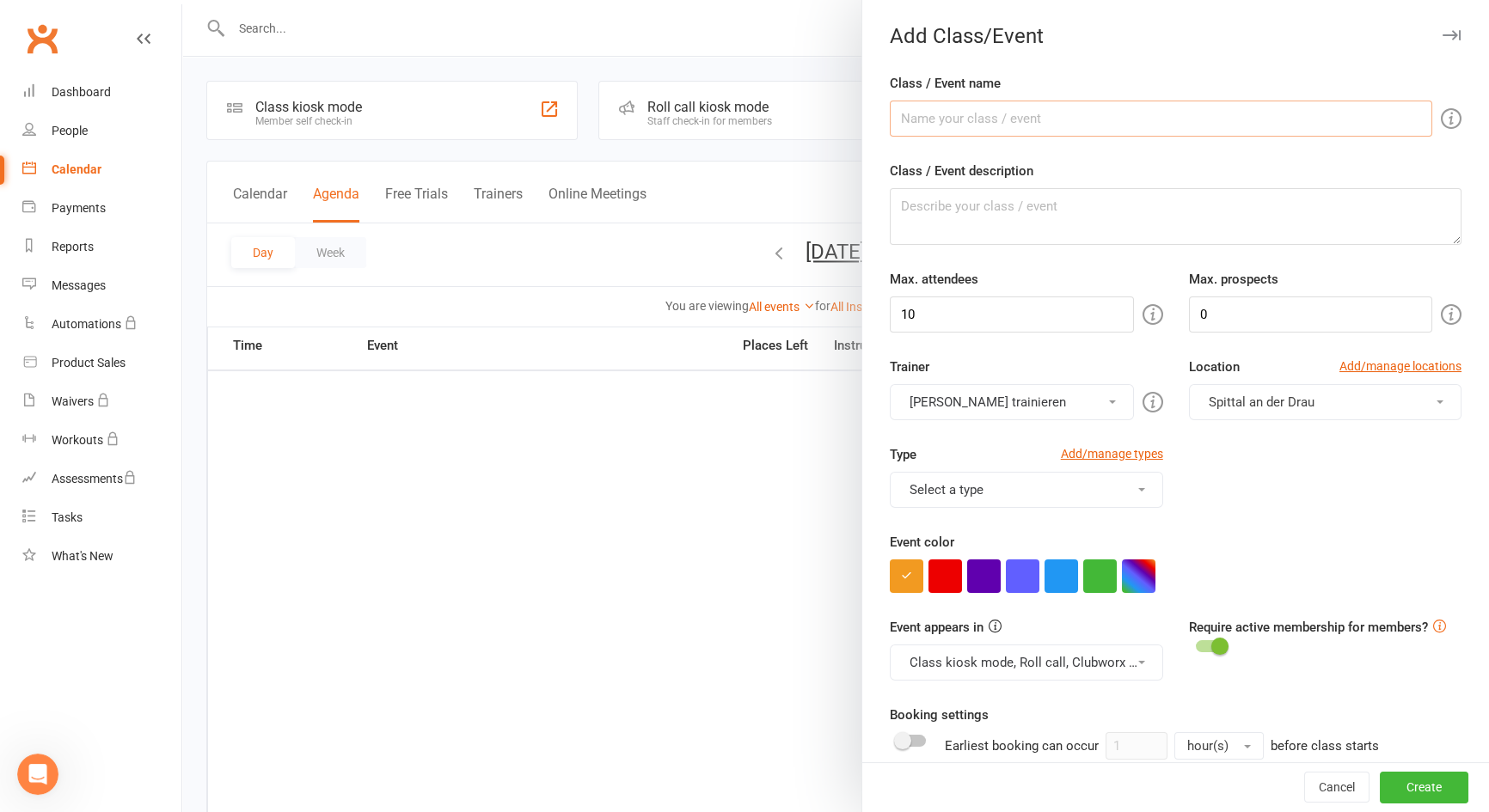
click at [995, 118] on input "Class / Event name" at bounding box center [1161, 119] width 542 height 36
type input "Yoga Anfänger"
type textarea "yoga Anfänger"
drag, startPoint x: 919, startPoint y: 316, endPoint x: 851, endPoint y: 304, distance: 69.1
click at [182, 0] on new-event-schedule "Add Class/Event Class / Event name Yoga Anfänger Class / Event description yoga…" at bounding box center [182, 0] width 0 height 0
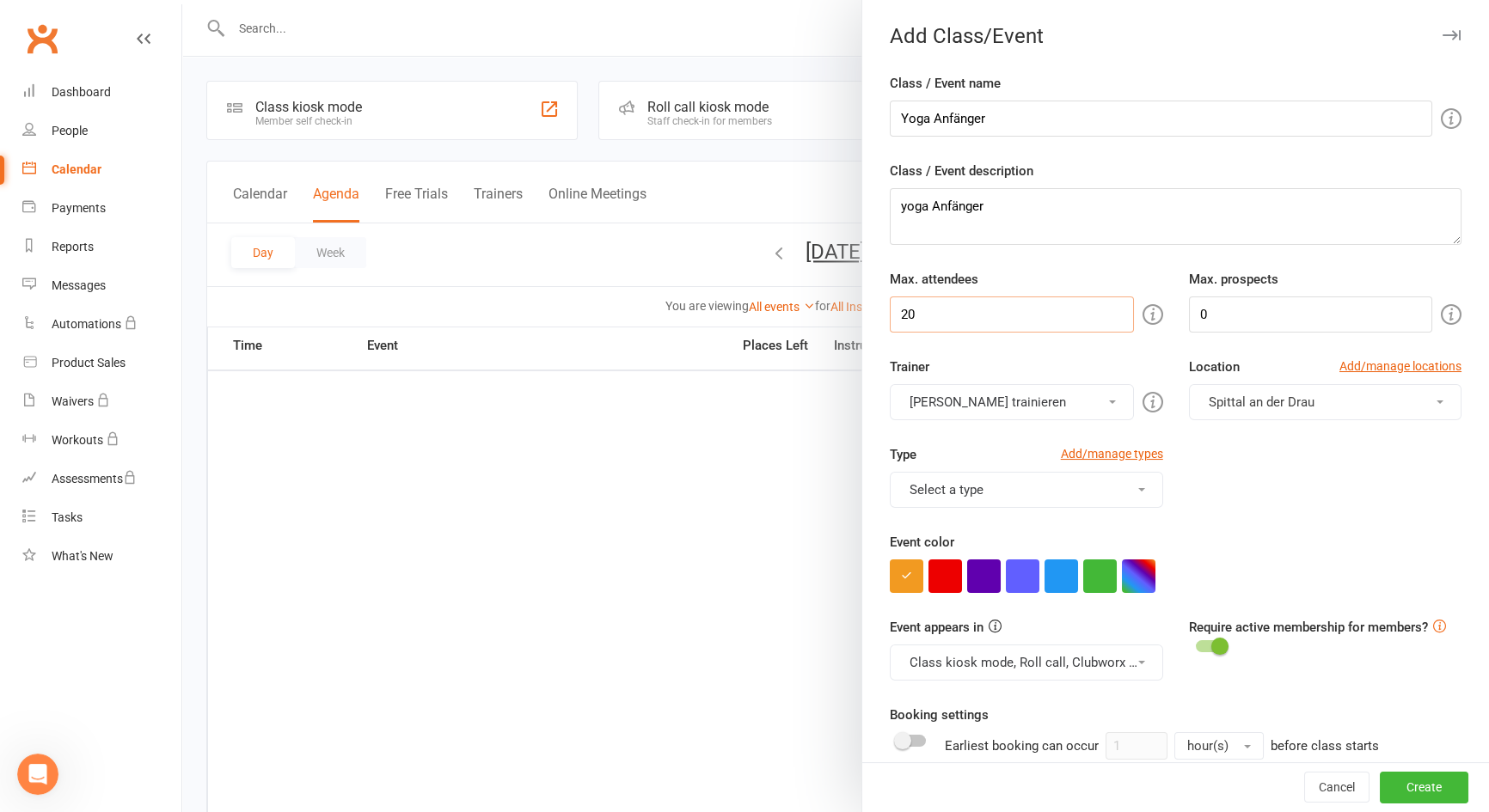
type input "20"
click at [1212, 326] on input "0" at bounding box center [1310, 314] width 243 height 36
drag, startPoint x: 1206, startPoint y: 320, endPoint x: 1127, endPoint y: 319, distance: 79.0
type input "20"
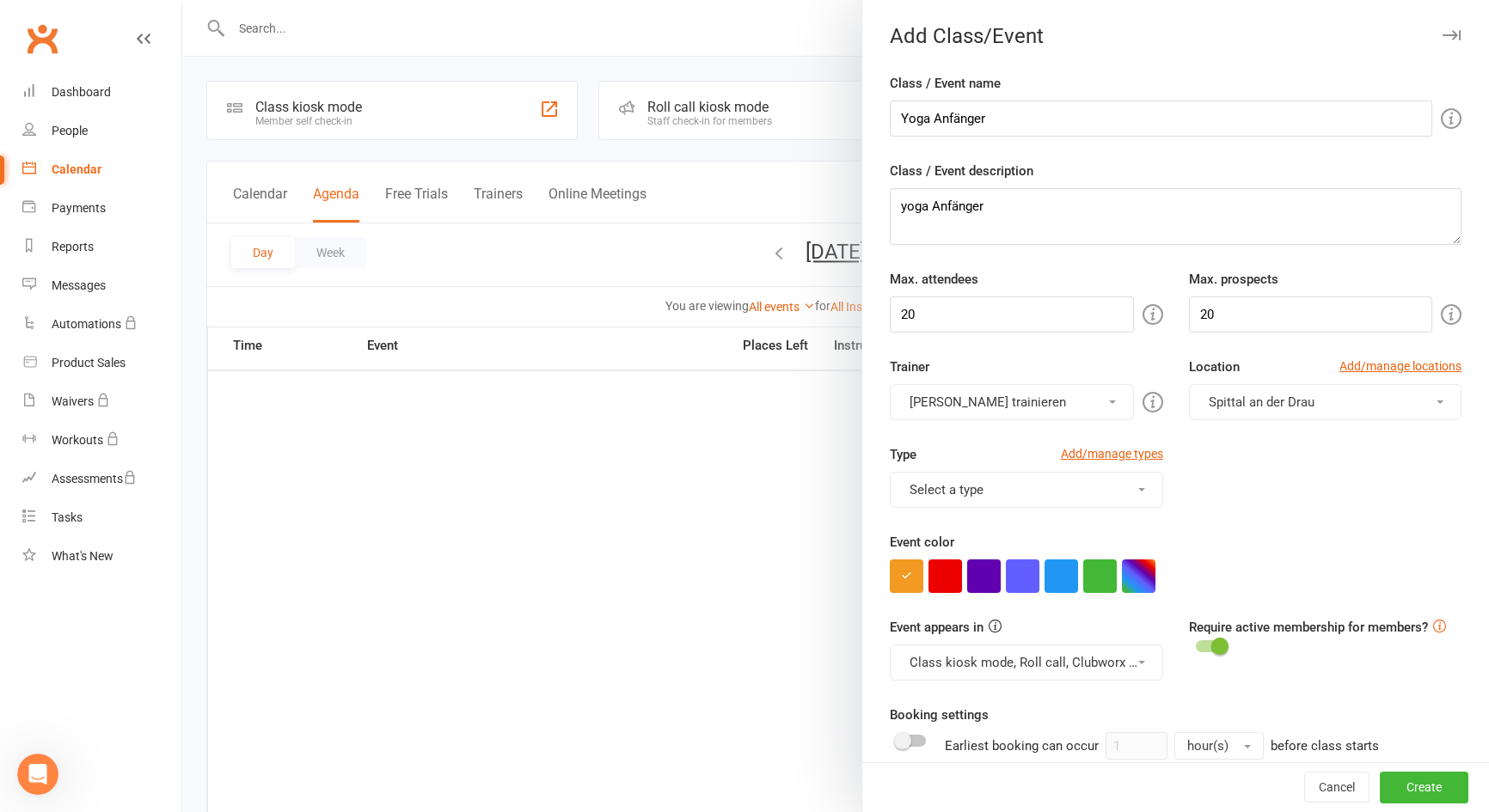
click at [1092, 488] on button "Select a type" at bounding box center [1026, 490] width 272 height 36
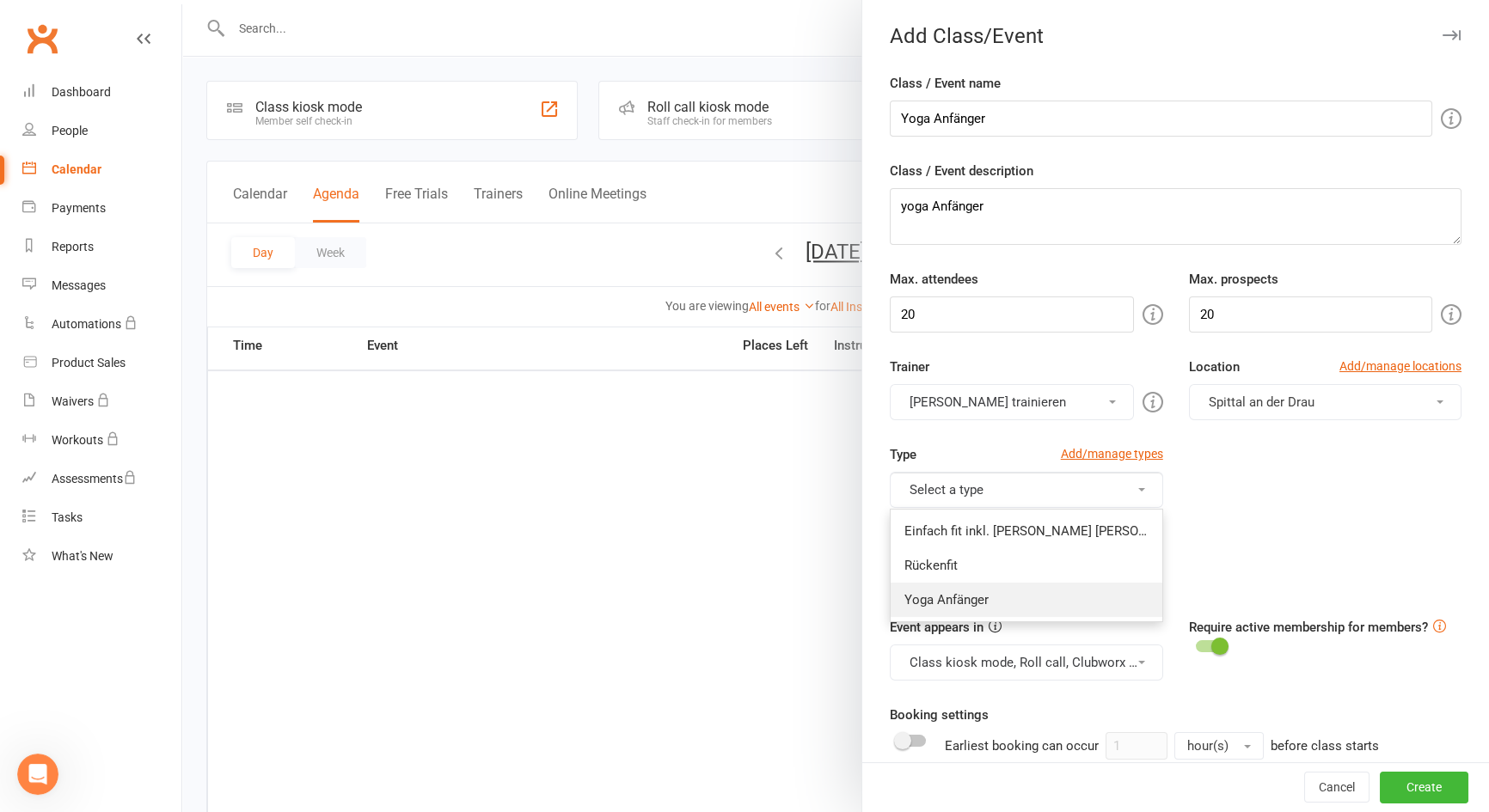
click at [986, 594] on link "Yoga Anfänger" at bounding box center [1026, 600] width 271 height 34
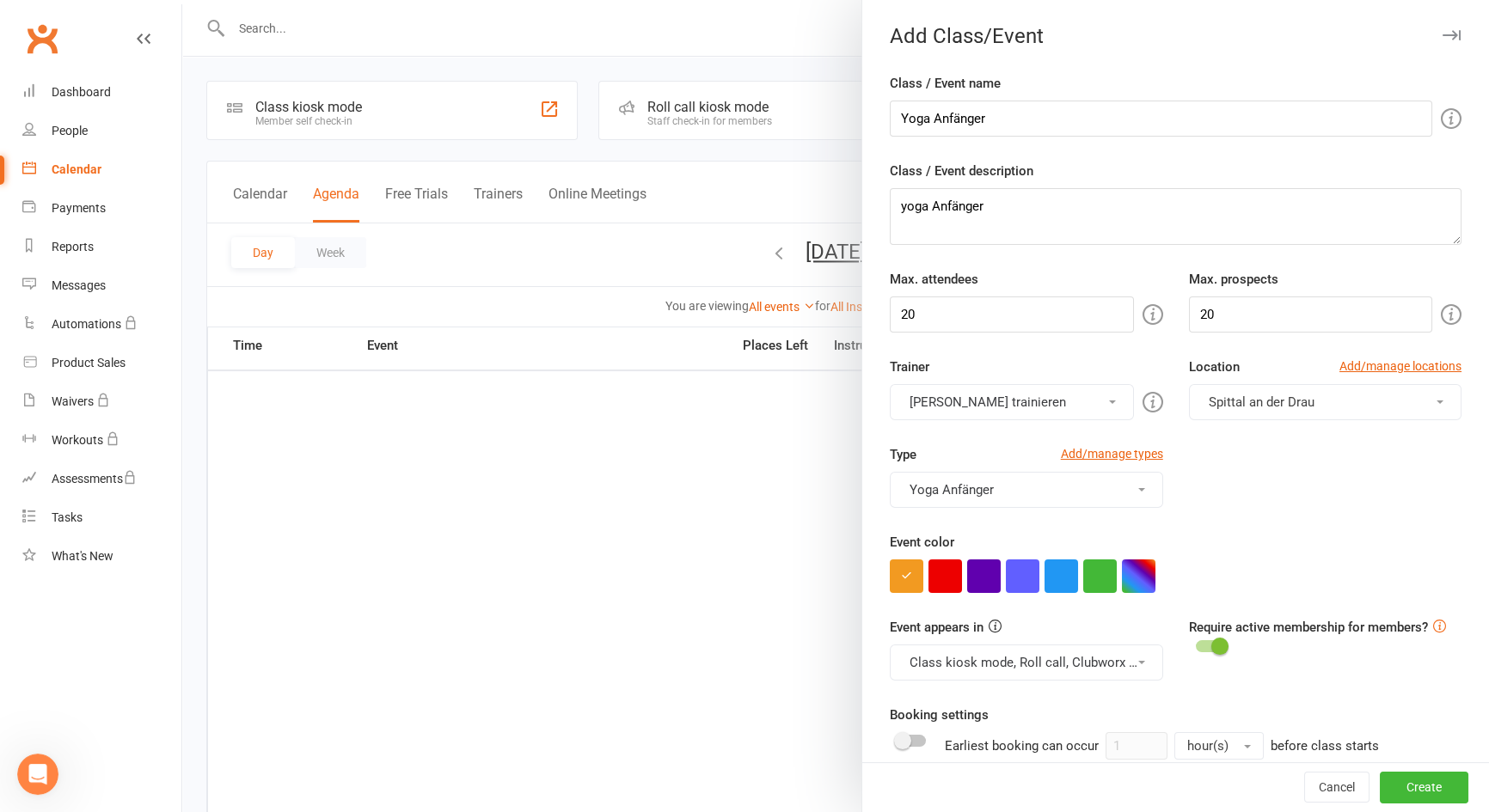
click at [1211, 647] on span at bounding box center [1219, 646] width 17 height 17
click at [1196, 644] on input "checkbox" at bounding box center [1196, 644] width 0 height 0
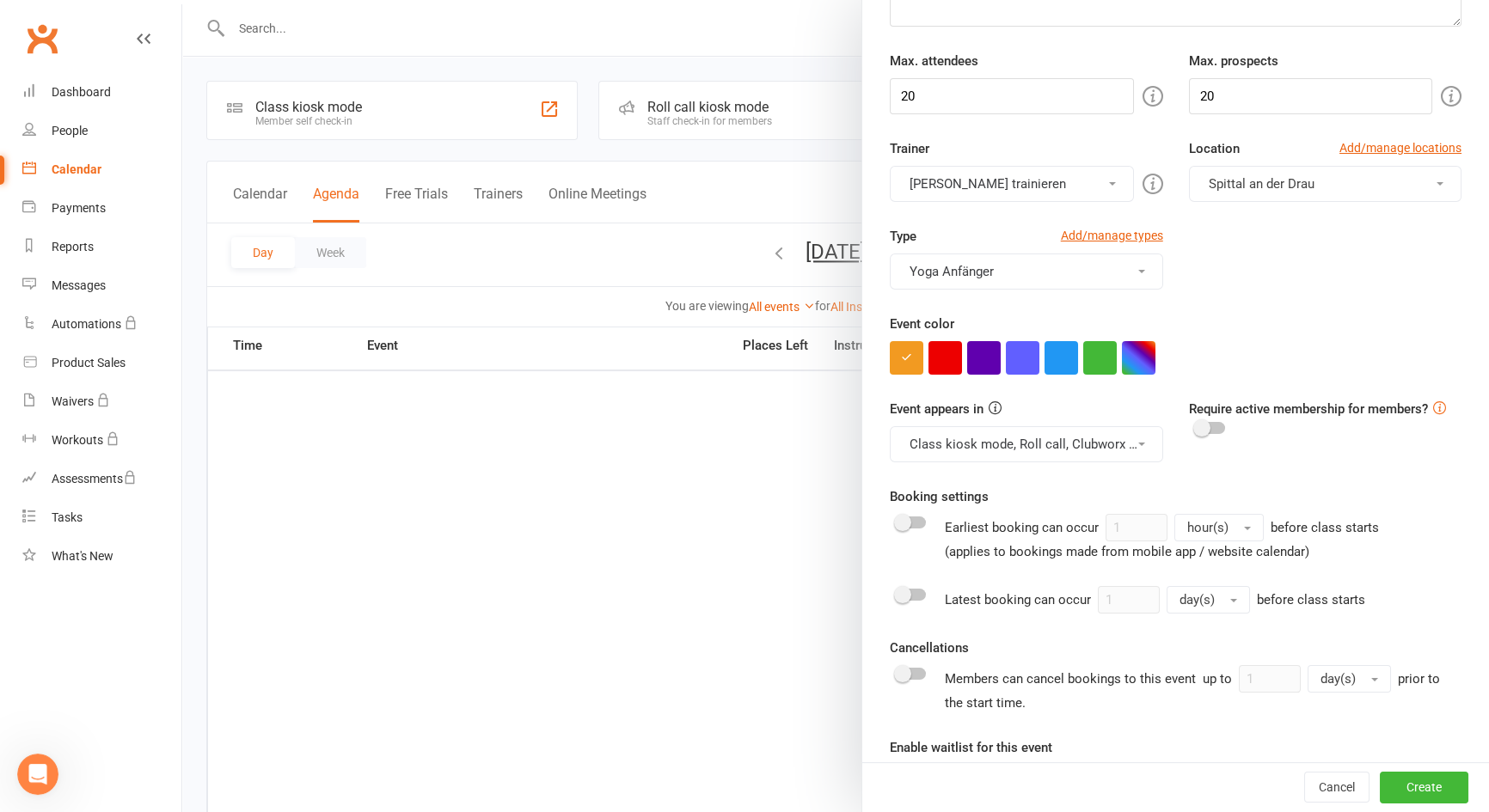
scroll to position [234, 0]
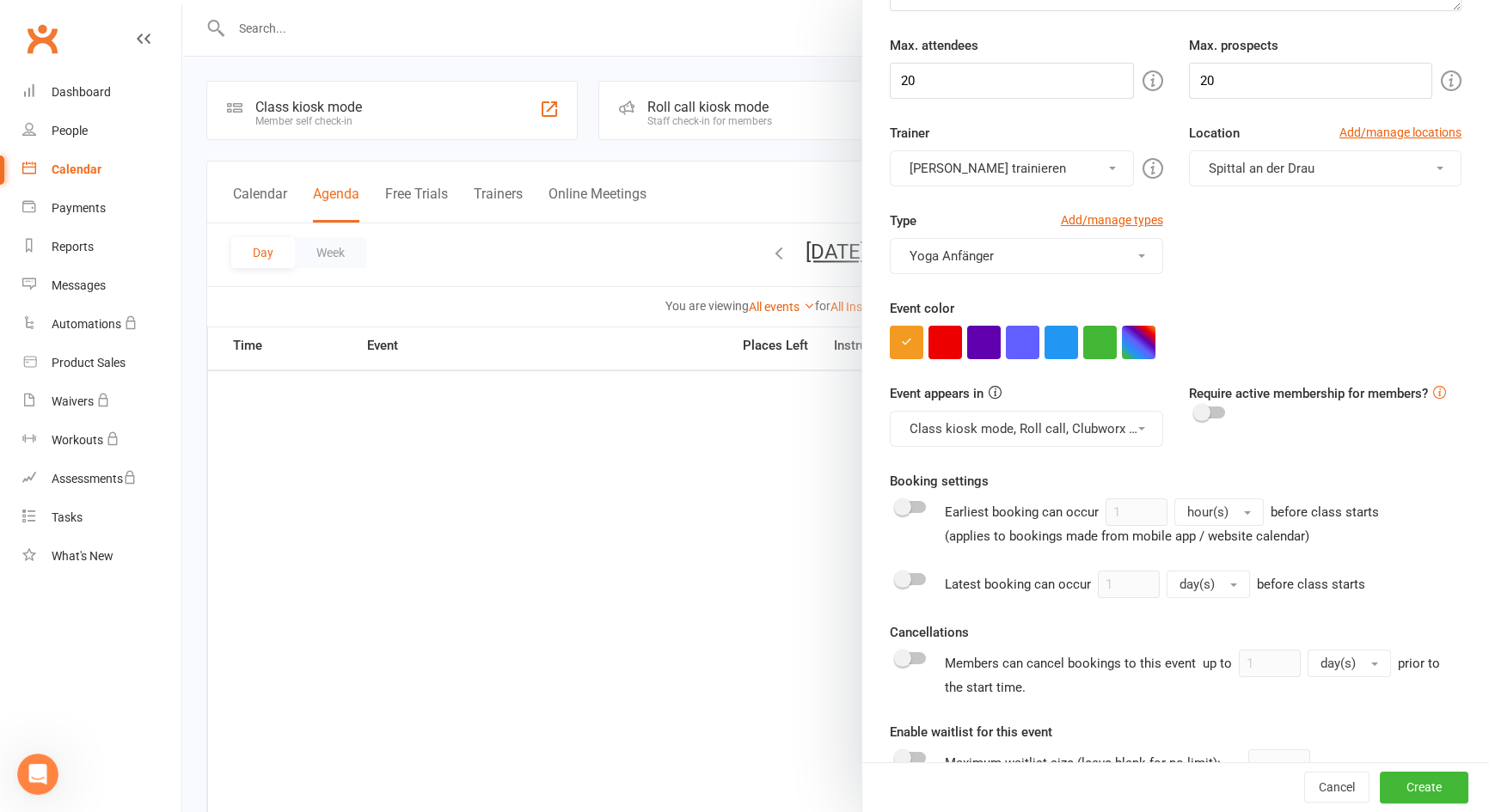
click at [896, 503] on span at bounding box center [902, 507] width 17 height 17
click at [897, 504] on input "checkbox" at bounding box center [897, 504] width 0 height 0
click at [1218, 509] on span "hour(s)" at bounding box center [1208, 511] width 42 height 15
click at [1211, 653] on span "month(s)" at bounding box center [1215, 652] width 52 height 15
click at [1058, 586] on div "Latest booking can occur 1 day(s) before class starts" at bounding box center [1155, 584] width 420 height 27
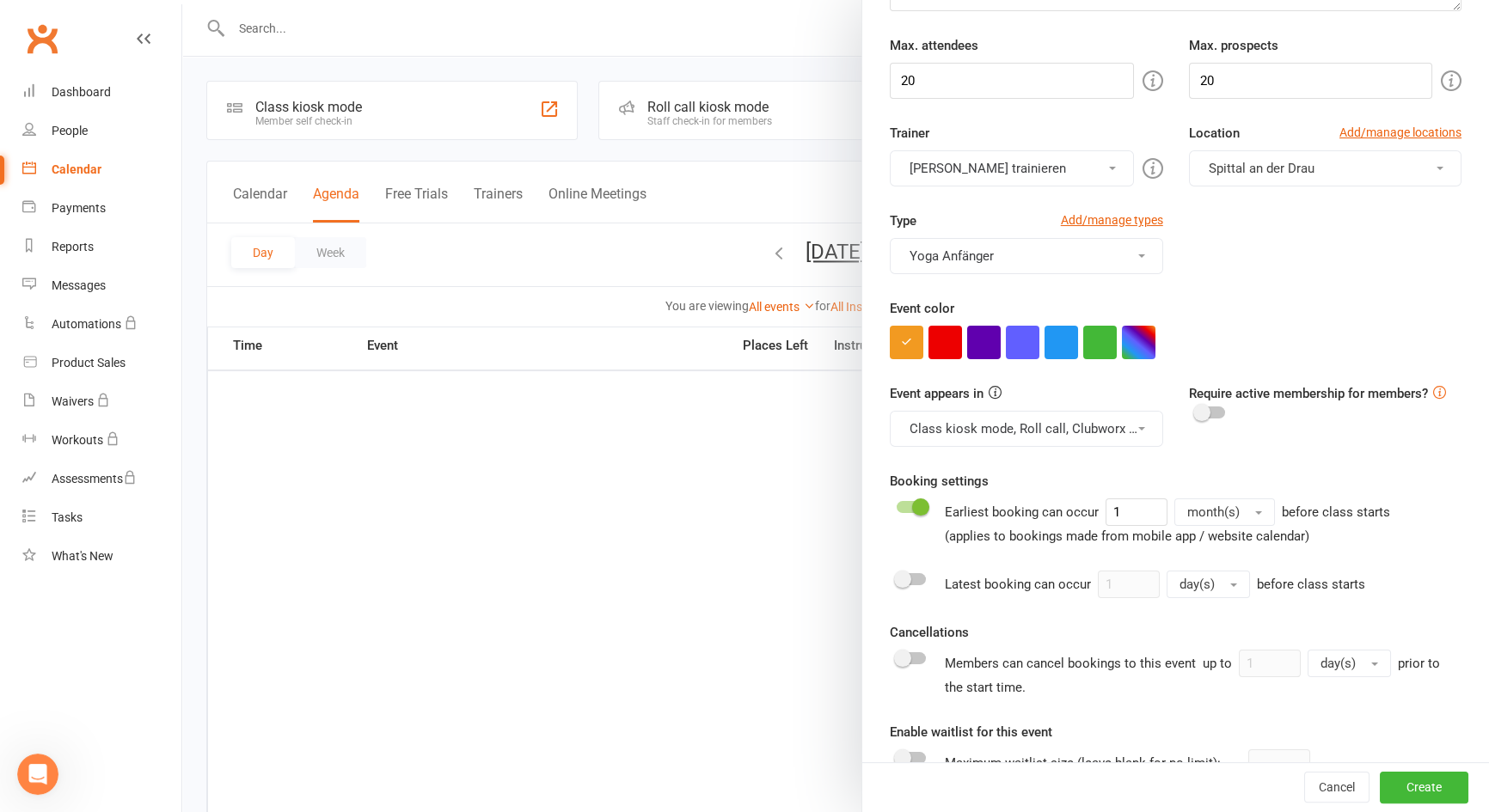
click at [902, 580] on span at bounding box center [902, 578] width 17 height 17
click at [897, 577] on input "checkbox" at bounding box center [897, 577] width 0 height 0
click at [1216, 577] on button "day(s)" at bounding box center [1209, 584] width 83 height 27
drag, startPoint x: 1114, startPoint y: 574, endPoint x: 1036, endPoint y: 570, distance: 78.1
click at [1036, 571] on div "Latest booking can occur 1 day(s) minute(s) hour(s) day(s) before class starts" at bounding box center [1155, 584] width 420 height 27
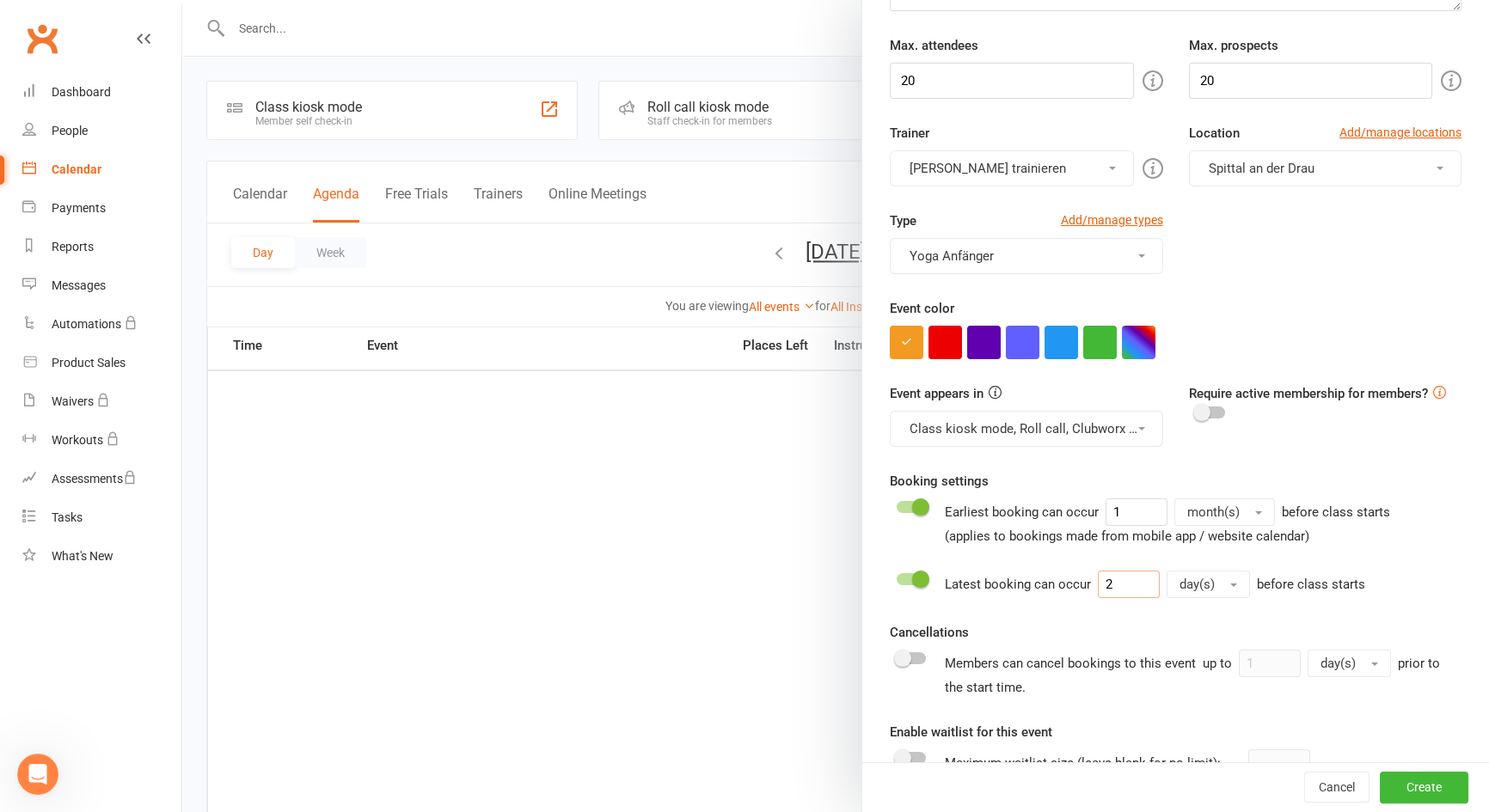
type input "2"
click at [1084, 626] on div "Cancellations Members can cancel bookings to this event up to 1 day(s) prior to…" at bounding box center [1176, 661] width 572 height 76
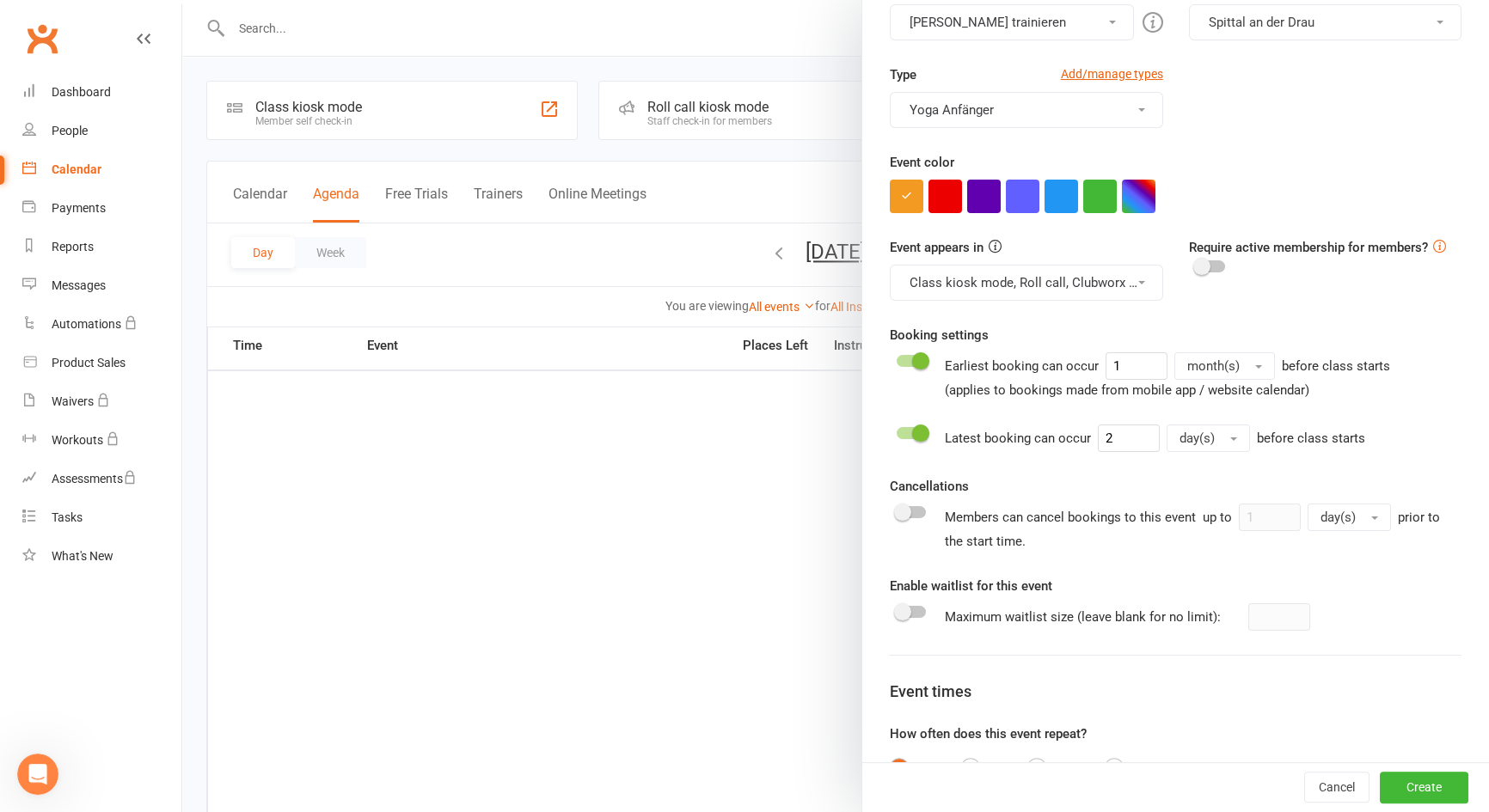
scroll to position [390, 0]
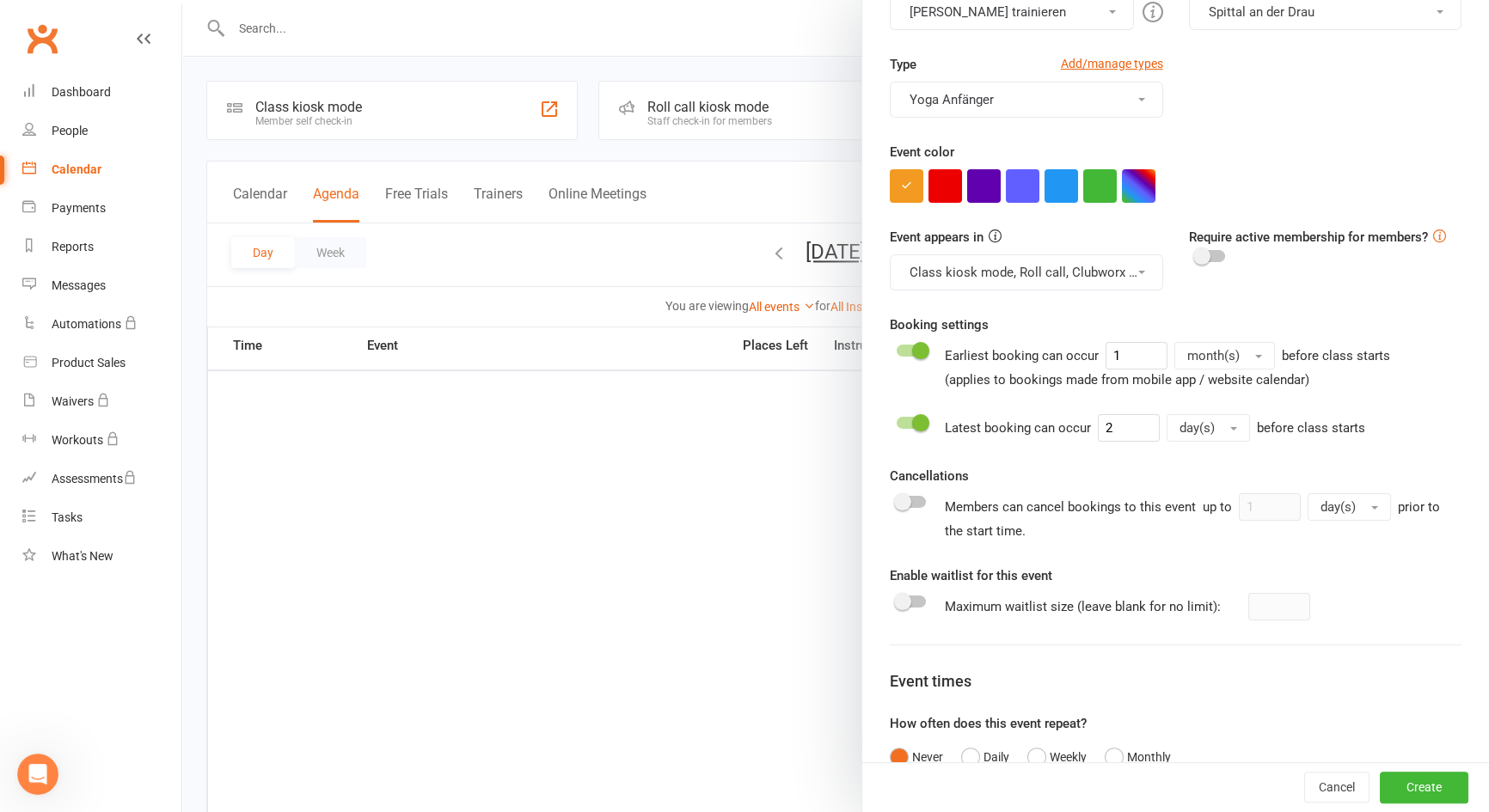
click at [909, 606] on switch at bounding box center [911, 607] width 43 height 27
click at [906, 598] on div at bounding box center [911, 601] width 29 height 12
click at [897, 599] on input "checkbox" at bounding box center [897, 599] width 0 height 0
click at [1248, 601] on input "number" at bounding box center [1279, 607] width 62 height 27
type input "5"
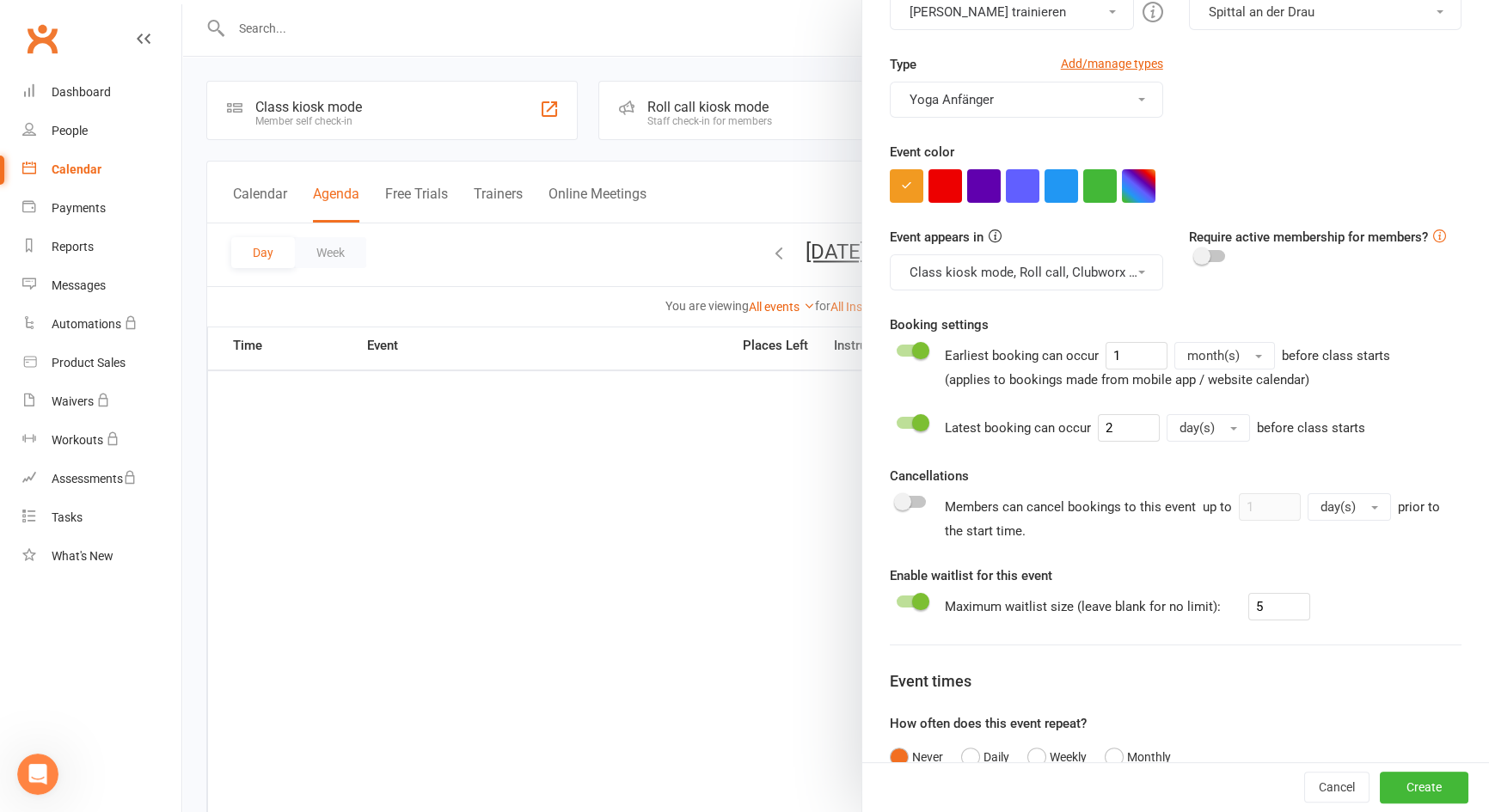
click at [907, 503] on div at bounding box center [911, 502] width 29 height 12
click at [897, 500] on input "checkbox" at bounding box center [897, 500] width 0 height 0
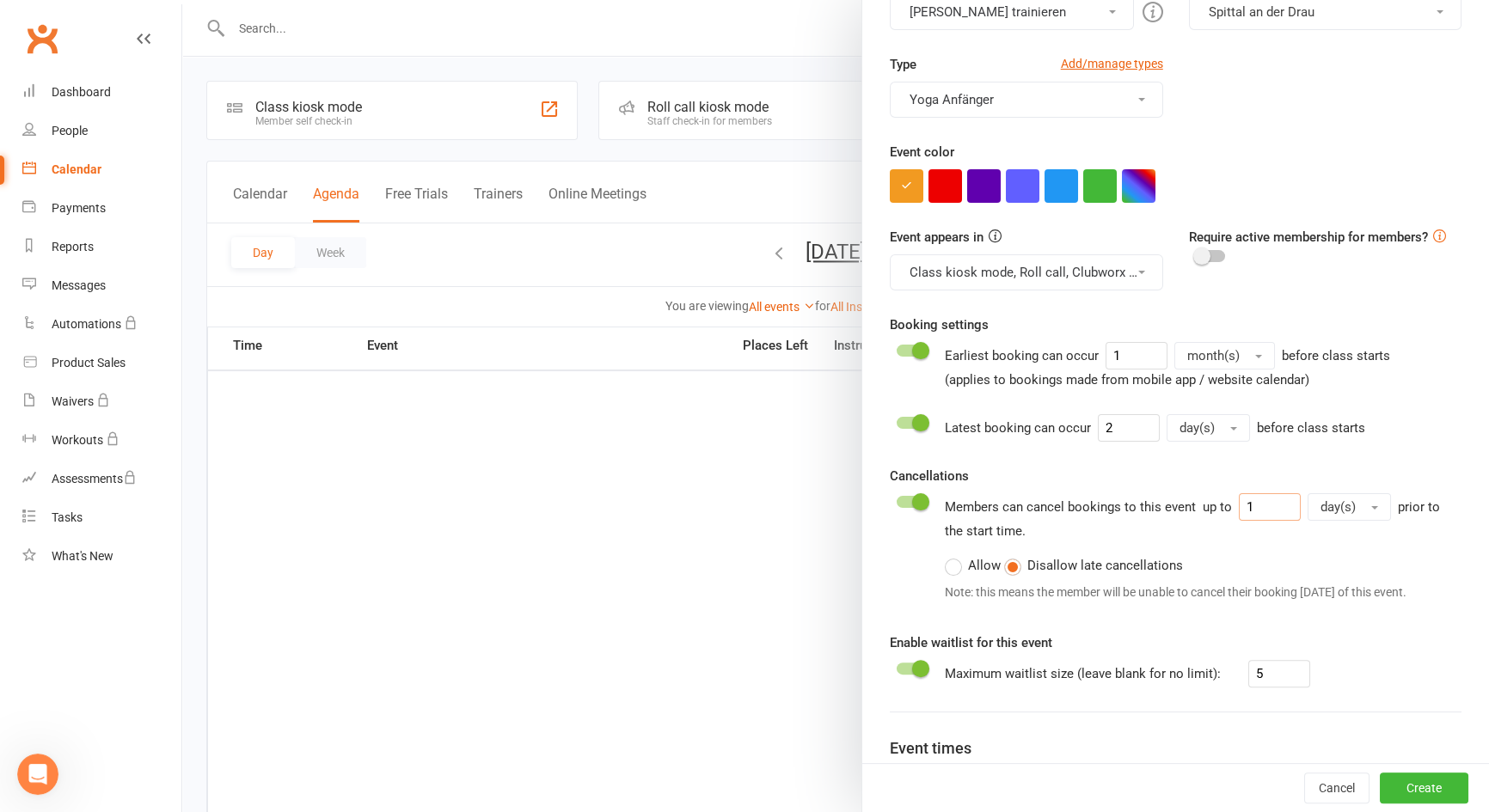
drag, startPoint x: 1266, startPoint y: 503, endPoint x: 1043, endPoint y: 503, distance: 223.0
click at [1043, 503] on div "Members can cancel bookings to this event up to 1 day(s) prior to the start tim…" at bounding box center [1203, 551] width 517 height 115
type input "3"
click at [1272, 510] on input "number" at bounding box center [1270, 507] width 62 height 27
type input "1"
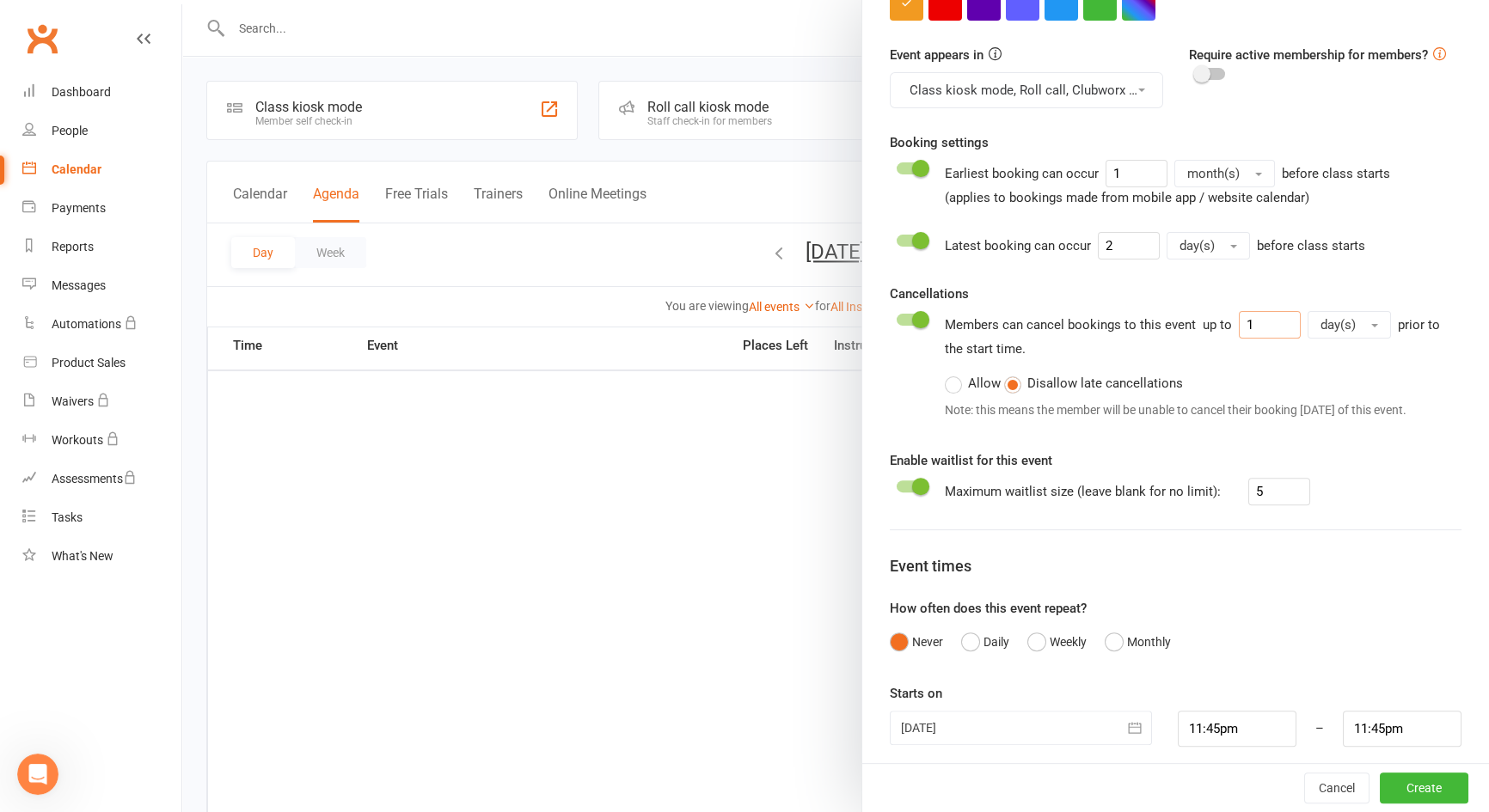
scroll to position [582, 0]
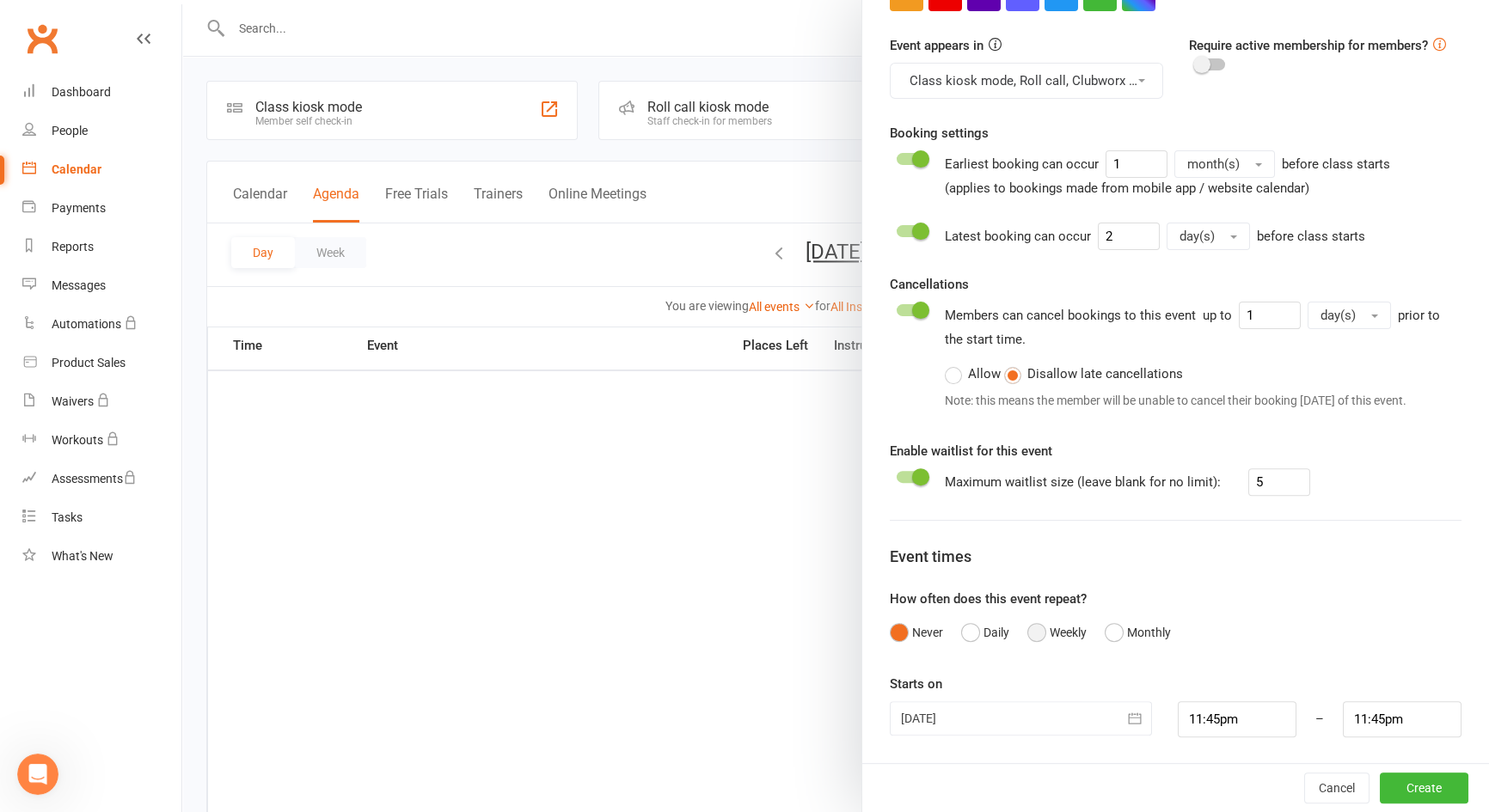
click at [1032, 636] on button "Weekly" at bounding box center [1056, 632] width 59 height 33
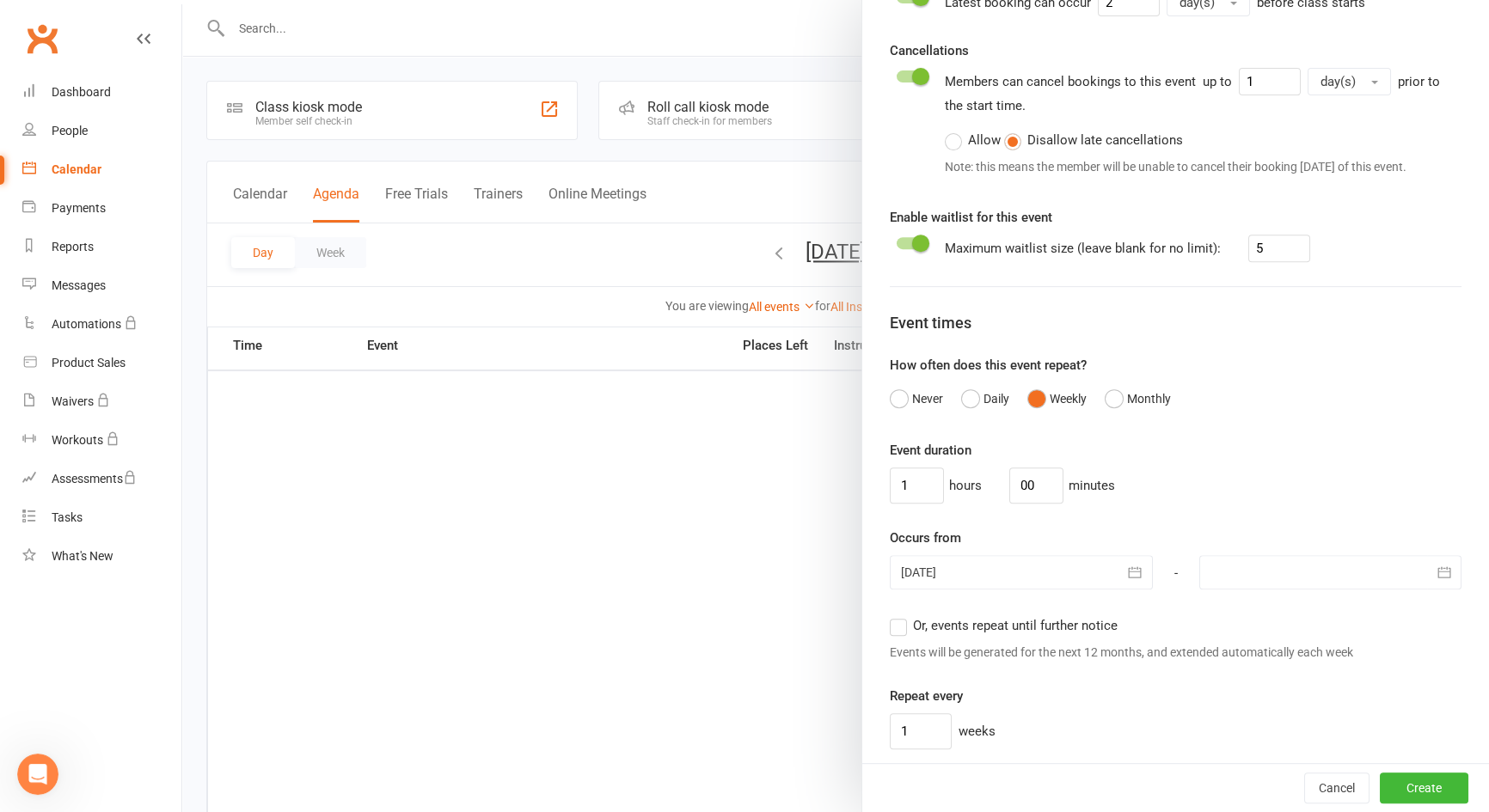
scroll to position [816, 0]
click at [1239, 559] on div at bounding box center [1331, 571] width 262 height 34
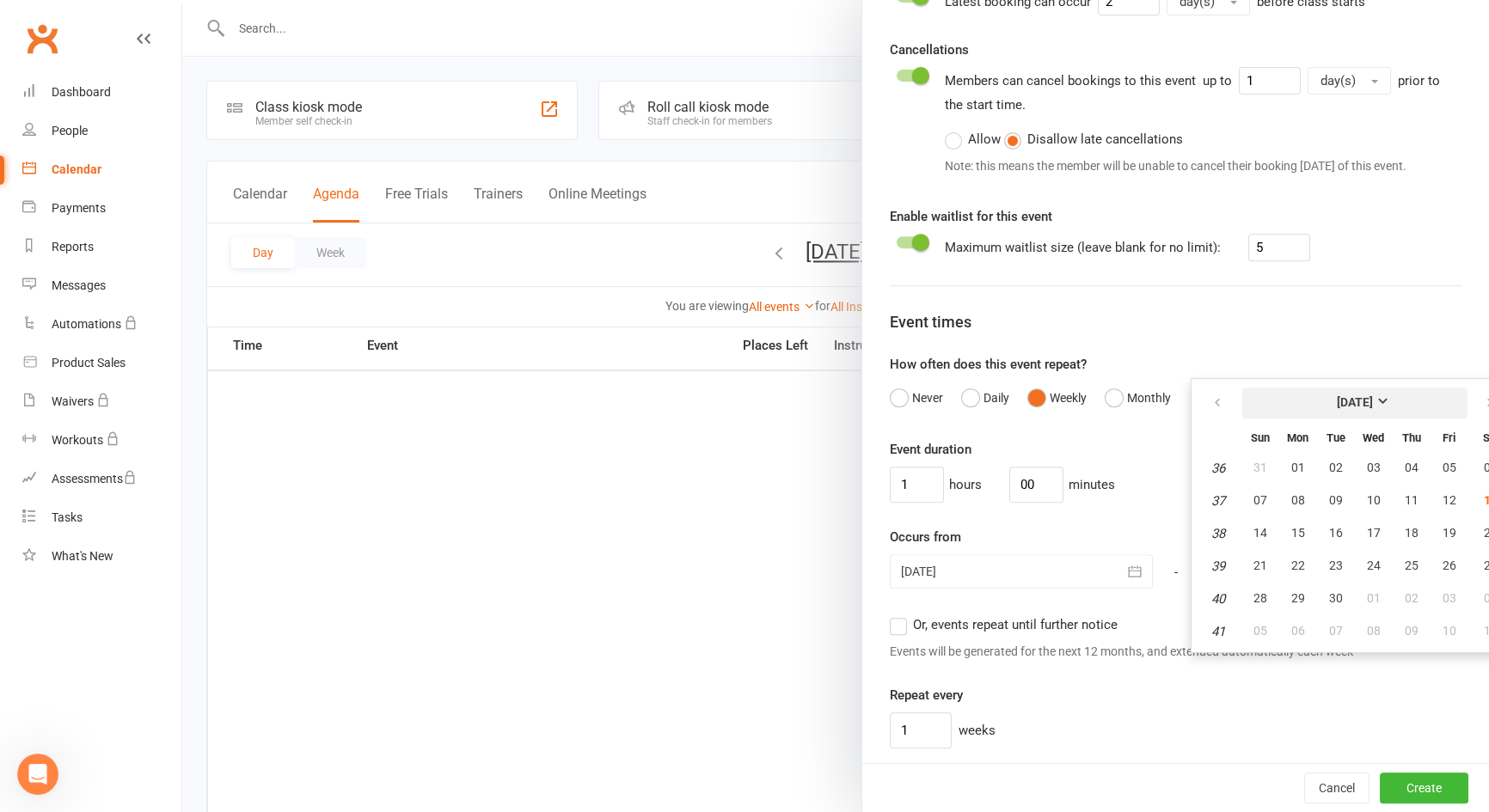
click at [1373, 401] on strong "[DATE]" at bounding box center [1355, 402] width 36 height 14
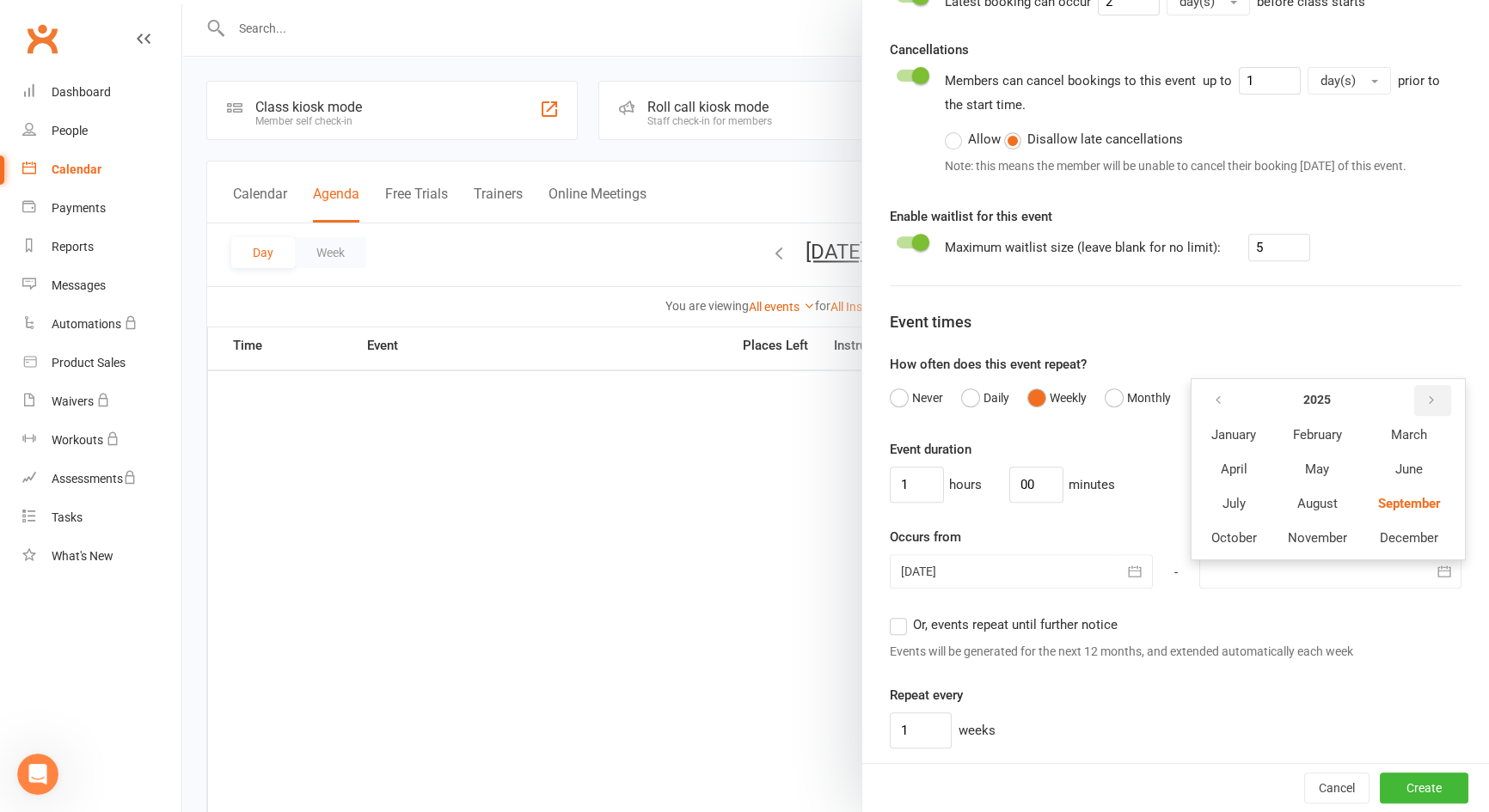
click at [1425, 398] on icon "button" at bounding box center [1431, 401] width 12 height 14
click at [1235, 431] on span "January" at bounding box center [1233, 434] width 45 height 15
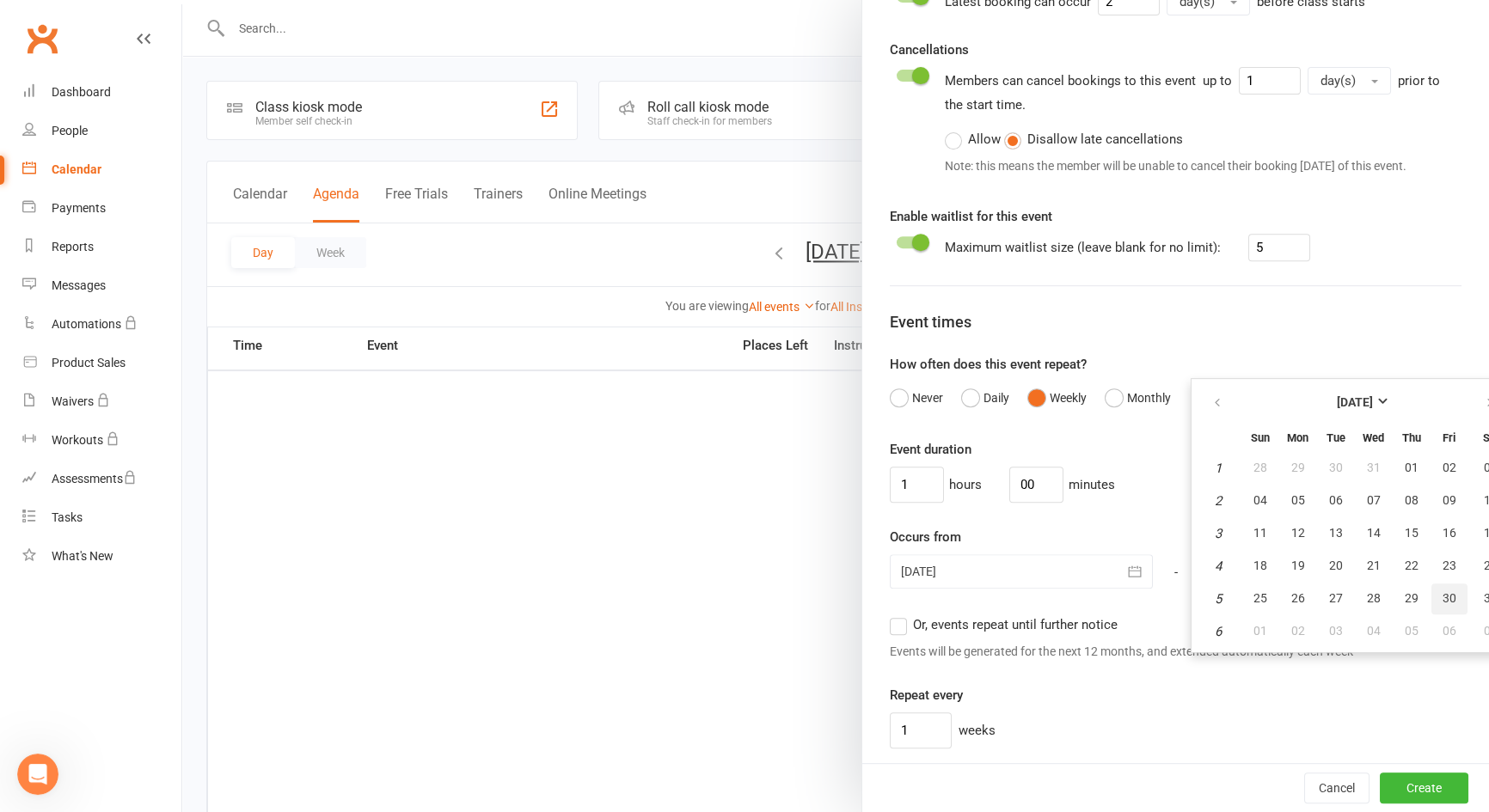
click at [1431, 594] on button "30" at bounding box center [1449, 599] width 36 height 31
type input "30 Jan 2026"
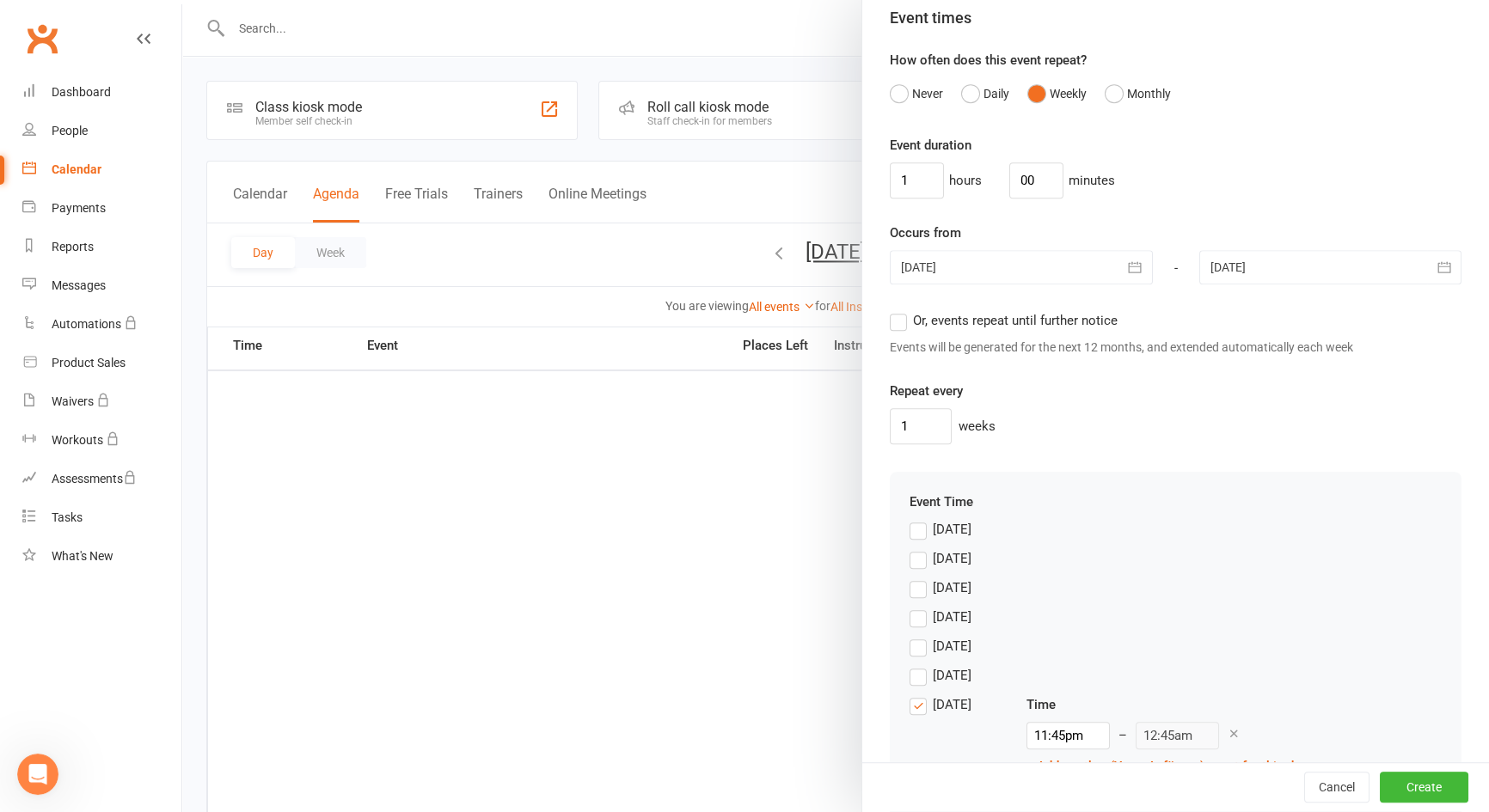
scroll to position [1129, 0]
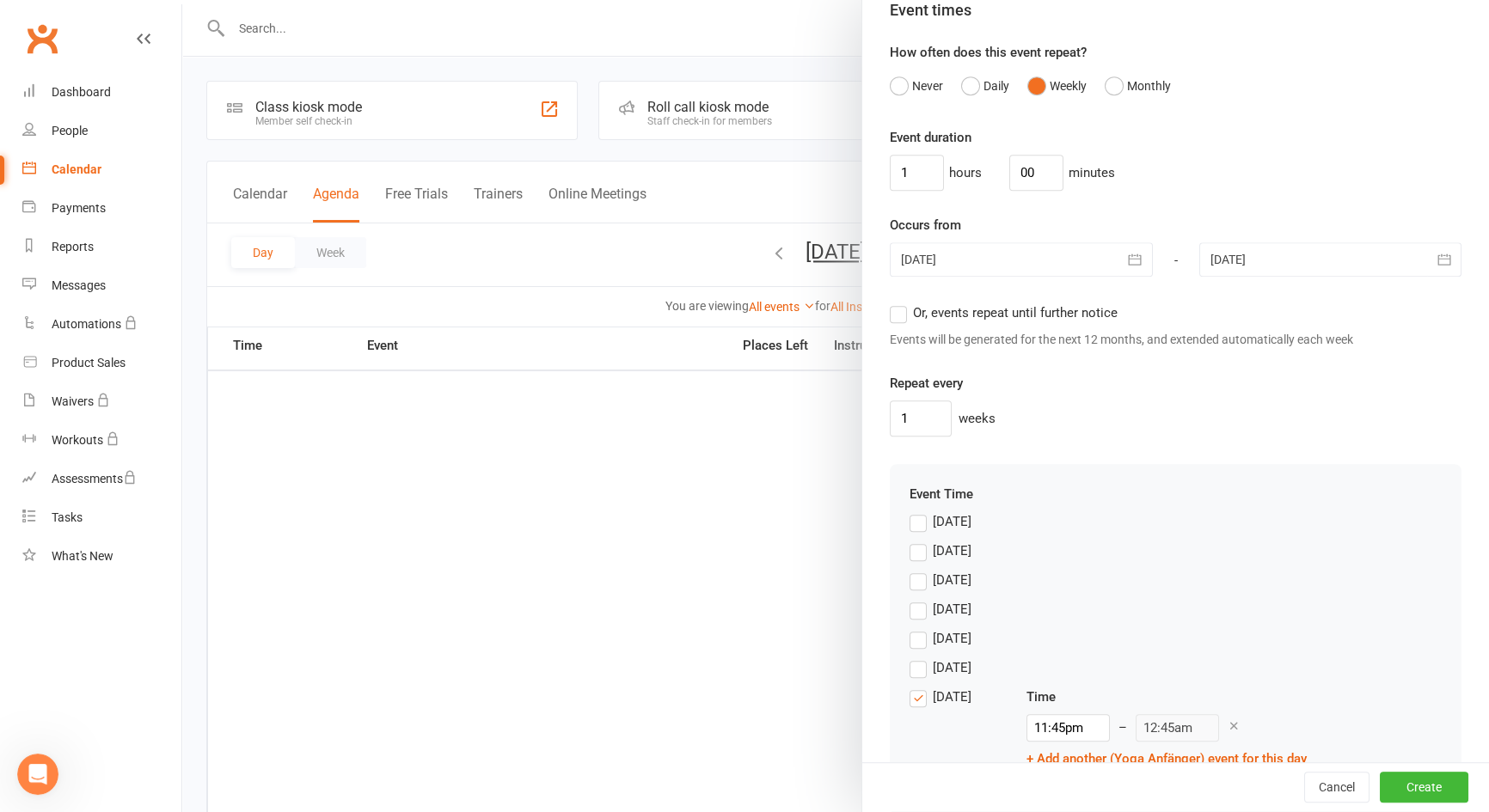
click at [912, 551] on label "Monday" at bounding box center [940, 550] width 62 height 20
click at [912, 540] on input "Monday" at bounding box center [915, 540] width 12 height 0
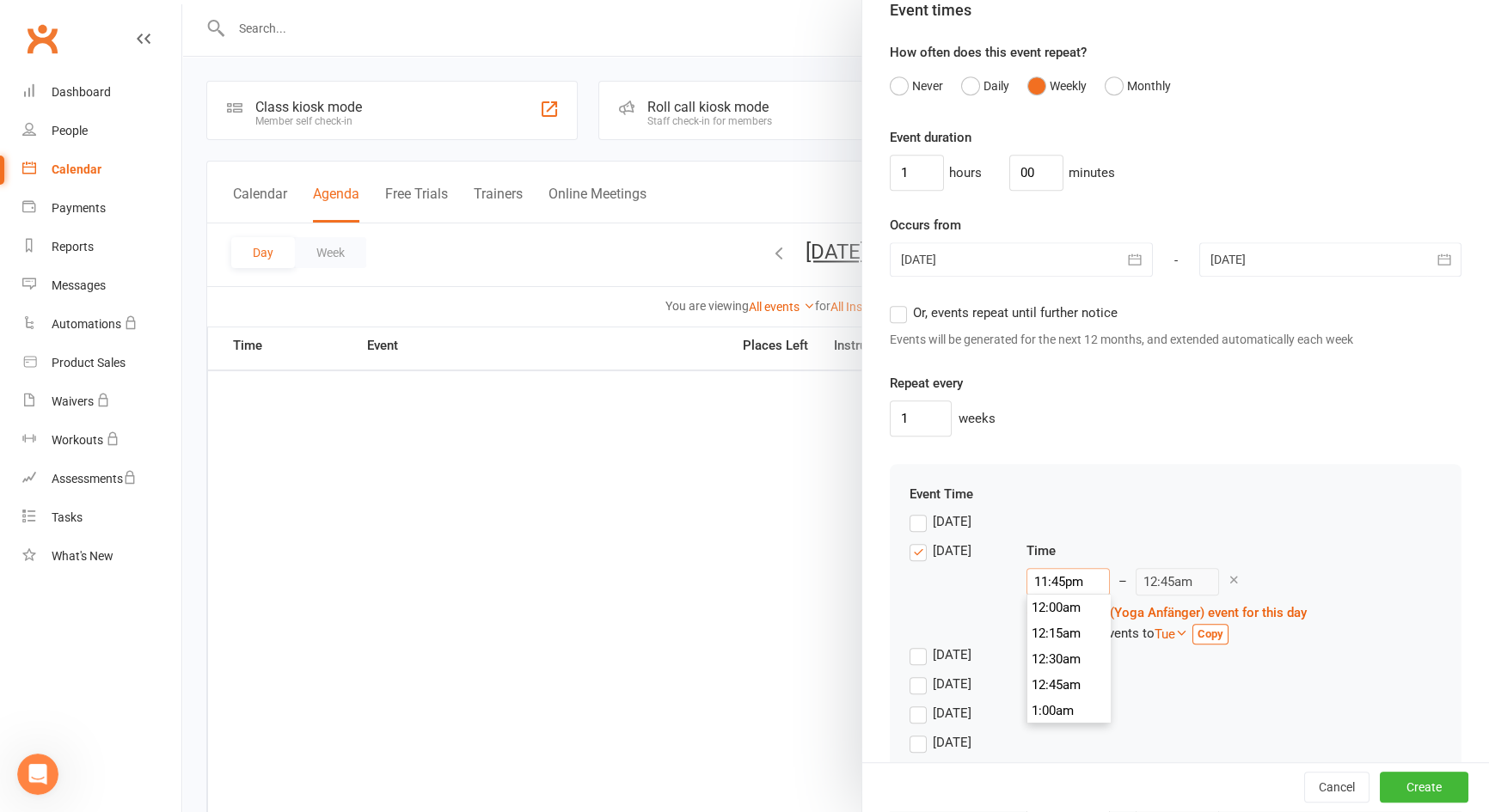
click at [1043, 579] on input "11:45pm" at bounding box center [1068, 581] width 83 height 27
drag, startPoint x: 1029, startPoint y: 576, endPoint x: 1064, endPoint y: 616, distance: 53.2
click at [1079, 568] on input "11:45pm" at bounding box center [1068, 581] width 83 height 27
type input "0"
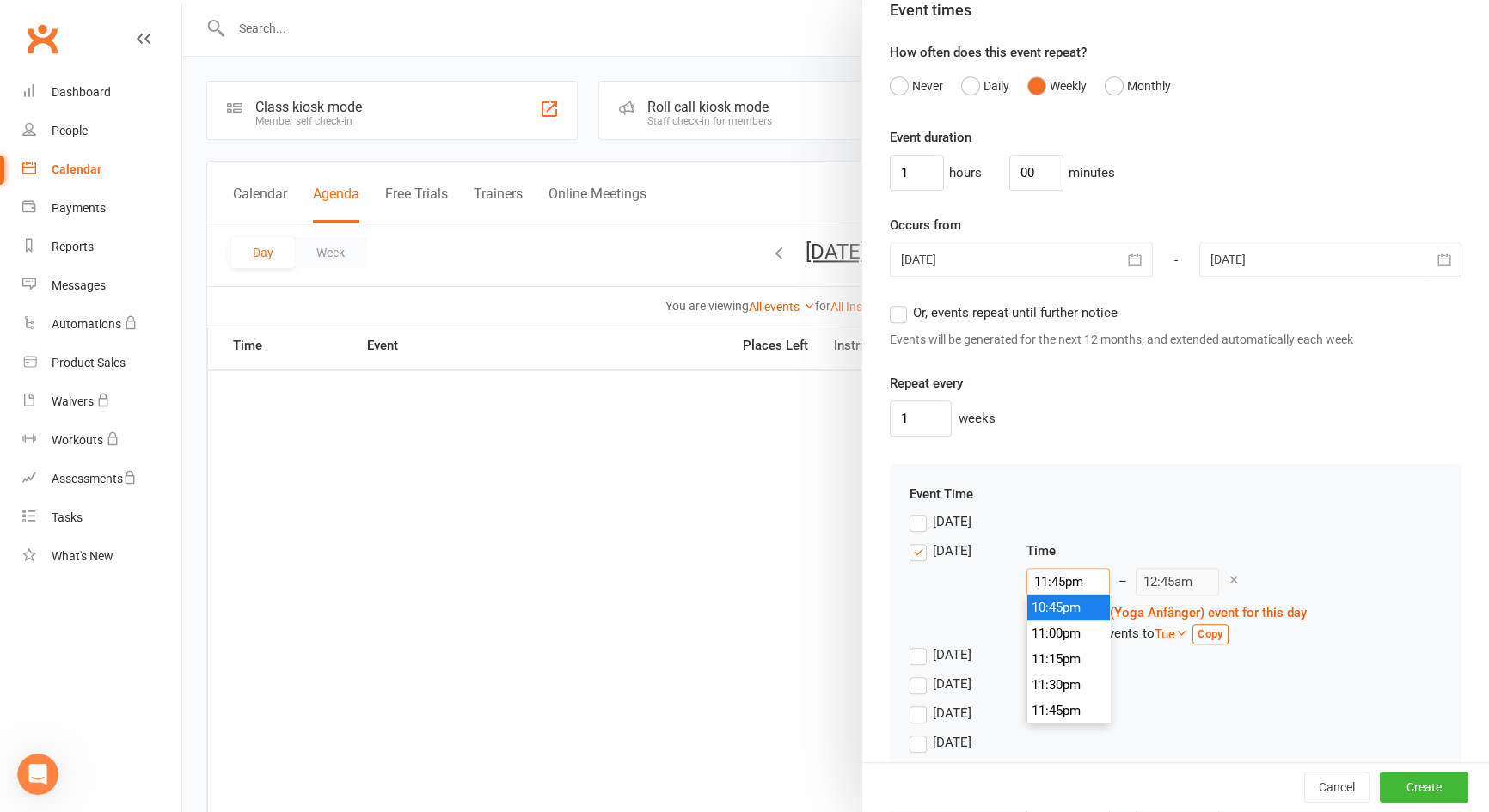
type input "1:00am"
type input "07"
type input "8:00am"
type input "07:0"
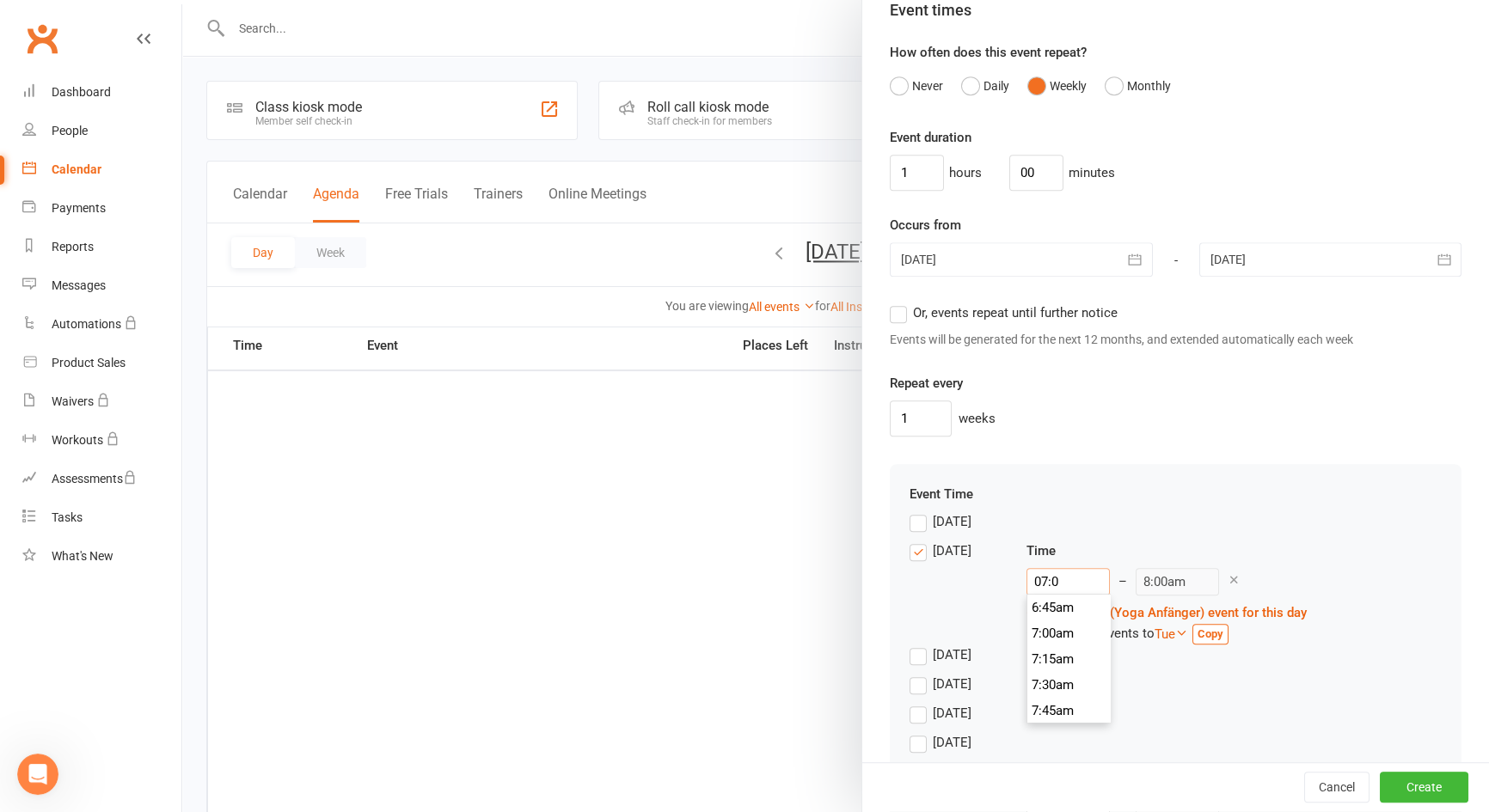
type input "12:45am"
type input "07:00"
type input "8:00am"
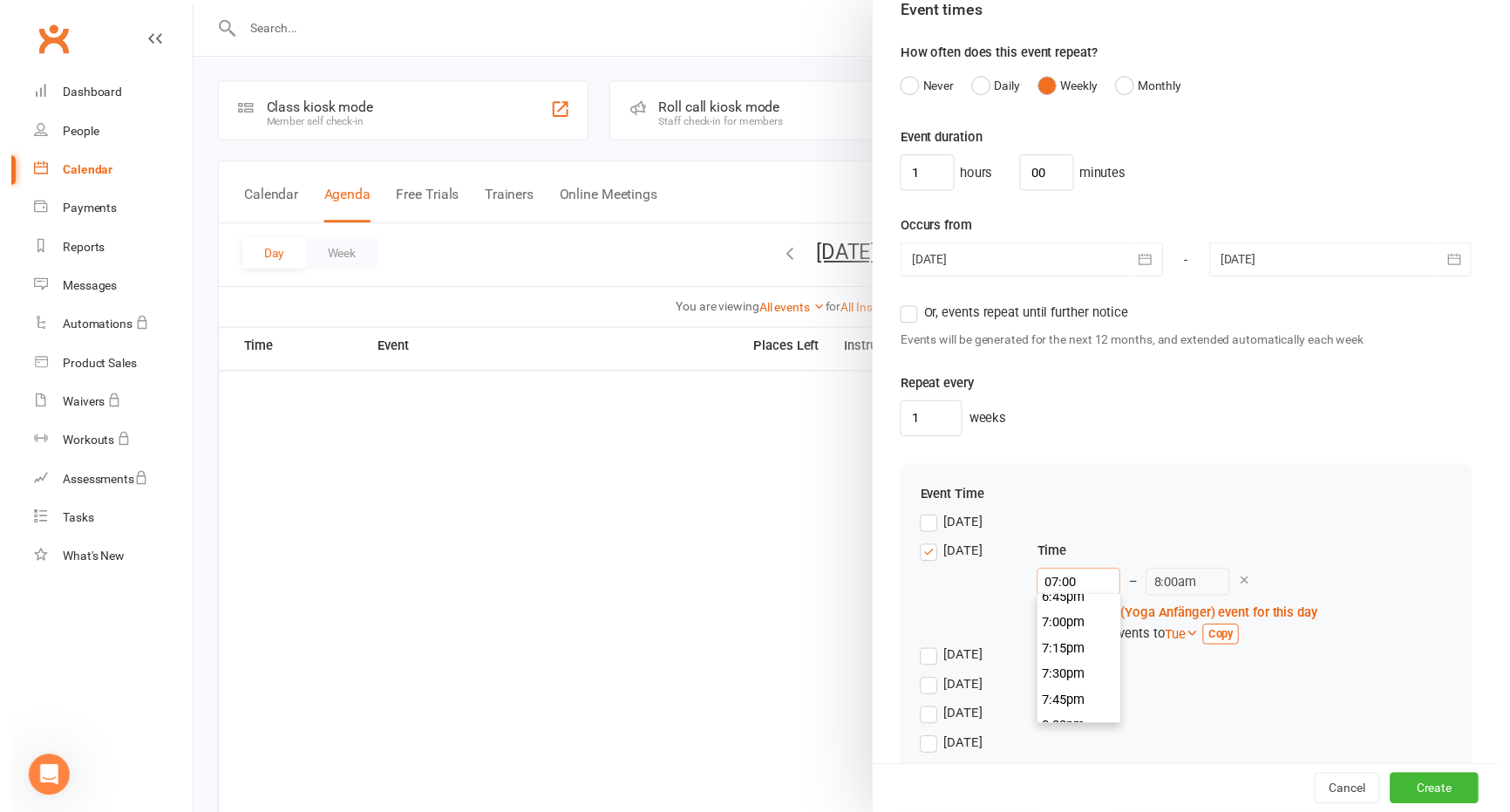
scroll to position [1974, 0]
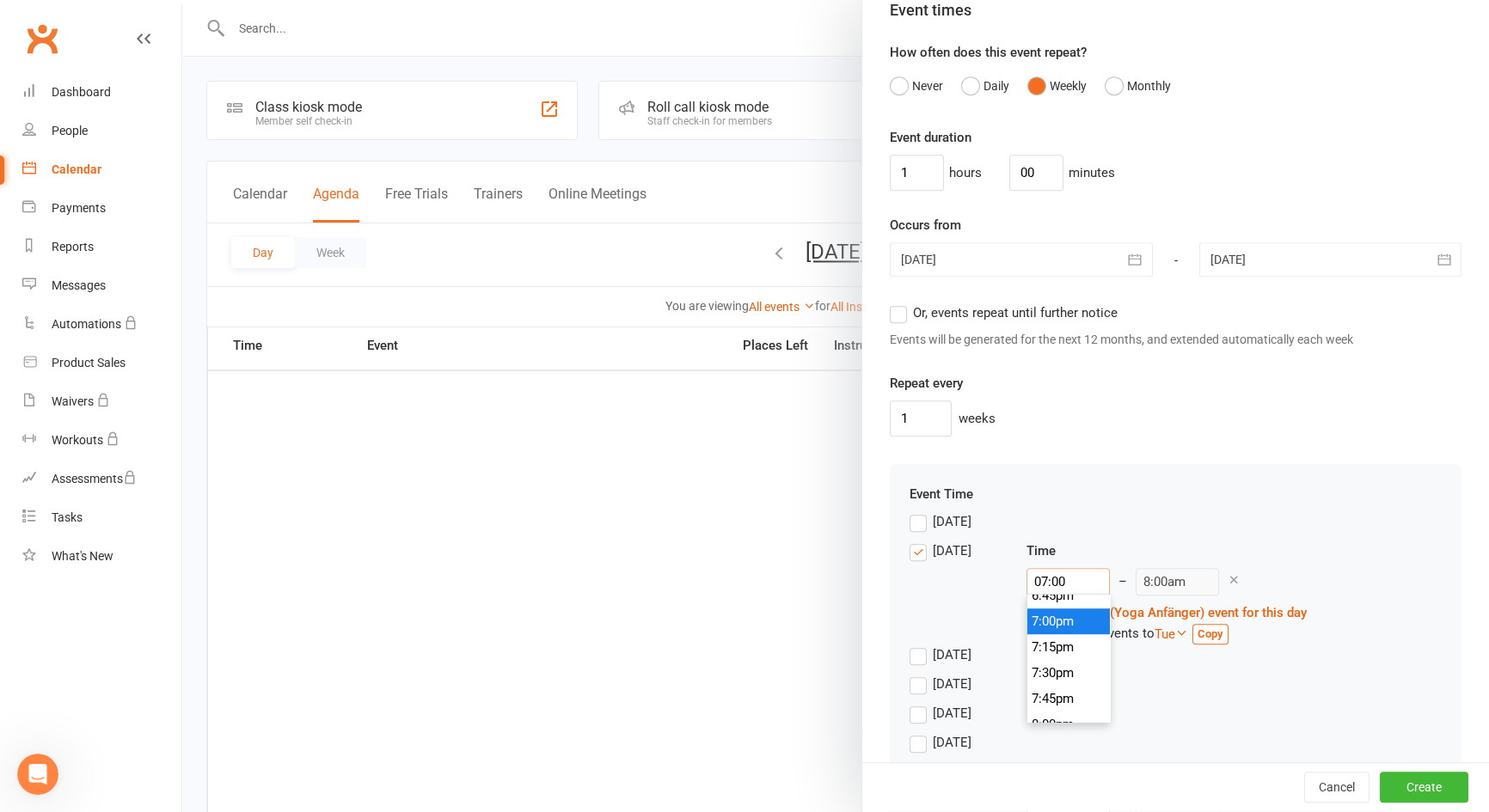
type input "7:00pm"
type input "8:00pm"
click at [1058, 621] on li "7:00pm" at bounding box center [1068, 621] width 82 height 26
click at [1400, 789] on button "Create" at bounding box center [1424, 788] width 88 height 31
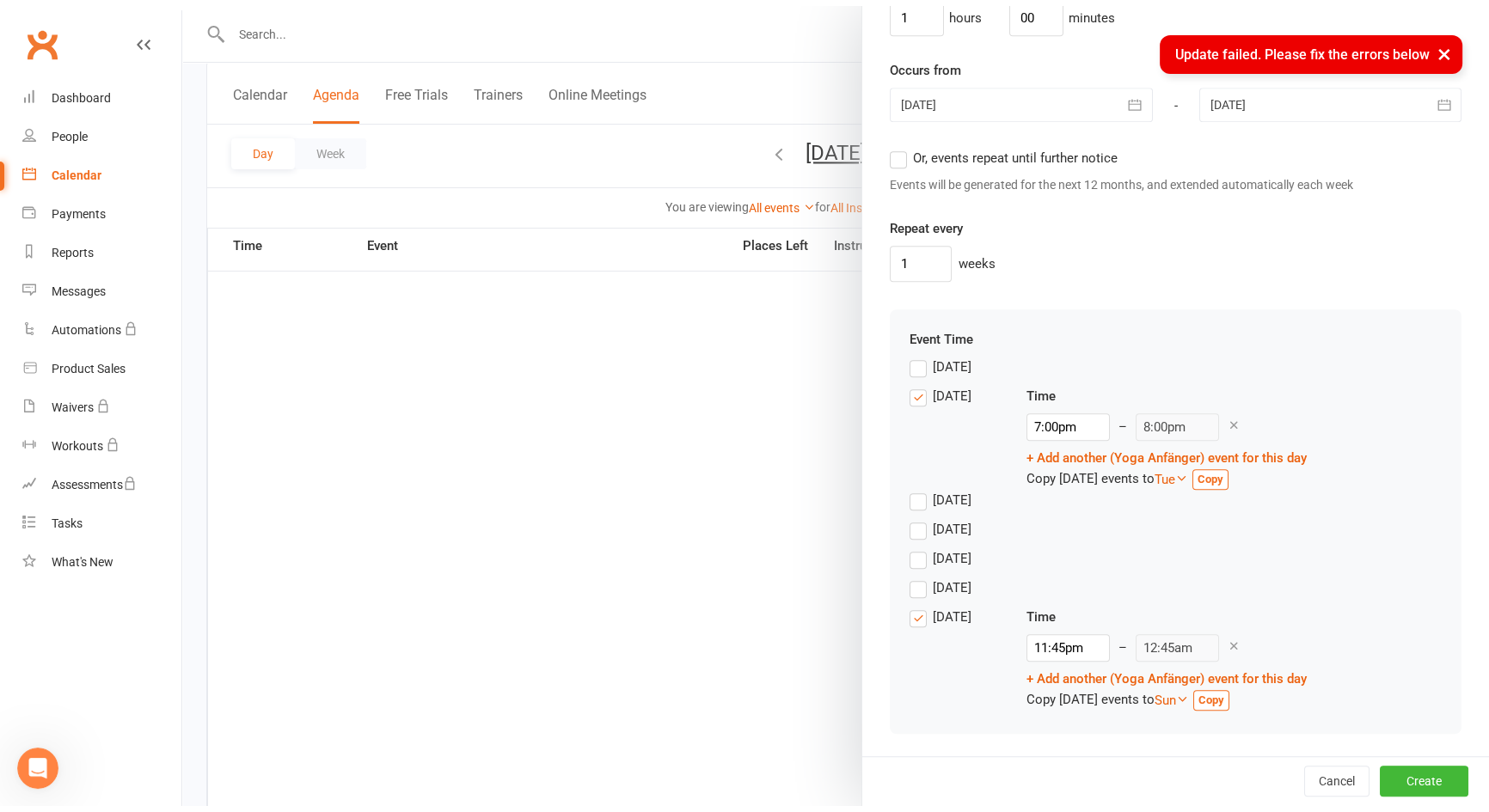
scroll to position [1277, 0]
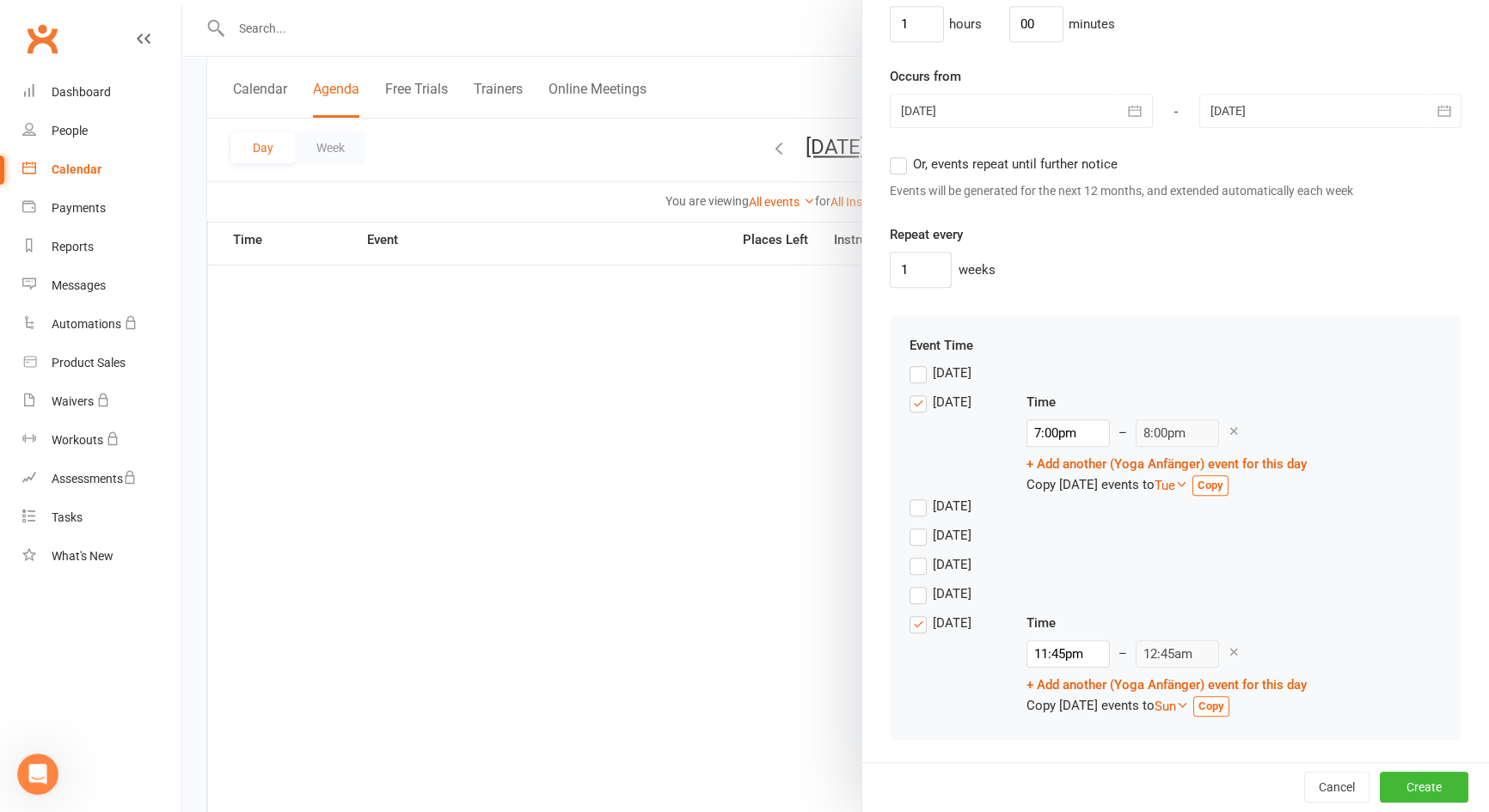
click at [917, 619] on label "Saturday" at bounding box center [940, 623] width 62 height 20
click at [917, 613] on input "Saturday" at bounding box center [915, 613] width 12 height 0
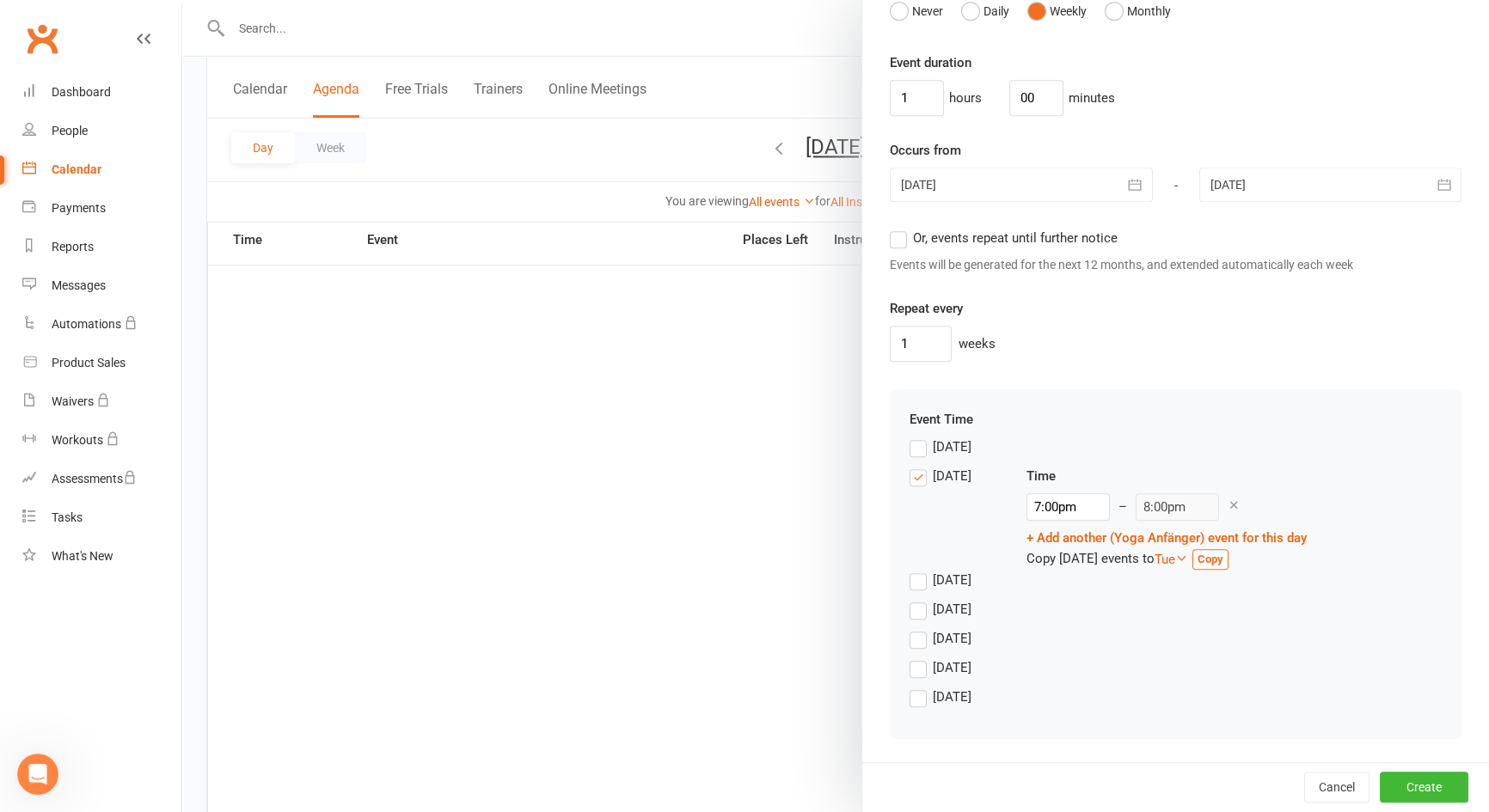
scroll to position [1203, 0]
click at [1391, 776] on button "Create" at bounding box center [1424, 788] width 88 height 31
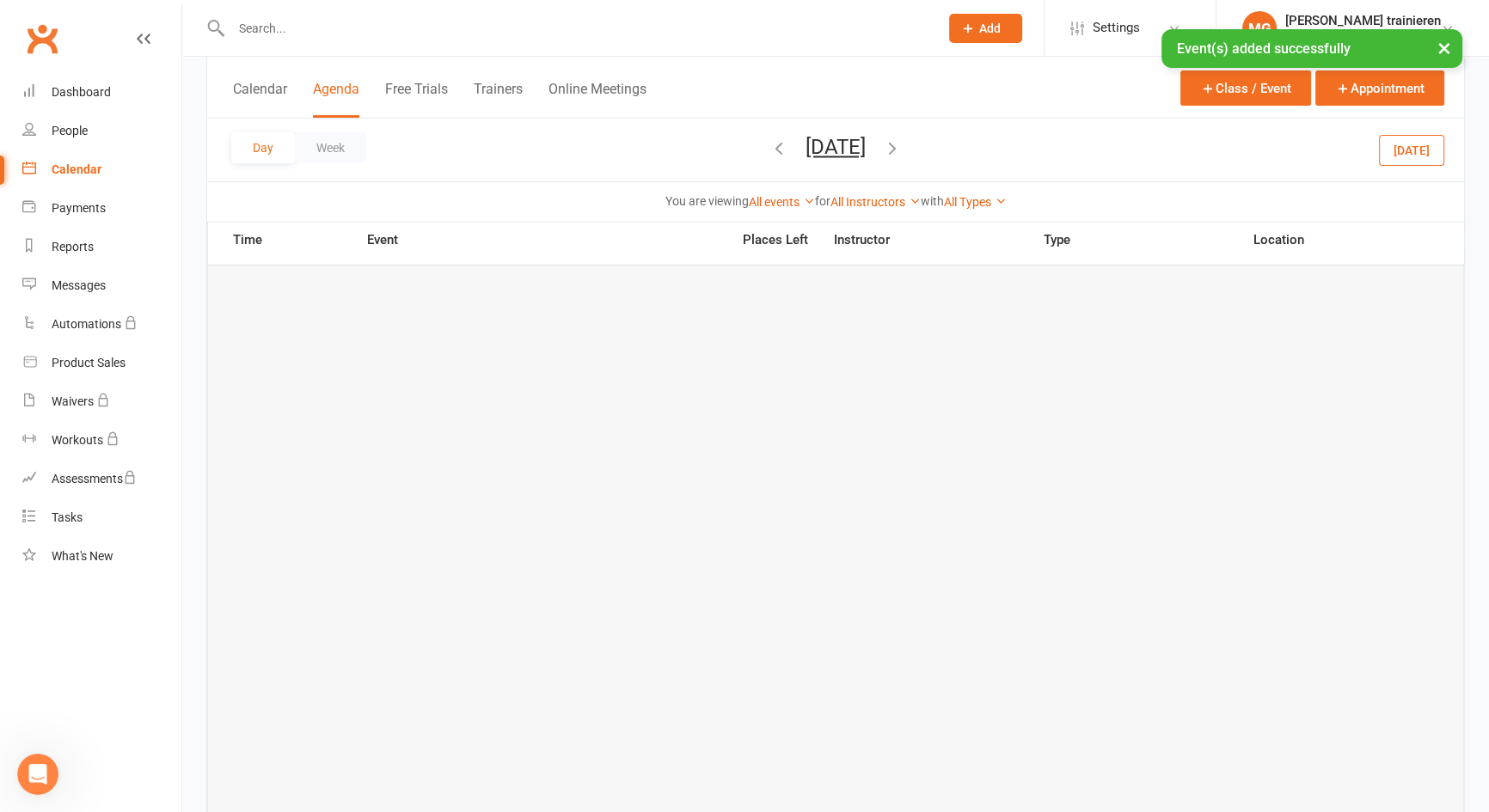
scroll to position [703, 0]
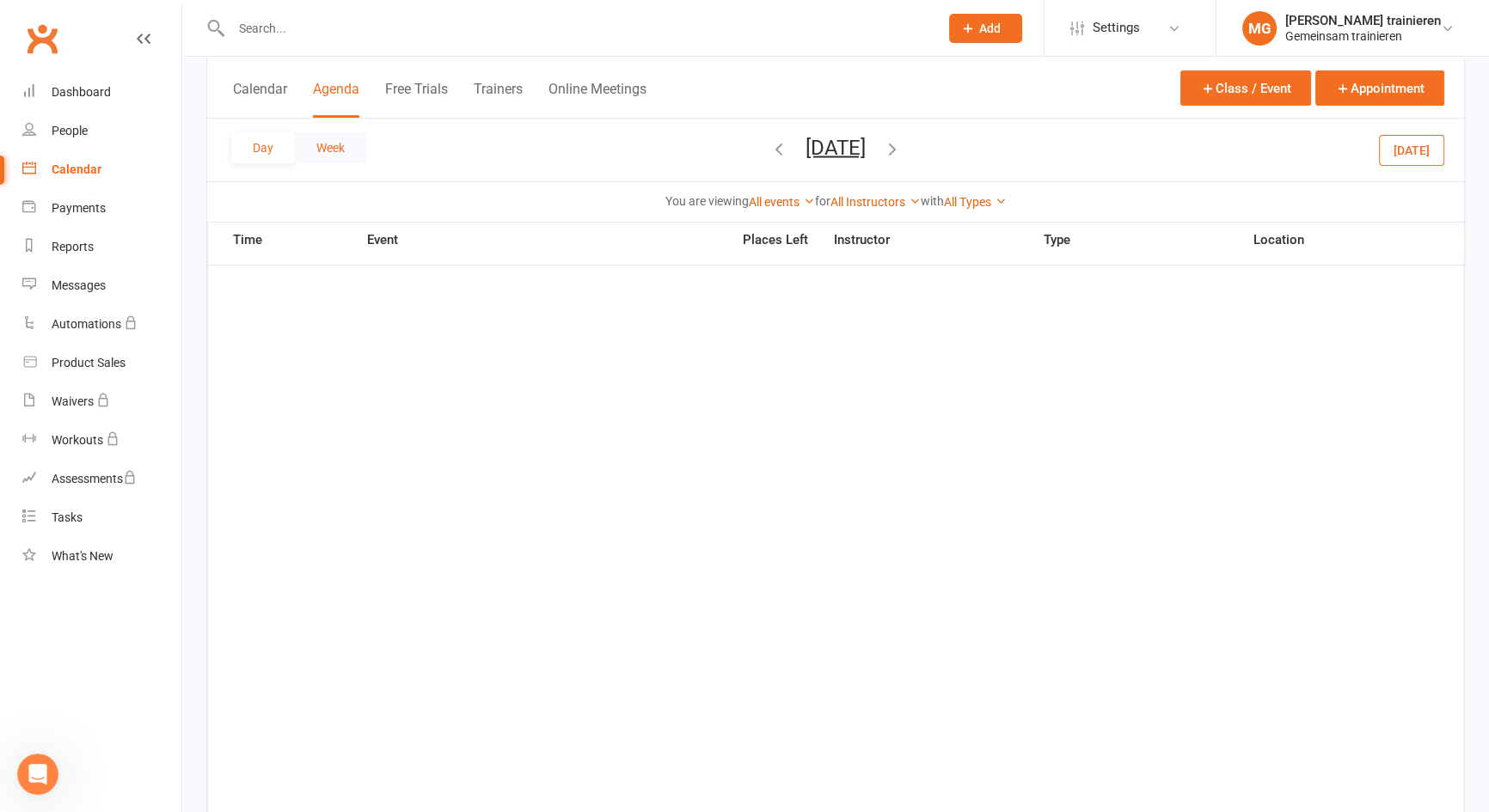
click at [326, 142] on button "Week" at bounding box center [330, 148] width 72 height 31
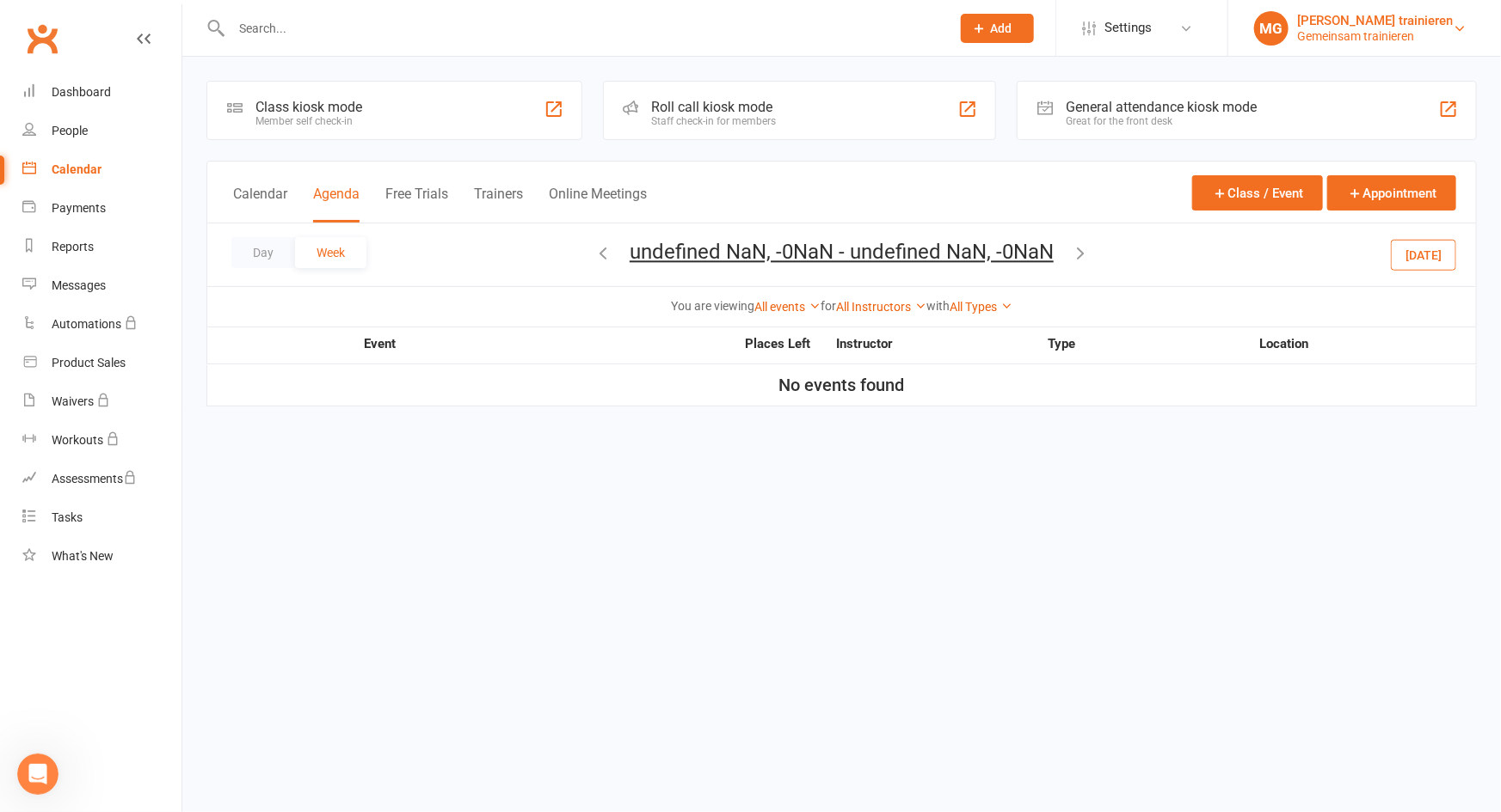
click at [1341, 33] on div "Gemeinsam trainieren" at bounding box center [1375, 35] width 156 height 15
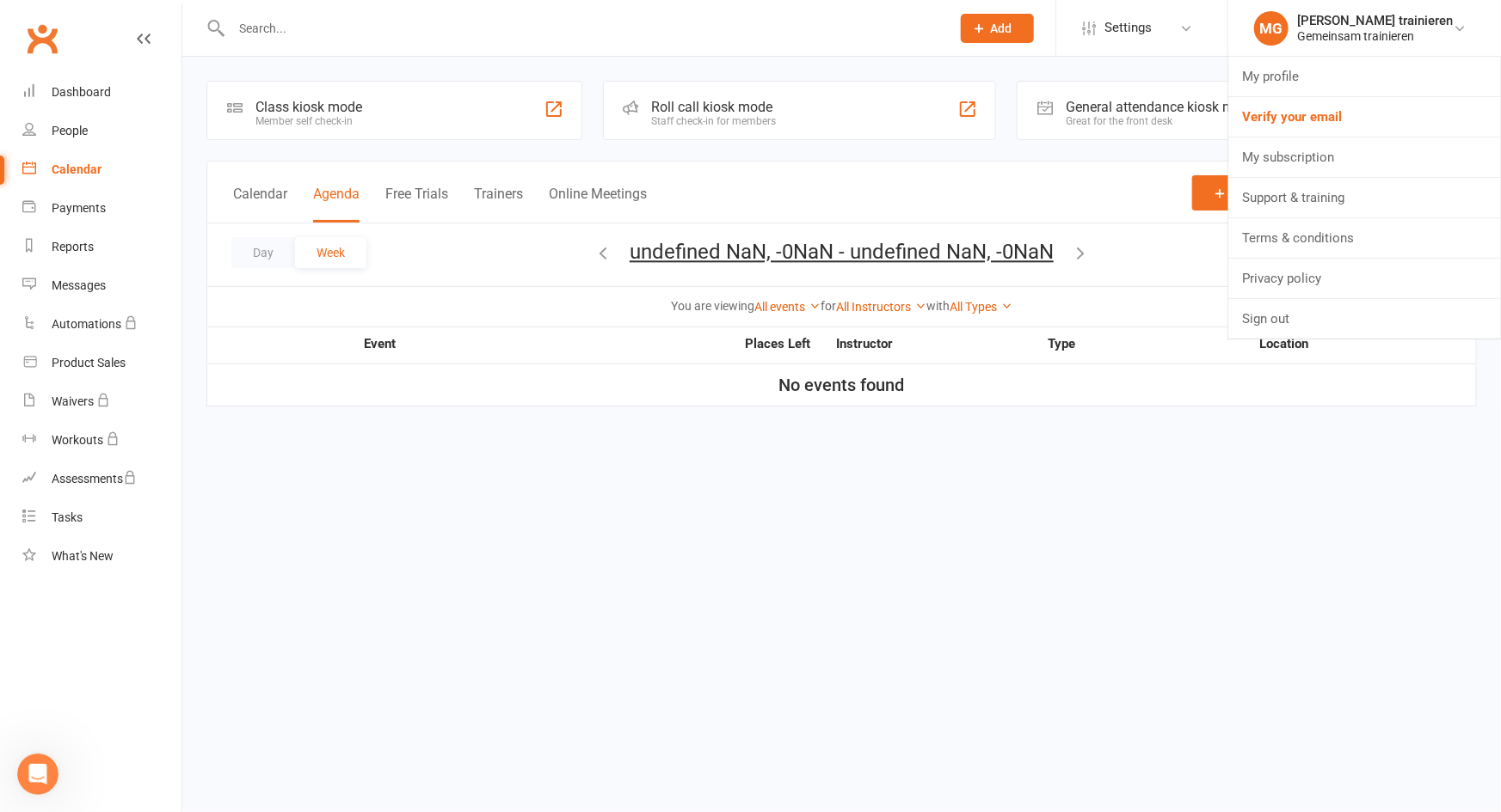
click at [97, 169] on div "Calendar" at bounding box center [76, 170] width 50 height 14
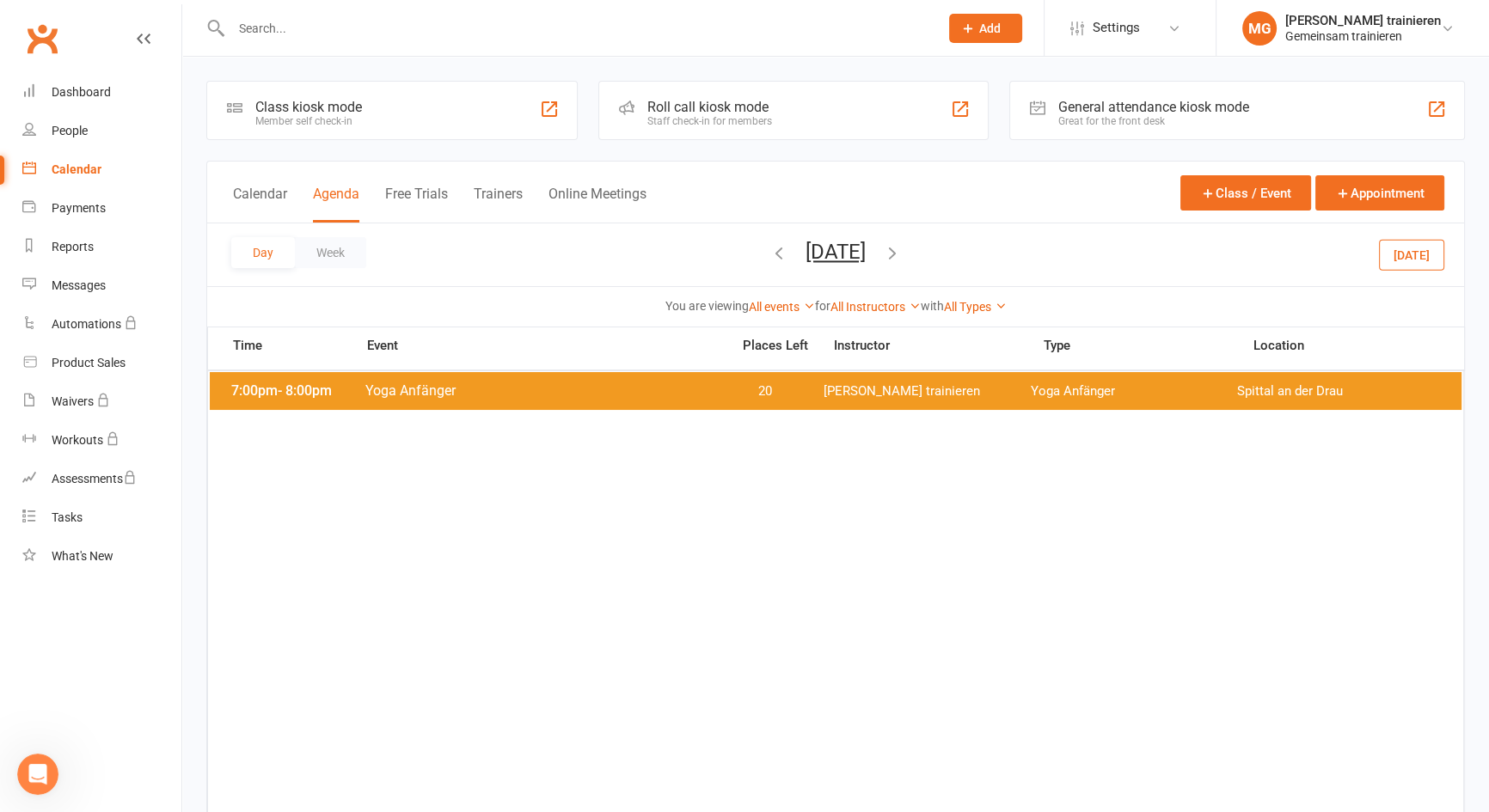
click at [770, 249] on icon "button" at bounding box center [779, 252] width 19 height 19
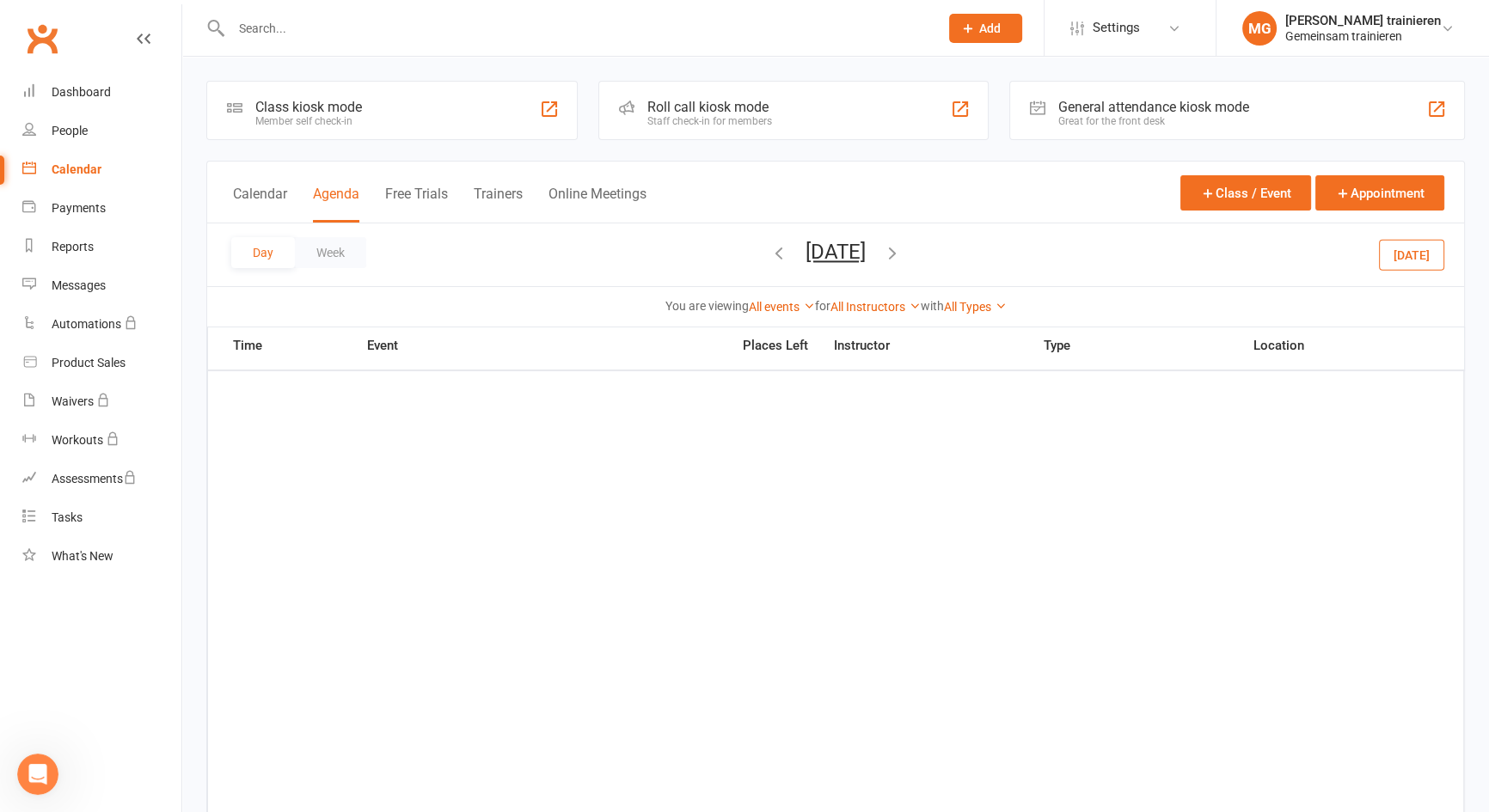
click at [902, 249] on icon "button" at bounding box center [892, 252] width 19 height 19
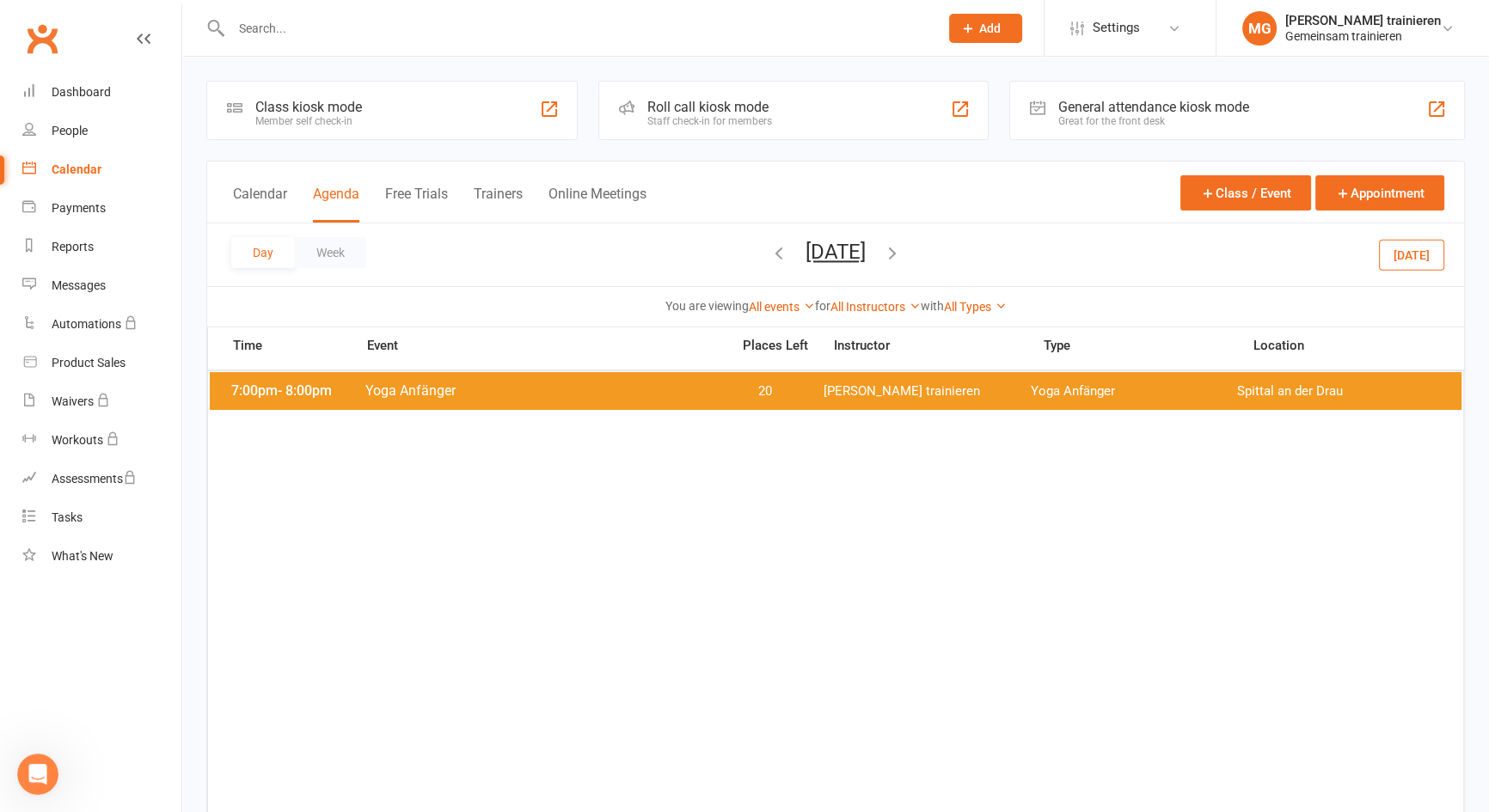
click at [902, 249] on icon "button" at bounding box center [892, 252] width 19 height 19
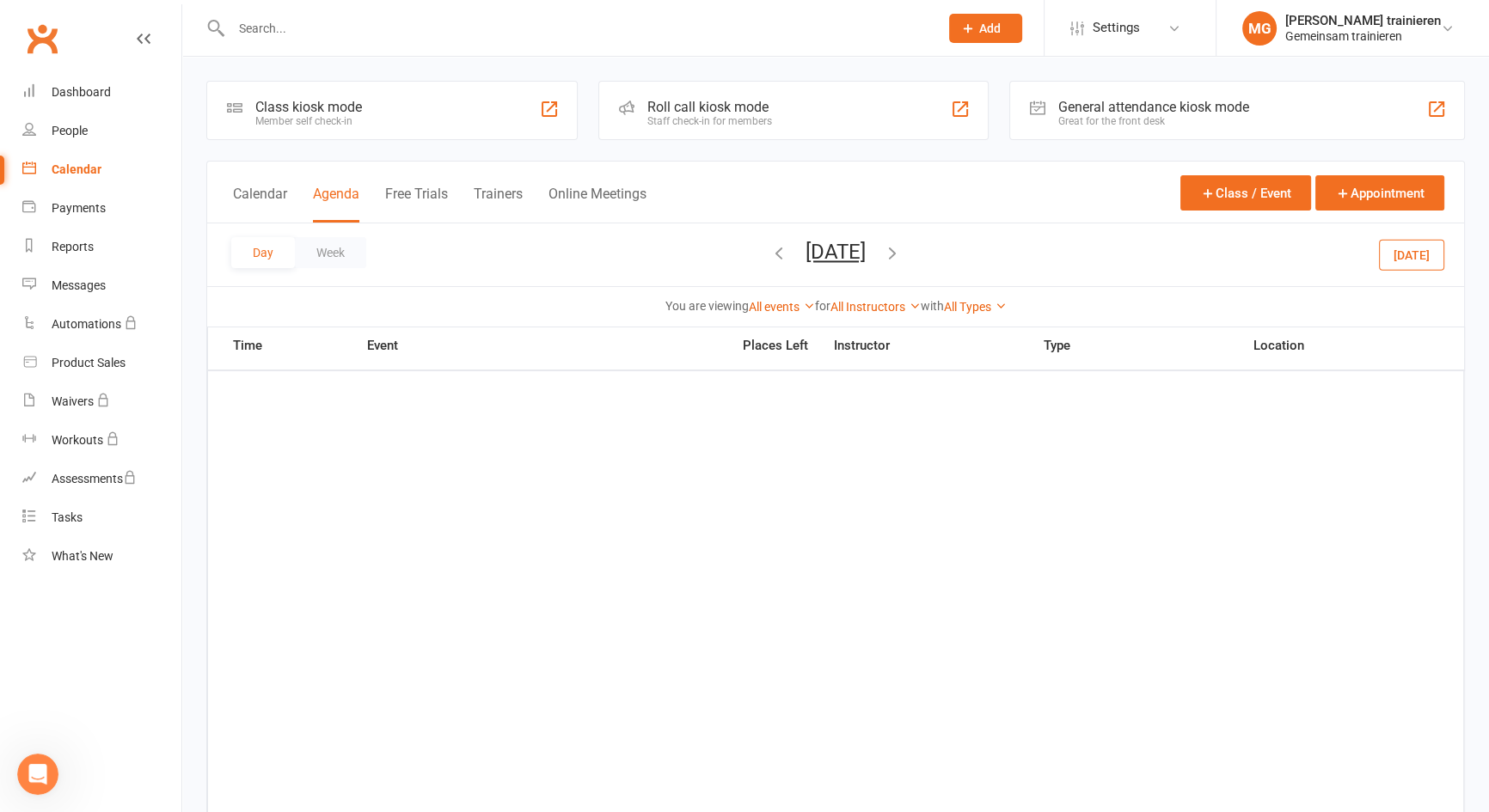
click at [902, 249] on icon "button" at bounding box center [892, 252] width 19 height 19
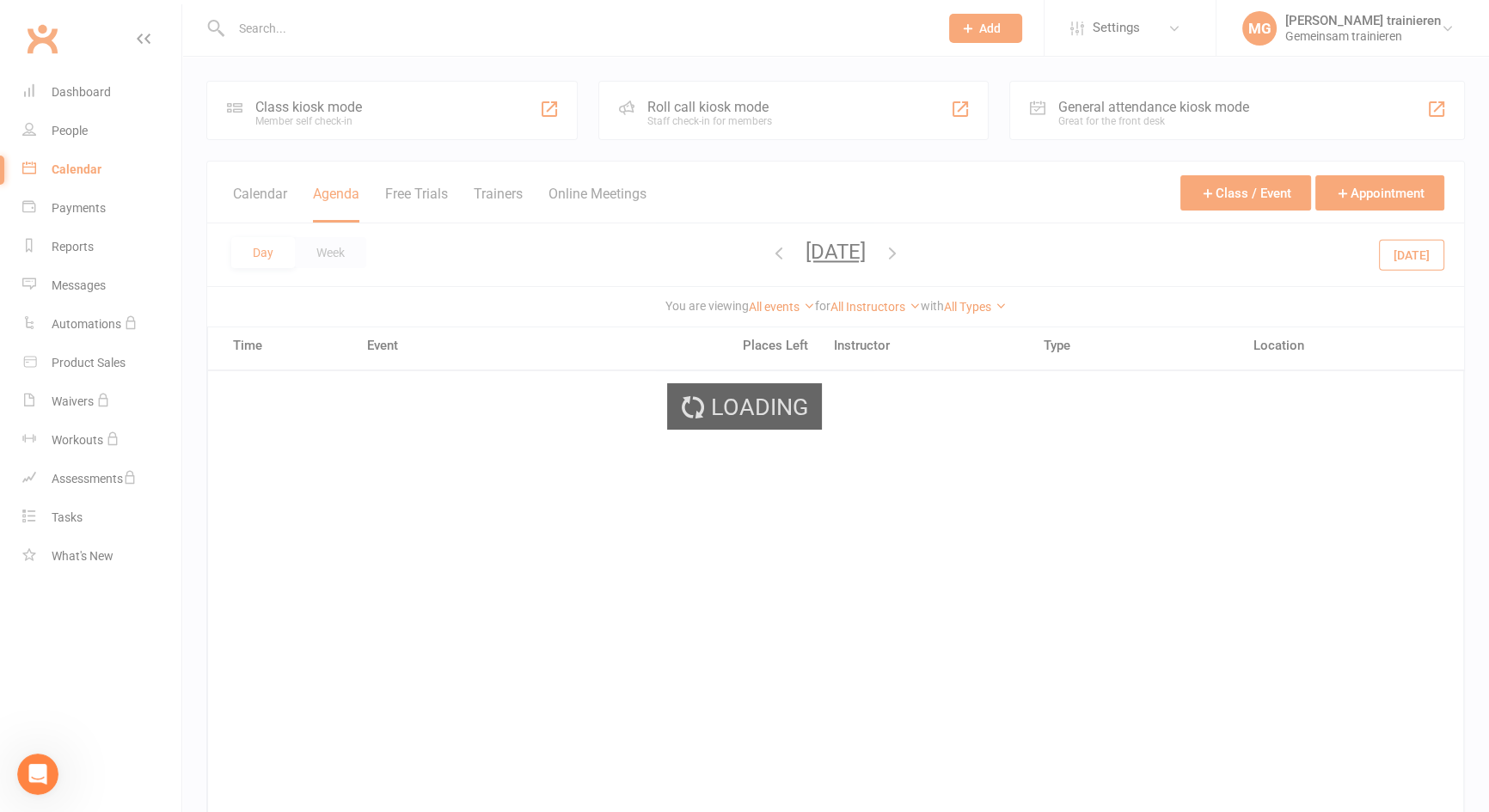
click at [953, 249] on div "Loading" at bounding box center [744, 406] width 1489 height 812
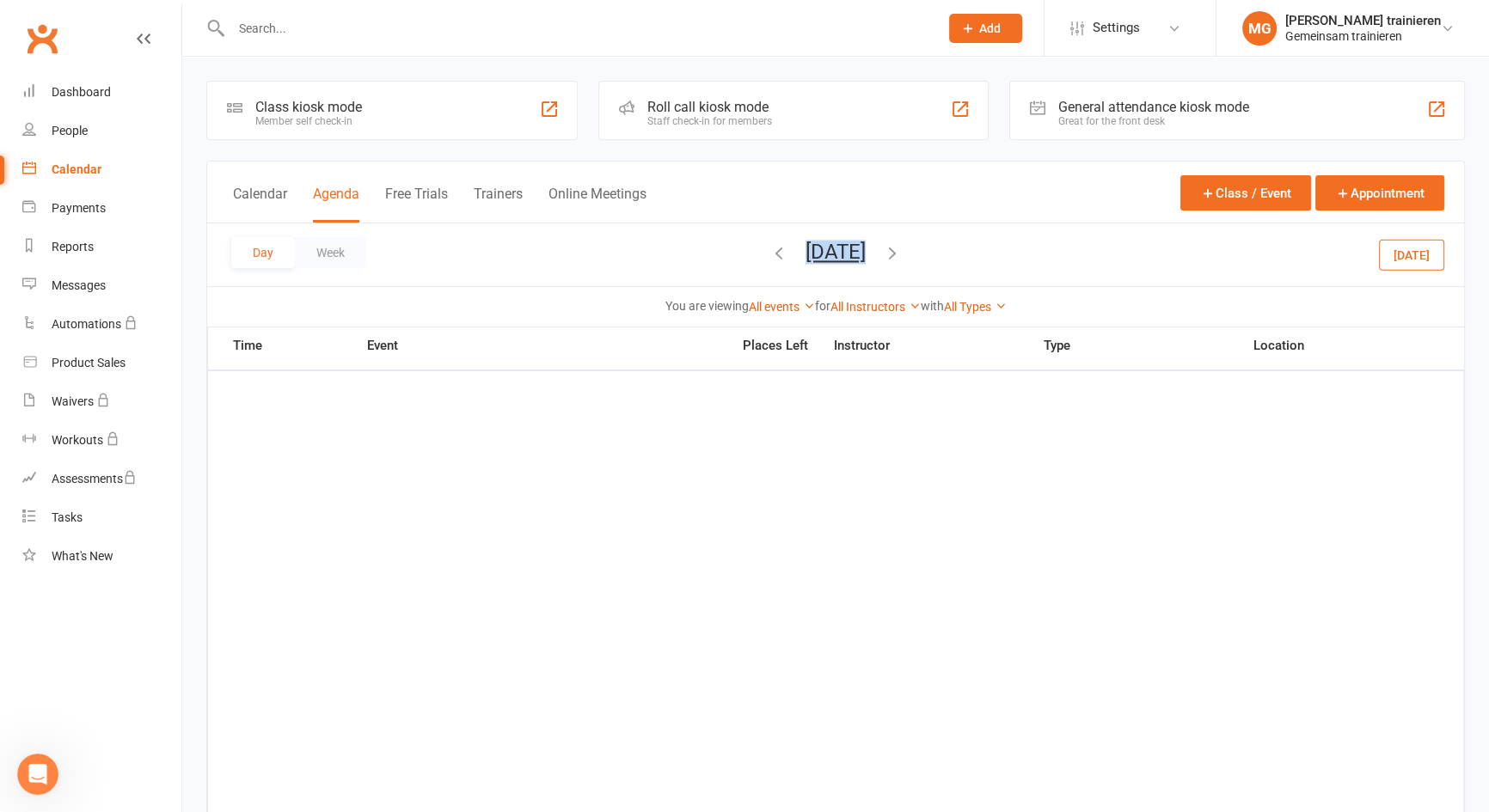
click at [883, 249] on span "Wednesday, Oct 8, 2025 September 2025 Sun Mon Tue Wed Thu Fri Sat 31 01 02 03 0…" at bounding box center [835, 255] width 95 height 30
click at [338, 258] on button "Week" at bounding box center [330, 252] width 72 height 31
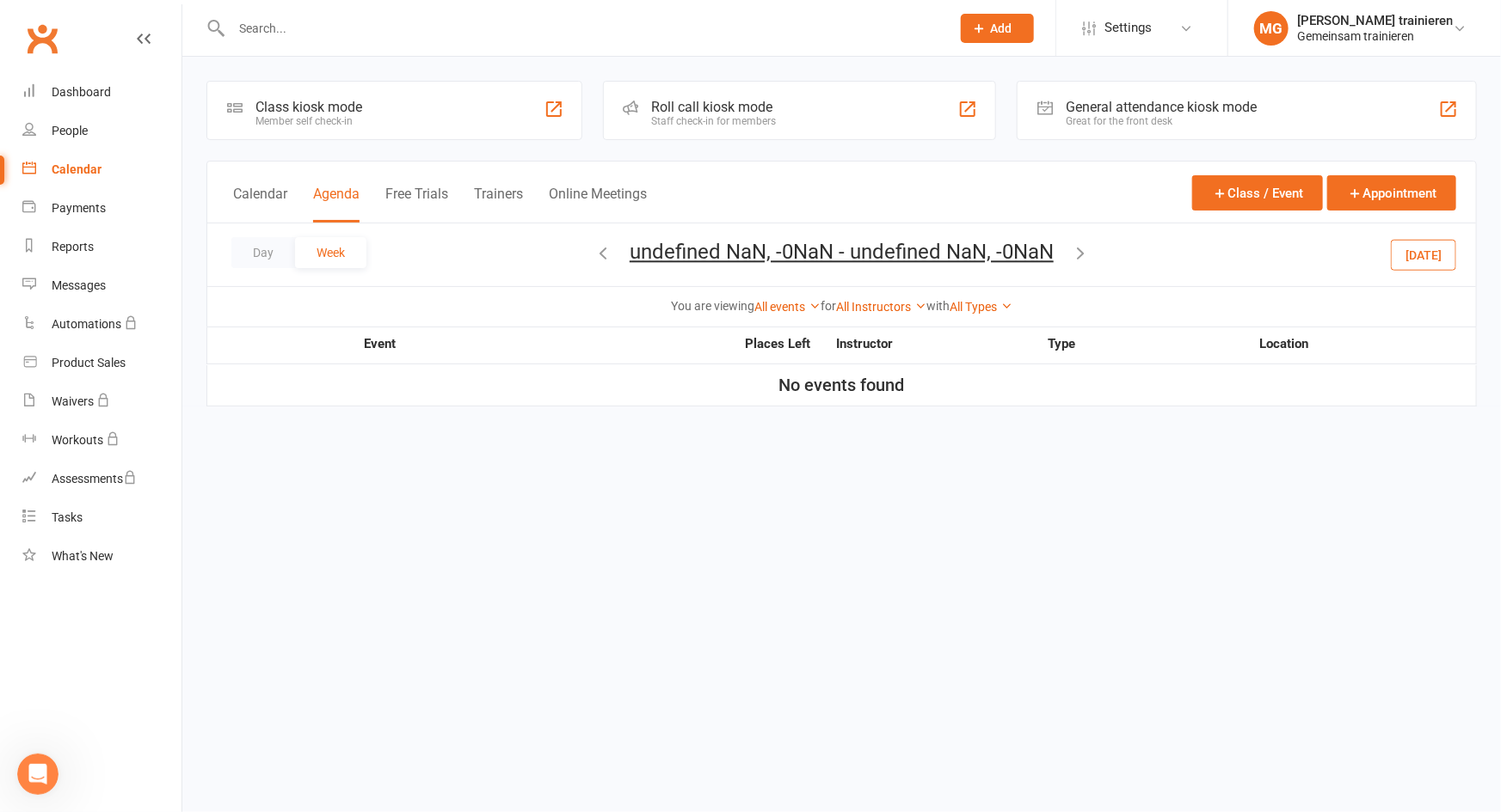
click at [1075, 249] on icon "button" at bounding box center [1080, 252] width 19 height 19
click at [264, 248] on button "Day" at bounding box center [263, 252] width 64 height 31
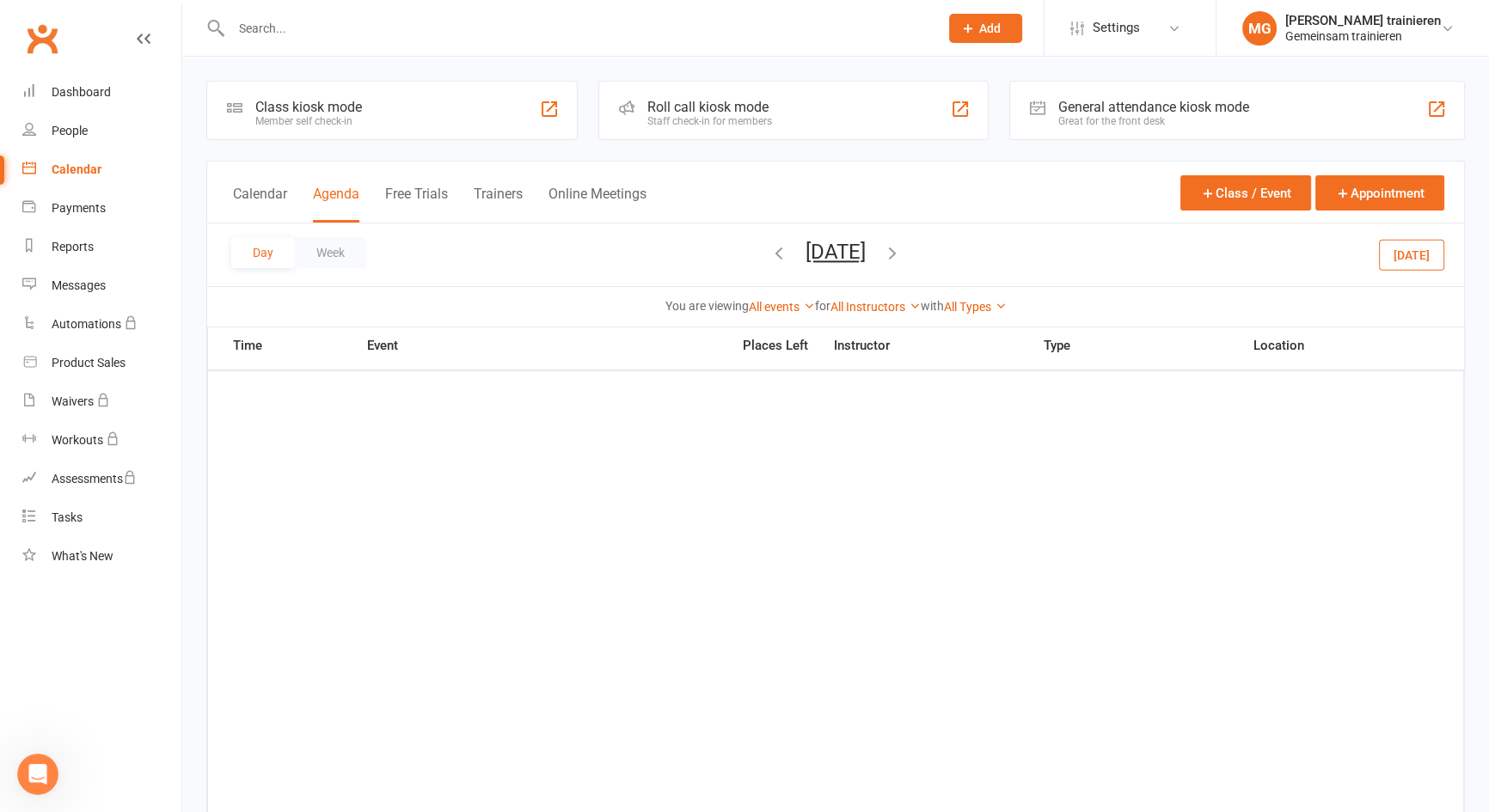
click at [902, 251] on icon "button" at bounding box center [892, 252] width 19 height 19
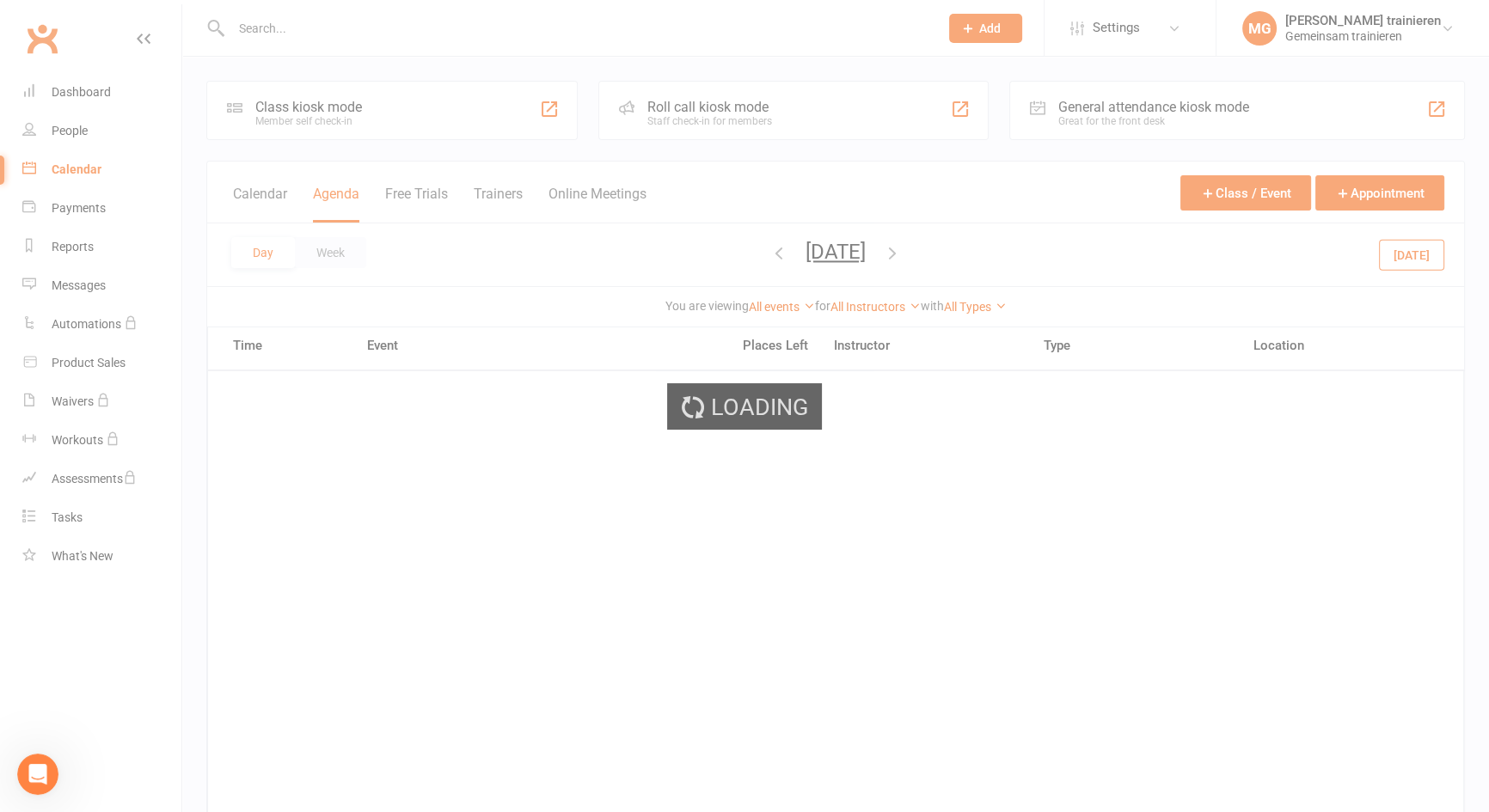
click at [971, 251] on div "Loading" at bounding box center [744, 406] width 1489 height 812
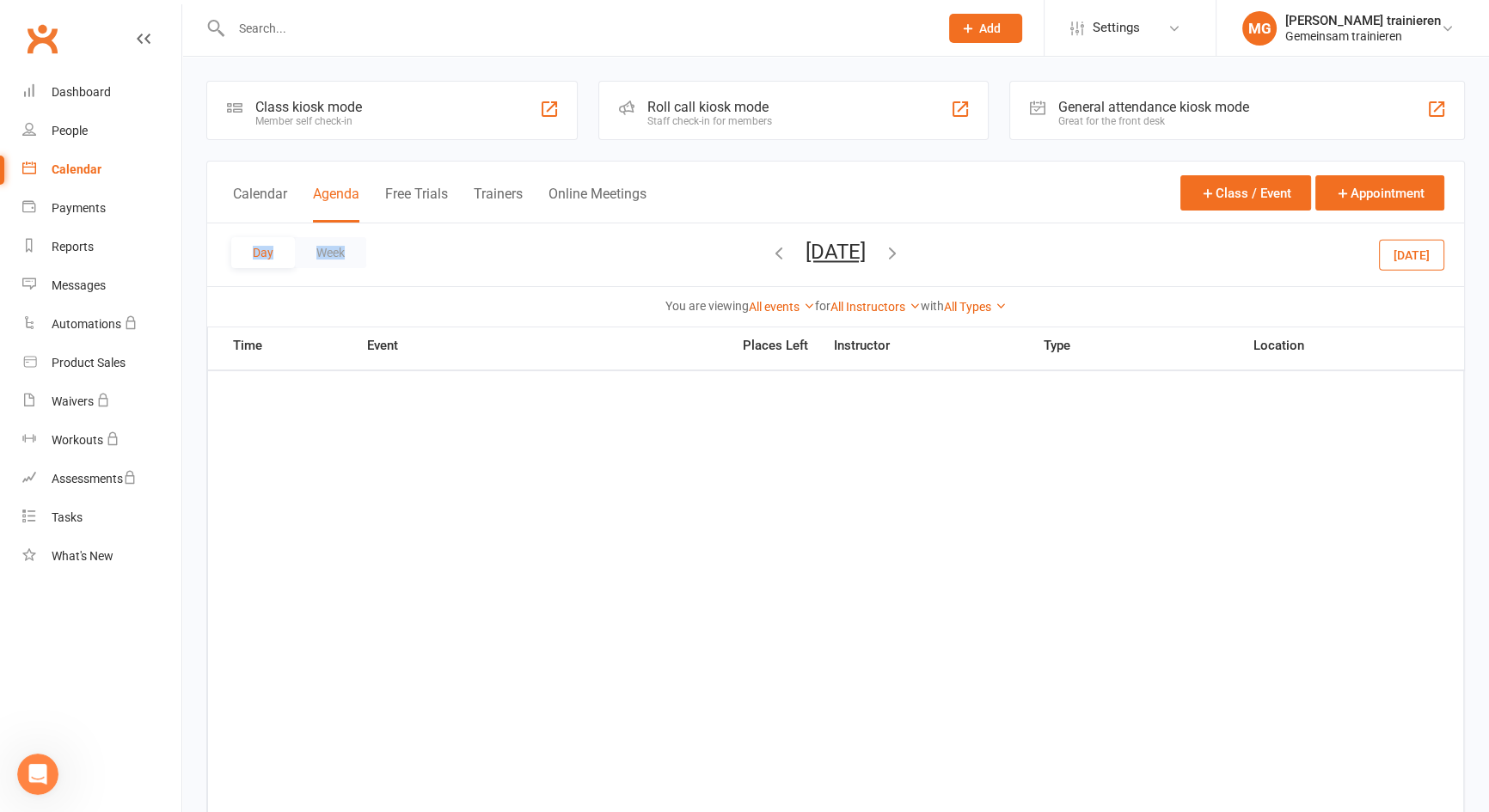
click at [971, 251] on div "Day Week Thursday, Oct 9, 2025 September 2025 Sun Mon Tue Wed Thu Fri Sat 31 01…" at bounding box center [835, 255] width 1257 height 63
click at [971, 252] on div "Day Week Thursday, Oct 9, 2025 September 2025 Sun Mon Tue Wed Thu Fri Sat 31 01…" at bounding box center [835, 255] width 1257 height 63
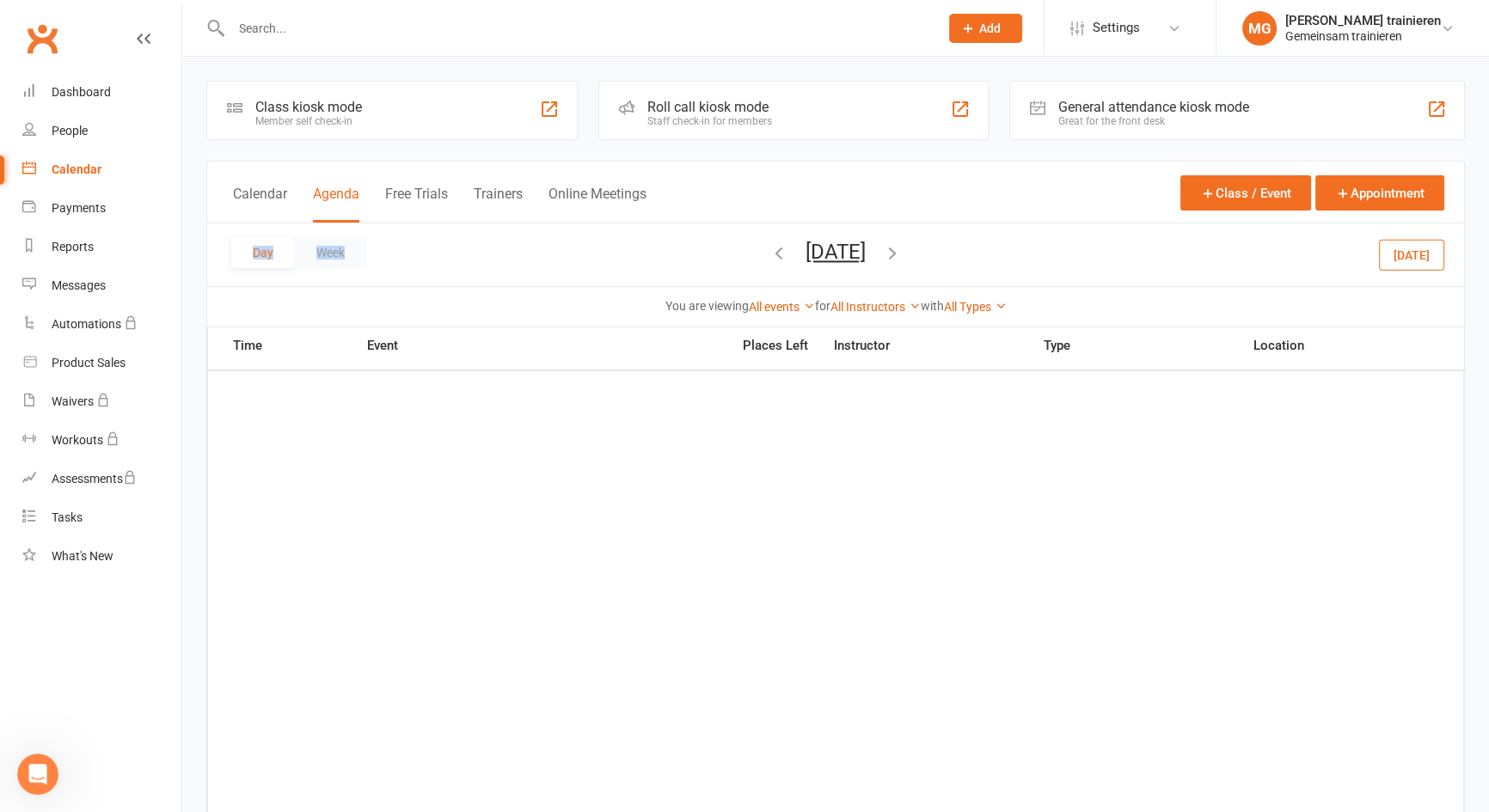
click at [971, 252] on div "Day Week Thursday, Oct 9, 2025 September 2025 Sun Mon Tue Wed Thu Fri Sat 31 01…" at bounding box center [835, 255] width 1257 height 63
click at [902, 258] on icon "button" at bounding box center [892, 252] width 19 height 19
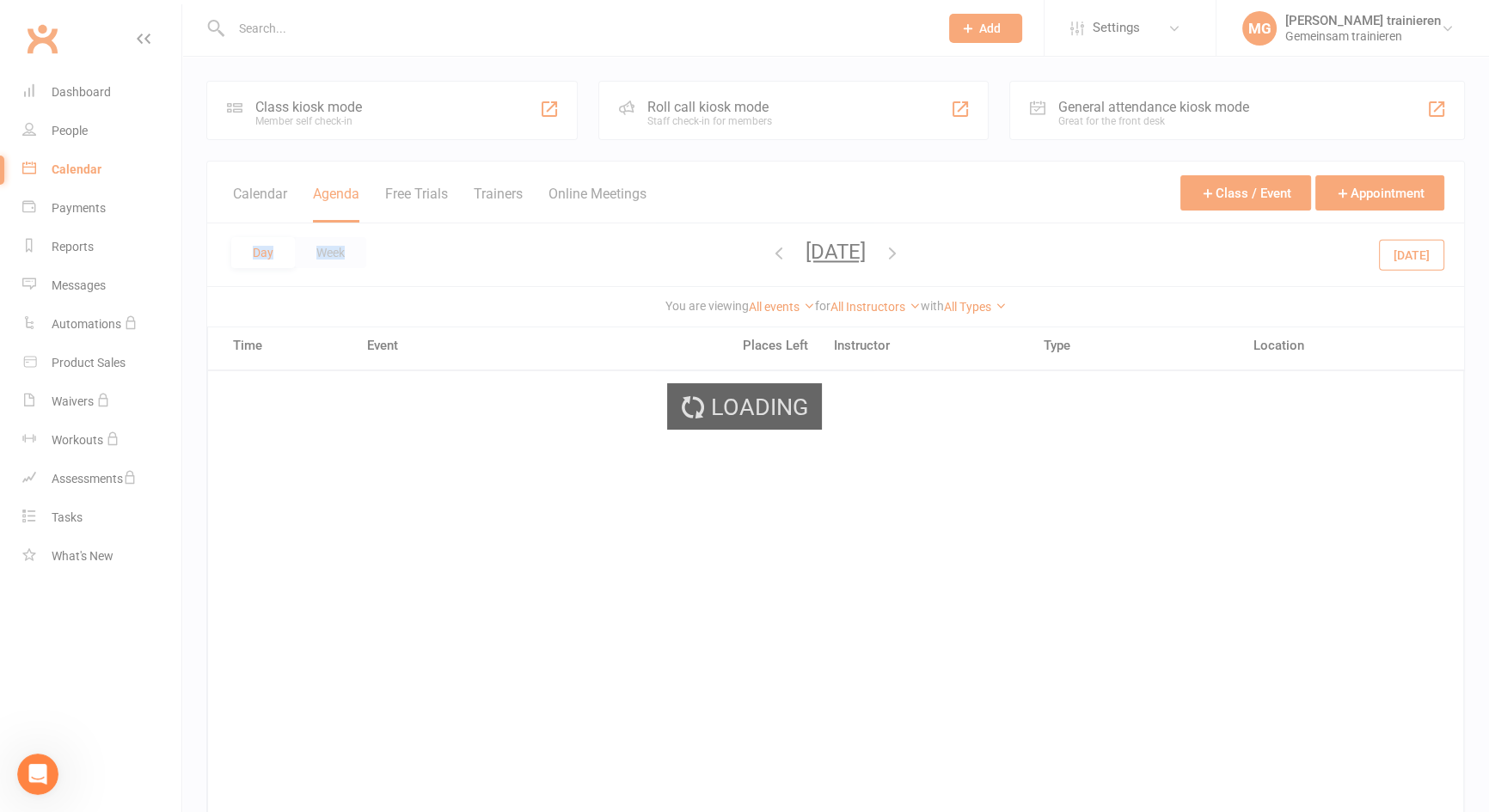
click at [961, 258] on div "Loading" at bounding box center [744, 406] width 1489 height 812
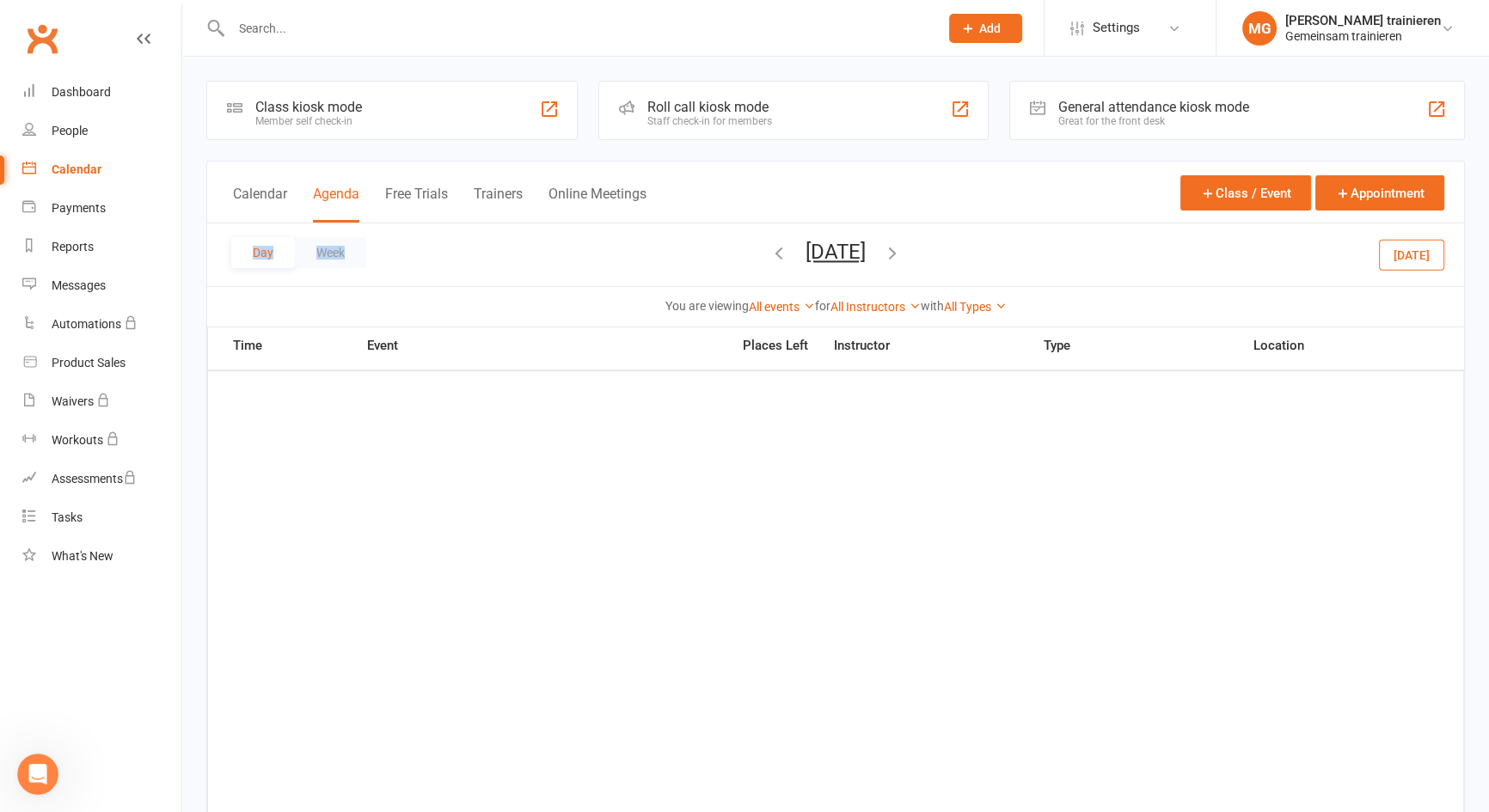
click at [902, 258] on icon "button" at bounding box center [892, 252] width 19 height 19
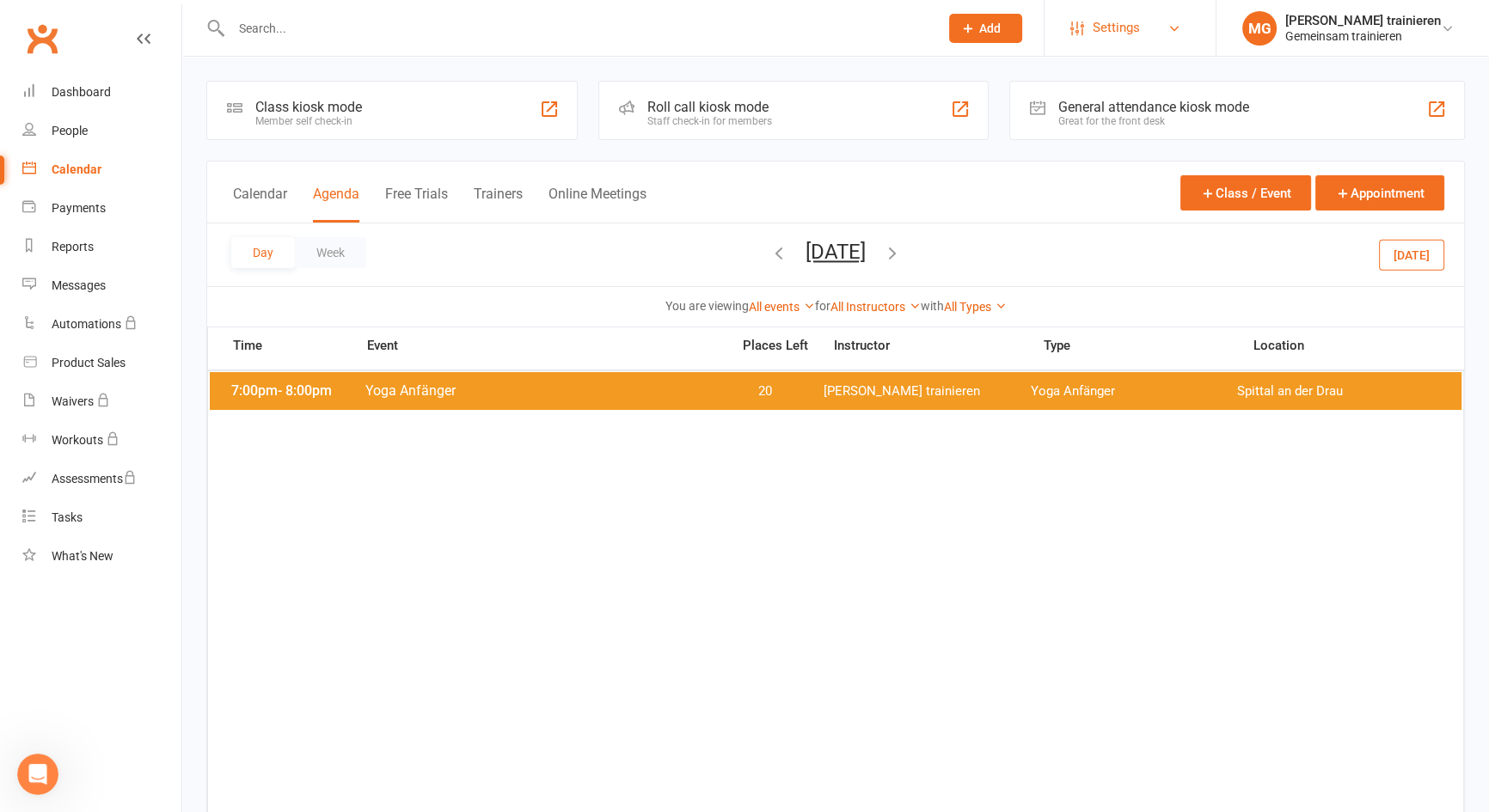
click at [1144, 34] on link "Settings" at bounding box center [1130, 28] width 119 height 39
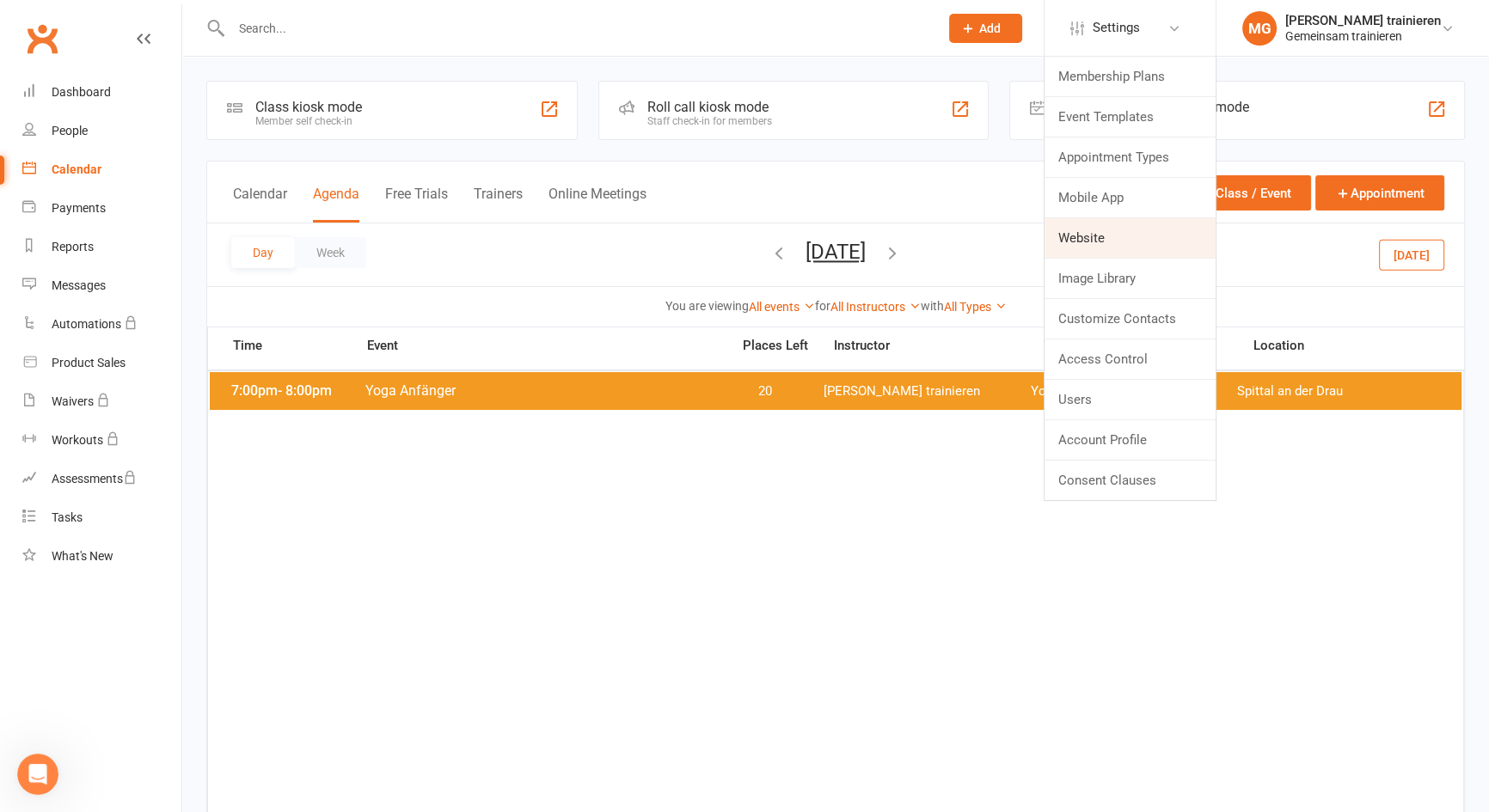
click at [1099, 244] on link "Website" at bounding box center [1130, 238] width 171 height 40
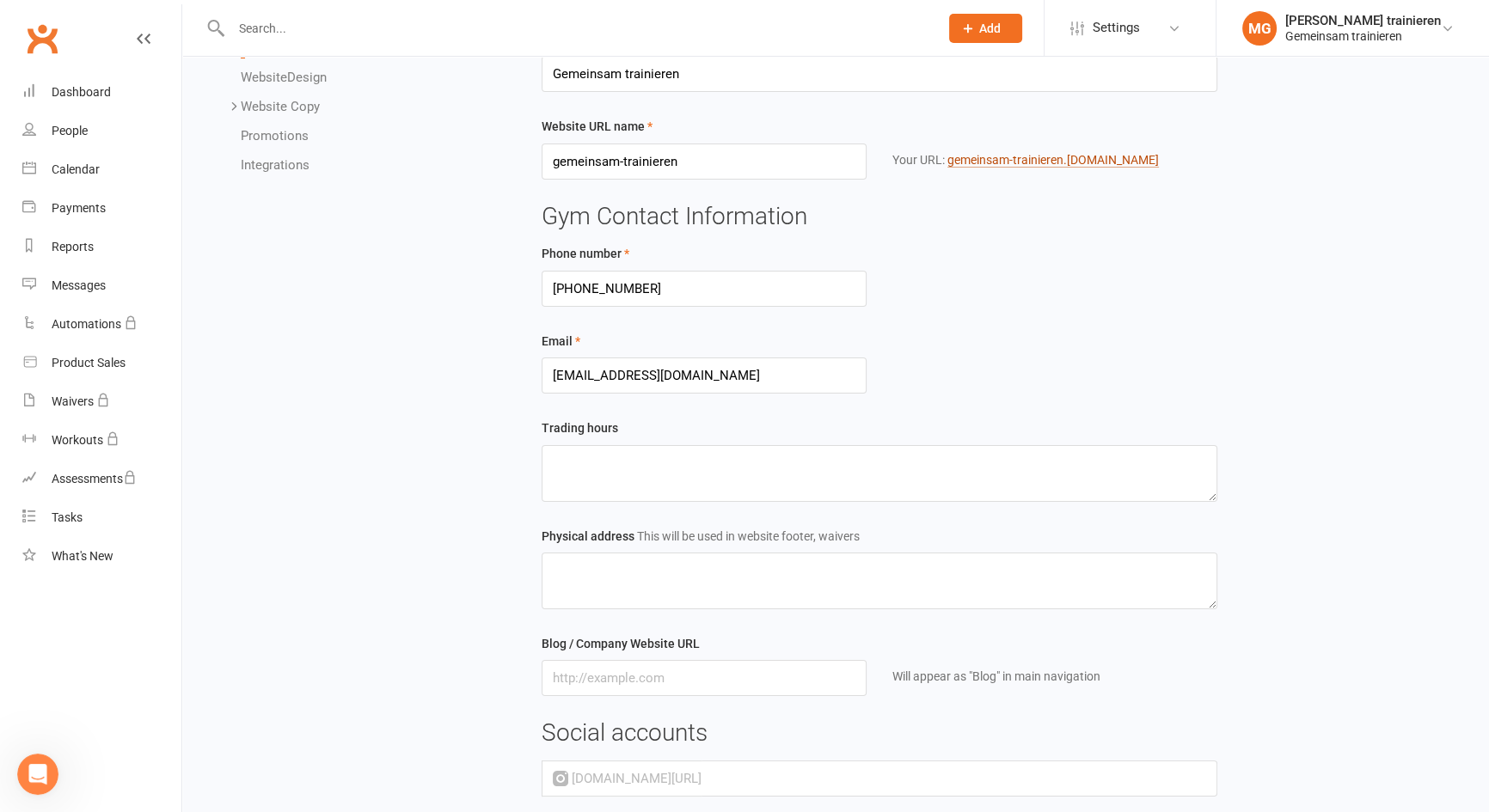
scroll to position [234, 0]
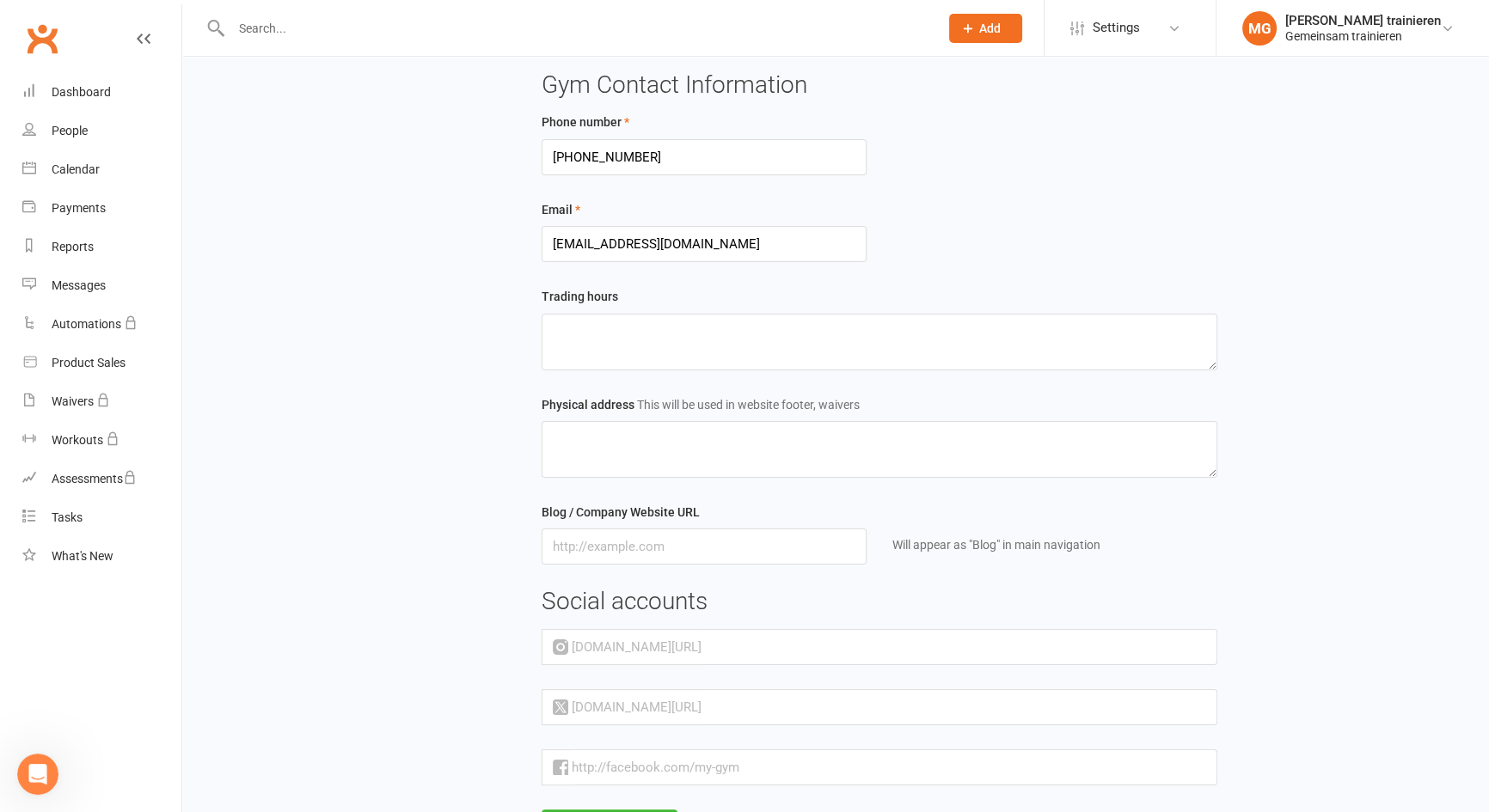
click at [1212, 235] on div "Email mhop@gmx.at" at bounding box center [879, 230] width 702 height 63
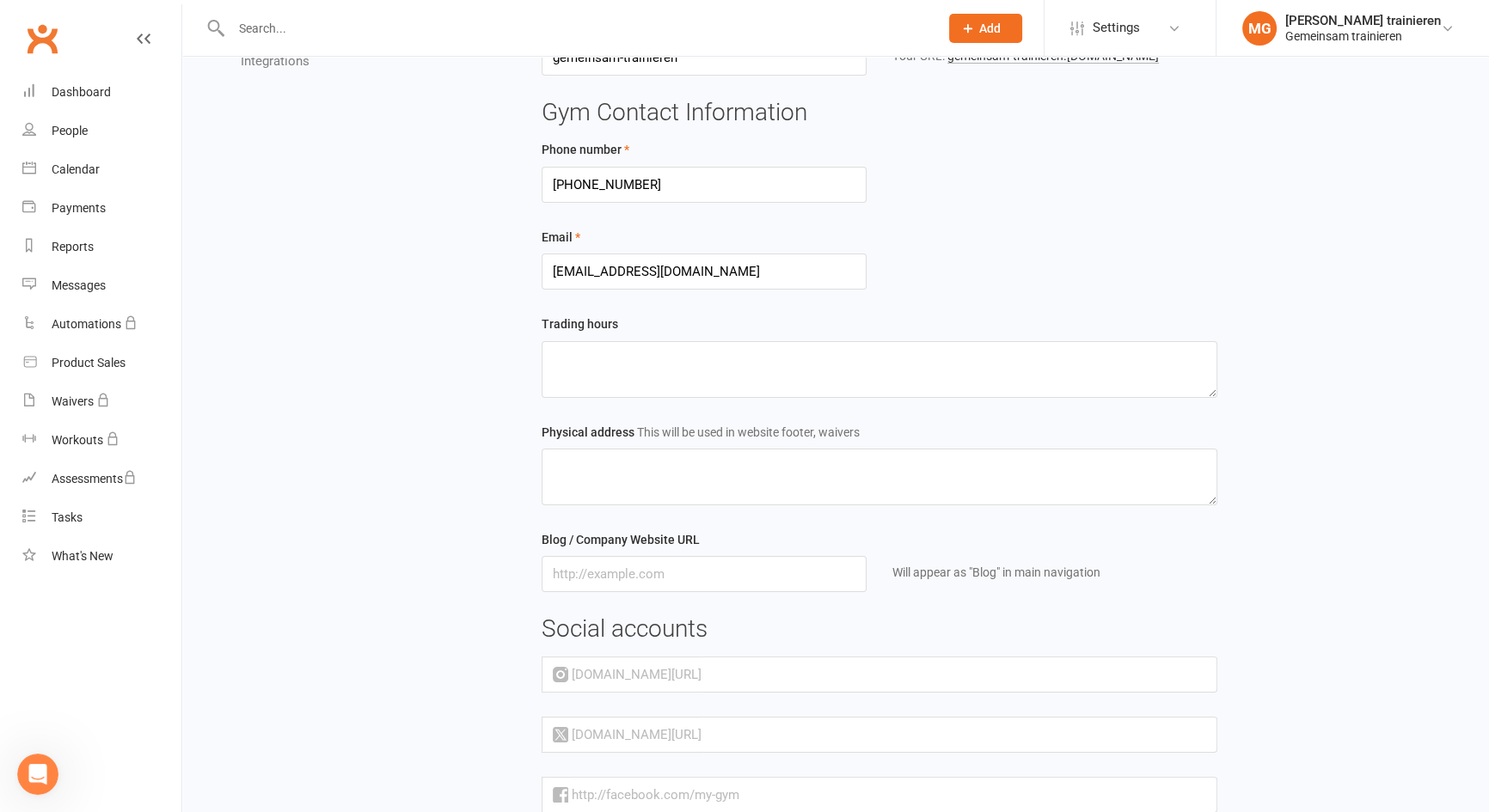
scroll to position [88, 0]
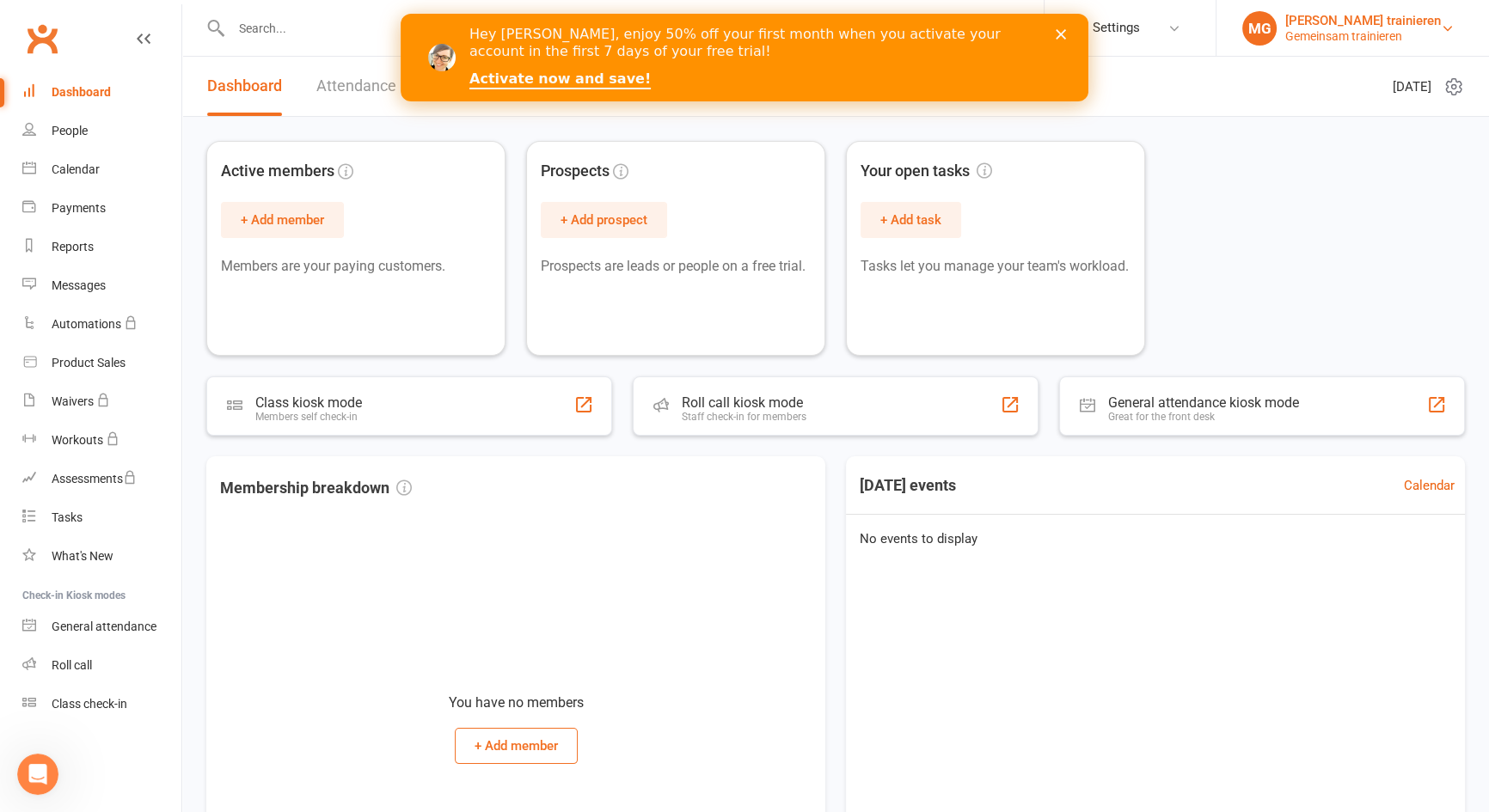
click at [1363, 34] on div "Gemeinsam trainieren" at bounding box center [1363, 35] width 156 height 15
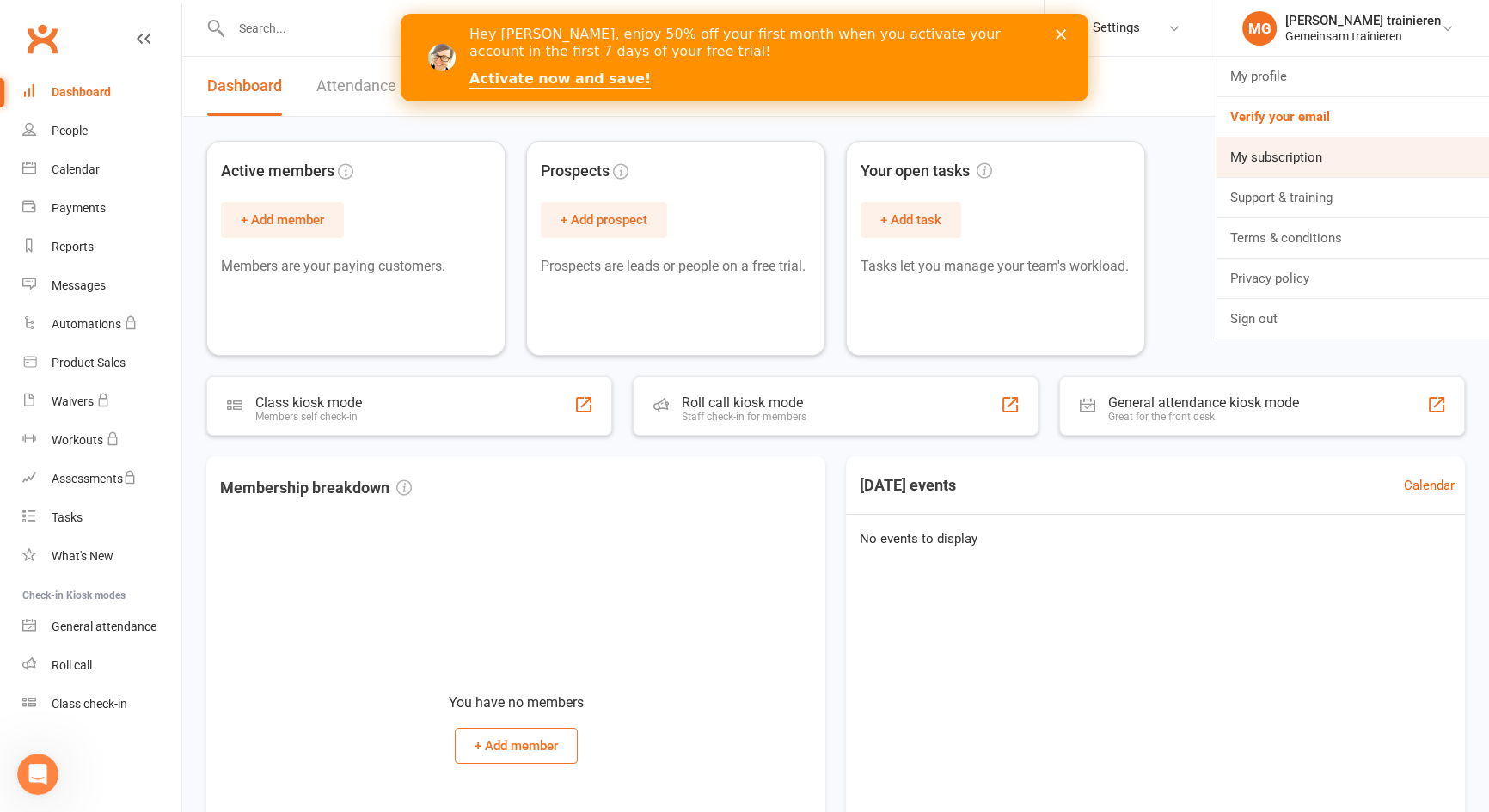
click at [1278, 158] on link "My subscription" at bounding box center [1353, 157] width 272 height 40
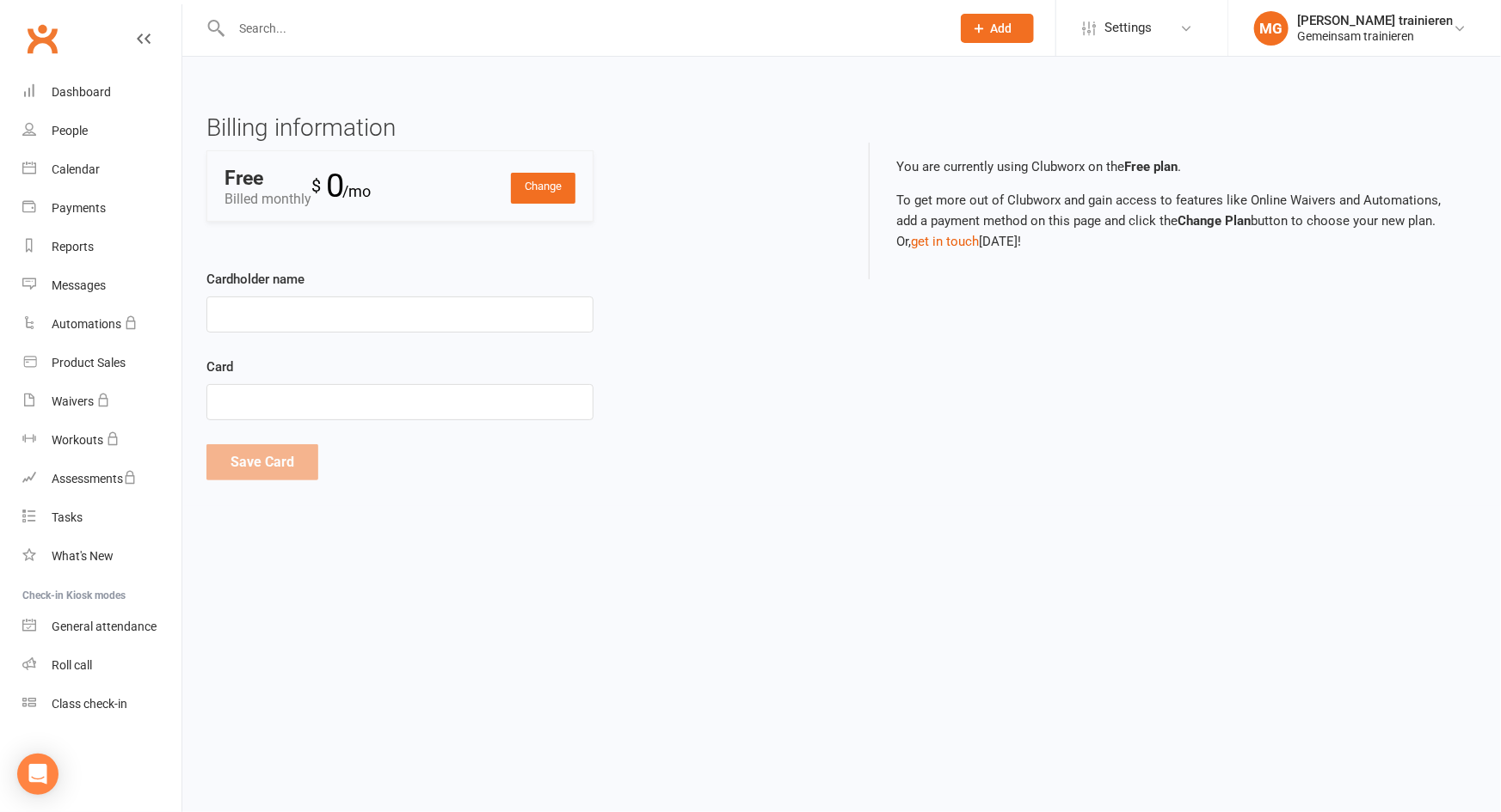
click at [1382, 46] on li "MG [PERSON_NAME] trainieren Gemeinsam trainieren My profile Verify your email M…" at bounding box center [1364, 27] width 273 height 56
click at [1387, 34] on div "Gemeinsam trainieren" at bounding box center [1375, 35] width 156 height 15
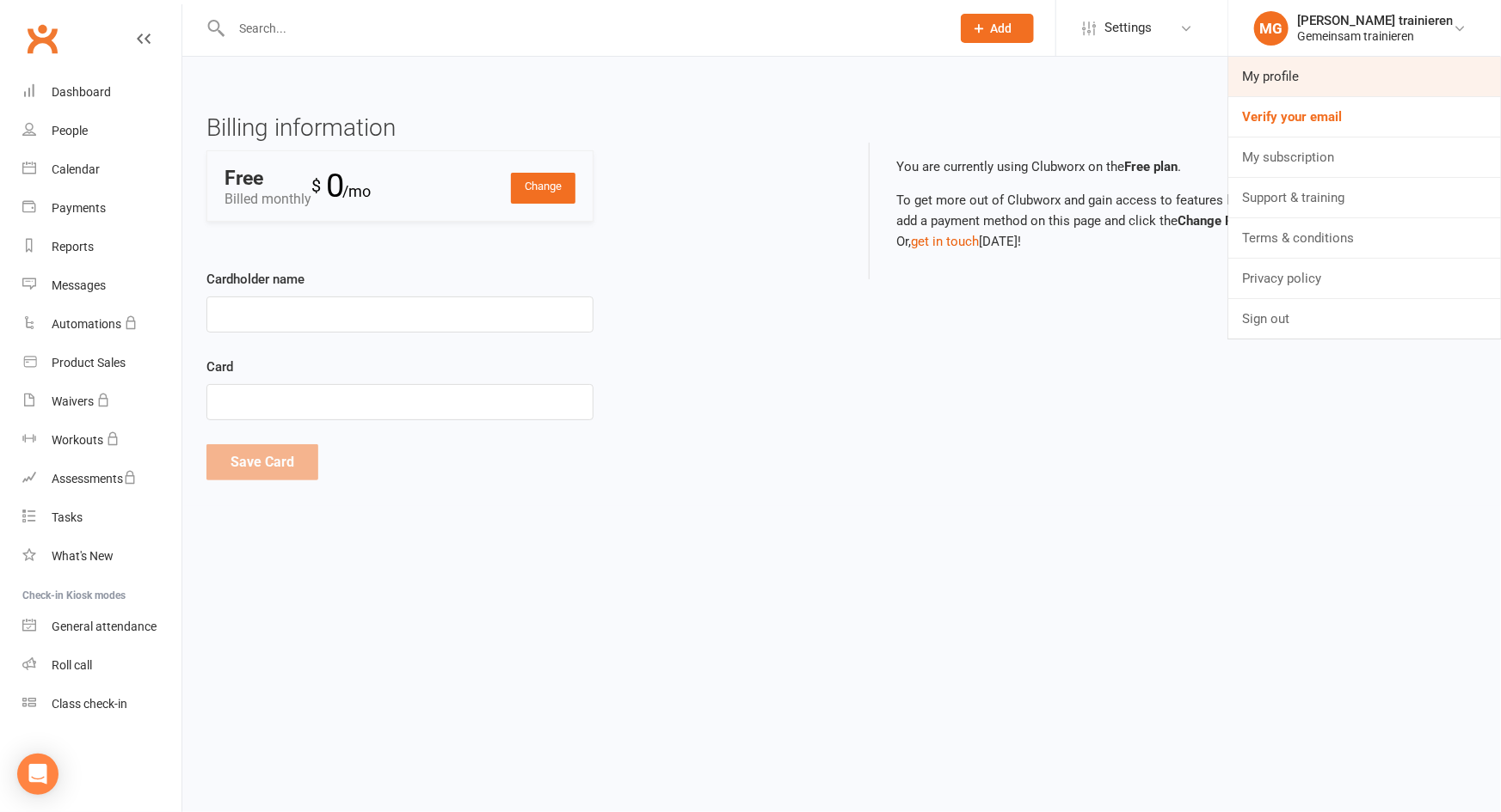
click at [1260, 78] on link "My profile" at bounding box center [1365, 76] width 273 height 40
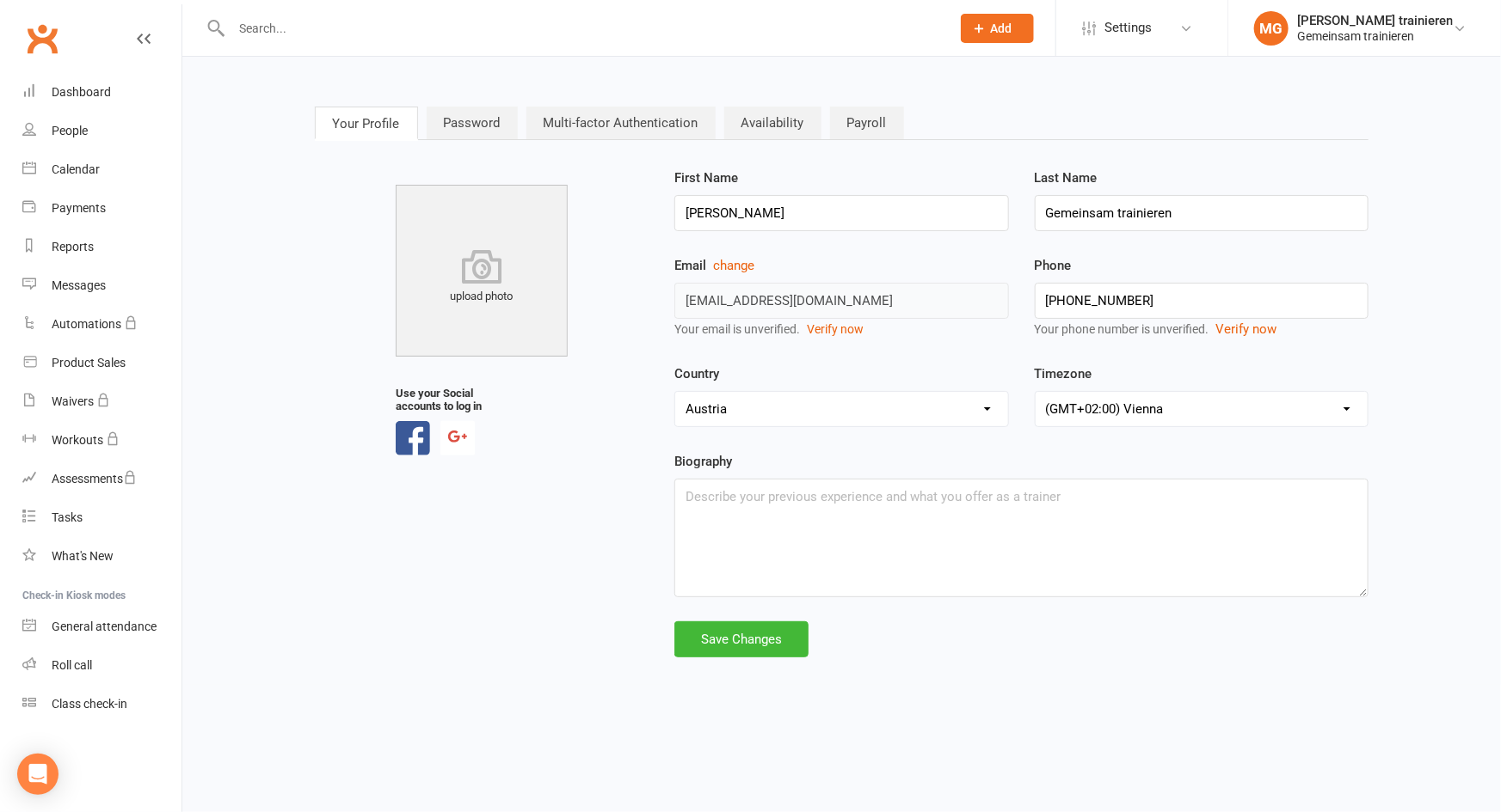
click at [840, 125] on link "Payroll" at bounding box center [867, 123] width 74 height 33
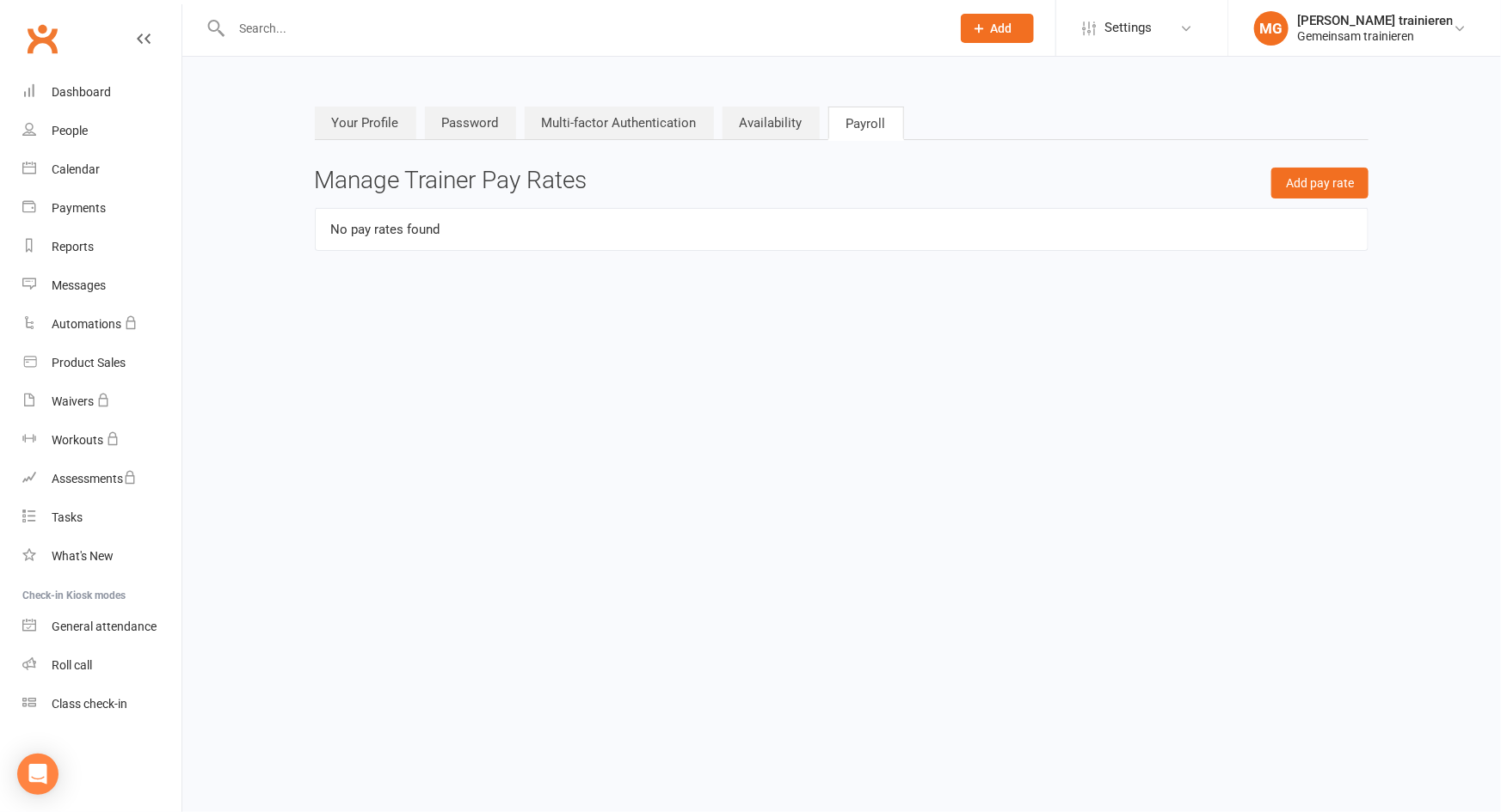
click at [763, 128] on link "Availability" at bounding box center [771, 123] width 97 height 33
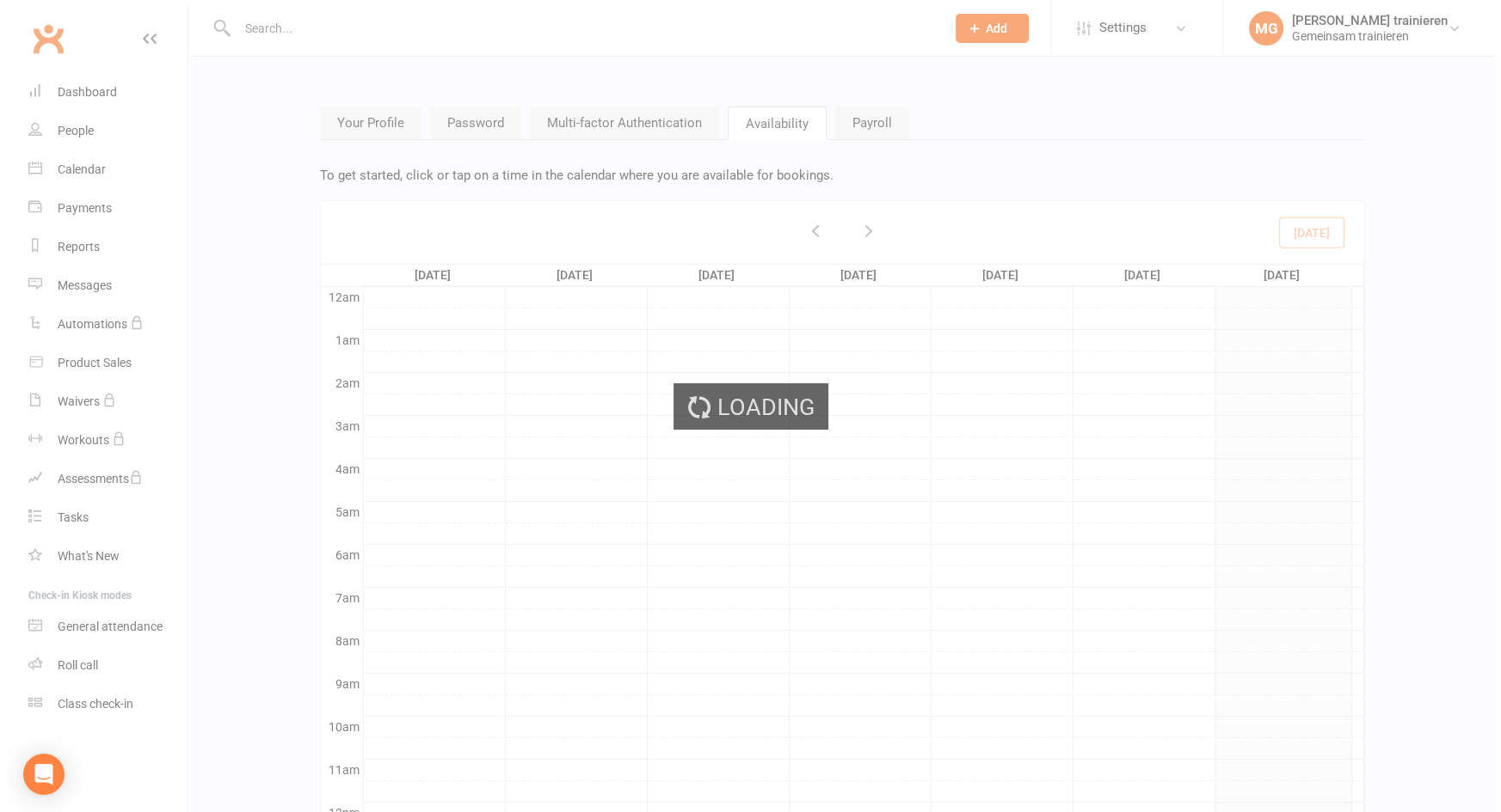
scroll to position [258, 0]
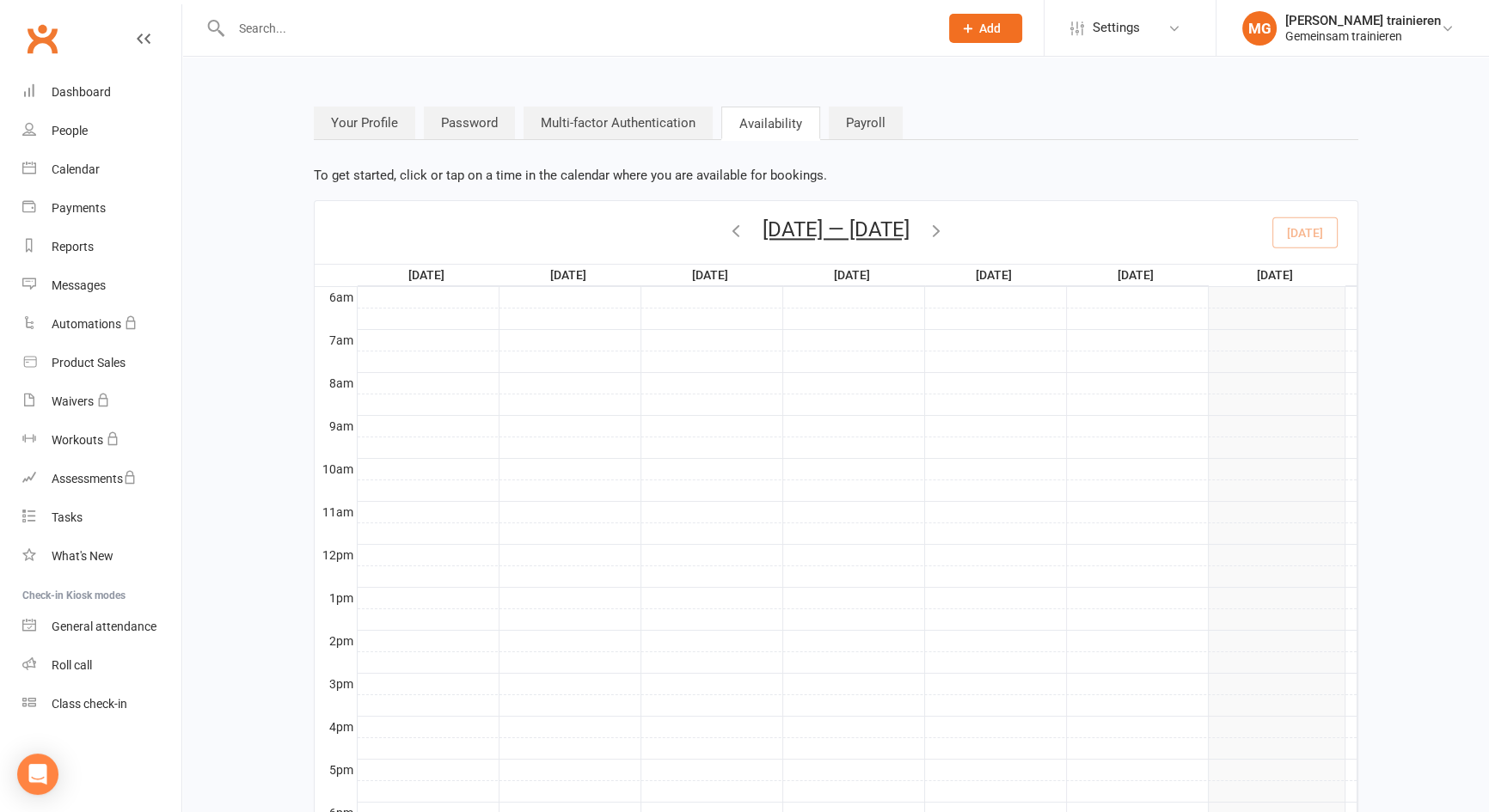
click at [649, 129] on link "Multi-factor Authentication" at bounding box center [618, 123] width 189 height 33
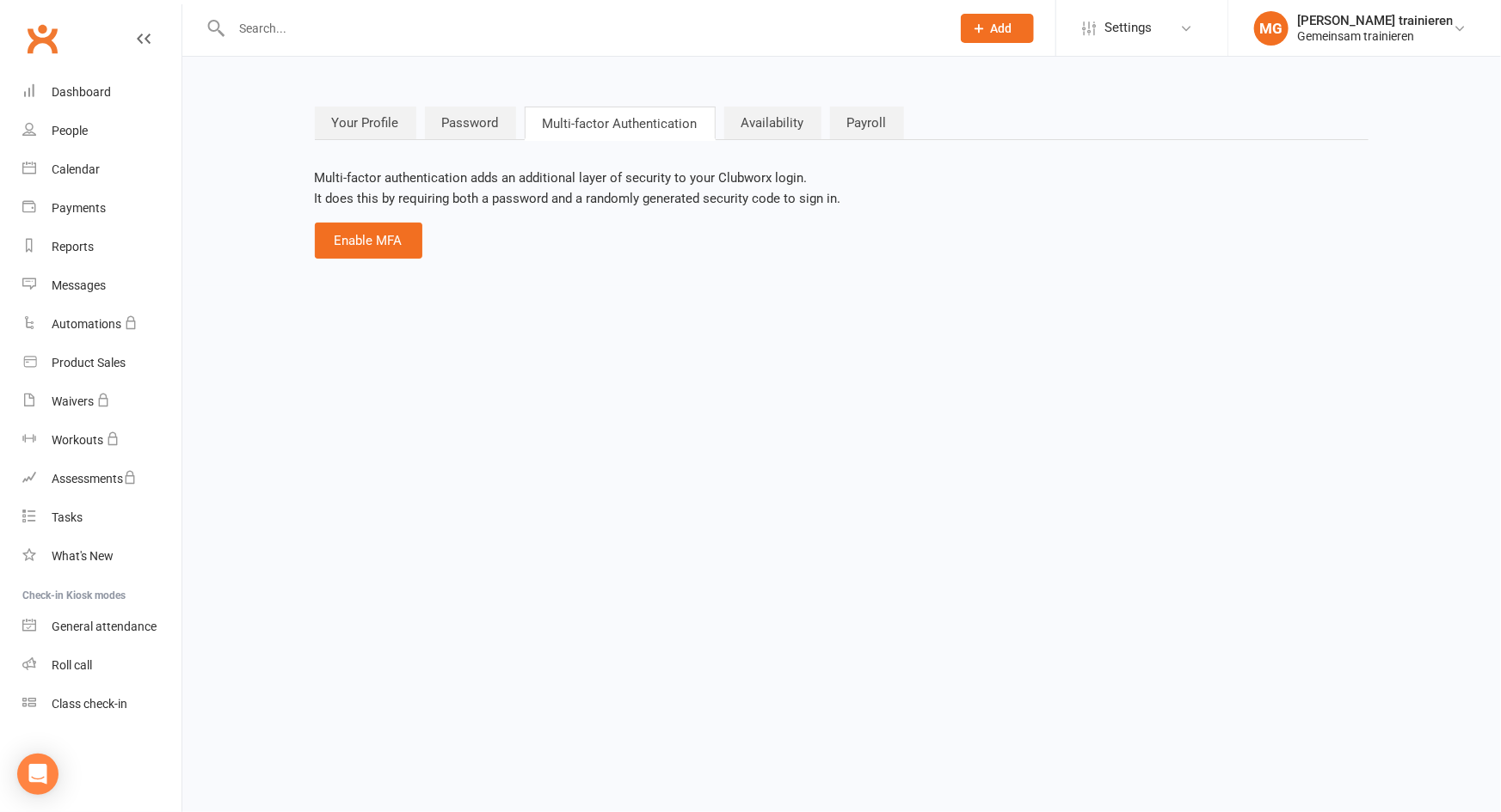
click at [458, 128] on link "Password" at bounding box center [470, 123] width 91 height 33
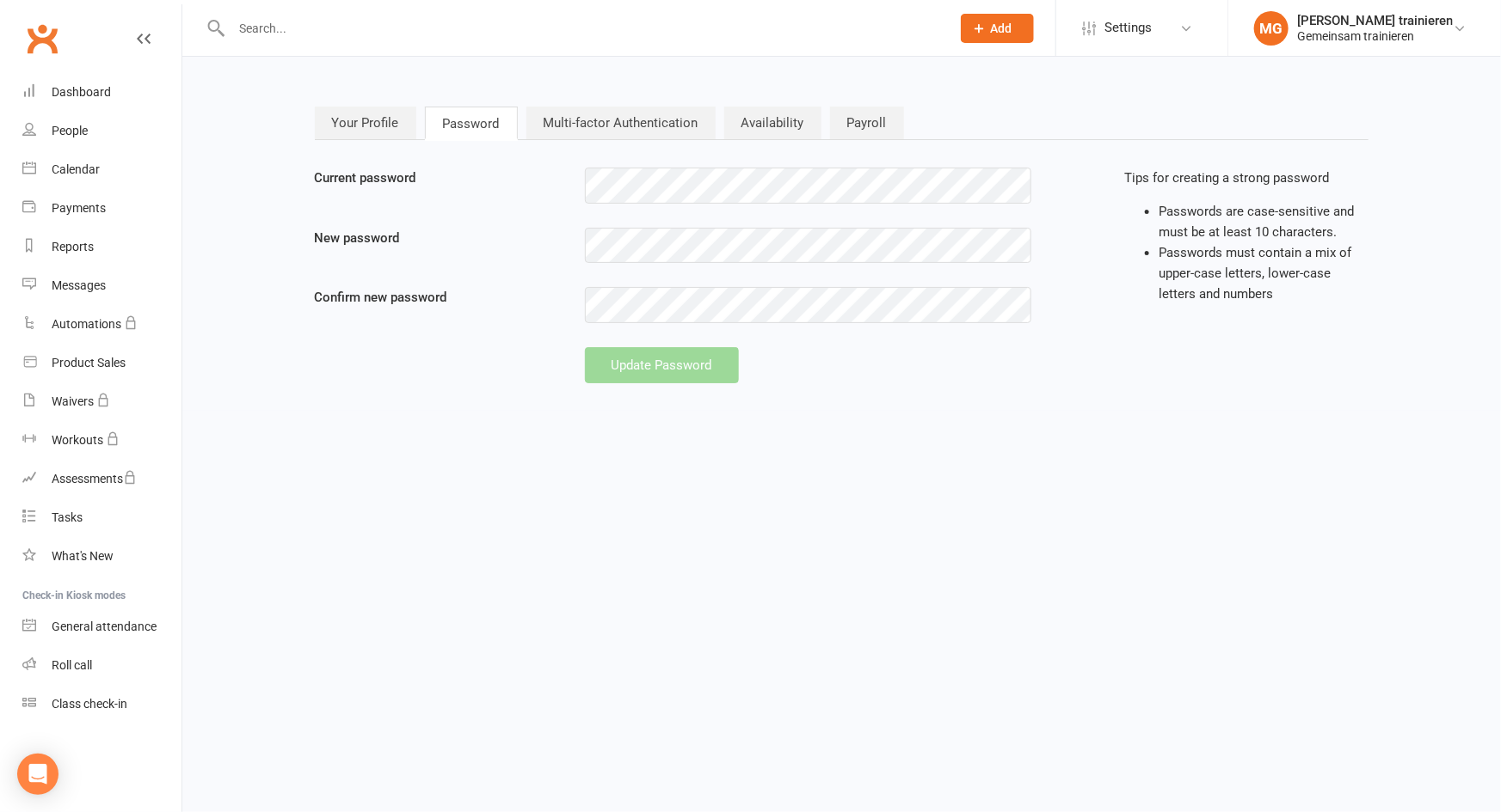
click at [363, 125] on link "Your Profile" at bounding box center [366, 123] width 102 height 33
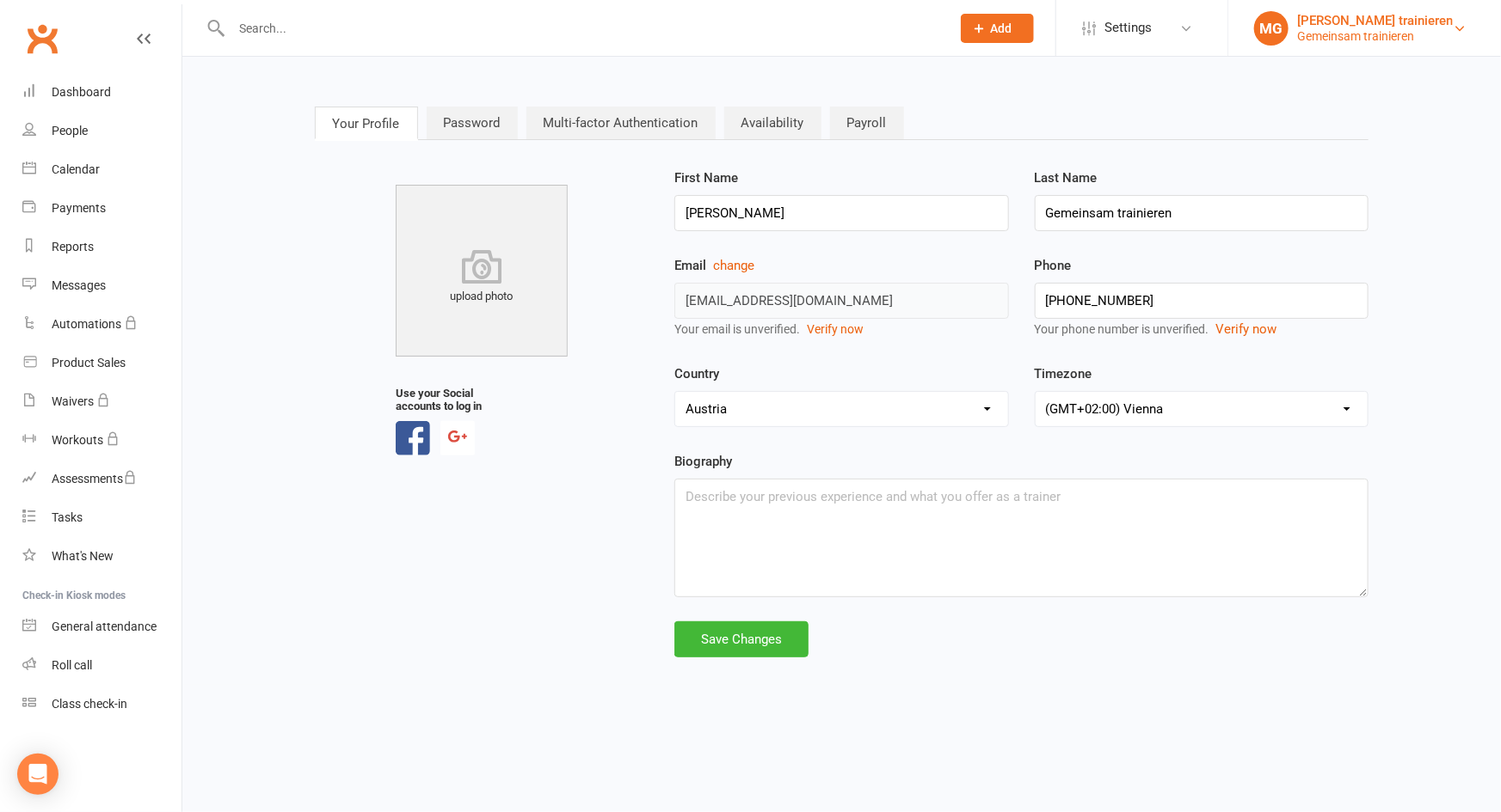
click at [1417, 30] on div "Gemeinsam trainieren" at bounding box center [1375, 35] width 156 height 15
click at [1429, 27] on div "[PERSON_NAME] trainieren" at bounding box center [1375, 20] width 156 height 15
click at [1428, 27] on div "[PERSON_NAME] trainieren" at bounding box center [1375, 20] width 156 height 15
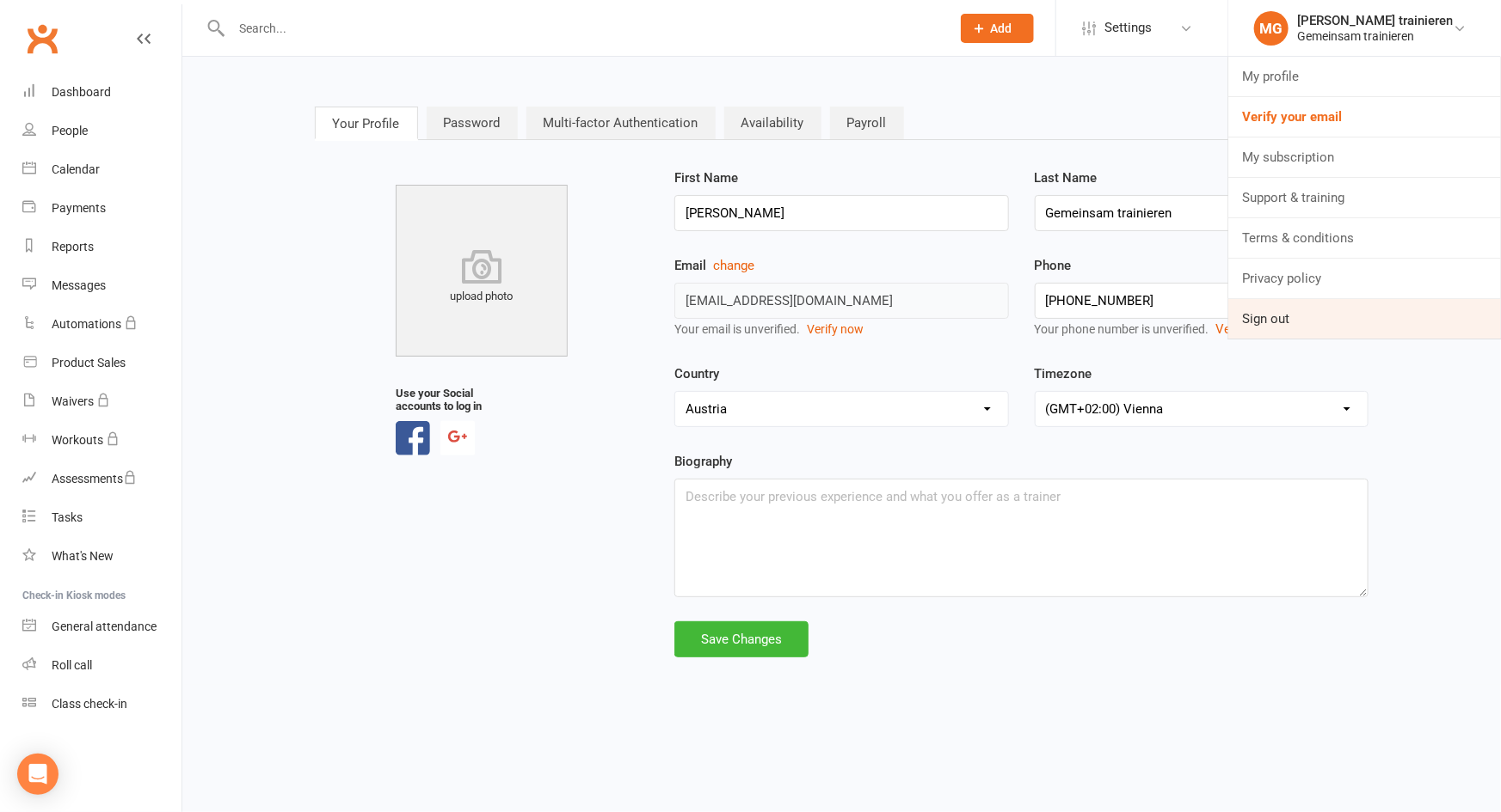
click at [1241, 320] on link "Sign out" at bounding box center [1365, 318] width 273 height 40
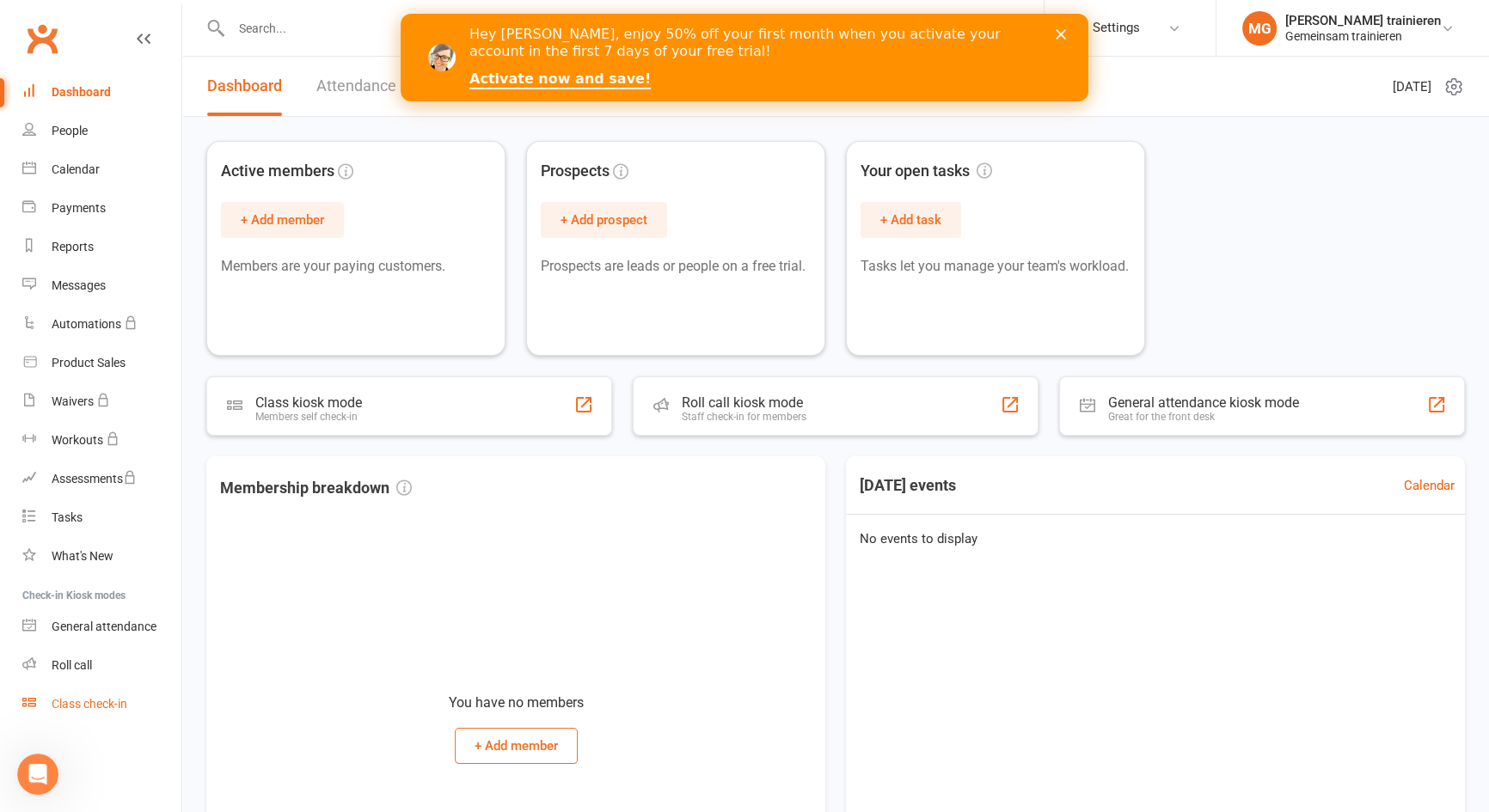
click at [92, 704] on div "Class check-in" at bounding box center [89, 704] width 76 height 14
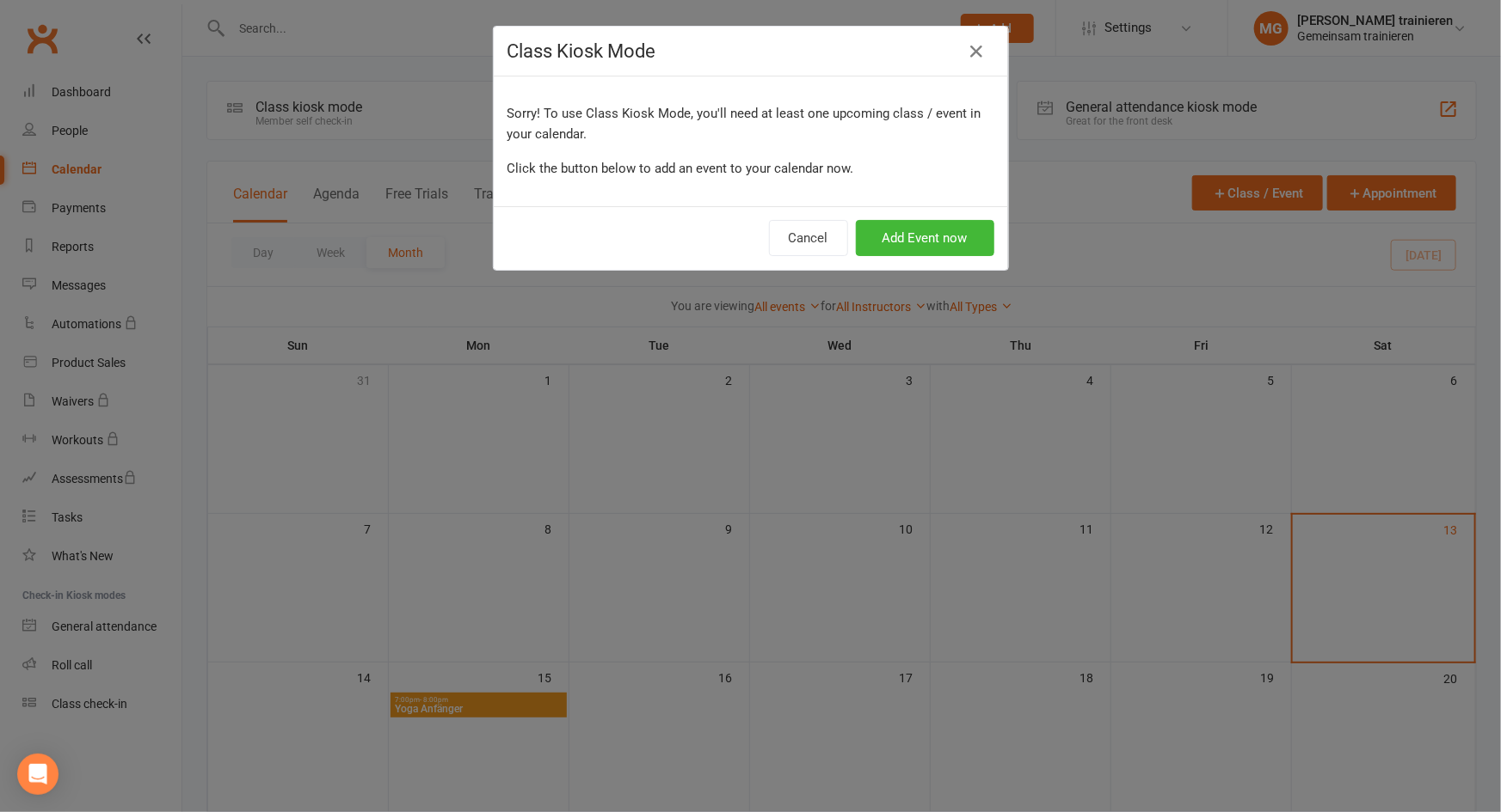
click at [955, 57] on h4 "Class Kiosk Mode" at bounding box center [750, 51] width 487 height 21
click at [967, 52] on icon "button" at bounding box center [976, 51] width 20 height 20
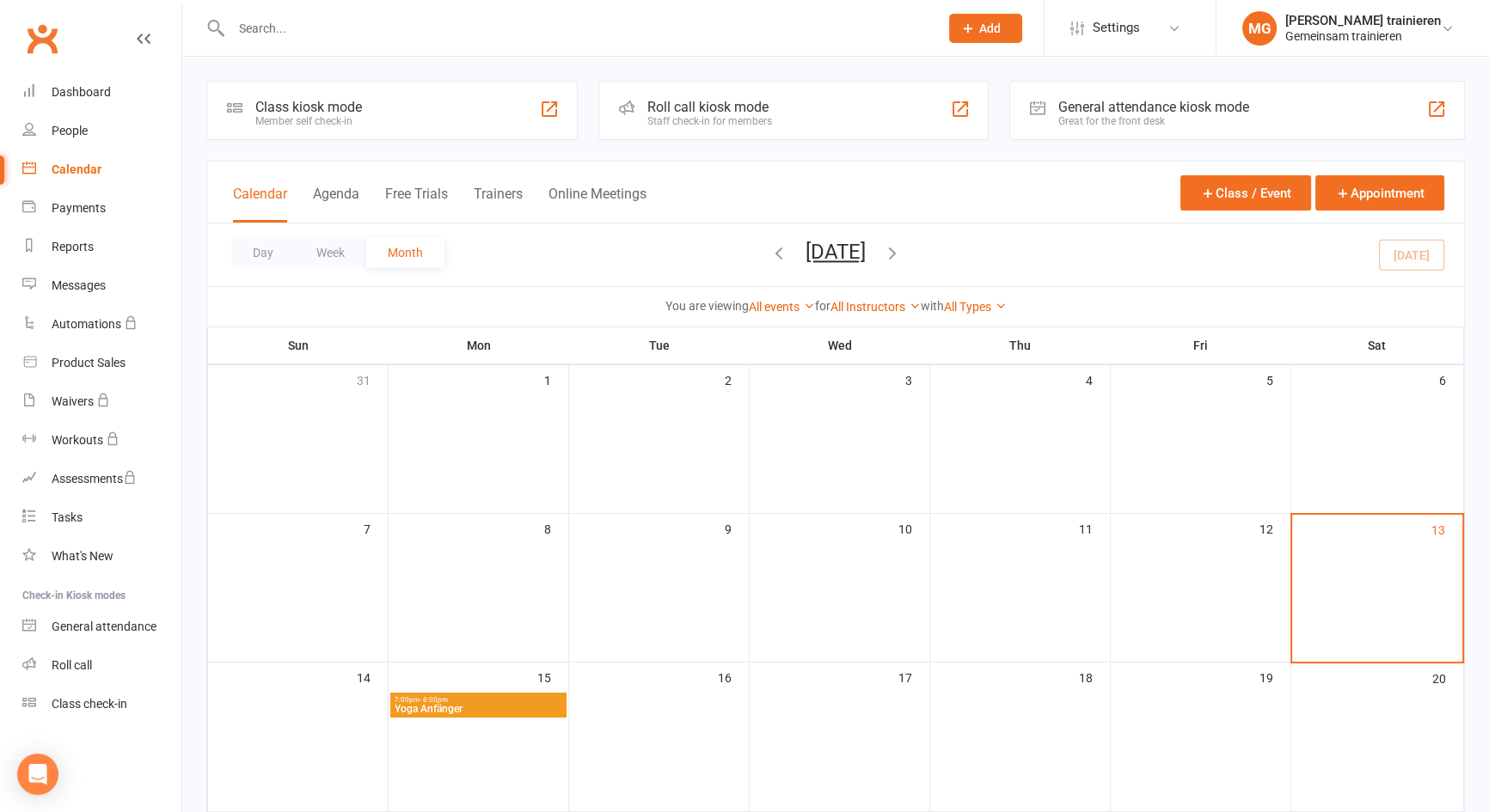
click at [902, 251] on icon "button" at bounding box center [892, 252] width 19 height 19
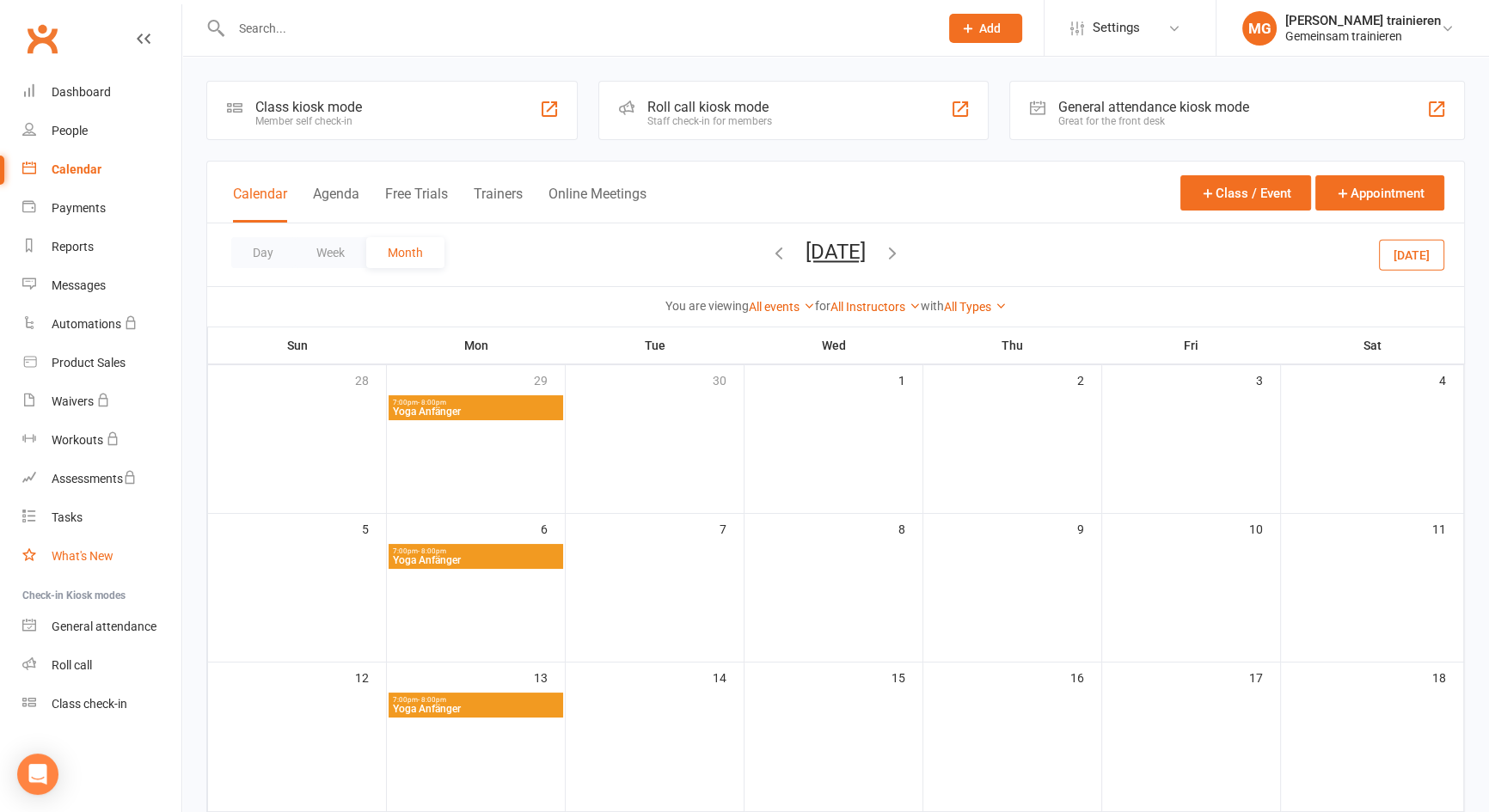
click at [105, 563] on div "What's New" at bounding box center [82, 556] width 62 height 14
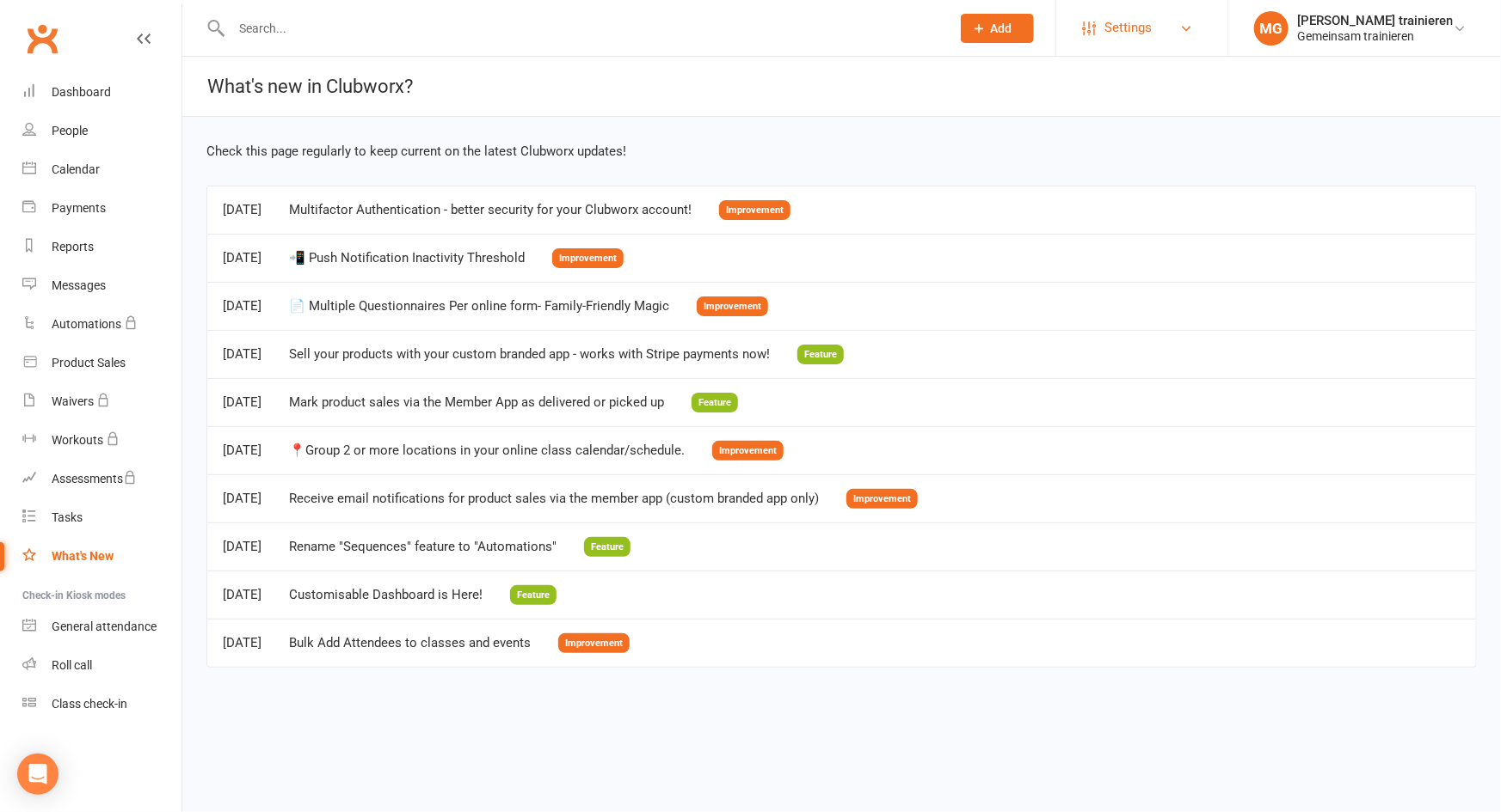
click at [1163, 38] on link "Settings" at bounding box center [1142, 28] width 119 height 39
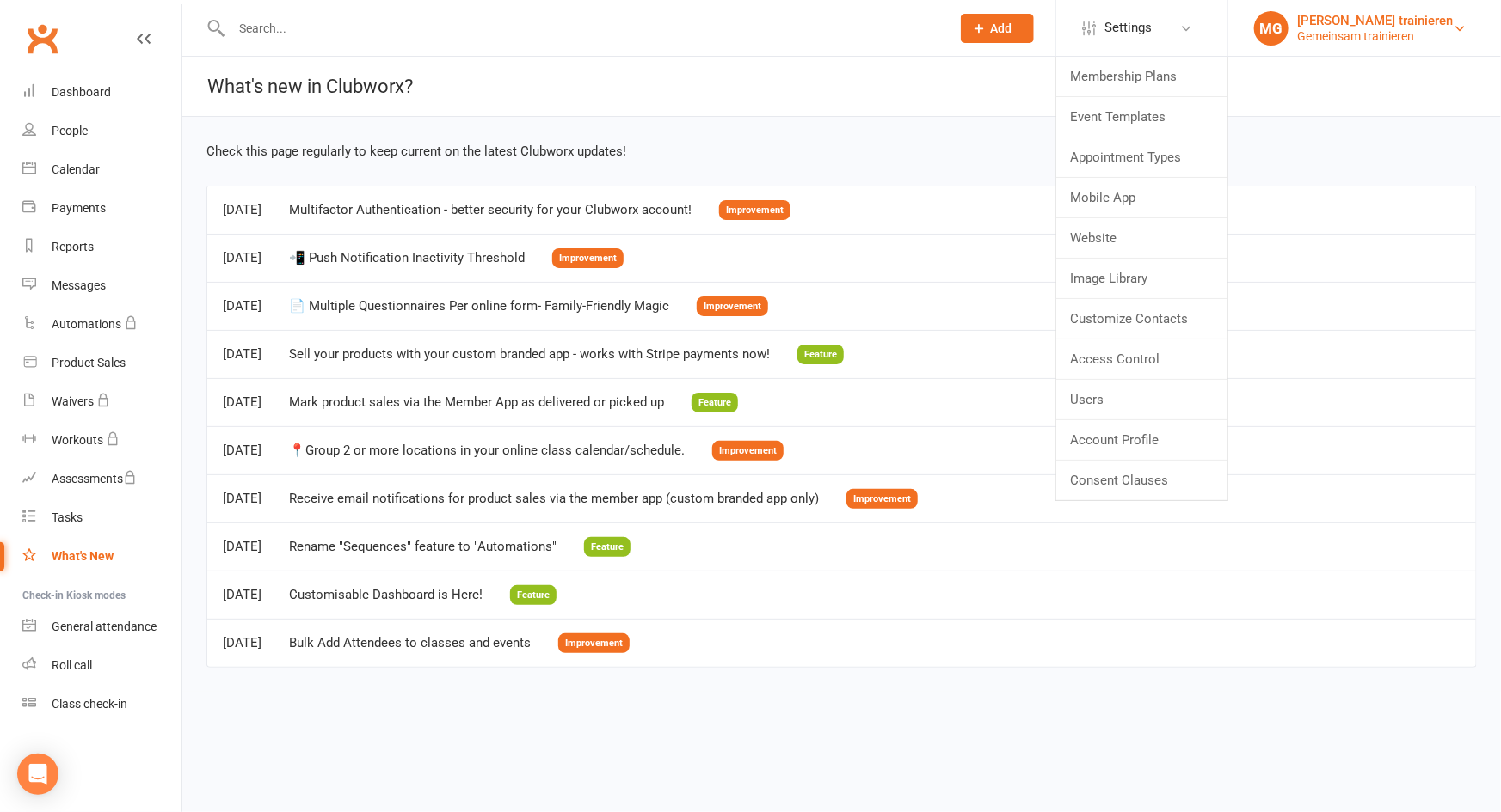
click at [1297, 33] on div "Gemeinsam trainieren" at bounding box center [1375, 35] width 156 height 15
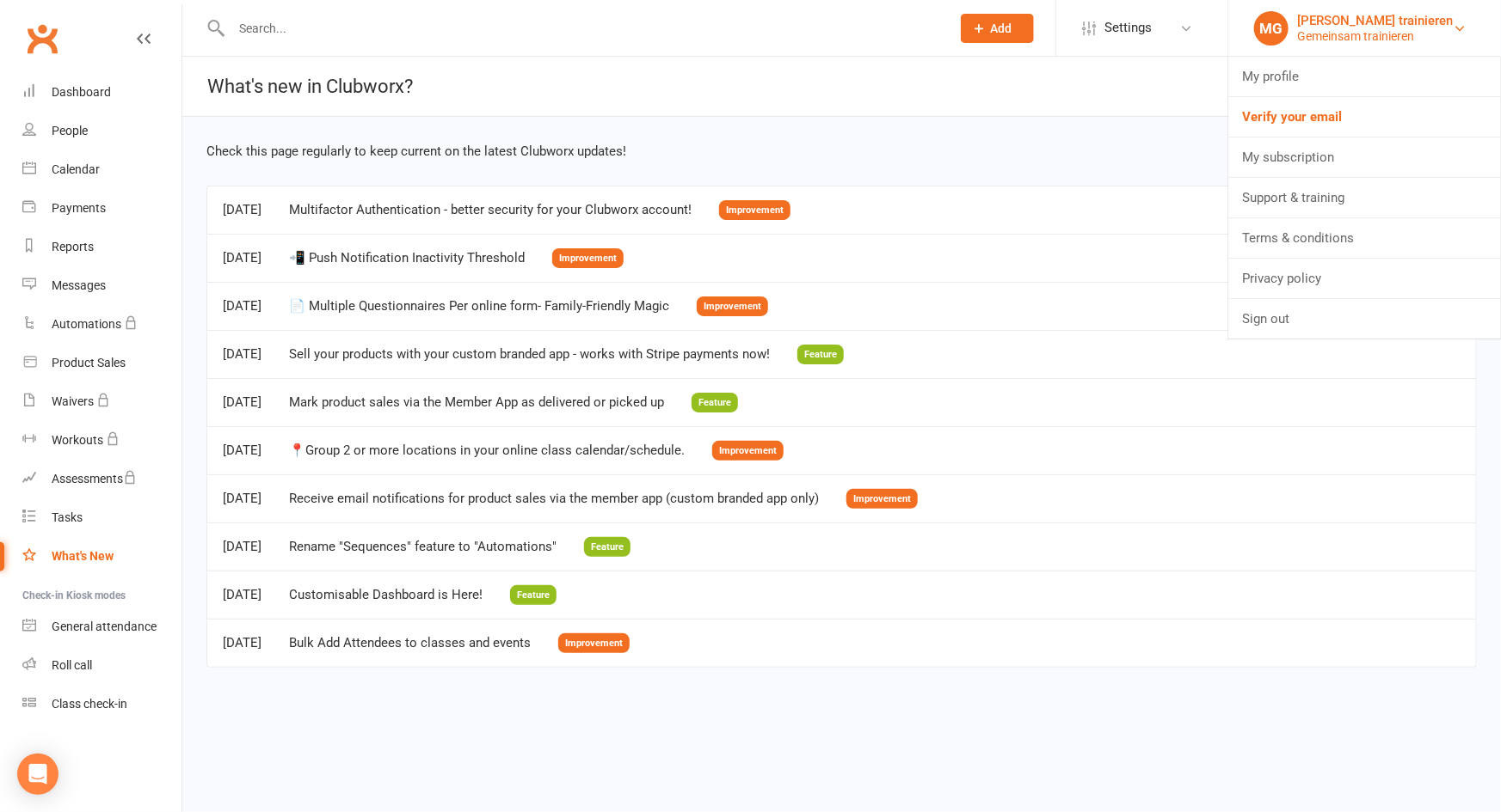
click at [1299, 25] on div "[PERSON_NAME] trainieren" at bounding box center [1375, 20] width 156 height 15
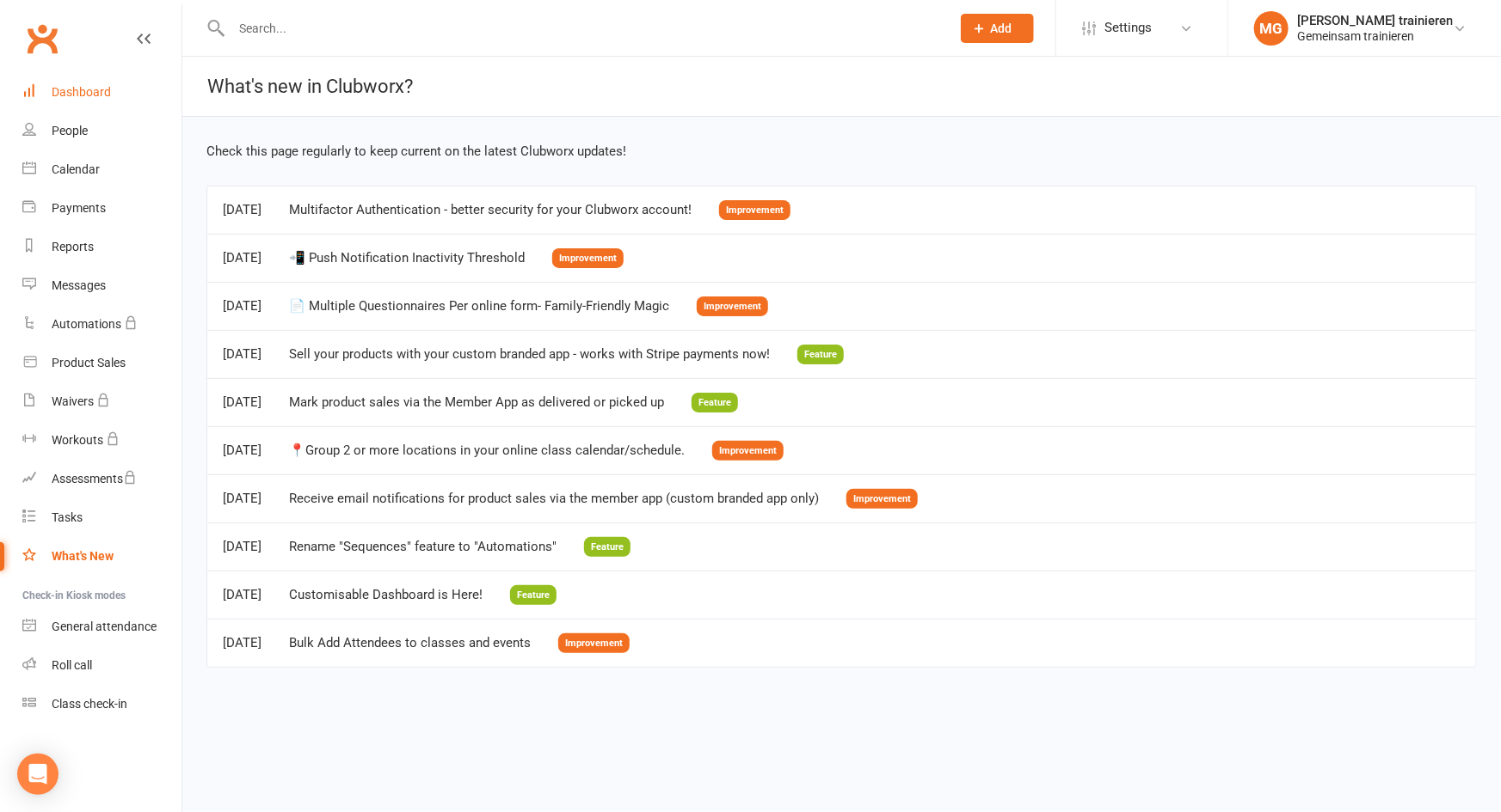
click at [104, 92] on div "Dashboard" at bounding box center [81, 92] width 59 height 14
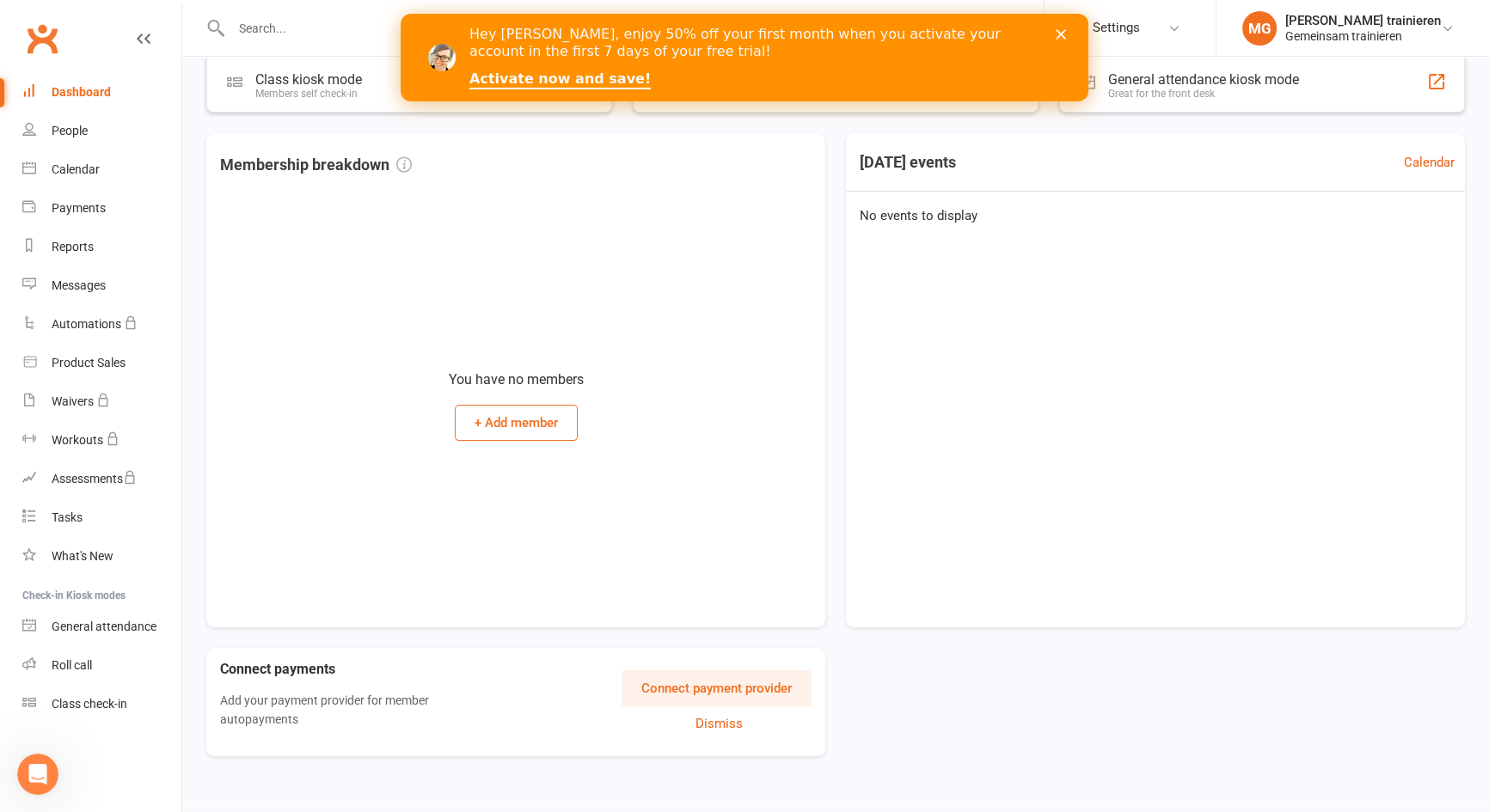
scroll to position [337, 0]
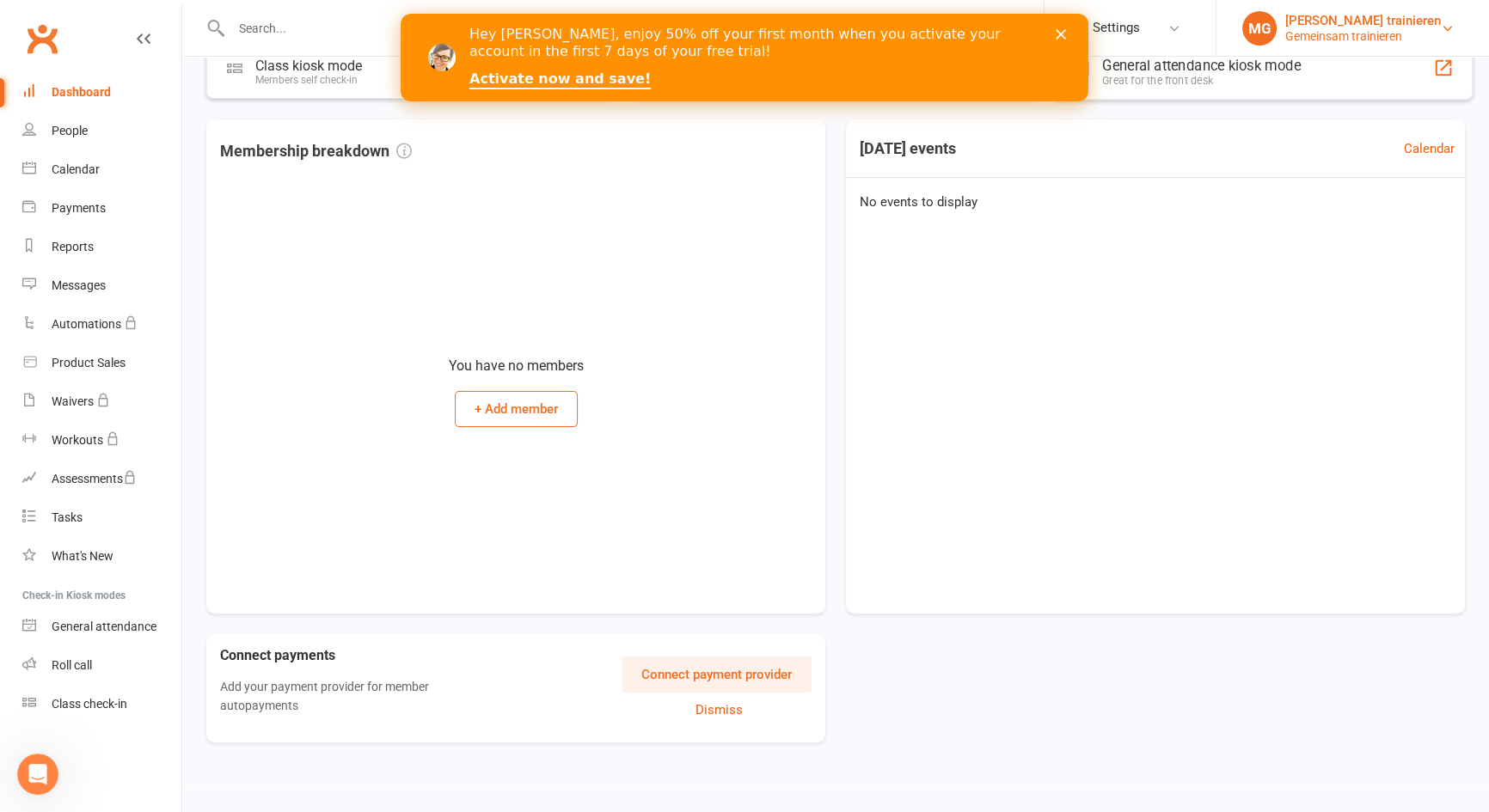
click at [1372, 29] on div "Gemeinsam trainieren" at bounding box center [1363, 35] width 156 height 15
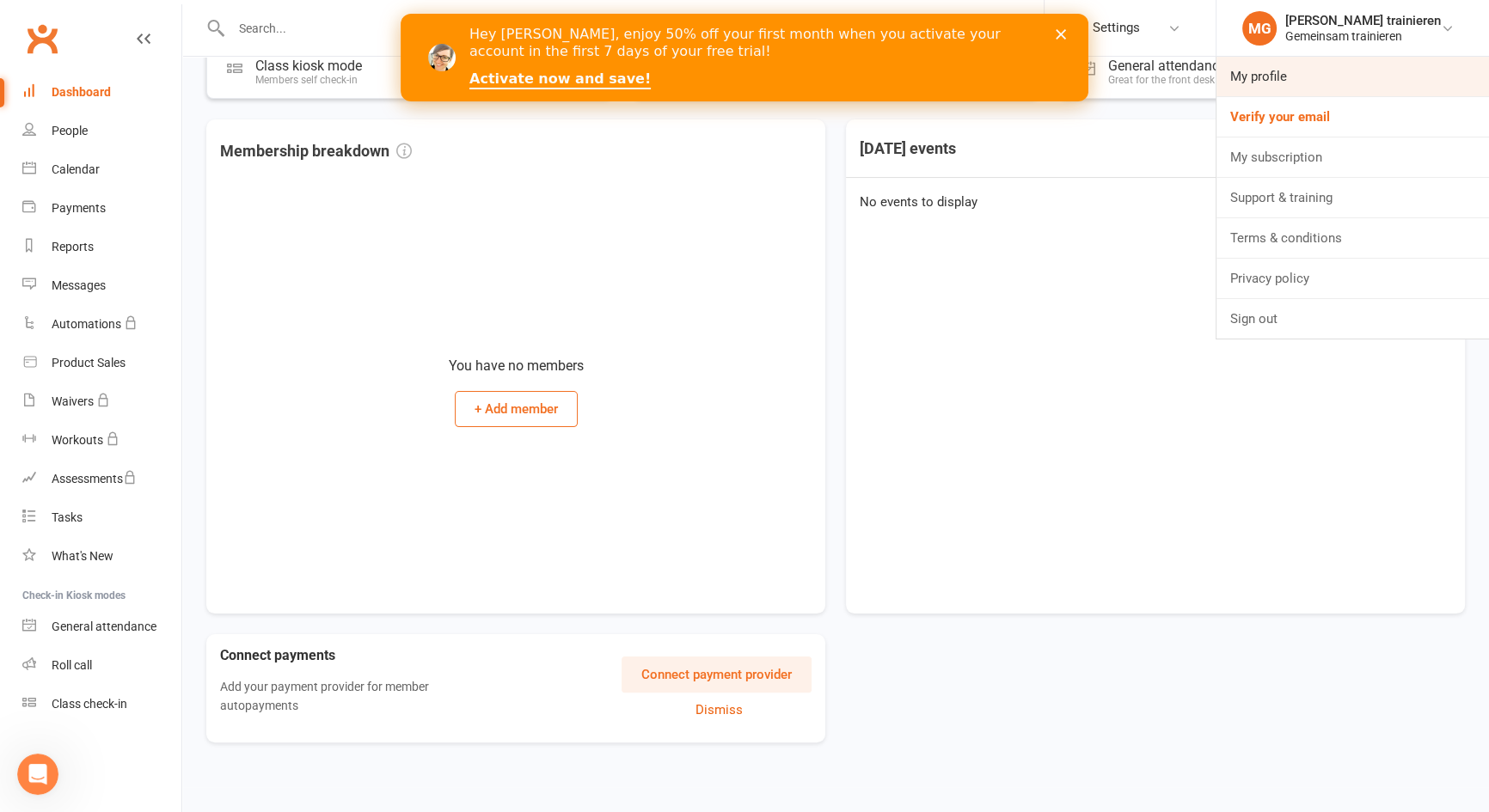
click at [1276, 70] on link "My profile" at bounding box center [1353, 76] width 272 height 40
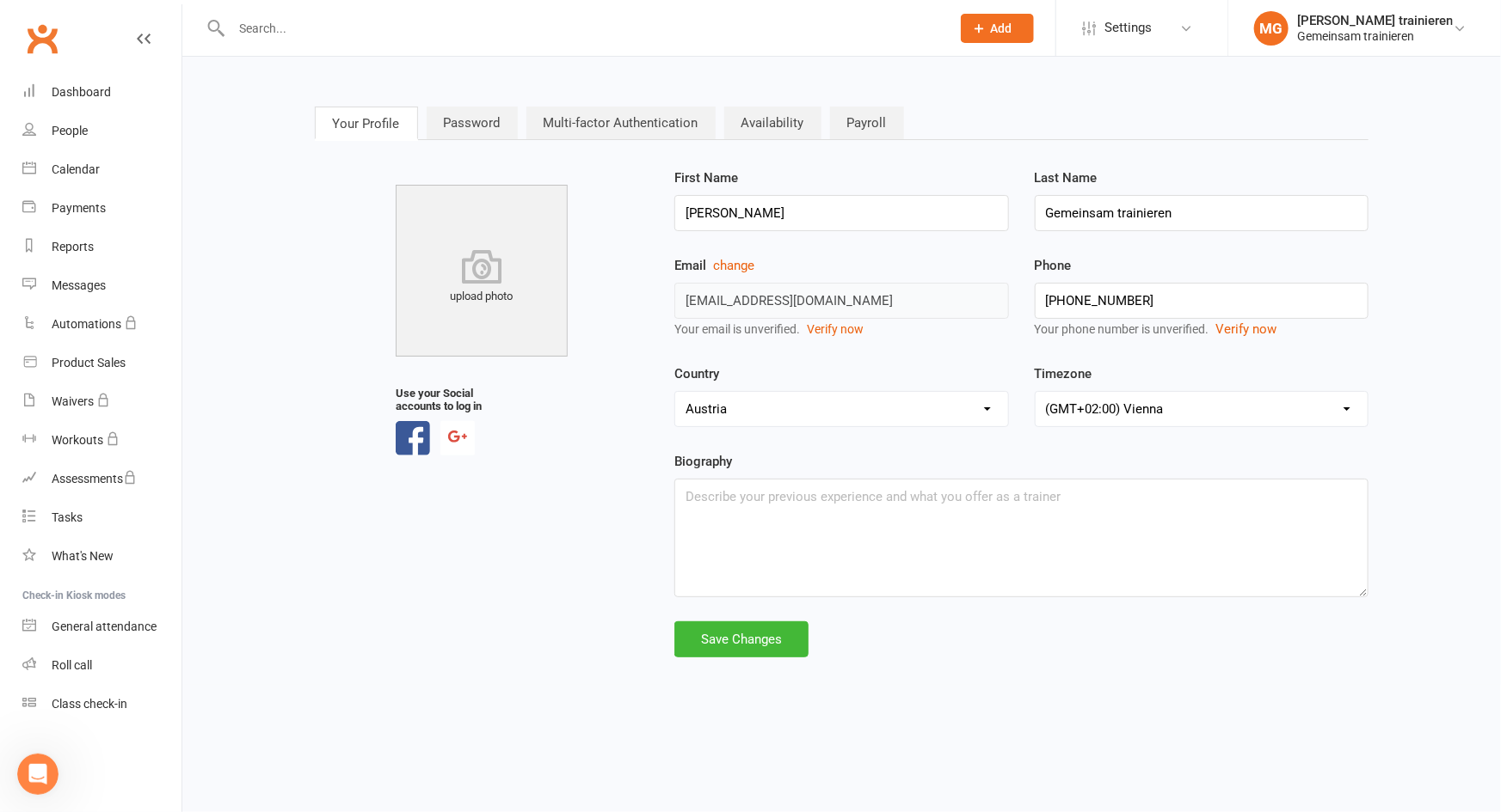
click at [774, 123] on link "Availability" at bounding box center [773, 123] width 97 height 33
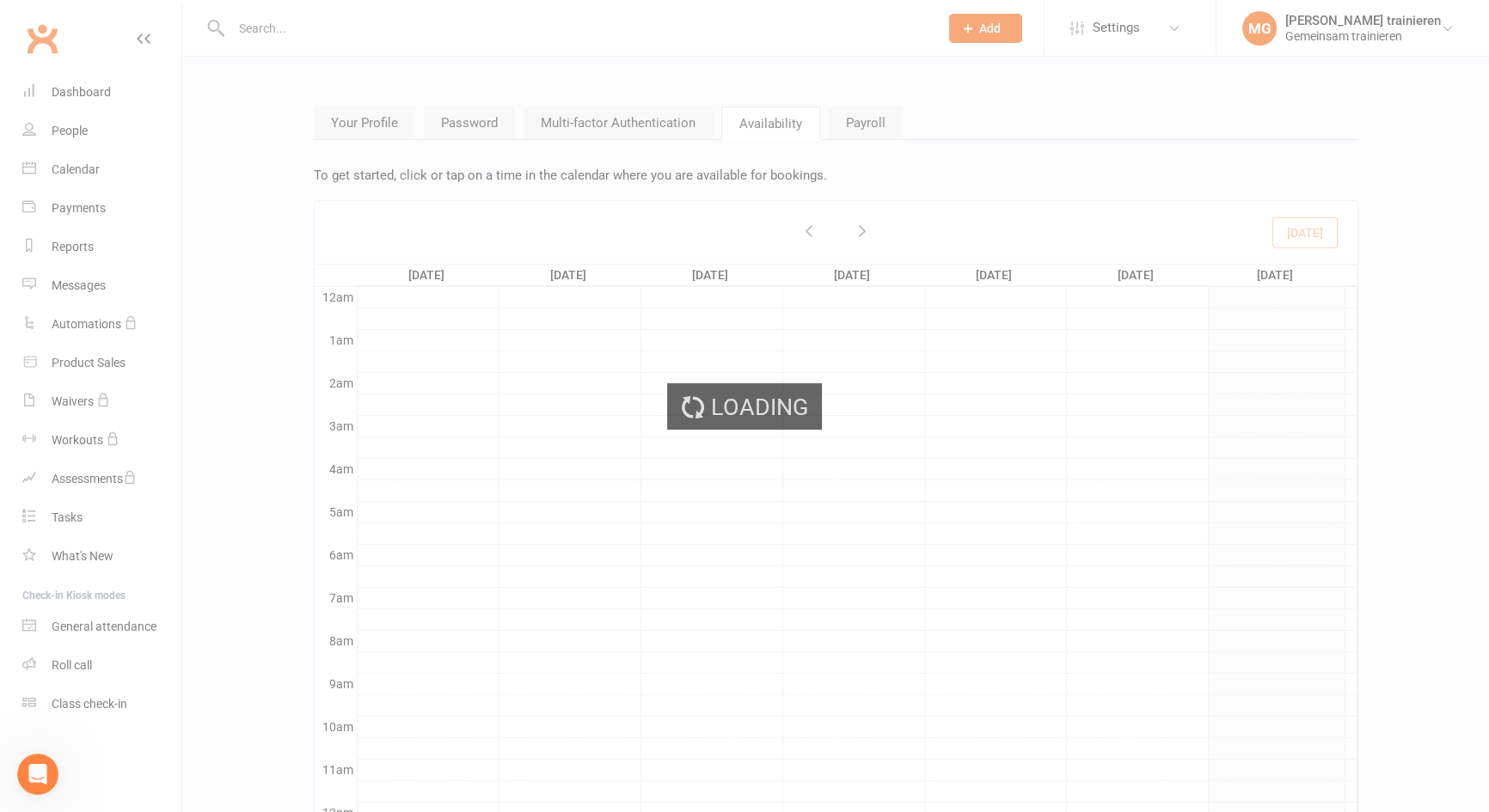
scroll to position [258, 0]
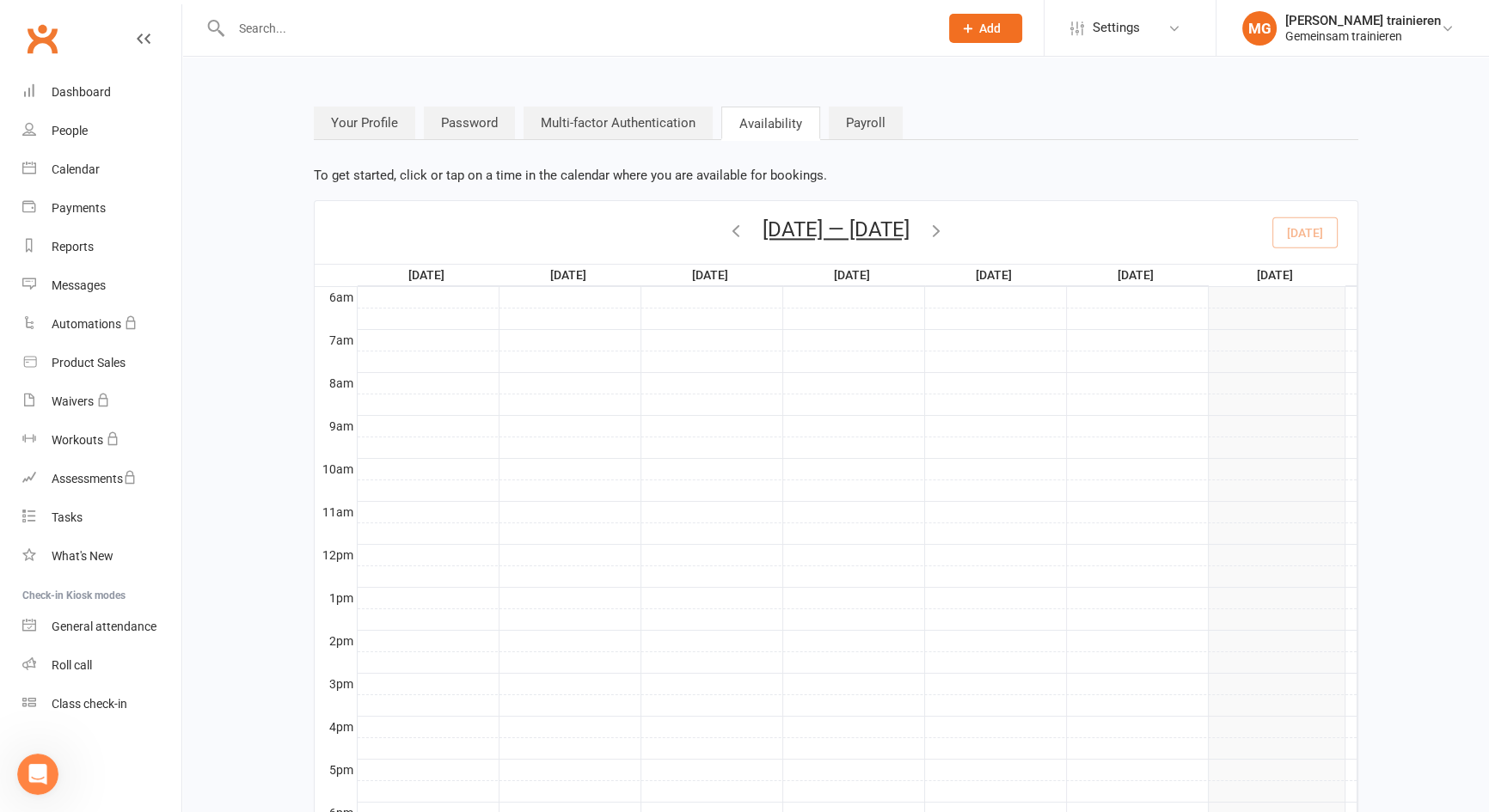
click at [884, 122] on link "Payroll" at bounding box center [866, 123] width 74 height 33
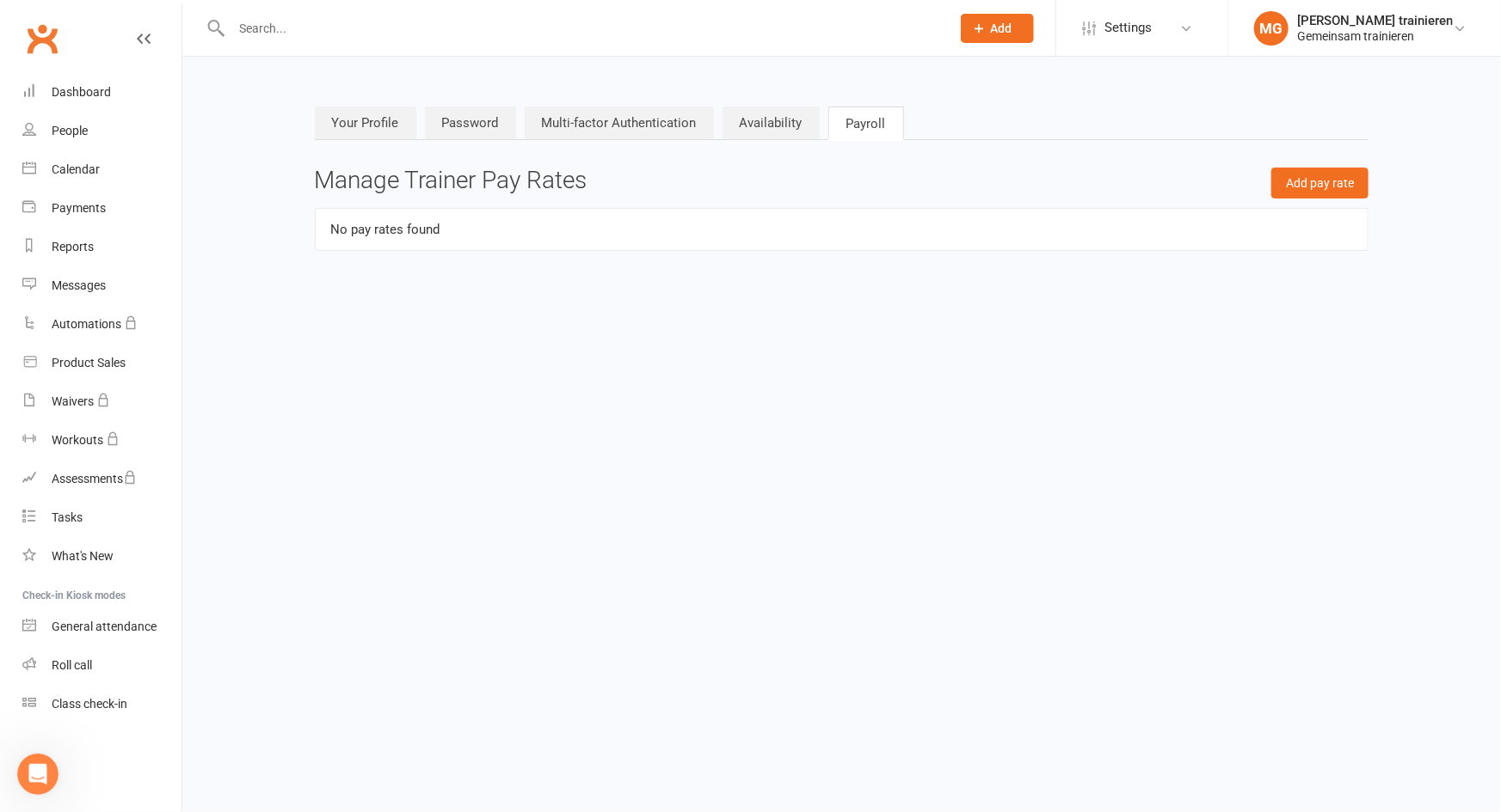
click at [361, 121] on link "Your Profile" at bounding box center [366, 123] width 102 height 33
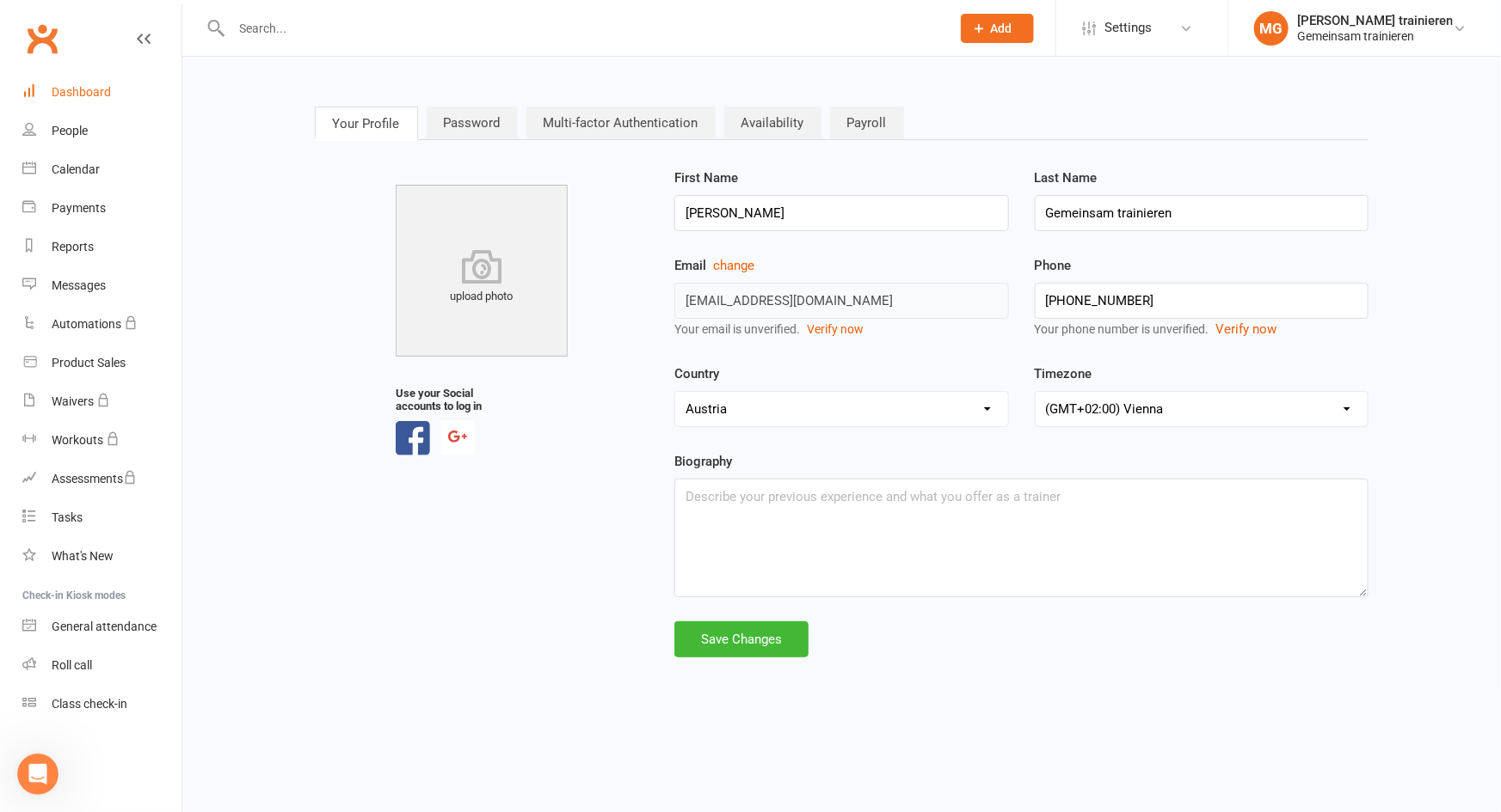
click at [76, 96] on div "Dashboard" at bounding box center [81, 92] width 59 height 14
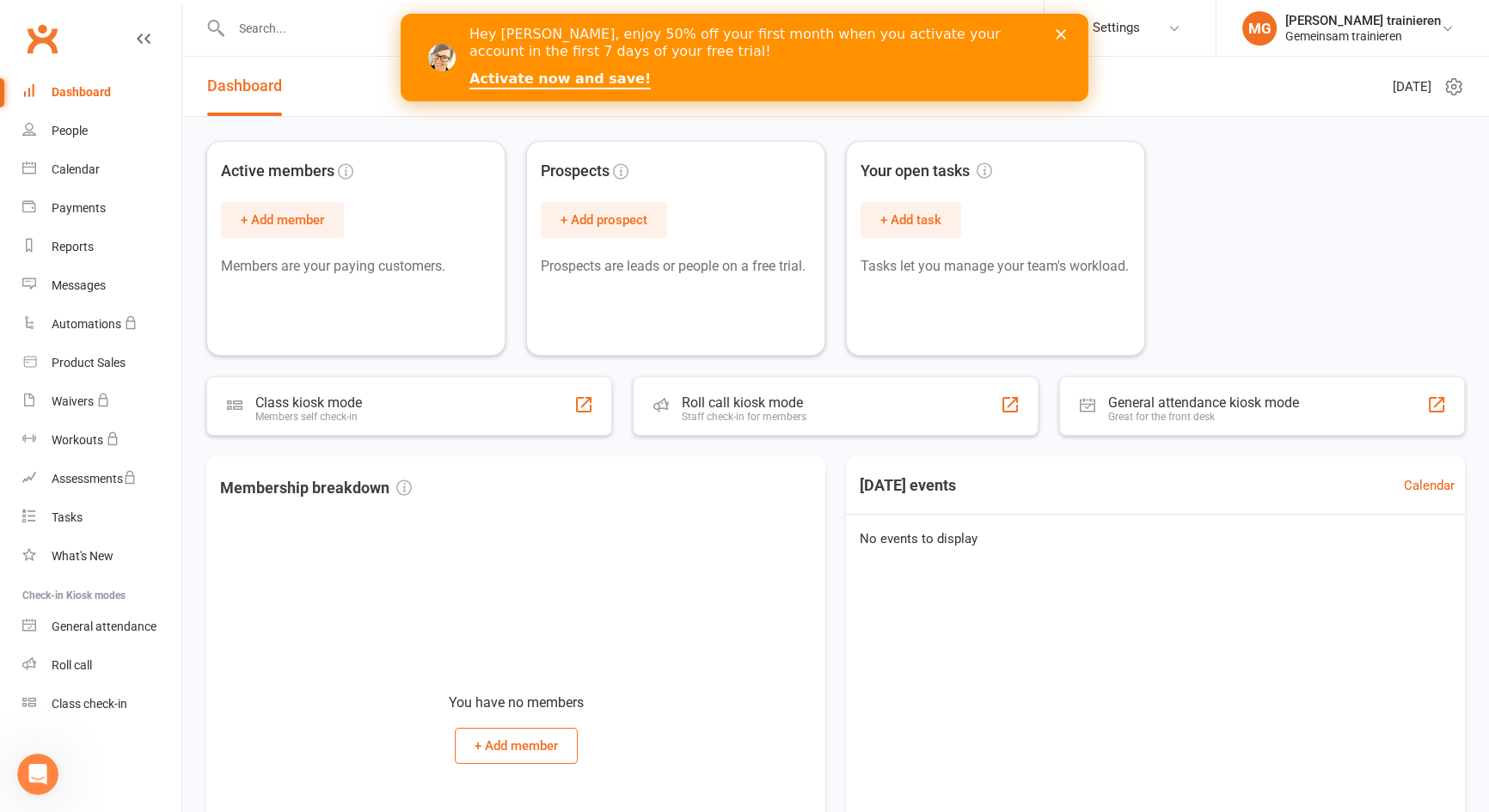
click at [1058, 35] on polygon "Close" at bounding box center [1061, 34] width 11 height 11
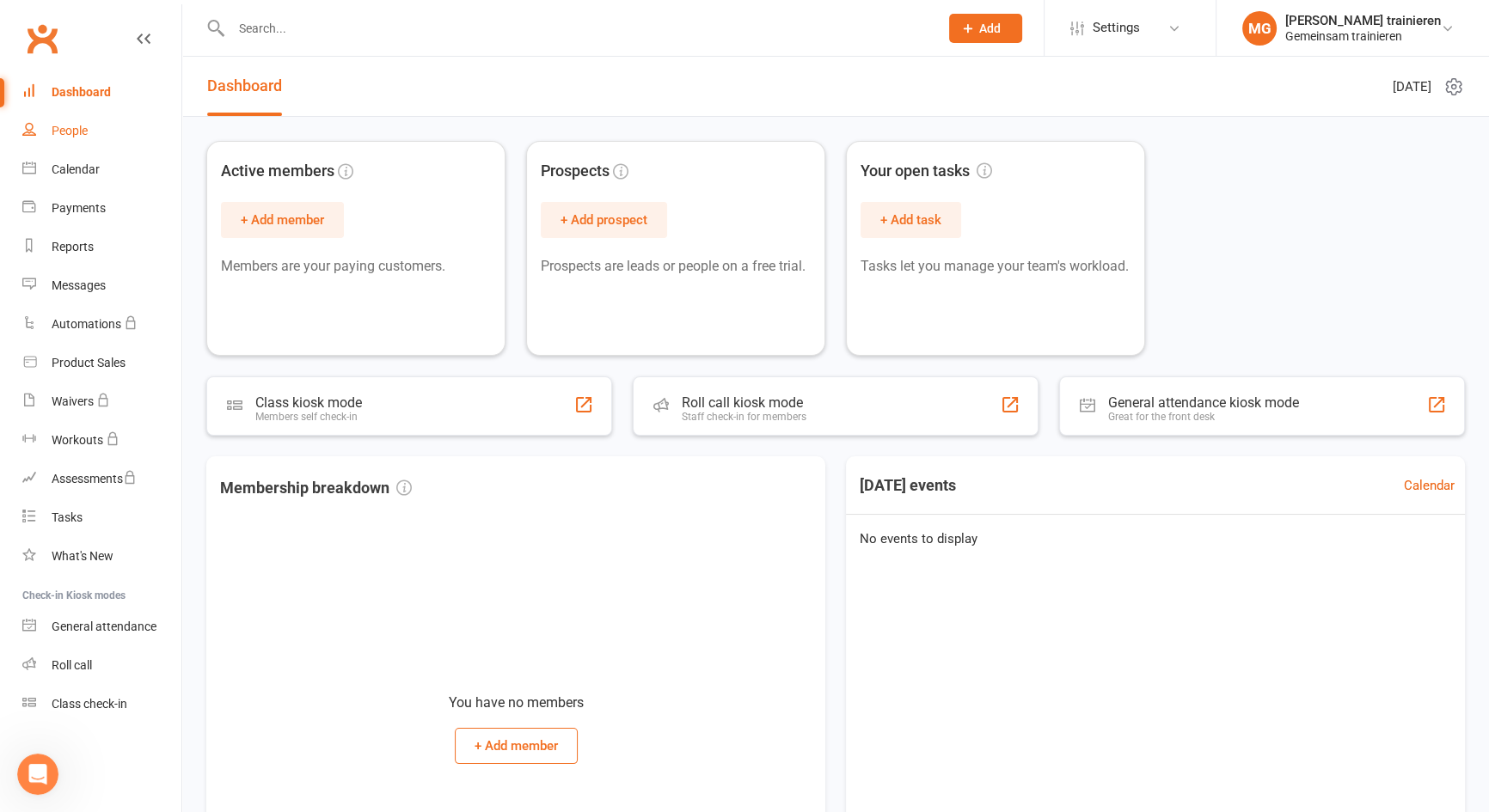
click at [64, 128] on div "People" at bounding box center [69, 131] width 36 height 14
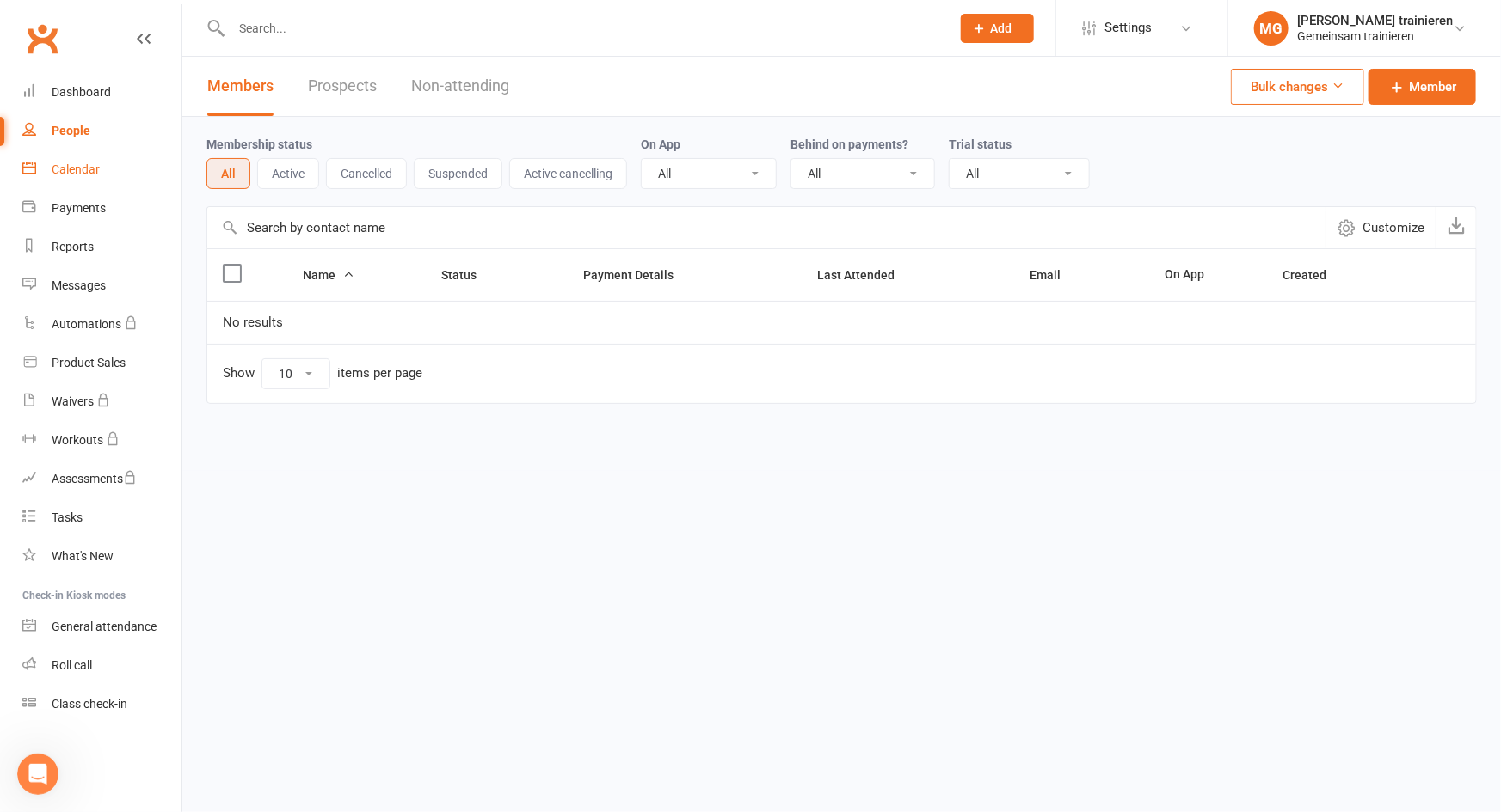
click at [68, 176] on div "Calendar" at bounding box center [75, 170] width 48 height 14
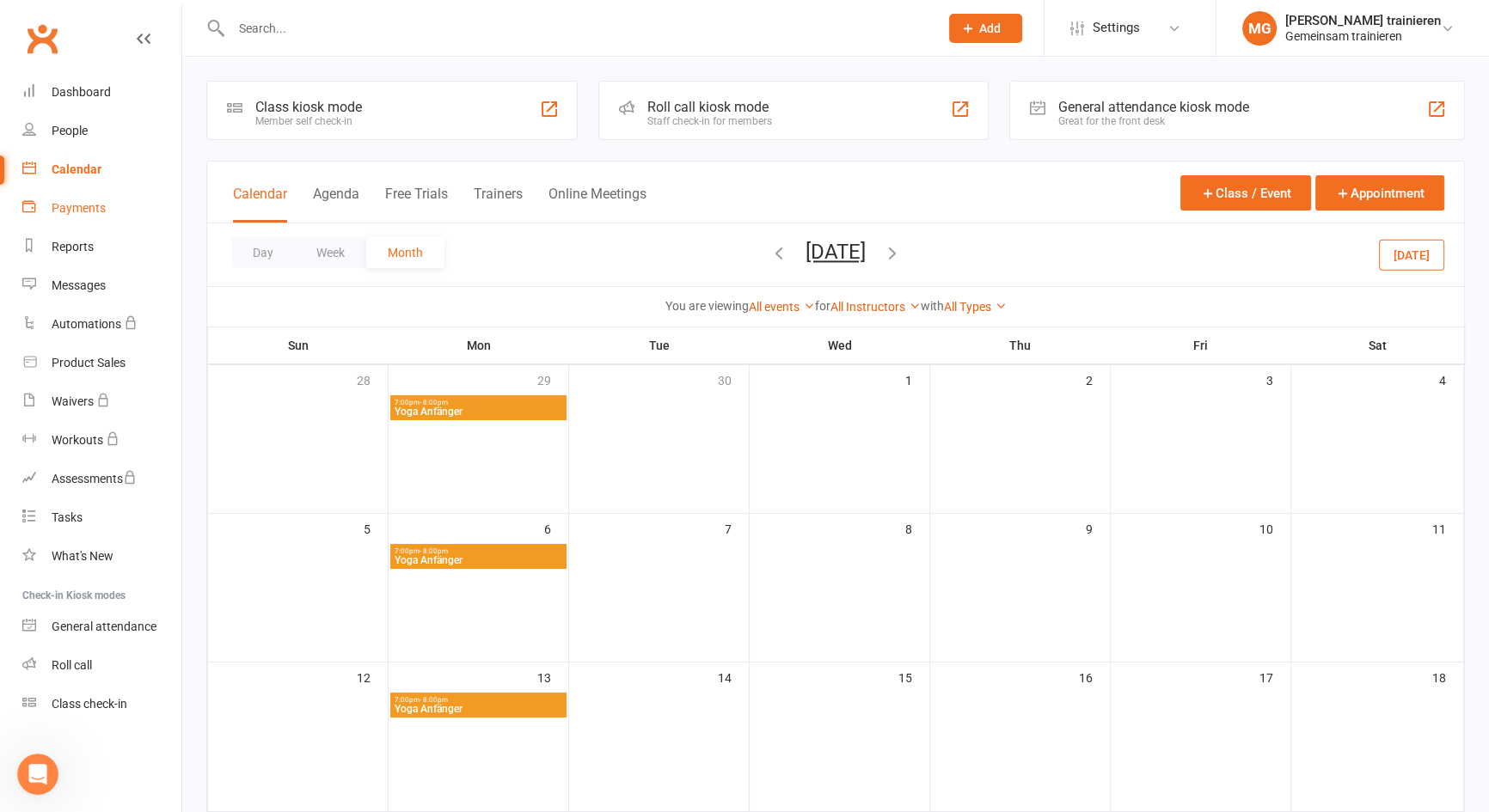
click at [84, 205] on div "Payments" at bounding box center [78, 208] width 54 height 14
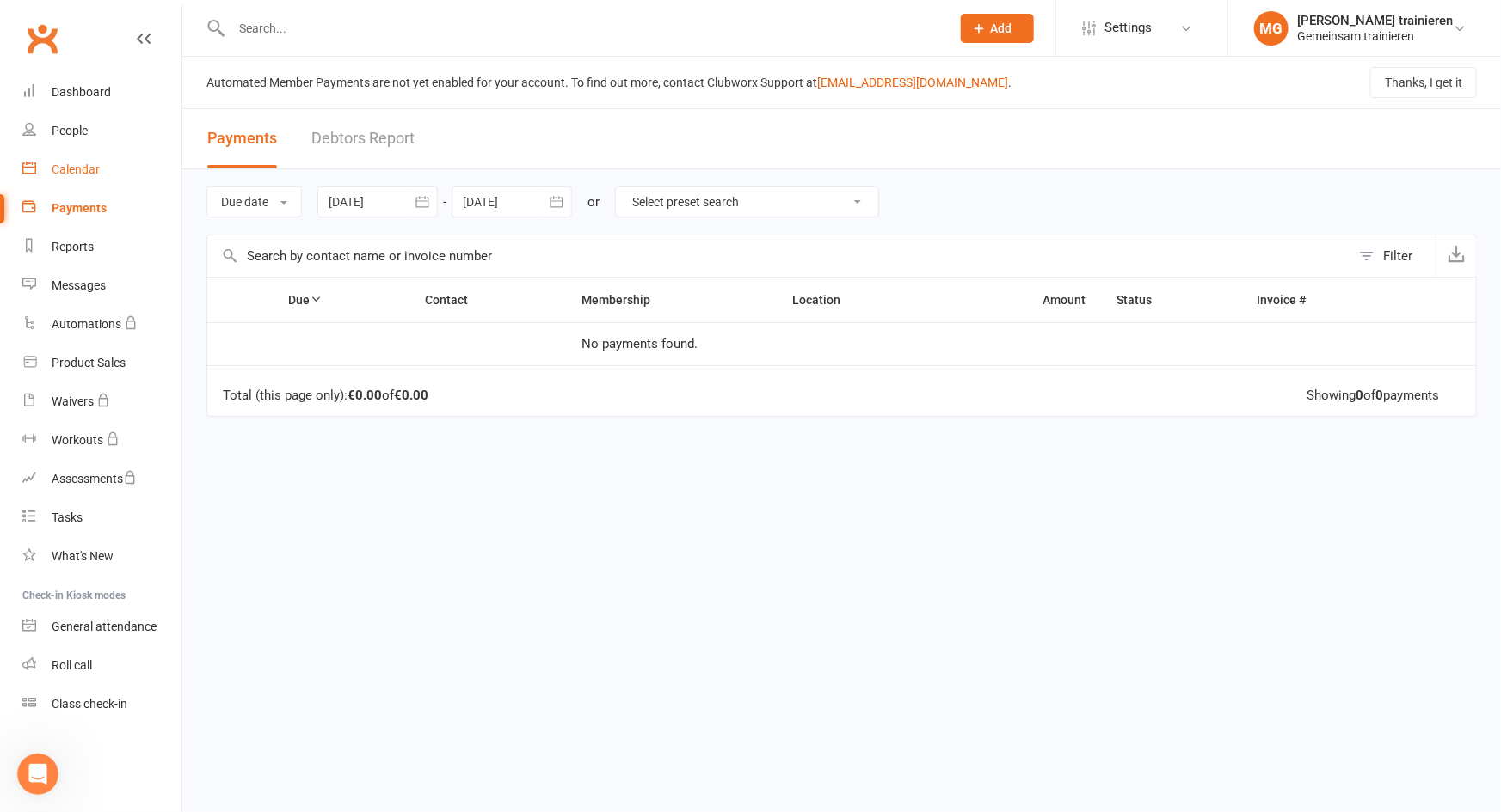
click at [82, 162] on link "Calendar" at bounding box center [102, 170] width 159 height 39
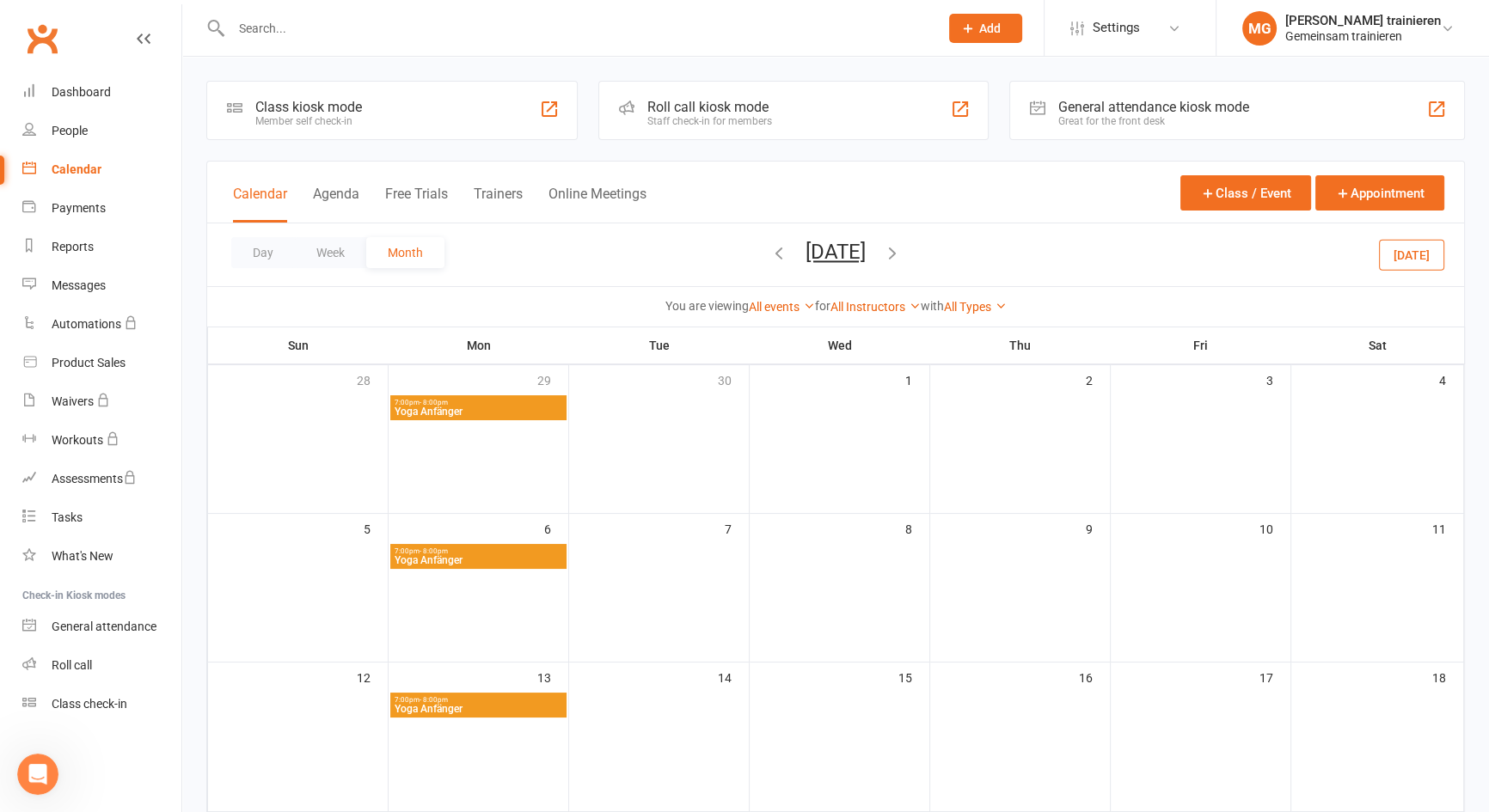
click at [1431, 102] on div at bounding box center [1436, 109] width 20 height 20
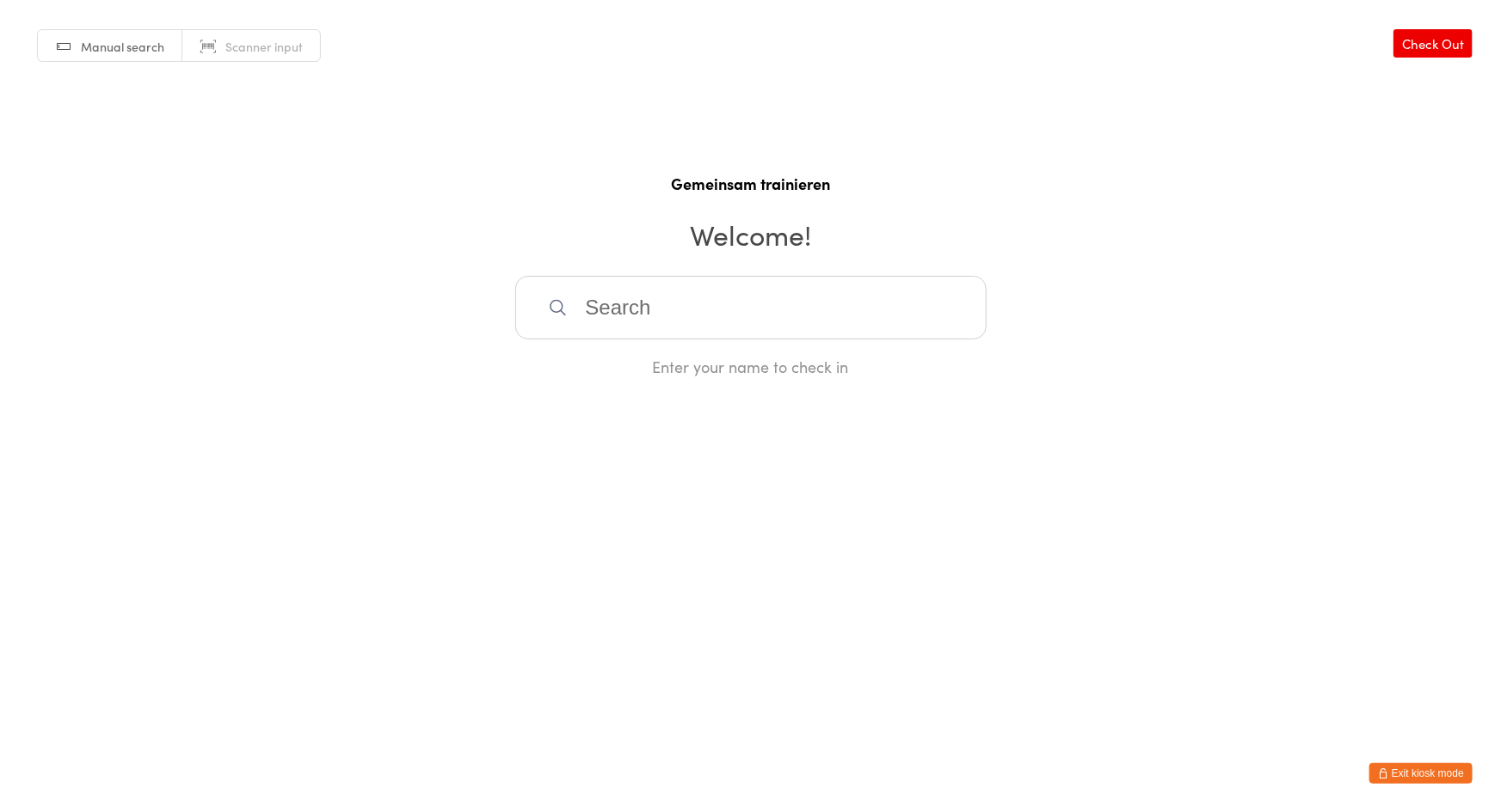
click at [1422, 774] on button "Exit kiosk mode" at bounding box center [1420, 773] width 104 height 20
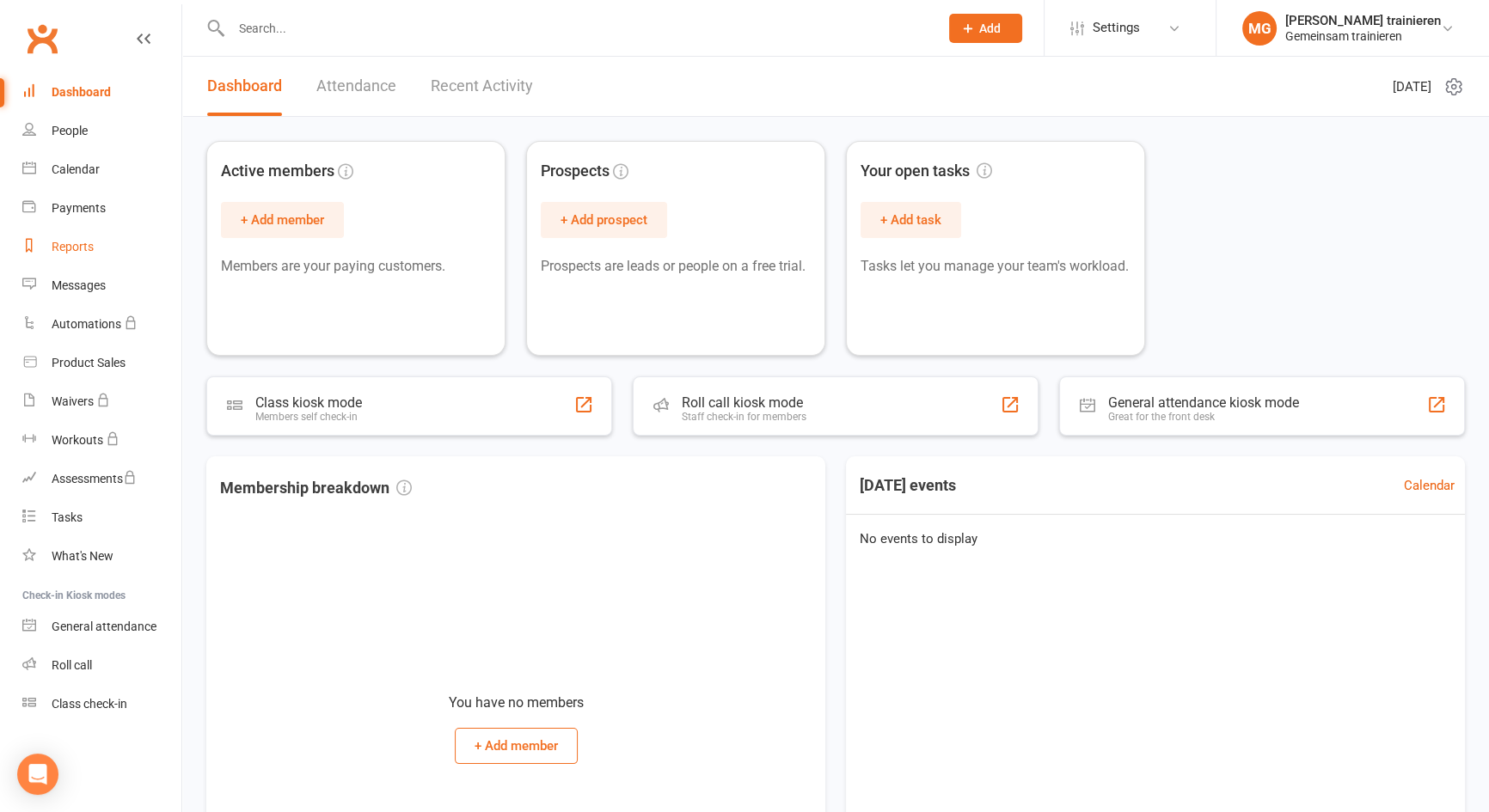
click at [107, 246] on link "Reports" at bounding box center [102, 248] width 159 height 39
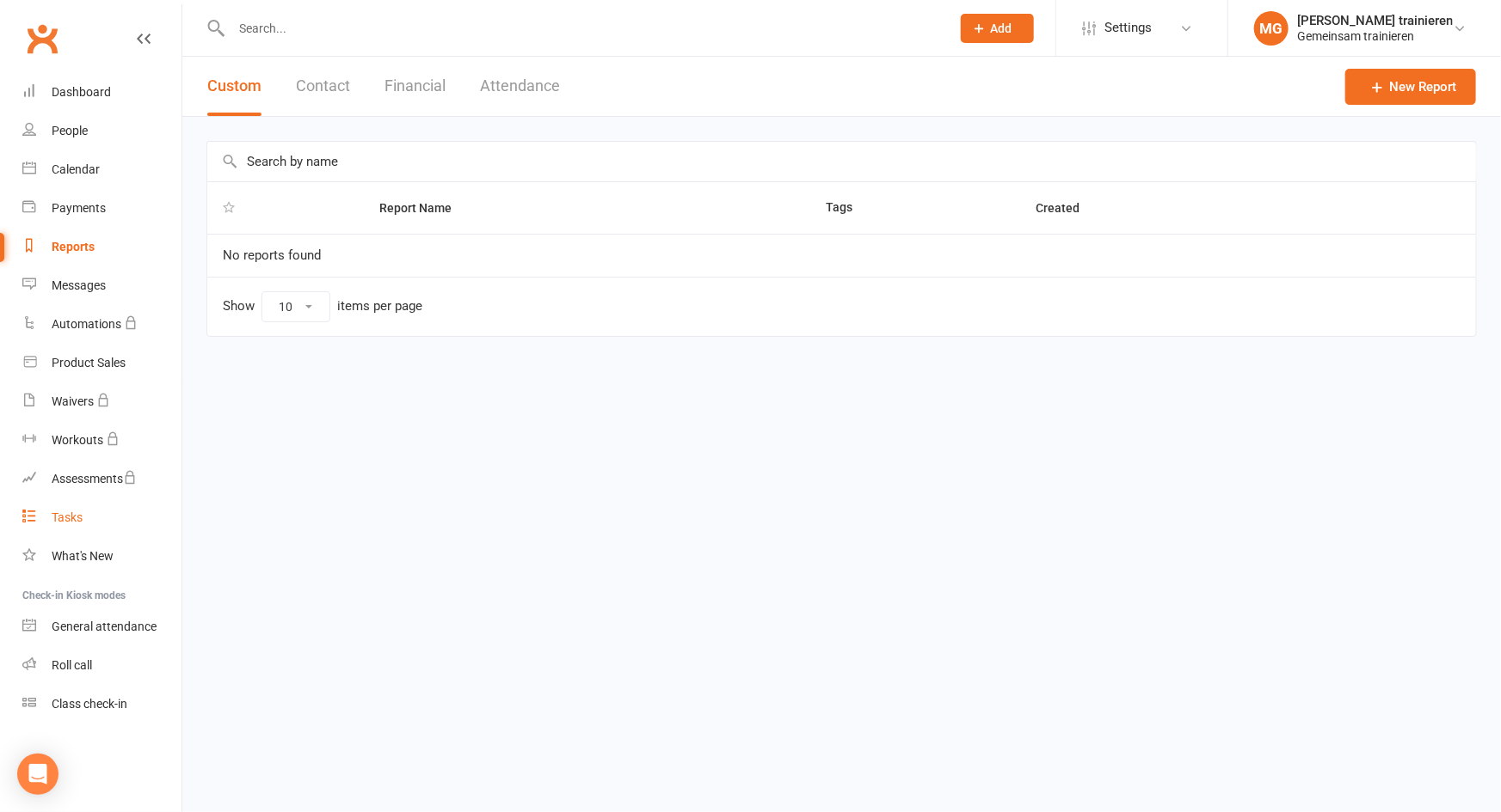
click at [70, 520] on div "Tasks" at bounding box center [66, 517] width 31 height 14
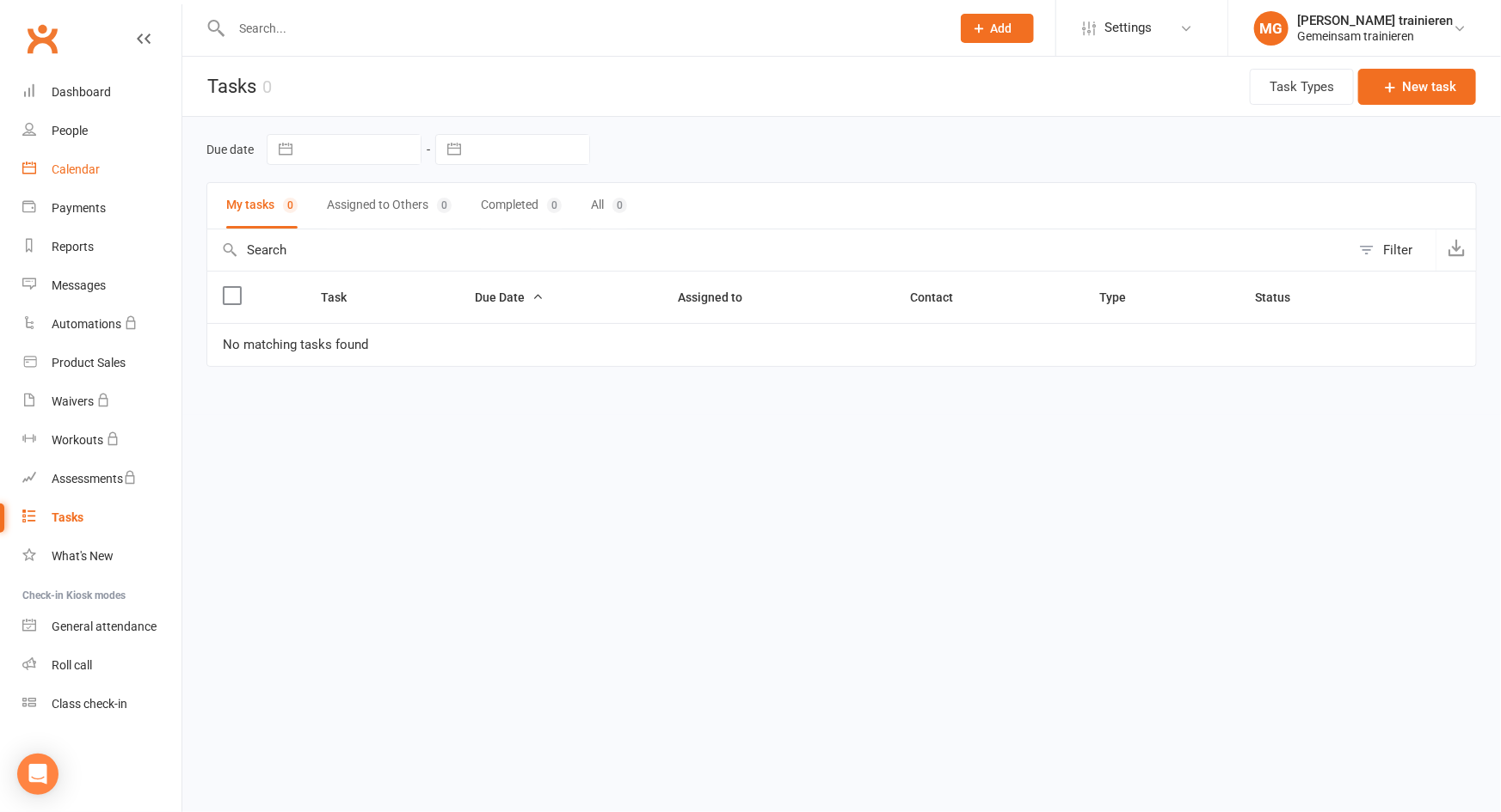
click at [80, 175] on div "Calendar" at bounding box center [75, 170] width 48 height 14
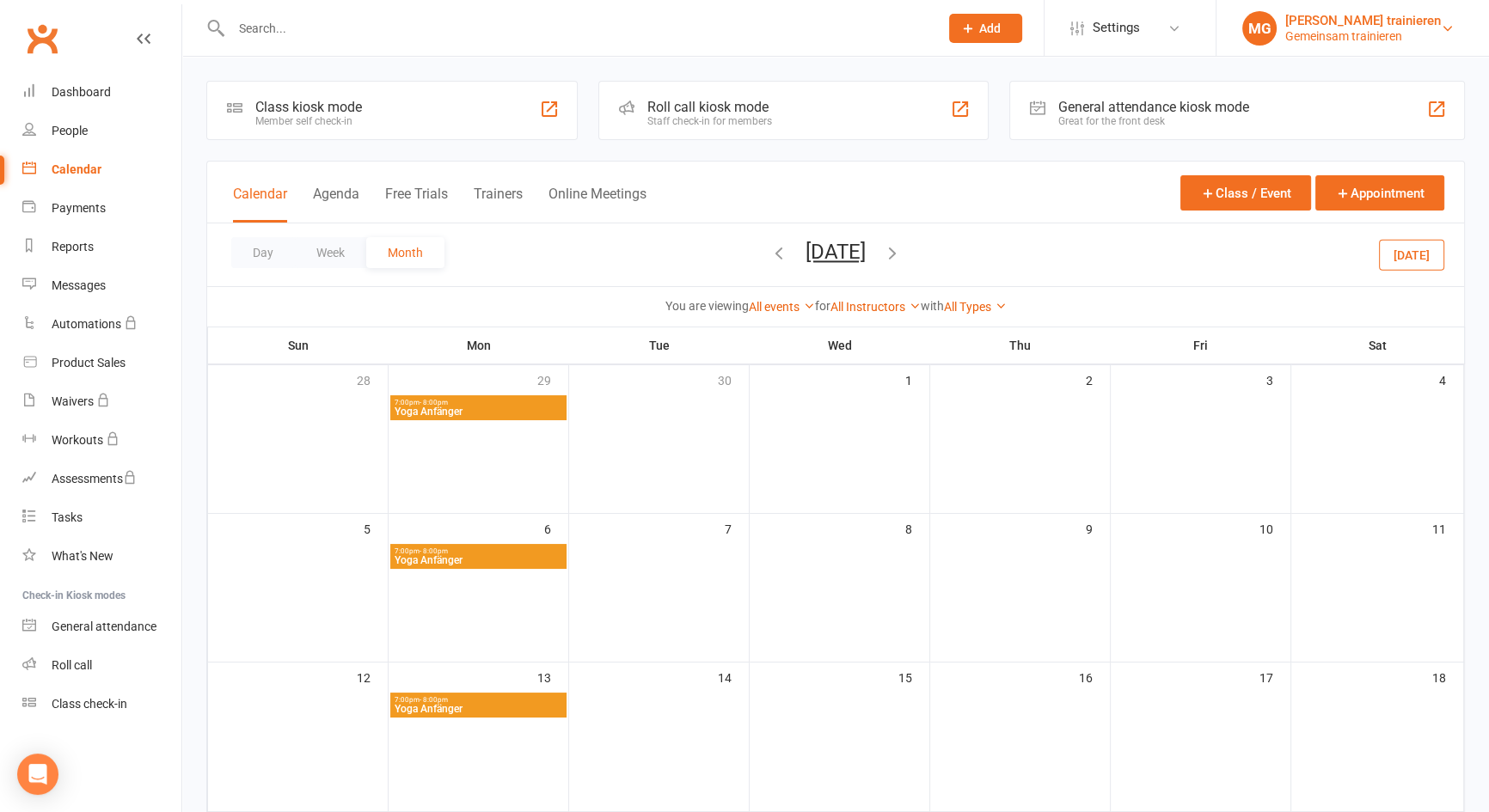
click at [1286, 43] on div "Gemeinsam trainieren" at bounding box center [1363, 35] width 156 height 15
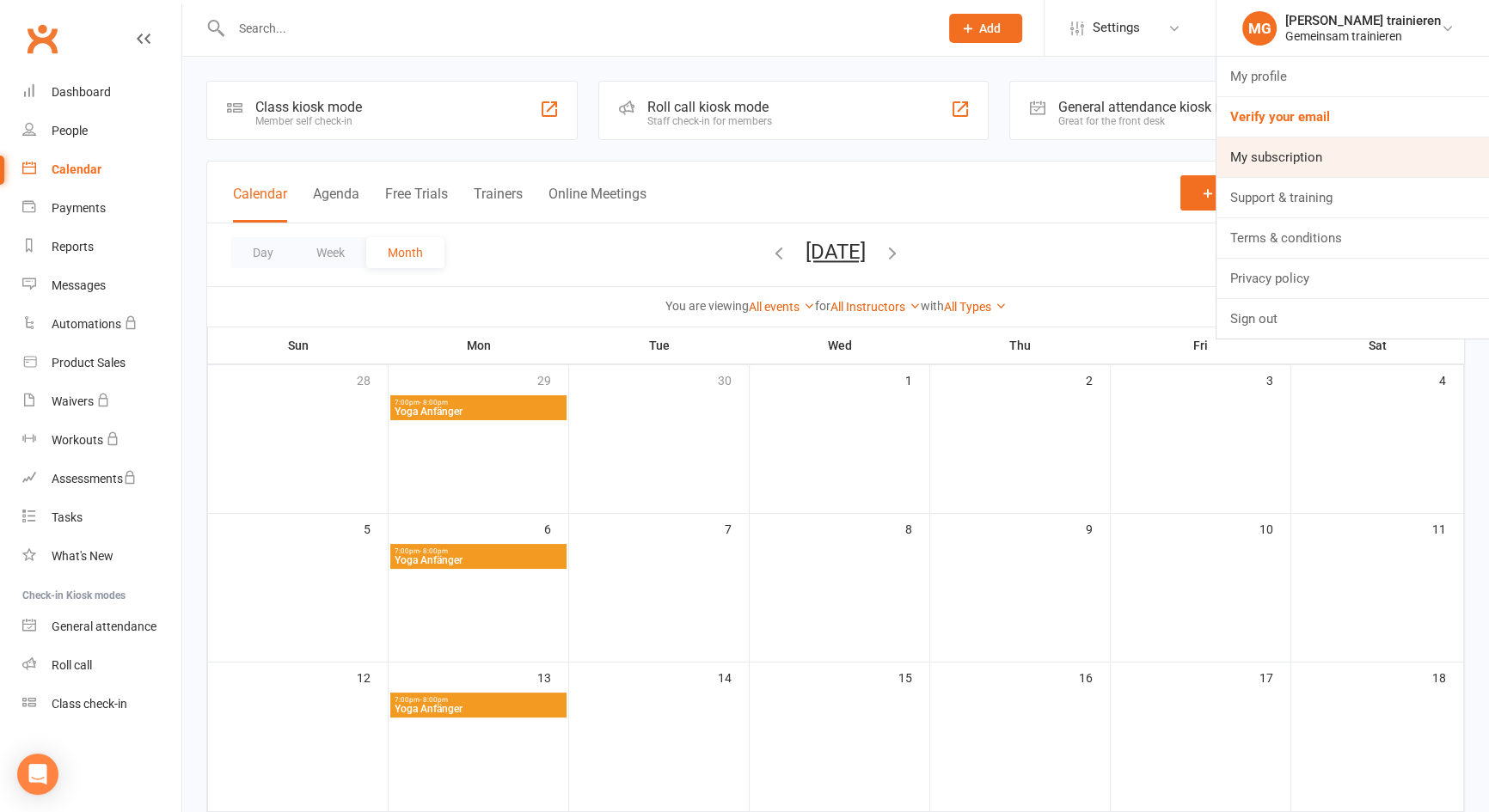
click at [1260, 160] on link "My subscription" at bounding box center [1353, 157] width 272 height 40
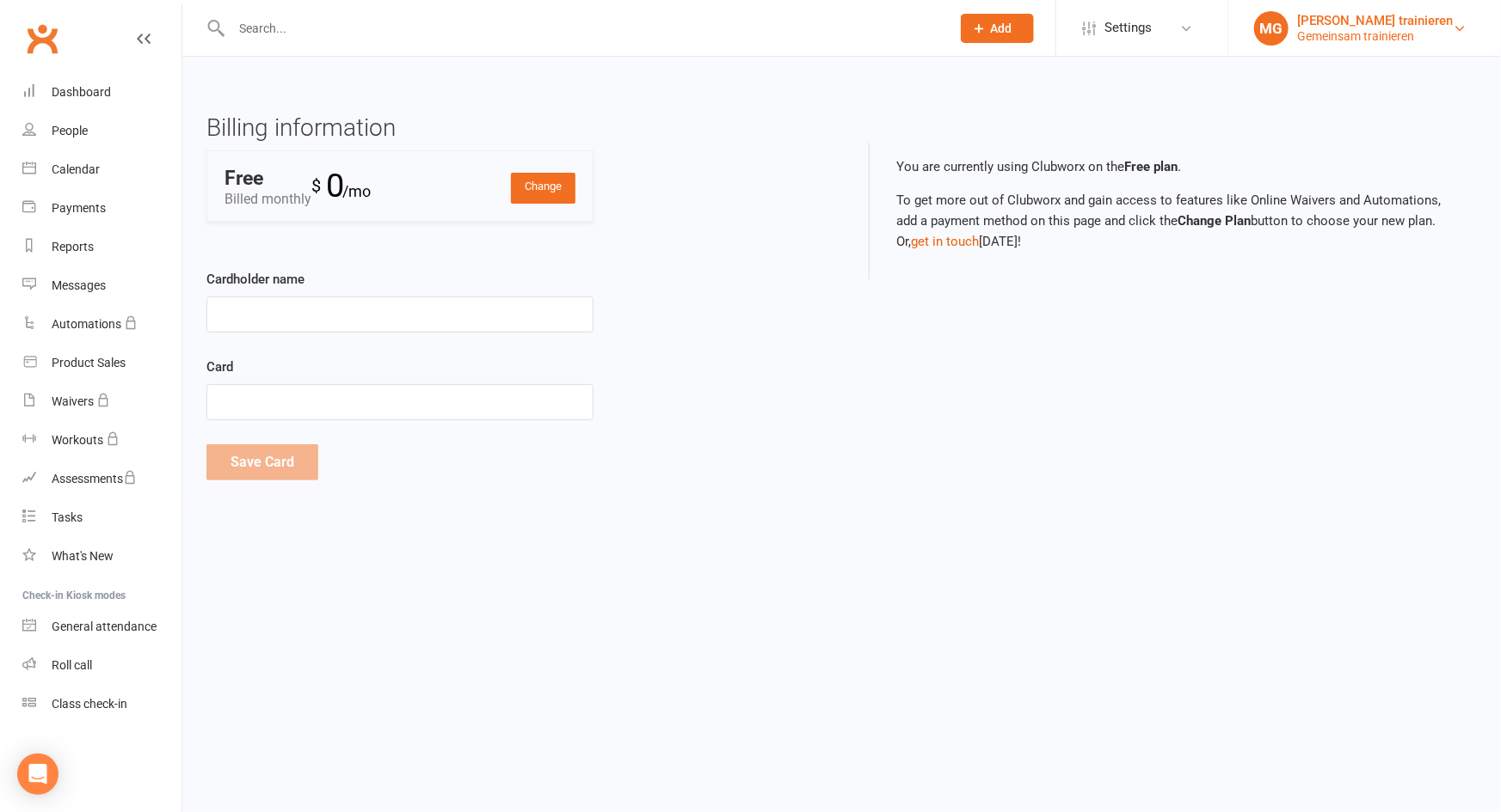
click at [1312, 32] on div "Gemeinsam trainieren" at bounding box center [1375, 35] width 156 height 15
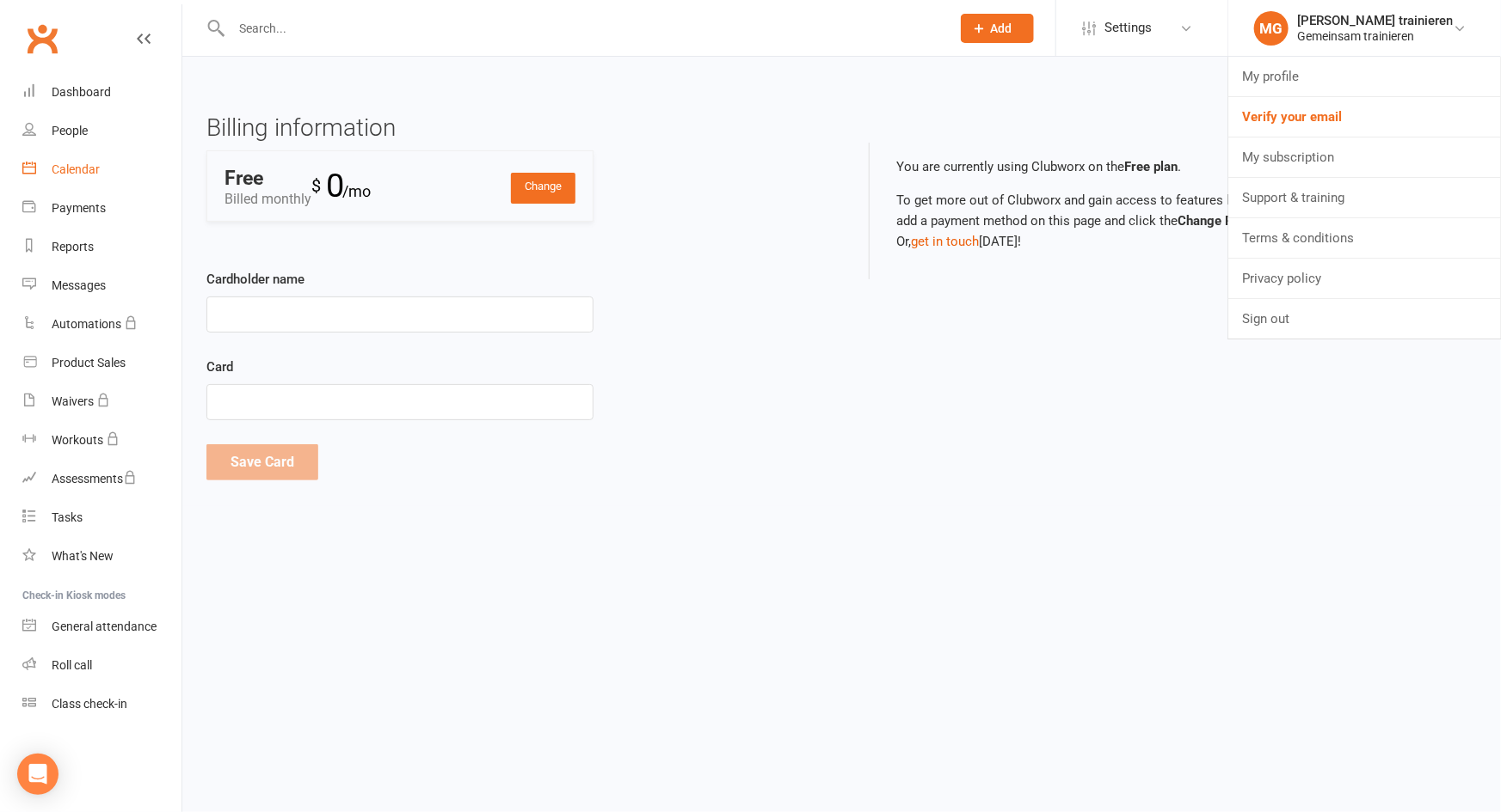
click at [72, 176] on div "Calendar" at bounding box center [75, 170] width 48 height 14
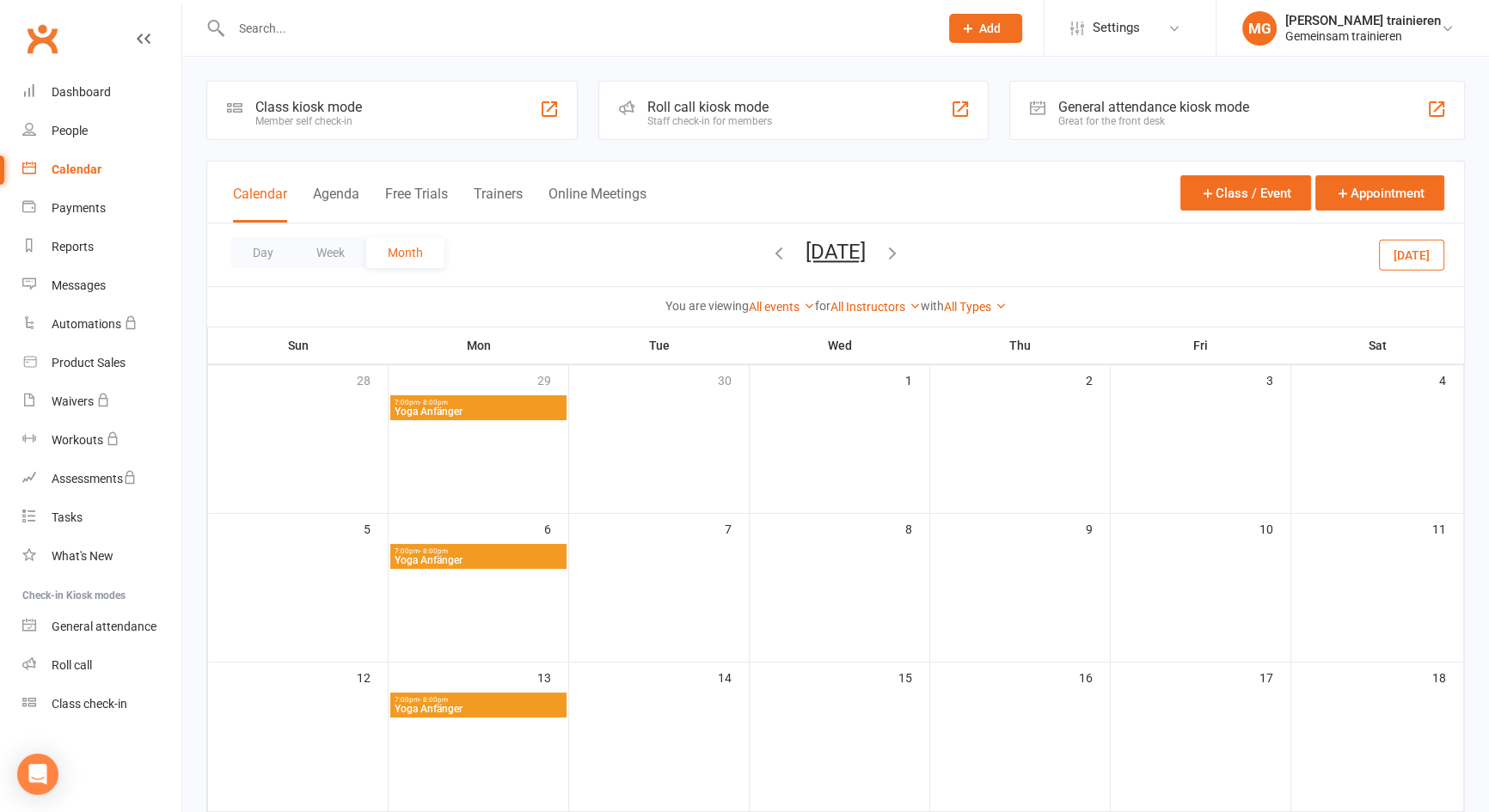
click at [979, 22] on span "Add" at bounding box center [990, 28] width 21 height 14
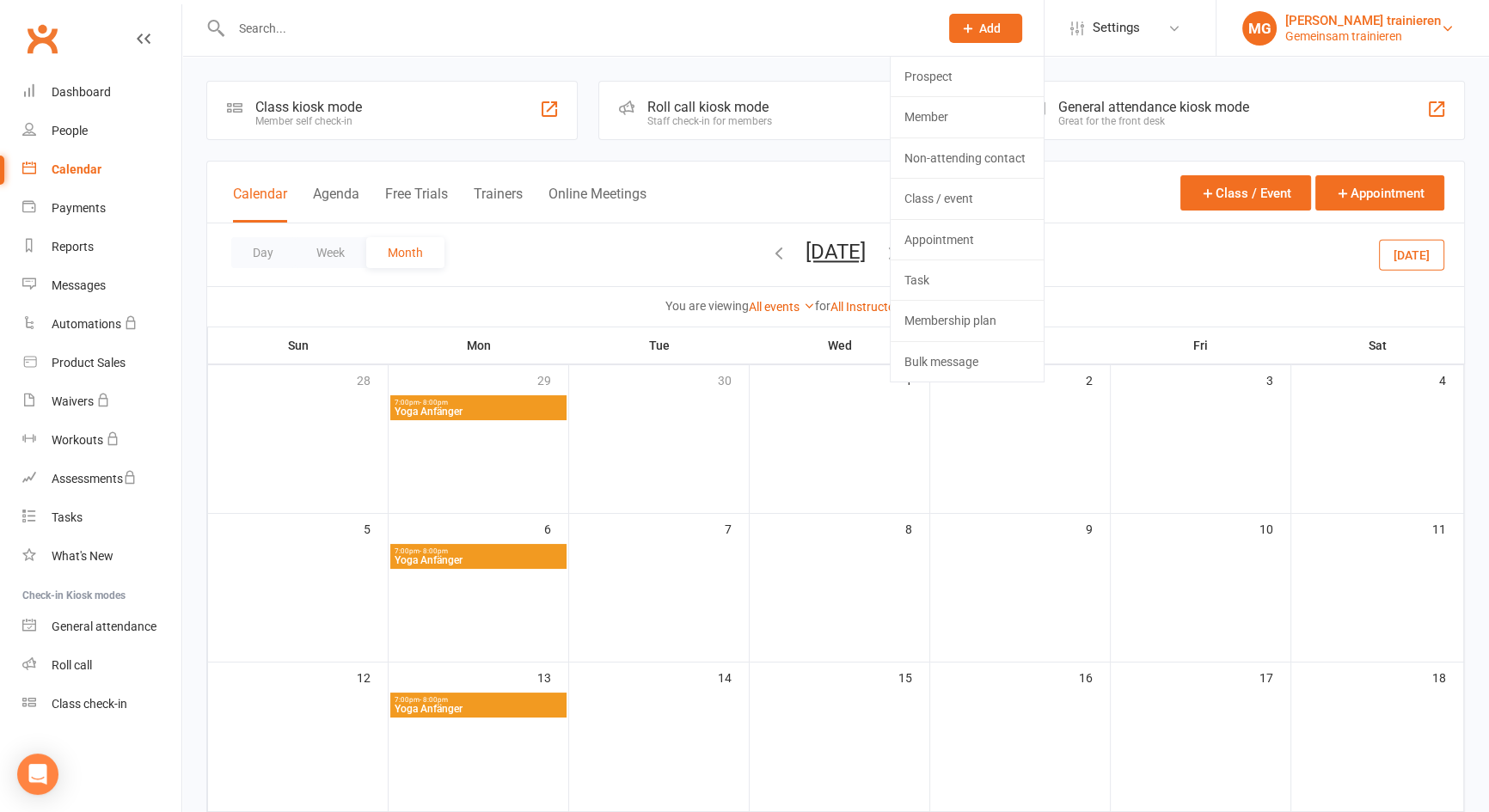
click at [1347, 30] on div "Gemeinsam trainieren" at bounding box center [1363, 35] width 156 height 15
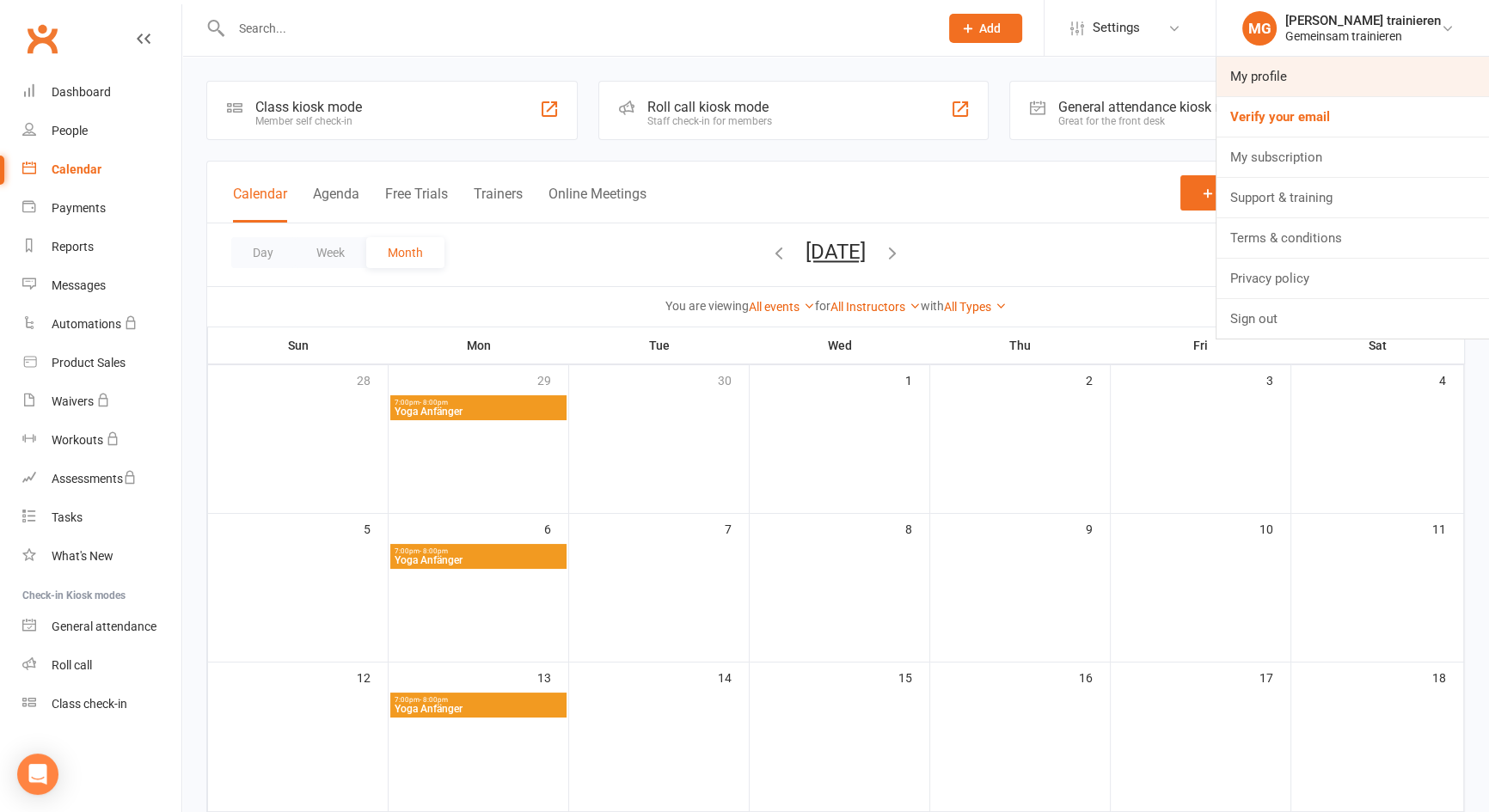
click at [1263, 75] on link "My profile" at bounding box center [1353, 76] width 272 height 40
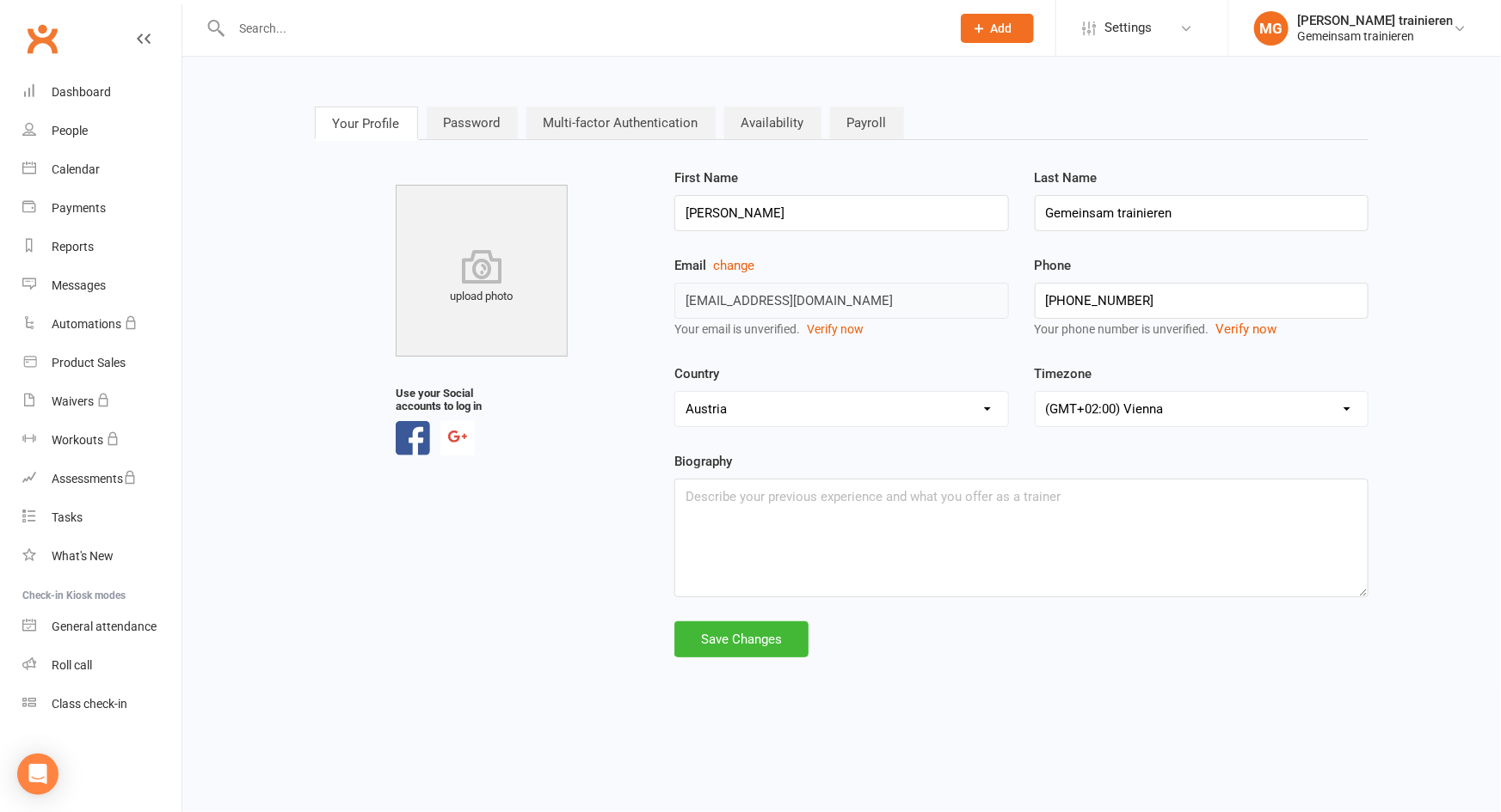
drag, startPoint x: 452, startPoint y: 438, endPoint x: 612, endPoint y: 379, distance: 170.5
click at [612, 379] on div "upload photo Use your Social accounts to log in" at bounding box center [481, 312] width 360 height 288
click at [58, 34] on link "Clubworx" at bounding box center [42, 38] width 43 height 43
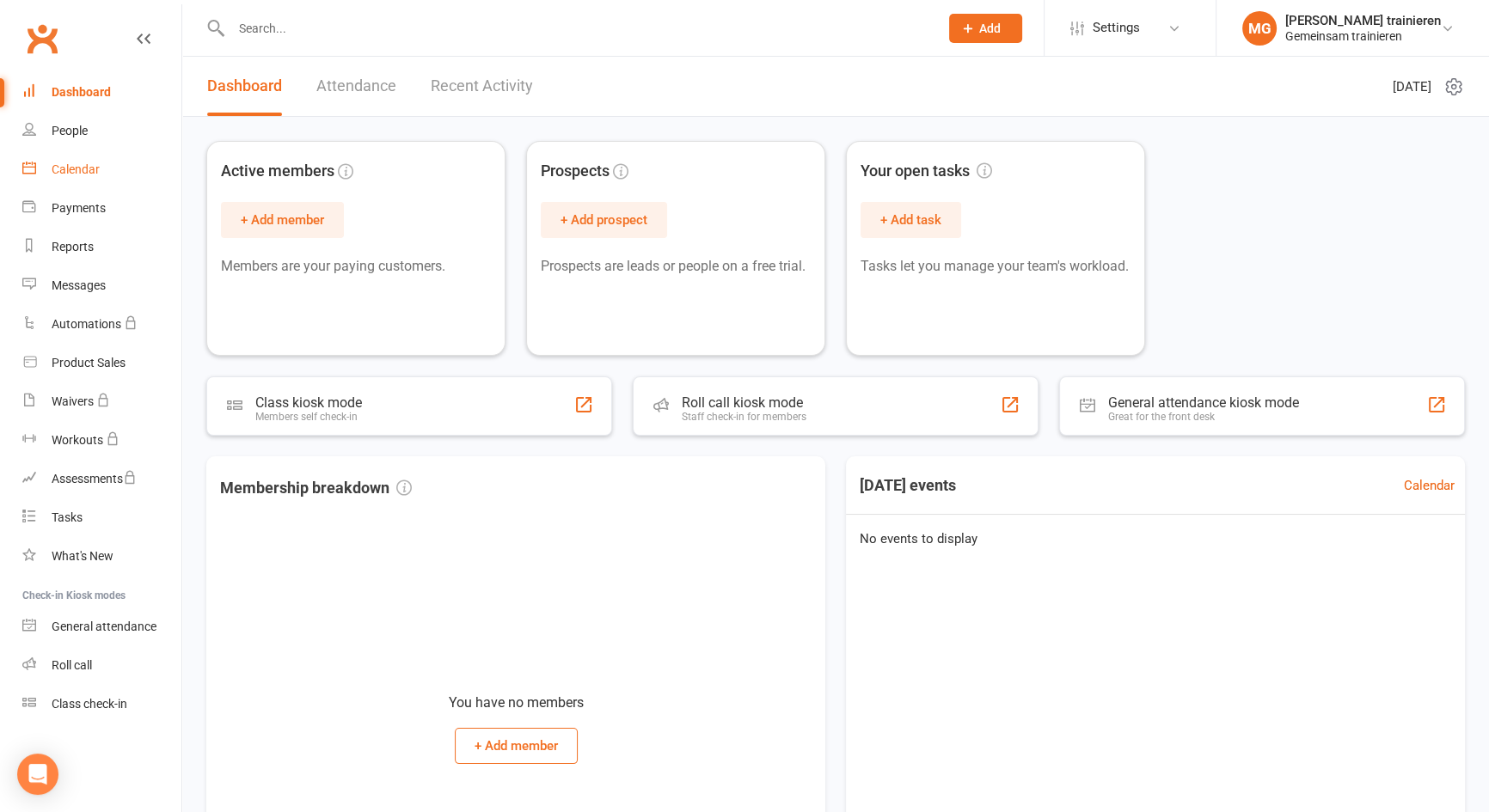
click at [108, 157] on link "Calendar" at bounding box center [102, 170] width 159 height 39
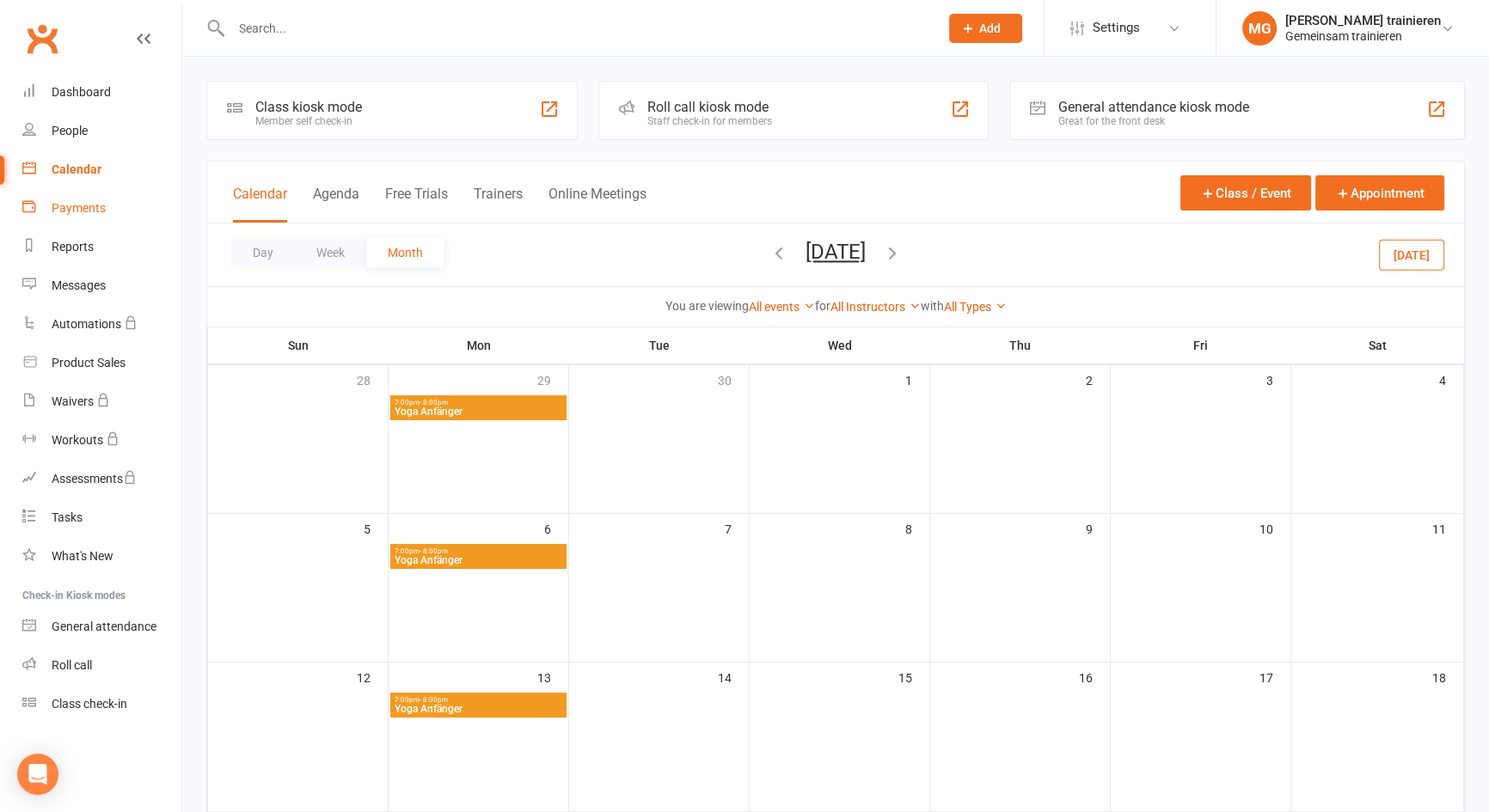
click at [84, 216] on link "Payments" at bounding box center [102, 209] width 159 height 39
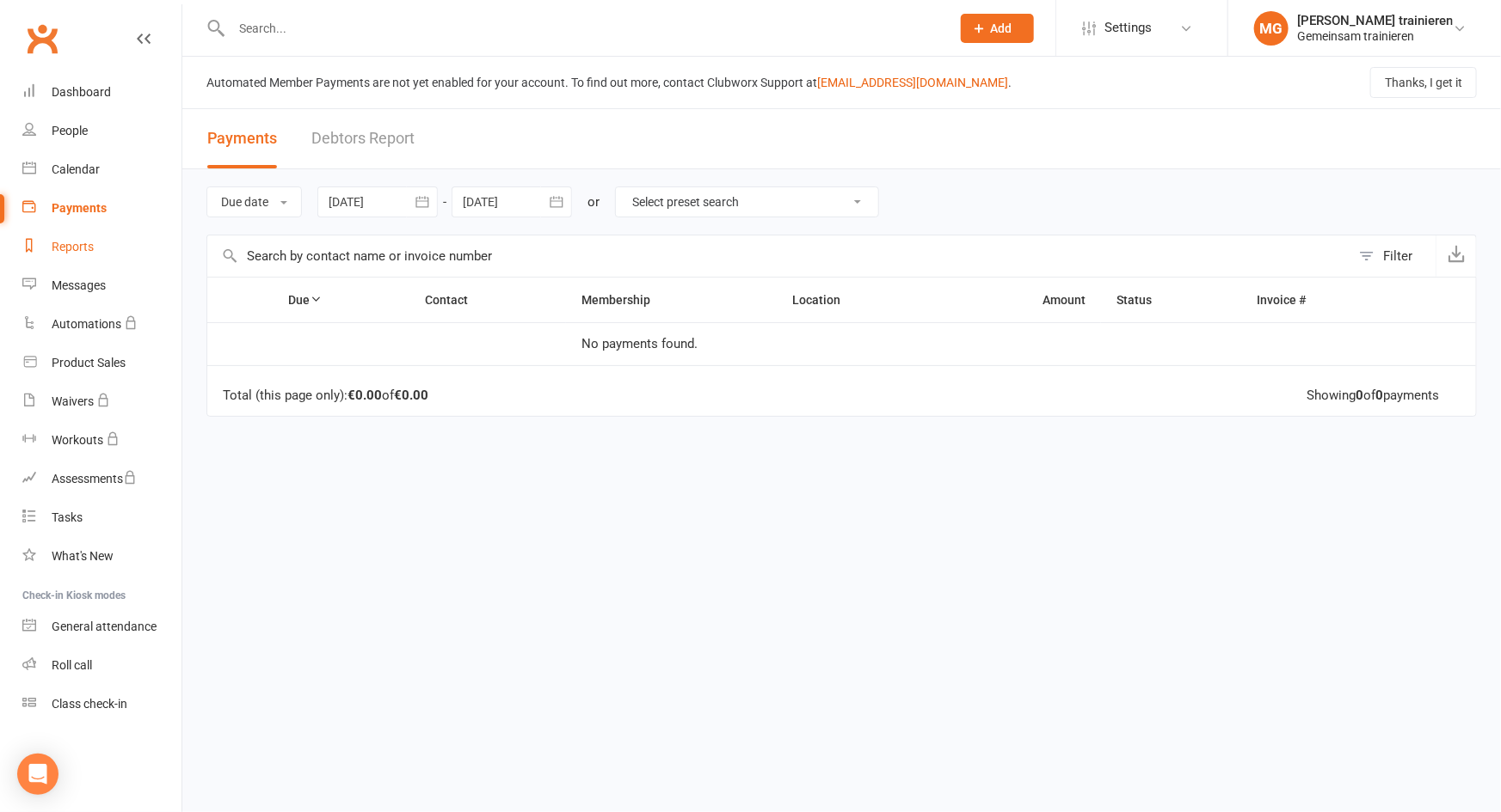
click at [83, 249] on div "Reports" at bounding box center [73, 247] width 42 height 14
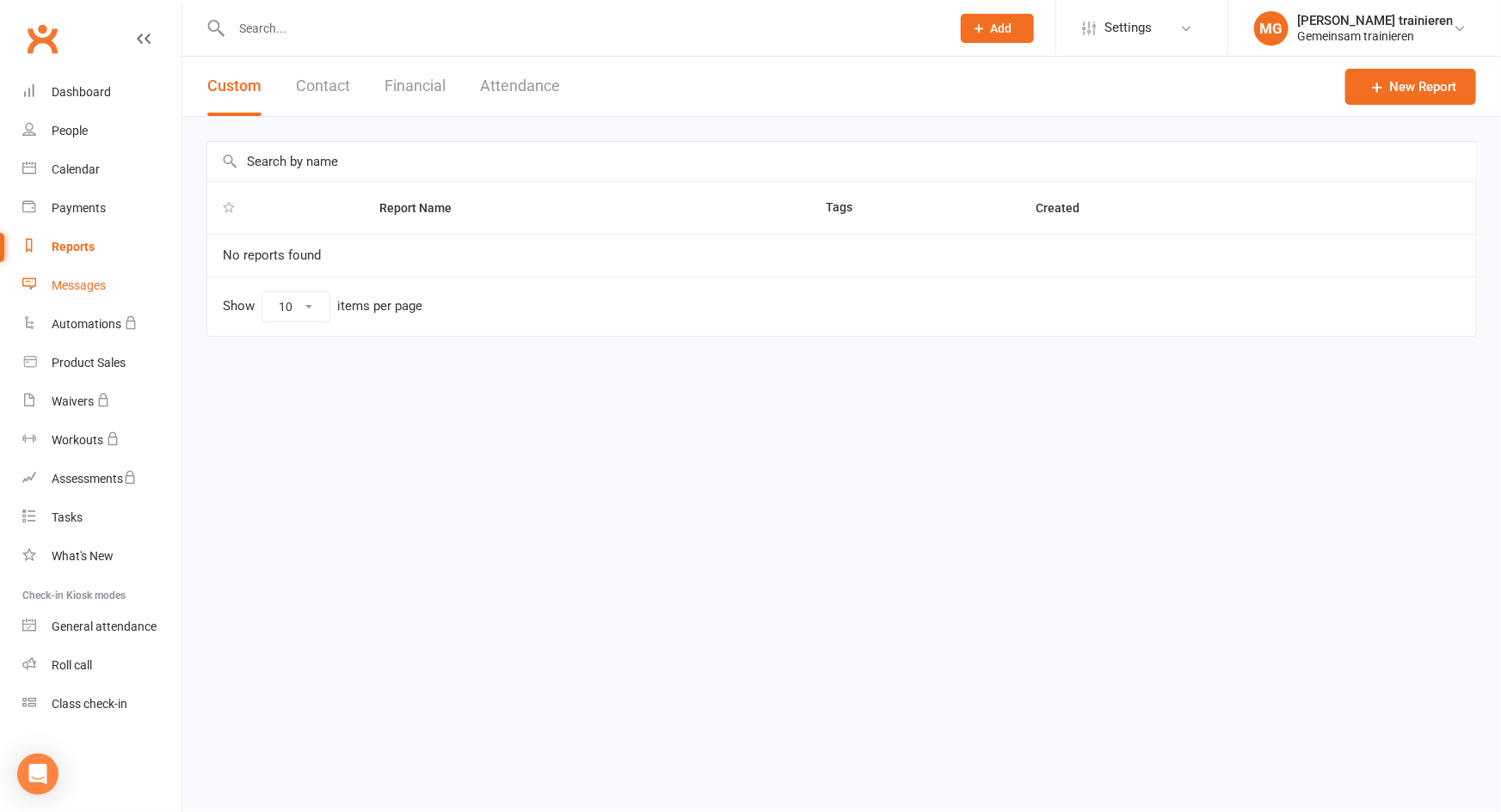
click at [80, 284] on div "Messages" at bounding box center [78, 286] width 54 height 14
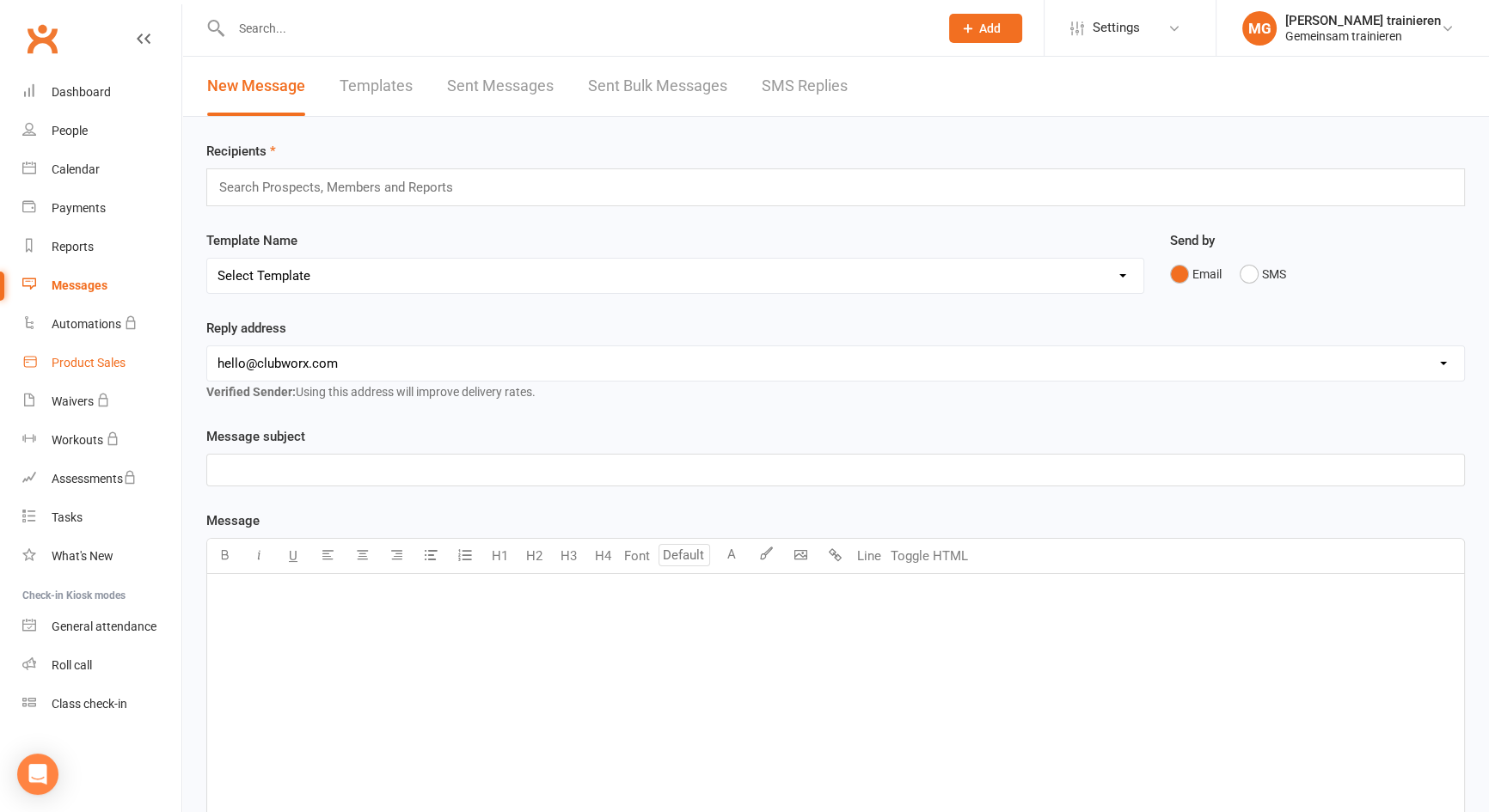
click at [100, 373] on link "Product Sales" at bounding box center [102, 364] width 159 height 39
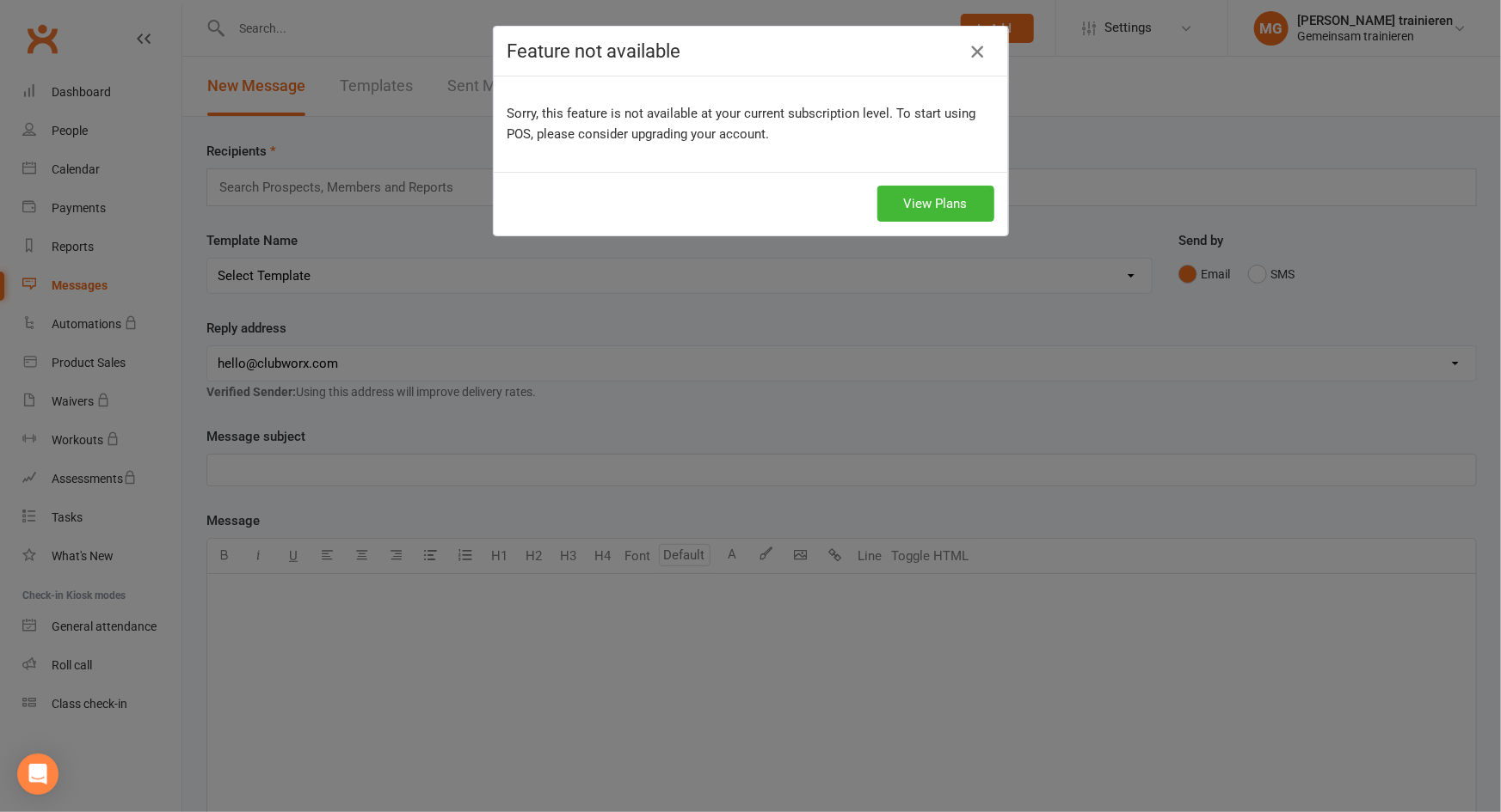
click at [976, 54] on icon "button" at bounding box center [976, 51] width 20 height 20
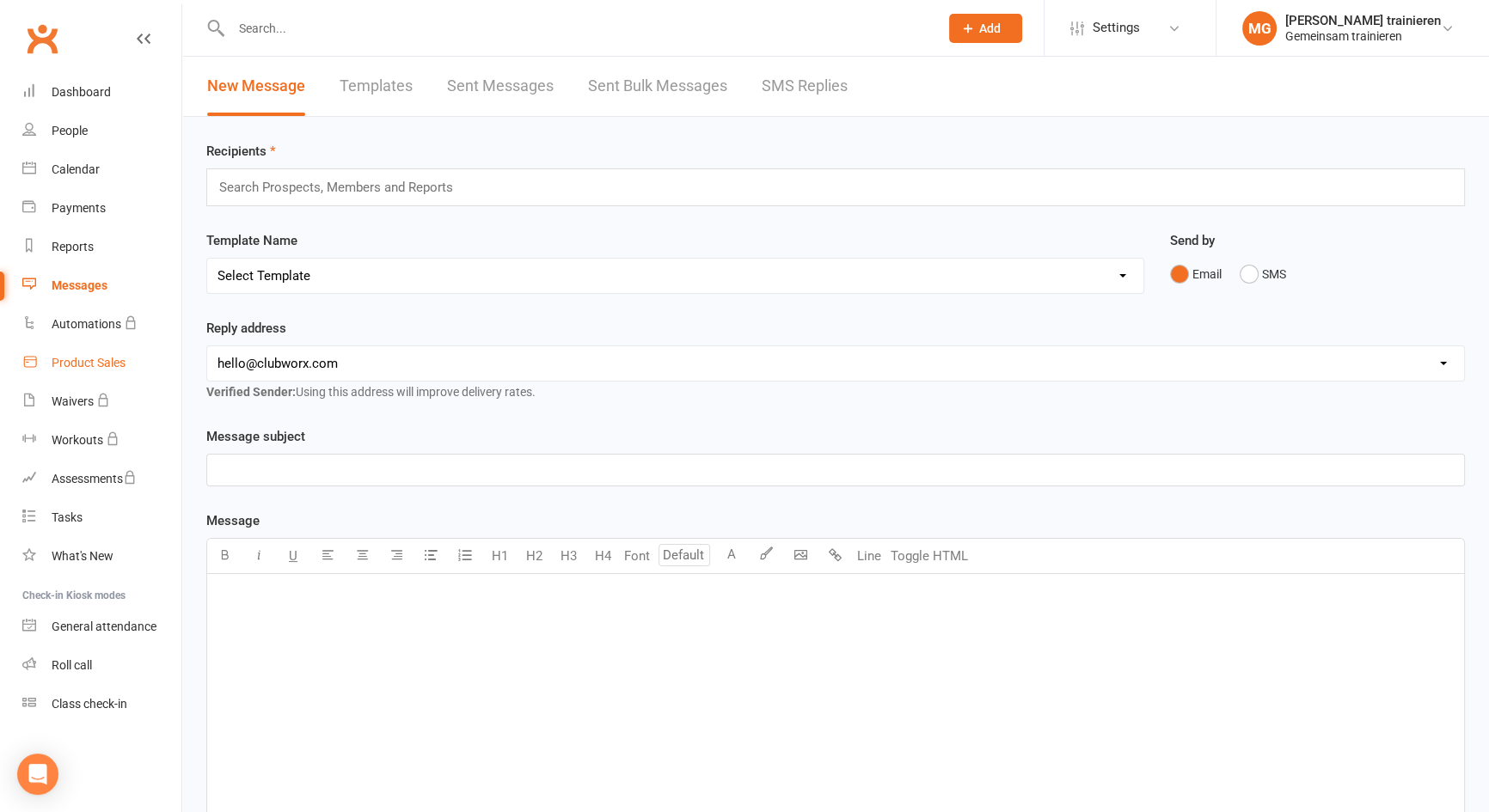
click at [90, 368] on div "Product Sales" at bounding box center [88, 363] width 74 height 14
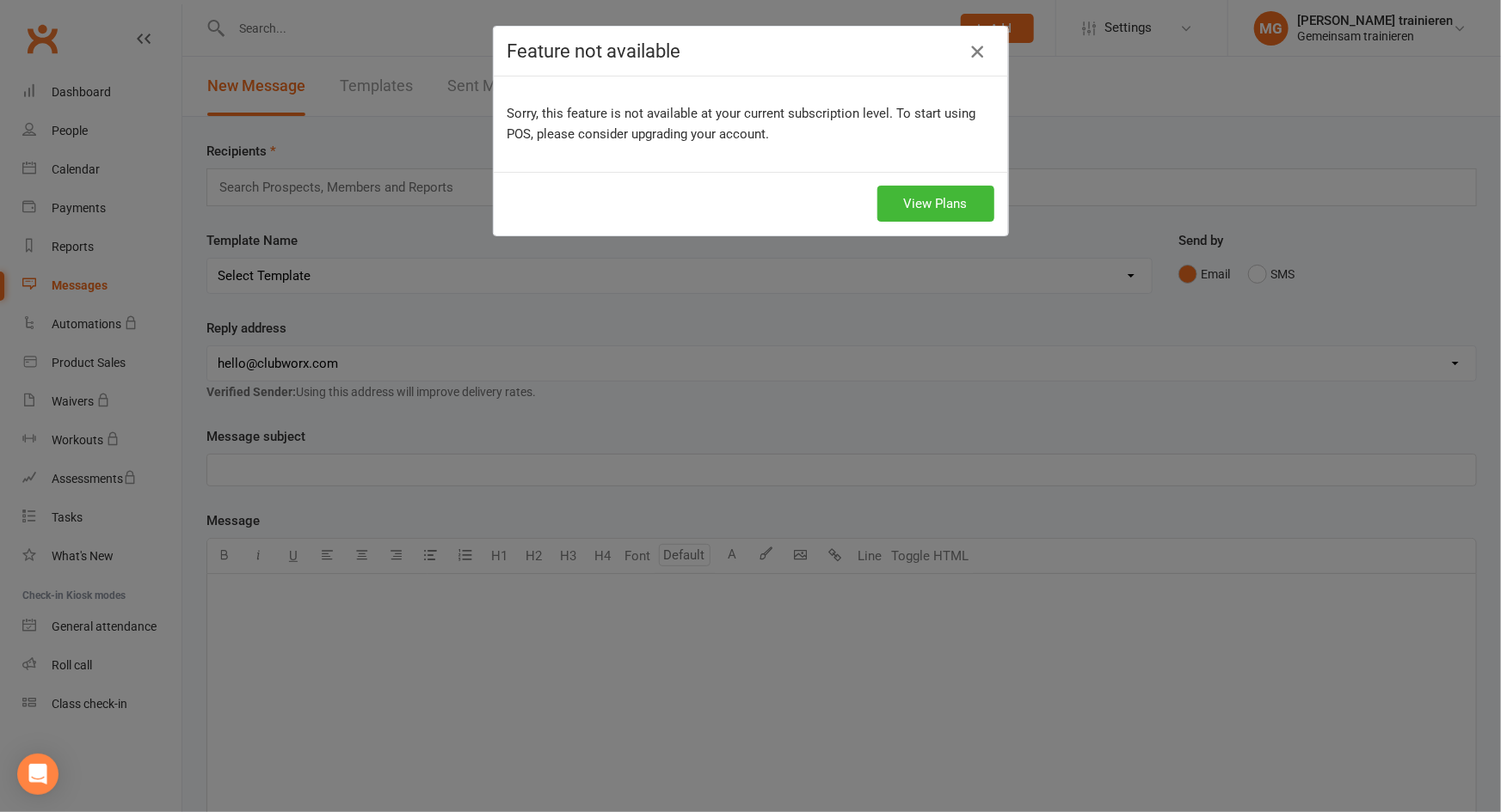
click at [970, 52] on icon "button" at bounding box center [976, 51] width 20 height 20
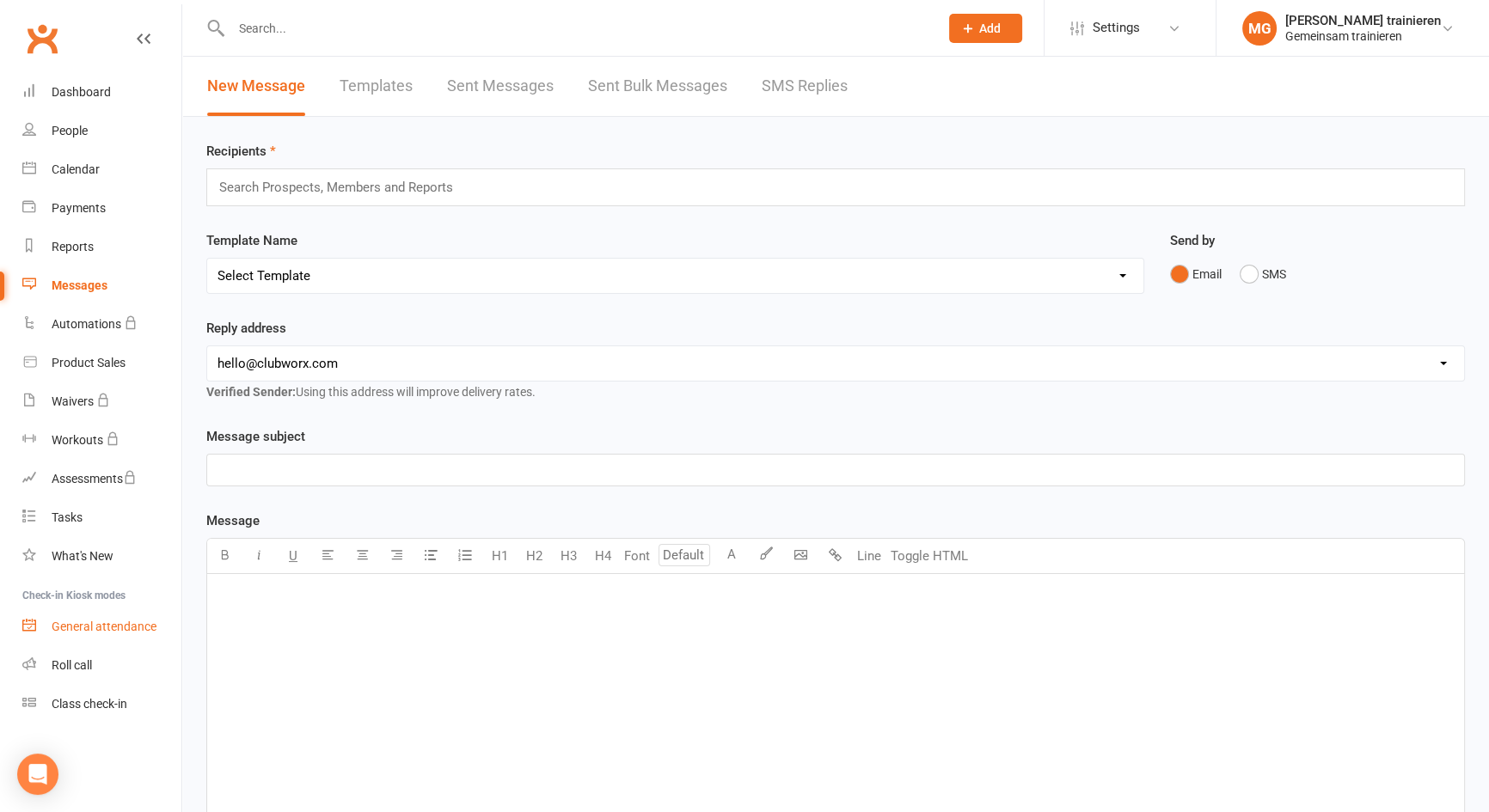
click at [104, 634] on link "General attendance" at bounding box center [102, 627] width 159 height 39
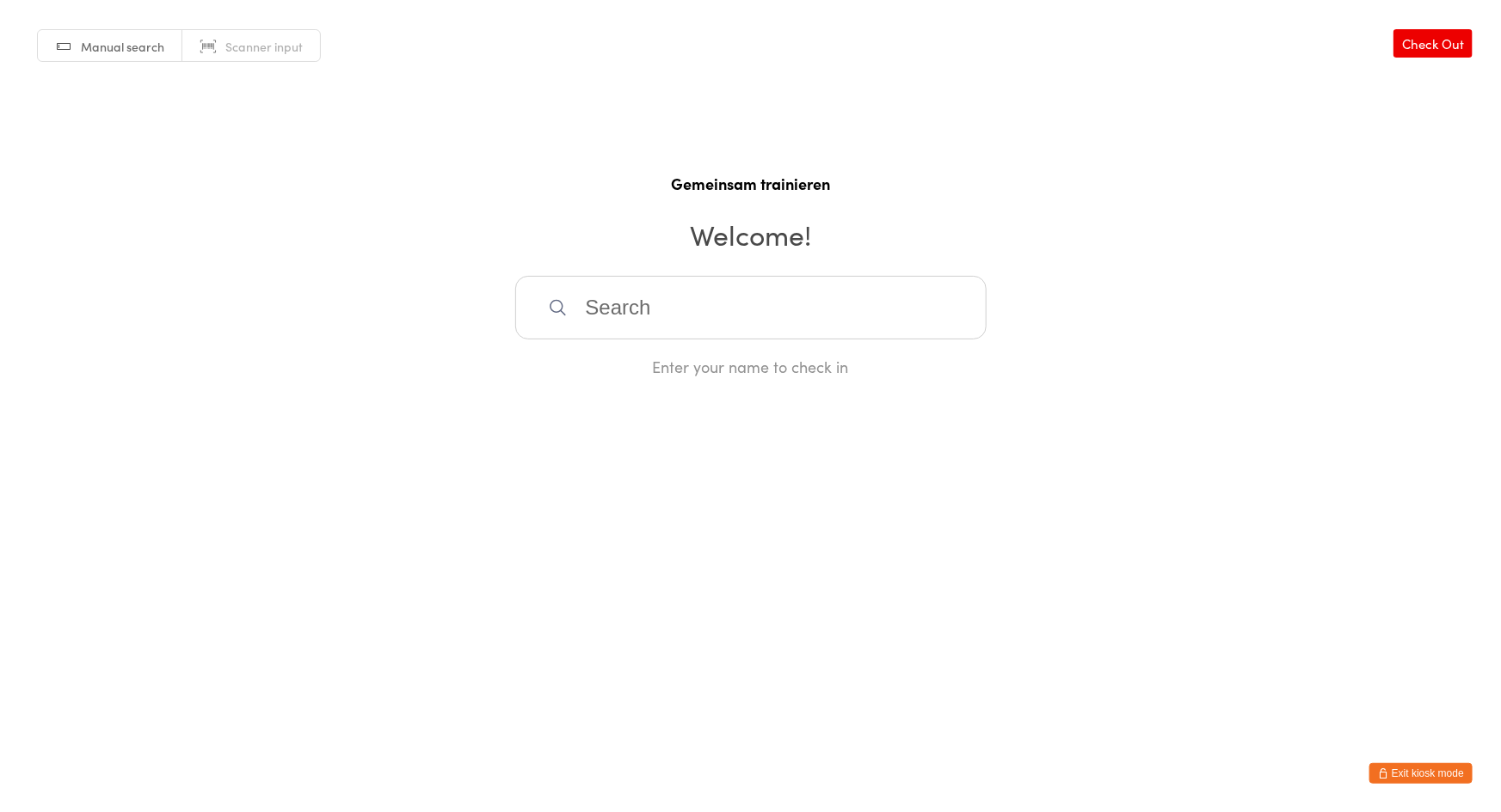
click at [1414, 778] on button "Exit kiosk mode" at bounding box center [1420, 773] width 104 height 20
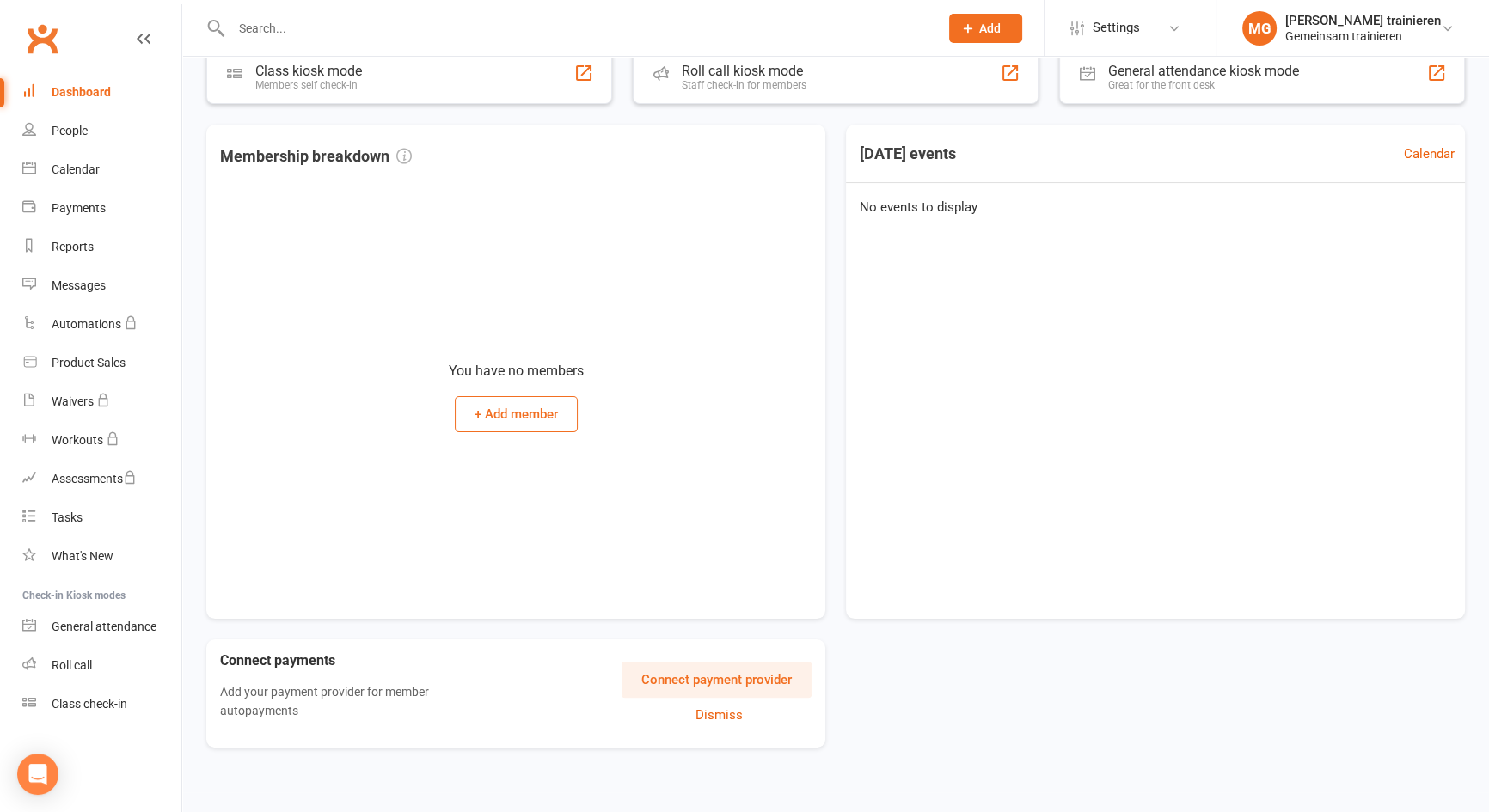
scroll to position [337, 0]
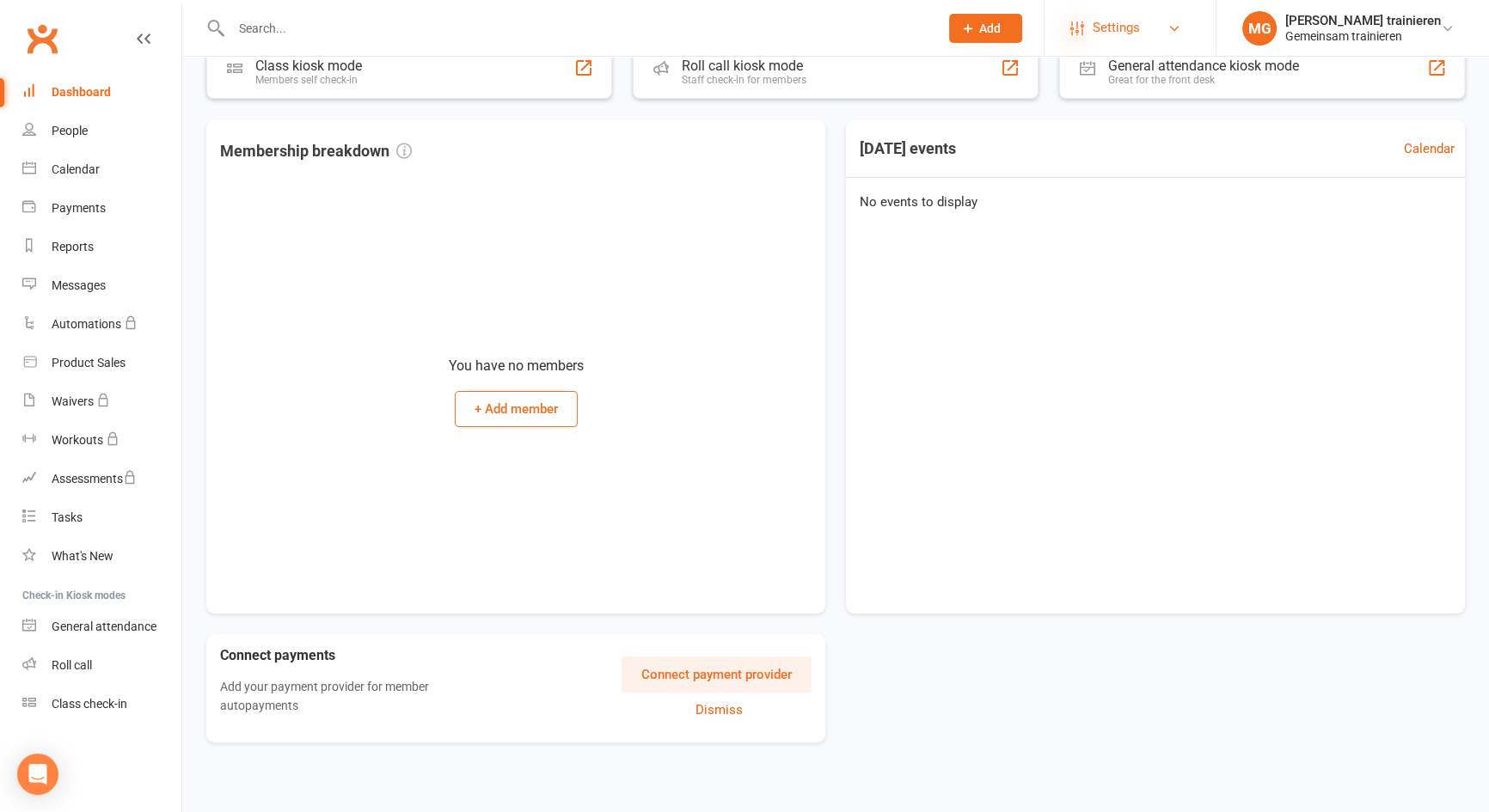
click at [1071, 22] on icon at bounding box center [1078, 28] width 14 height 14
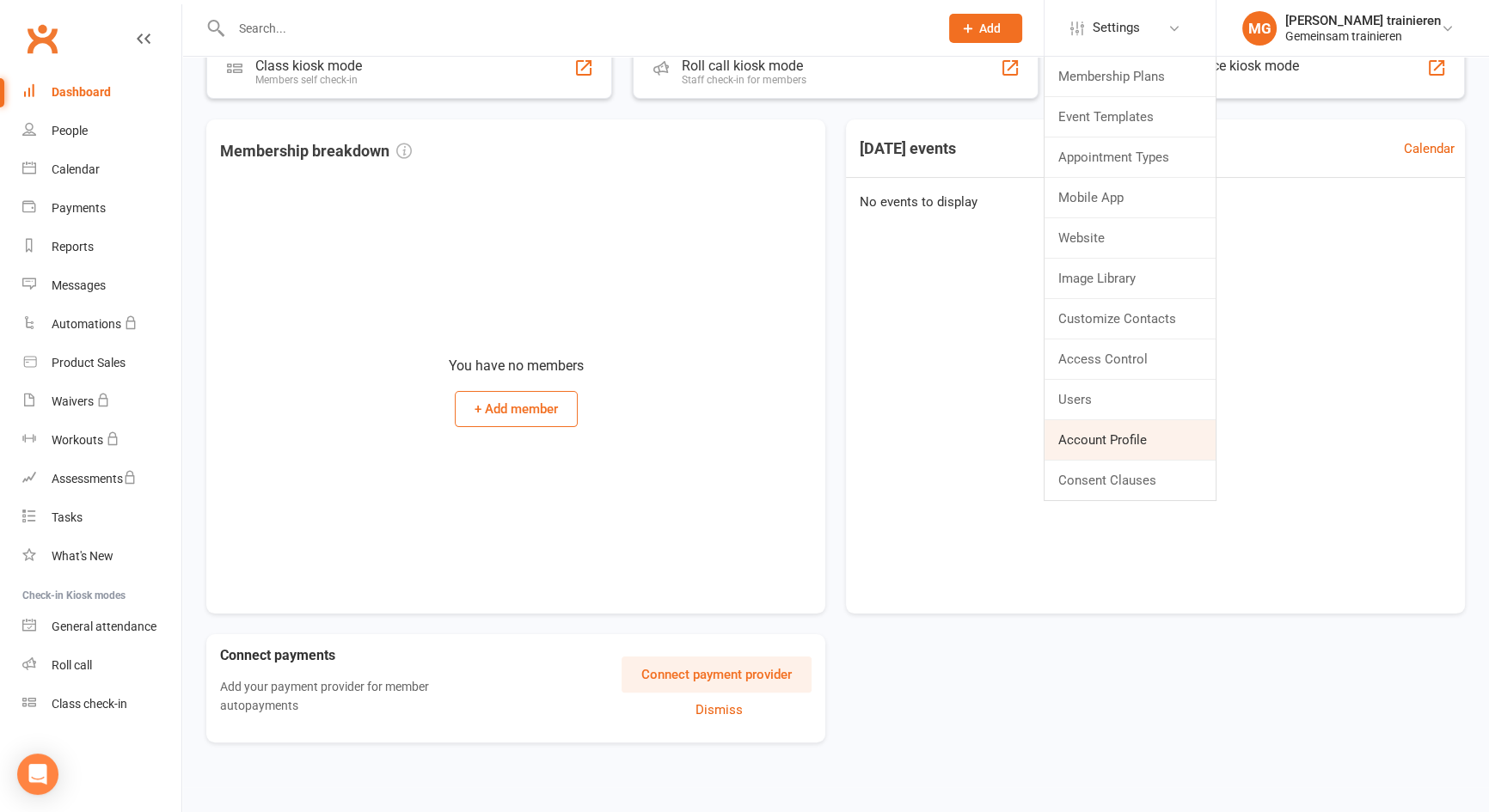
click at [1122, 435] on link "Account Profile" at bounding box center [1130, 440] width 171 height 40
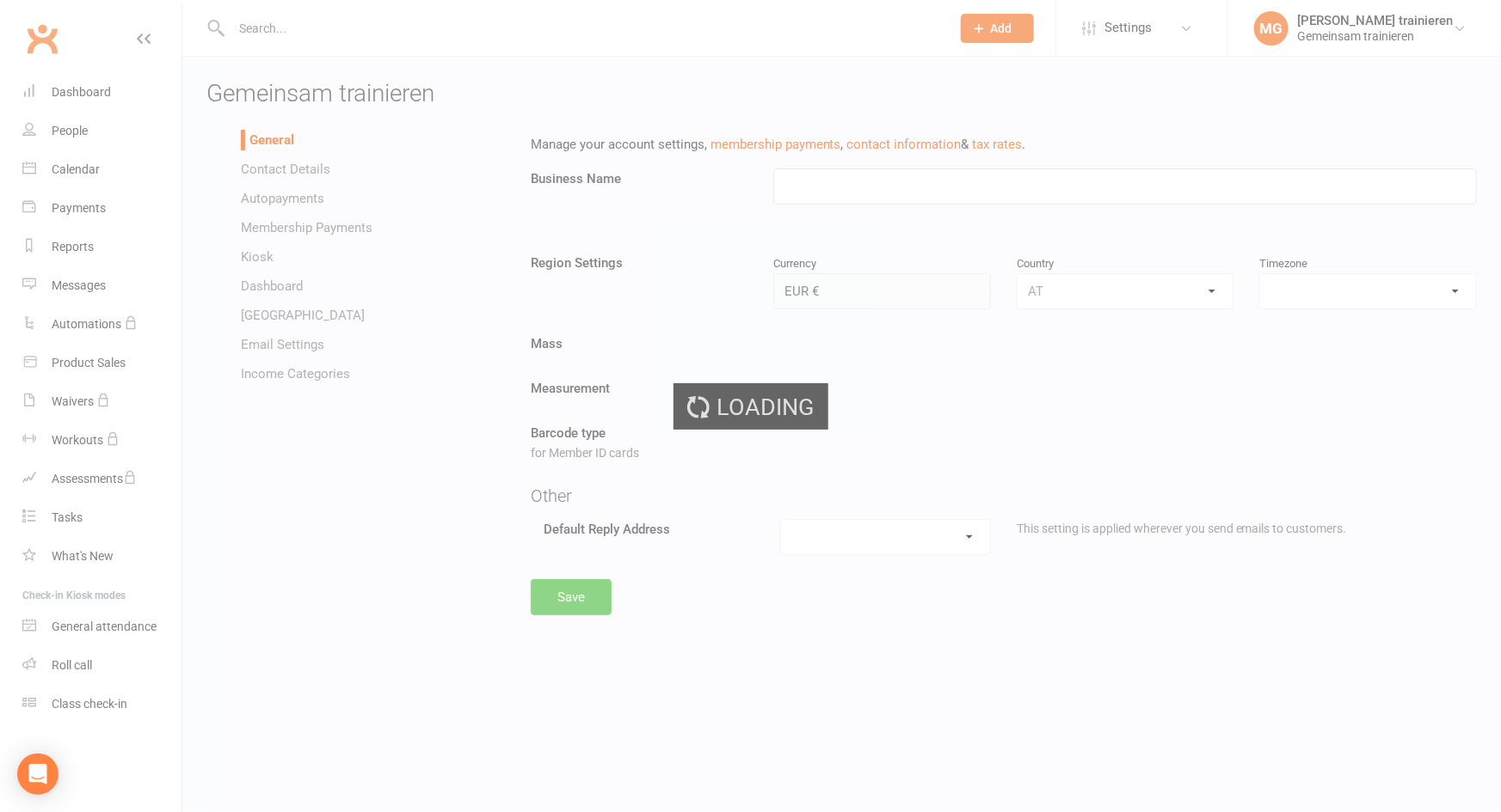
type input "Gemeinsam trainieren"
select select "Europe/[GEOGRAPHIC_DATA]"
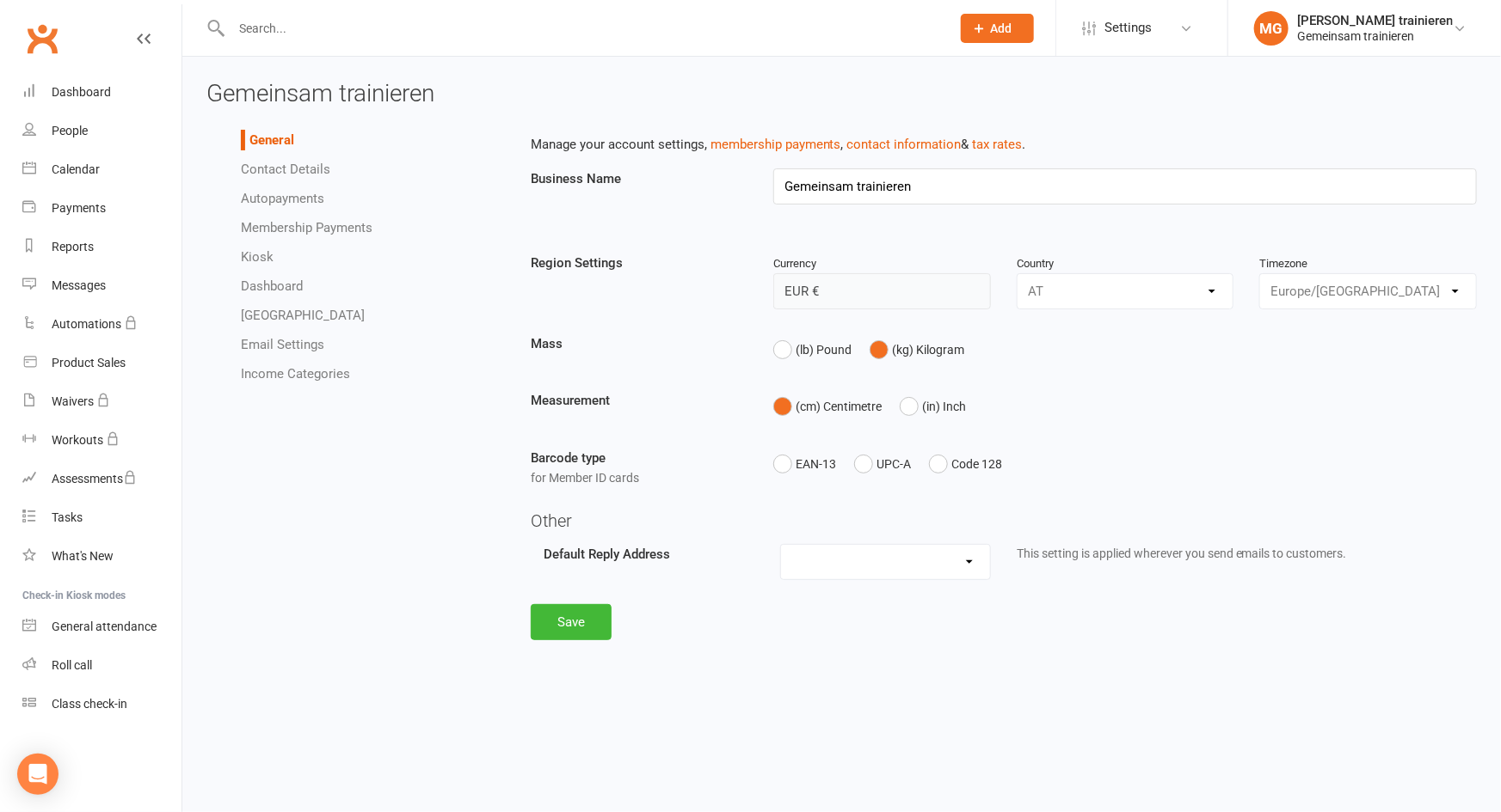
click at [304, 159] on li "Contact Details" at bounding box center [373, 169] width 264 height 20
click at [304, 171] on link "Contact Details" at bounding box center [285, 169] width 89 height 15
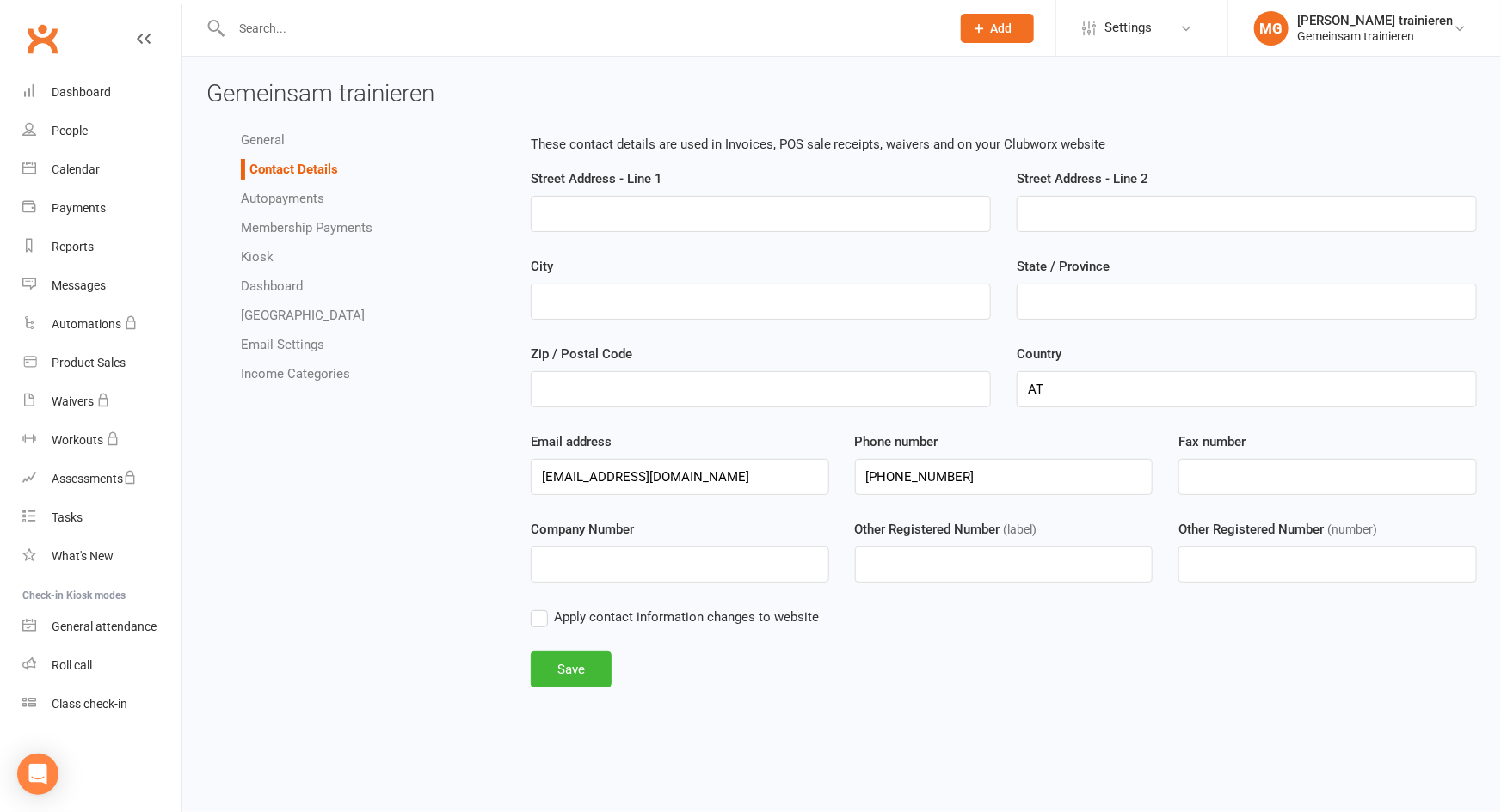
click at [284, 286] on link "Dashboard" at bounding box center [272, 286] width 62 height 15
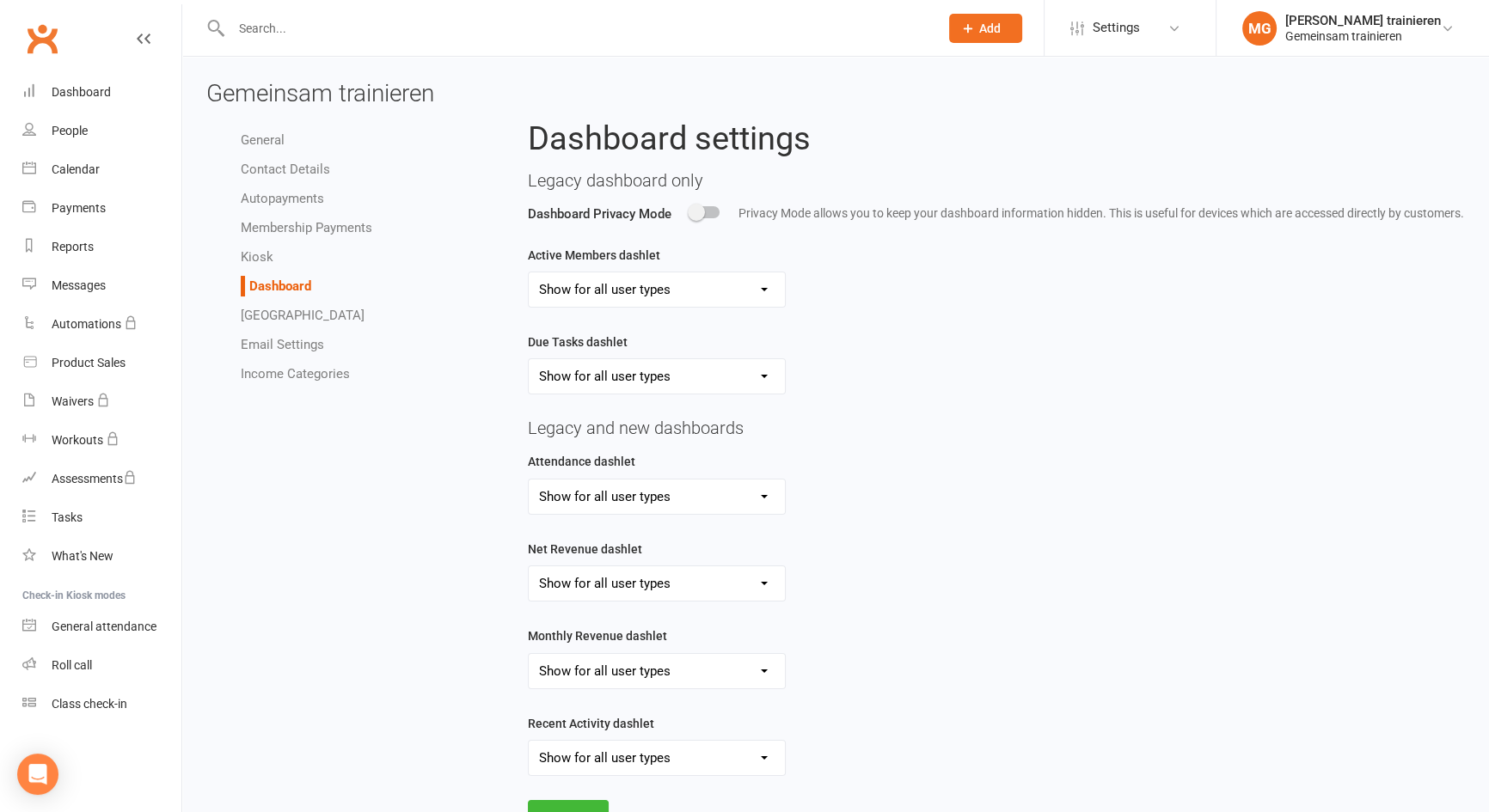
scroll to position [97, 0]
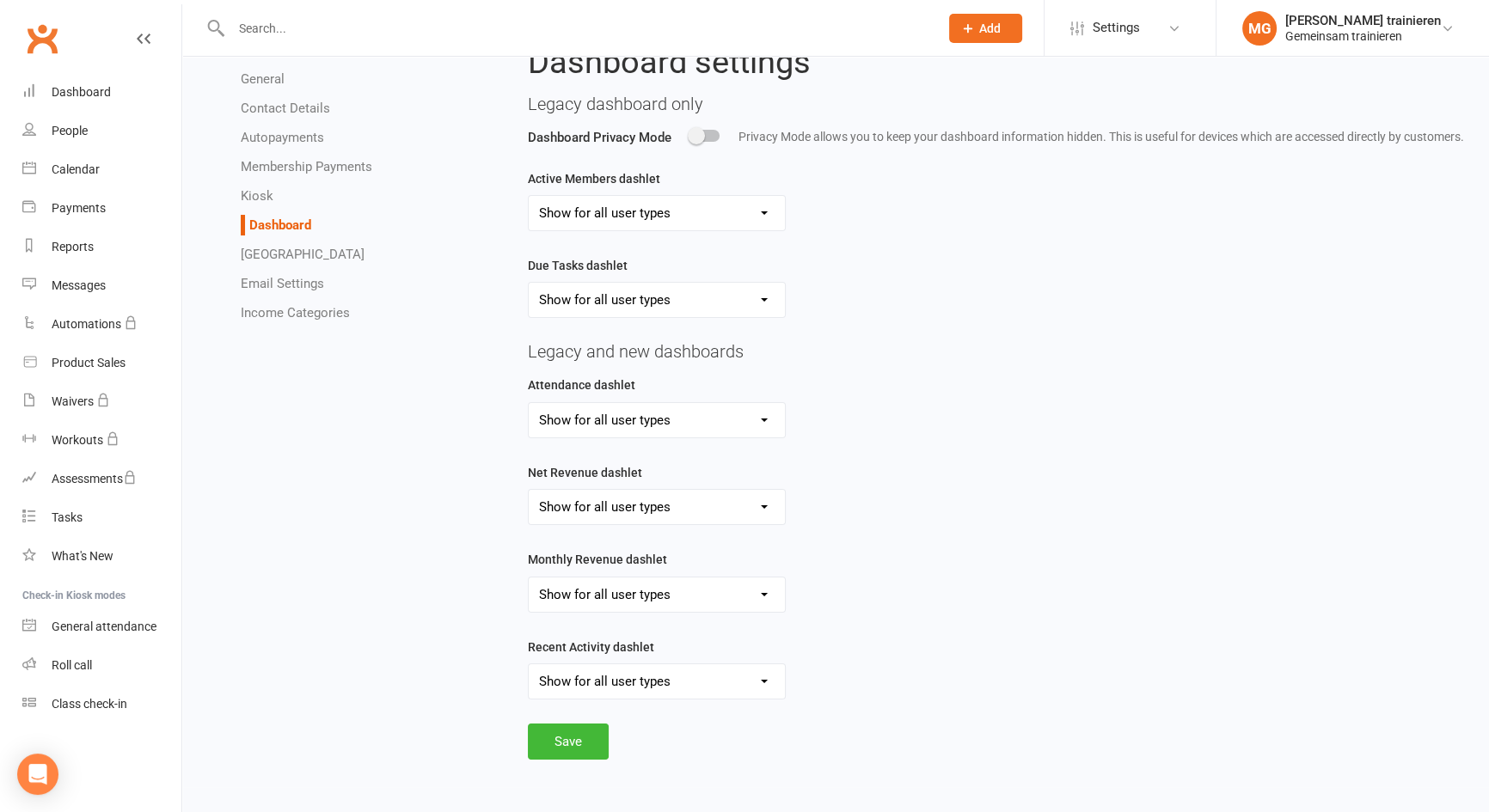
click at [311, 254] on link "[GEOGRAPHIC_DATA]" at bounding box center [303, 254] width 124 height 15
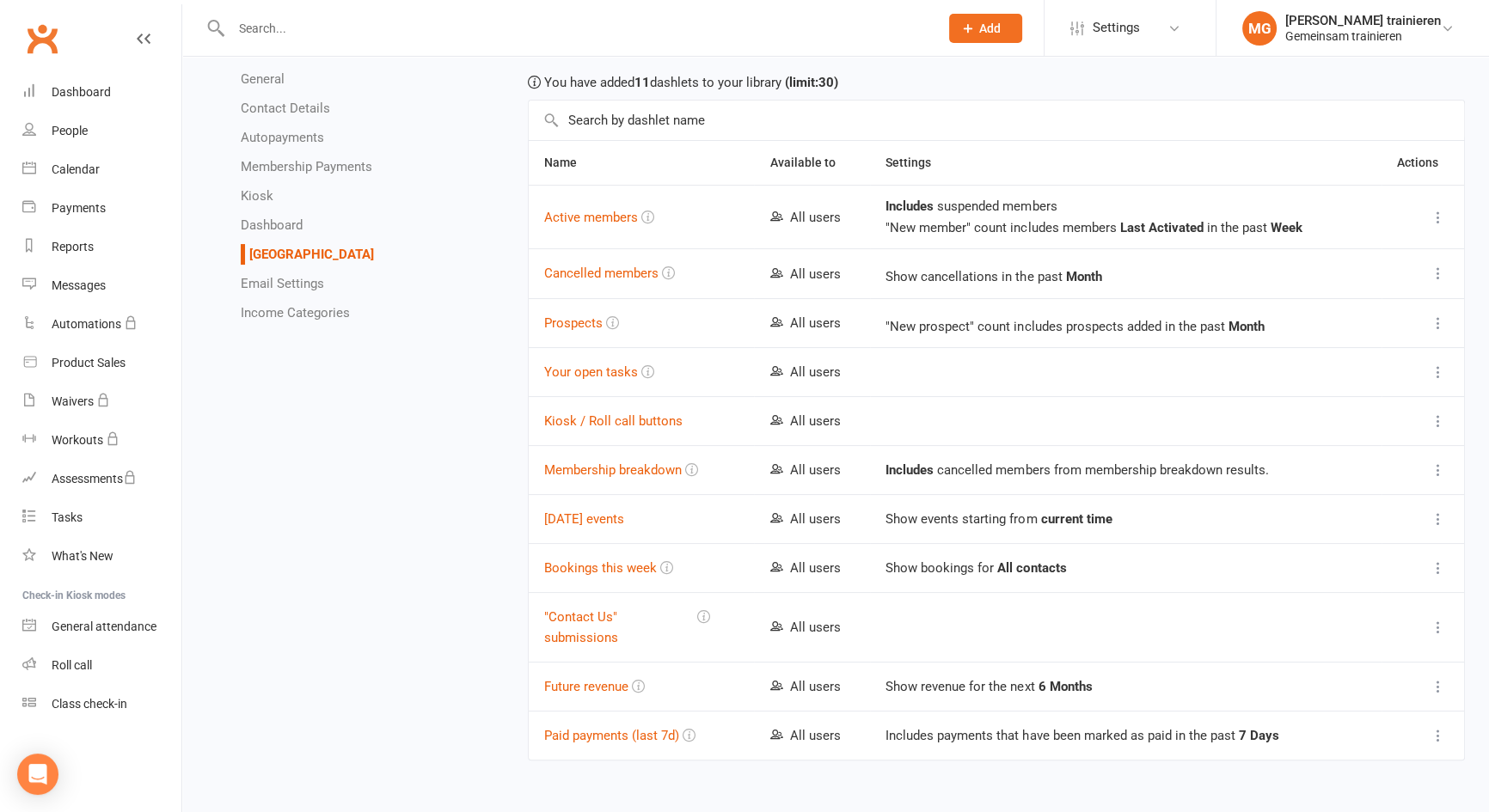
scroll to position [293, 0]
click at [298, 278] on link "Email Settings" at bounding box center [282, 283] width 83 height 15
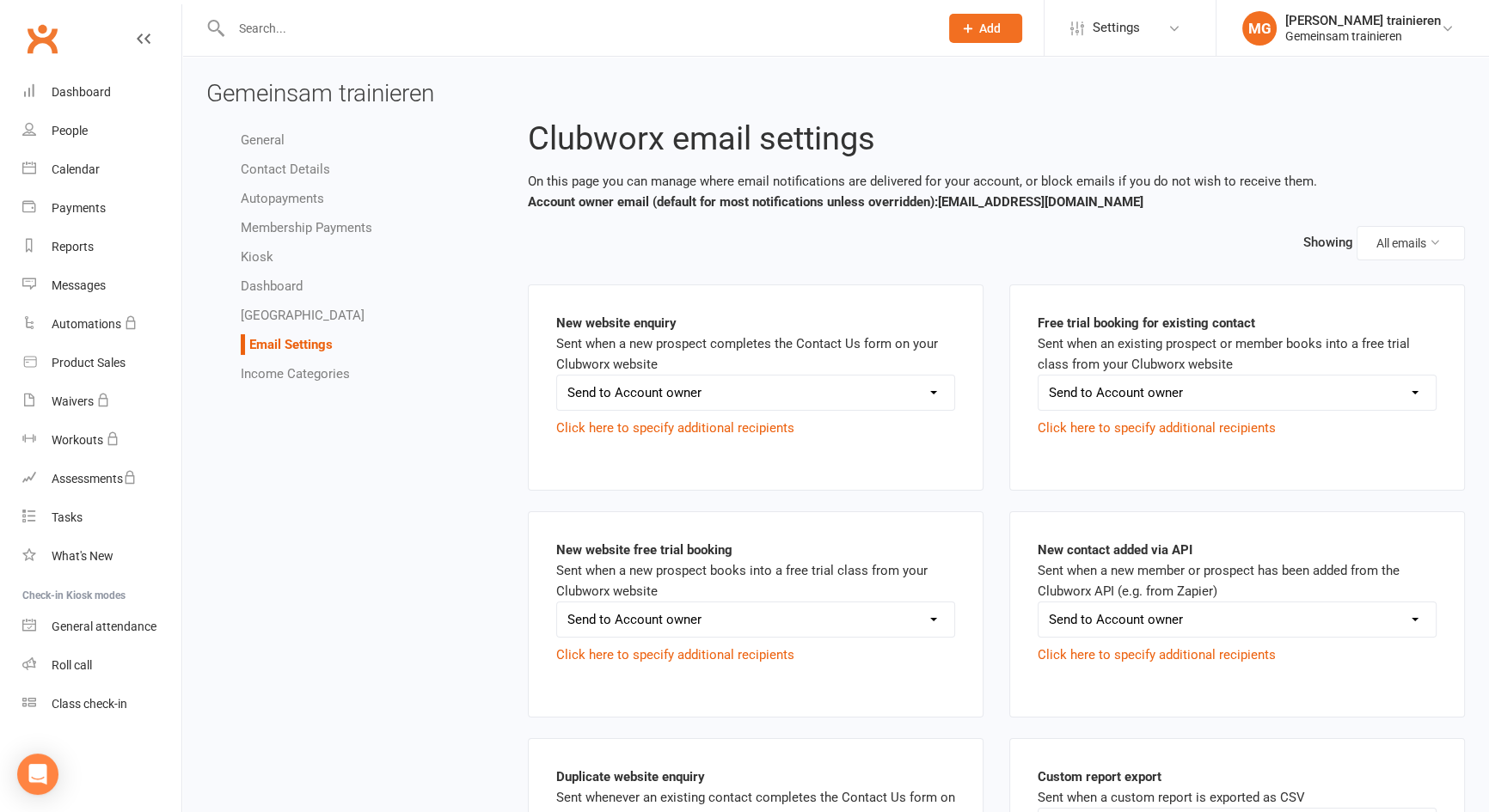
click at [55, 43] on link "Clubworx" at bounding box center [42, 38] width 43 height 43
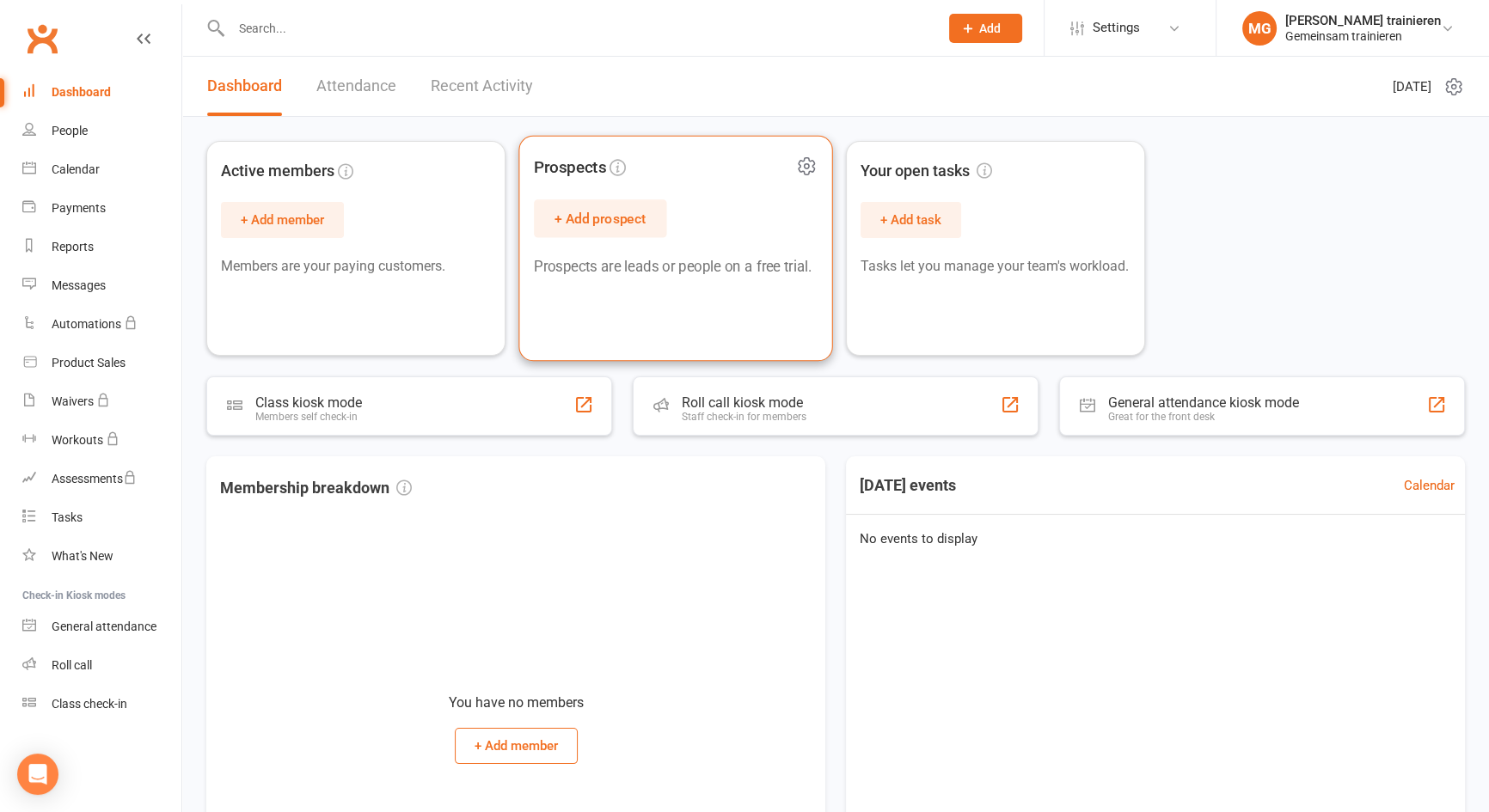
click at [608, 215] on button "+ Add prospect" at bounding box center [601, 218] width 133 height 38
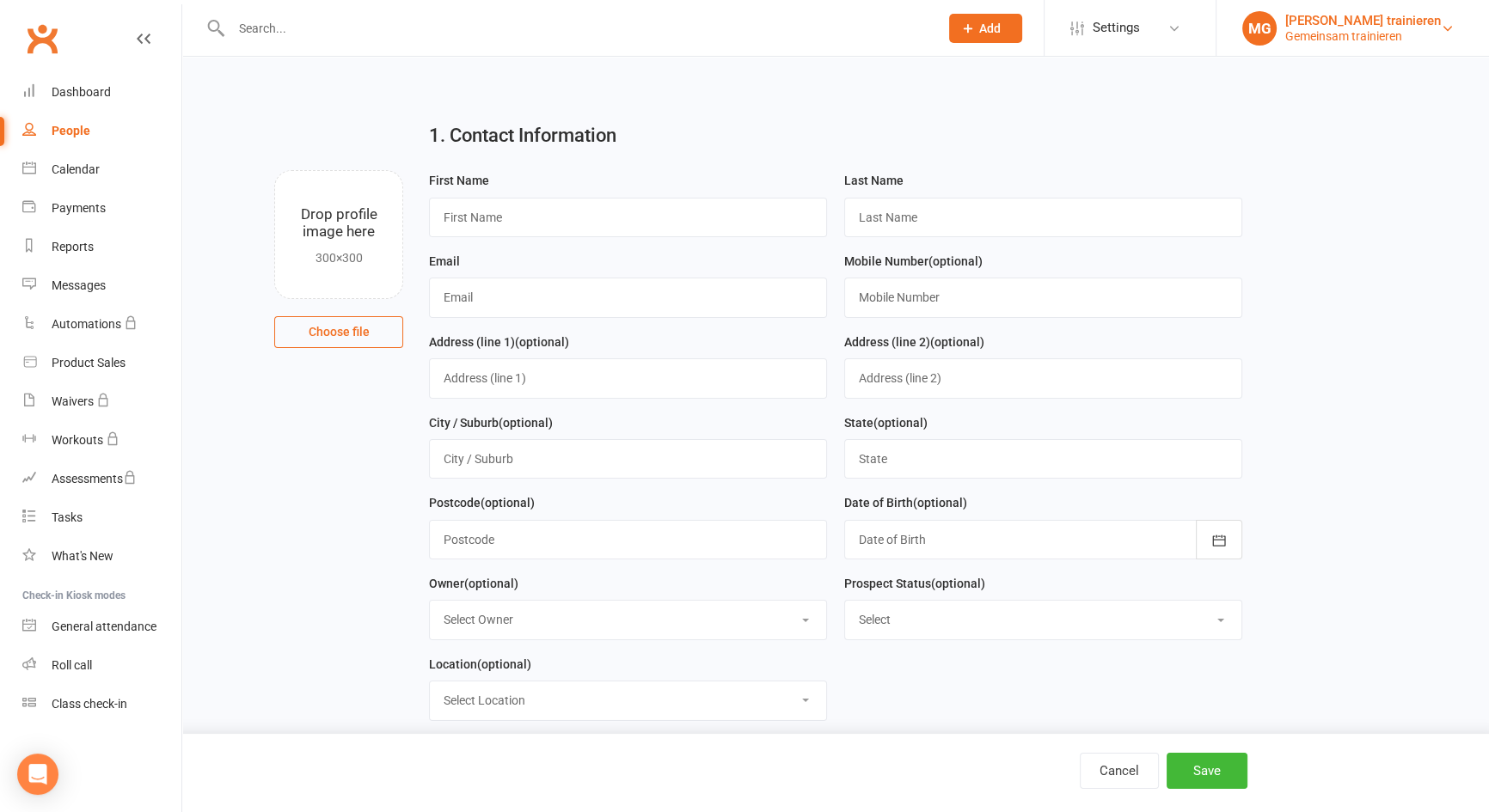
click at [1243, 23] on div "MG" at bounding box center [1259, 28] width 35 height 34
click at [1140, 773] on button "Cancel" at bounding box center [1119, 770] width 79 height 36
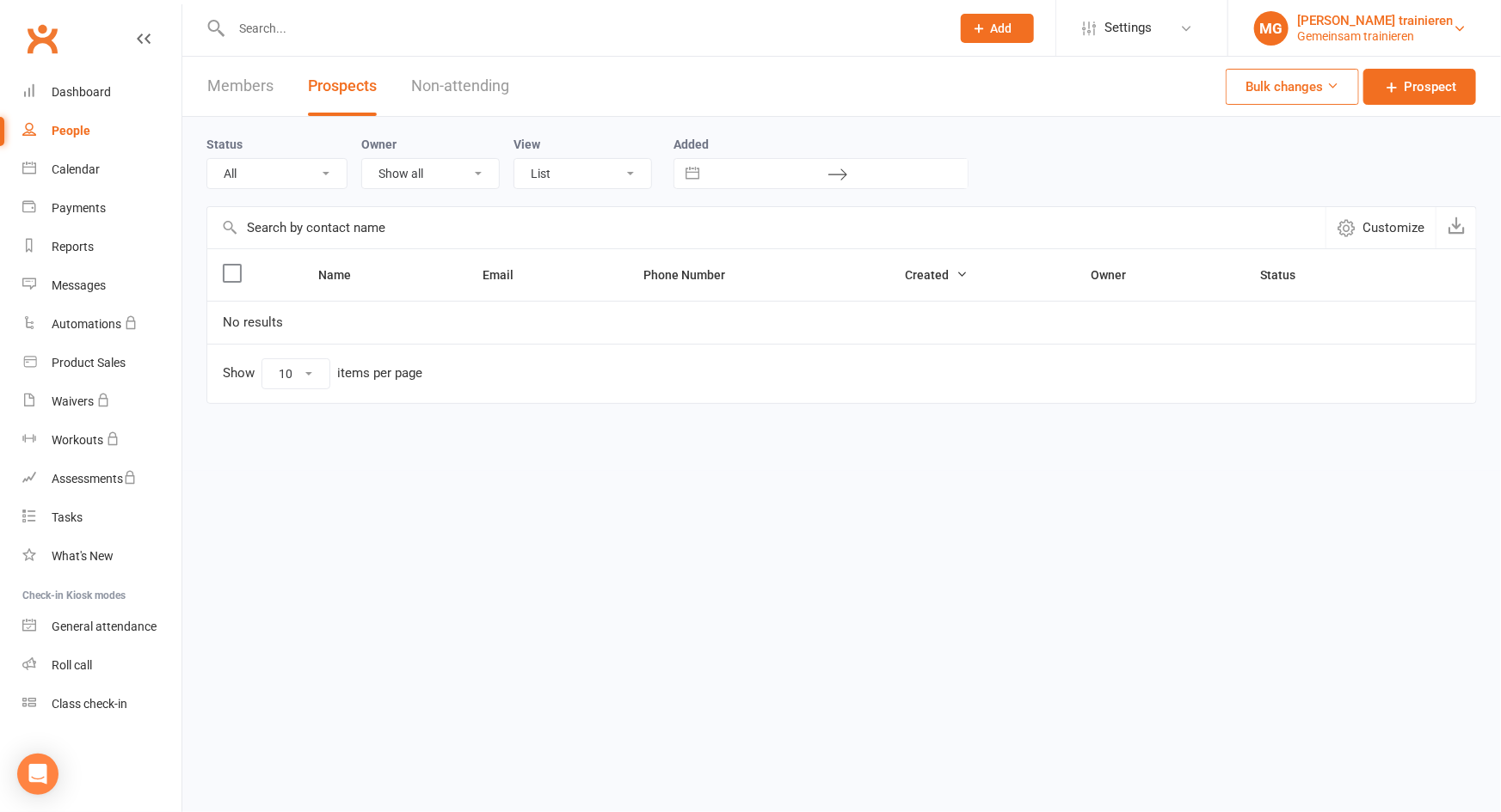
click at [1384, 34] on div "Gemeinsam trainieren" at bounding box center [1375, 35] width 156 height 15
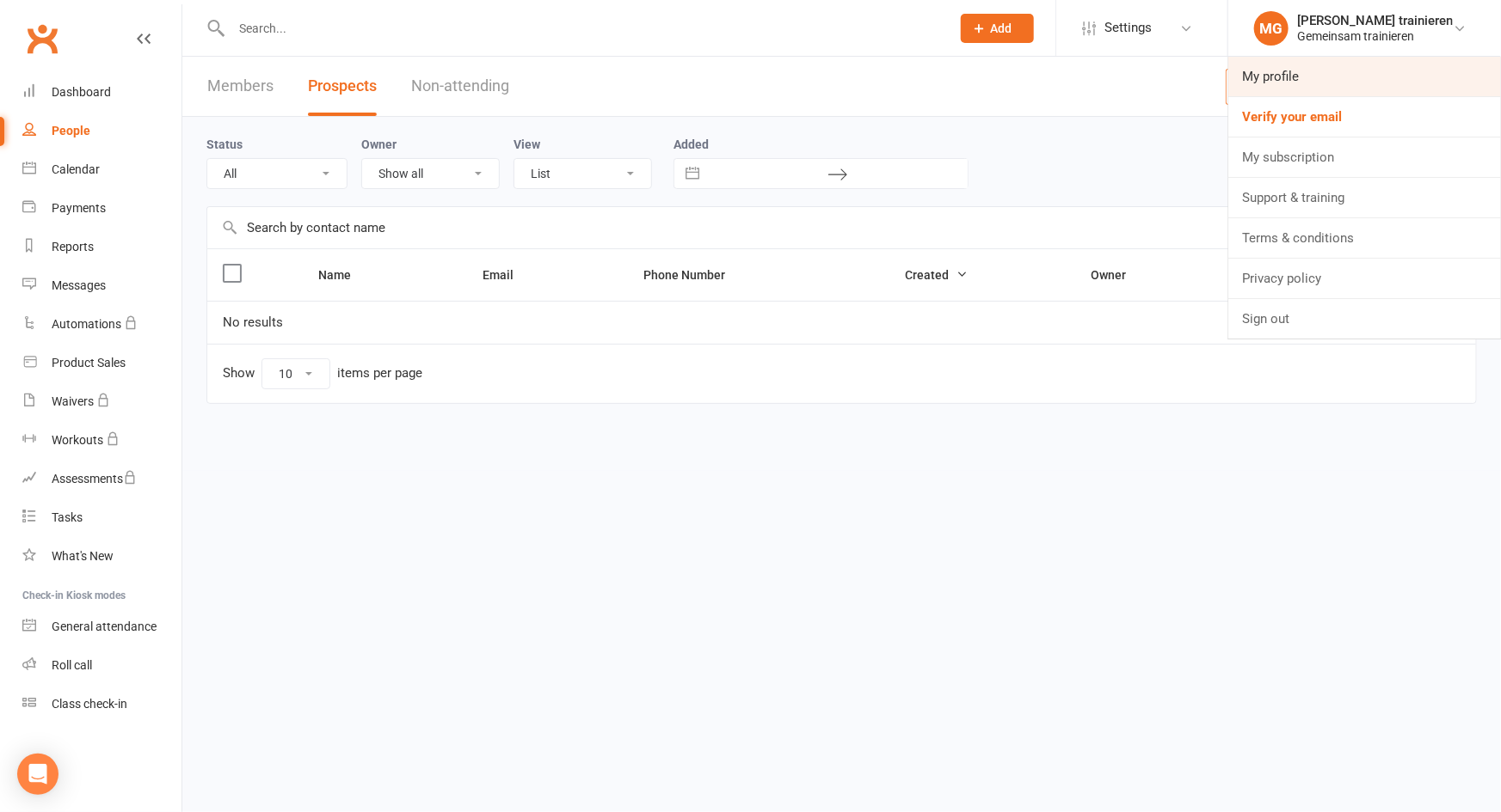
click at [1293, 60] on link "My profile" at bounding box center [1365, 76] width 273 height 40
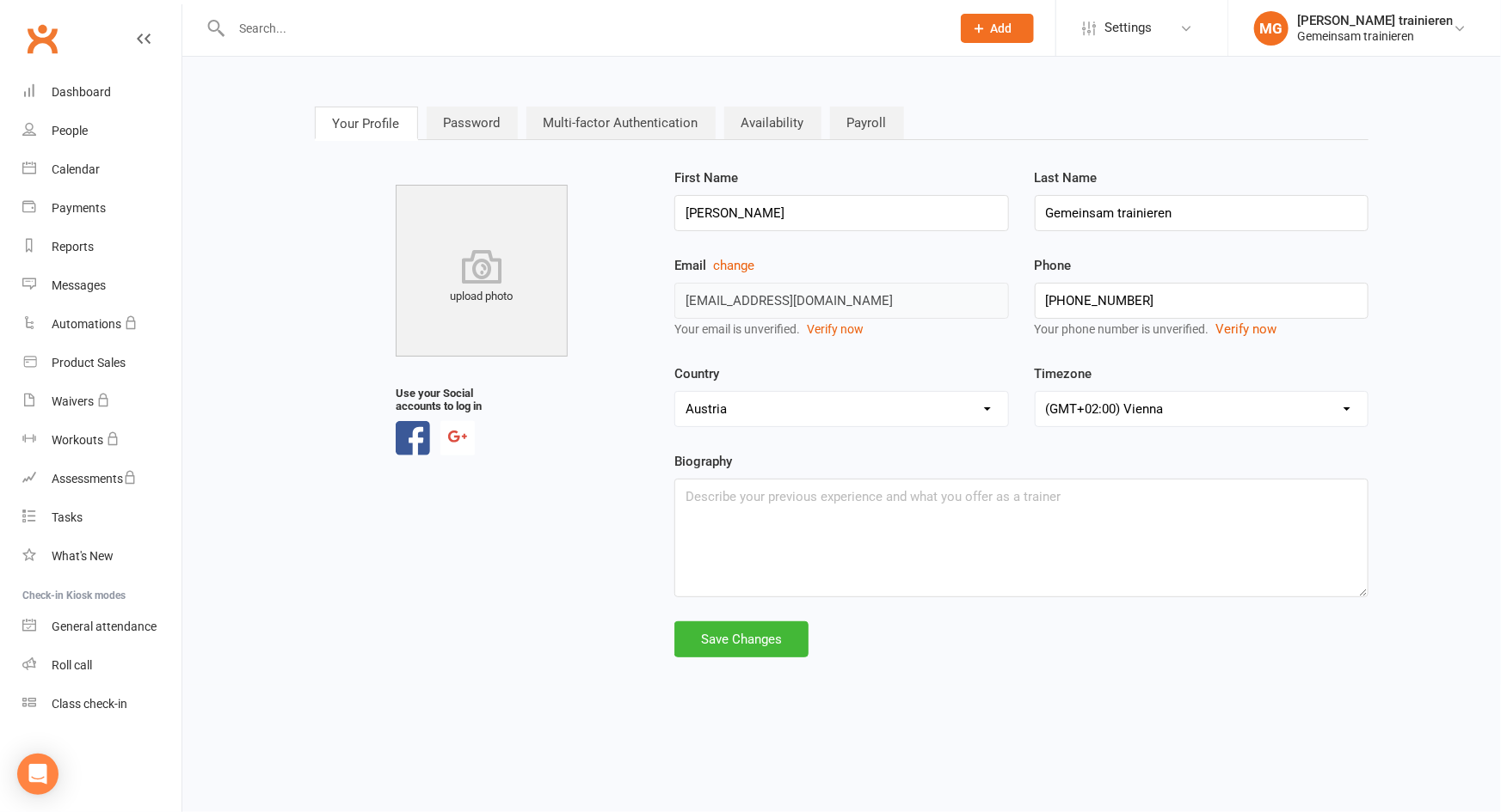
click at [745, 113] on link "Availability" at bounding box center [773, 123] width 97 height 33
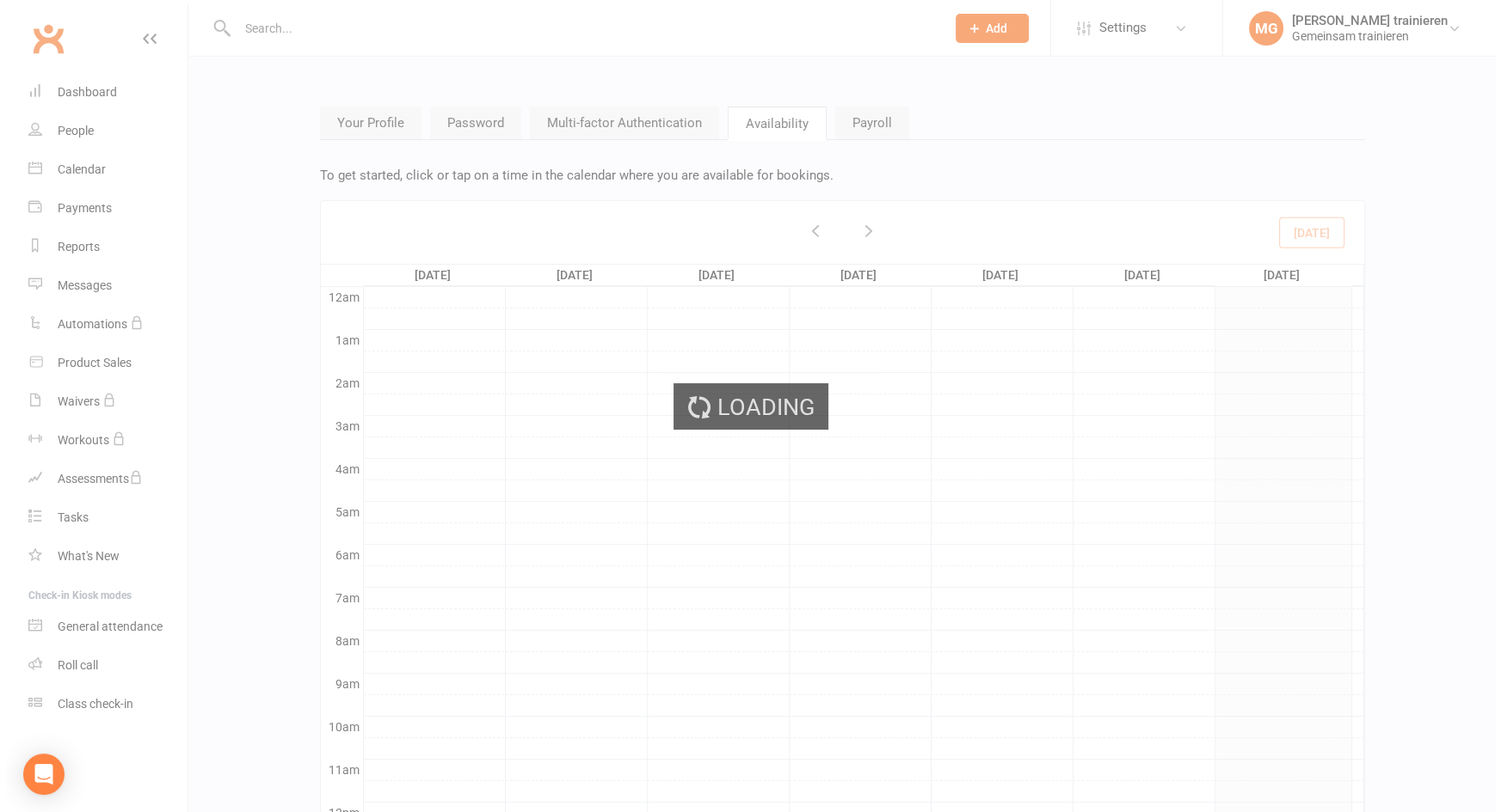
scroll to position [258, 0]
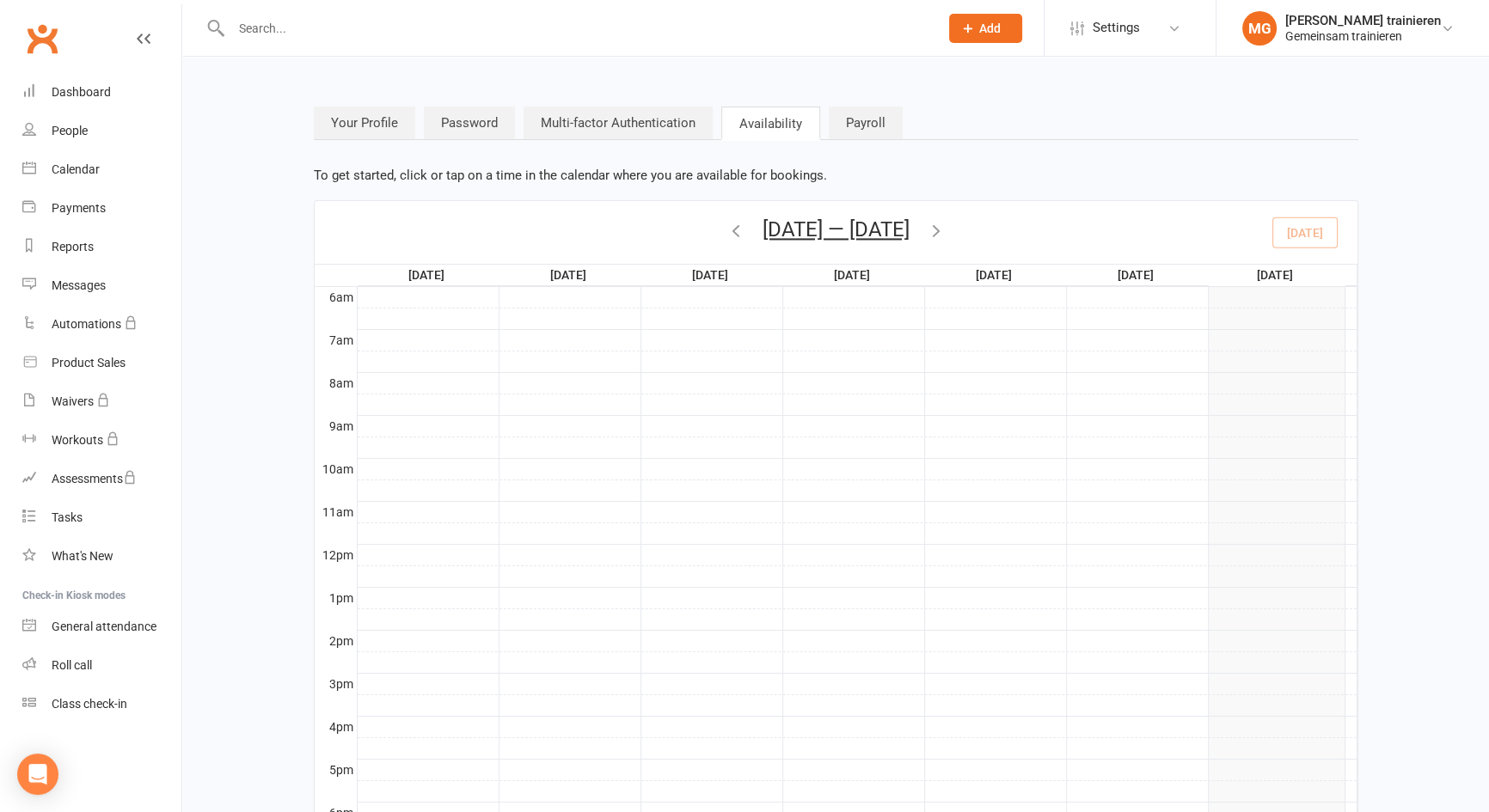
click at [846, 120] on link "Payroll" at bounding box center [866, 123] width 74 height 33
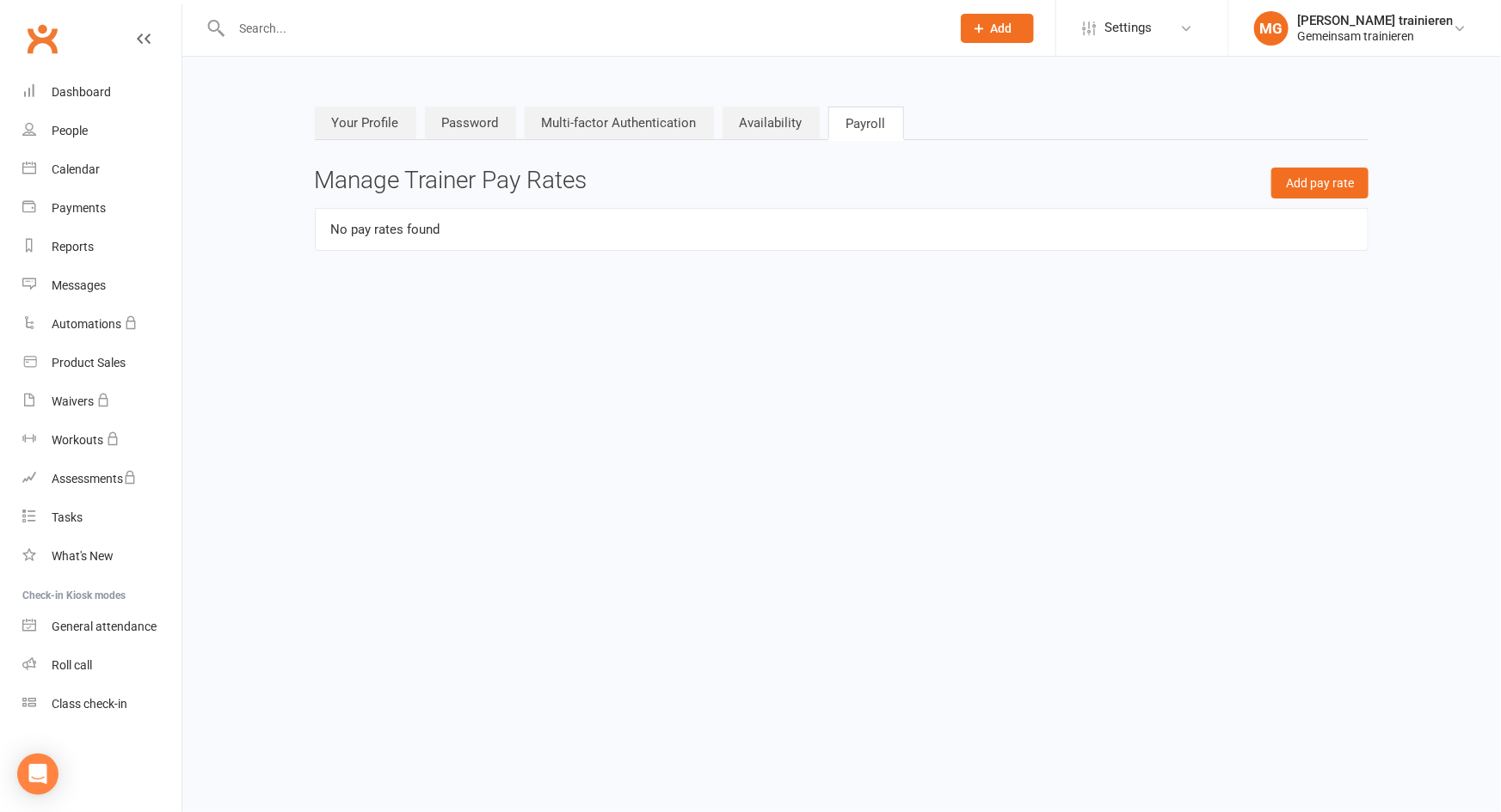
click at [654, 129] on link "Multi-factor Authentication" at bounding box center [620, 123] width 189 height 33
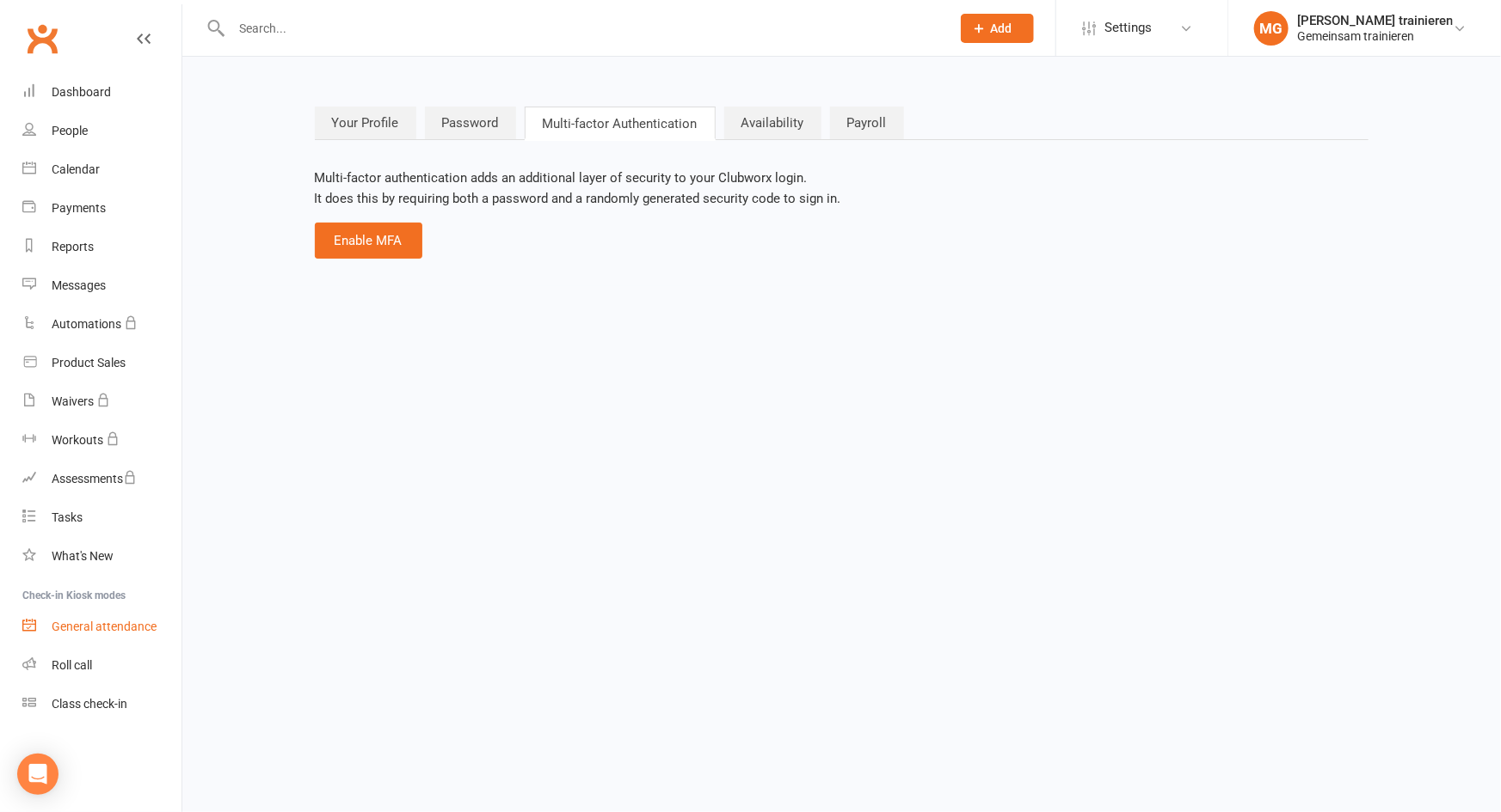
click at [81, 629] on div "General attendance" at bounding box center [104, 627] width 105 height 14
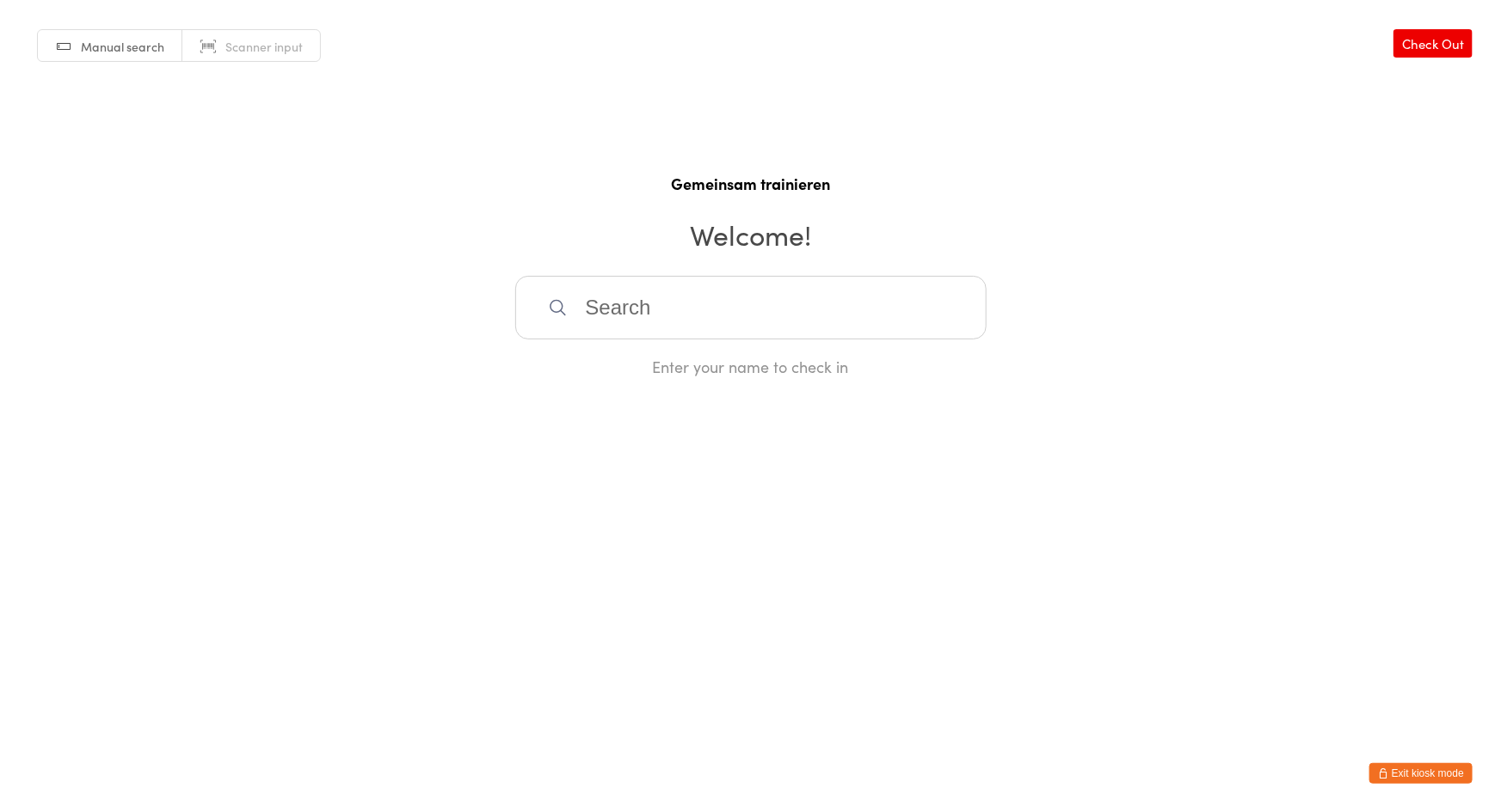
click at [1435, 776] on button "Exit kiosk mode" at bounding box center [1420, 773] width 104 height 20
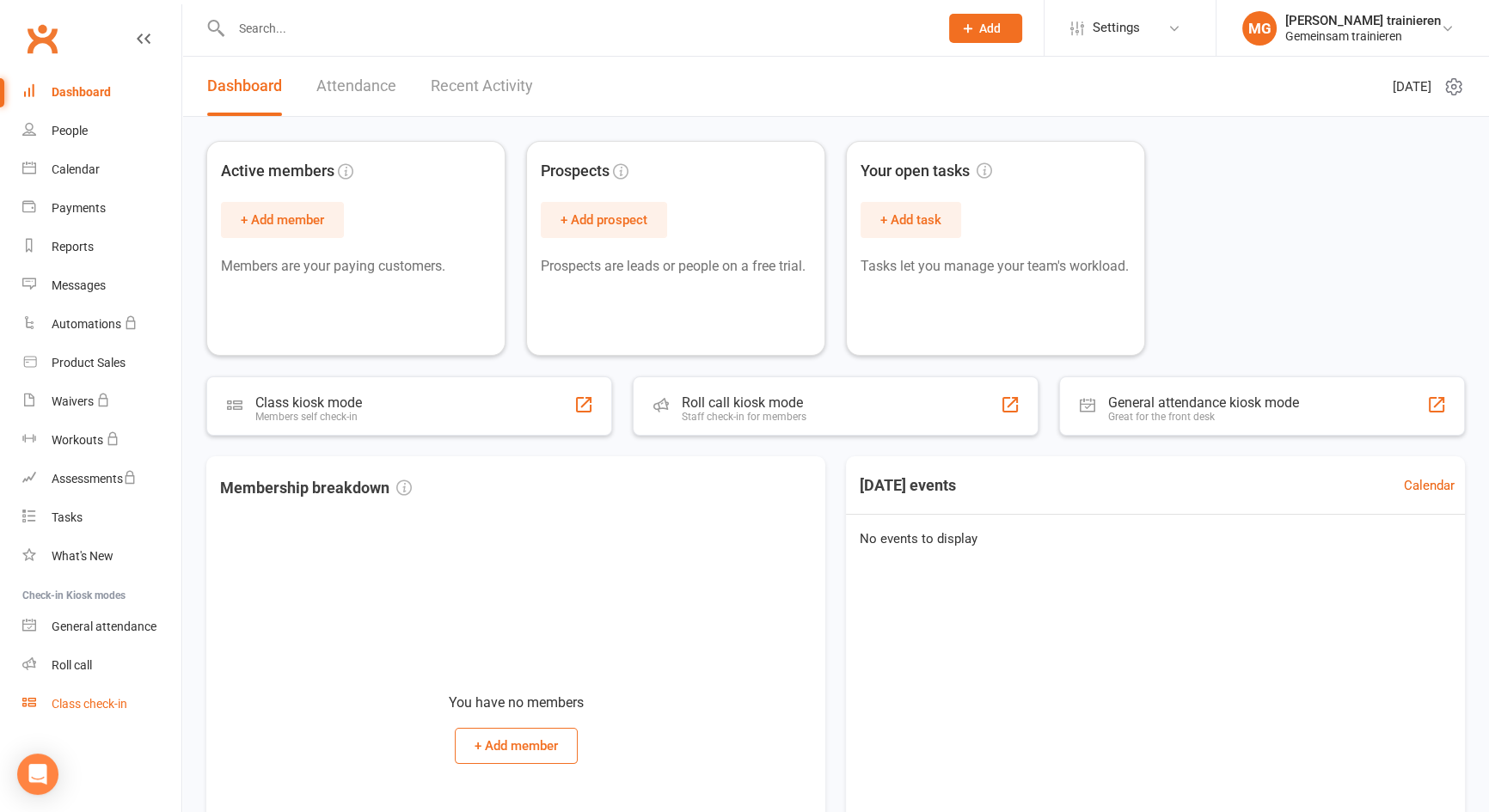
click at [80, 708] on div "Class check-in" at bounding box center [89, 704] width 76 height 14
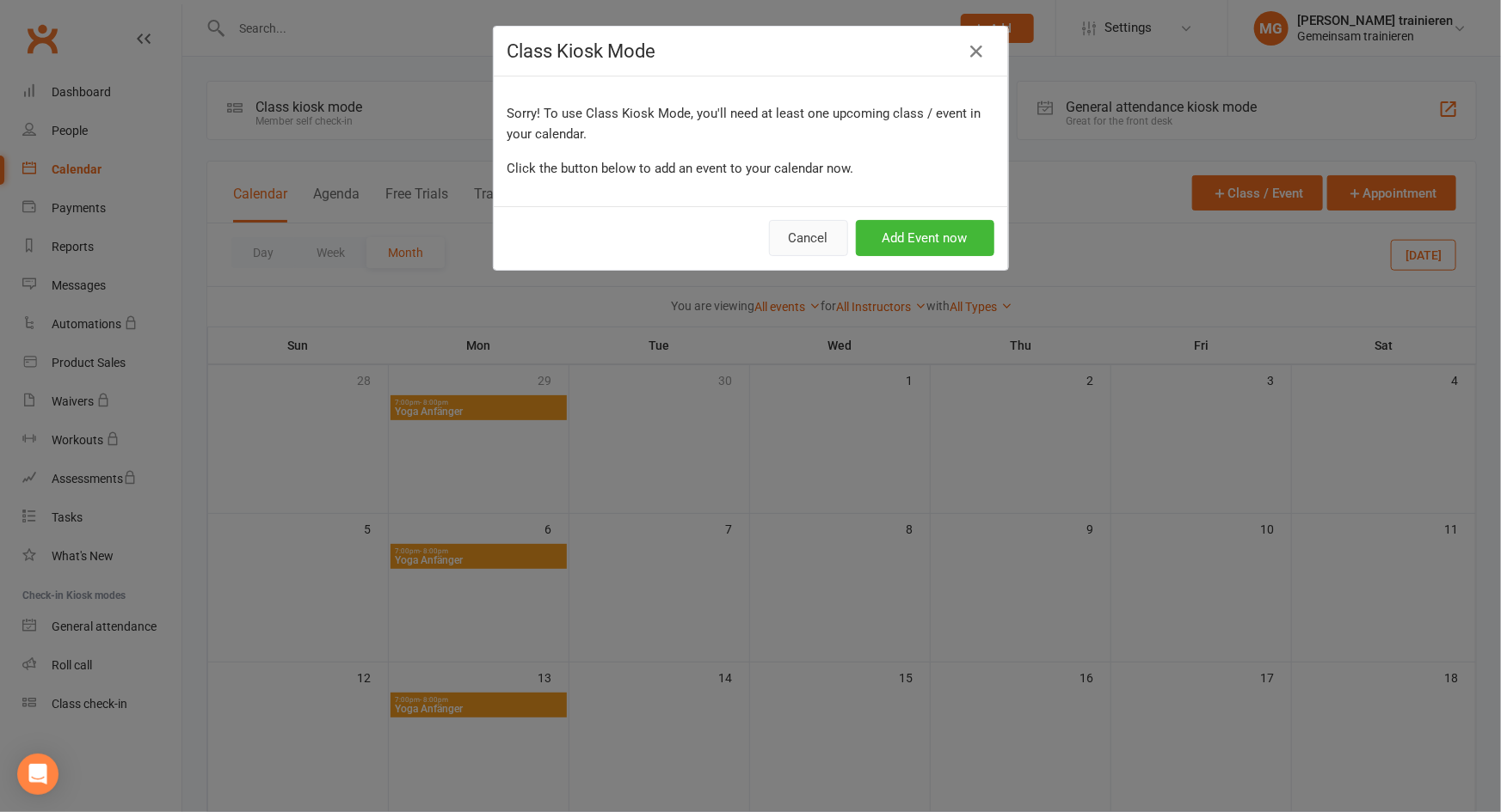
click at [791, 243] on button "Cancel" at bounding box center [808, 238] width 79 height 36
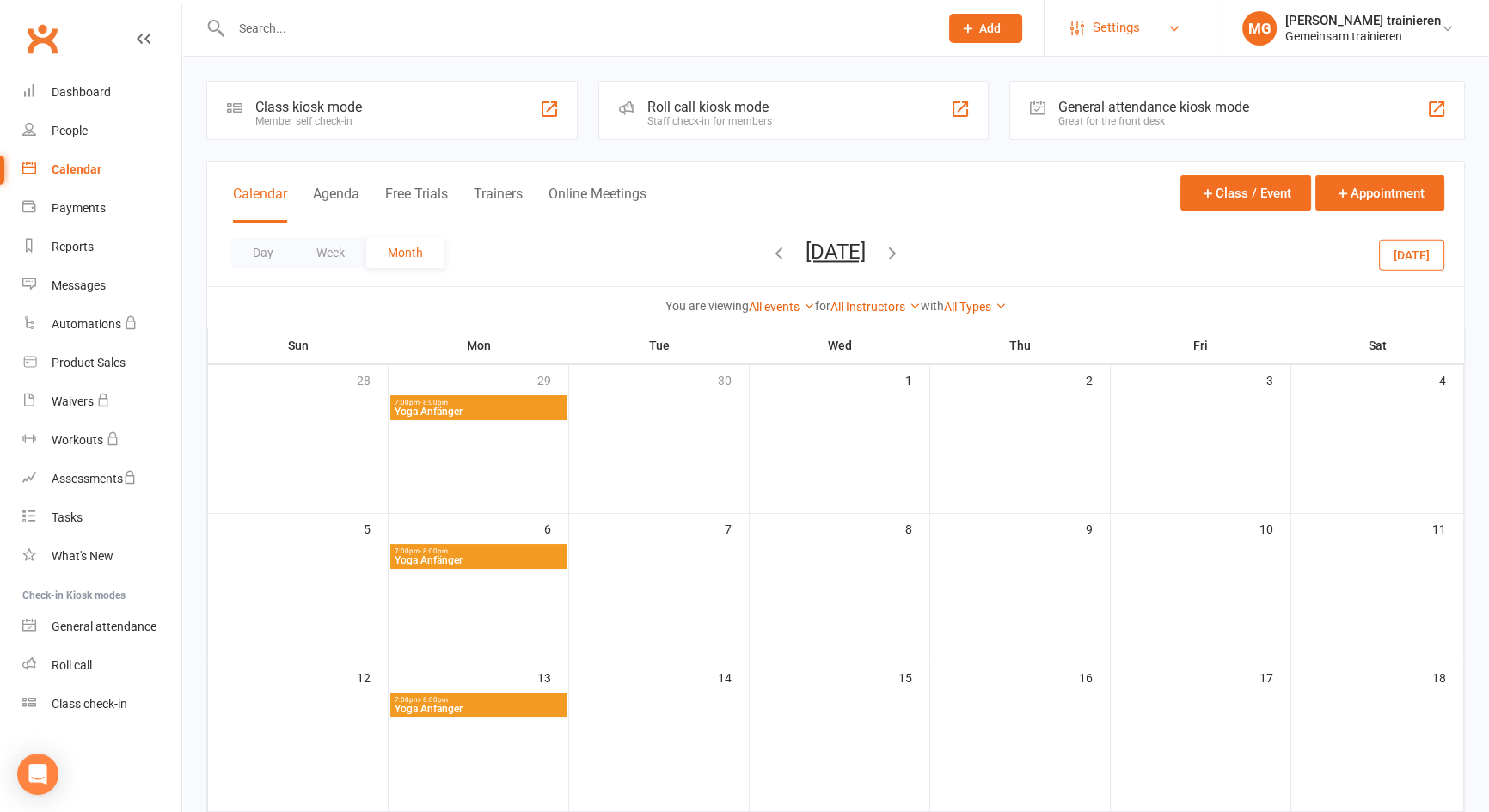
click at [1116, 32] on span "Settings" at bounding box center [1116, 28] width 47 height 39
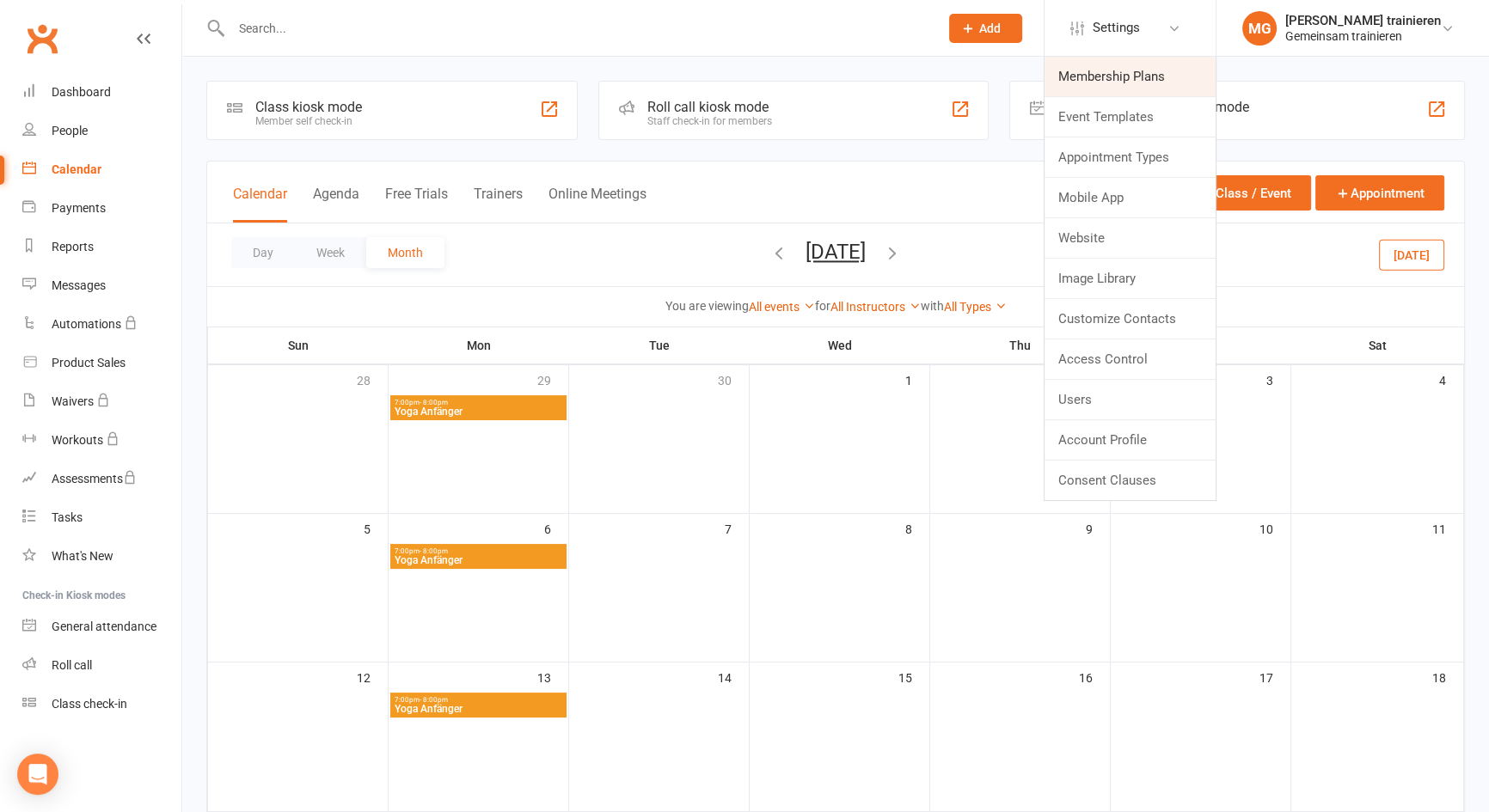
click at [1080, 79] on link "Membership Plans" at bounding box center [1130, 76] width 171 height 40
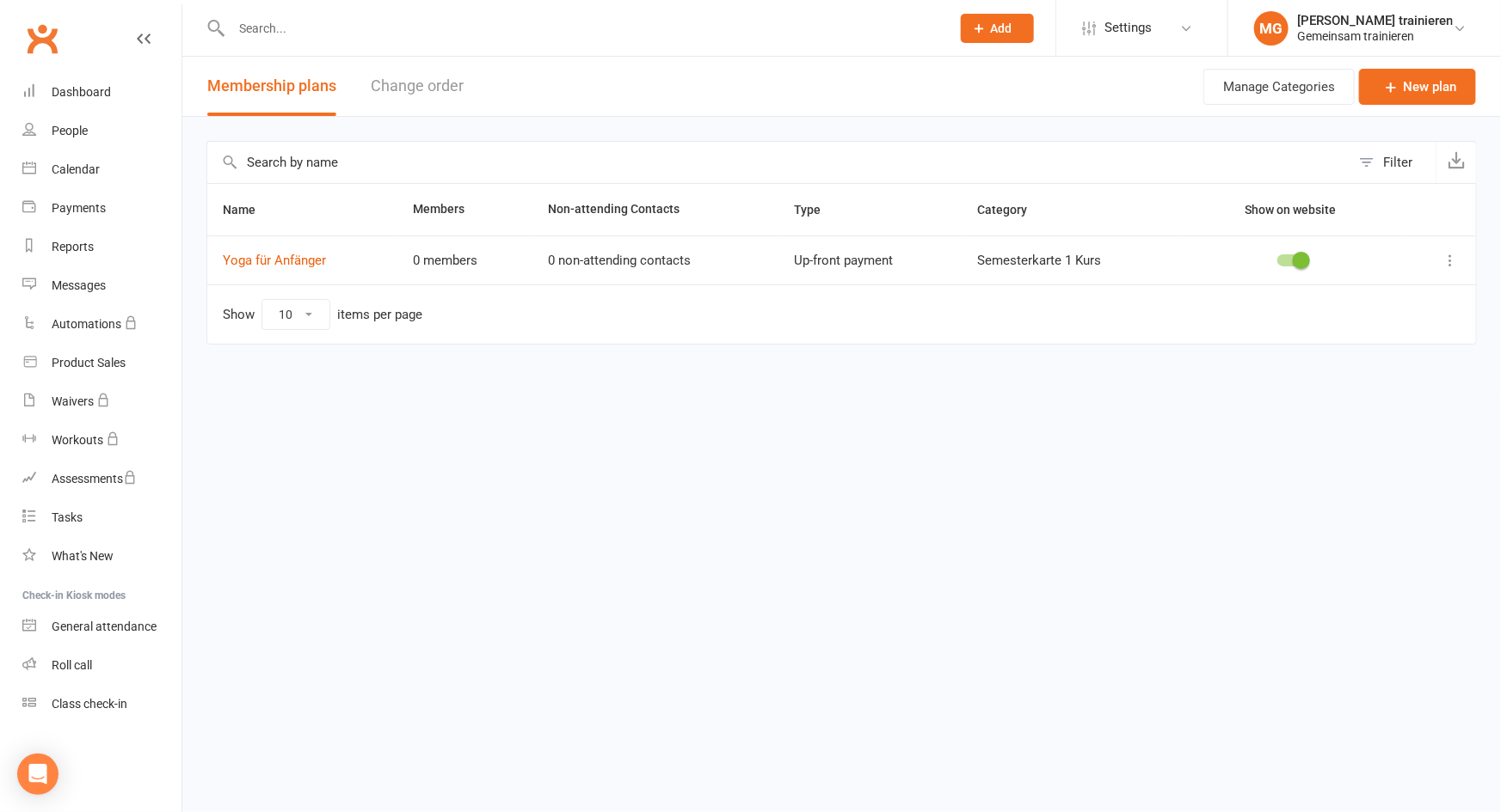
click at [1444, 255] on icon at bounding box center [1450, 260] width 17 height 17
click at [254, 254] on link "Yoga für Anfänger" at bounding box center [274, 260] width 104 height 15
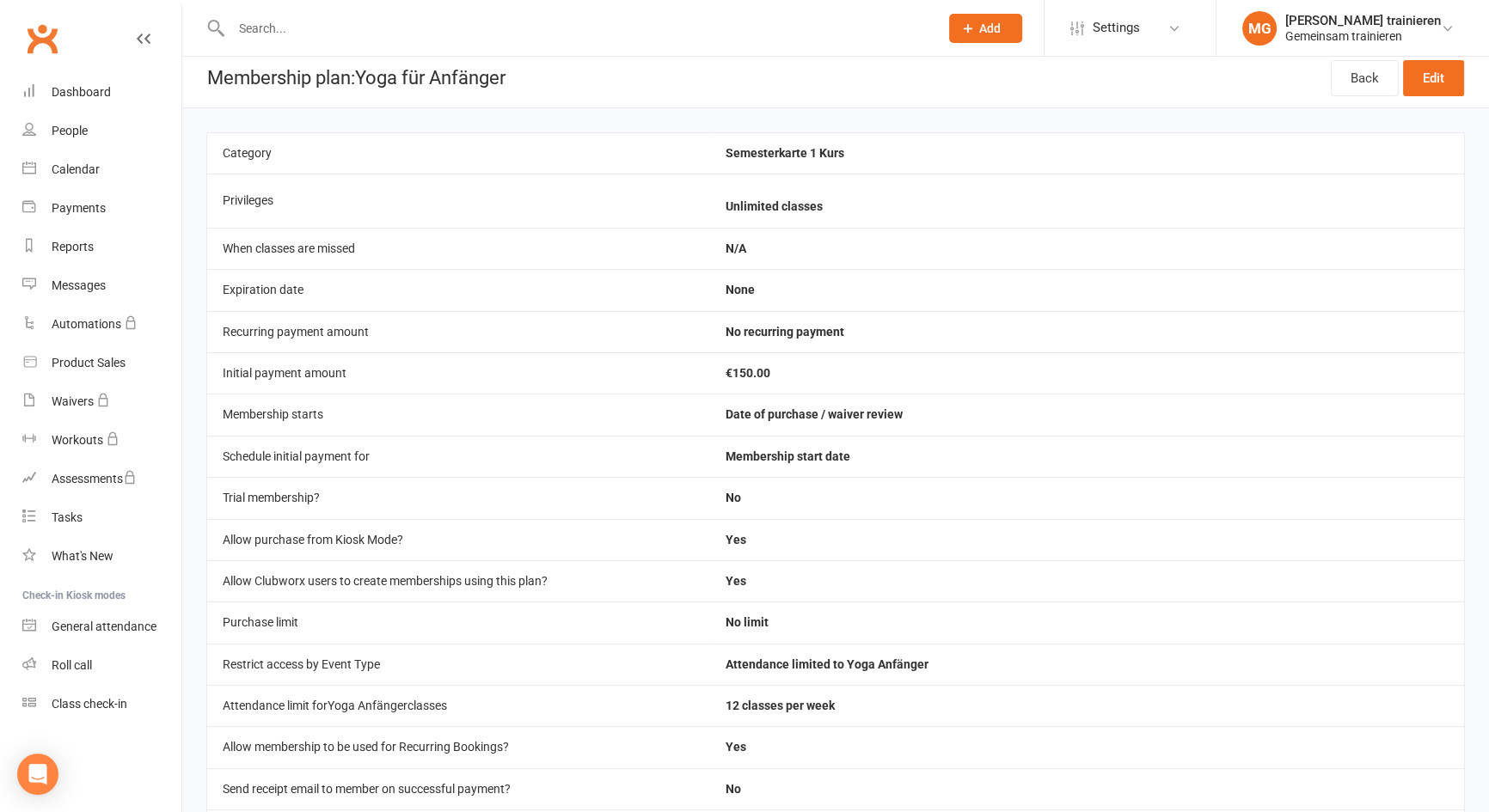
scroll to position [96, 0]
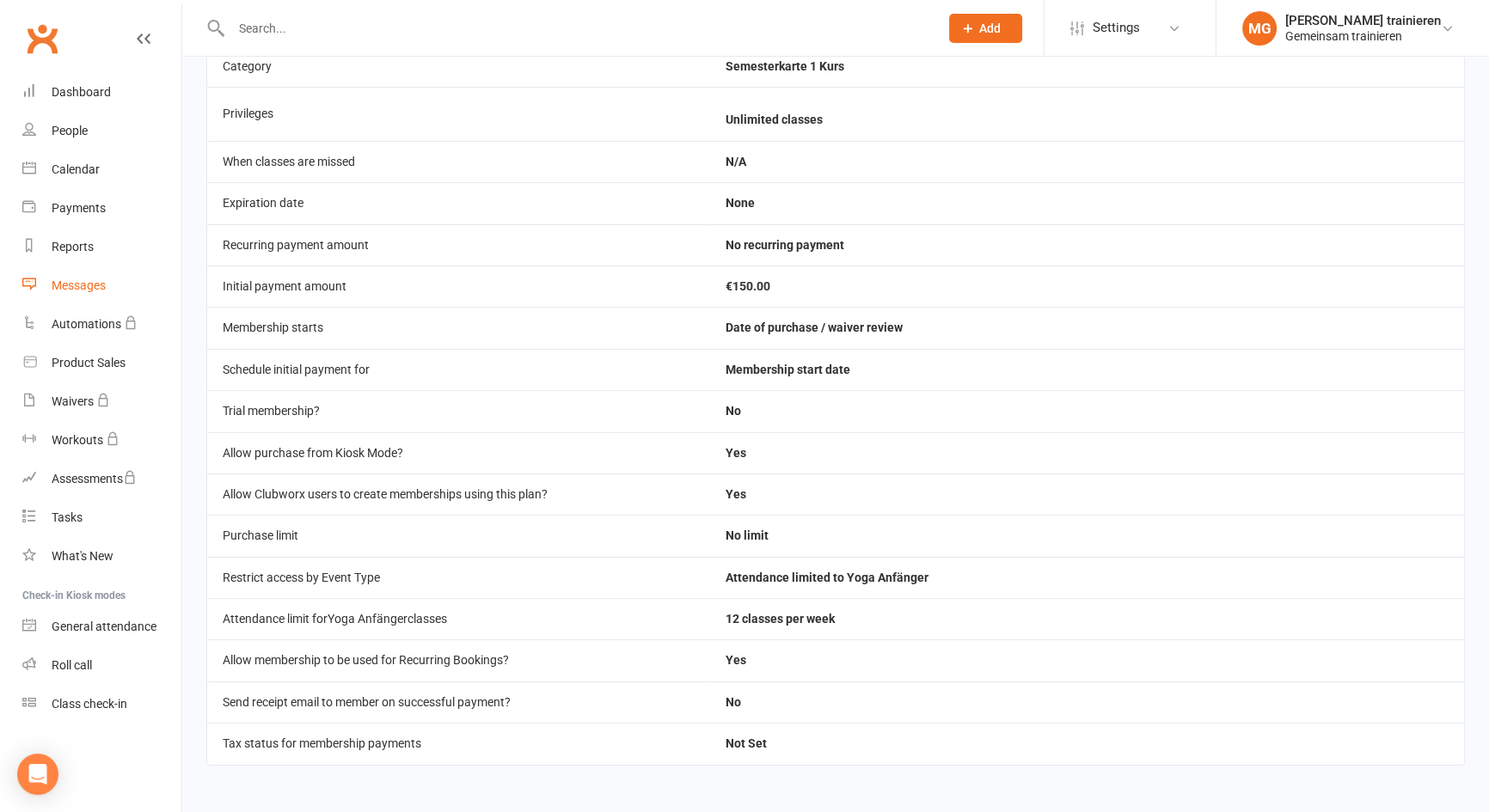
click at [76, 279] on div "Messages" at bounding box center [78, 286] width 54 height 14
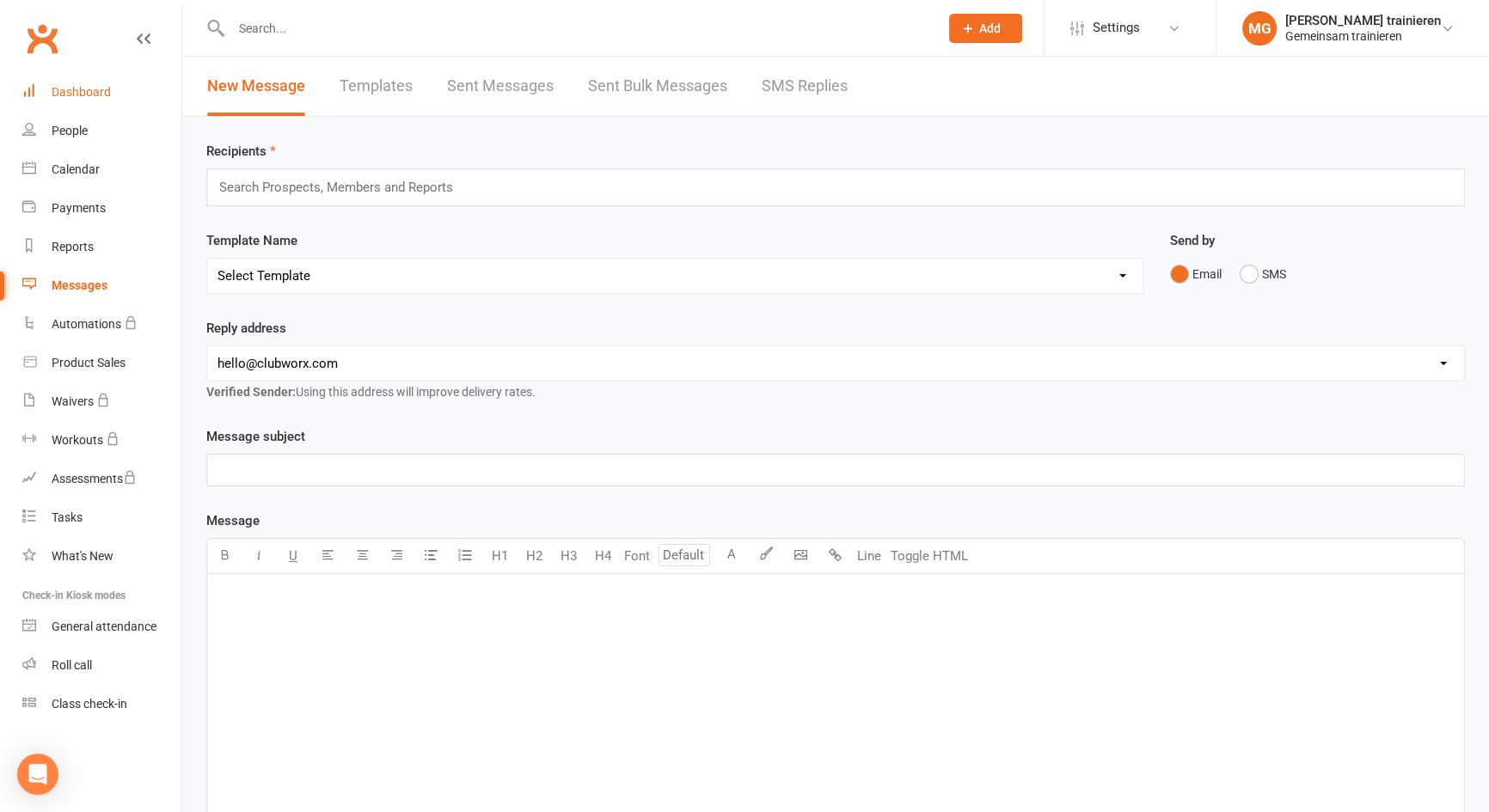
click at [100, 96] on div "Dashboard" at bounding box center [81, 92] width 59 height 14
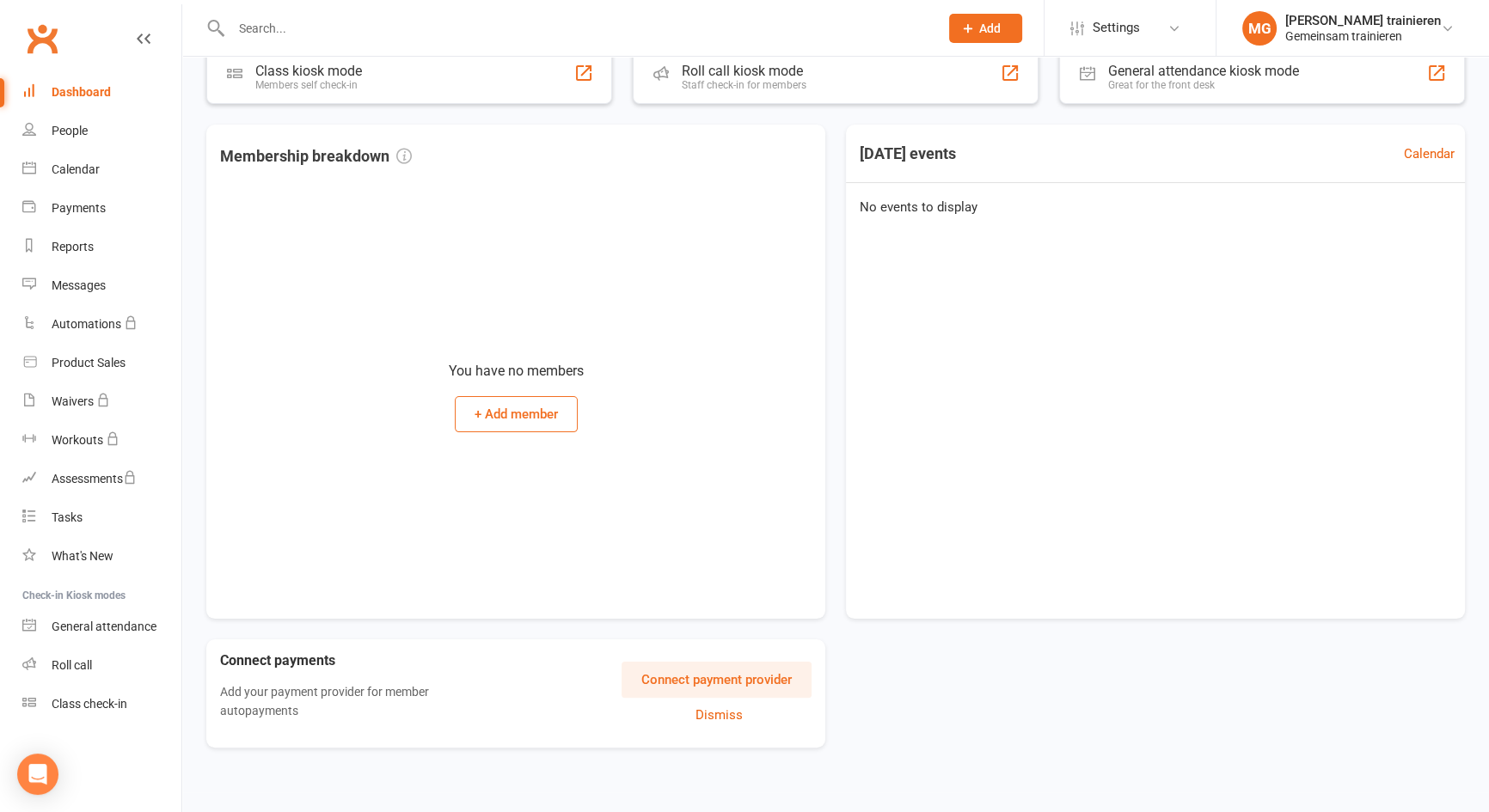
scroll to position [337, 0]
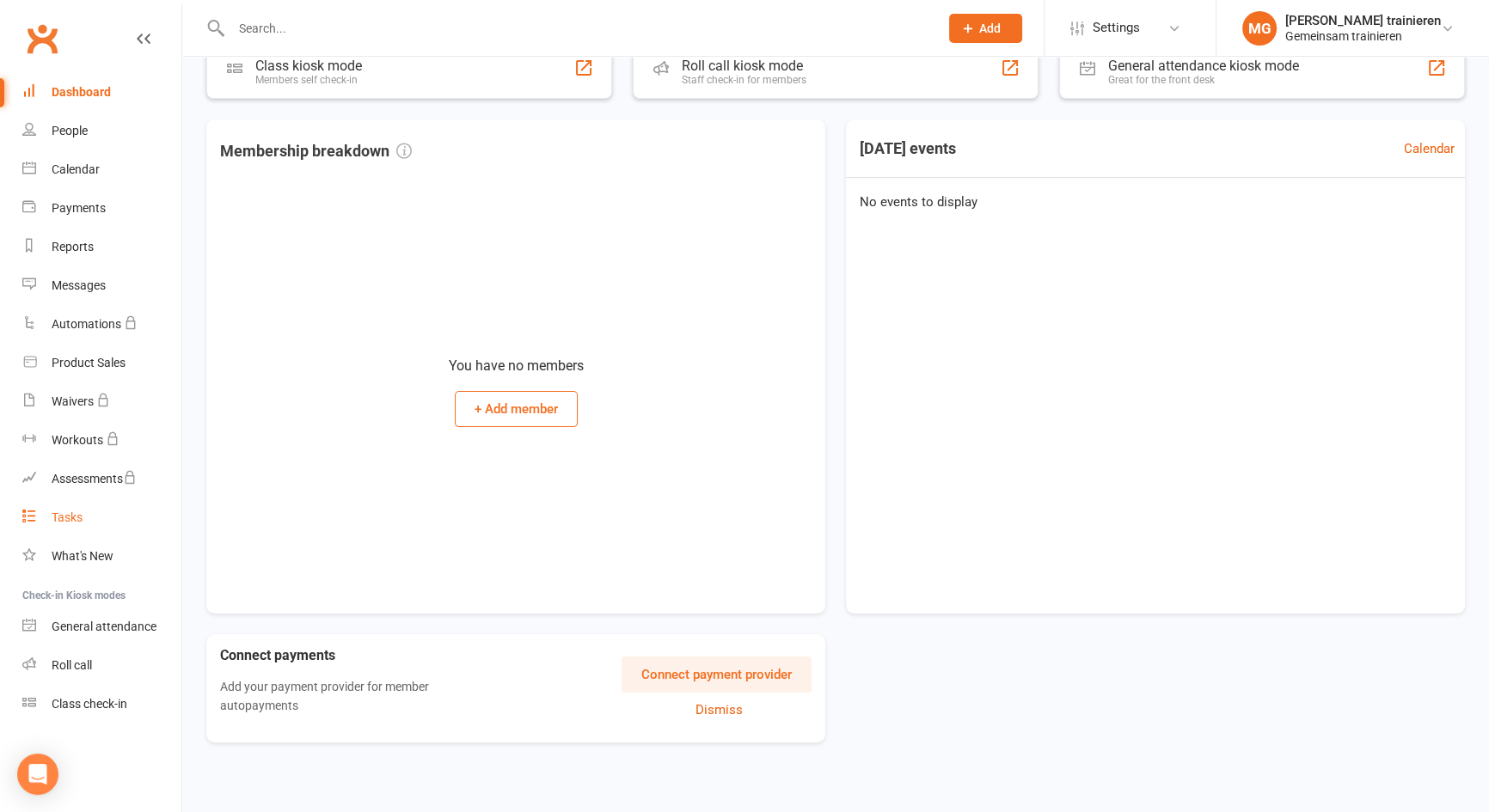
click at [88, 513] on link "Tasks" at bounding box center [102, 518] width 159 height 39
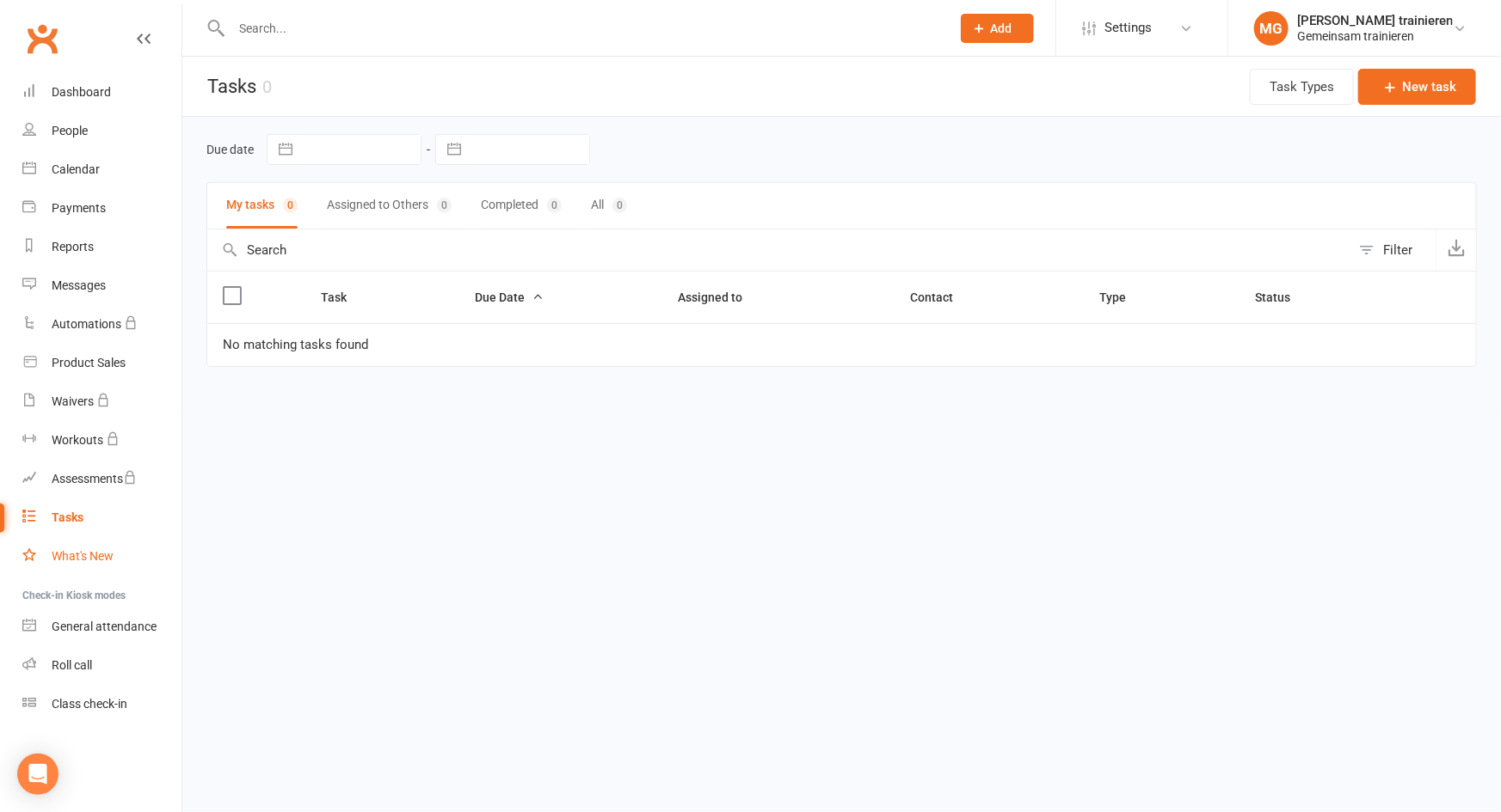
click at [88, 555] on div "What's New" at bounding box center [82, 556] width 62 height 14
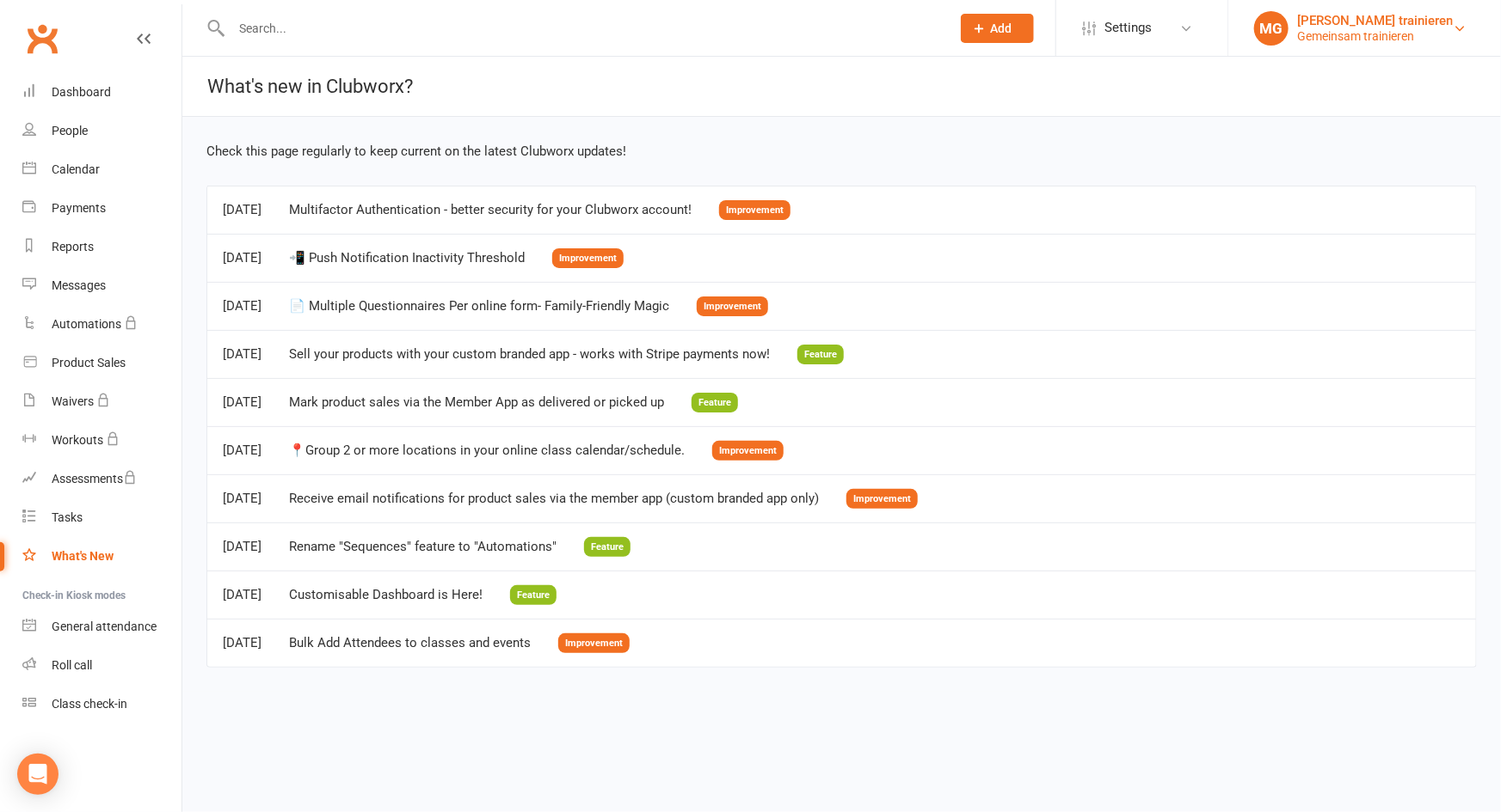
click at [1254, 19] on div "MG" at bounding box center [1271, 28] width 35 height 34
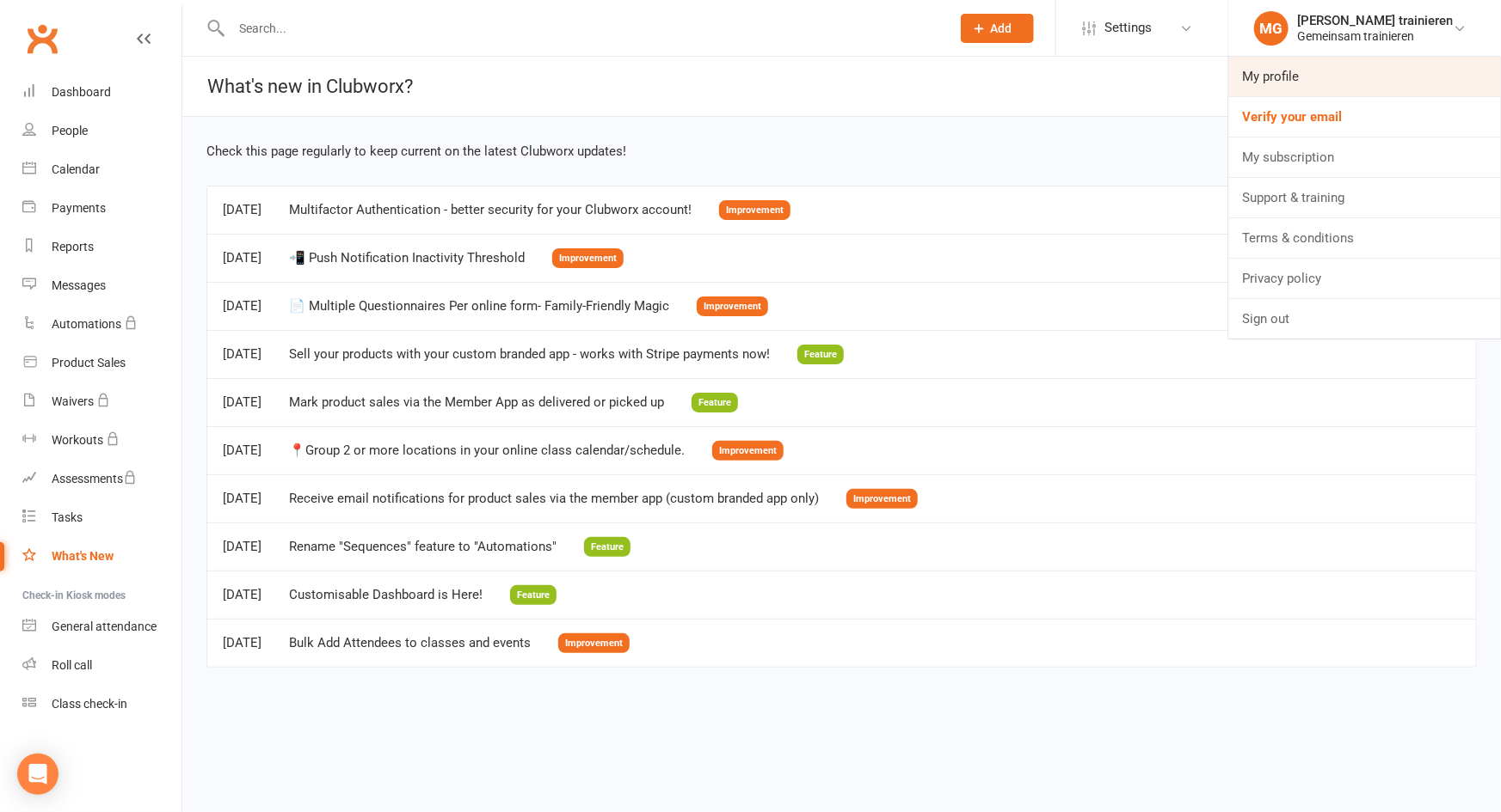
click at [1232, 76] on link "My profile" at bounding box center [1365, 76] width 273 height 40
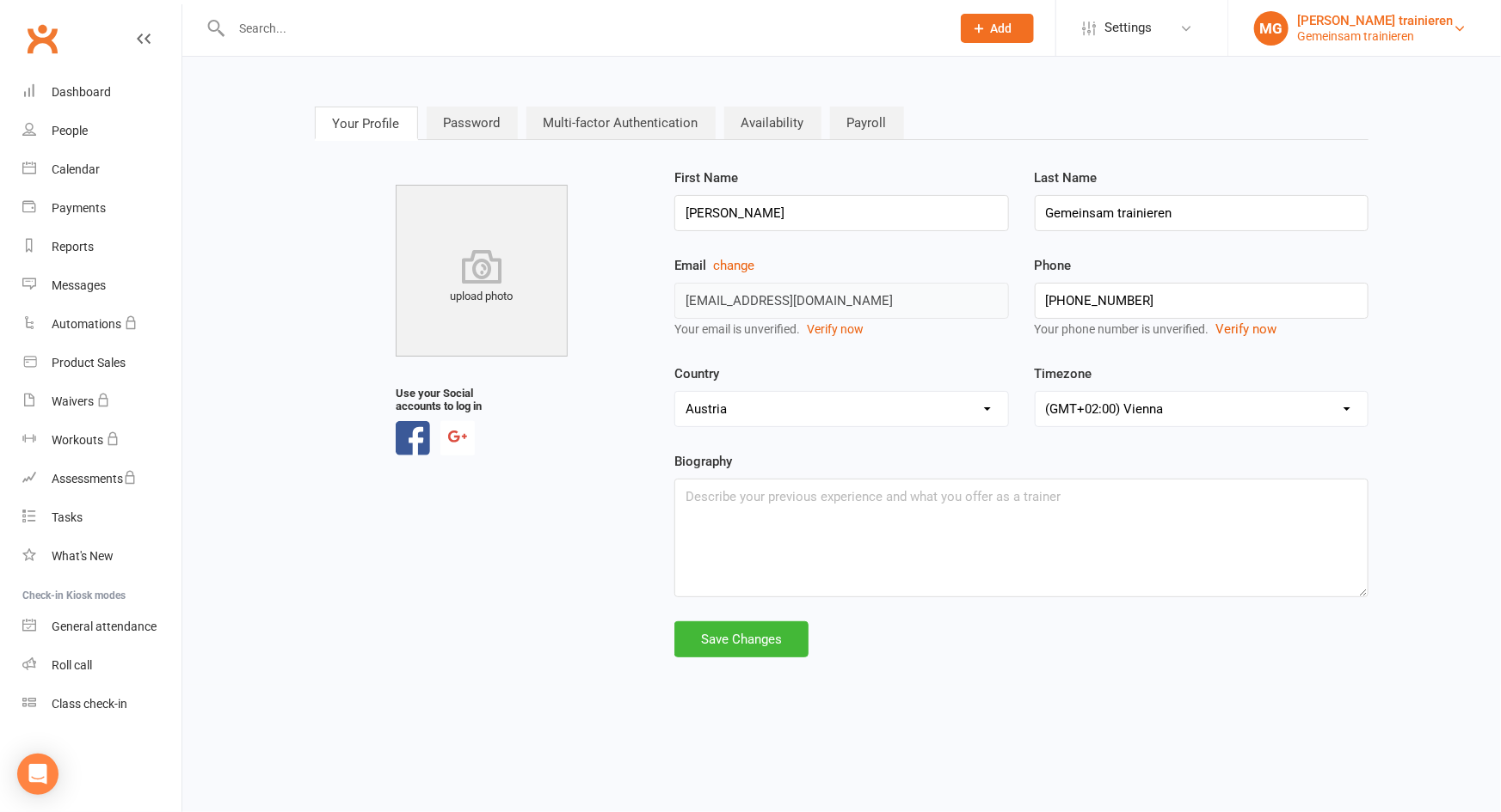
click at [1297, 34] on div "Gemeinsam trainieren" at bounding box center [1375, 35] width 156 height 15
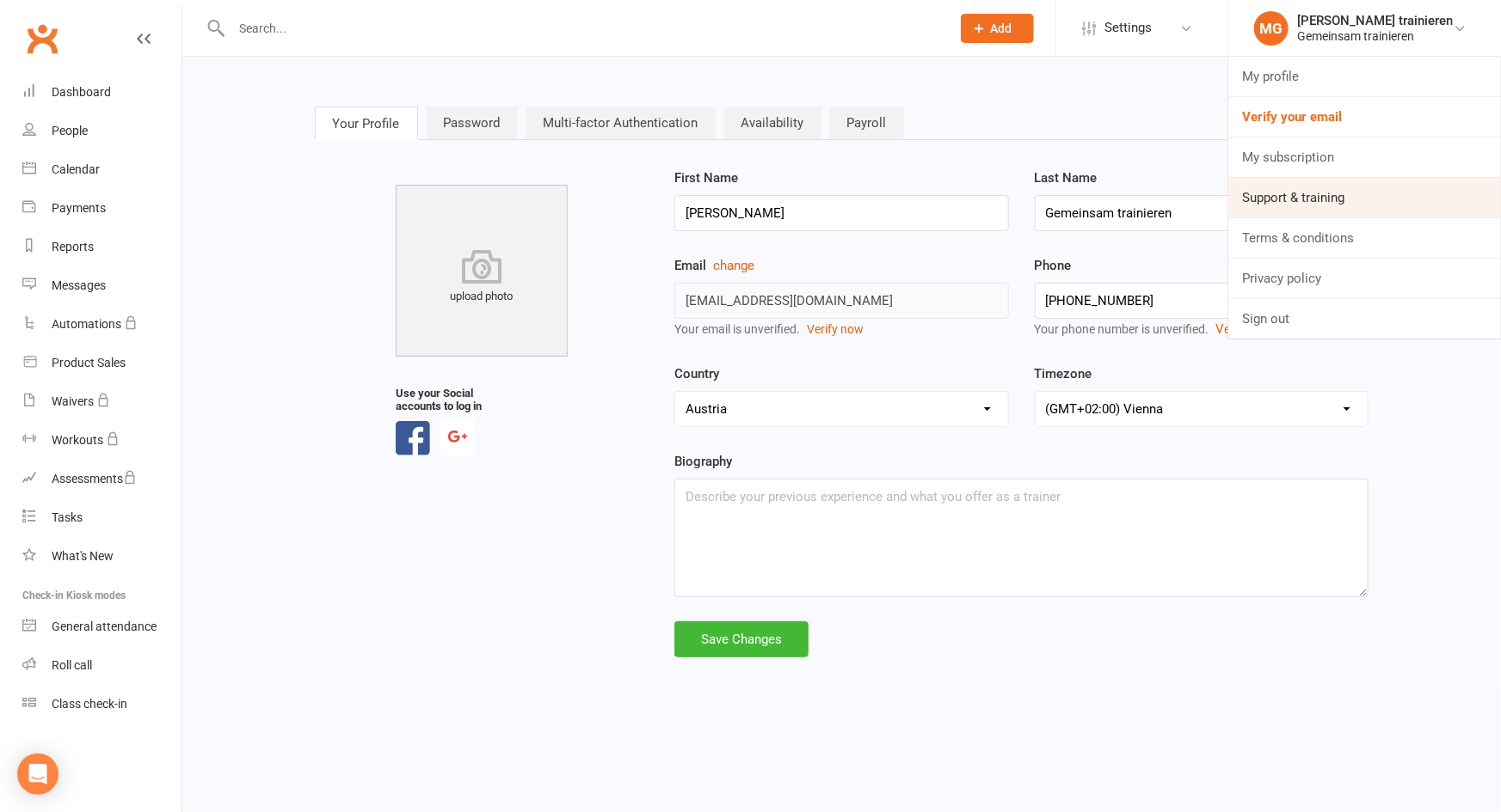
click at [1289, 205] on link "Support & training" at bounding box center [1365, 197] width 273 height 40
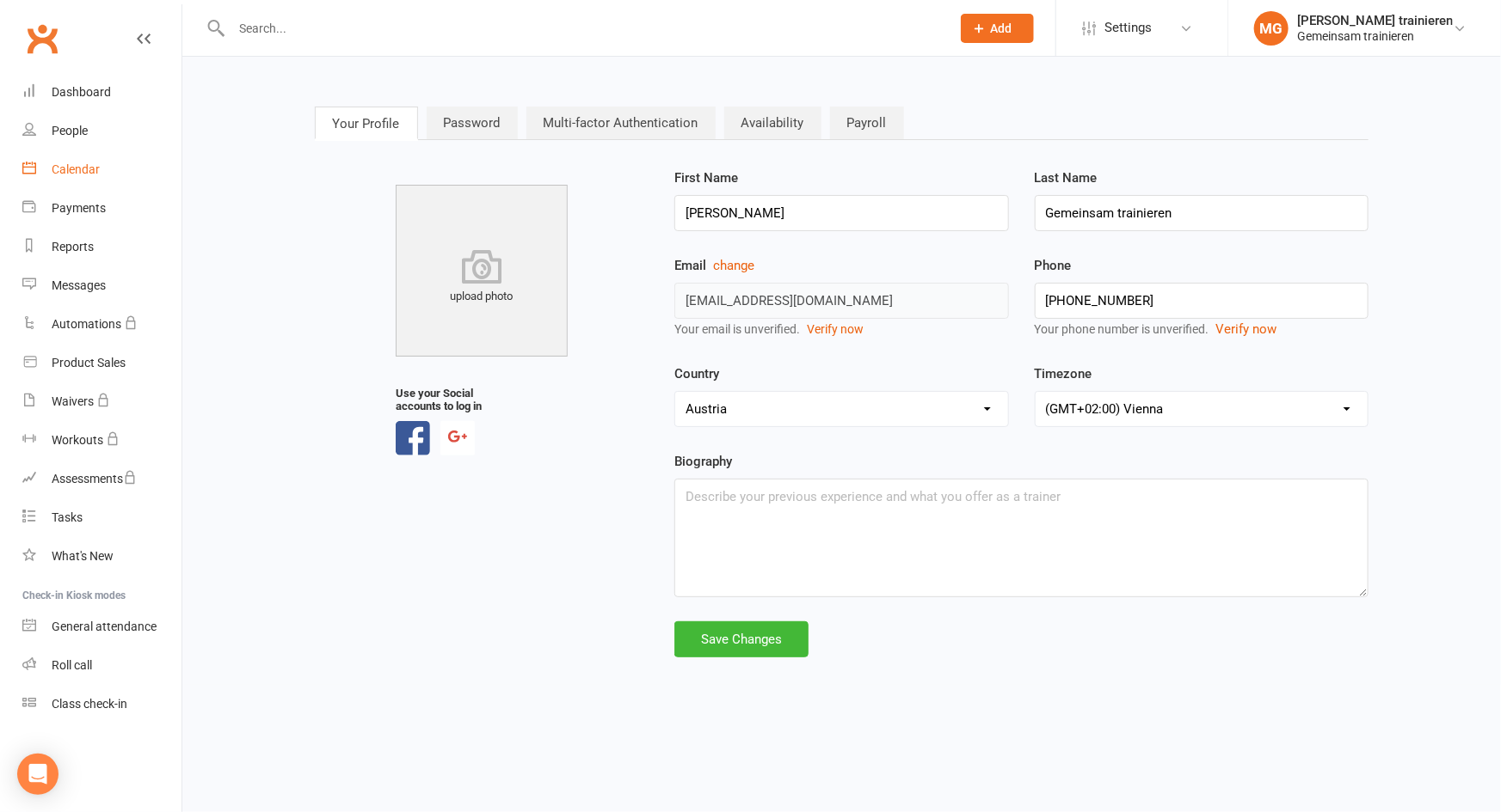
click at [80, 155] on link "Calendar" at bounding box center [102, 170] width 159 height 39
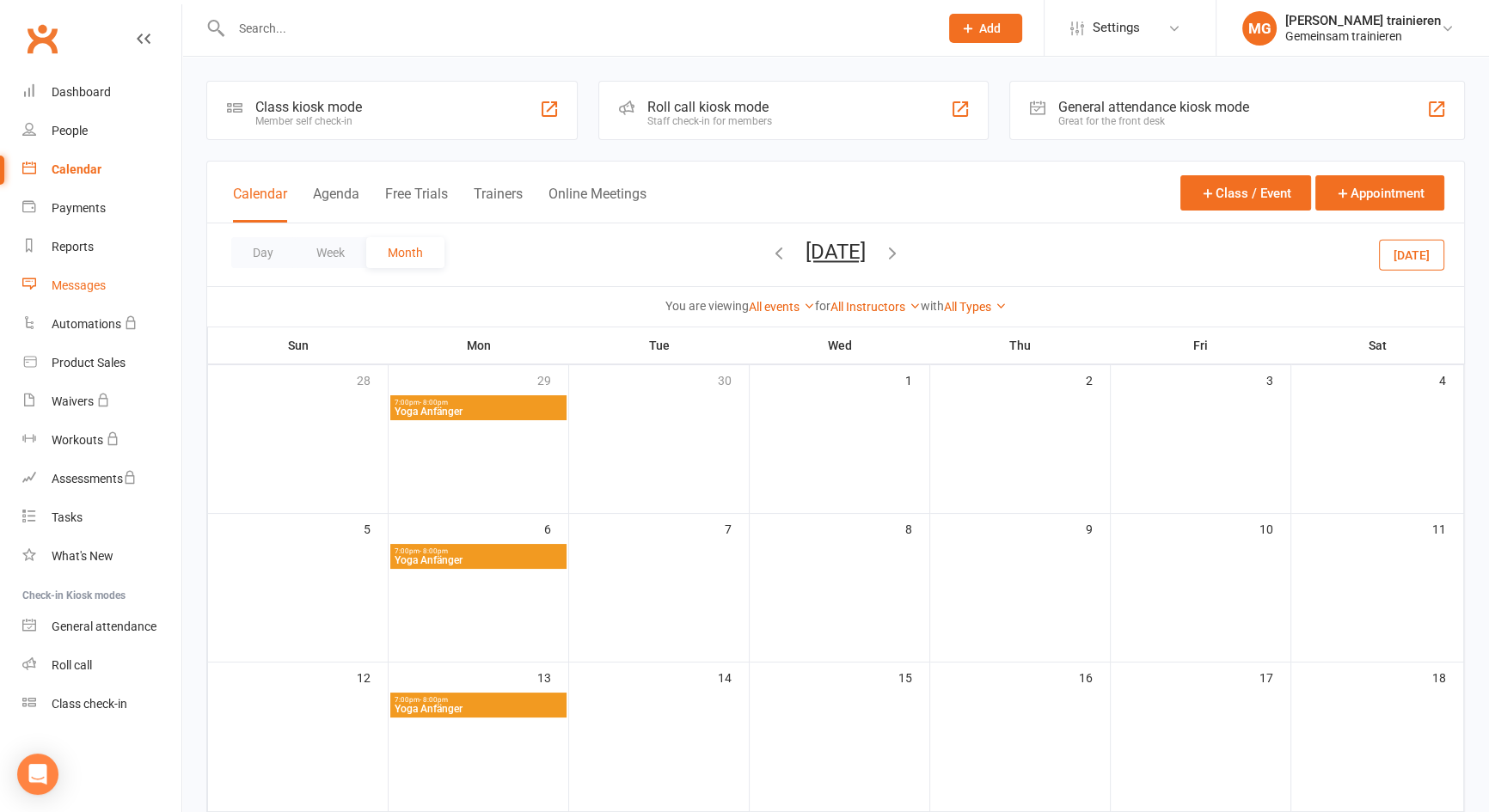
click at [79, 287] on div "Messages" at bounding box center [78, 286] width 54 height 14
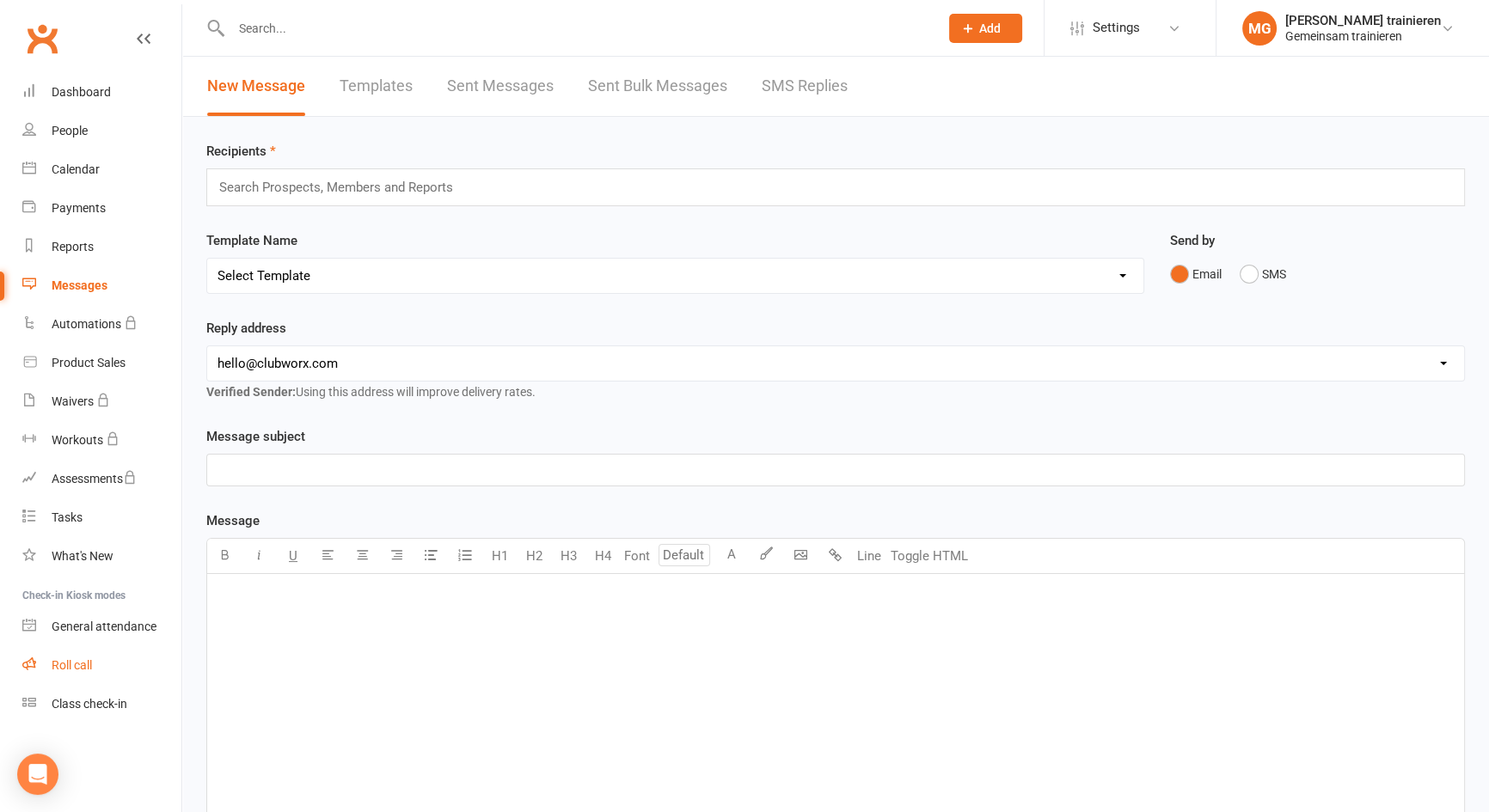
click at [86, 670] on div "Roll call" at bounding box center [72, 665] width 41 height 14
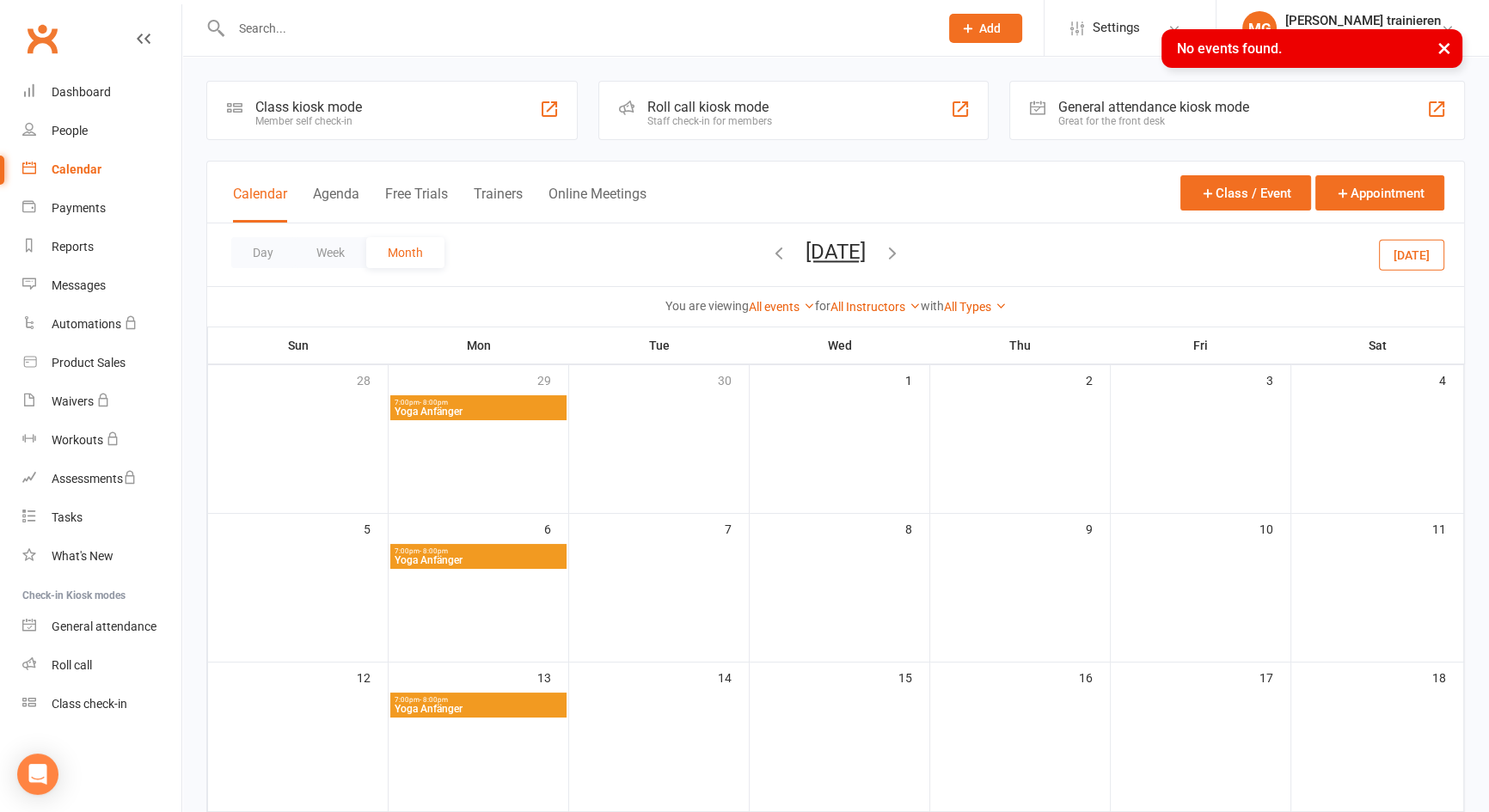
click at [679, 107] on div "Roll call kiosk mode" at bounding box center [710, 107] width 125 height 16
click at [960, 111] on div at bounding box center [960, 109] width 20 height 20
click at [956, 109] on div at bounding box center [960, 109] width 20 height 20
click at [1436, 105] on div at bounding box center [1436, 109] width 20 height 20
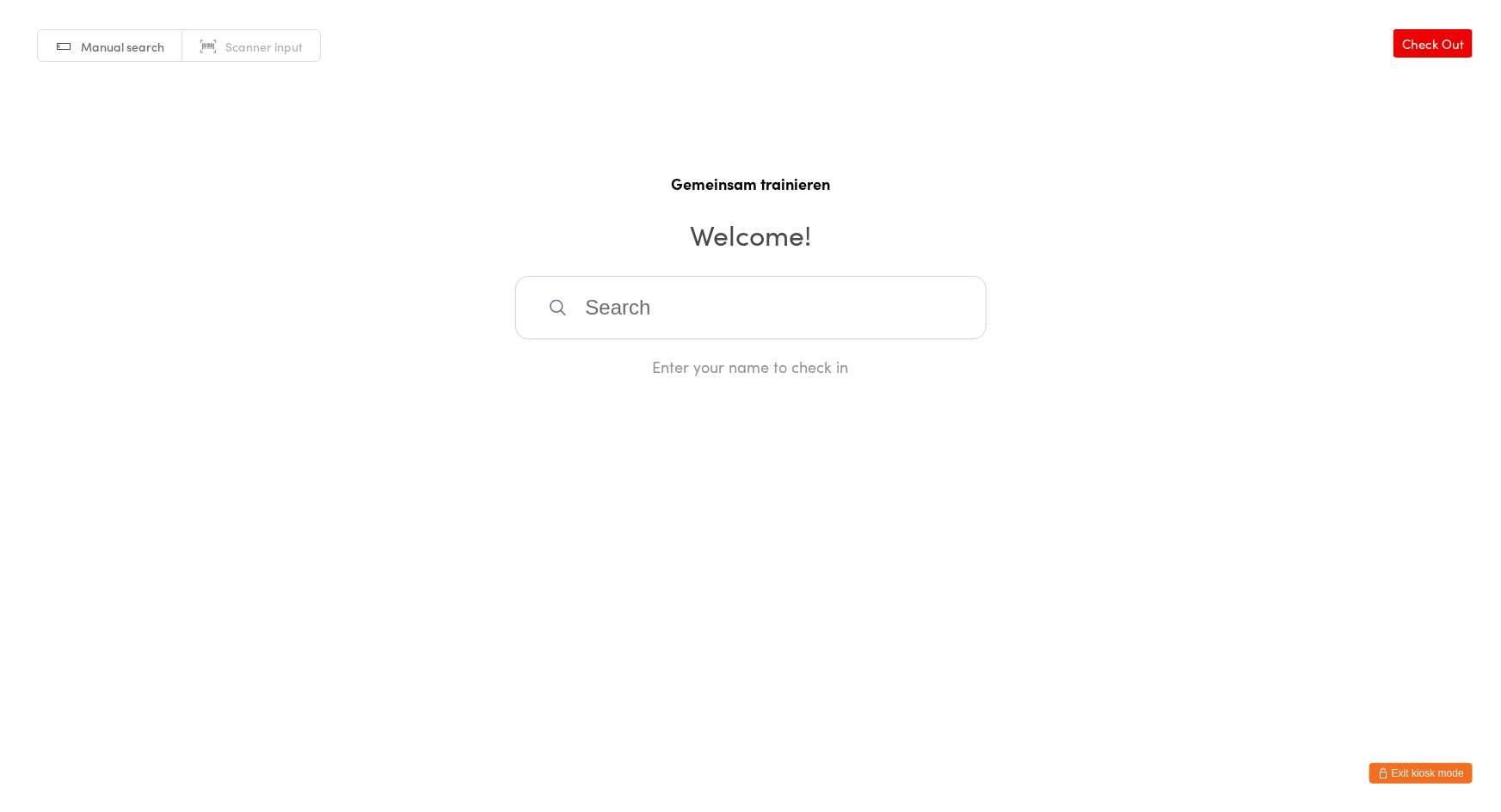
click at [1423, 763] on button "Exit kiosk mode" at bounding box center [1420, 773] width 104 height 20
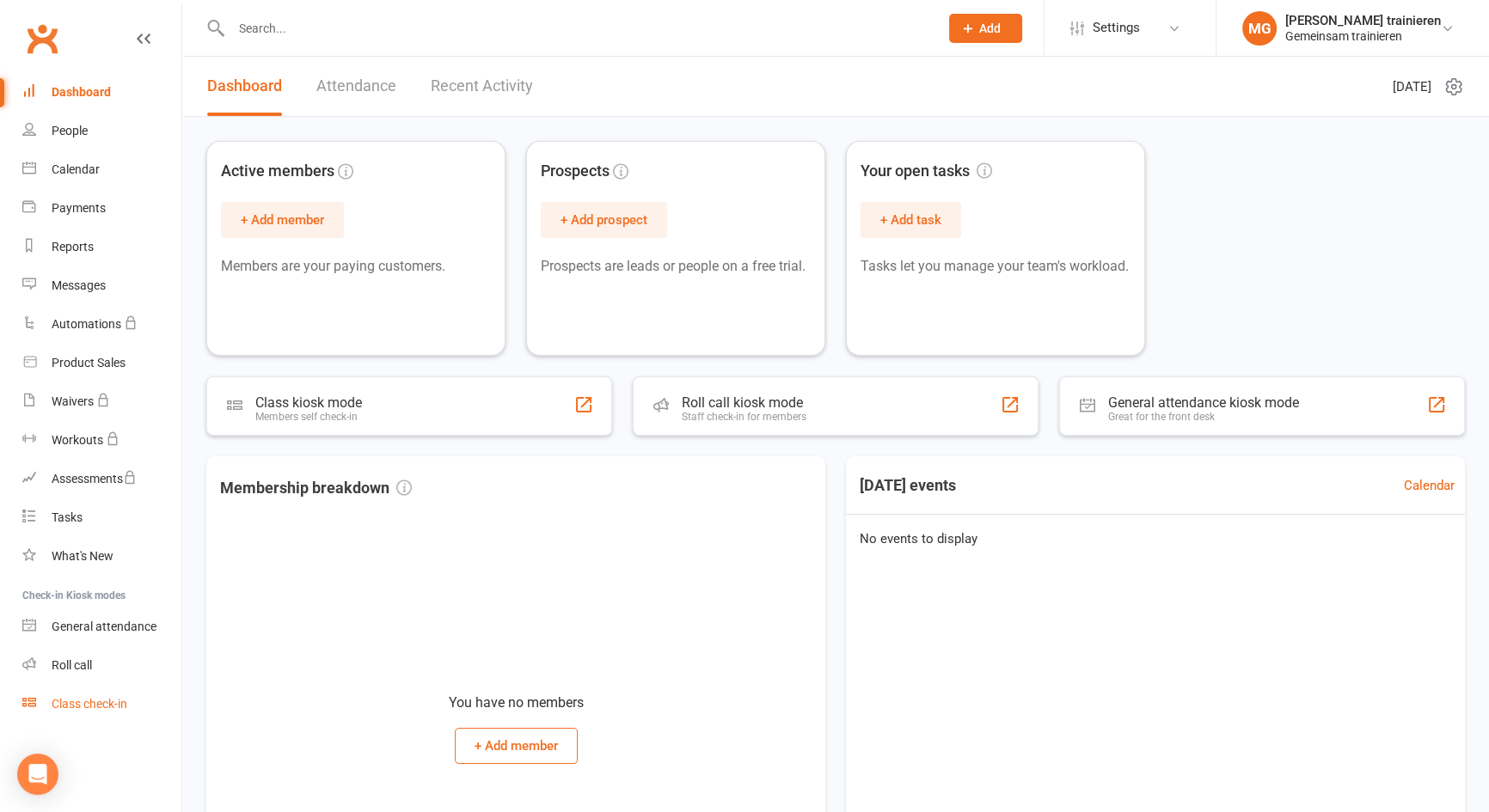
click at [96, 709] on div "Class check-in" at bounding box center [89, 704] width 76 height 14
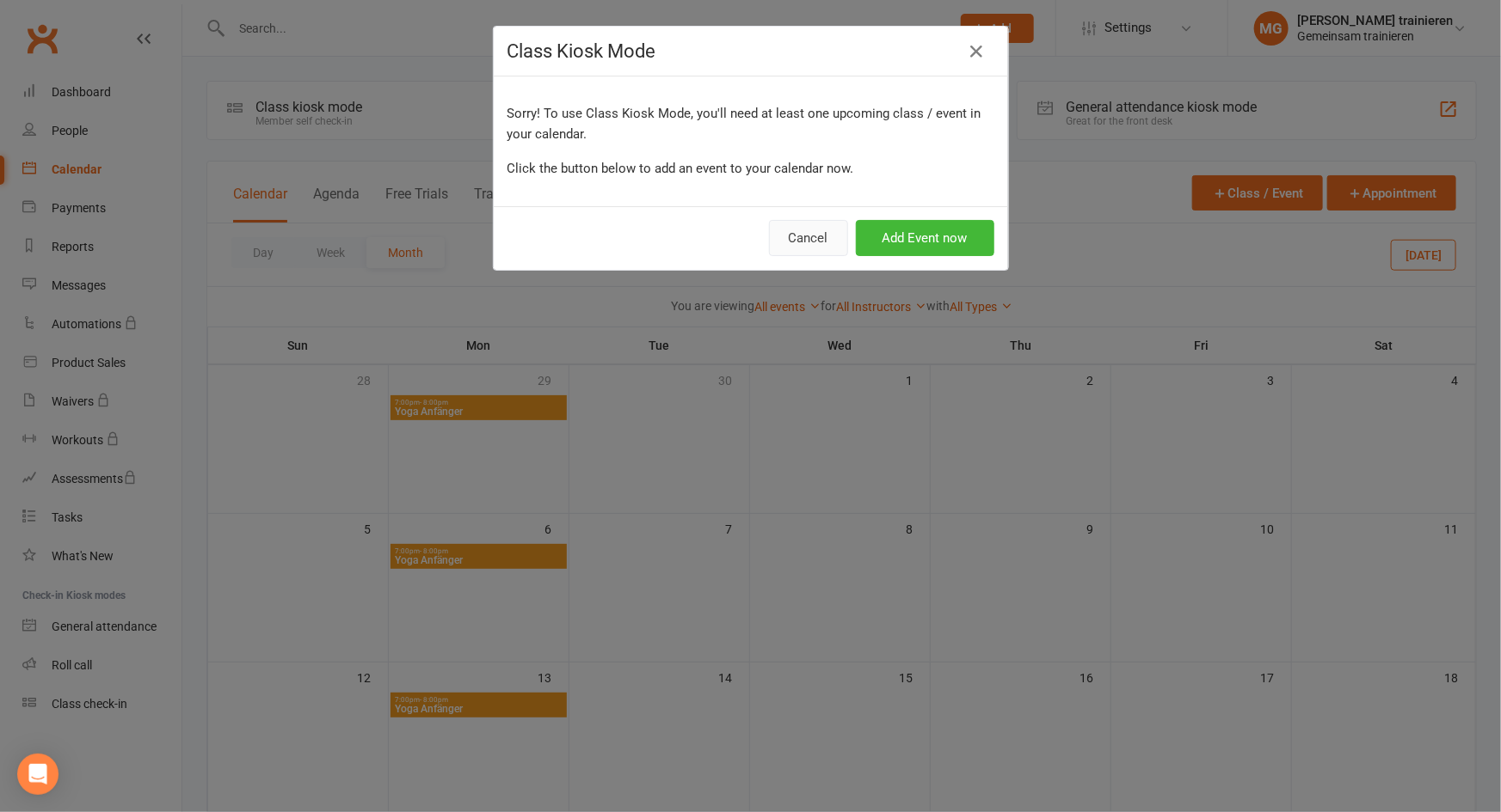
click at [809, 237] on button "Cancel" at bounding box center [808, 238] width 79 height 36
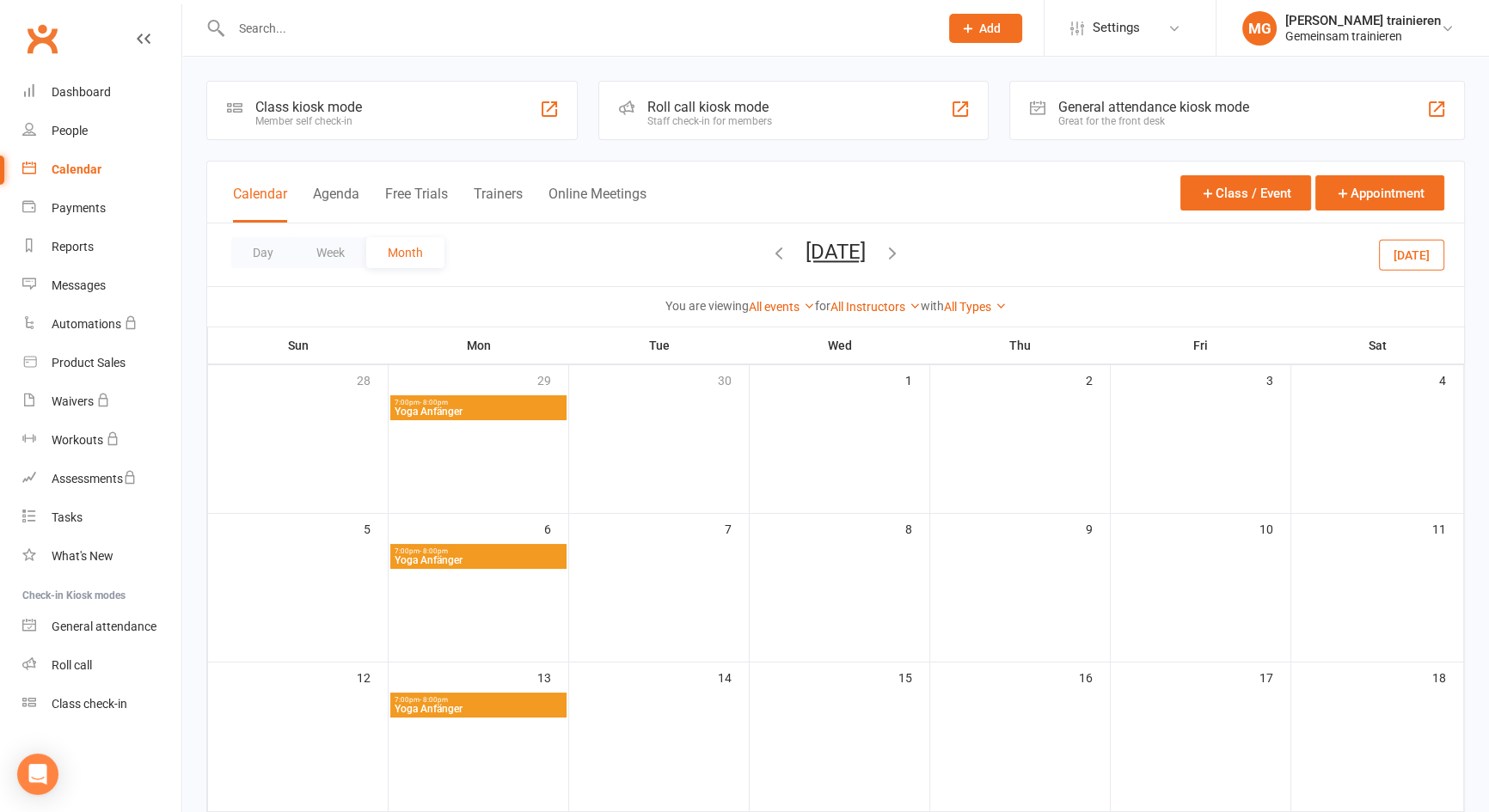
click at [550, 110] on div at bounding box center [549, 109] width 20 height 20
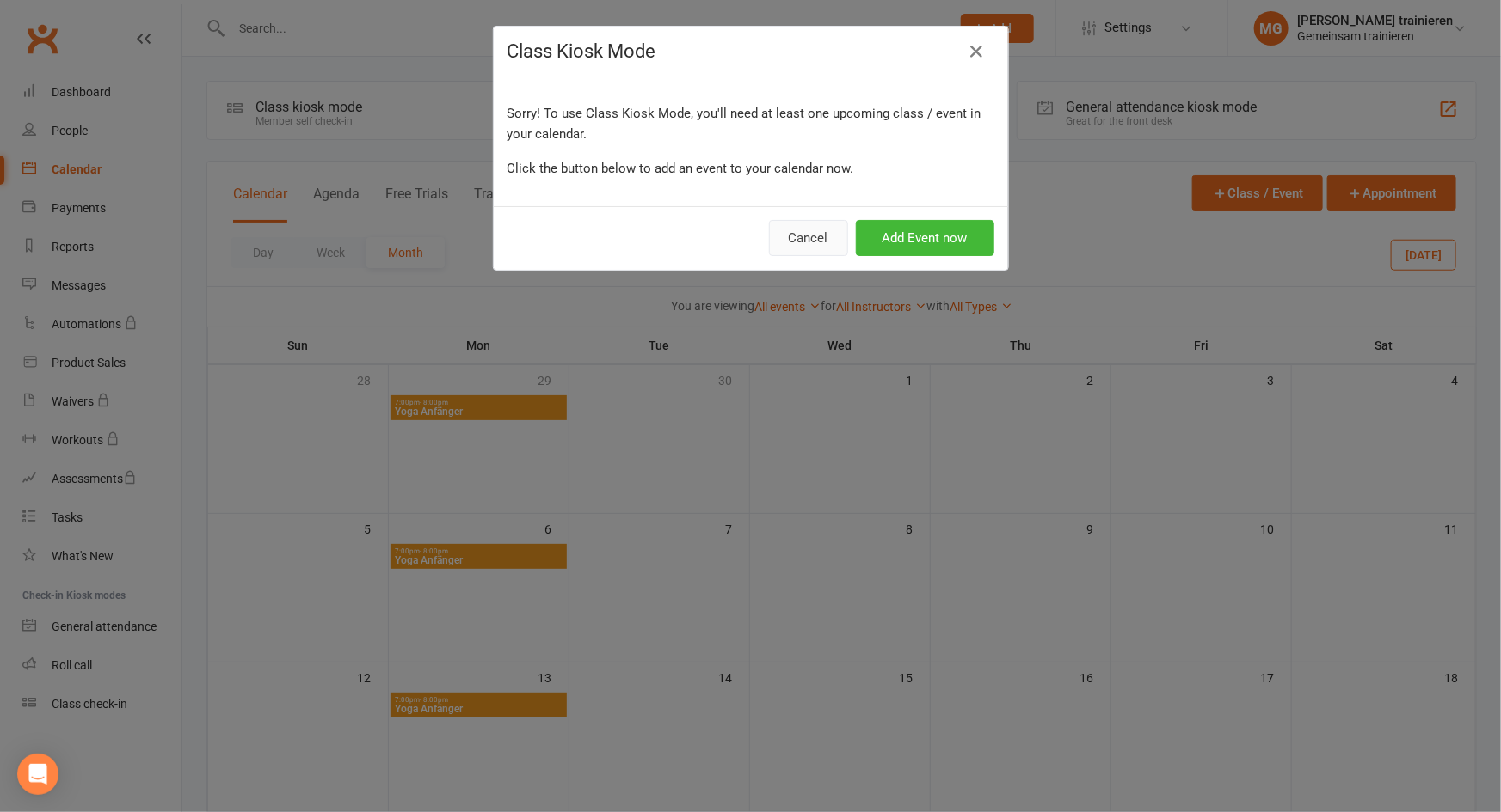
click at [812, 241] on button "Cancel" at bounding box center [808, 238] width 79 height 36
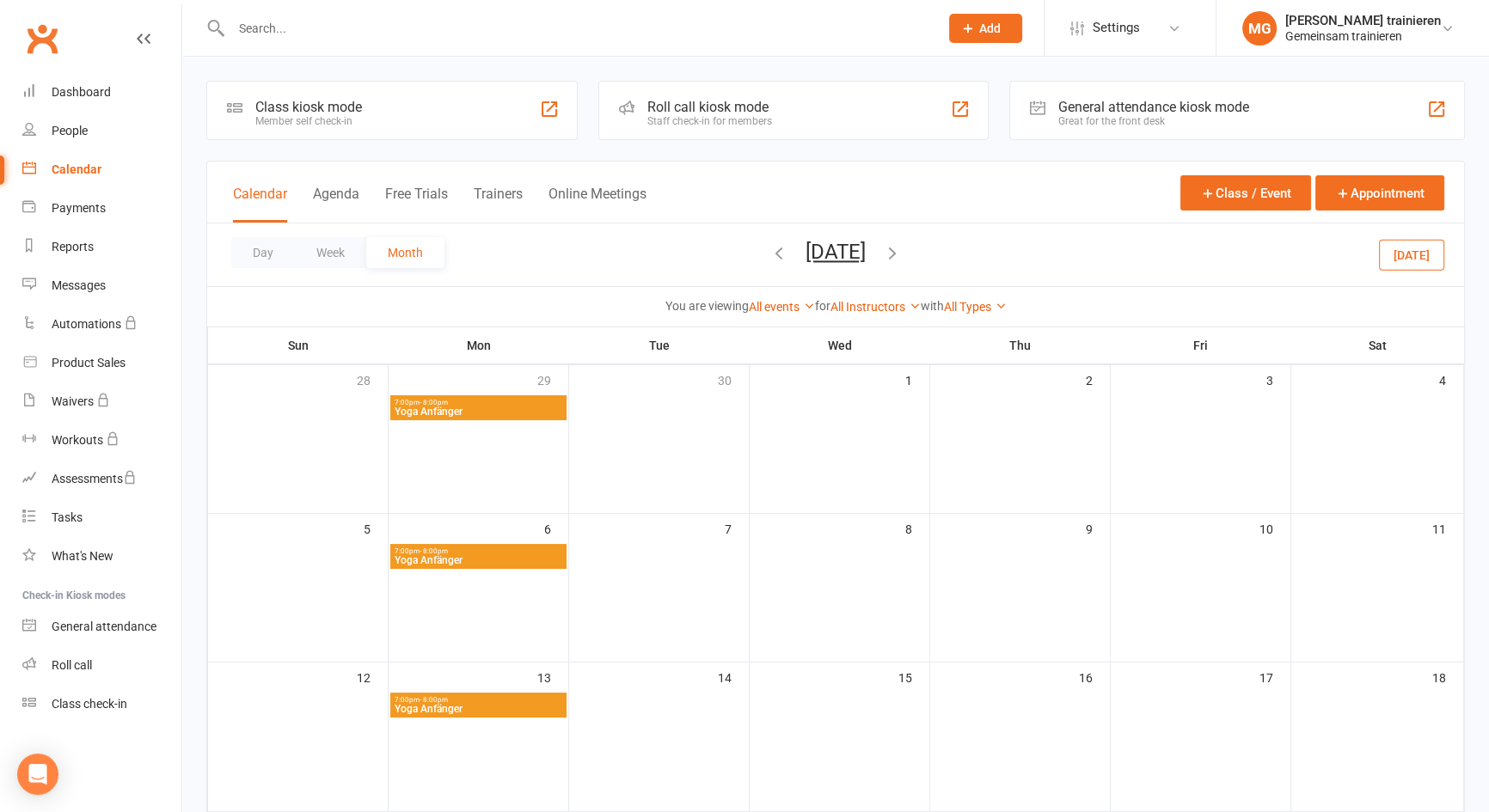
click at [953, 46] on div "Prospect Member Non-attending contact Class / event Appointment Task Membership…" at bounding box center [986, 27] width 117 height 56
click at [979, 23] on span "Add" at bounding box center [990, 28] width 21 height 14
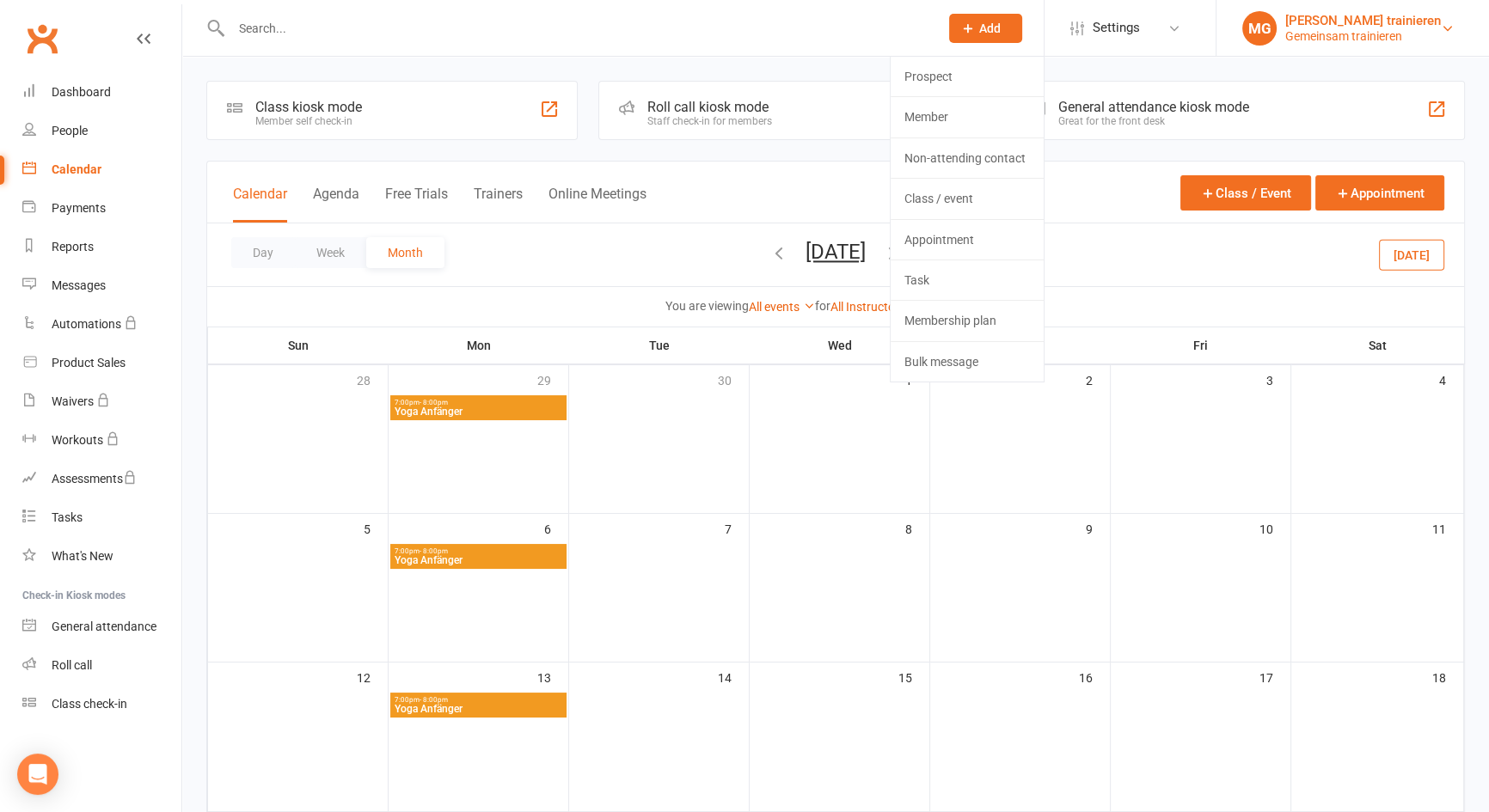
click at [1286, 21] on div "[PERSON_NAME] trainieren" at bounding box center [1363, 20] width 156 height 15
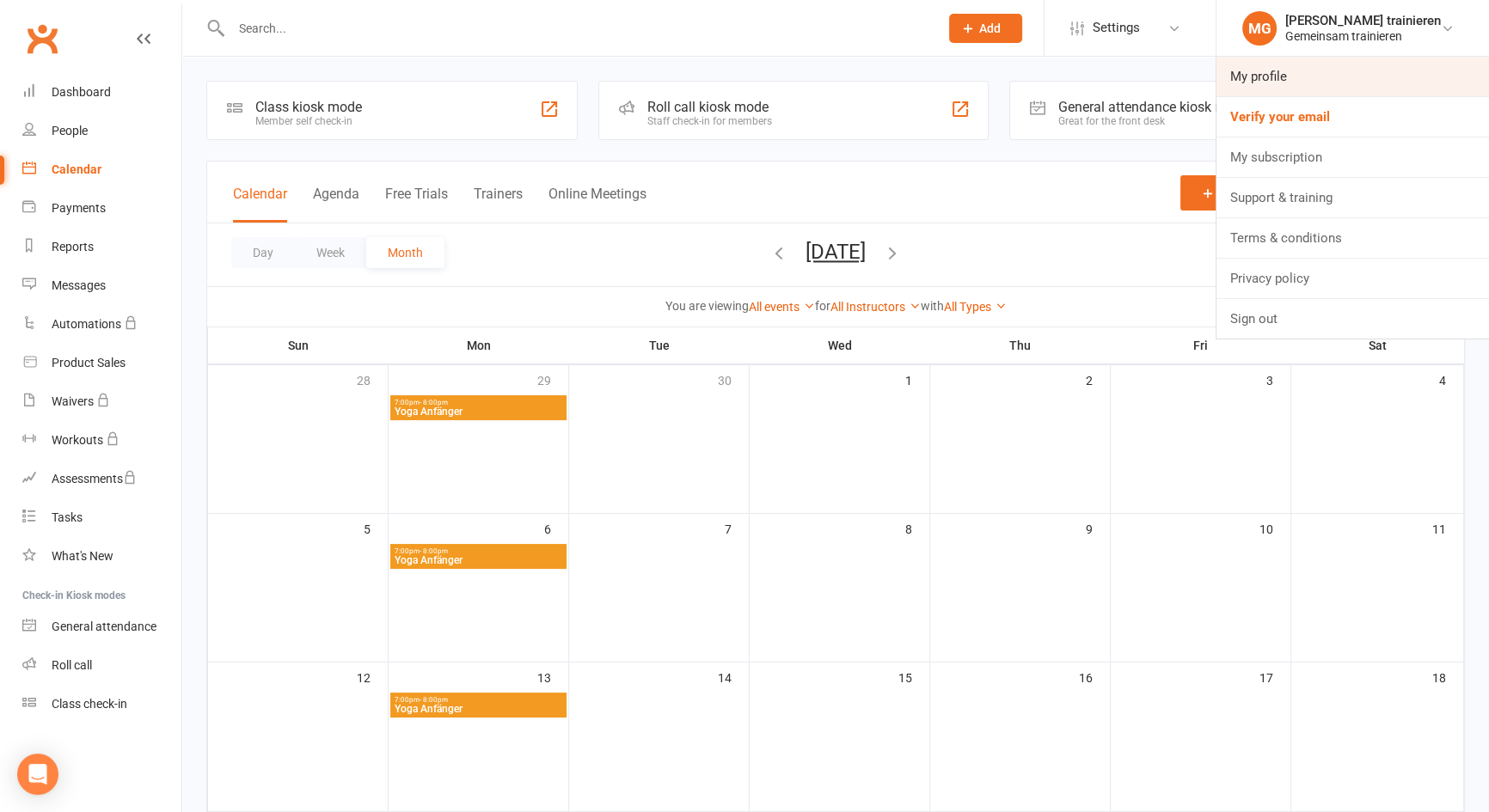
click at [1247, 63] on link "My profile" at bounding box center [1353, 76] width 272 height 40
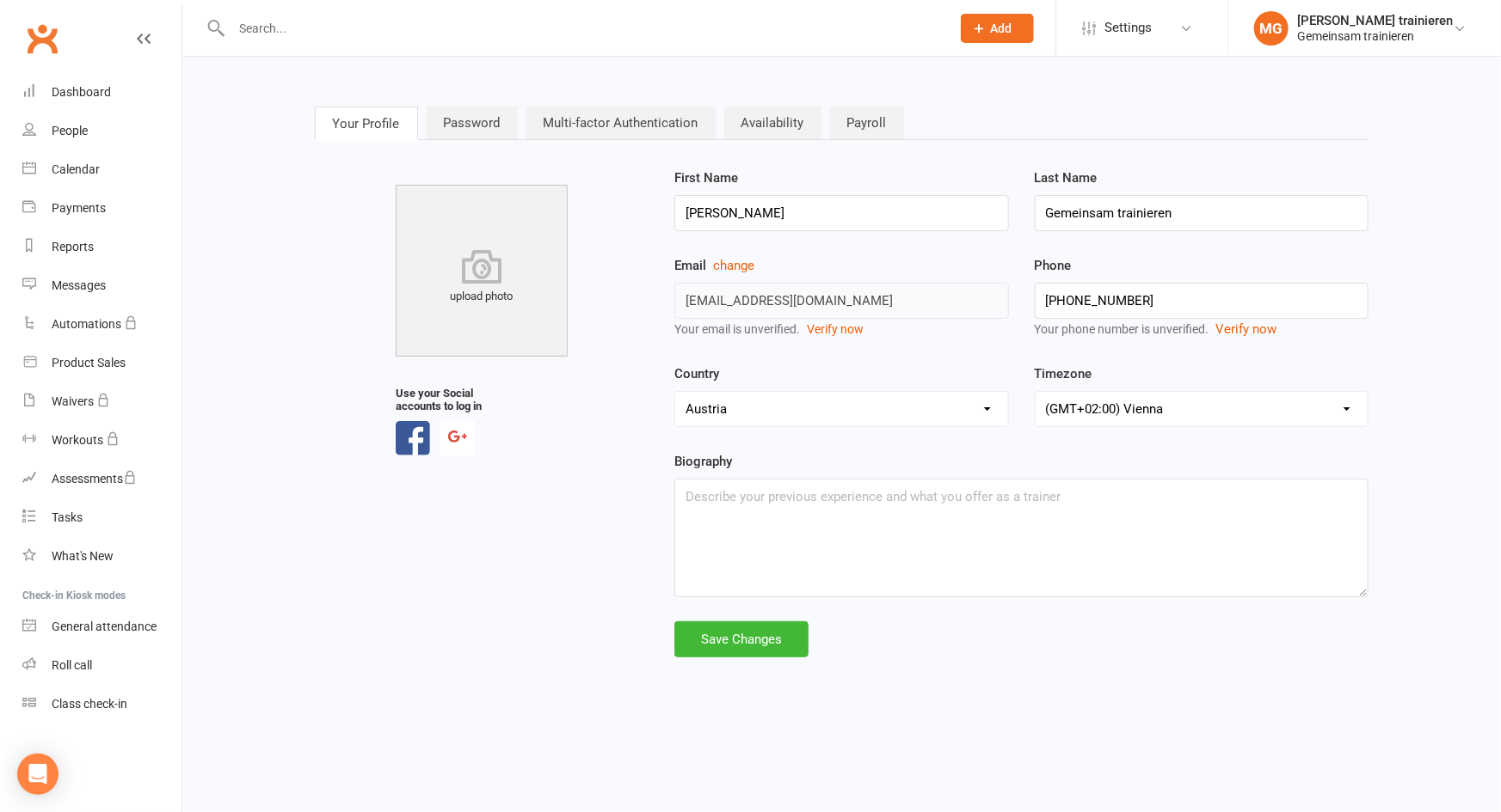
click at [784, 120] on link "Availability" at bounding box center [773, 123] width 97 height 33
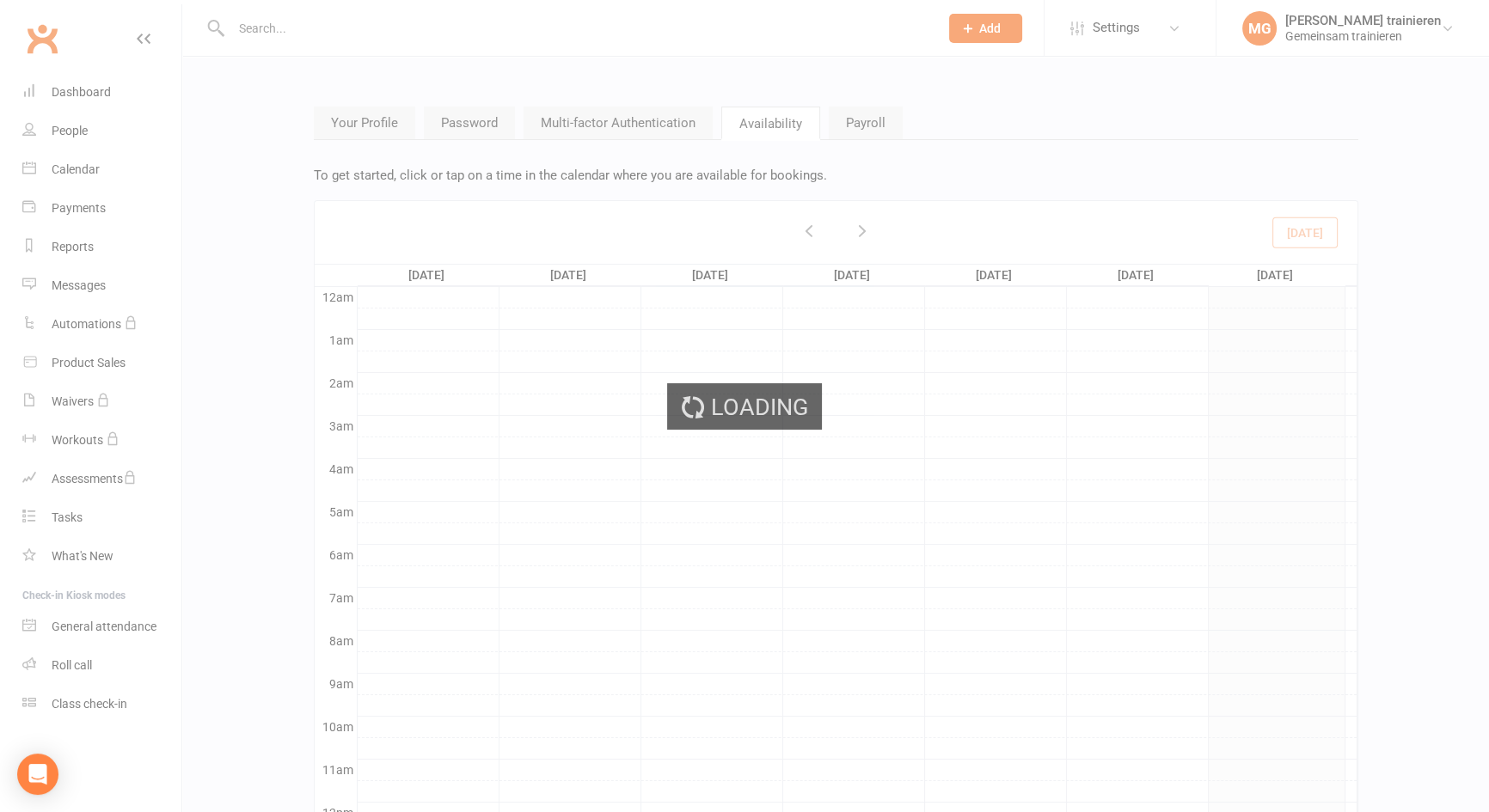
scroll to position [258, 0]
